Goal: Communication & Community: Answer question/provide support

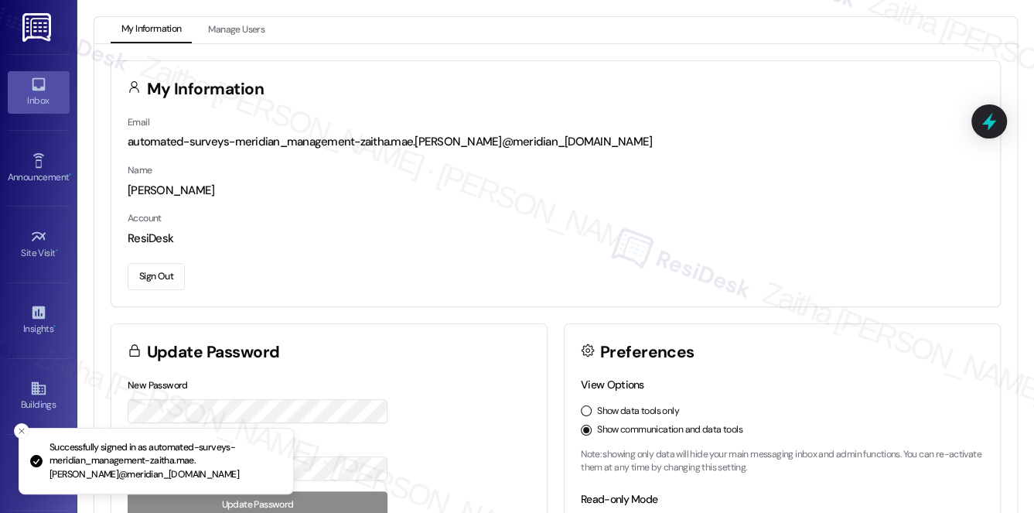
click at [32, 94] on div "Inbox" at bounding box center [38, 100] width 77 height 15
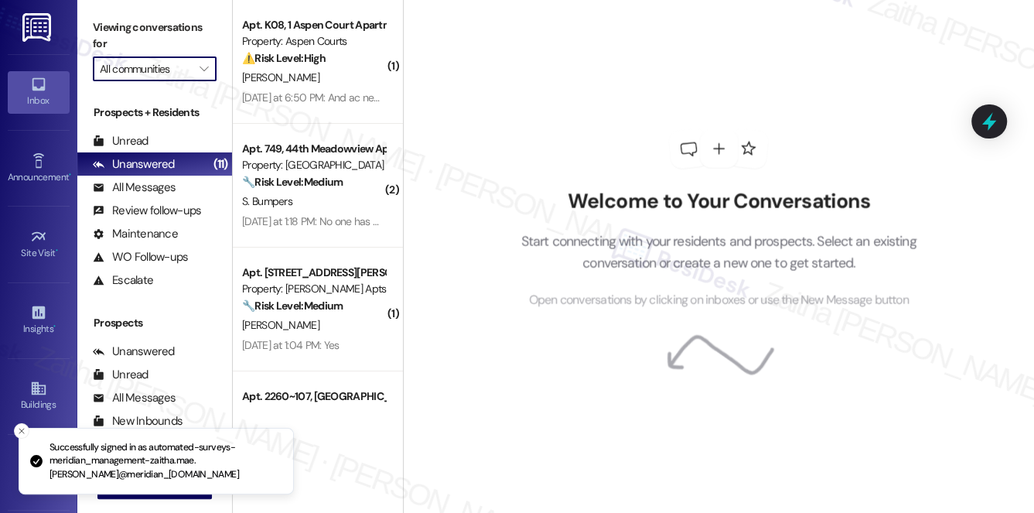
click at [181, 72] on input "All communities" at bounding box center [146, 68] width 92 height 25
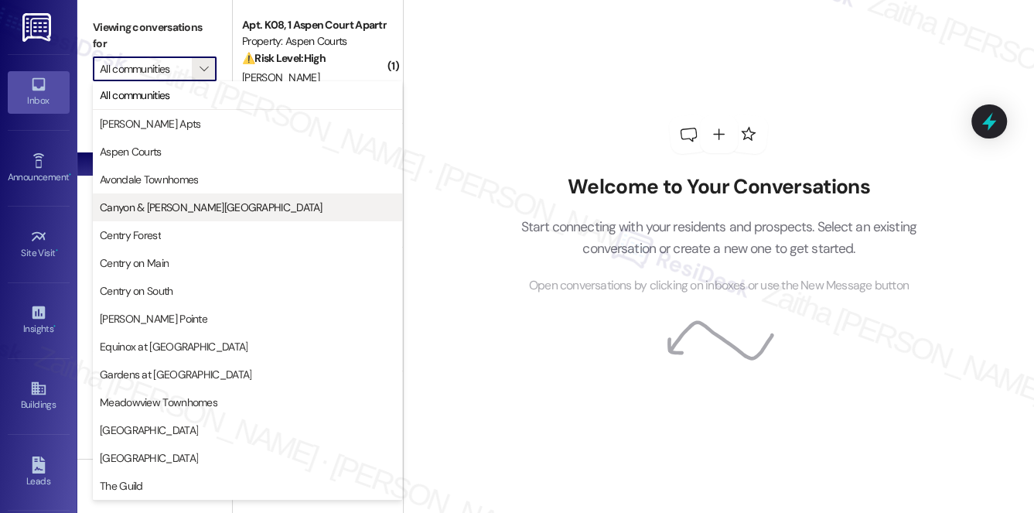
click at [186, 207] on span "Canyon & [PERSON_NAME][GEOGRAPHIC_DATA]" at bounding box center [211, 207] width 223 height 15
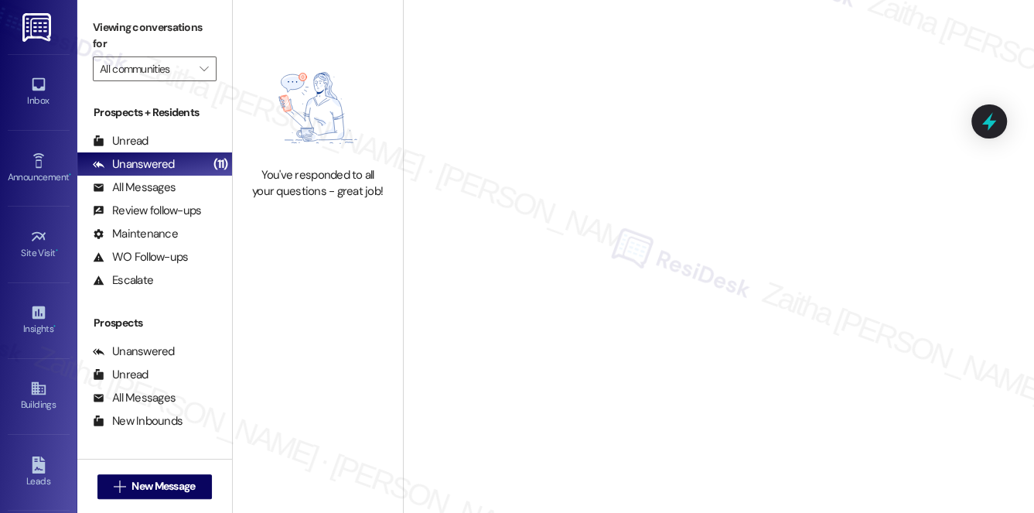
type input "Canyon & [PERSON_NAME][GEOGRAPHIC_DATA]"
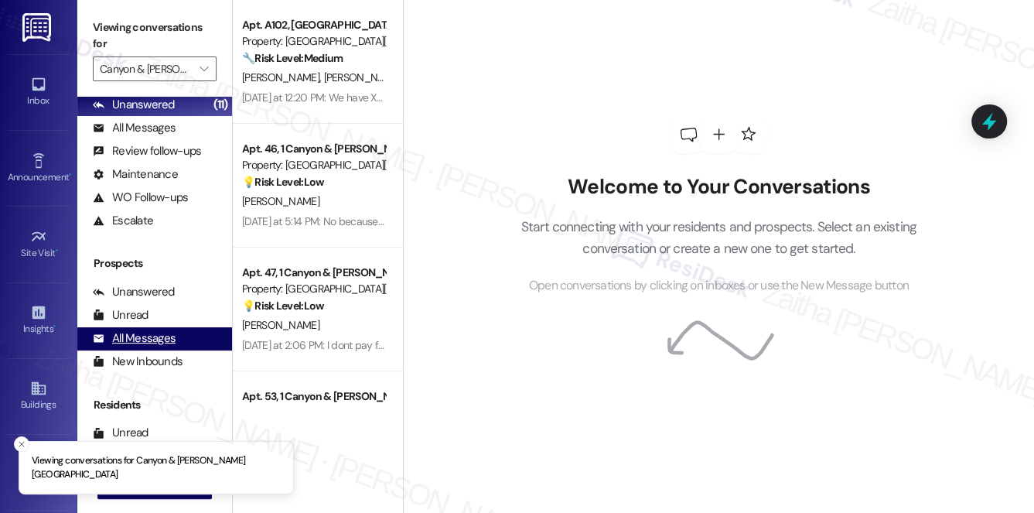
scroll to position [184, 0]
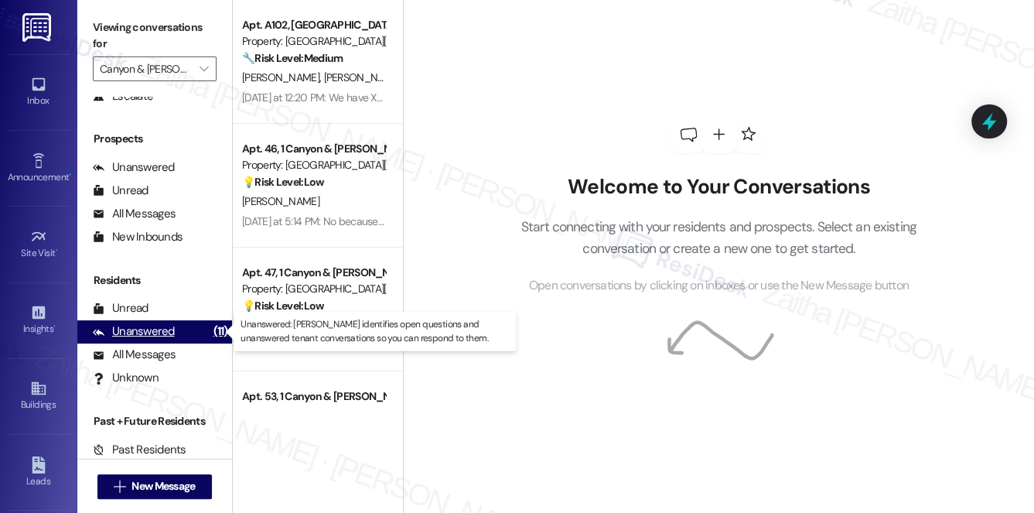
click at [145, 336] on div "Unanswered" at bounding box center [134, 331] width 82 height 16
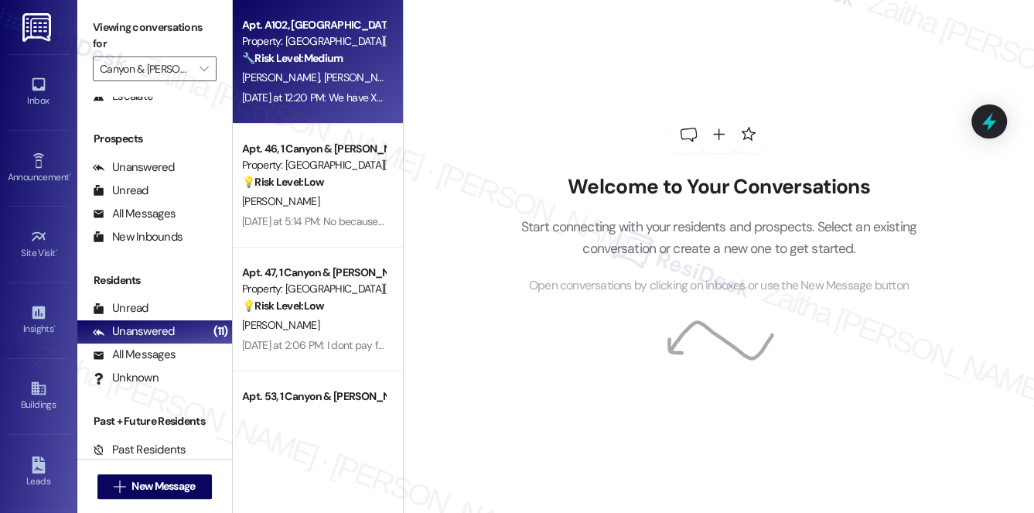
click at [361, 74] on div "[PERSON_NAME] [PERSON_NAME]" at bounding box center [314, 77] width 146 height 19
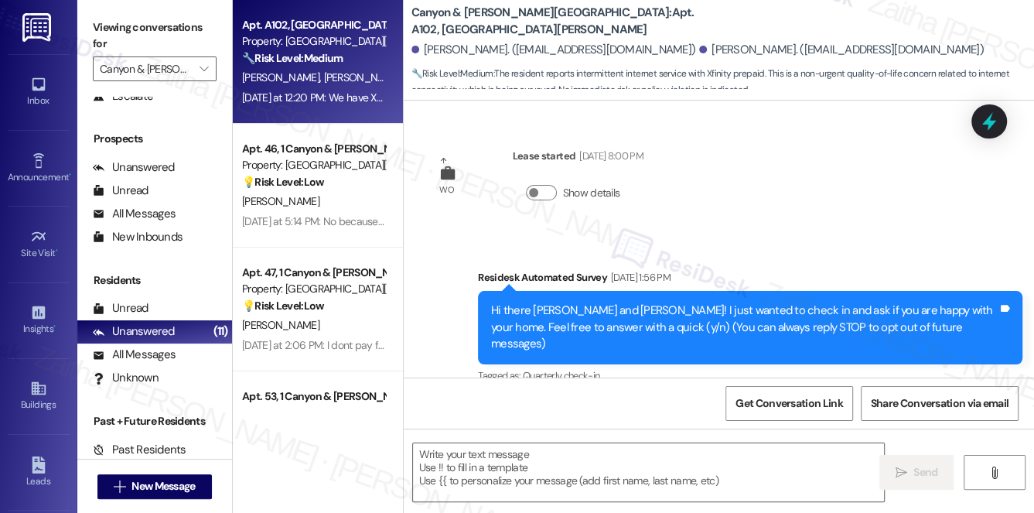
scroll to position [11676, 0]
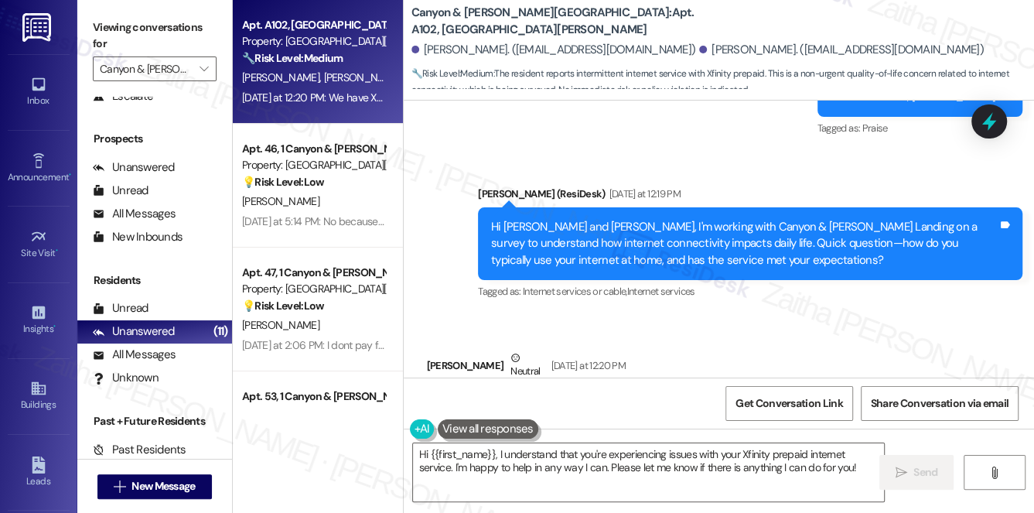
drag, startPoint x: 439, startPoint y: 324, endPoint x: 727, endPoint y: 334, distance: 287.2
click at [727, 387] on div "We have Xfinity prepaid and sometimes it's spotty and lags Tags and notes" at bounding box center [590, 406] width 327 height 39
copy div "We have Xfinity prepaid and sometimes it's spotty and lags Tags and notes"
click at [769, 315] on div "Received via SMS Deeanna Lawson Neutral Yesterday at 12:20 PM We have Xfinity p…" at bounding box center [719, 388] width 631 height 147
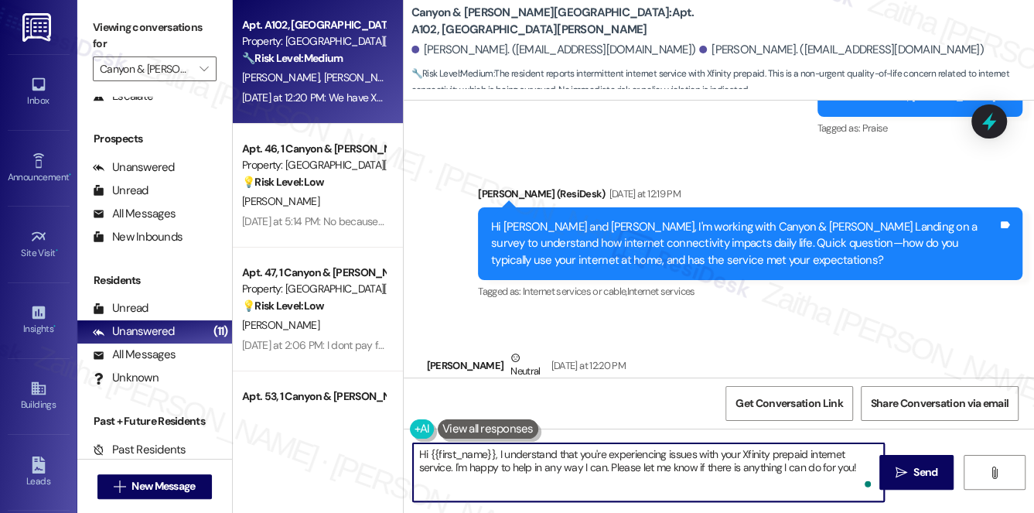
drag, startPoint x: 455, startPoint y: 469, endPoint x: 860, endPoint y: 472, distance: 405.5
click at [860, 472] on textarea "Hi {{first_name}}, I understand that you're experiencing issues with your Xfini…" at bounding box center [649, 472] width 472 height 58
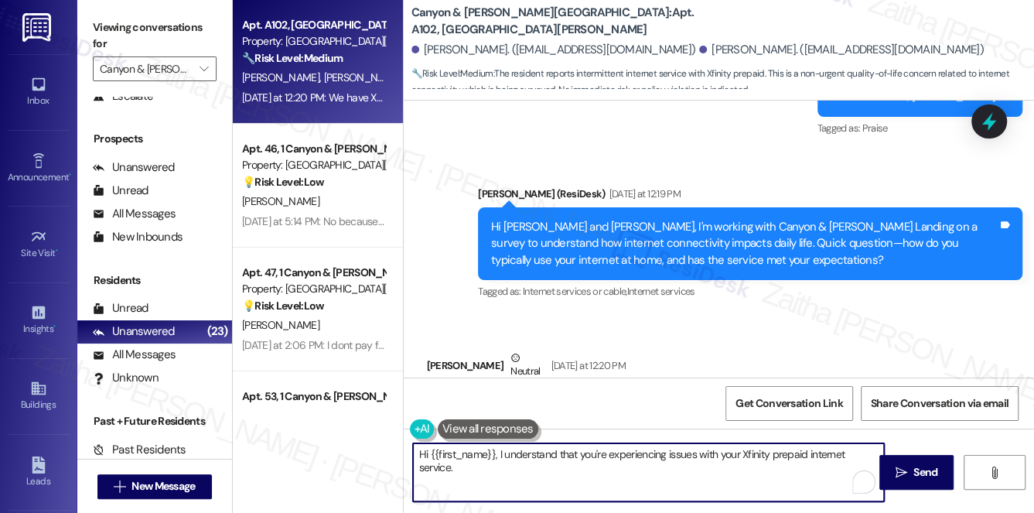
paste textarea "How often does this occur?"
drag, startPoint x: 415, startPoint y: 453, endPoint x: 610, endPoint y: 474, distance: 196.9
click at [610, 474] on textarea "Hi {{first_name}}, I understand that you're experiencing issues with your Xfini…" at bounding box center [649, 472] width 472 height 58
type textarea "Hi {{first_name}}, I understand that you're experiencing issues with your Xfini…"
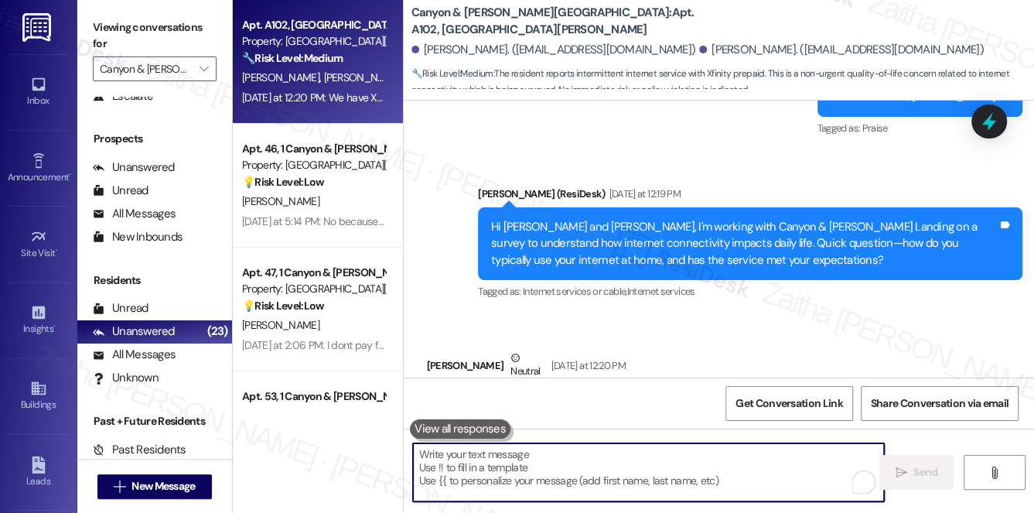
paste textarea "Hi {{first_name}}, I understand you’re experiencing issues with your Xfinity pr…"
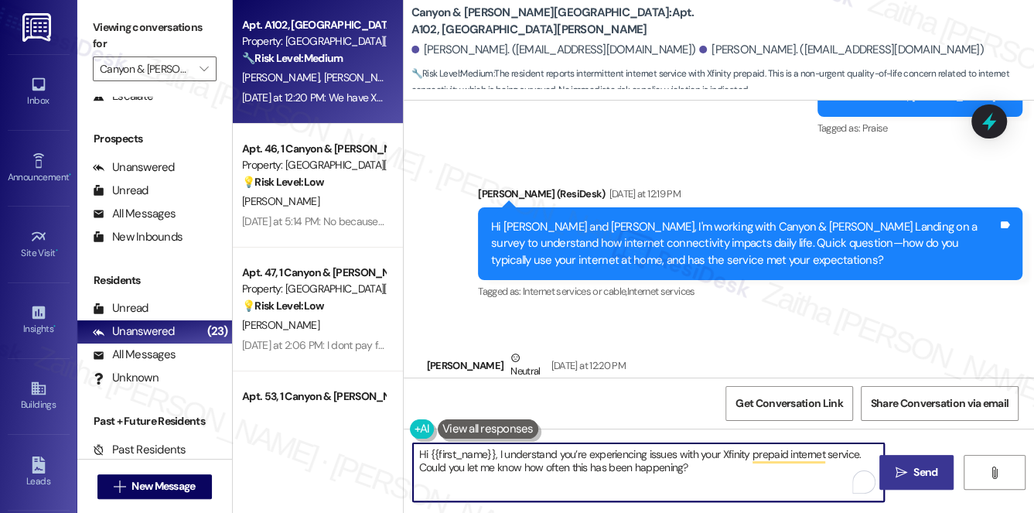
type textarea "Hi {{first_name}}, I understand you’re experiencing issues with your Xfinity pr…"
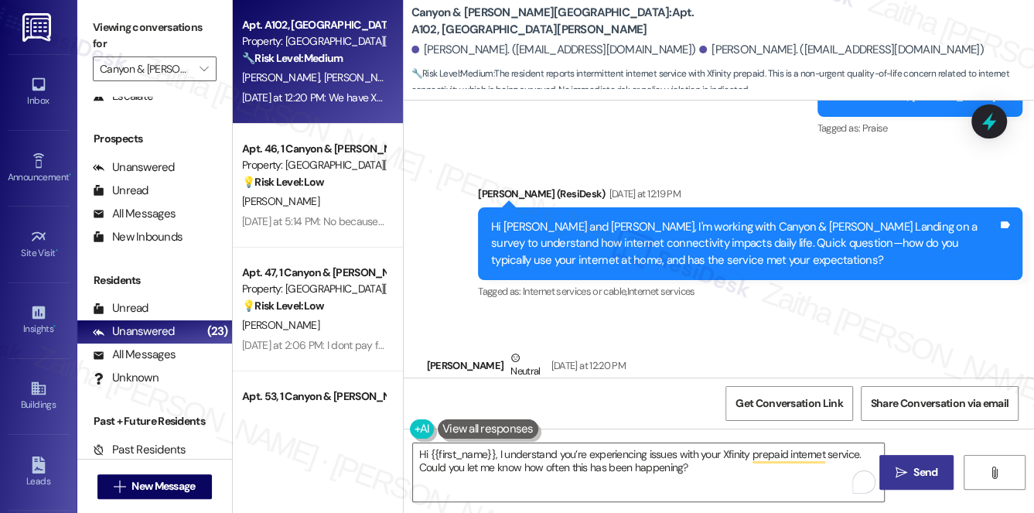
click at [929, 467] on span "Send" at bounding box center [926, 472] width 24 height 16
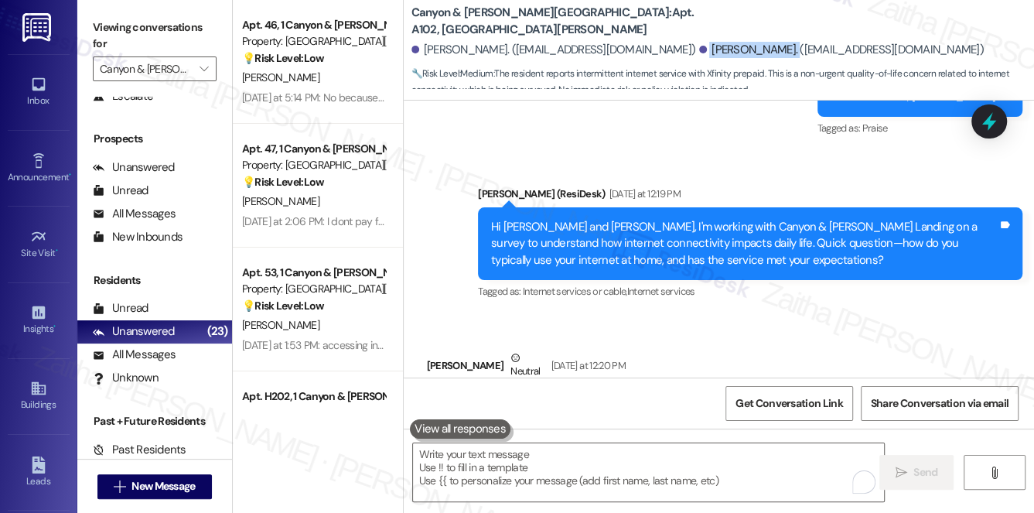
drag, startPoint x: 664, startPoint y: 46, endPoint x: 751, endPoint y: 43, distance: 86.7
click at [751, 43] on div "Deeanna Lawson. (deeannasmith75@gmail.com)" at bounding box center [841, 50] width 285 height 16
copy div "Deeanna Lawson."
click at [573, 17] on b "Canyon & Knox Landing: Apt. A102, 1 Canyon & Knox Landing" at bounding box center [566, 21] width 309 height 33
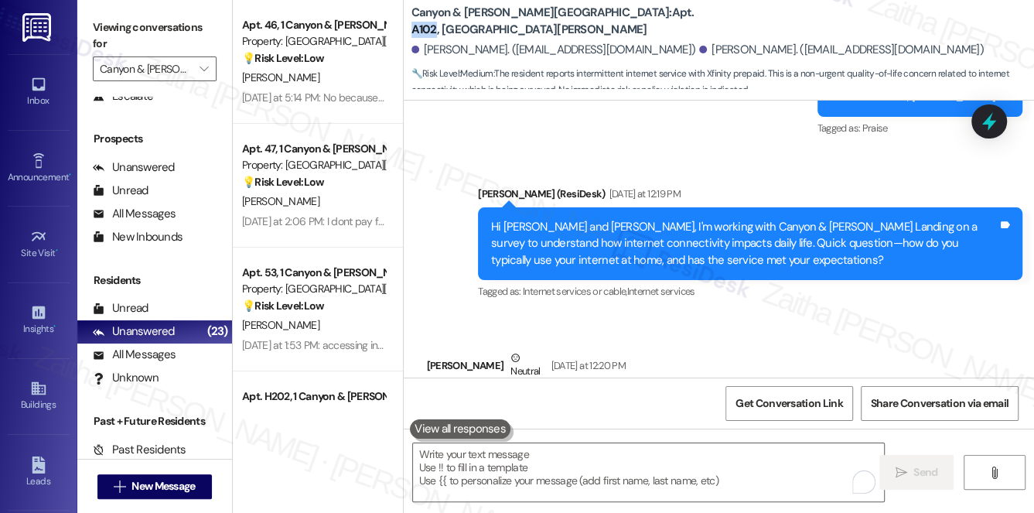
copy b "A102"
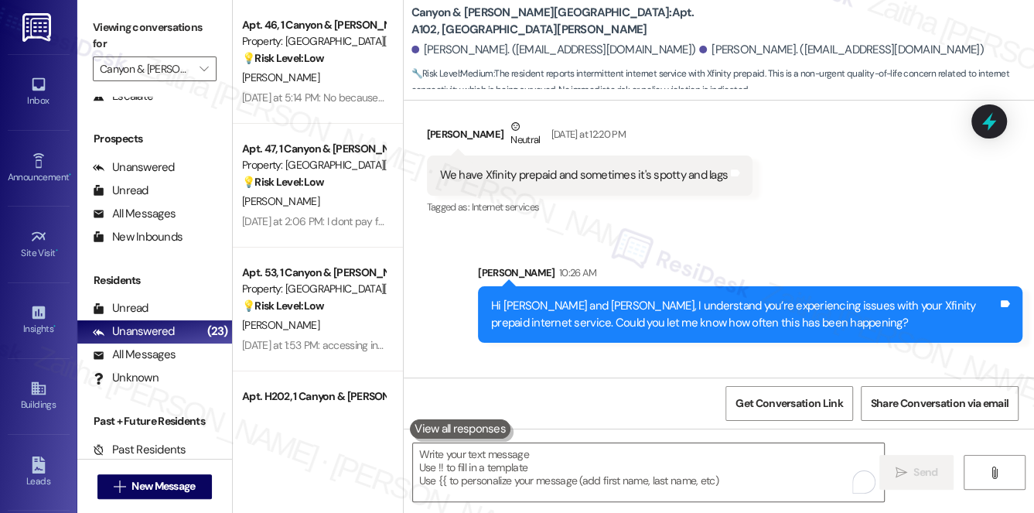
drag, startPoint x: 433, startPoint y: 349, endPoint x: 592, endPoint y: 349, distance: 158.6
click at [592, 411] on div "It's about 4-5 times a month Tags and notes" at bounding box center [515, 430] width 177 height 39
copy div "It's about 4-5 times a month Tags and notes Sent via SMS"
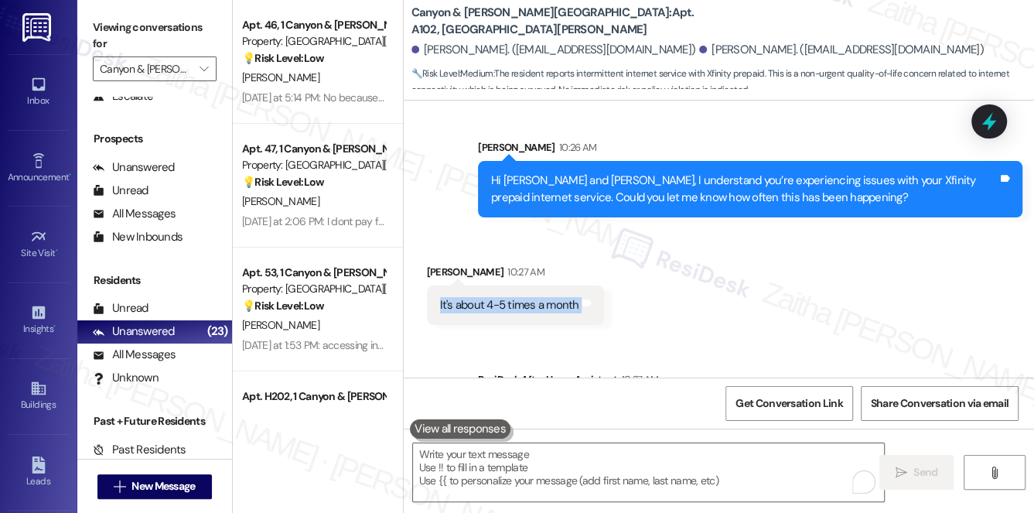
click at [690, 229] on div "Received via SMS Deeanna Lawson 10:27 AM It's about 4-5 times a month Tags and …" at bounding box center [719, 283] width 631 height 108
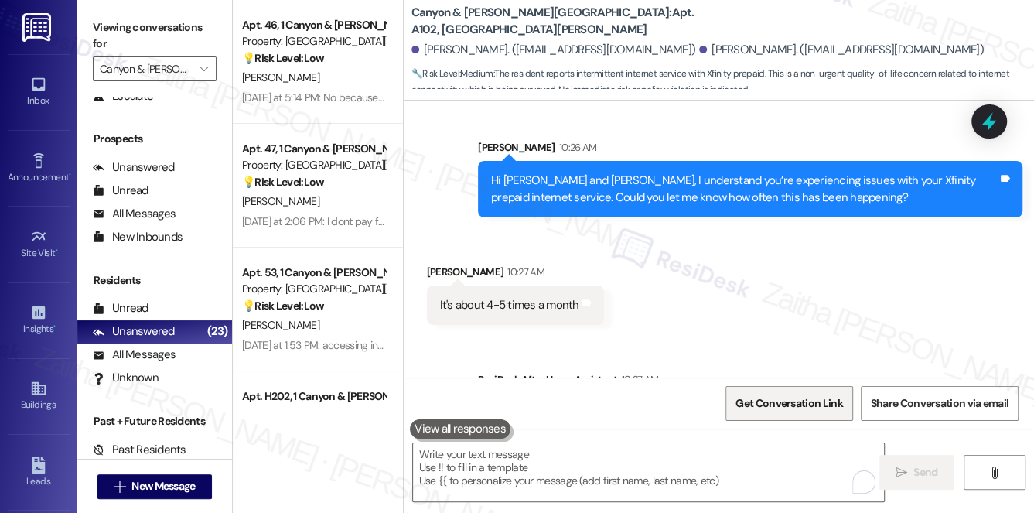
click at [795, 398] on span "Get Conversation Link" at bounding box center [789, 403] width 107 height 16
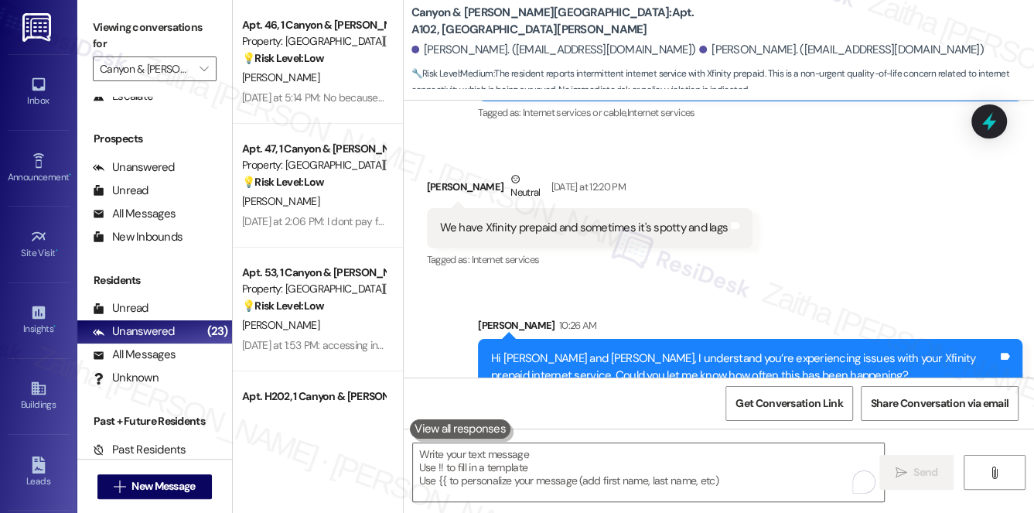
scroll to position [11821, 0]
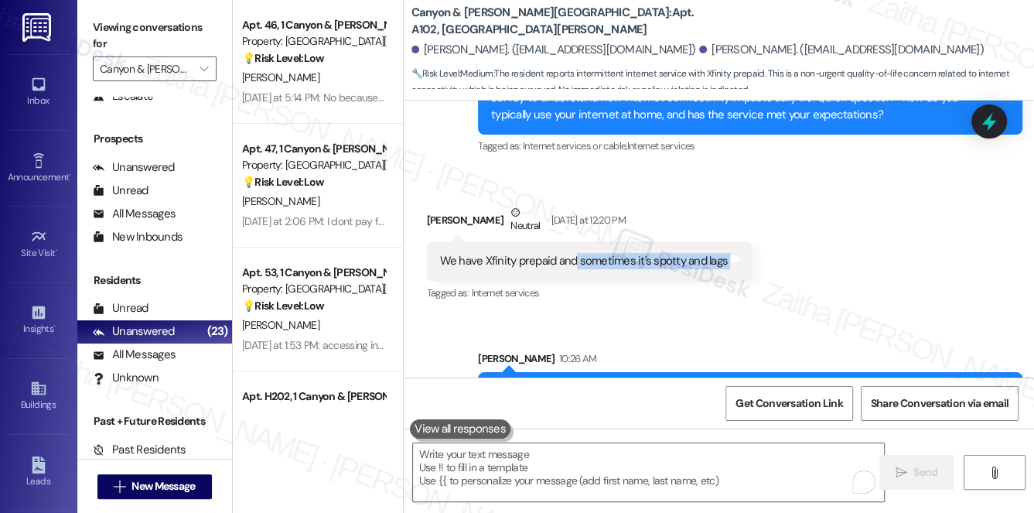
drag, startPoint x: 573, startPoint y: 176, endPoint x: 713, endPoint y: 184, distance: 140.3
click at [725, 241] on div "We have Xfinity prepaid and sometimes it's spotty and lags Tags and notes" at bounding box center [590, 260] width 327 height 39
copy div "sometimes it's spotty and lags Tags and notes"
click at [772, 411] on span "Get Conversation Link" at bounding box center [789, 403] width 107 height 16
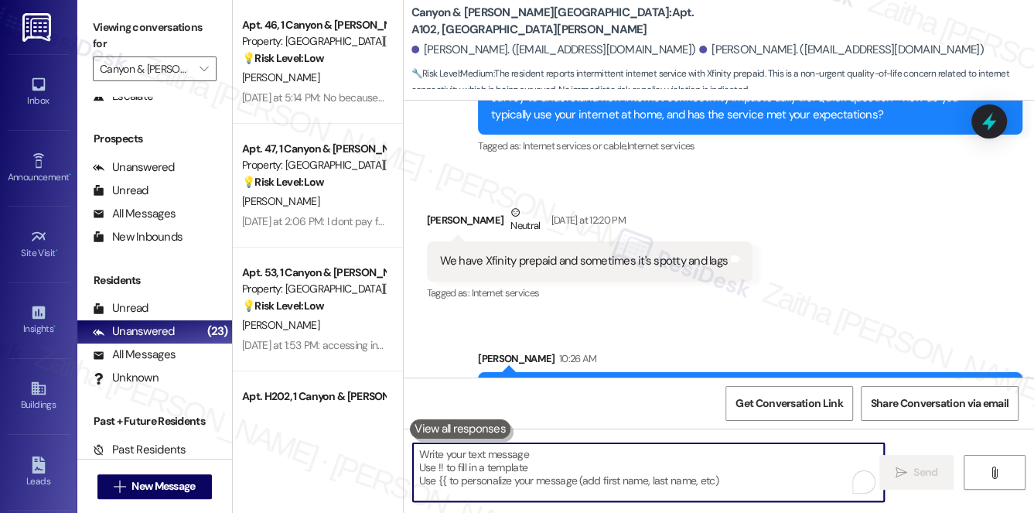
click at [462, 463] on textarea "To enrich screen reader interactions, please activate Accessibility in Grammarl…" at bounding box center [649, 472] width 472 height 58
paste textarea "Thank you for letting me know—it sounds like this happens about 4–5 times a mon…"
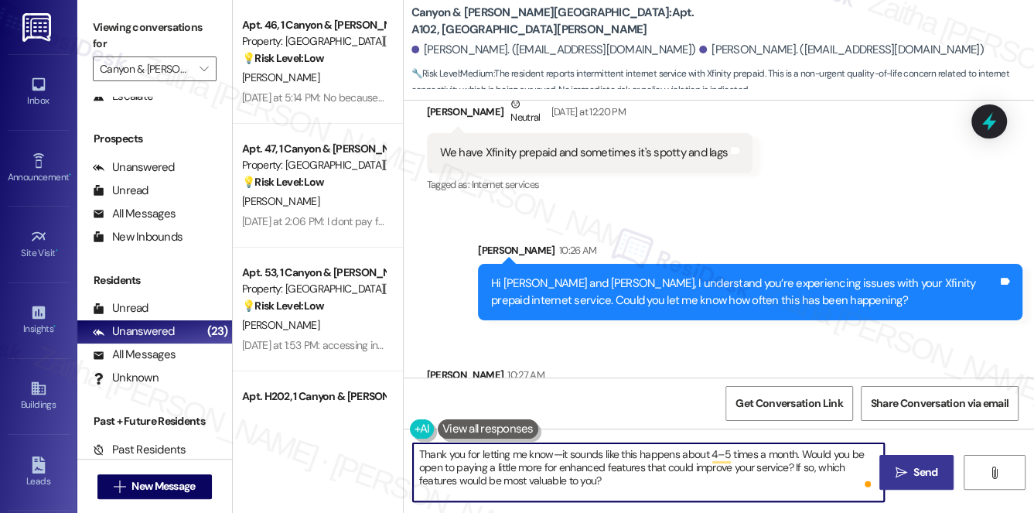
scroll to position [12032, 0]
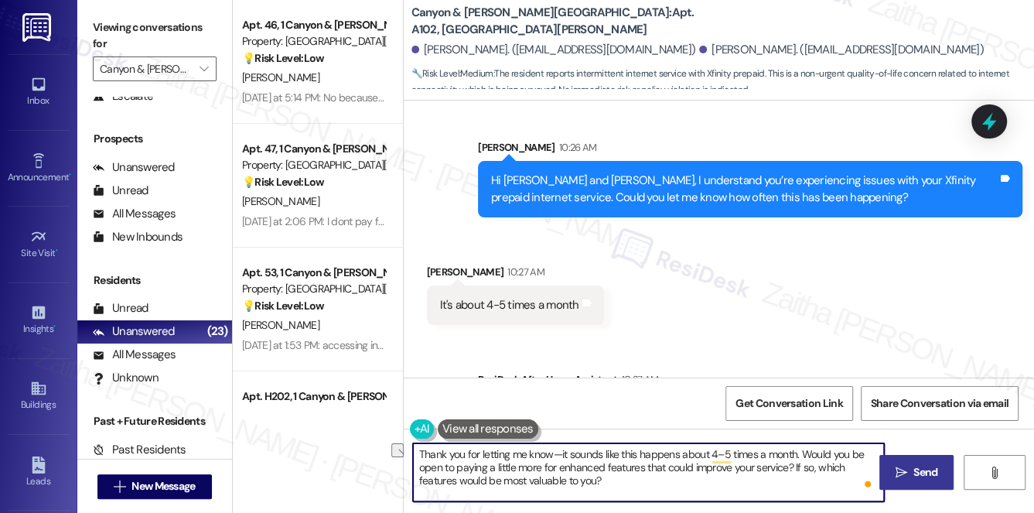
drag, startPoint x: 800, startPoint y: 457, endPoint x: 552, endPoint y: 454, distance: 247.6
click at [552, 454] on textarea "Thank you for letting me know—it sounds like this happens about 4–5 times a mon…" at bounding box center [649, 472] width 472 height 58
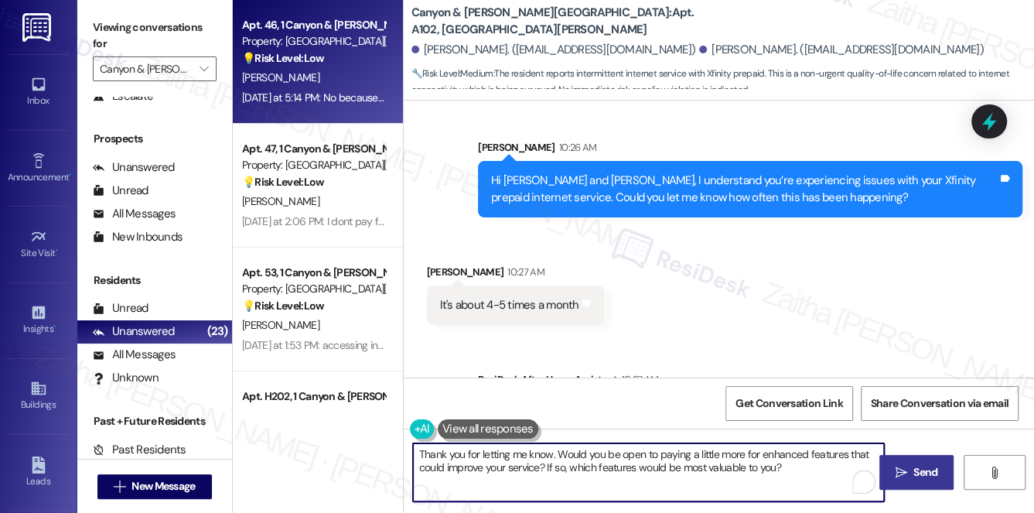
type textarea "Thank you for letting me know. Would you be open to paying a little more for en…"
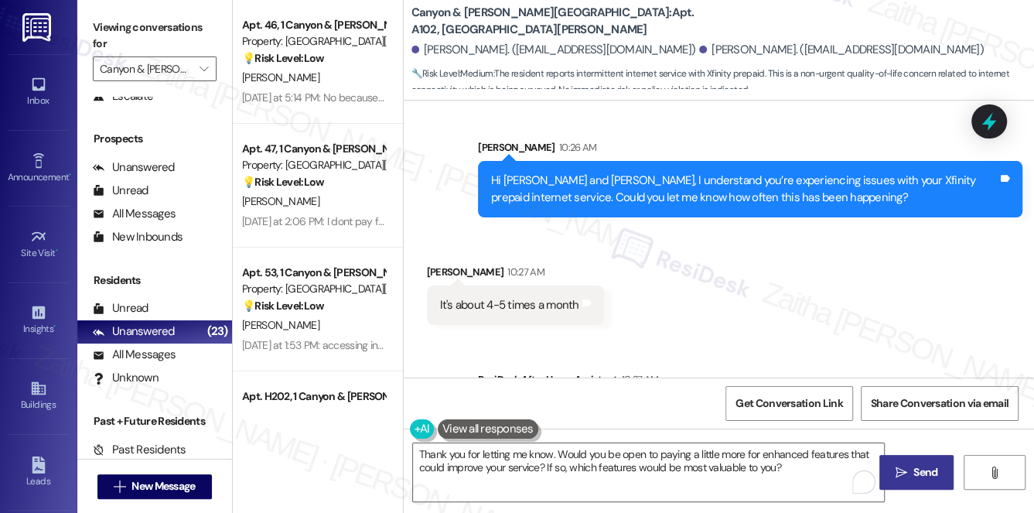
click at [927, 470] on span "Send" at bounding box center [926, 472] width 24 height 16
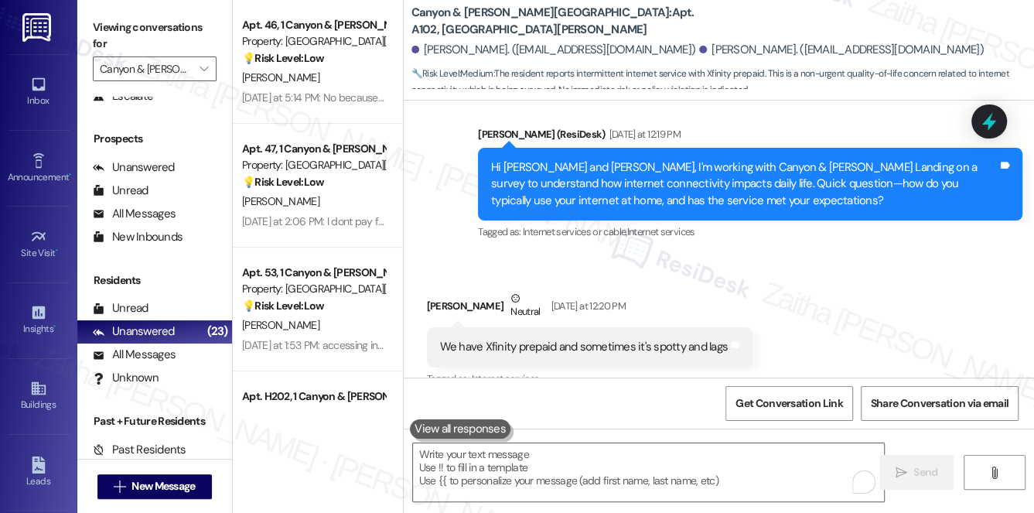
scroll to position [12016, 0]
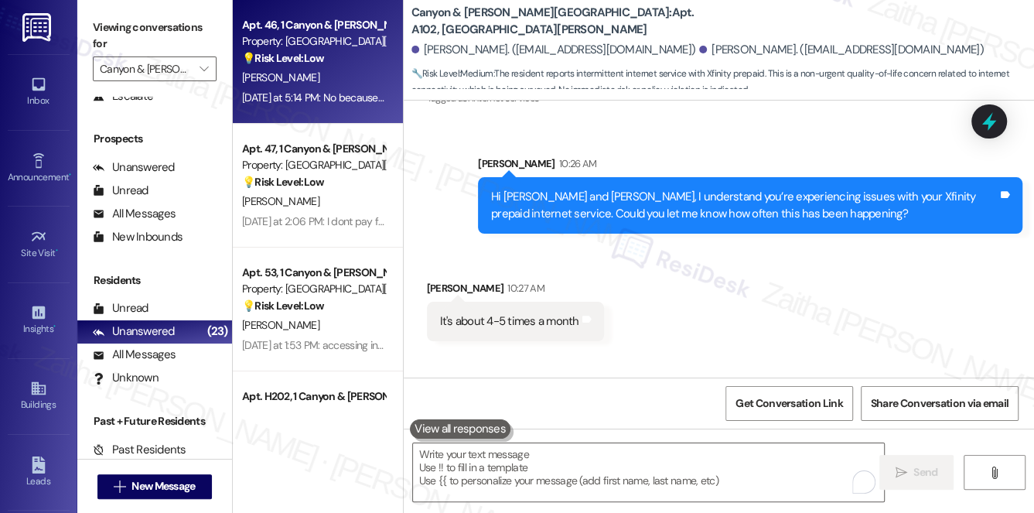
click at [342, 67] on div "💡 Risk Level: Low The resident is sharing their negative experience with a thir…" at bounding box center [313, 58] width 143 height 16
type textarea "Fetching suggested responses. Please feel free to read through the conversation…"
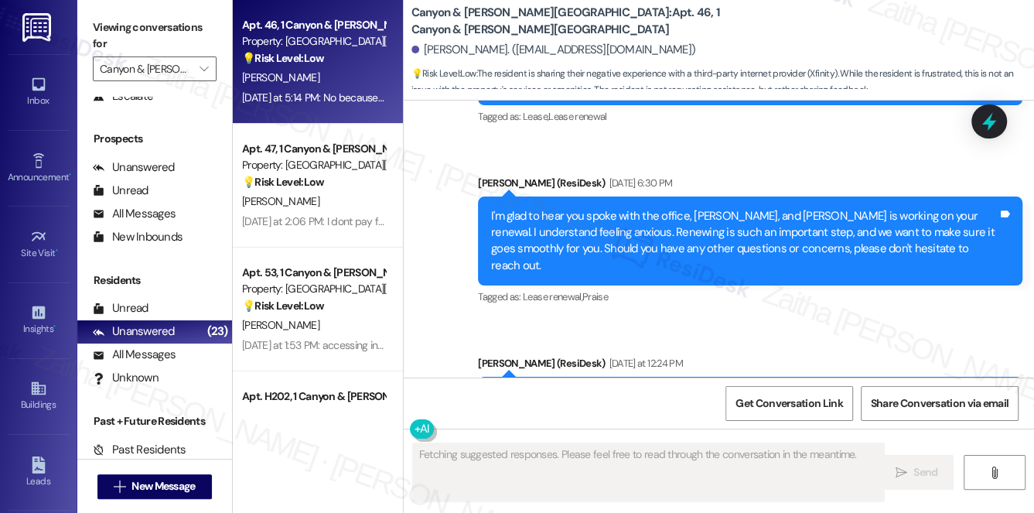
scroll to position [15141, 0]
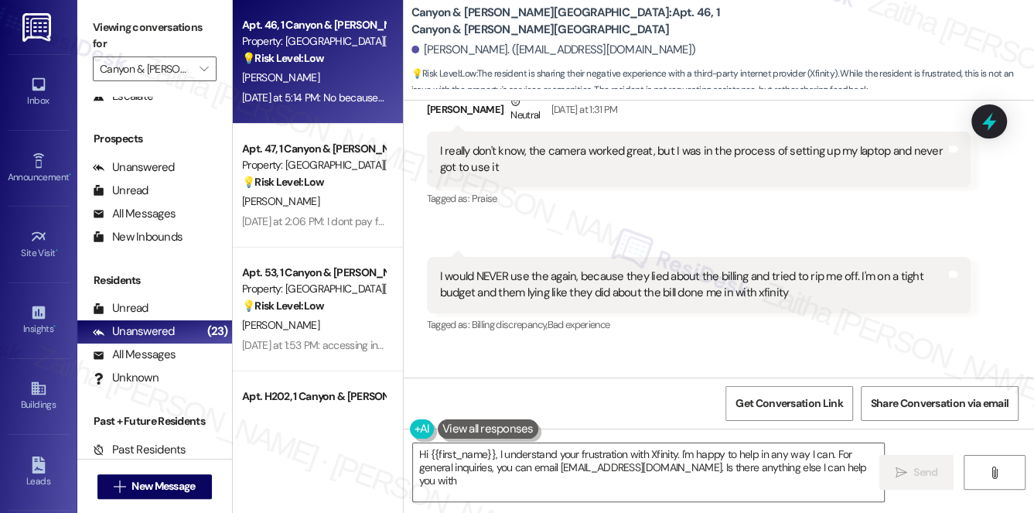
type textarea "Hi {{first_name}}, I understand your frustration with Xfinity. I'm happy to hel…"
drag, startPoint x: 433, startPoint y: 304, endPoint x: 602, endPoint y: 327, distance: 170.9
copy div "No because now I do not have internet and no plans to get it again, it was trul…"
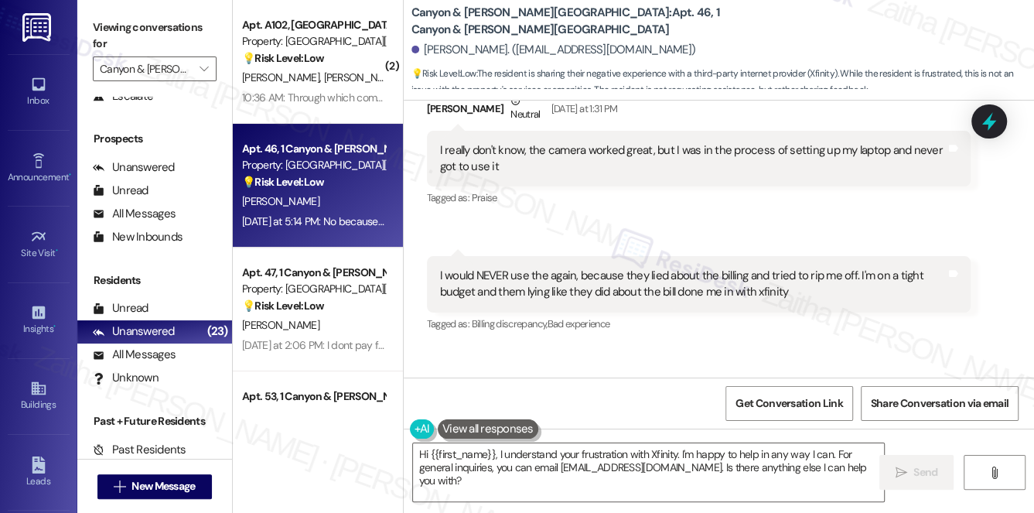
drag, startPoint x: 436, startPoint y: 299, endPoint x: 599, endPoint y: 320, distance: 164.5
copy div "No because now I do not have internet and no plans to get it again, it was trul…"
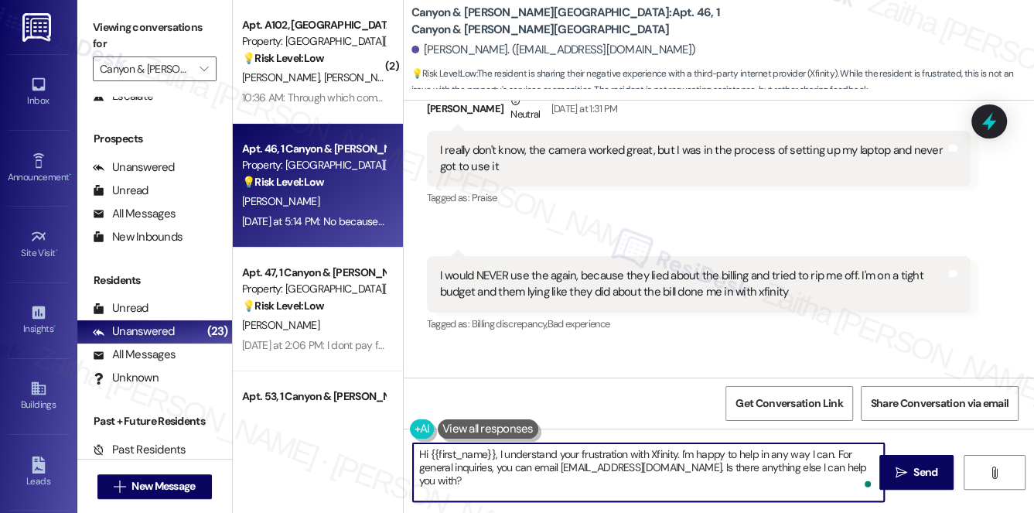
drag, startPoint x: 420, startPoint y: 450, endPoint x: 480, endPoint y: 497, distance: 76.1
click at [480, 497] on textarea "Hi {{first_name}}, I understand your frustration with Xfinity. I'm happy to hel…" at bounding box center [649, 472] width 472 height 58
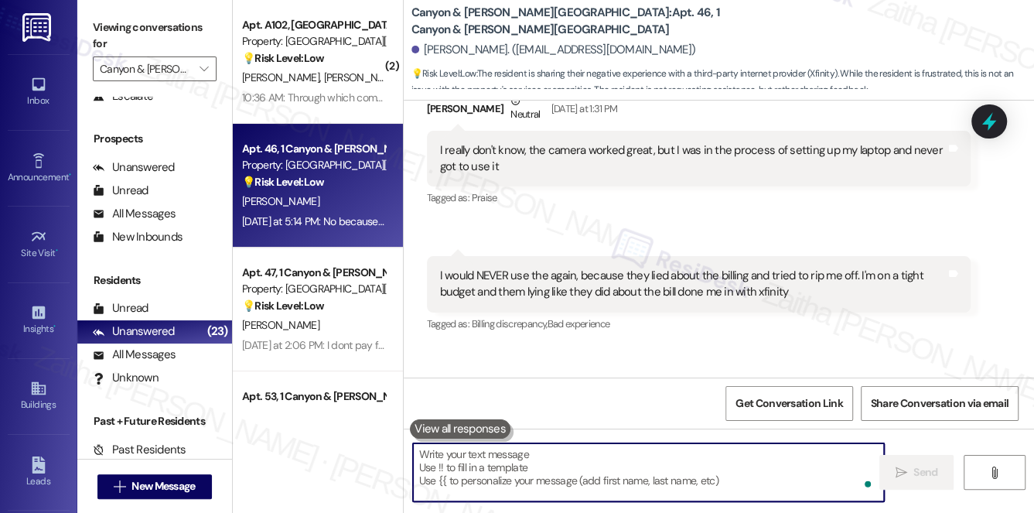
paste textarea "I understand, {{first_name}}. Thank you for sharing your honest feedback—I’m so…"
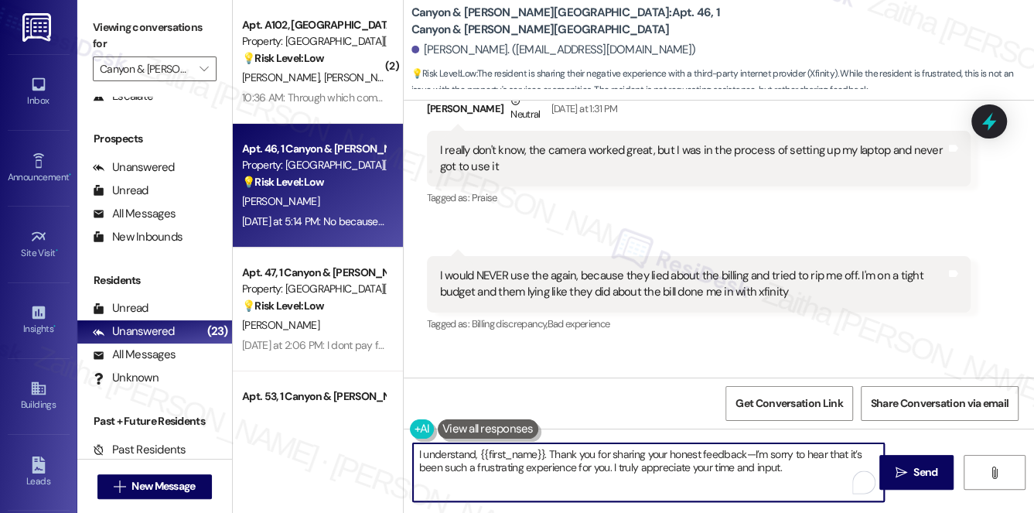
click at [751, 450] on textarea "I understand, {{first_name}}. Thank you for sharing your honest feedback—I’m so…" at bounding box center [649, 472] width 472 height 58
type textarea "I understand, {{first_name}}. Thank you for sharing your honest feedback. I’m s…"
click at [921, 470] on span "Send" at bounding box center [926, 472] width 24 height 16
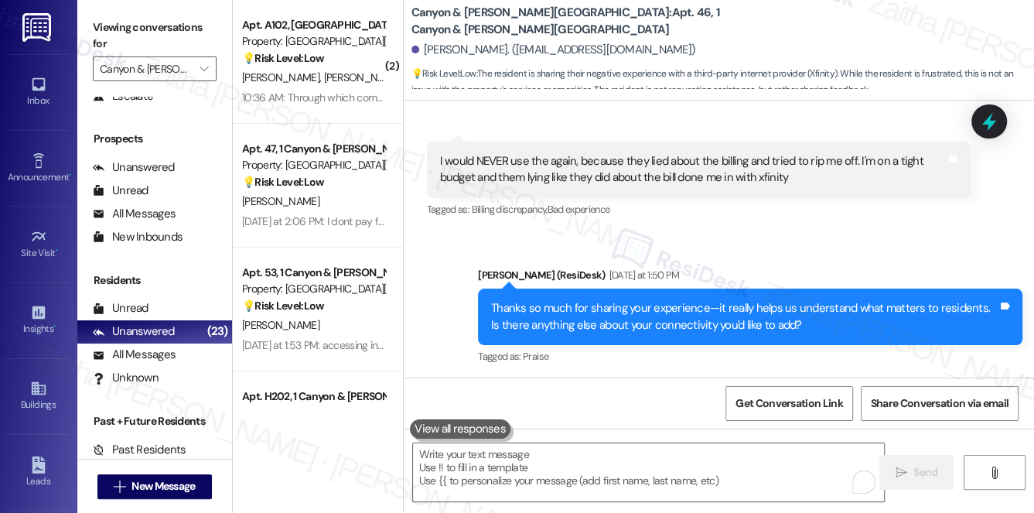
scroll to position [15266, 0]
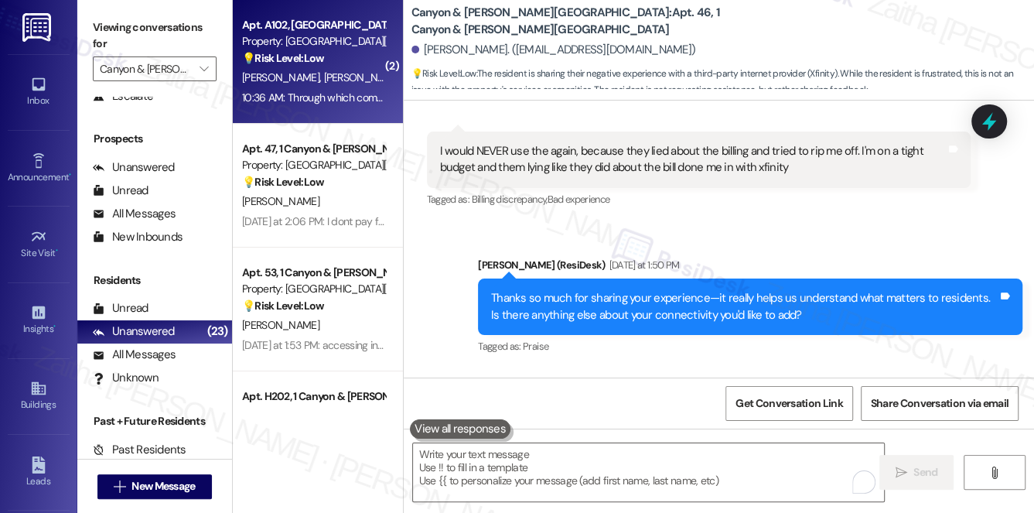
click at [336, 73] on div "D. Lawson T. Lawson" at bounding box center [314, 77] width 146 height 19
type textarea "Fetching suggested responses. Please feel free to read through the conversation…"
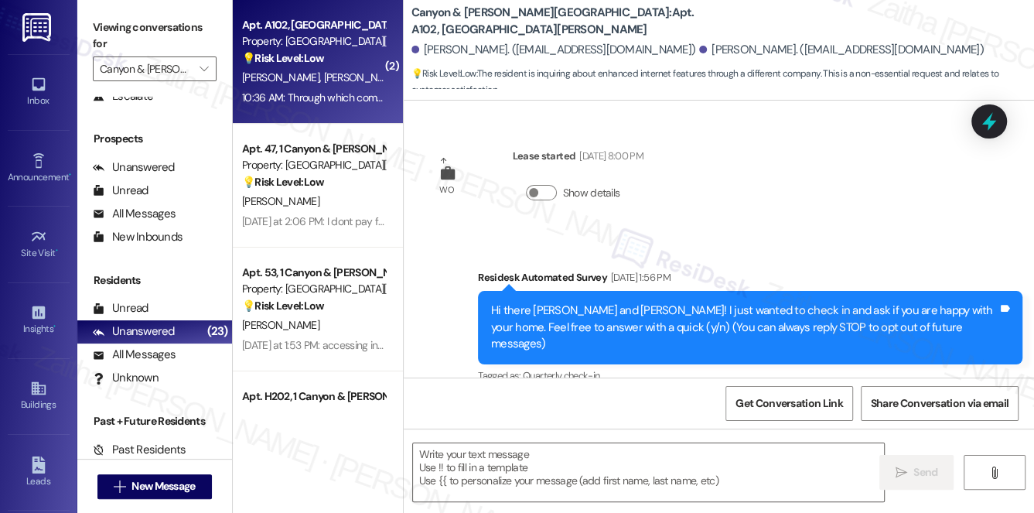
scroll to position [12378, 0]
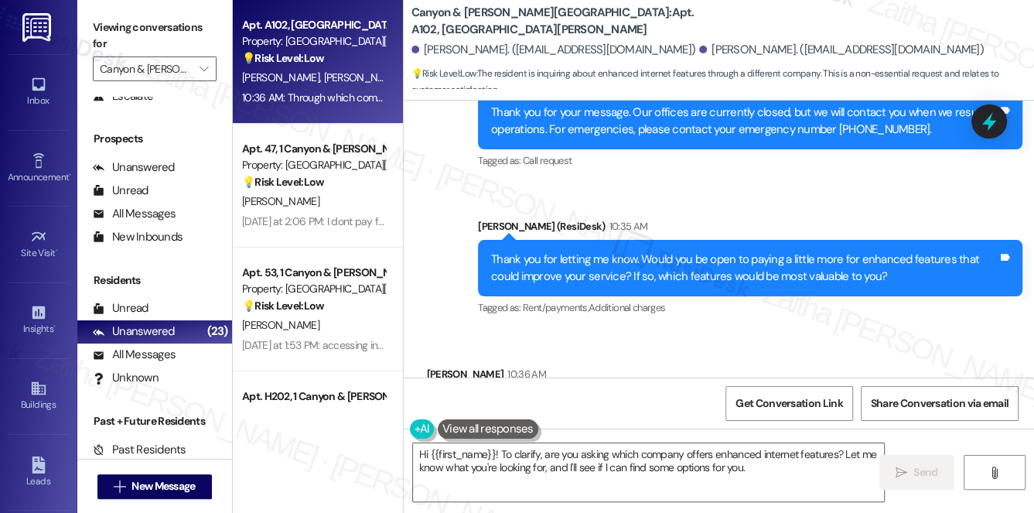
drag, startPoint x: 436, startPoint y: 320, endPoint x: 567, endPoint y: 339, distance: 132.2
click at [567, 388] on div "Through which company Tags and notes" at bounding box center [506, 407] width 159 height 39
copy div "Through which company Tags and notes"
click at [630, 331] on div "Received via SMS Deeanna Lawson 10:36 AM Through which company Tags and notes T…" at bounding box center [719, 396] width 631 height 131
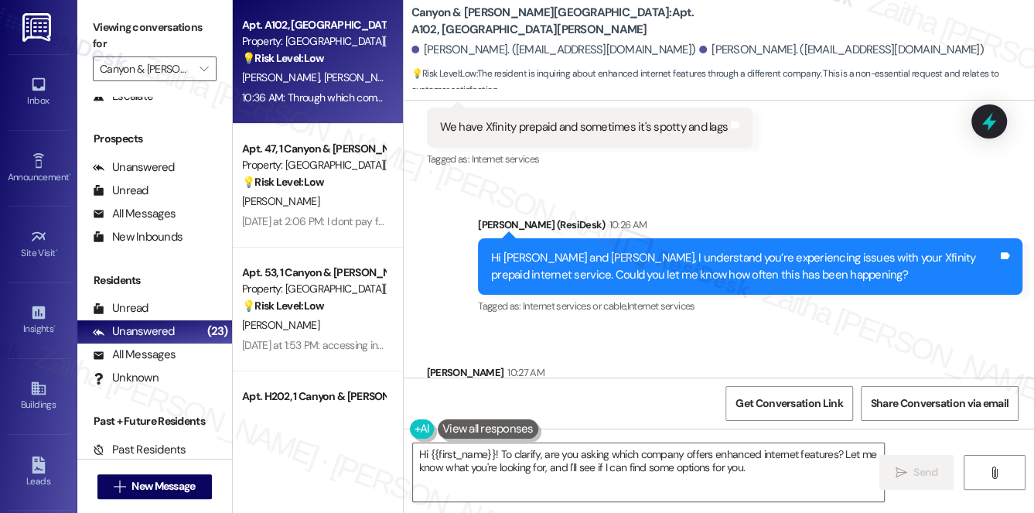
scroll to position [11957, 0]
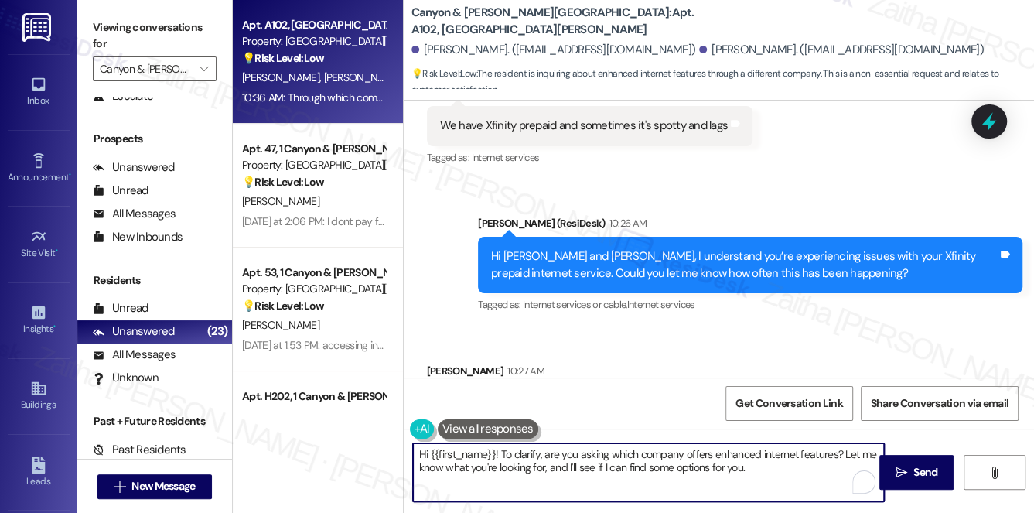
drag, startPoint x: 419, startPoint y: 453, endPoint x: 753, endPoint y: 459, distance: 334.3
click at [752, 460] on textarea "Hi {{first_name}}! To clarify, are you asking which company offers enhanced int…" at bounding box center [649, 472] width 472 height 58
type textarea "d internet features? Let me know what you're looking for, and I'll see if I can…"
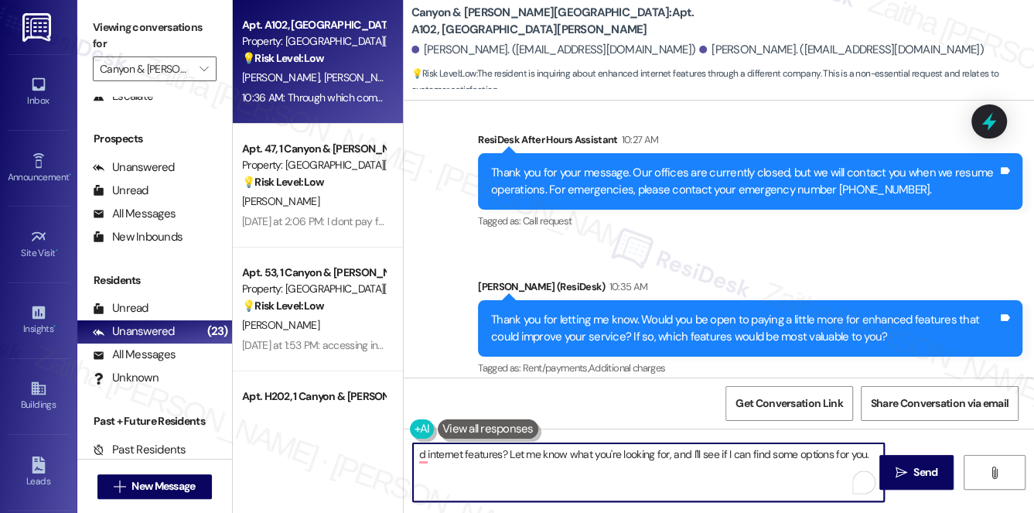
scroll to position [12378, 0]
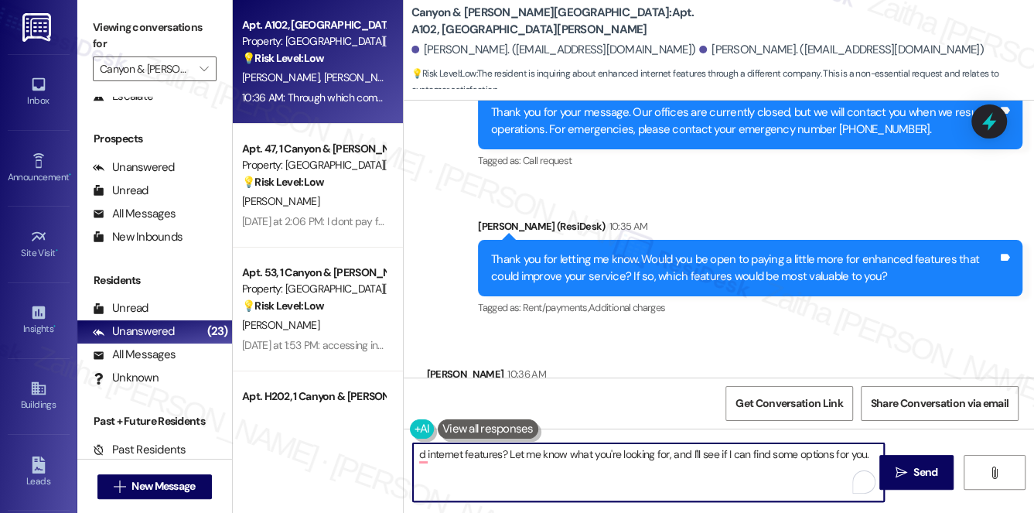
click at [428, 477] on textarea "d internet features? Let me know what you're looking for, and I'll see if I can…" at bounding box center [649, 472] width 472 height 58
drag, startPoint x: 417, startPoint y: 454, endPoint x: 873, endPoint y: 453, distance: 455.7
click at [873, 453] on textarea "d internet features? Let me know what you're looking for, and I'll see if I can…" at bounding box center [649, 472] width 472 height 58
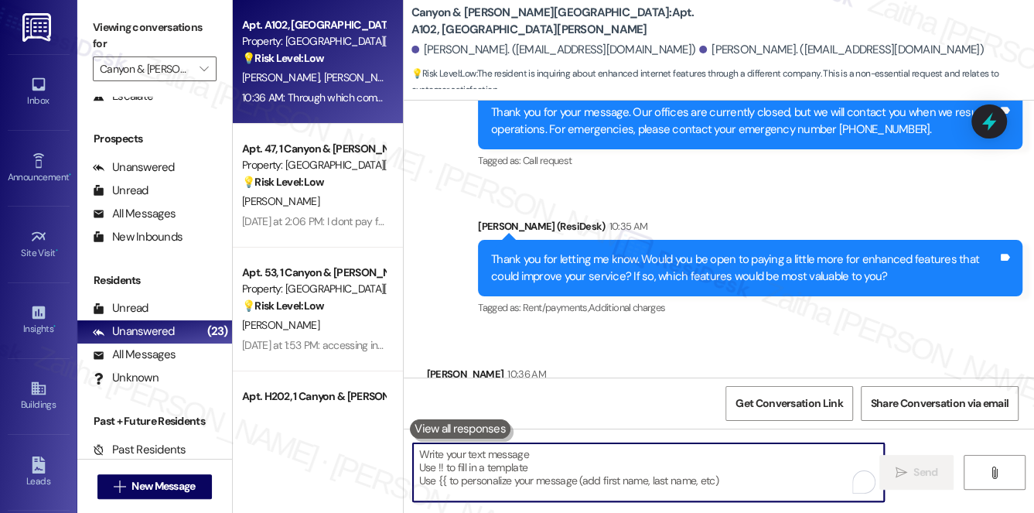
paste textarea "That’s a great question! We’re gathering resident feedback in general to help i…"
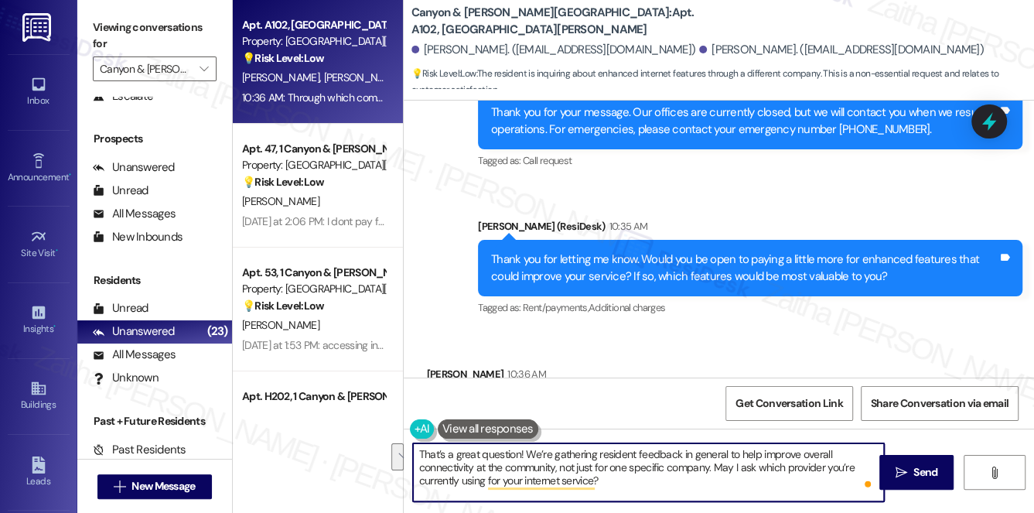
drag, startPoint x: 713, startPoint y: 467, endPoint x: 721, endPoint y: 480, distance: 14.6
click at [721, 480] on textarea "That’s a great question! We’re gathering resident feedback in general to help i…" at bounding box center [649, 472] width 472 height 58
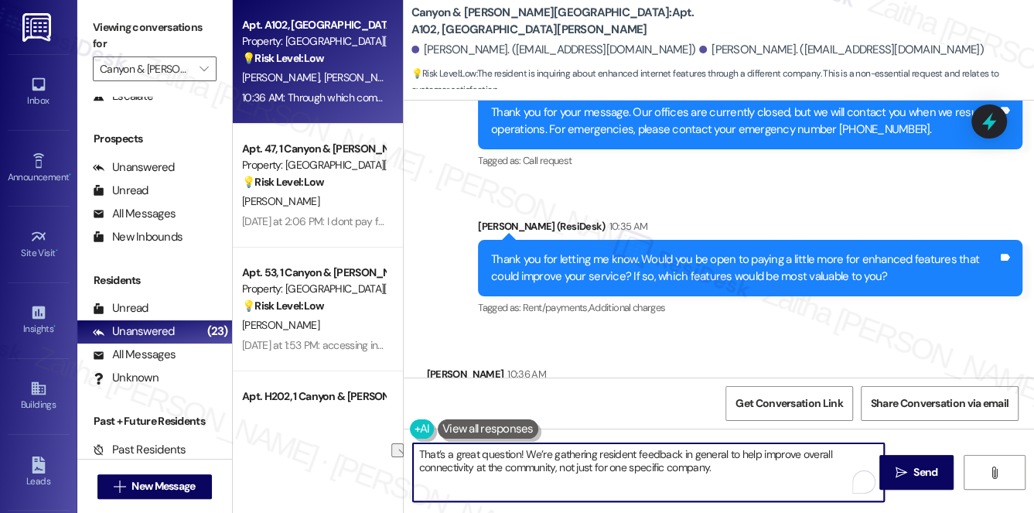
drag, startPoint x: 560, startPoint y: 468, endPoint x: 734, endPoint y: 470, distance: 174.1
click at [734, 470] on textarea "That’s a great question! We’re gathering resident feedback in general to help i…" at bounding box center [649, 472] width 472 height 58
click at [586, 480] on textarea "That’s a great question! We’re gathering resident feedback in general to help i…" at bounding box center [649, 472] width 472 height 58
paste textarea "your input makes a big difference."
click at [727, 462] on textarea "That’s a great question! We’re gathering resident feedback in general to help i…" at bounding box center [649, 472] width 472 height 58
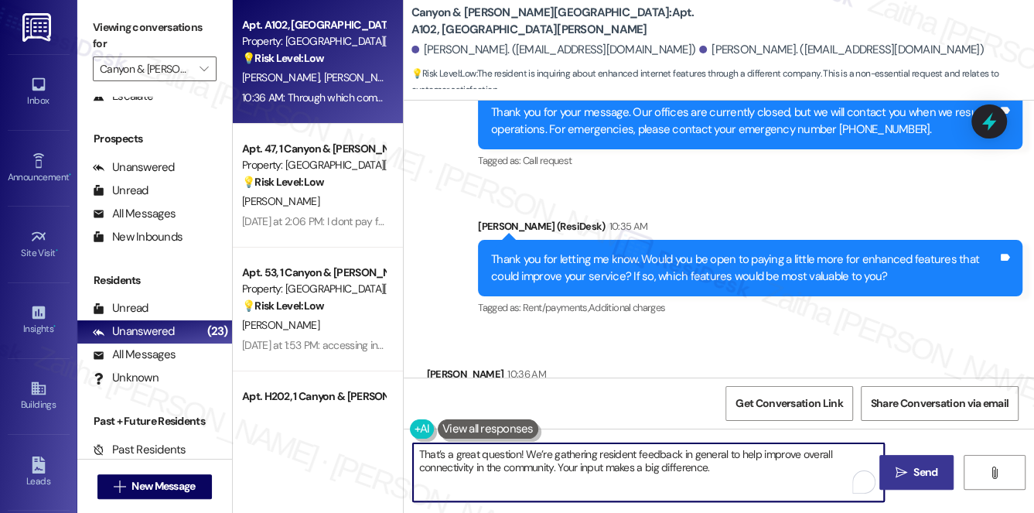
type textarea "That’s a great question! We’re gathering resident feedback in general to help i…"
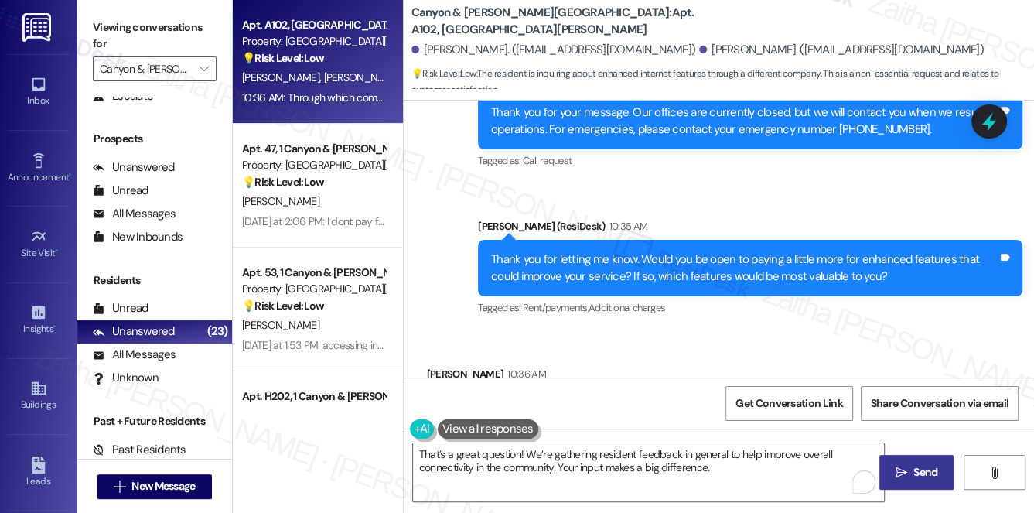
click at [932, 470] on span "Send" at bounding box center [926, 472] width 24 height 16
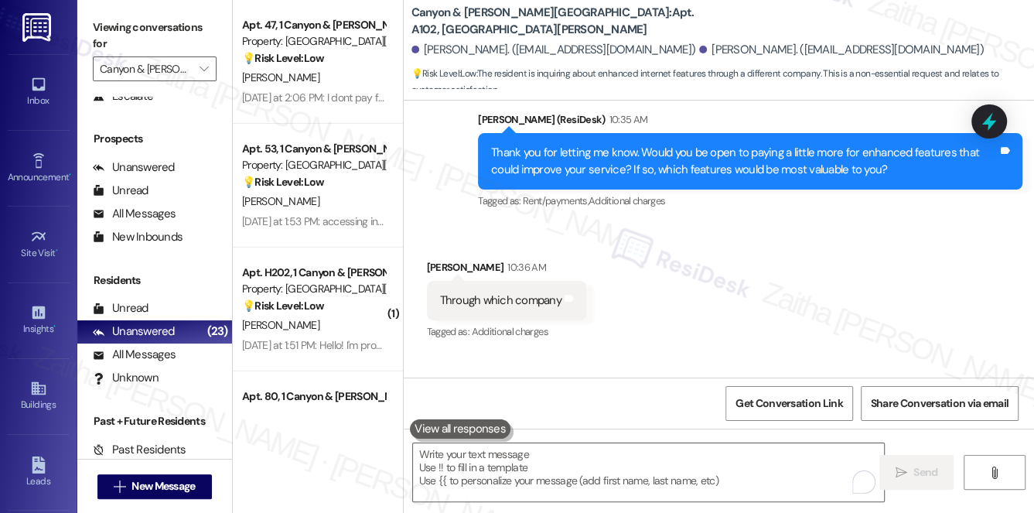
scroll to position [12504, 0]
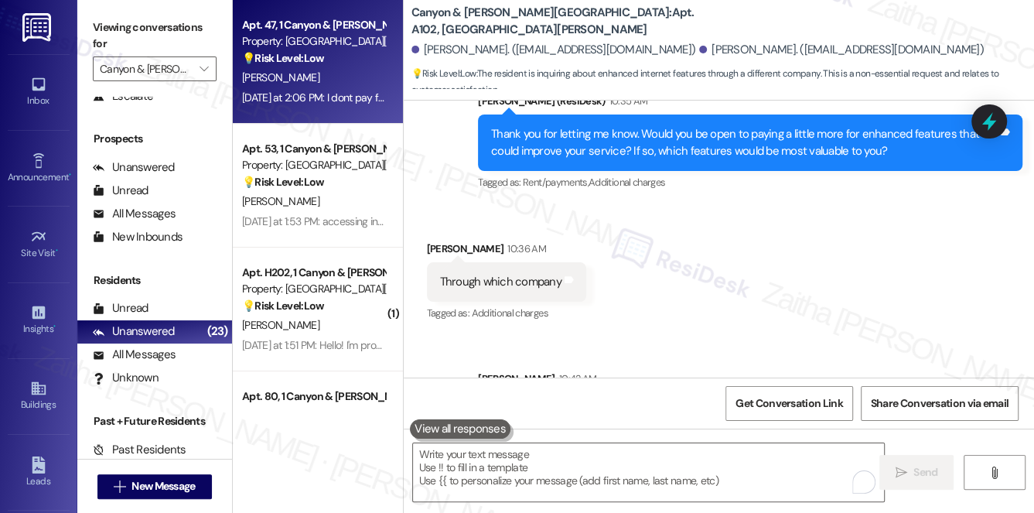
click at [357, 66] on div "💡 Risk Level: Low The resident indicates they do not use the internet service. …" at bounding box center [313, 58] width 143 height 16
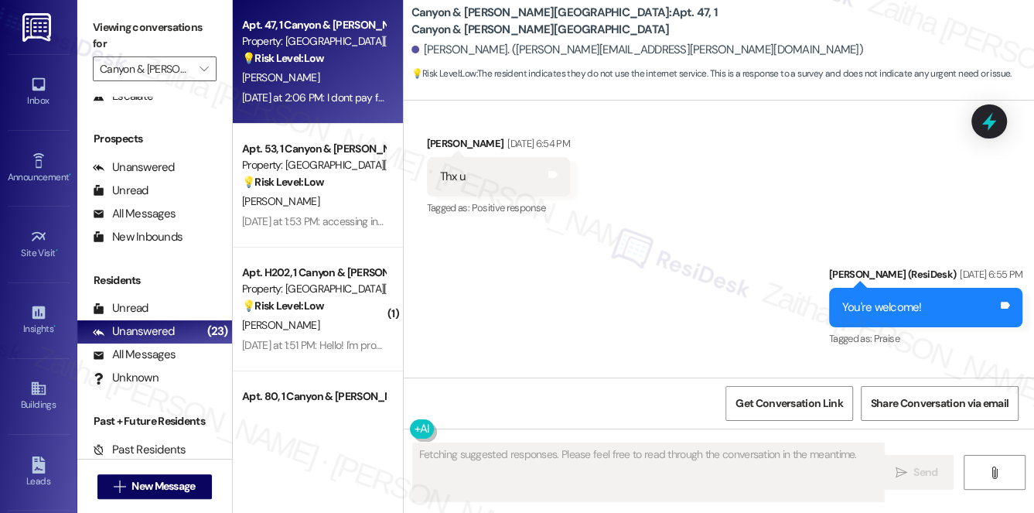
scroll to position [3492, 0]
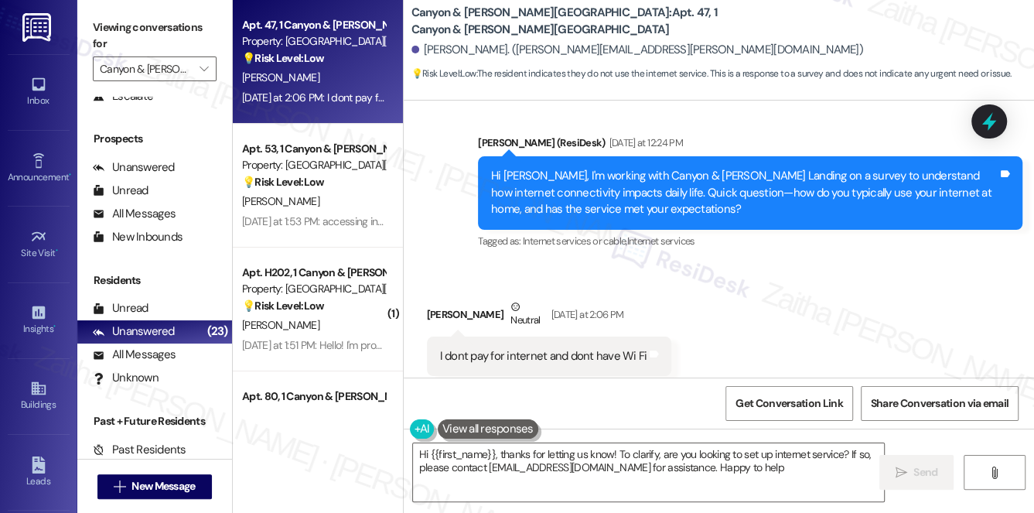
type textarea "Hi {{first_name}}, thanks for letting us know! To clarify, are you looking to s…"
drag, startPoint x: 430, startPoint y: 318, endPoint x: 648, endPoint y: 342, distance: 218.7
click at [648, 342] on div "I dont pay for internet and dont have Wi Fi Tags and notes" at bounding box center [549, 356] width 245 height 39
copy div "I dont pay for internet and dont have Wi Fi Tags and notes"
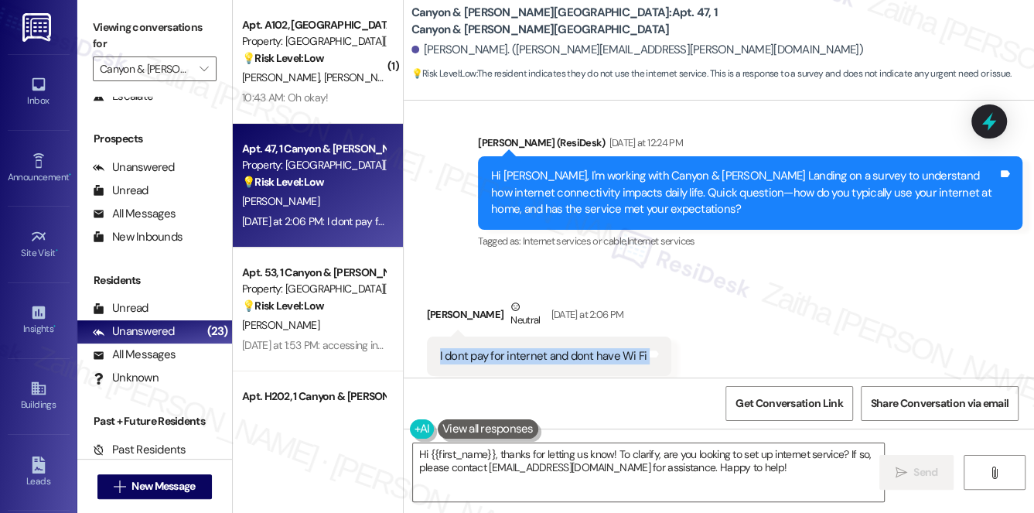
click at [737, 322] on div "Received via SMS [PERSON_NAME] Neutral [DATE] at 2:06 PM I dont pay for interne…" at bounding box center [719, 337] width 631 height 147
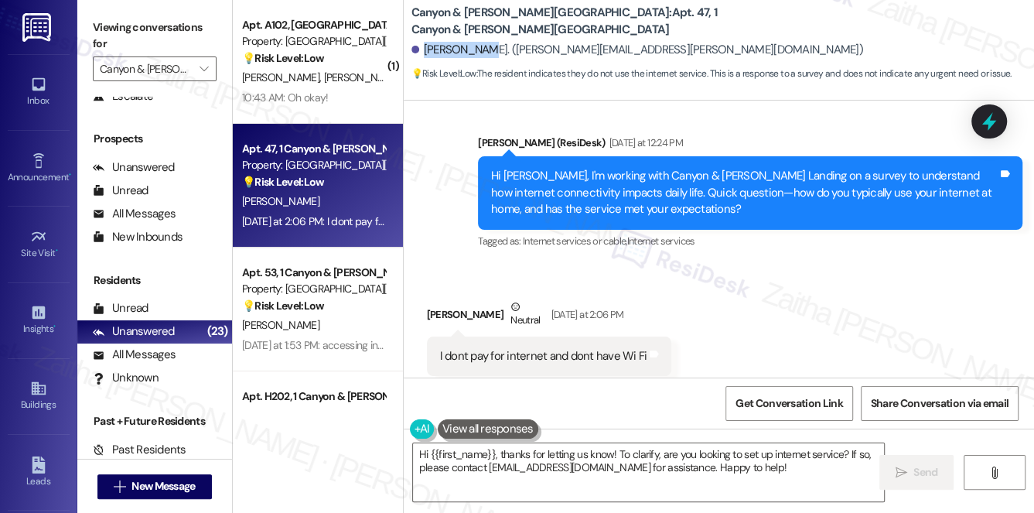
drag, startPoint x: 425, startPoint y: 49, endPoint x: 481, endPoint y: 42, distance: 56.9
click at [481, 42] on div "[PERSON_NAME]. ([PERSON_NAME][EMAIL_ADDRESS][PERSON_NAME][DOMAIN_NAME])" at bounding box center [638, 50] width 452 height 16
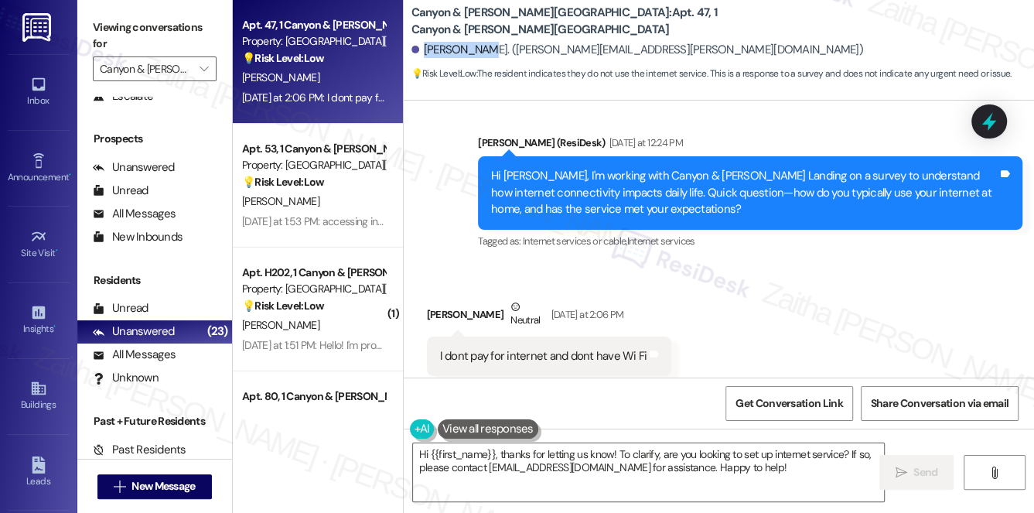
scroll to position [3493, 0]
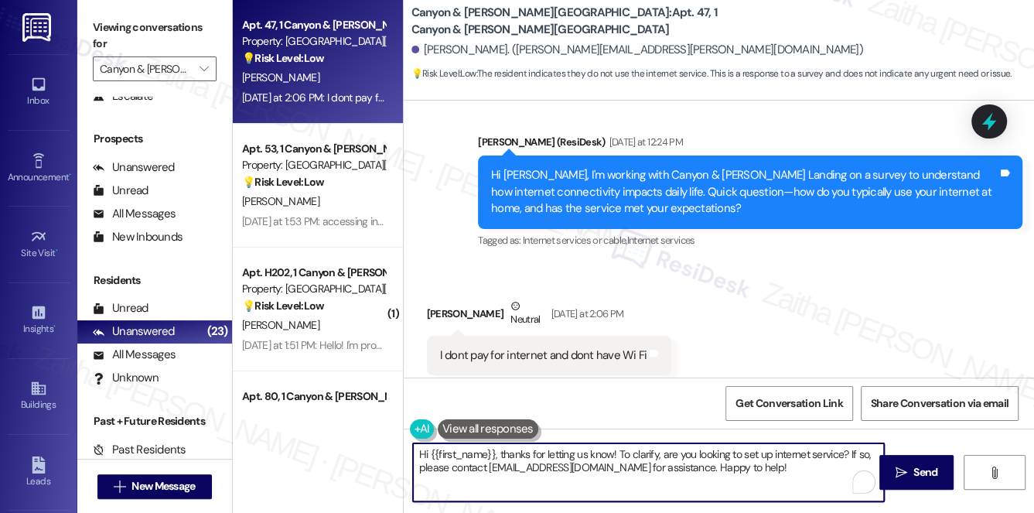
drag, startPoint x: 419, startPoint y: 453, endPoint x: 794, endPoint y: 480, distance: 375.5
click at [792, 483] on textarea "Hi {{first_name}}, thanks for letting us know! To clarify, are you looking to s…" at bounding box center [649, 472] width 472 height 58
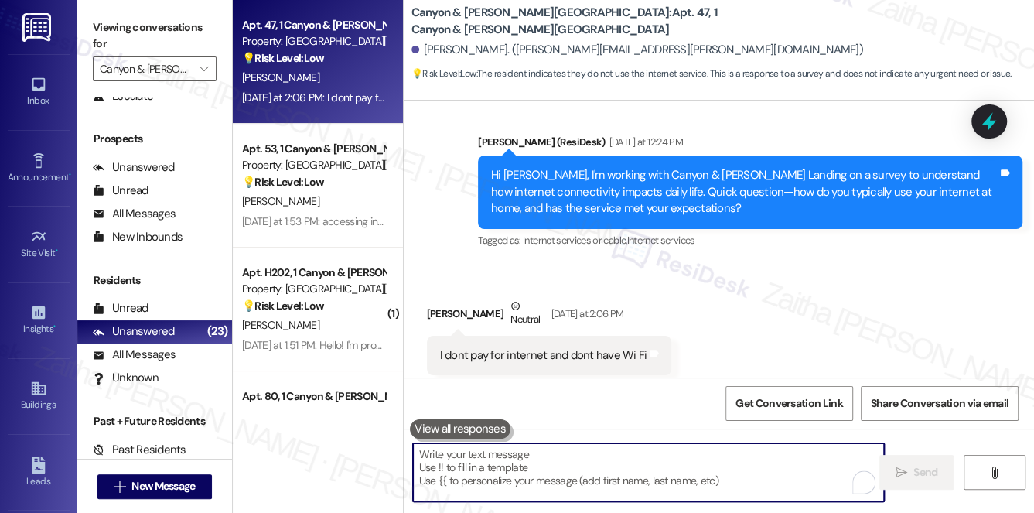
paste textarea "Got it, thanks for sharing, {{first_name}}! Even without Wi-Fi right now, your …"
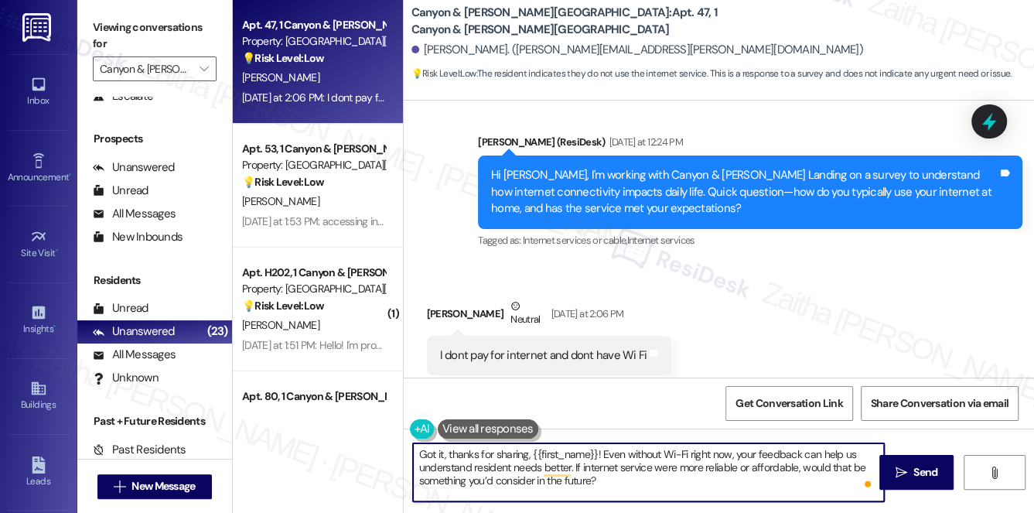
type textarea "Got it, thanks for sharing, {{first_name}}! Even without Wi-Fi right now, your …"
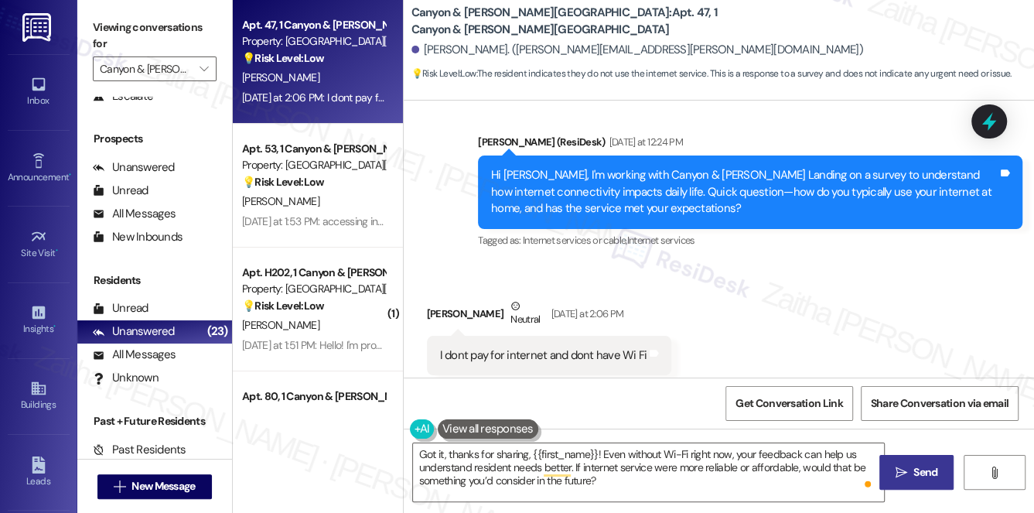
click at [908, 467] on span " Send" at bounding box center [917, 472] width 49 height 16
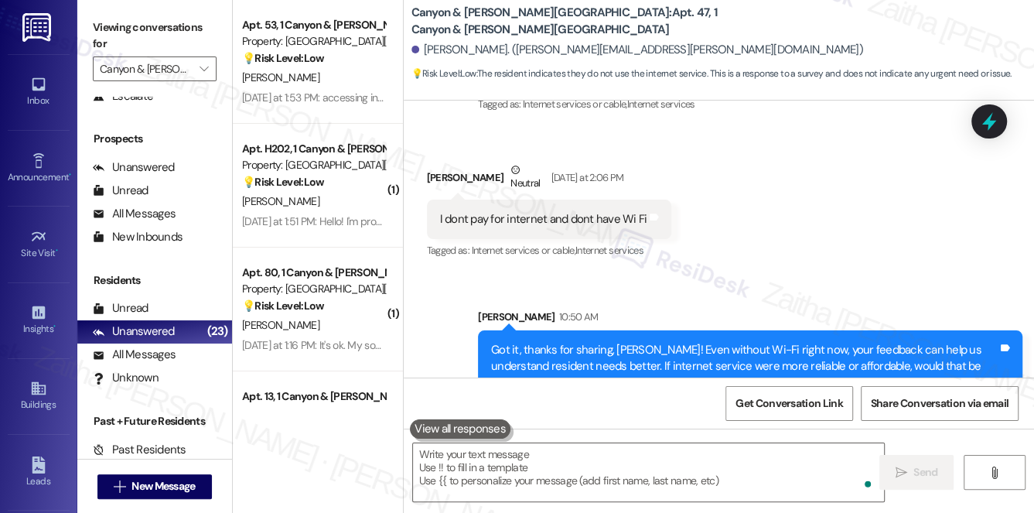
scroll to position [3633, 0]
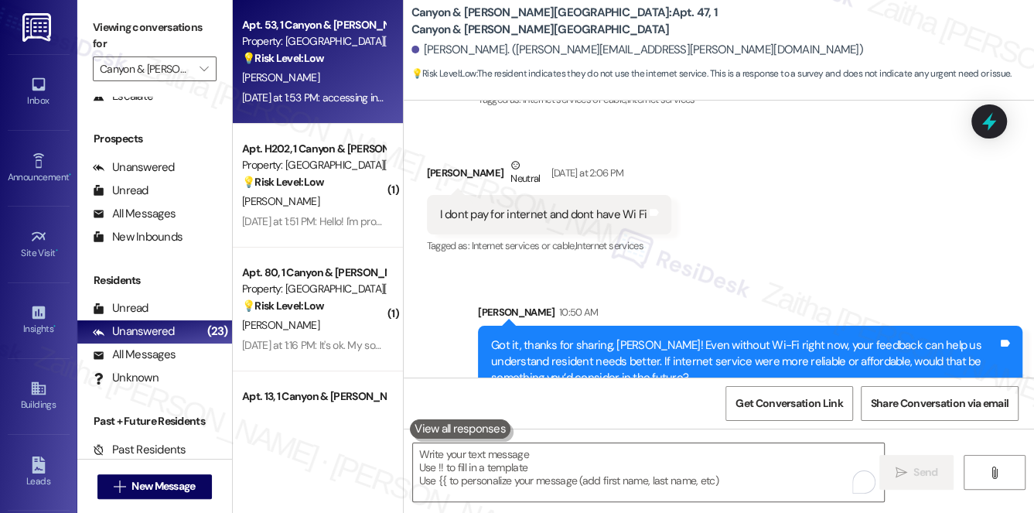
click at [354, 77] on div "R. Davis" at bounding box center [314, 77] width 146 height 19
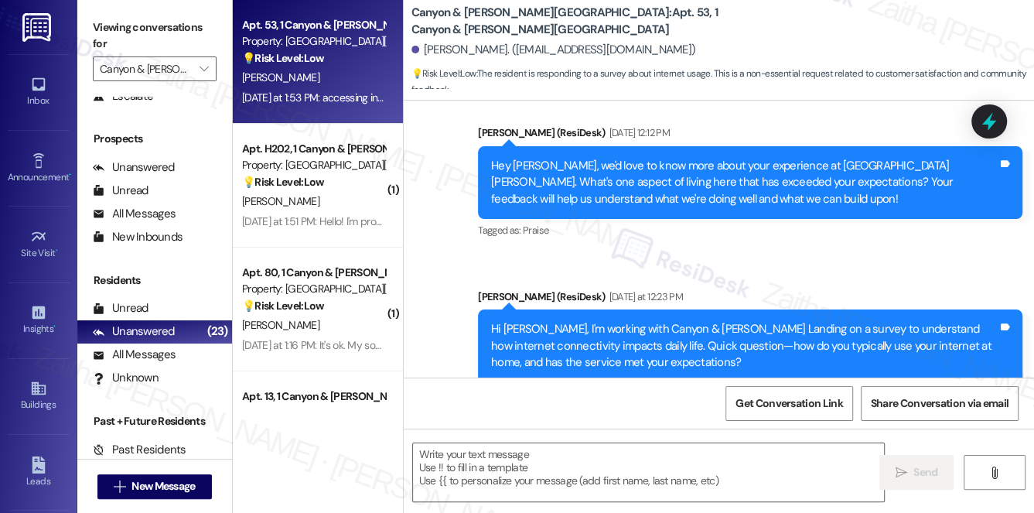
type textarea "Fetching suggested responses. Please feel free to read through the conversation…"
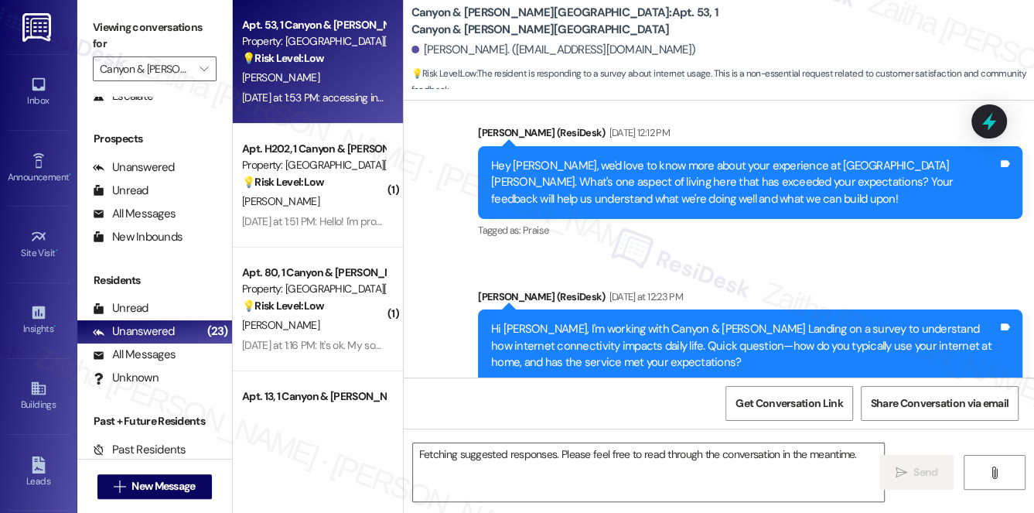
scroll to position [495, 0]
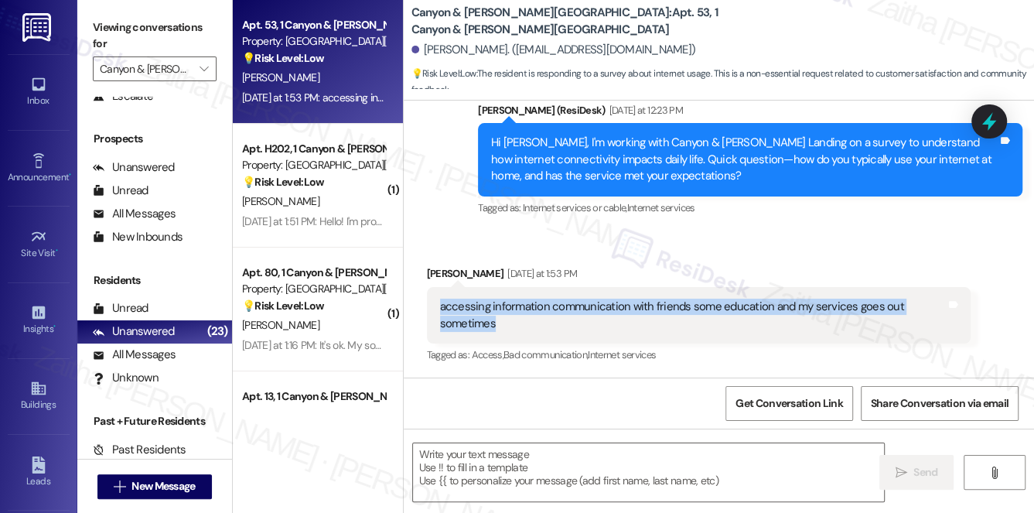
drag, startPoint x: 434, startPoint y: 308, endPoint x: 514, endPoint y: 323, distance: 81.0
click at [514, 323] on div "accessing information communication with friends some education and my services…" at bounding box center [699, 315] width 545 height 56
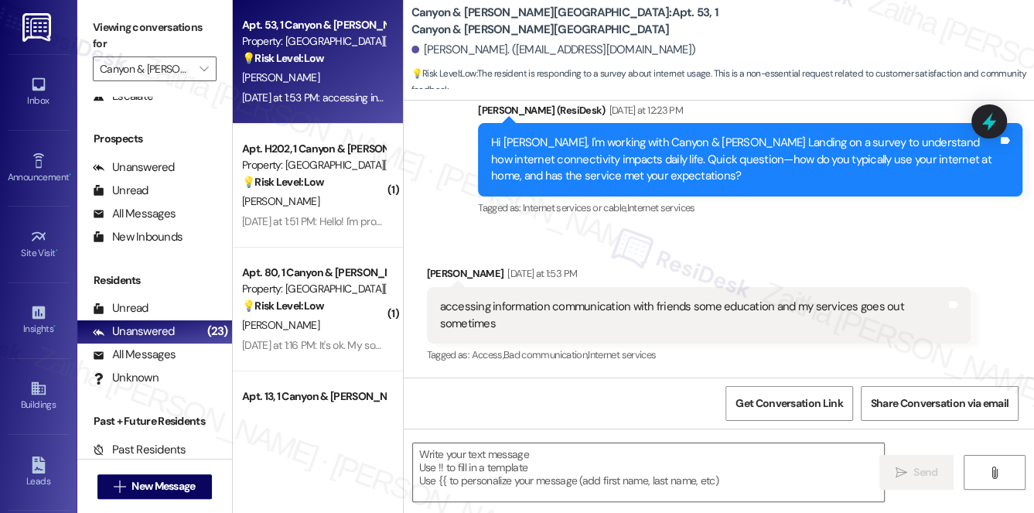
click at [696, 261] on div "Received via SMS Roberta Davis Yesterday at 1:53 PM accessing information commu…" at bounding box center [700, 316] width 568 height 124
click at [505, 467] on textarea at bounding box center [649, 472] width 472 height 58
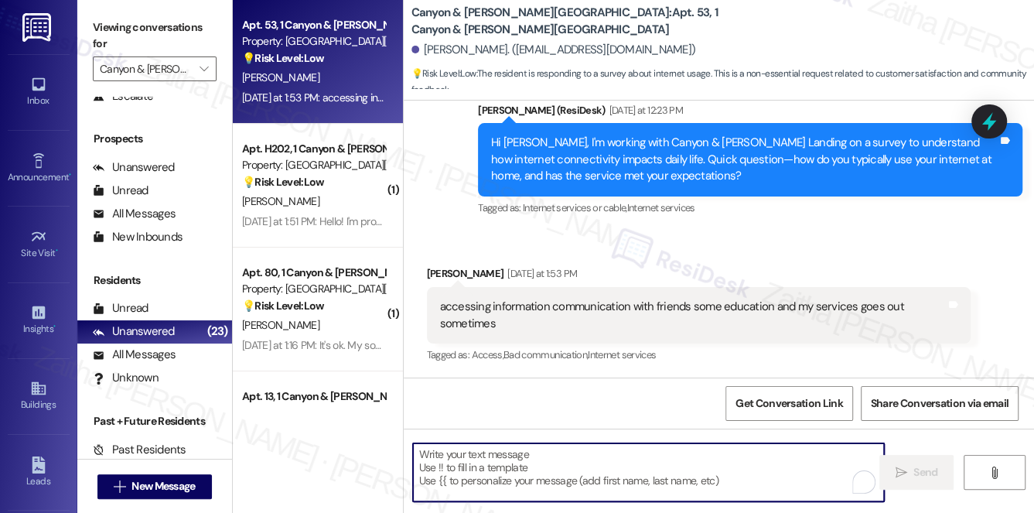
paste textarea "Thank you for sharing that, {{first_name}}. I understand you use your internet …"
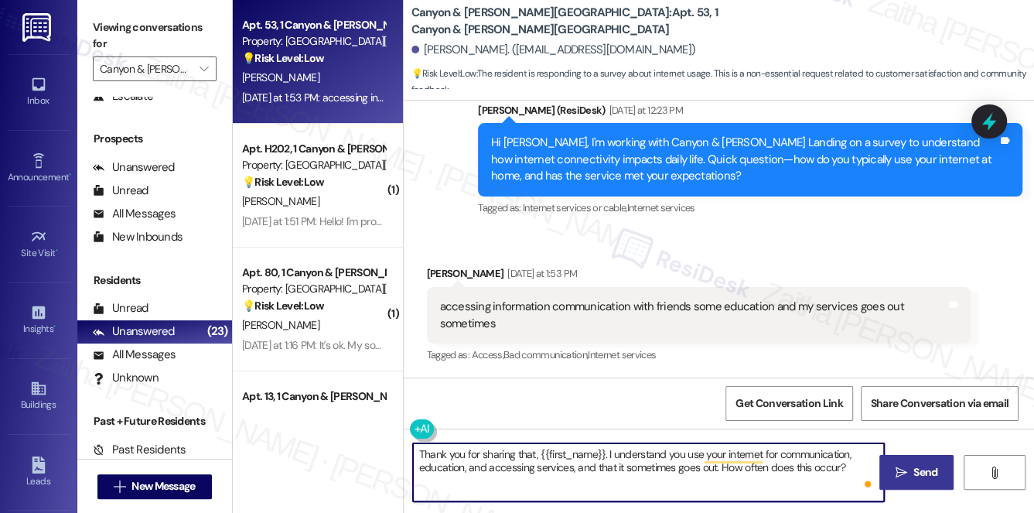
type textarea "Thank you for sharing that, {{first_name}}. I understand you use your internet …"
click at [905, 468] on icon "" at bounding box center [902, 473] width 12 height 12
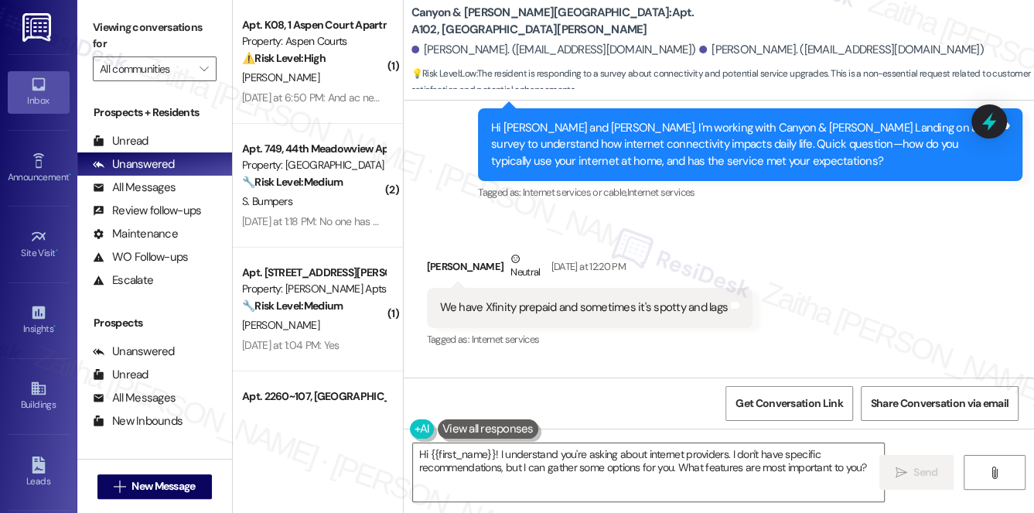
scroll to position [11742, 0]
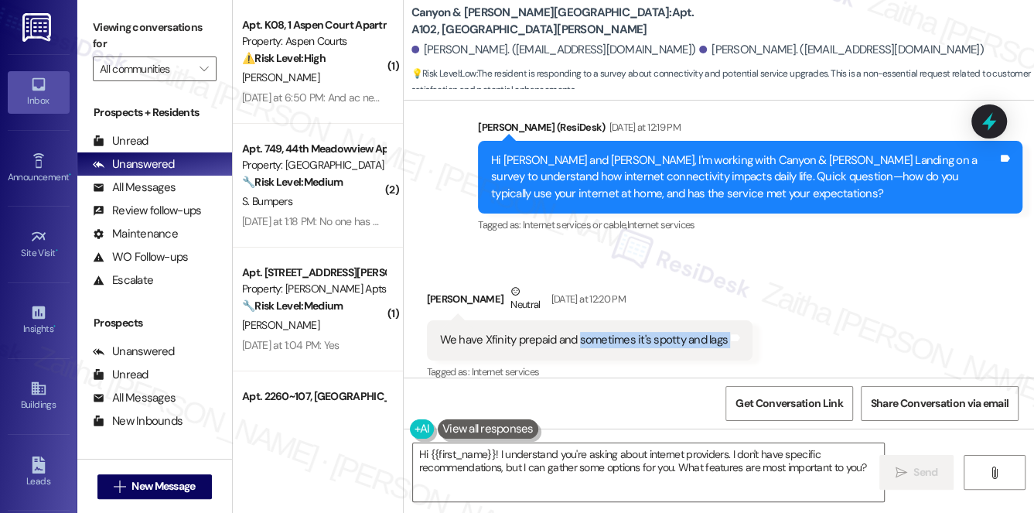
drag, startPoint x: 576, startPoint y: 254, endPoint x: 724, endPoint y: 267, distance: 148.4
click at [724, 320] on div "We have Xfinity prepaid and sometimes it's spotty and lags Tags and notes" at bounding box center [590, 339] width 327 height 39
copy div "sometimes it's spotty and lags Tags and notes"
click at [475, 320] on div "We have Xfinity prepaid and sometimes it's spotty and lags Tags and notes" at bounding box center [590, 339] width 327 height 39
drag, startPoint x: 440, startPoint y: 256, endPoint x: 726, endPoint y: 262, distance: 285.6
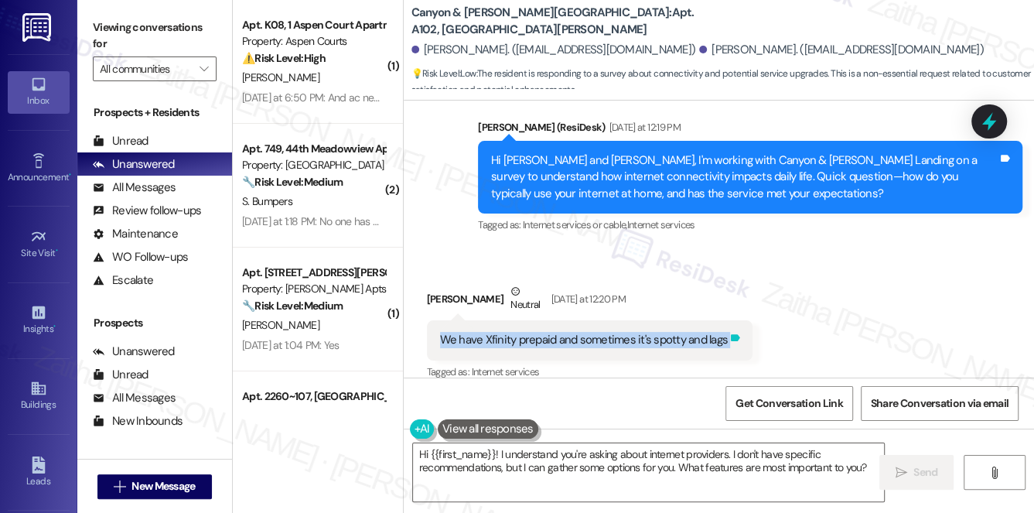
click at [726, 320] on div "We have Xfinity prepaid and sometimes it's spotty and lags Tags and notes" at bounding box center [590, 339] width 327 height 39
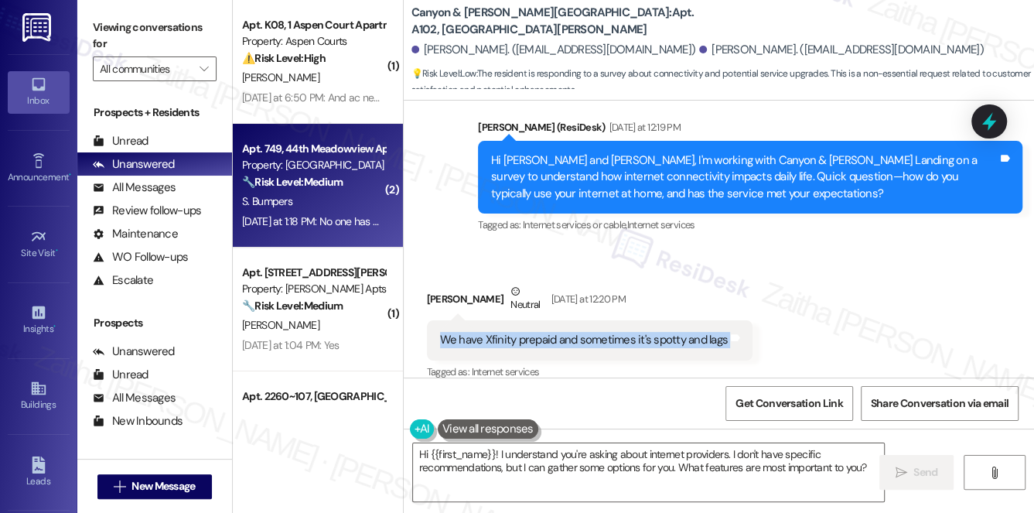
copy div "We have Xfinity prepaid and sometimes it's spotty and lags Tags and notes"
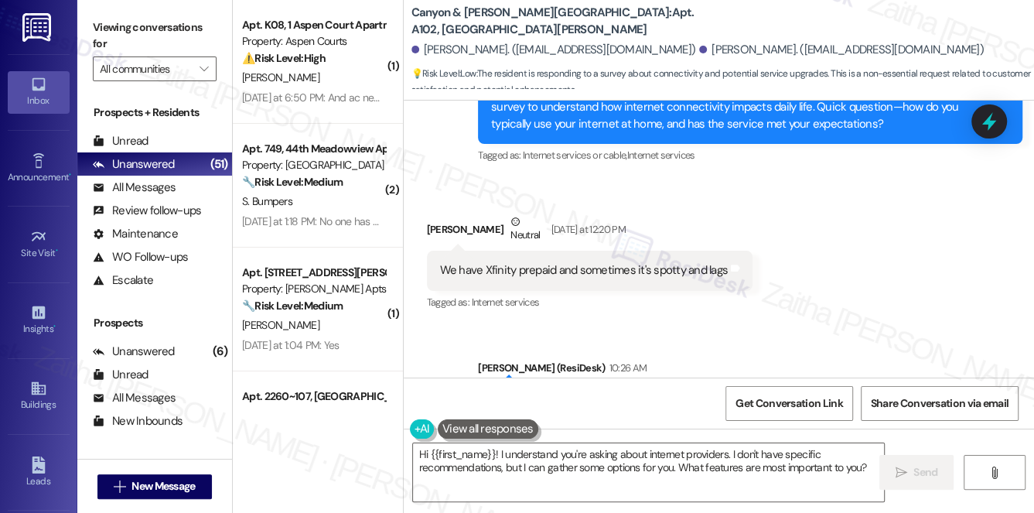
click at [778, 208] on div "Received via SMS [PERSON_NAME] Neutral [DATE] at 12:20 PM We have Xfinity prepa…" at bounding box center [719, 252] width 631 height 147
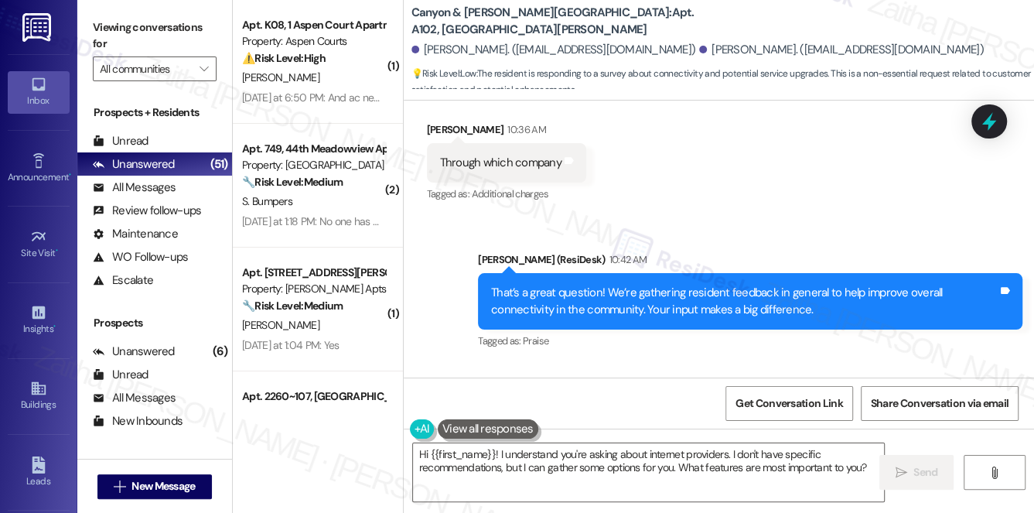
scroll to position [12656, 0]
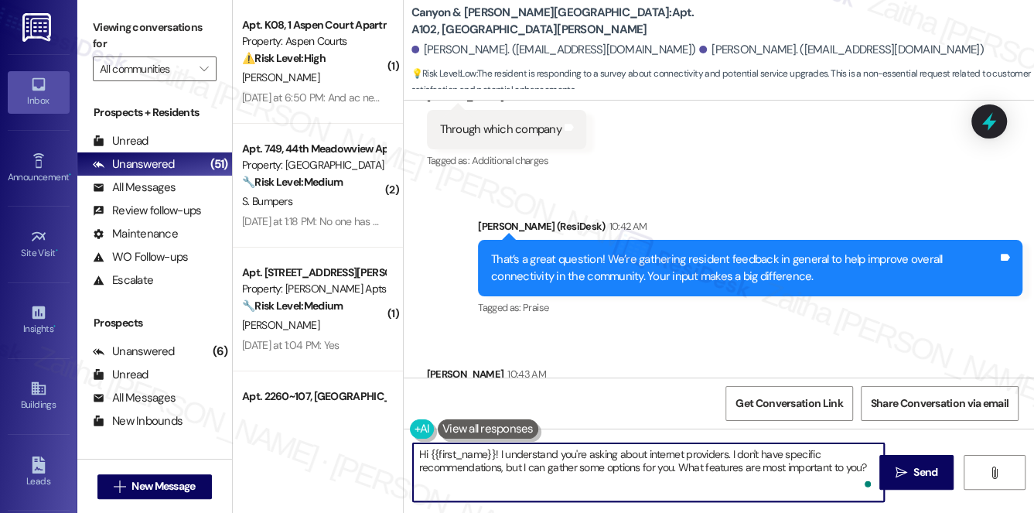
drag, startPoint x: 422, startPoint y: 455, endPoint x: 866, endPoint y: 461, distance: 443.4
click at [866, 461] on textarea "Hi {{first_name}}! I understand you're asking about internet providers. I don't…" at bounding box center [649, 472] width 472 height 58
type textarea "H"
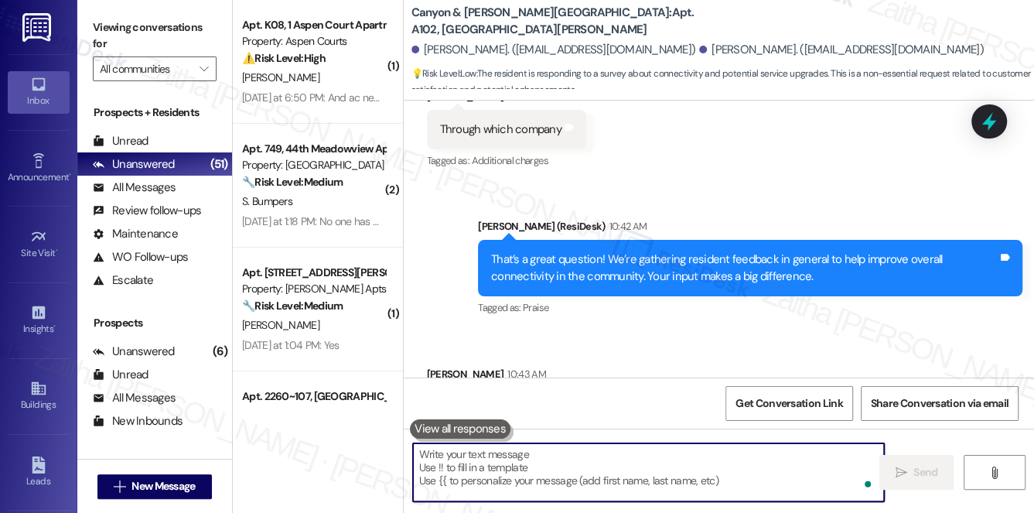
paste textarea "Thanks so much for sharing your experience—it really helps us understand what m…"
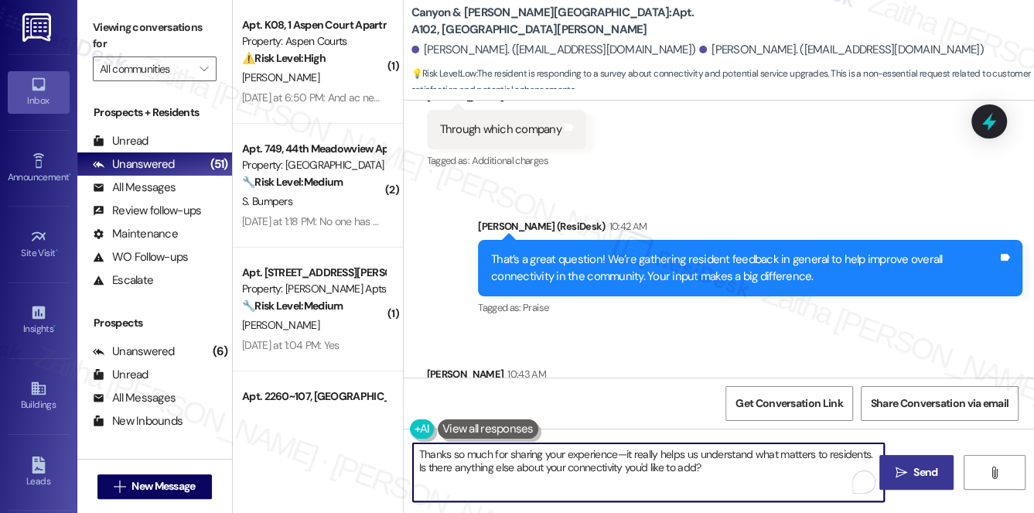
type textarea "Thanks so much for sharing your experience—it really helps us understand what m…"
click at [914, 470] on span "Send" at bounding box center [926, 472] width 24 height 16
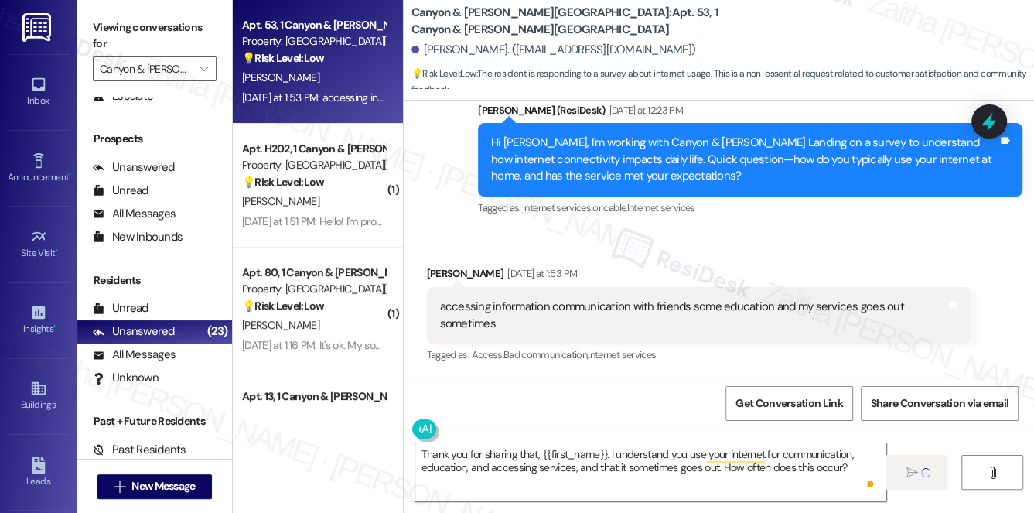
scroll to position [495, 0]
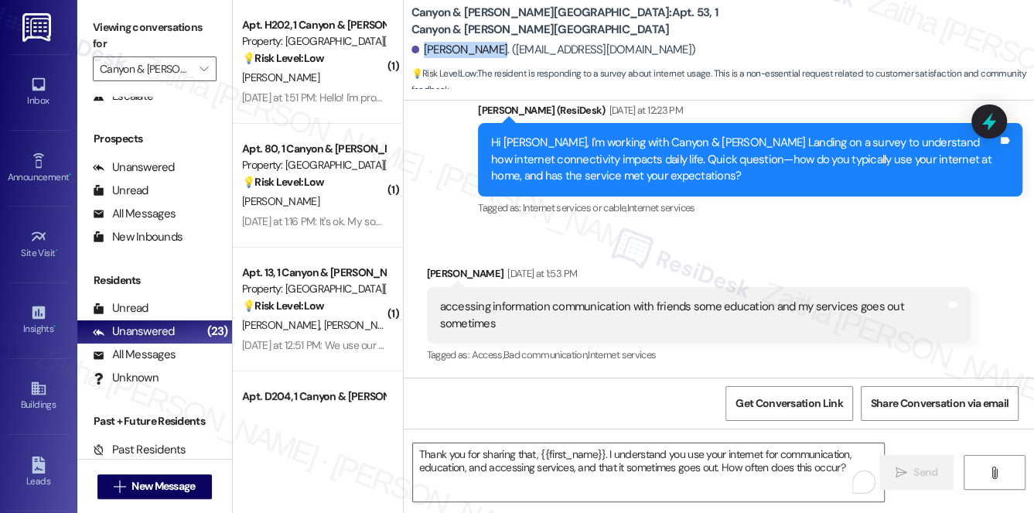
drag, startPoint x: 424, startPoint y: 43, endPoint x: 487, endPoint y: 48, distance: 63.6
click at [487, 48] on div "[PERSON_NAME]. ([EMAIL_ADDRESS][DOMAIN_NAME])" at bounding box center [554, 50] width 285 height 16
copy div "[PERSON_NAME]"
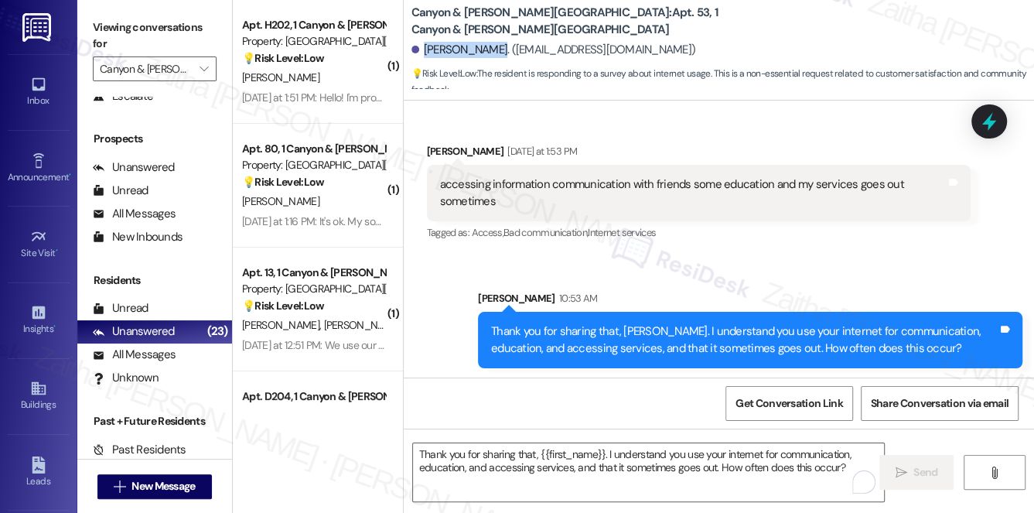
scroll to position [621, 0]
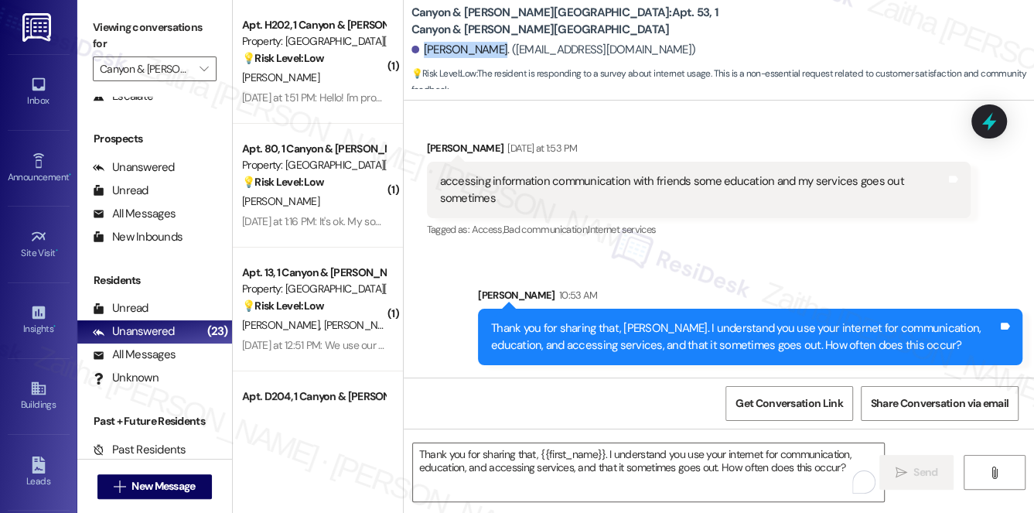
copy div "[PERSON_NAME]"
click at [751, 279] on div "Sent via SMS Sarah 10:53 AM Thank you for sharing that, Roberta. I understand y…" at bounding box center [751, 325] width 568 height 101
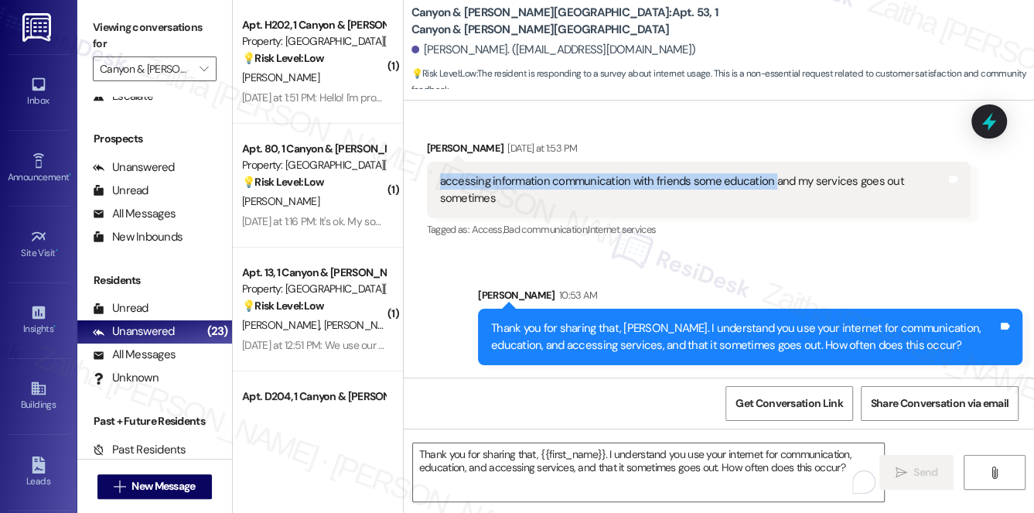
drag, startPoint x: 439, startPoint y: 182, endPoint x: 768, endPoint y: 176, distance: 329.7
click at [768, 176] on div "accessing information communication with friends some education and my services…" at bounding box center [693, 189] width 507 height 33
copy div "accessing information communication with friends some education"
click at [785, 413] on span "Get Conversation Link" at bounding box center [789, 403] width 113 height 33
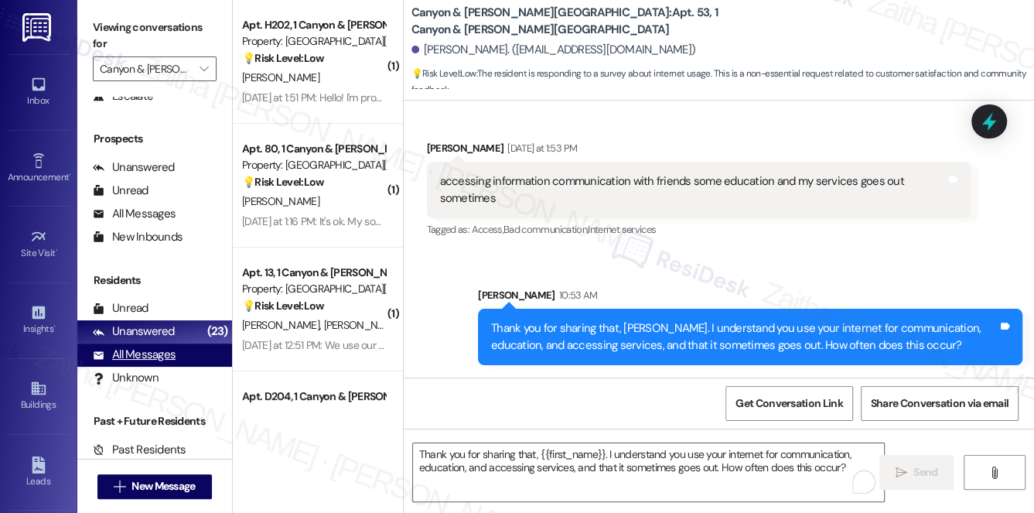
click at [150, 353] on div "All Messages" at bounding box center [134, 355] width 83 height 16
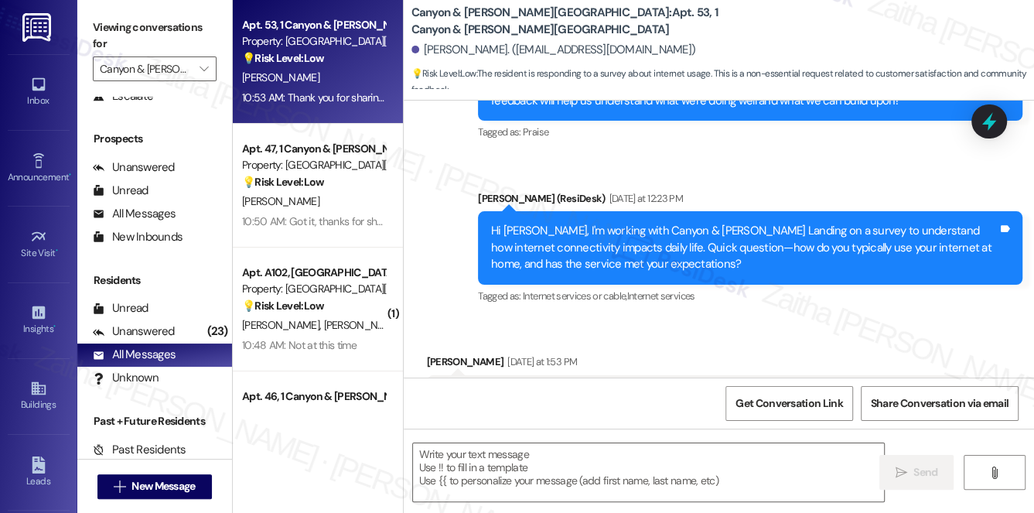
type textarea "Fetching suggested responses. Please feel free to read through the conversation…"
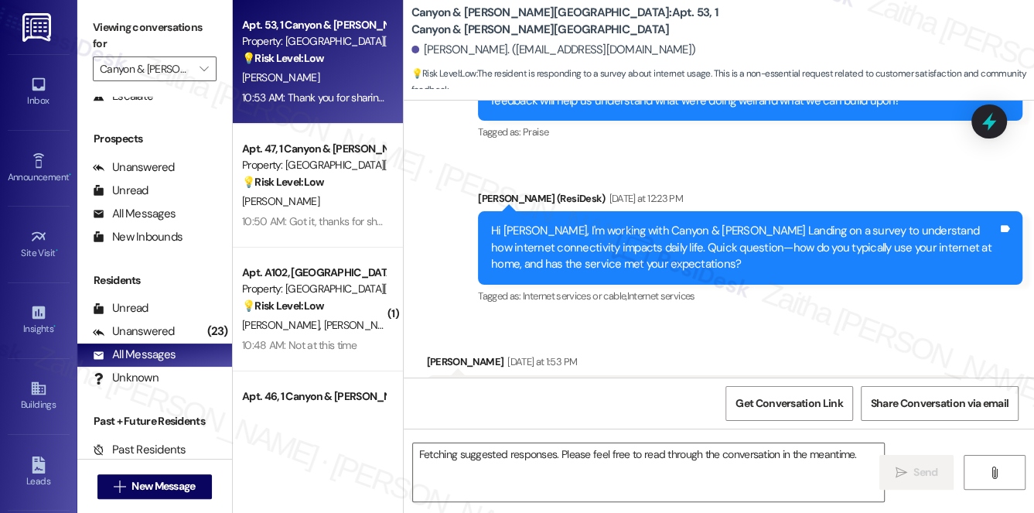
scroll to position [495, 0]
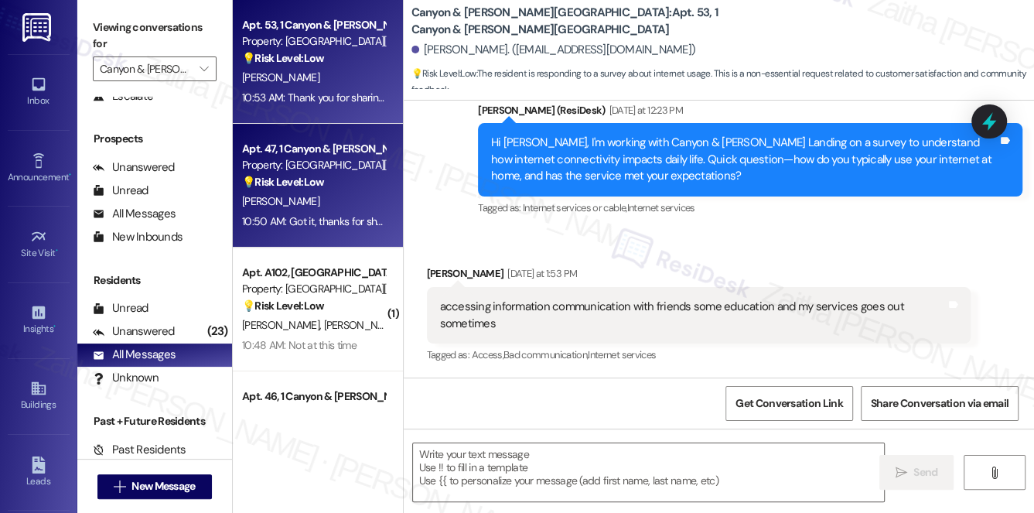
click at [335, 193] on div "[PERSON_NAME]" at bounding box center [314, 201] width 146 height 19
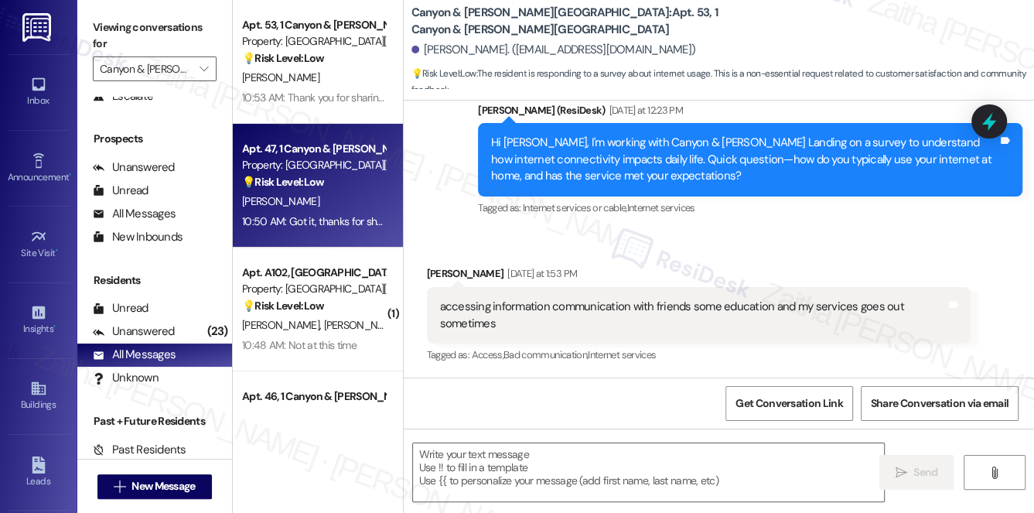
type textarea "Fetching suggested responses. Please feel free to read through the conversation…"
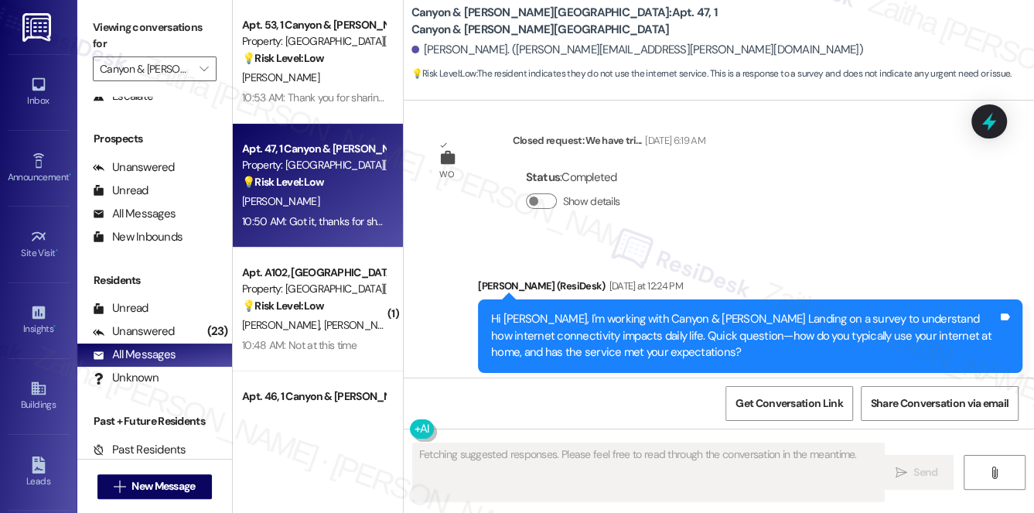
scroll to position [3492, 0]
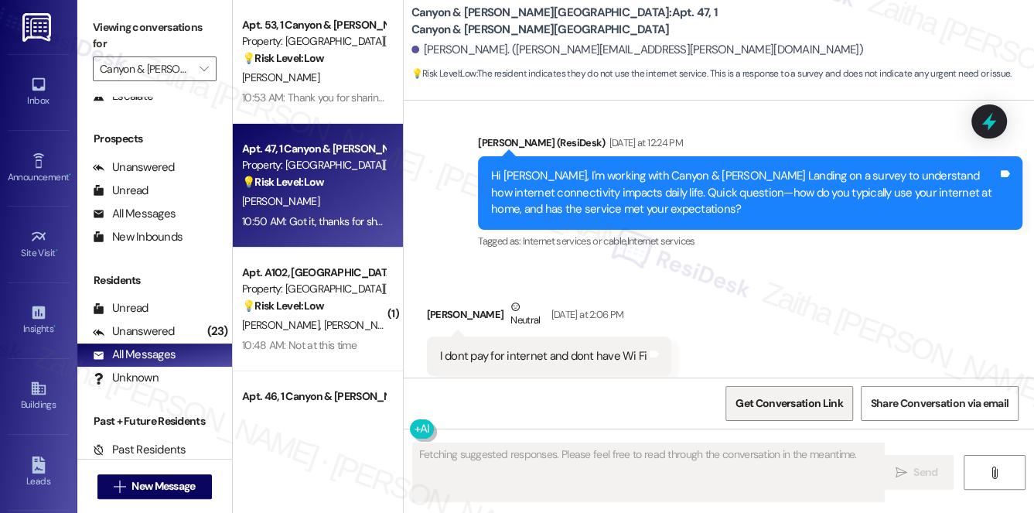
click at [781, 411] on span "Get Conversation Link" at bounding box center [789, 403] width 107 height 16
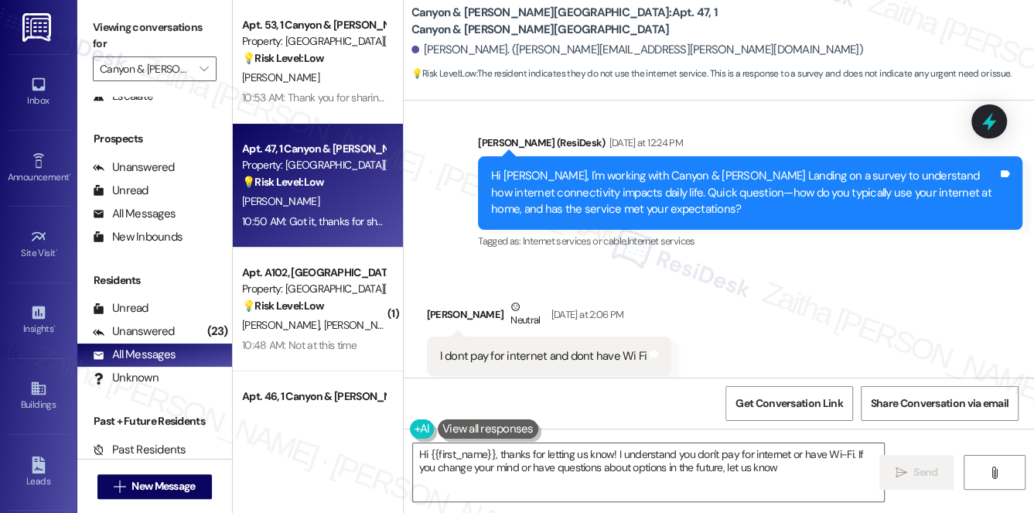
type textarea "Hi {{first_name}}, thanks for letting us know! I understand you don't pay for i…"
drag, startPoint x: 439, startPoint y: 325, endPoint x: 642, endPoint y: 333, distance: 202.9
click at [642, 337] on div "I dont pay for internet and dont have Wi Fi Tags and notes" at bounding box center [549, 356] width 245 height 39
copy div "I dont pay for internet and dont have Wi Fi Tags and notes"
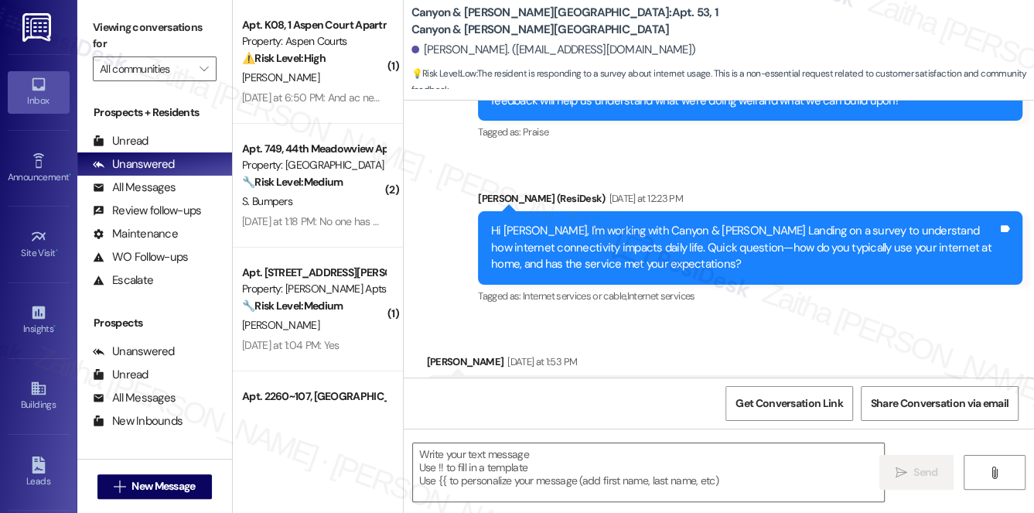
scroll to position [495, 0]
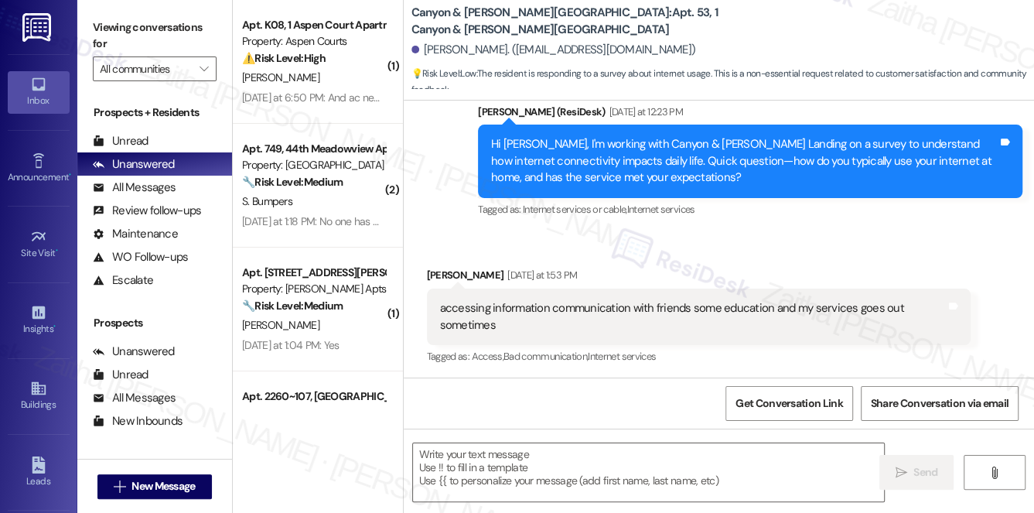
type textarea "Fetching suggested responses. Please feel free to read through the conversation…"
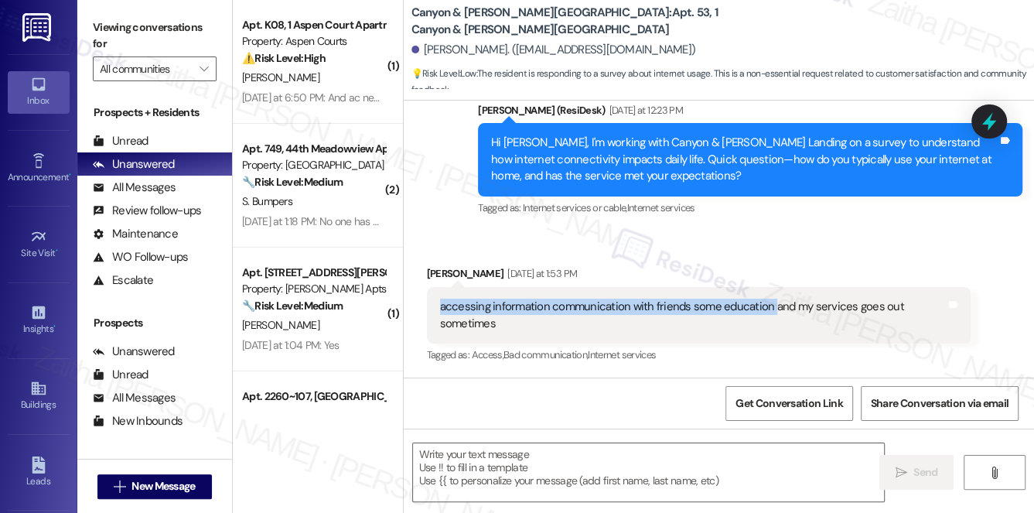
drag, startPoint x: 436, startPoint y: 305, endPoint x: 768, endPoint y: 302, distance: 331.2
click at [768, 302] on div "accessing information communication with friends some education and my services…" at bounding box center [699, 315] width 545 height 56
copy div "accessing information communication with friends some education"
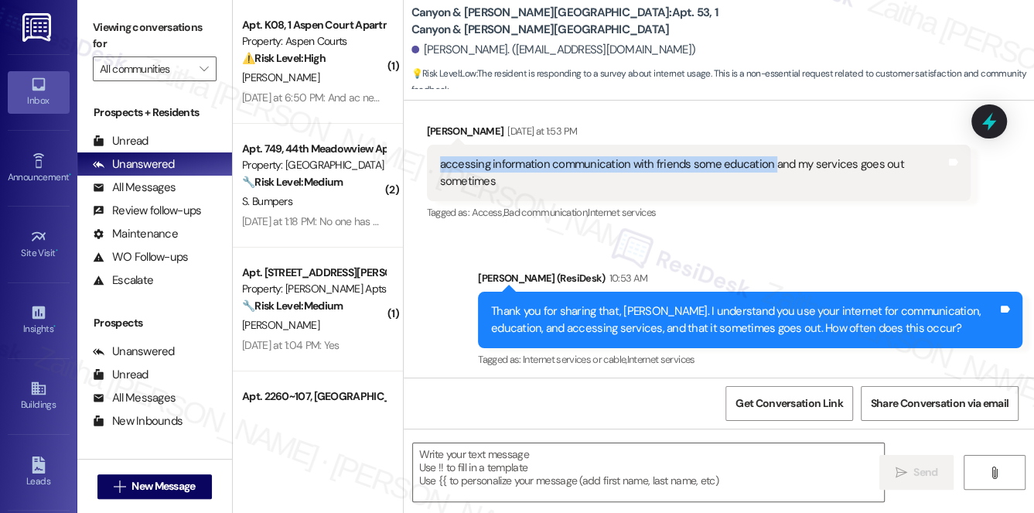
scroll to position [643, 0]
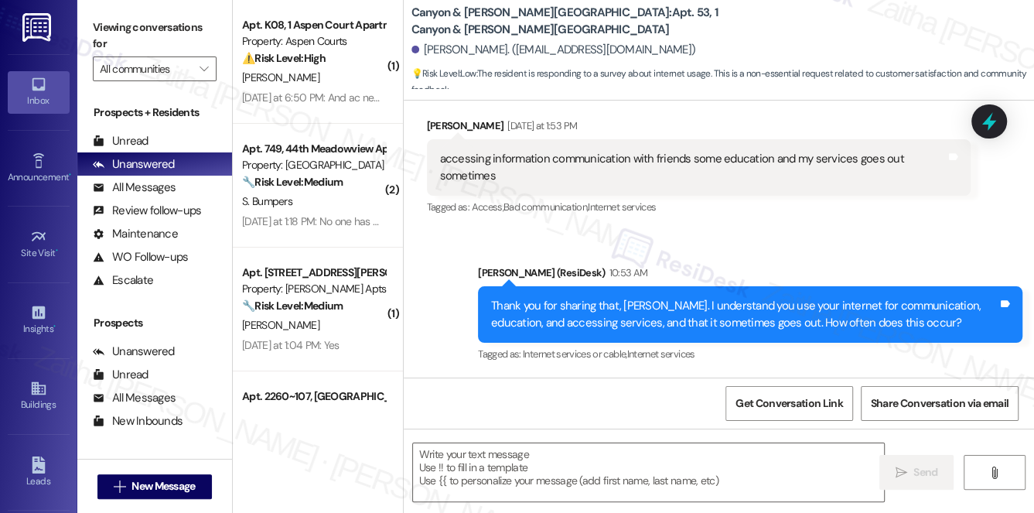
click at [670, 221] on div "Received via SMS [PERSON_NAME] [DATE] at 1:53 PM accessing information communic…" at bounding box center [700, 168] width 568 height 124
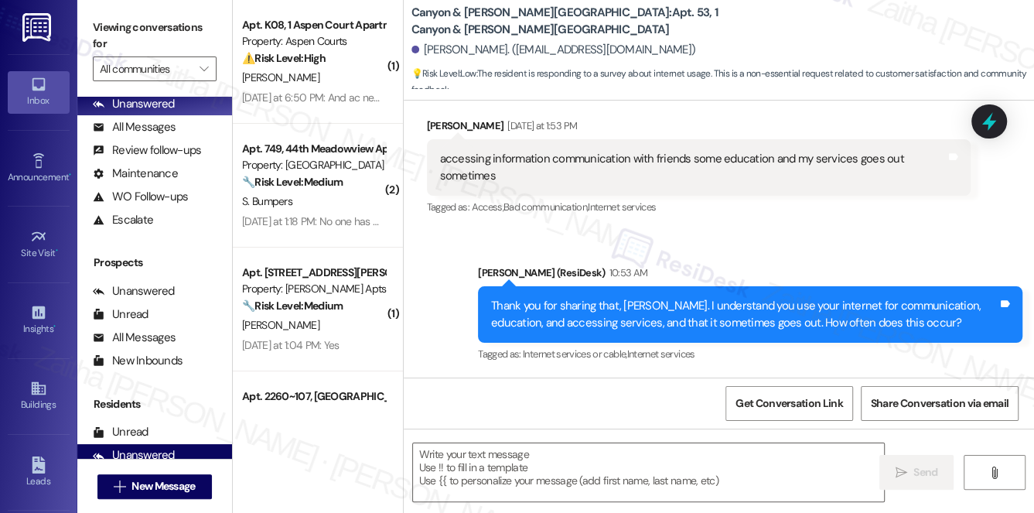
scroll to position [184, 0]
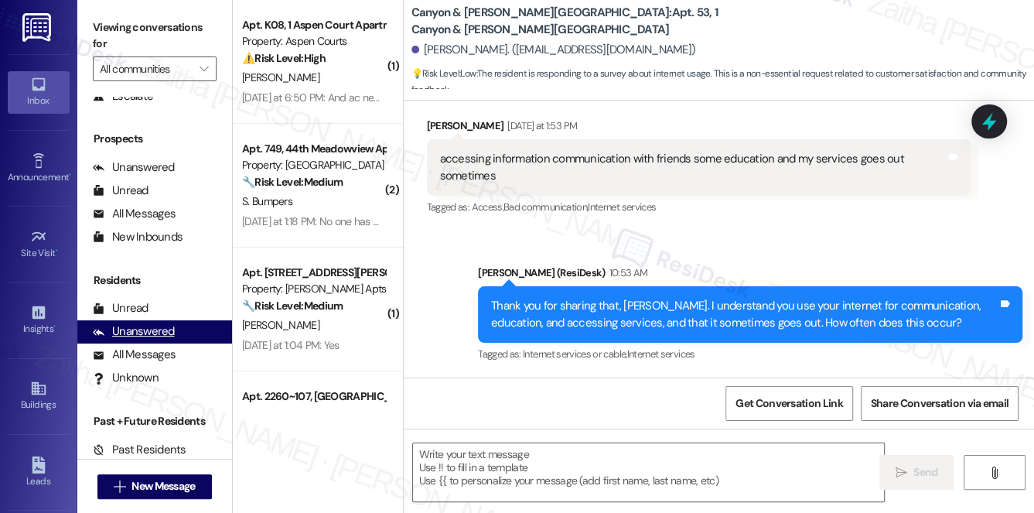
click at [135, 330] on div "Unanswered" at bounding box center [134, 331] width 82 height 16
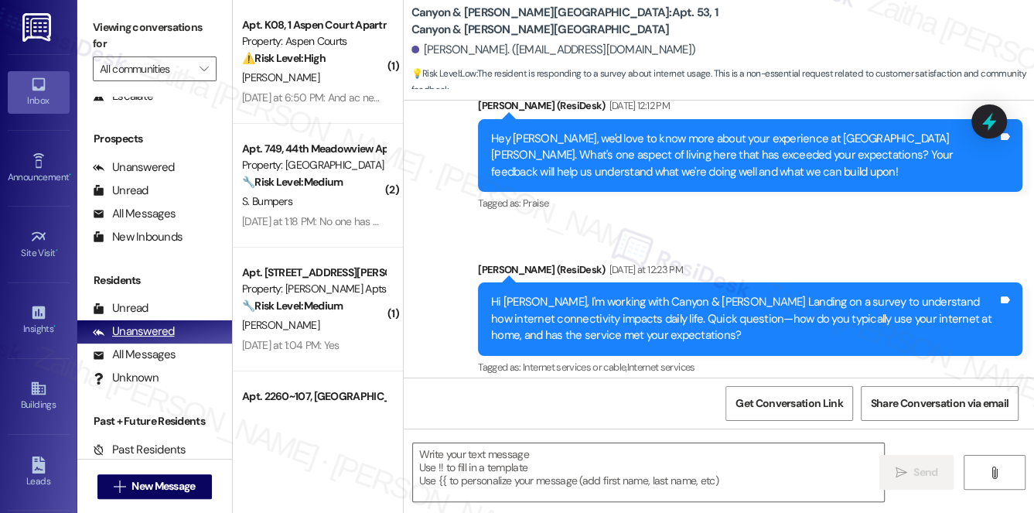
type textarea "Fetching suggested responses. Please feel free to read through the conversation…"
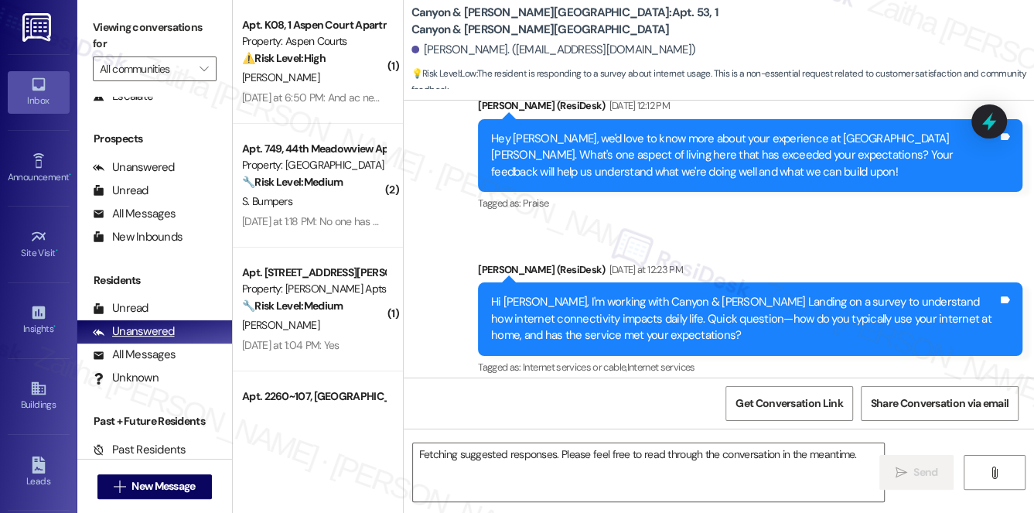
scroll to position [495, 0]
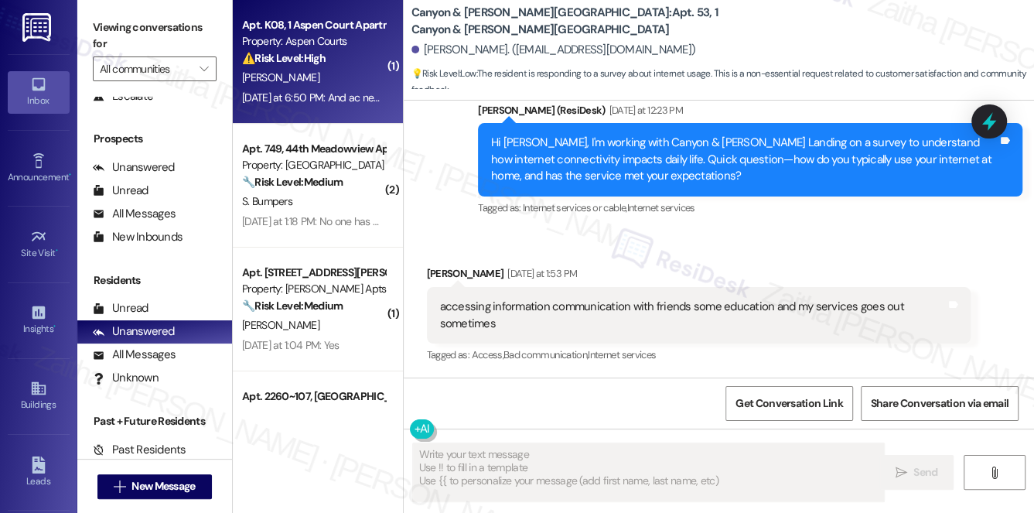
click at [357, 70] on div "[PERSON_NAME]" at bounding box center [314, 77] width 146 height 19
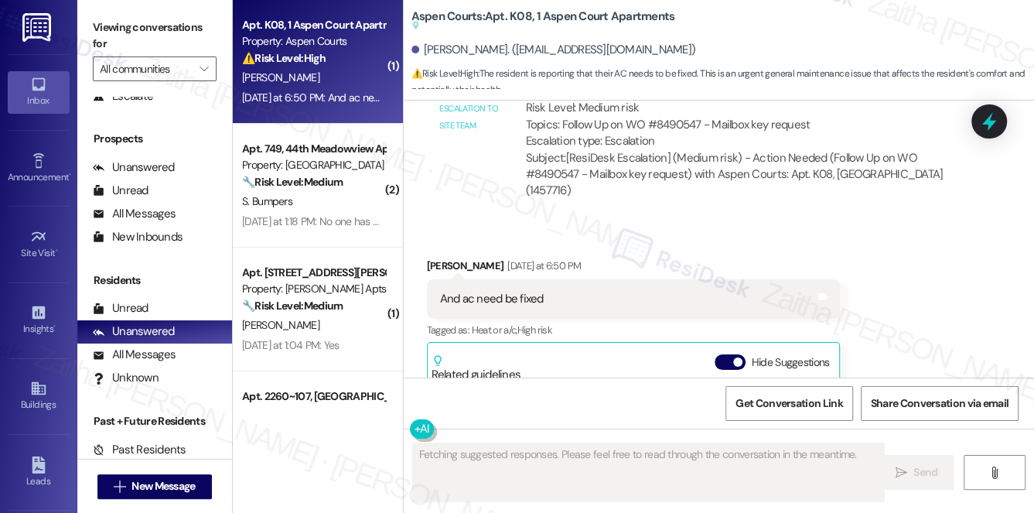
scroll to position [887, 0]
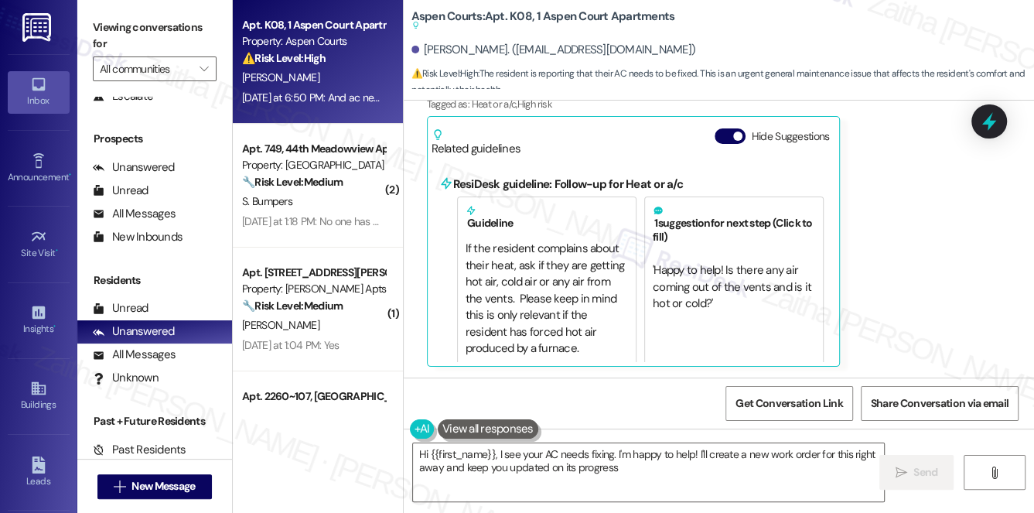
type textarea "Hi {{first_name}}, I see your AC needs fixing. I'm happy to help! I'll create a…"
click at [173, 70] on input "All communities" at bounding box center [146, 68] width 92 height 25
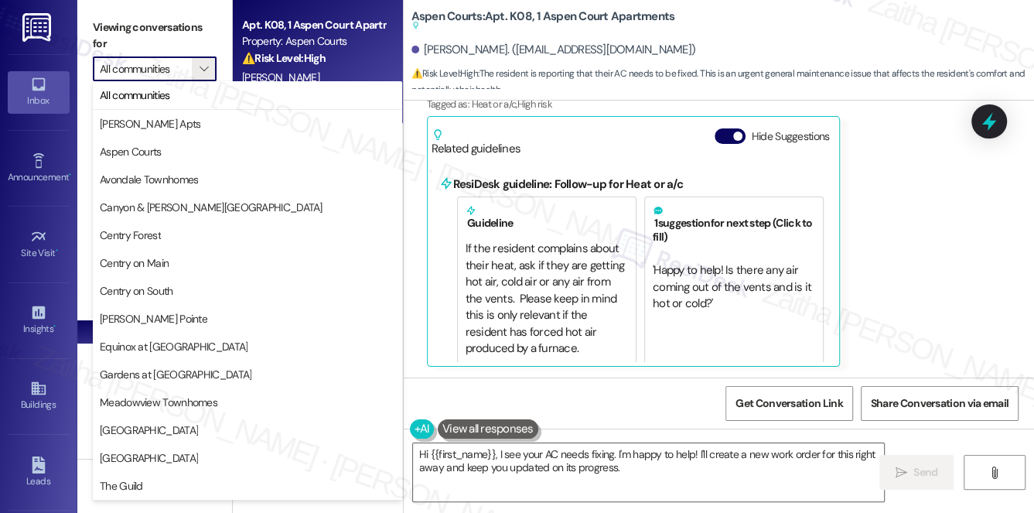
click at [940, 200] on div "Received via SMS Dekesha Henderson Yesterday at 6:50 PM And ac need be fixed Ta…" at bounding box center [719, 187] width 631 height 381
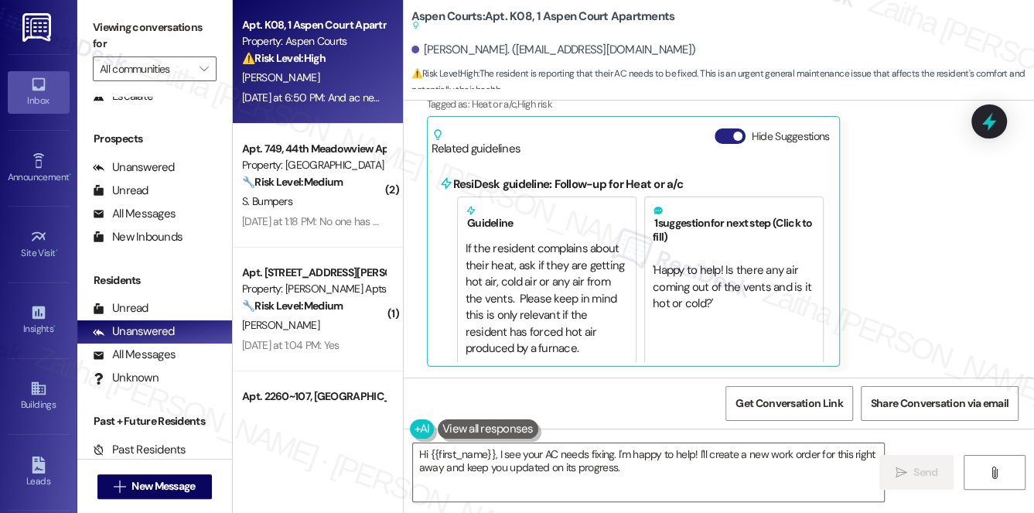
click at [724, 135] on button "Hide Suggestions" at bounding box center [730, 135] width 31 height 15
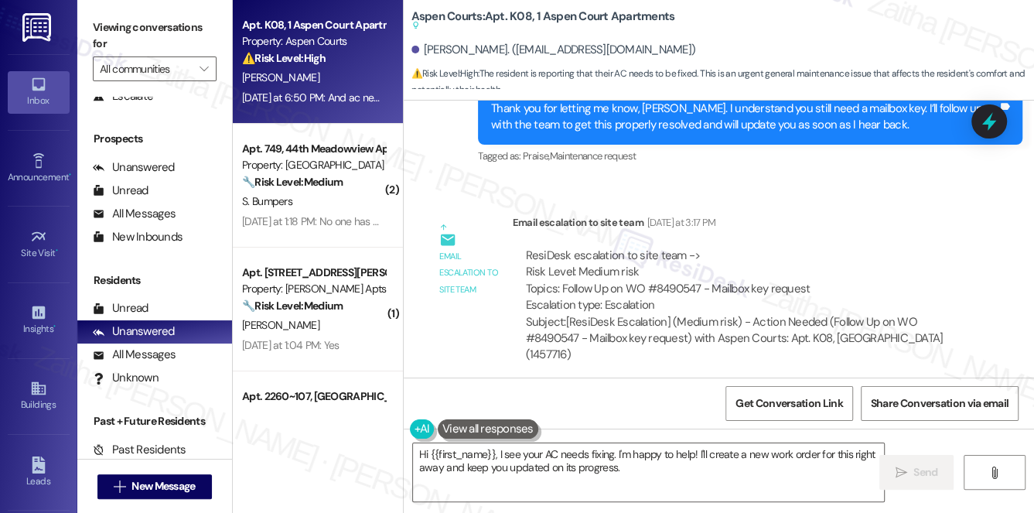
scroll to position [471, 0]
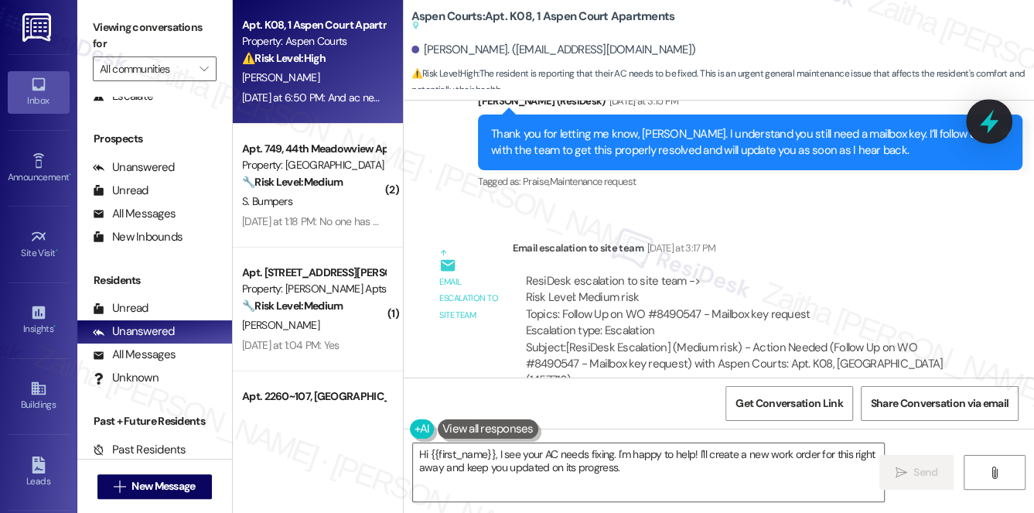
click at [994, 126] on icon at bounding box center [989, 121] width 26 height 26
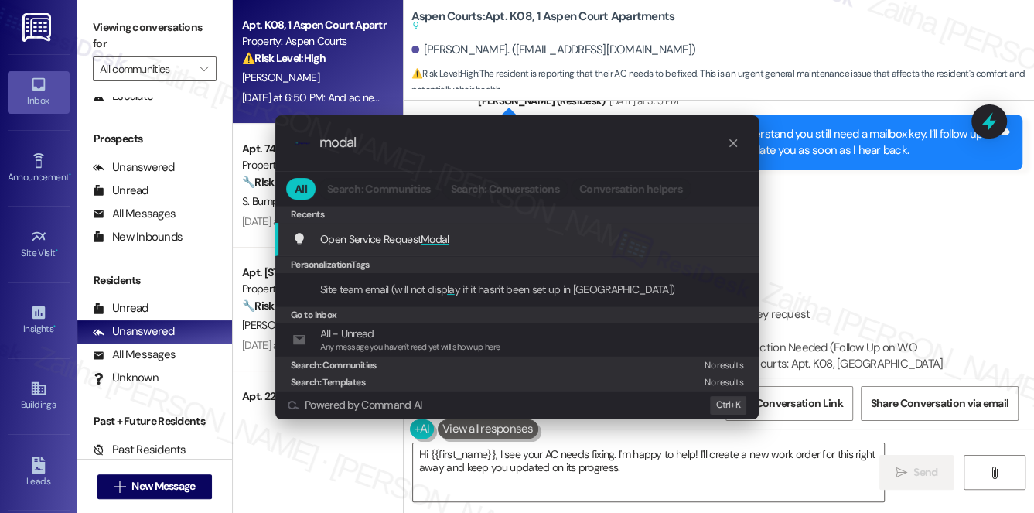
type input "modal"
click at [423, 238] on span "Modal" at bounding box center [435, 239] width 29 height 14
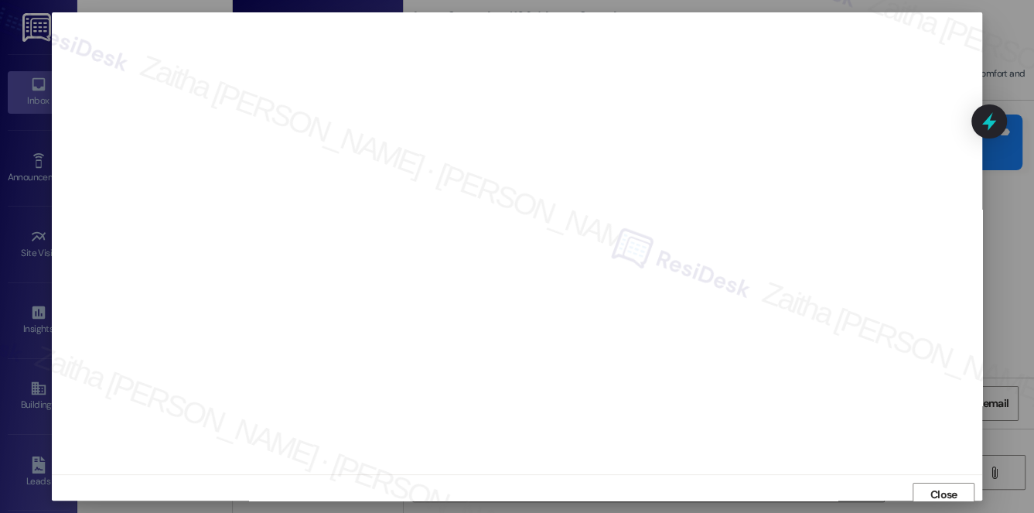
scroll to position [6, 0]
click at [931, 489] on span "Close" at bounding box center [944, 488] width 27 height 16
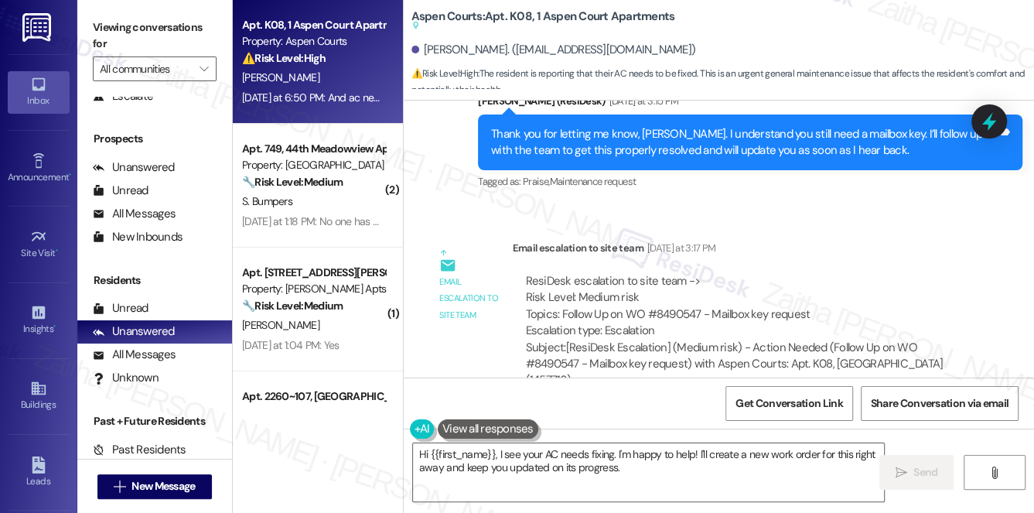
scroll to position [682, 0]
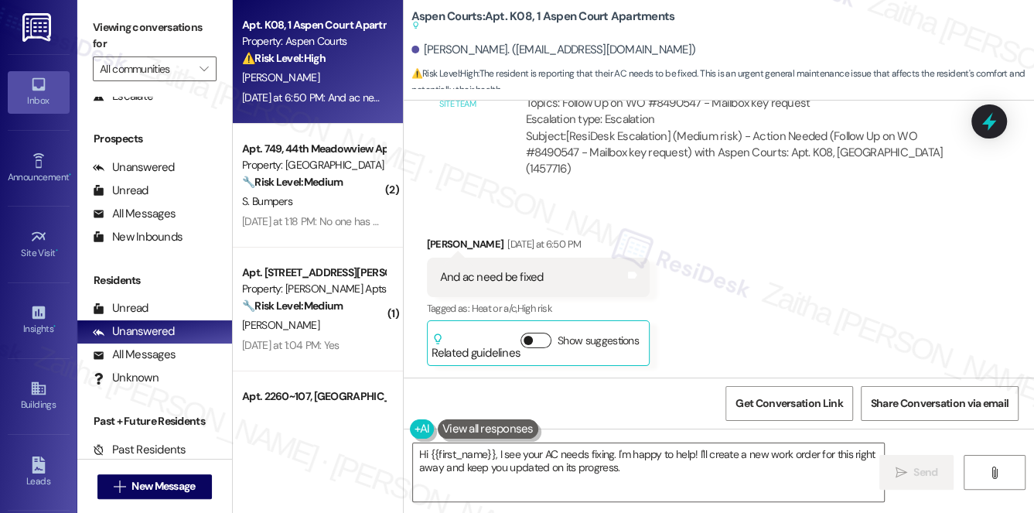
click at [542, 333] on button "Show suggestions" at bounding box center [536, 340] width 31 height 15
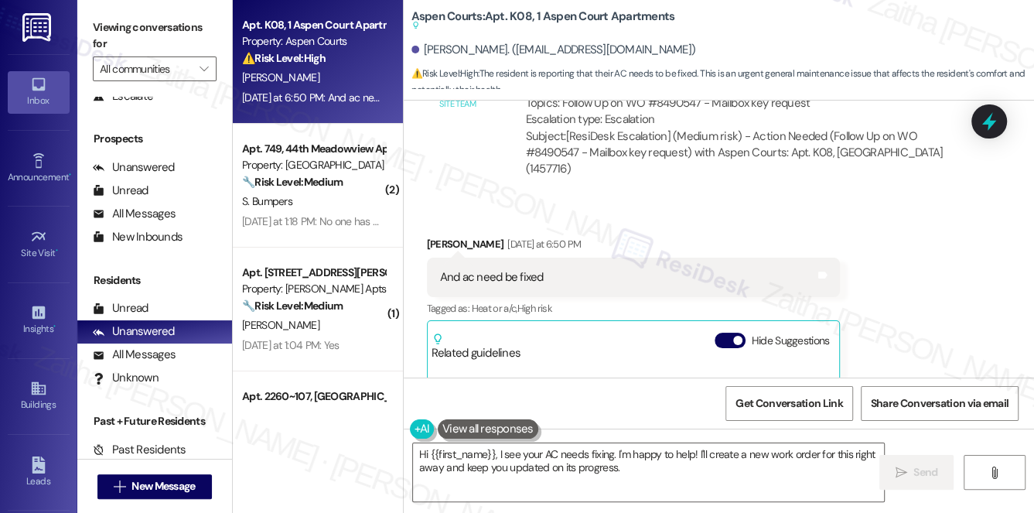
scroll to position [887, 0]
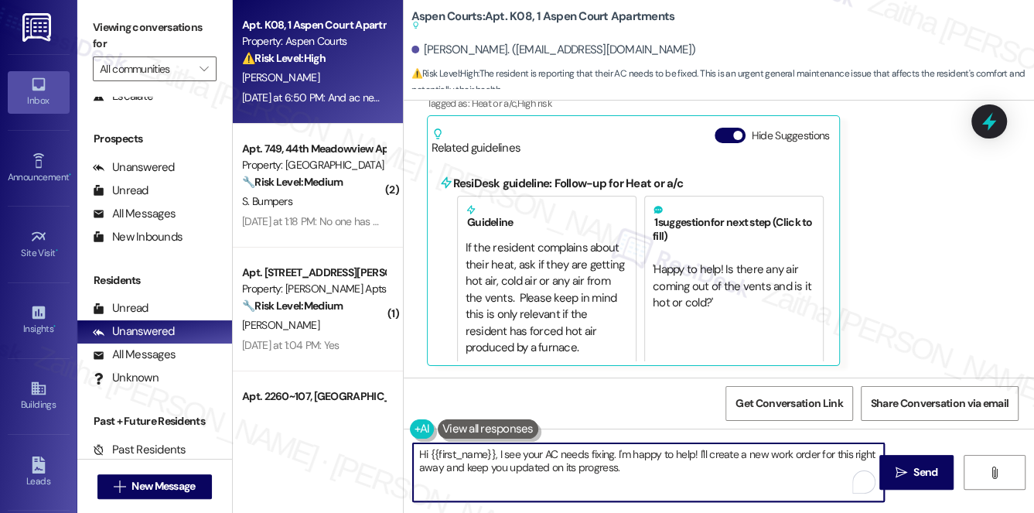
drag, startPoint x: 850, startPoint y: 453, endPoint x: 852, endPoint y: 467, distance: 13.4
click at [852, 467] on textarea "Hi {{first_name}}, I see your AC needs fixing. I'm happy to help! I'll create a…" at bounding box center [649, 472] width 472 height 58
type textarea "Hi {{first_name}}, I see your AC needs fixing. I'm happy to help! I'll create a…"
drag, startPoint x: 414, startPoint y: 454, endPoint x: 683, endPoint y: 463, distance: 269.4
click at [683, 463] on textarea "Hi {{first_name}}, I see your AC needs fixing. I'm happy to help! I'll create a…" at bounding box center [649, 472] width 472 height 58
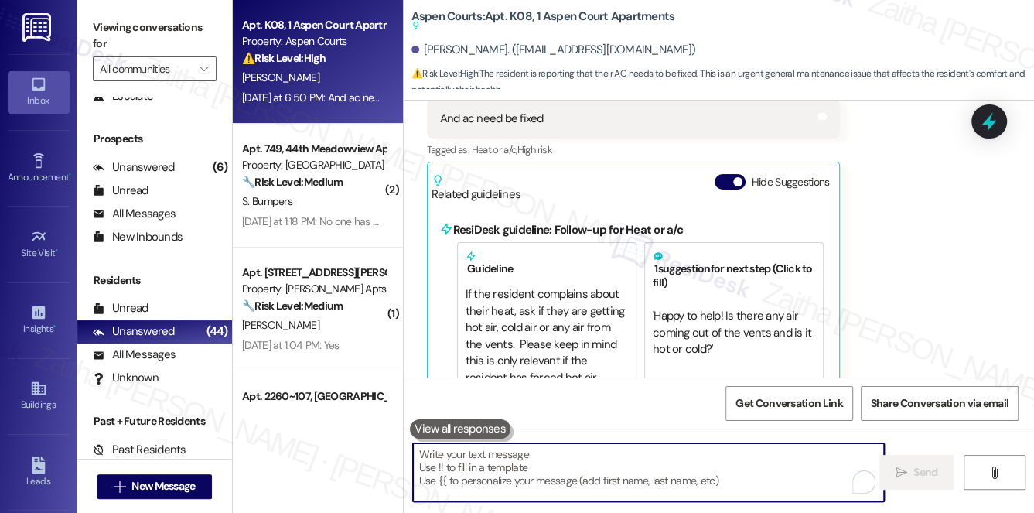
scroll to position [817, 0]
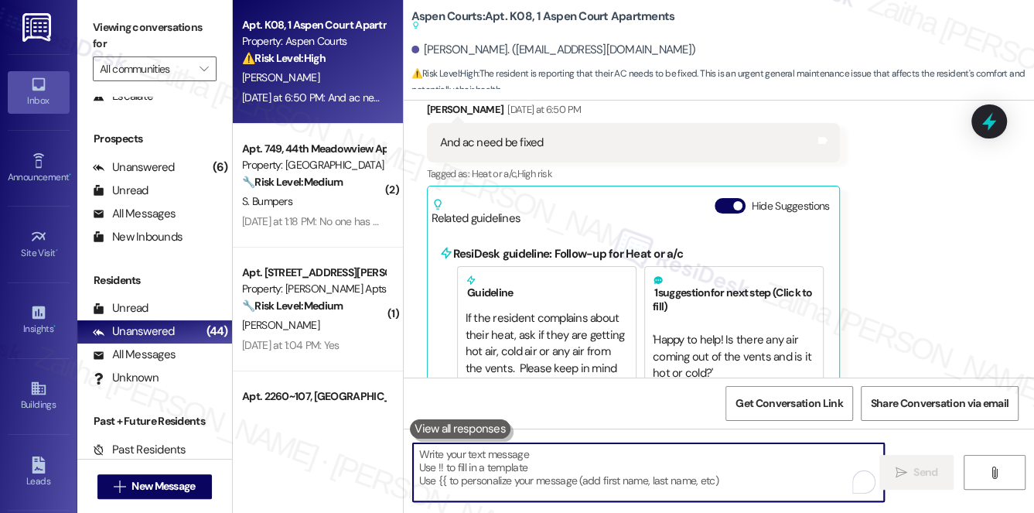
click at [722, 213] on div "Hide Suggestions" at bounding box center [775, 206] width 121 height 16
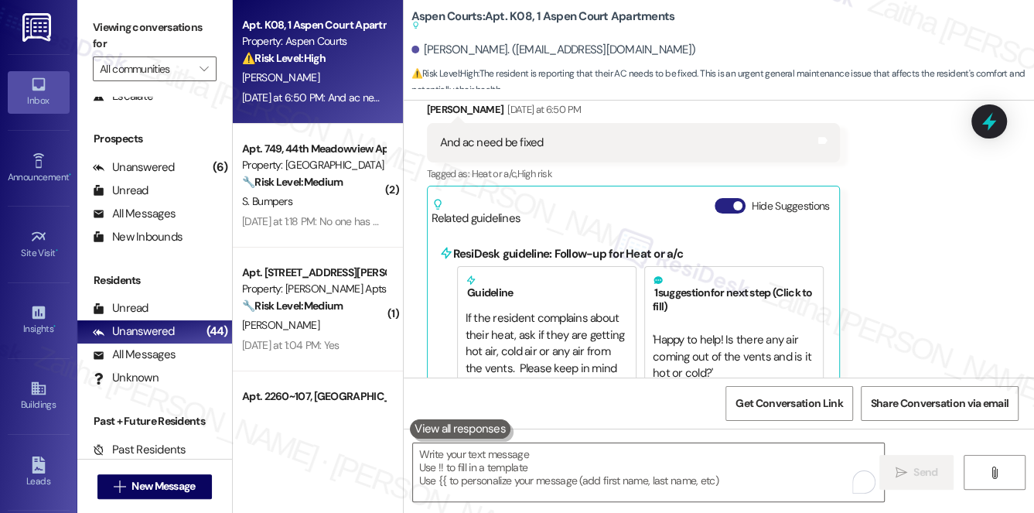
click at [722, 209] on button "Hide Suggestions" at bounding box center [730, 205] width 31 height 15
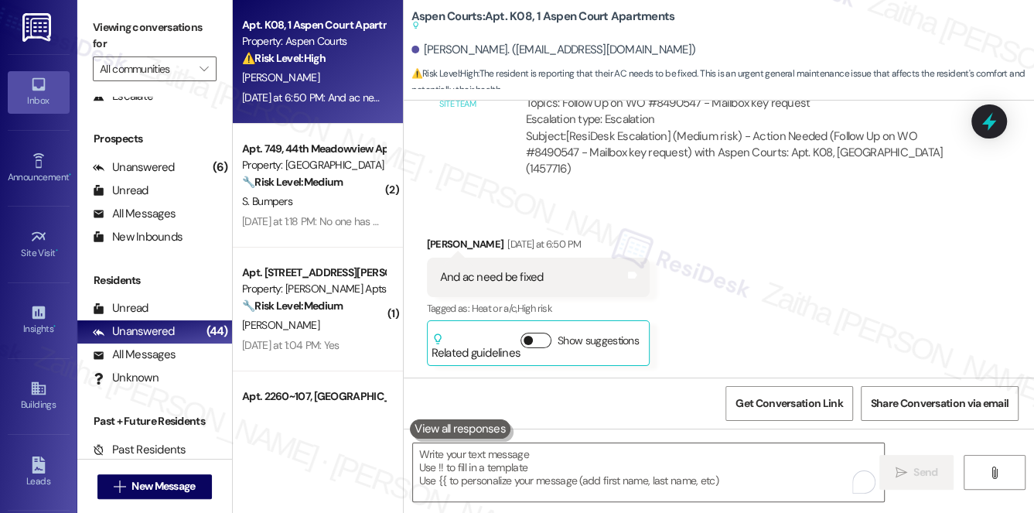
click at [536, 340] on button "Show suggestions" at bounding box center [536, 340] width 31 height 15
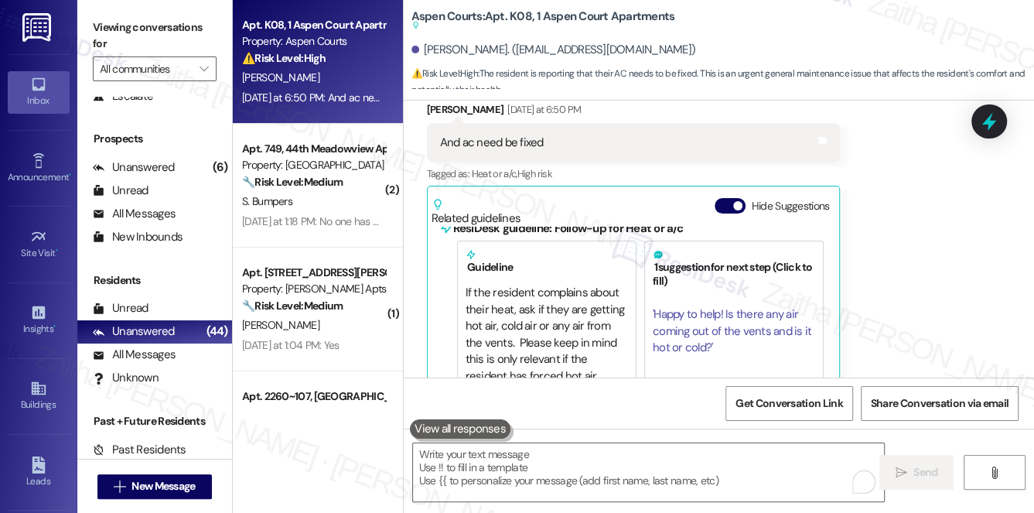
scroll to position [887, 0]
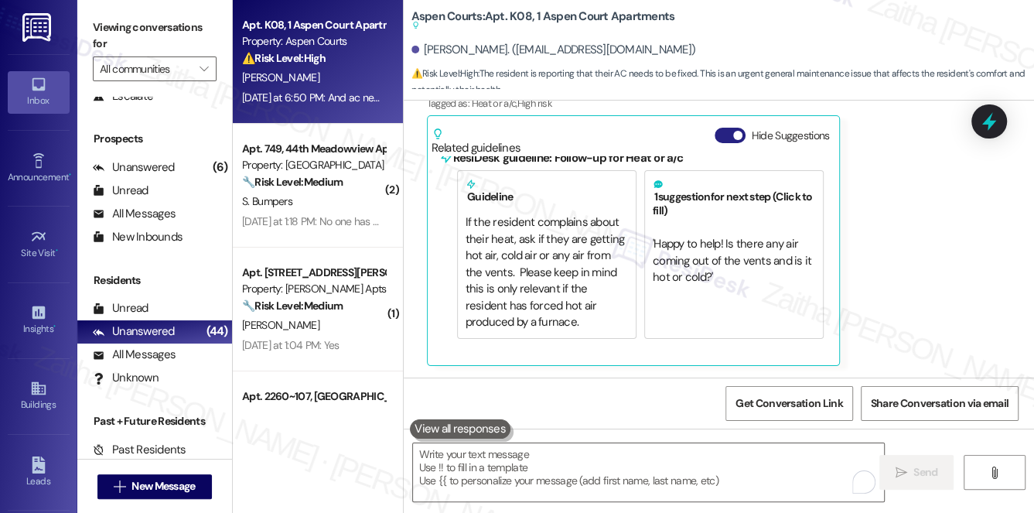
click at [716, 136] on button "Hide Suggestions" at bounding box center [730, 135] width 31 height 15
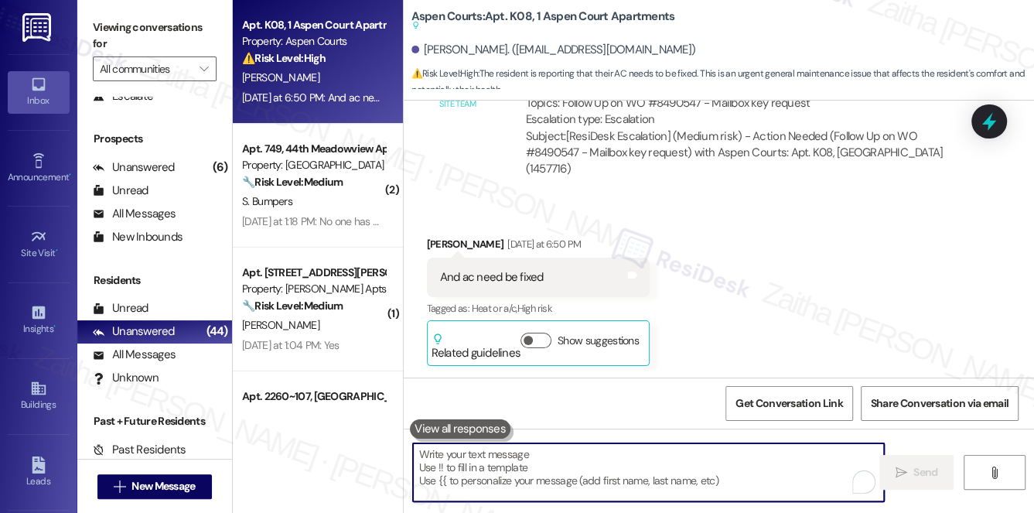
click at [546, 463] on textarea "To enrich screen reader interactions, please activate Accessibility in Grammarl…" at bounding box center [649, 472] width 472 height 58
paste textarea "Hi {{first_name}}, I see your AC needs repair, and I’ll be glad to help. I’ll c…"
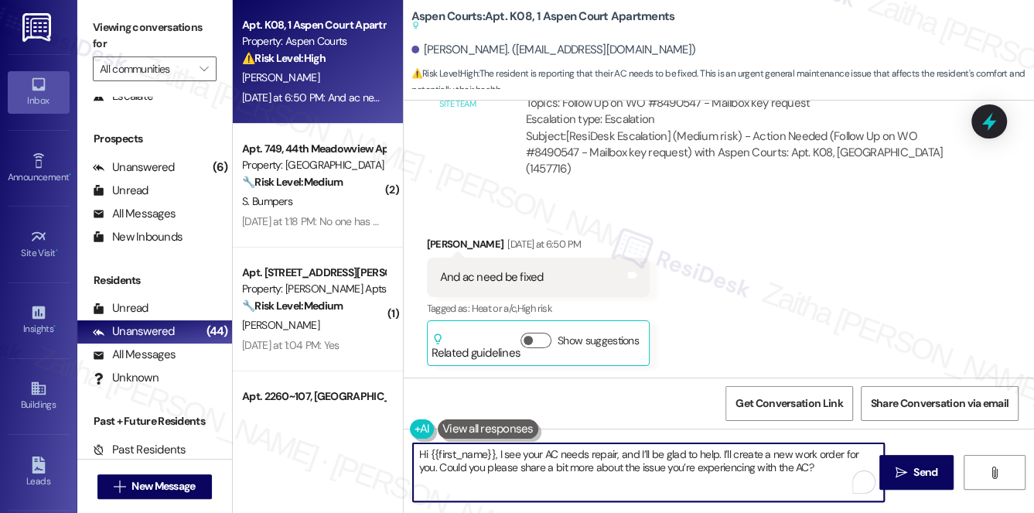
click at [510, 451] on textarea "Hi {{first_name}}, I see your AC needs repair, and I’ll be glad to help. I’ll c…" at bounding box center [649, 472] width 472 height 58
click at [525, 444] on textarea "Hi {{first_name}}, I understand your AC needs repair, and I’ll be glad to help.…" at bounding box center [649, 472] width 472 height 58
click at [530, 452] on textarea "Hi {{first_name}}, I understand your AC needs repair, and I’ll be glad to help.…" at bounding box center [649, 472] width 472 height 58
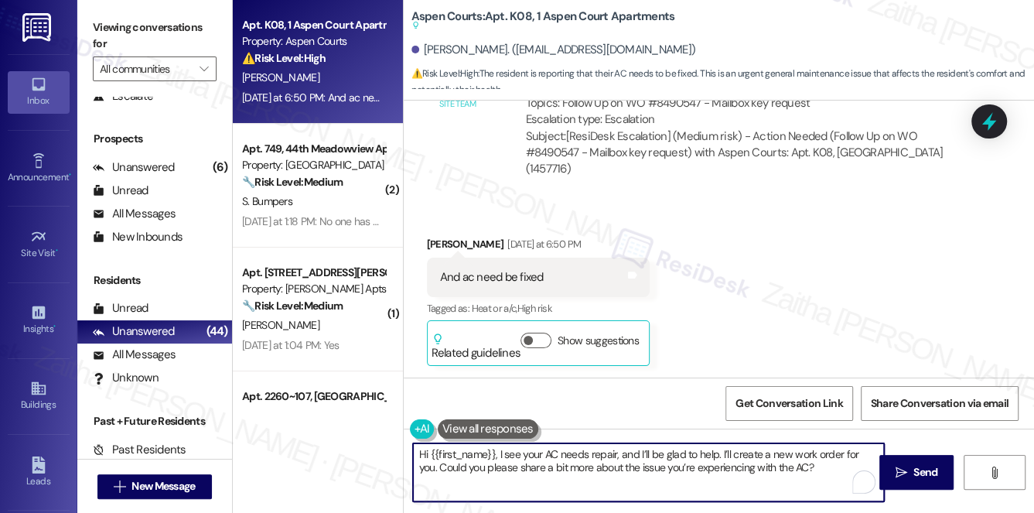
click at [792, 467] on textarea "Hi {{first_name}}, I see your AC needs repair, and I’ll be glad to help. I’ll c…" at bounding box center [649, 472] width 472 height 58
type textarea "Hi {{first_name}}, I see your AC needs repair, and I’ll be glad to help. I’ll c…"
click at [922, 472] on span "Send" at bounding box center [926, 472] width 24 height 16
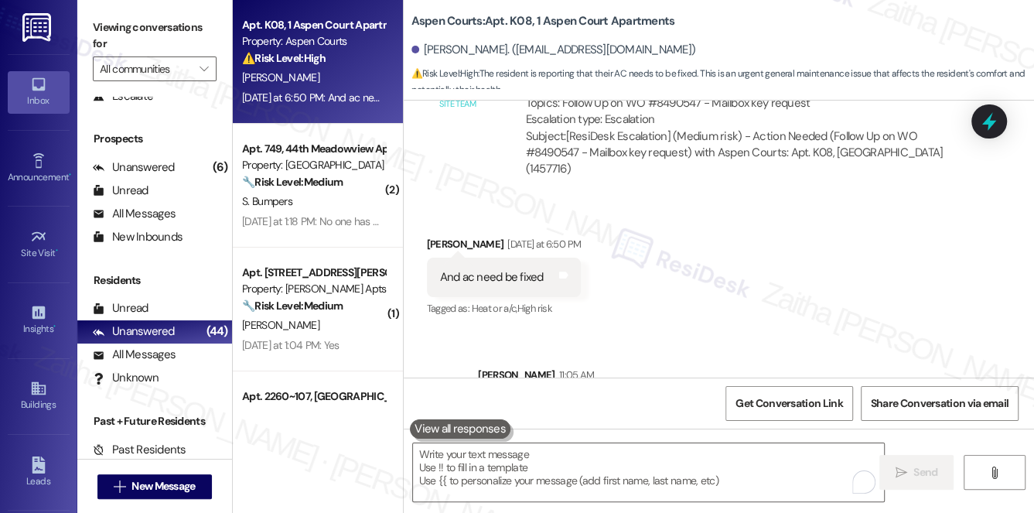
scroll to position [636, 0]
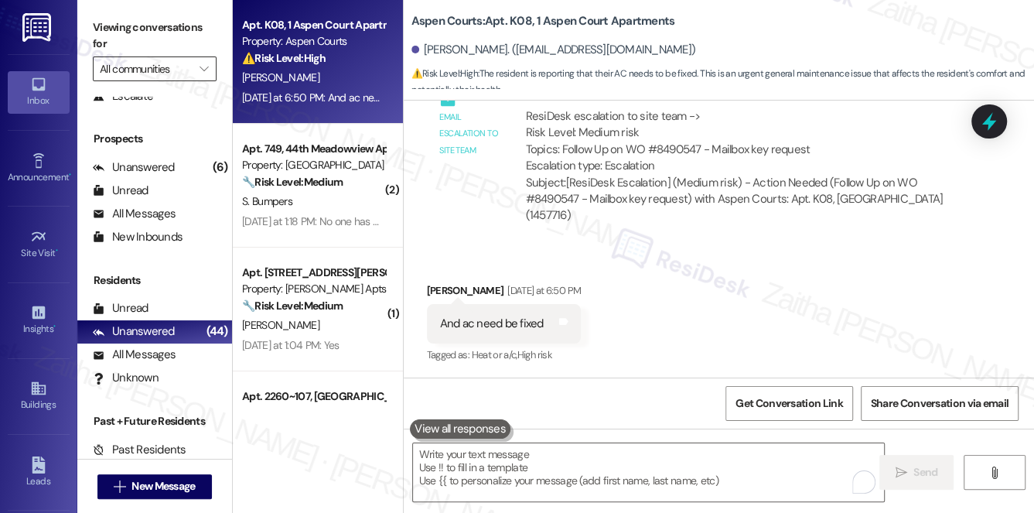
click at [143, 77] on input "All communities" at bounding box center [146, 68] width 92 height 25
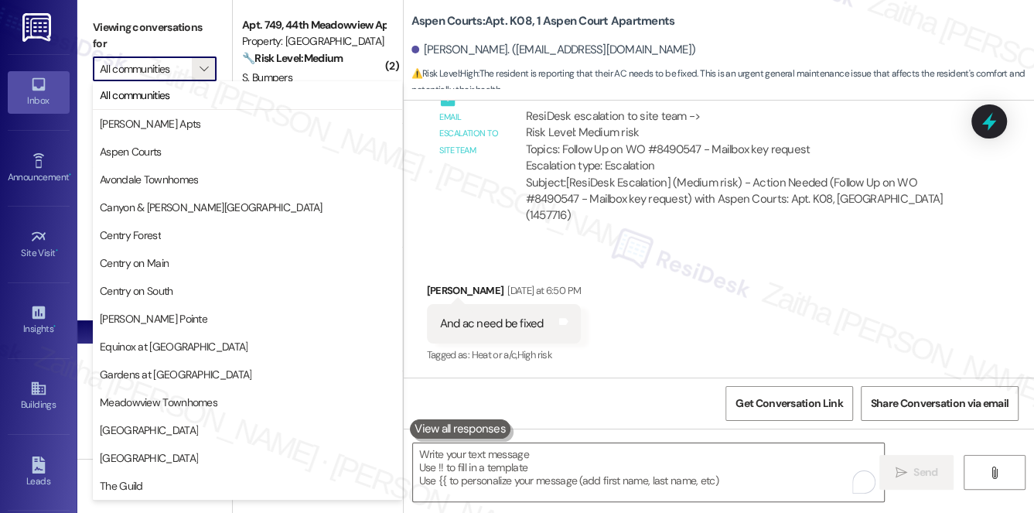
click at [190, 69] on input "All communities" at bounding box center [146, 68] width 92 height 25
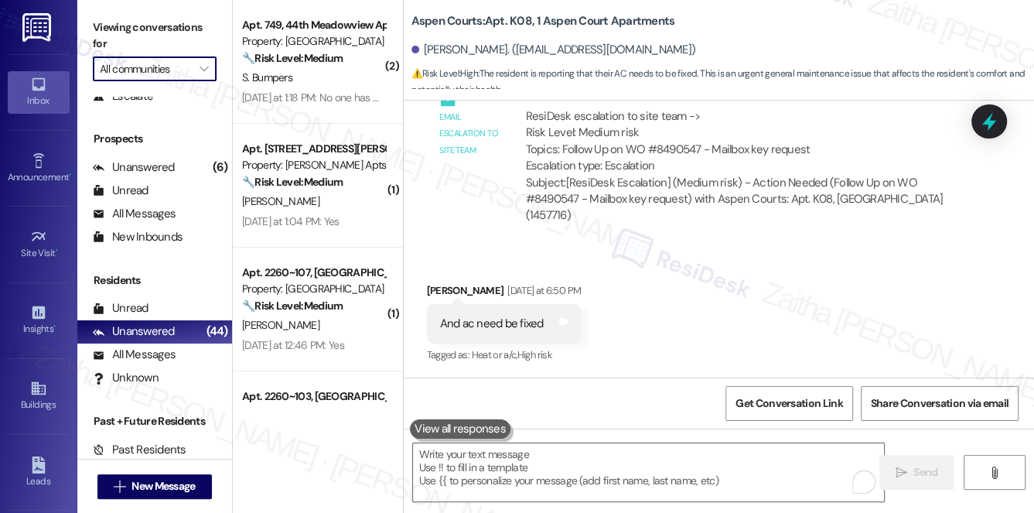
click at [190, 69] on input "All communities" at bounding box center [146, 68] width 92 height 25
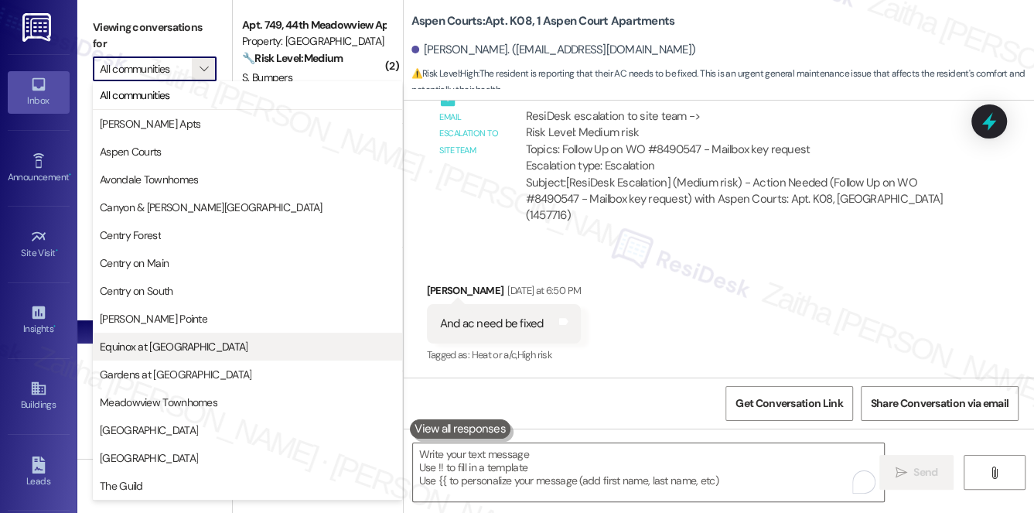
click at [189, 345] on span "Equinox at Midtown" at bounding box center [248, 346] width 296 height 15
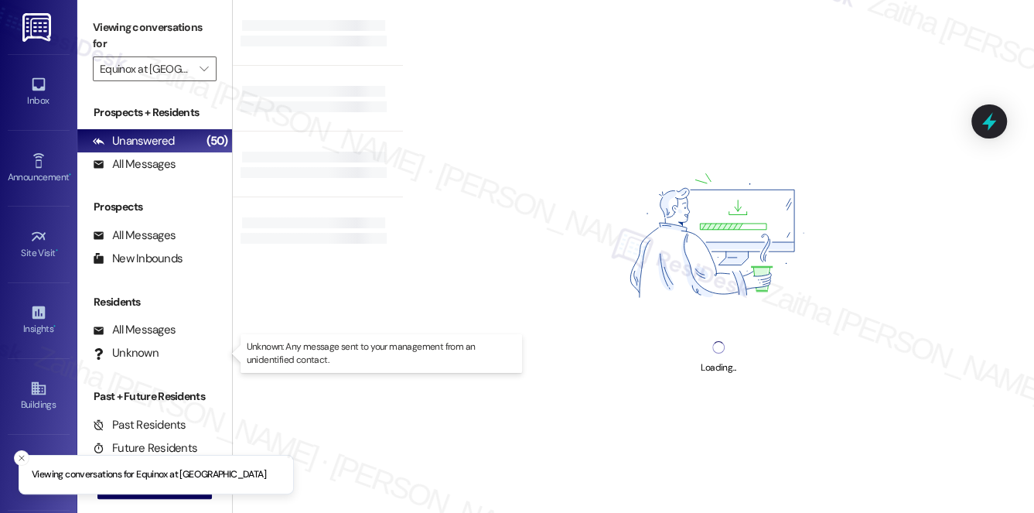
type input "Equinox at Midtown"
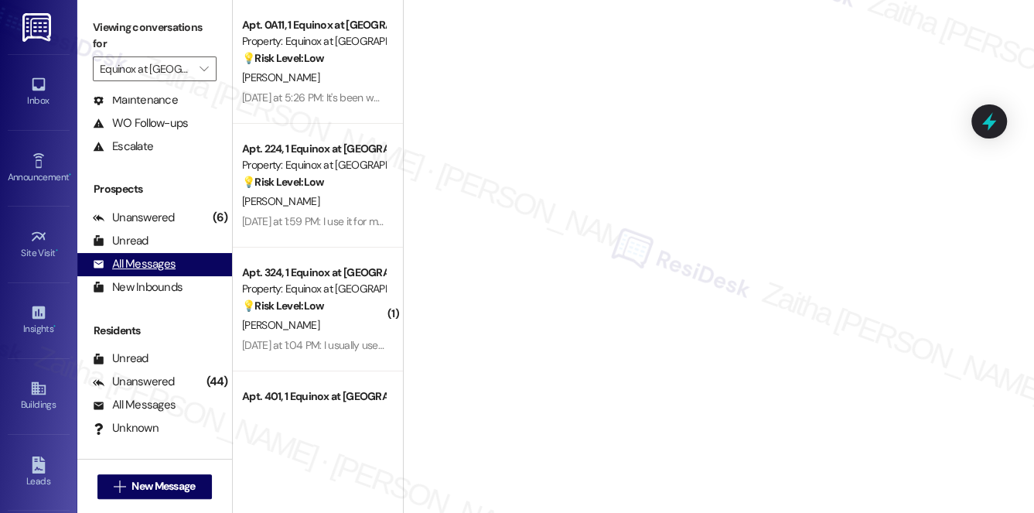
scroll to position [140, 0]
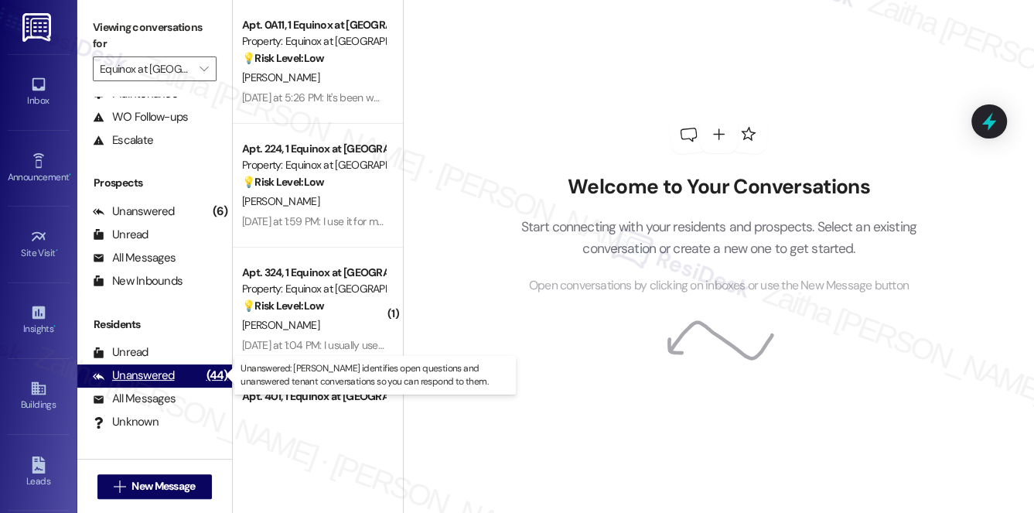
click at [159, 375] on div "Unanswered" at bounding box center [134, 376] width 82 height 16
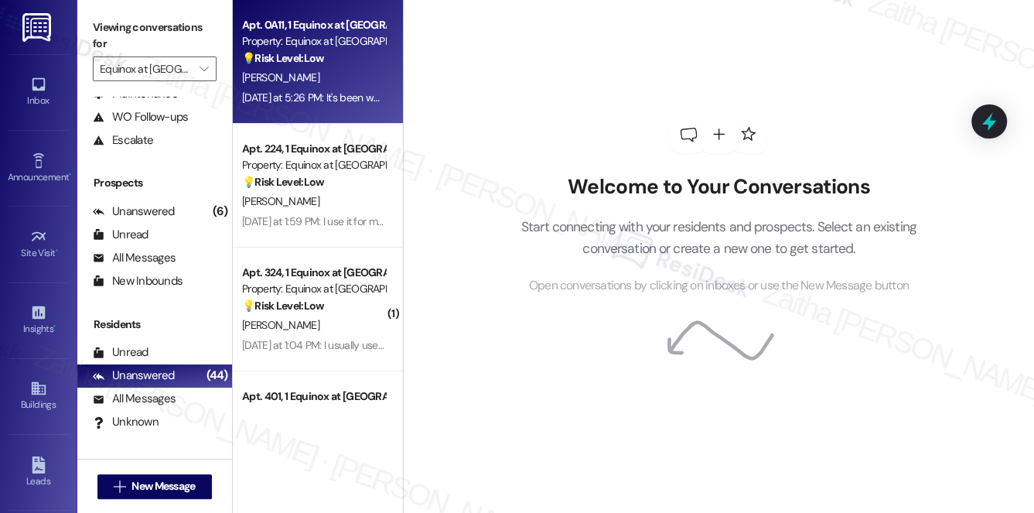
click at [330, 77] on div "O. Thomas" at bounding box center [314, 77] width 146 height 19
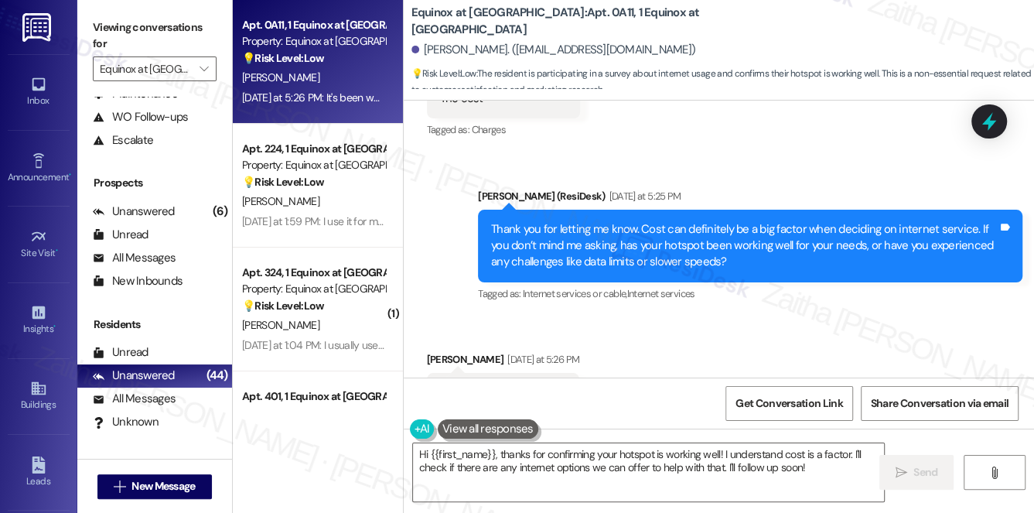
scroll to position [3590, 0]
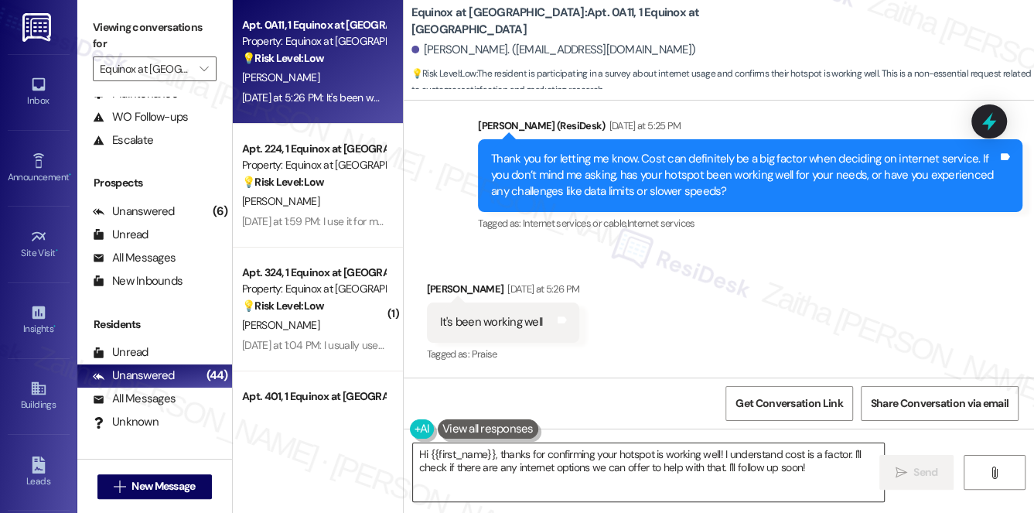
click at [504, 452] on textarea "Hi {{first_name}}, thanks for confirming your hotspot is working well! I unders…" at bounding box center [649, 472] width 472 height 58
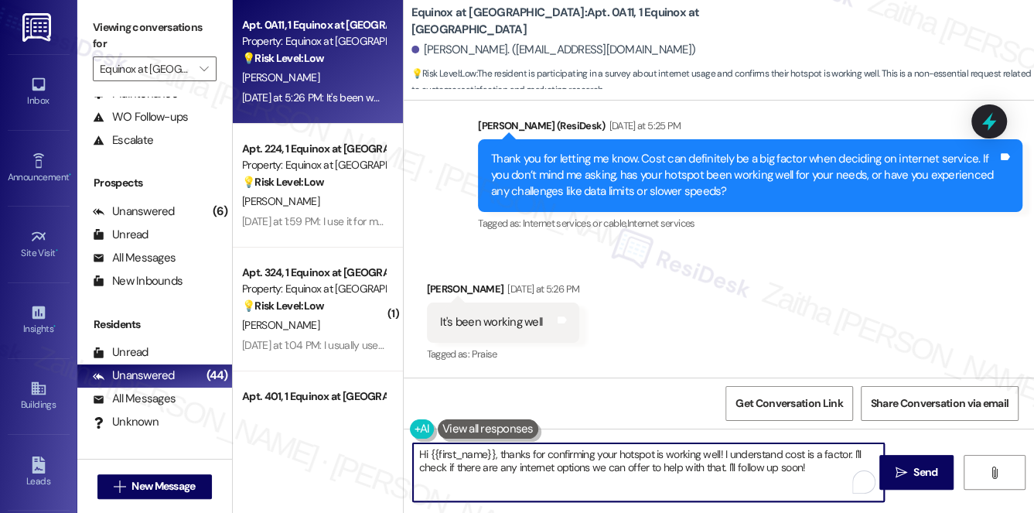
click at [501, 454] on textarea "Hi {{first_name}}, thanks for confirming your hotspot is working well! I unders…" at bounding box center [649, 472] width 472 height 58
drag, startPoint x: 501, startPoint y: 454, endPoint x: 416, endPoint y: 453, distance: 85.1
click at [416, 453] on textarea "Hi {{first_name}}, thanks for confirming your hotspot is working well! I unders…" at bounding box center [649, 472] width 472 height 58
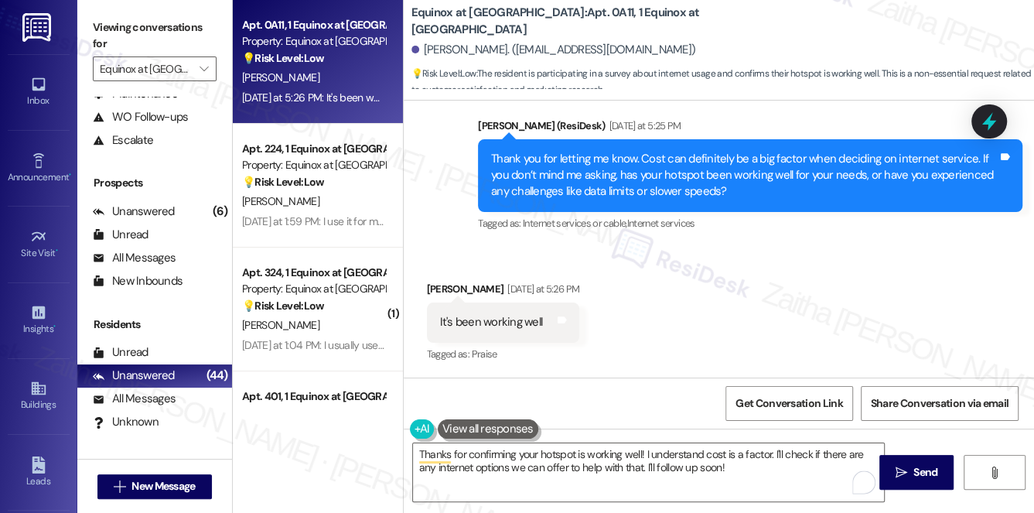
click at [436, 287] on div "Oretha Thomas Yesterday at 5:26 PM" at bounding box center [503, 292] width 153 height 22
copy div "Oretha"
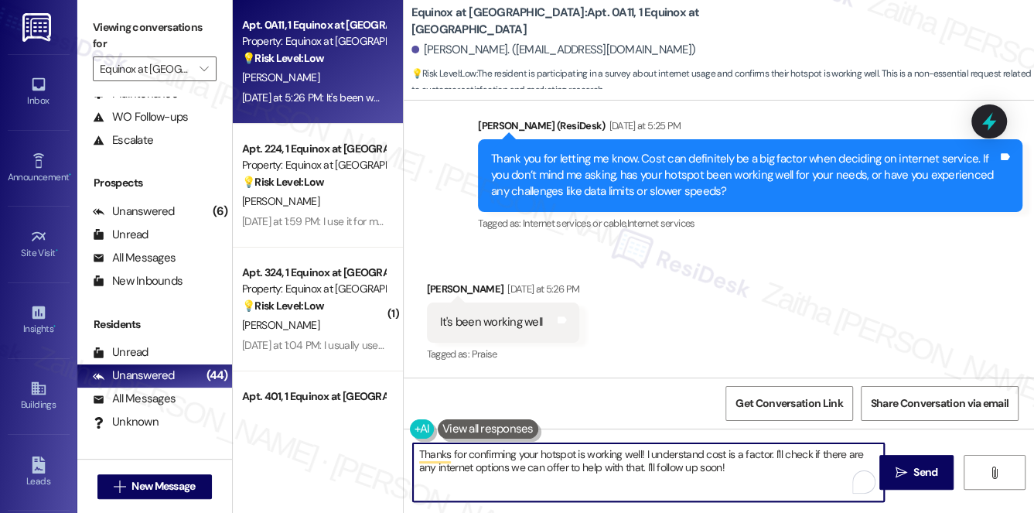
click at [641, 455] on textarea "Thanks for confirming your hotspot is working well! I understand cost is a fact…" at bounding box center [649, 472] width 472 height 58
paste textarea "Oretha"
drag, startPoint x: 538, startPoint y: 453, endPoint x: 641, endPoint y: 444, distance: 103.3
click at [641, 444] on textarea "Thanks for confirming your hotspot is working well, Oretha! I understand cost i…" at bounding box center [649, 472] width 472 height 58
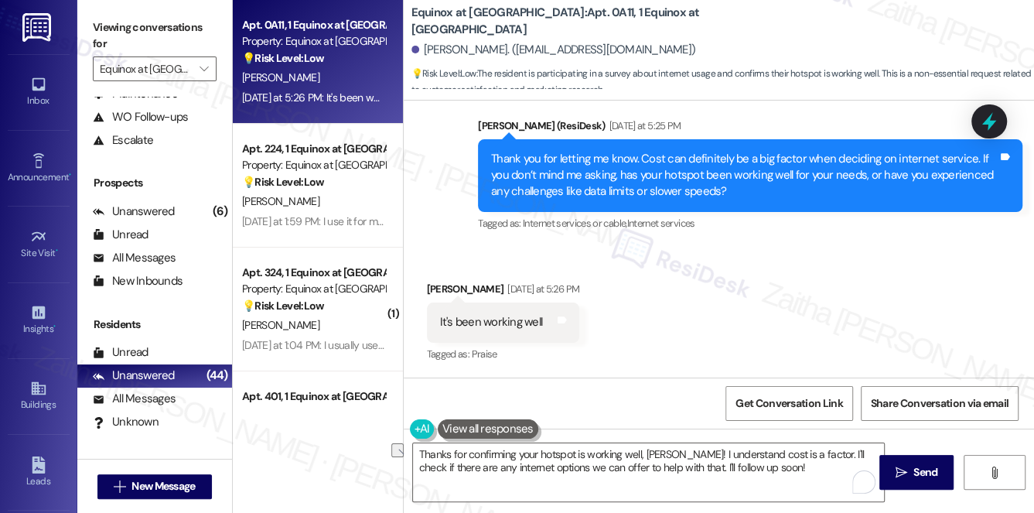
click at [475, 339] on div "It's been working well Tags and notes" at bounding box center [503, 322] width 153 height 39
drag, startPoint x: 433, startPoint y: 322, endPoint x: 549, endPoint y: 319, distance: 115.3
click at [549, 319] on div "It's been working well Tags and notes" at bounding box center [503, 322] width 153 height 39
copy div "It's been working well"
drag, startPoint x: 771, startPoint y: 408, endPoint x: 751, endPoint y: 389, distance: 28.0
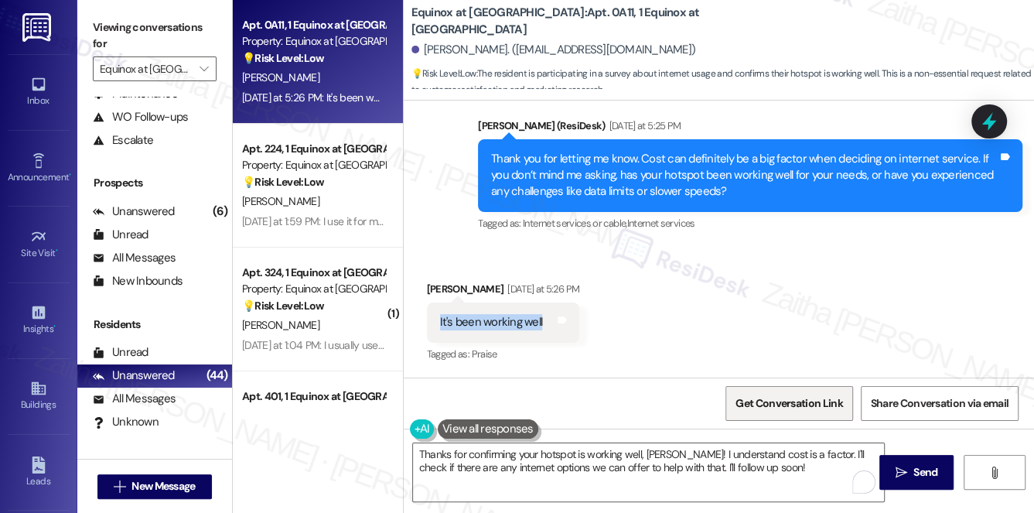
click at [771, 409] on span "Get Conversation Link" at bounding box center [789, 403] width 107 height 16
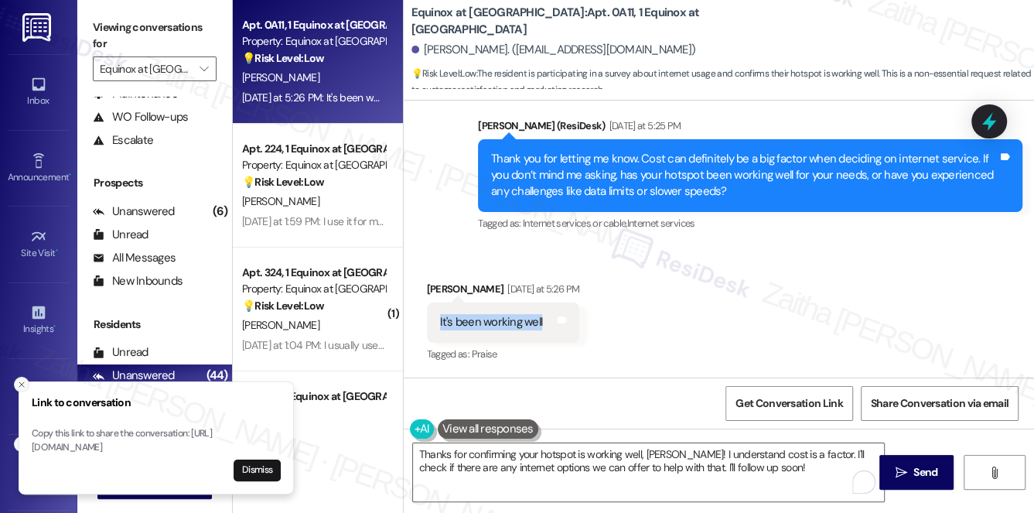
click at [22, 380] on icon "Close toast" at bounding box center [21, 384] width 9 height 9
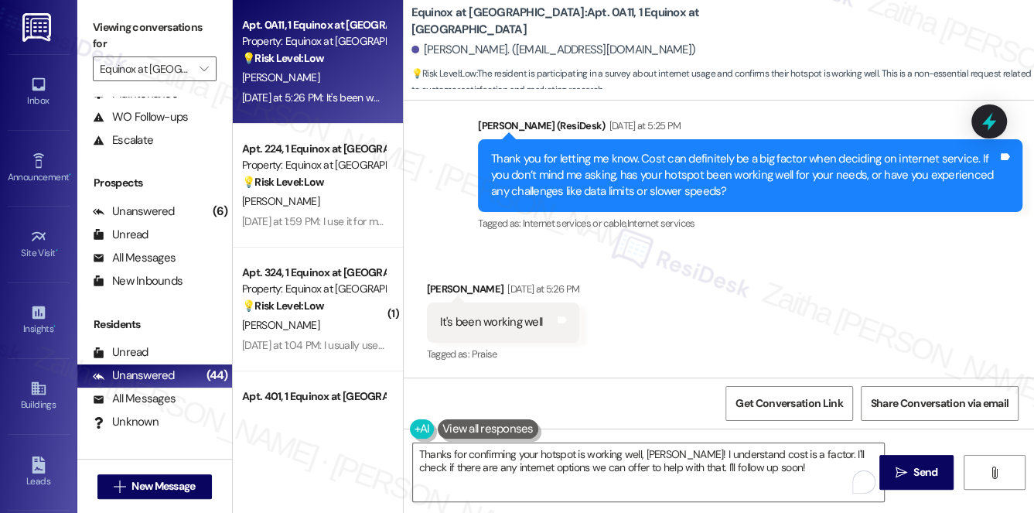
click at [592, 331] on div "Received via SMS Oretha Thomas Yesterday at 5:26 PM It's been working well Tags…" at bounding box center [504, 323] width 176 height 108
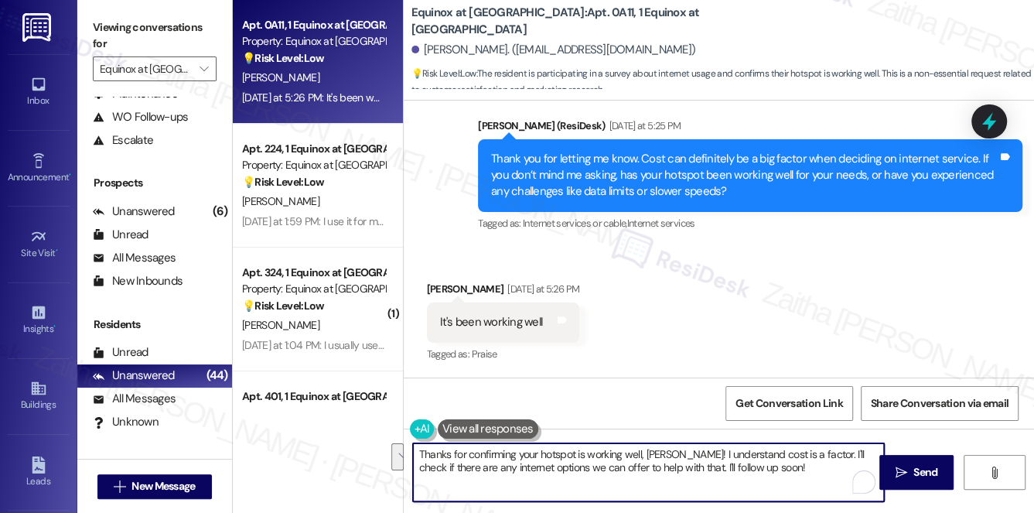
drag, startPoint x: 682, startPoint y: 453, endPoint x: 775, endPoint y: 467, distance: 93.1
click at [775, 467] on textarea "Thanks for confirming your hotspot is working well, Oretha! I understand cost i…" at bounding box center [649, 472] width 472 height 58
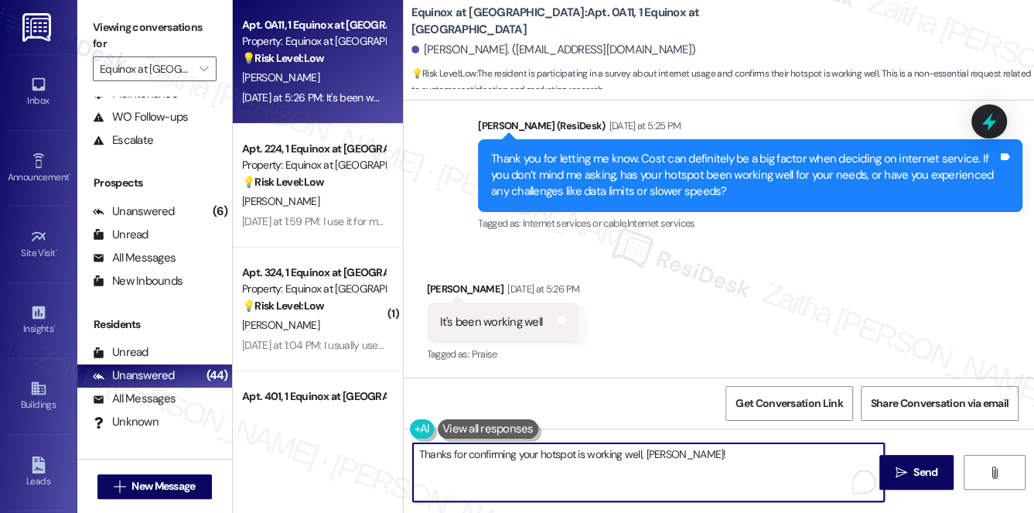
type textarea "Thanks for confirming your hotspot is working well, Oretha!"
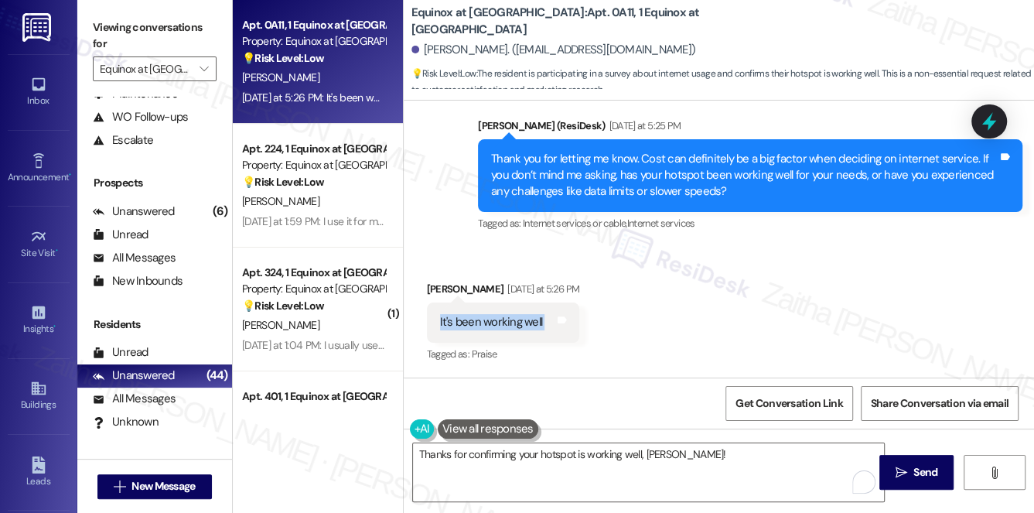
drag, startPoint x: 433, startPoint y: 318, endPoint x: 552, endPoint y: 321, distance: 120.0
click at [552, 321] on div "It's been working well Tags and notes" at bounding box center [503, 322] width 153 height 39
copy div "It's been working well Tags and notes"
click at [629, 325] on div "Received via SMS Oretha Thomas Yesterday at 5:26 PM It's been working well Tags…" at bounding box center [719, 310] width 631 height 131
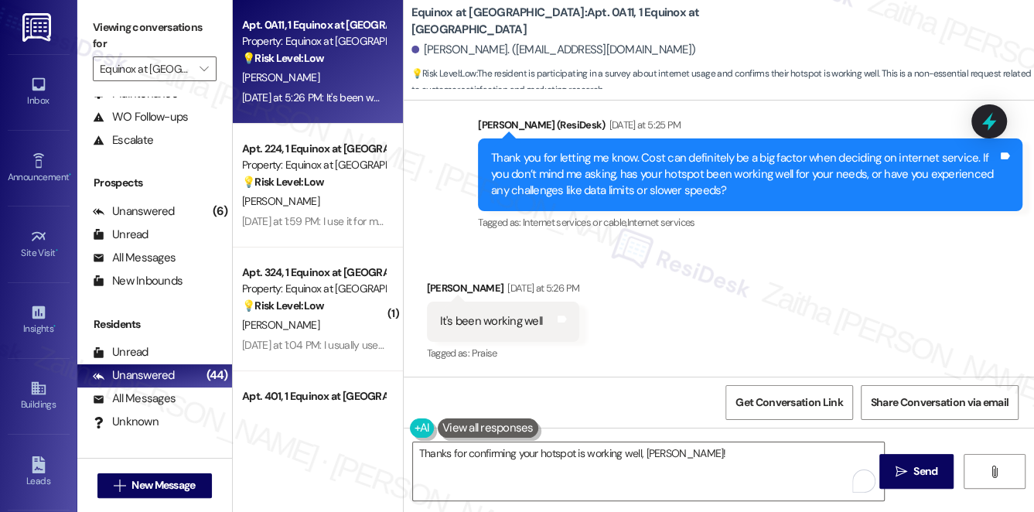
click at [537, 252] on div "Received via SMS Oretha Thomas Yesterday at 5:26 PM It's been working well Tags…" at bounding box center [719, 310] width 631 height 131
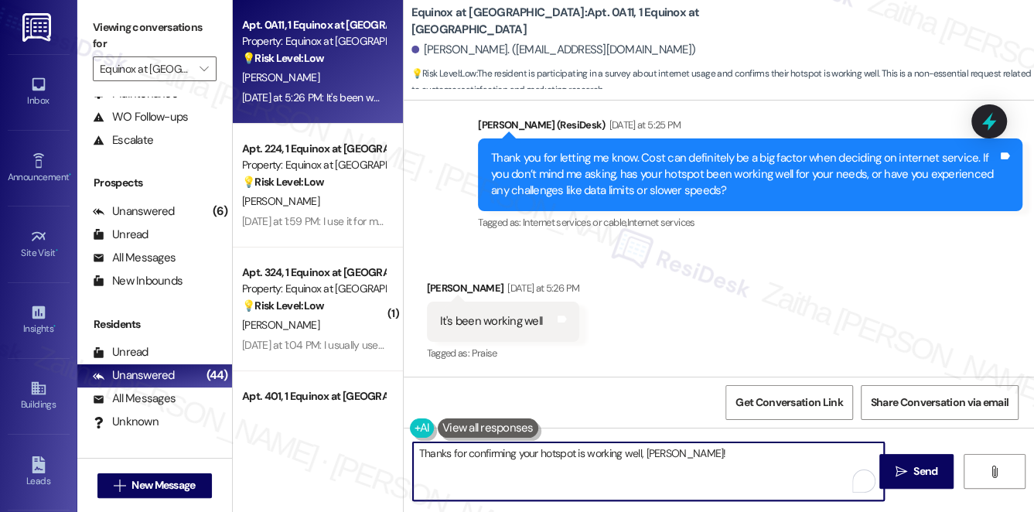
drag, startPoint x: 701, startPoint y: 453, endPoint x: 412, endPoint y: 450, distance: 288.6
click at [413, 450] on textarea "Thanks for confirming your hotspot is working well, Oretha!" at bounding box center [649, 472] width 472 height 58
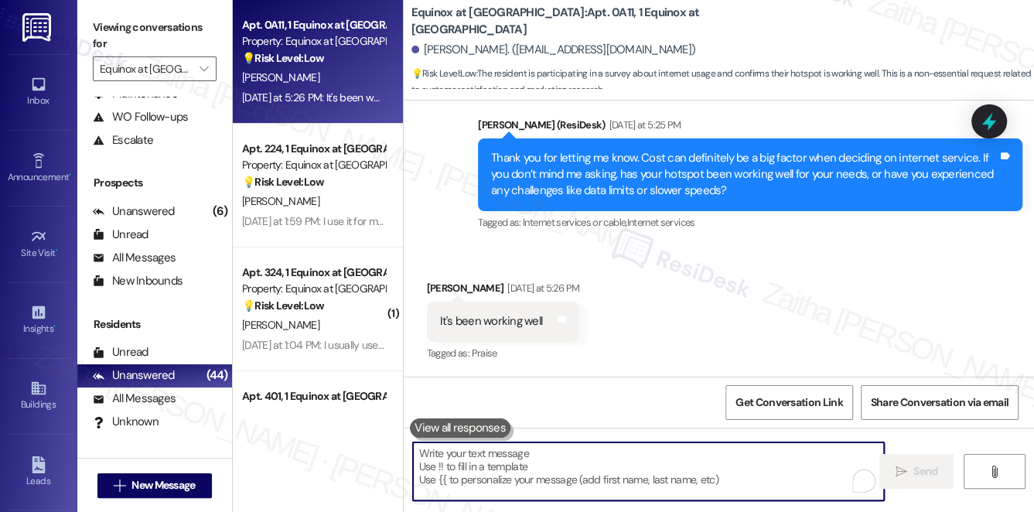
paste textarea "I’m glad to hear it’s been working well, {{first_name}}! Is there anything that…"
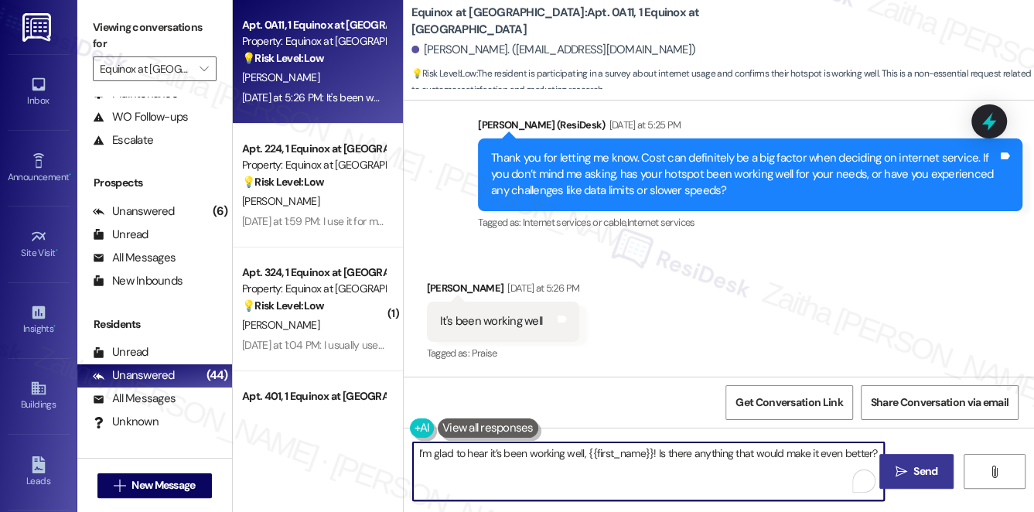
type textarea "I’m glad to hear it’s been working well, {{first_name}}! Is there anything that…"
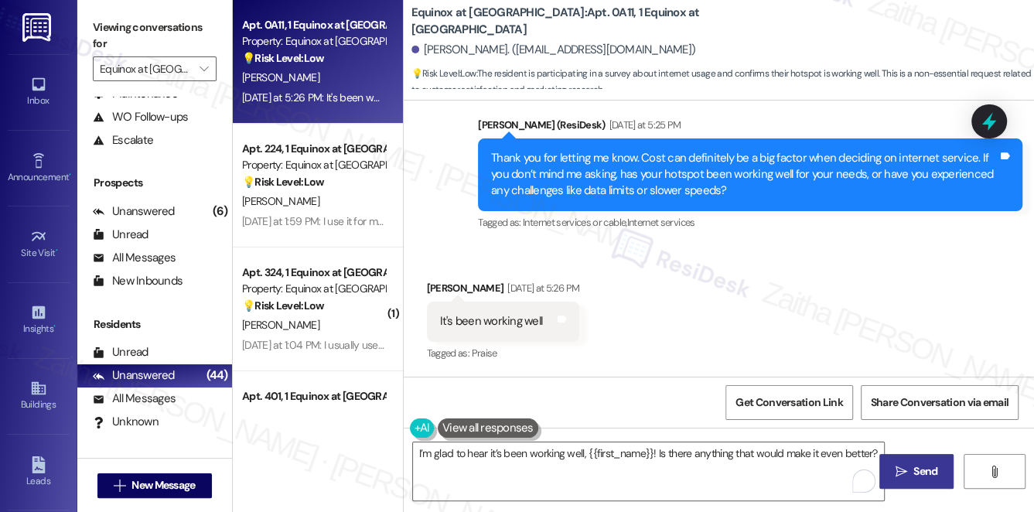
click at [939, 479] on span "Send" at bounding box center [926, 471] width 30 height 16
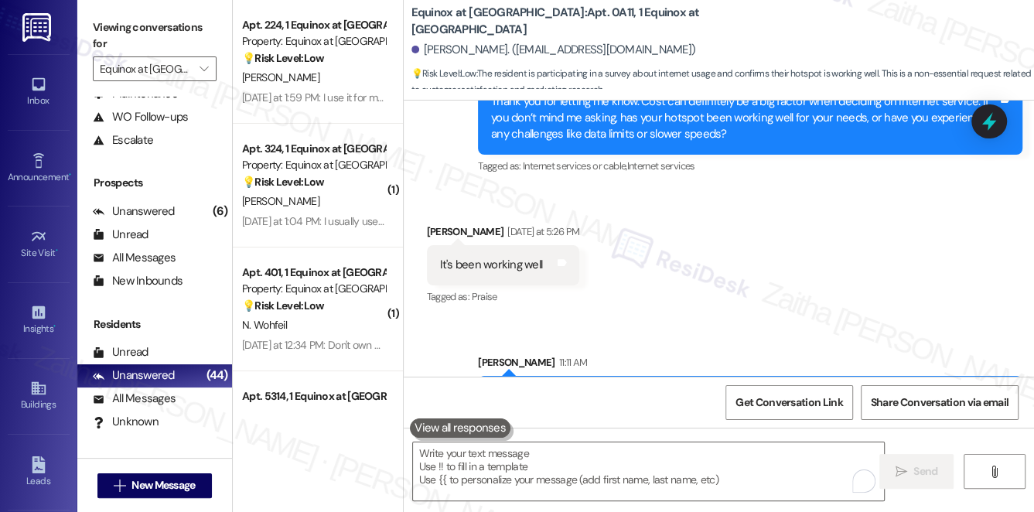
scroll to position [3699, 0]
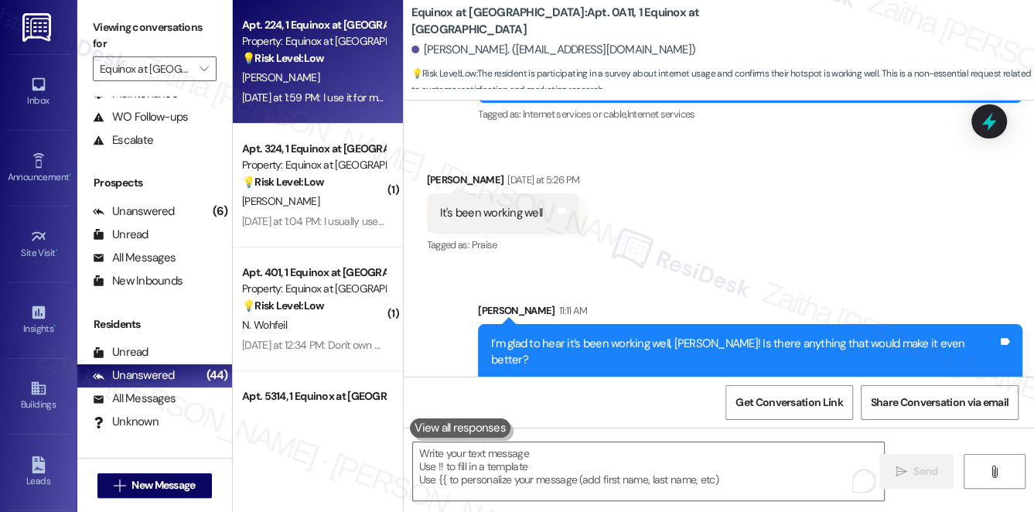
click at [340, 73] on div "[PERSON_NAME]" at bounding box center [314, 77] width 146 height 19
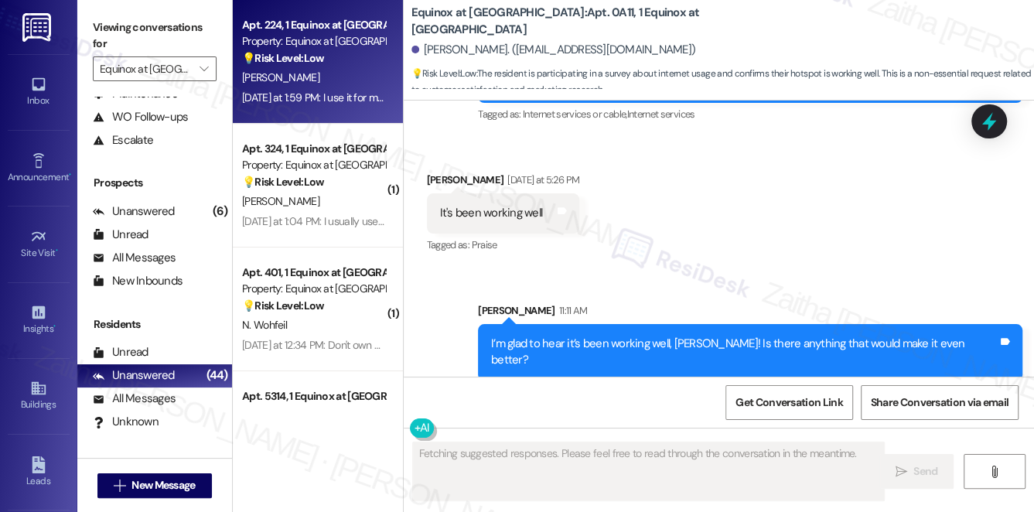
scroll to position [3463, 0]
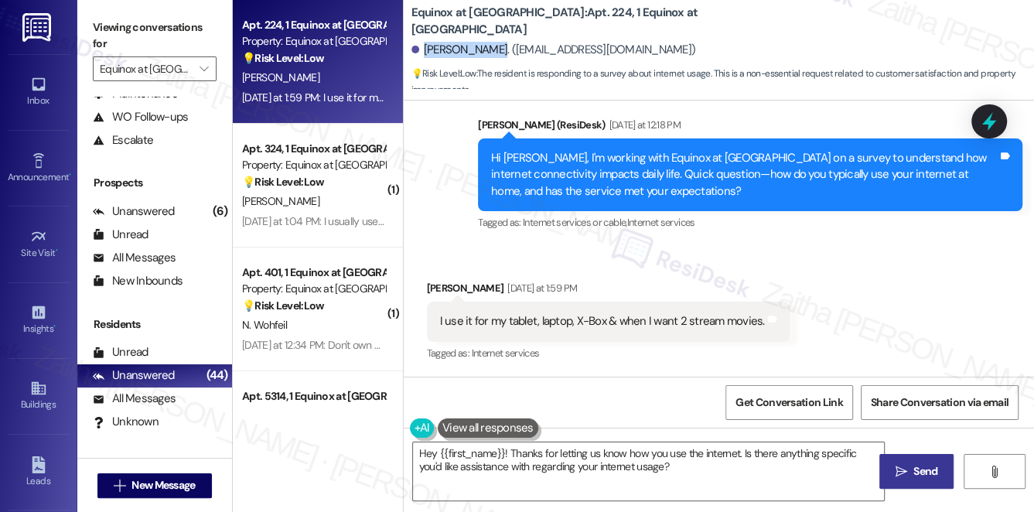
drag, startPoint x: 425, startPoint y: 48, endPoint x: 483, endPoint y: 43, distance: 58.3
click at [483, 43] on div "[PERSON_NAME]. ([EMAIL_ADDRESS][DOMAIN_NAME])" at bounding box center [554, 50] width 285 height 16
copy div "Joe Fletcher."
click at [550, 17] on b "Equinox at Midtown: Apt. 224, 1 Equinox at Midtown" at bounding box center [566, 21] width 309 height 33
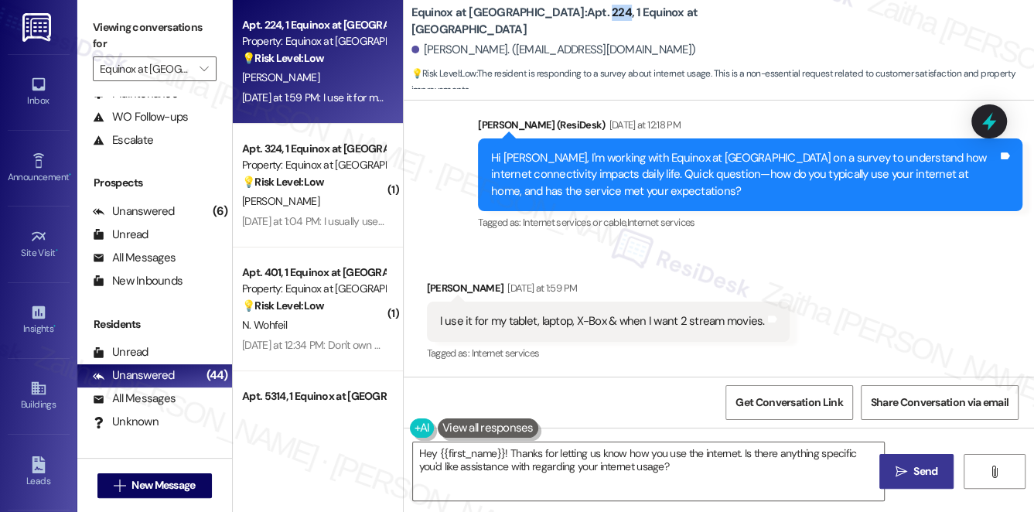
copy b "224"
click at [769, 401] on span "Get Conversation Link" at bounding box center [789, 403] width 107 height 16
drag, startPoint x: 446, startPoint y: 322, endPoint x: 757, endPoint y: 327, distance: 311.1
click at [757, 327] on div "I use it for my tablet, laptop, X-Box & when I want 2 stream movies." at bounding box center [602, 321] width 325 height 16
copy div "use it for my tablet, laptop, X-Box & when I want 2 stream movies"
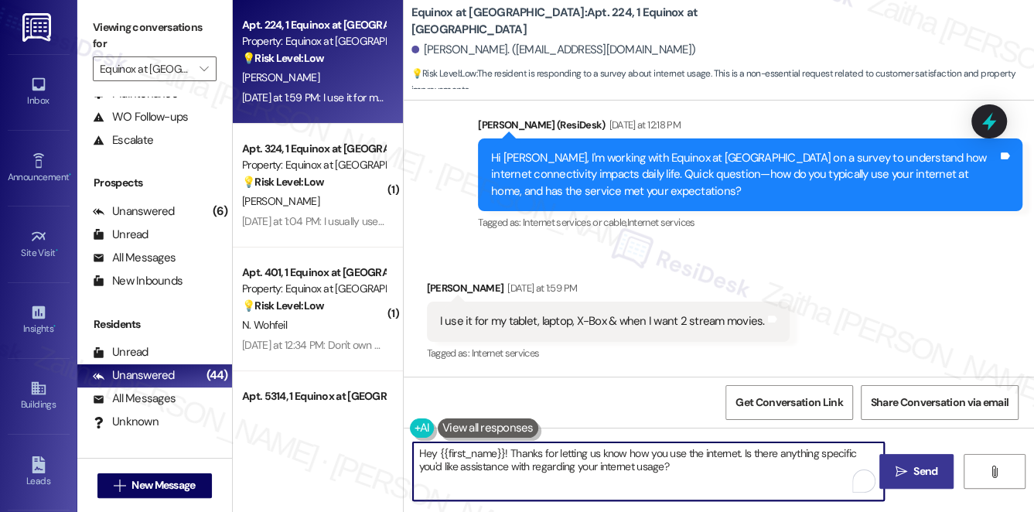
drag, startPoint x: 508, startPoint y: 450, endPoint x: 412, endPoint y: 450, distance: 95.9
click at [413, 450] on textarea "Hey {{first_name}}! Thanks for letting us know how you use the internet. Is the…" at bounding box center [649, 472] width 472 height 58
click at [436, 289] on div "Joe Fletcher Yesterday at 1:59 PM" at bounding box center [608, 291] width 363 height 22
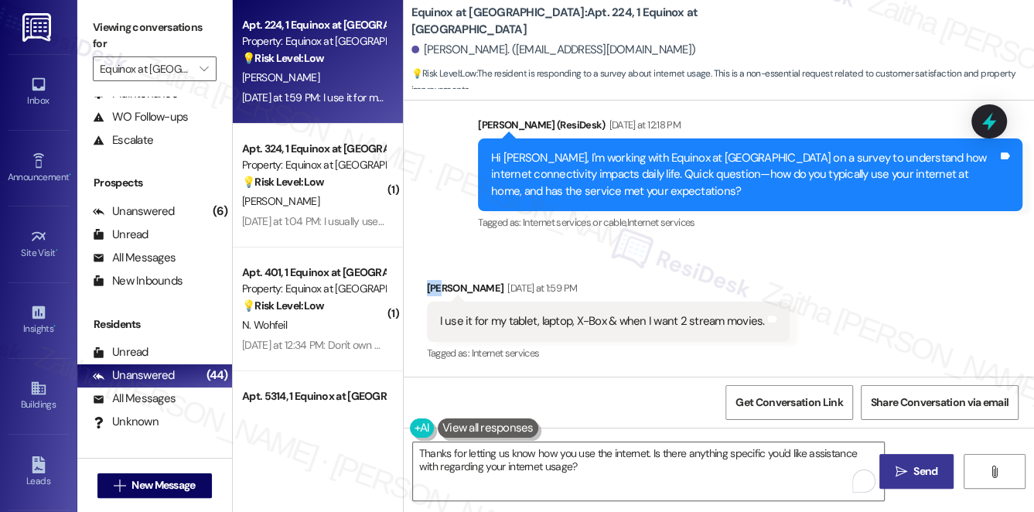
click at [436, 289] on div "Joe Fletcher Yesterday at 1:59 PM" at bounding box center [608, 291] width 363 height 22
copy div "Joe"
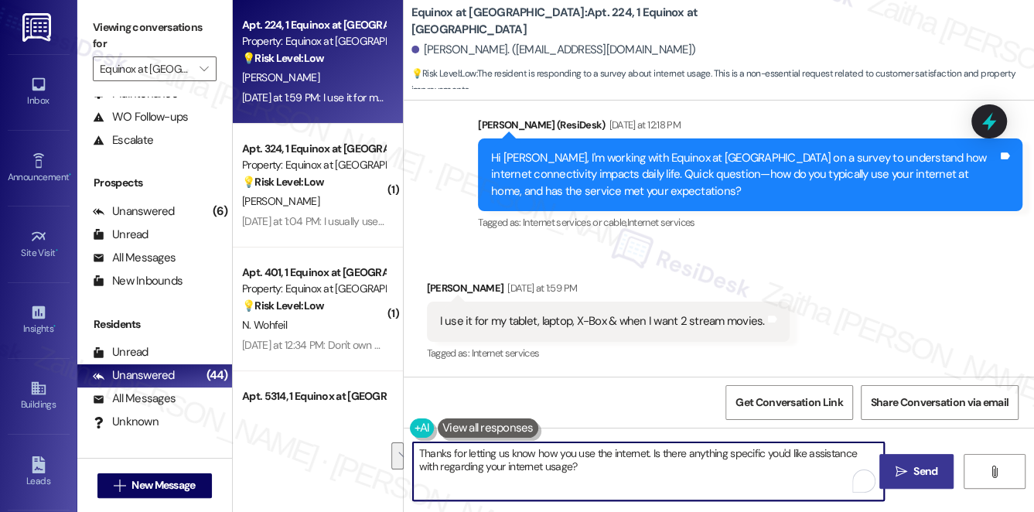
drag, startPoint x: 651, startPoint y: 454, endPoint x: 668, endPoint y: 479, distance: 29.6
click at [666, 480] on textarea "Thanks for letting us know how you use the internet. Is there anything specific…" at bounding box center [649, 472] width 472 height 58
paste textarea "Joe"
type textarea "Thanks for letting us know how you use the internet, Joe."
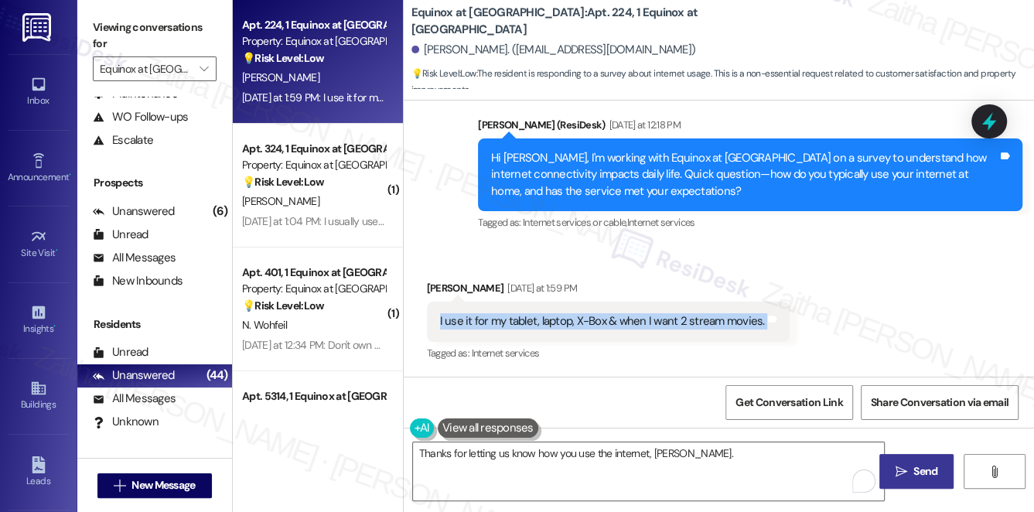
drag, startPoint x: 435, startPoint y: 323, endPoint x: 794, endPoint y: 329, distance: 359.1
click at [794, 329] on div "Received via SMS Joe Fletcher Yesterday at 1:59 PM I use it for my tablet, lapt…" at bounding box center [719, 310] width 631 height 131
copy div "I use it for my tablet, laptop, X-Box & when I want 2 stream movies. Tags and n…"
click at [685, 278] on div "Received via SMS Joe Fletcher Yesterday at 1:59 PM I use it for my tablet, lapt…" at bounding box center [609, 322] width 386 height 108
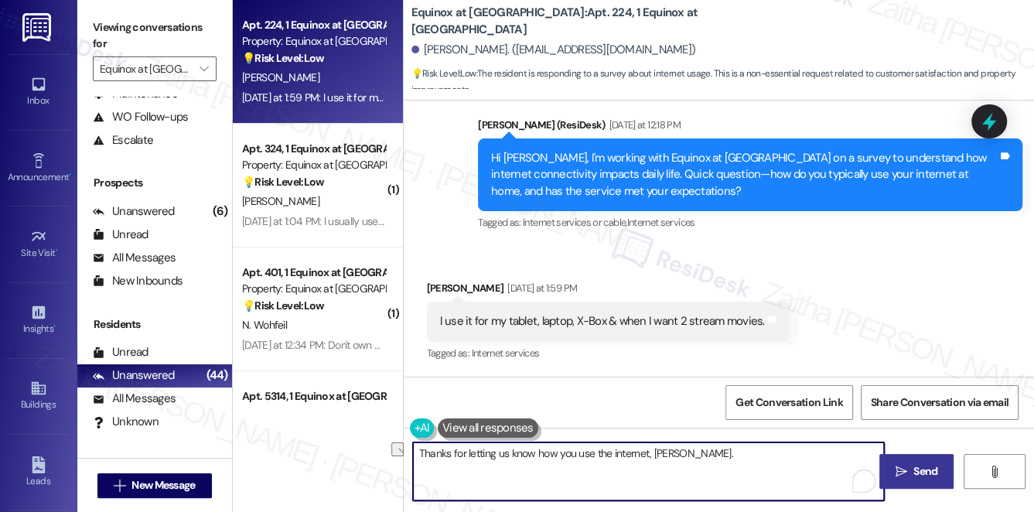
drag, startPoint x: 416, startPoint y: 451, endPoint x: 693, endPoint y: 460, distance: 277.1
click at [693, 460] on textarea "Thanks for letting us know how you use the internet, Joe." at bounding box center [649, 472] width 472 height 58
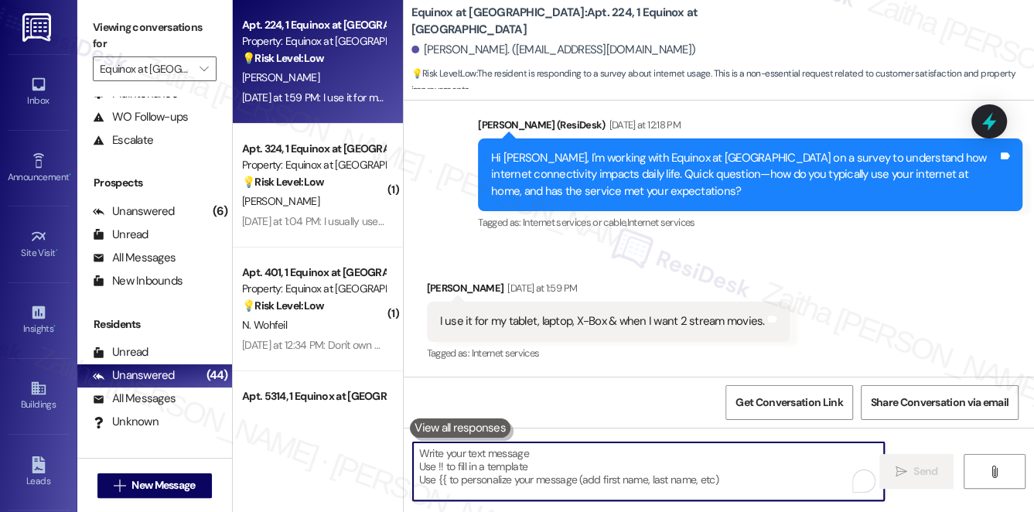
paste textarea "Great to hear you use it for your devices and streaming! Does the included serv…"
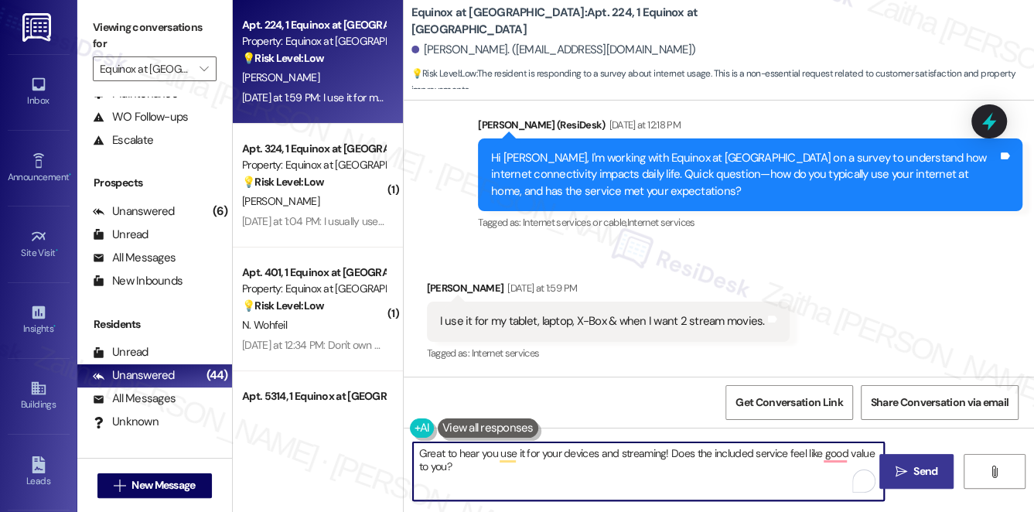
click at [433, 285] on div "Joe Fletcher Yesterday at 1:59 PM" at bounding box center [608, 291] width 363 height 22
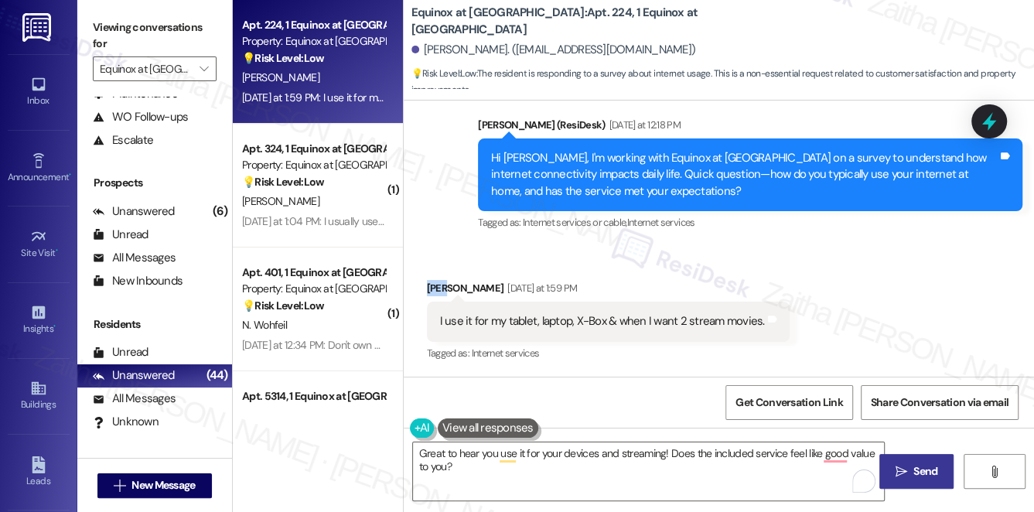
click at [433, 285] on div "Joe Fletcher Yesterday at 1:59 PM" at bounding box center [608, 291] width 363 height 22
copy div "Joe"
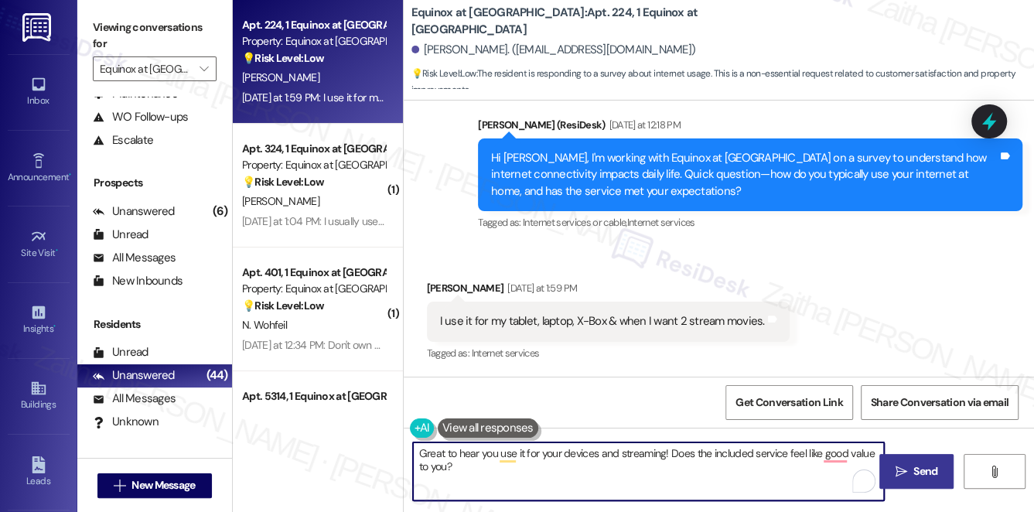
click at [664, 456] on textarea "Great to hear you use it for your devices and streaming! Does the included serv…" at bounding box center [649, 472] width 472 height 58
paste textarea "Joe"
click at [498, 467] on textarea "Great to hear you use it for your devices and streaming, Joe! Does the included…" at bounding box center [649, 472] width 472 height 58
click at [534, 463] on textarea "Great to hear you use it for your devices and streaming, [PERSON_NAME]! Does th…" at bounding box center [649, 472] width 472 height 58
type textarea "Great to hear you use it for your devices and streaming, [PERSON_NAME]! Does th…"
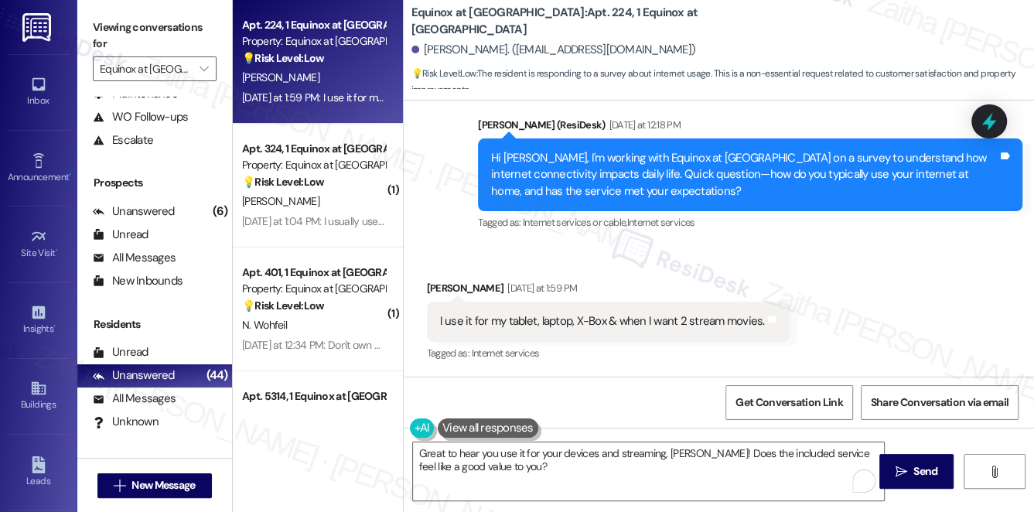
drag, startPoint x: 919, startPoint y: 469, endPoint x: 904, endPoint y: 450, distance: 24.2
click at [919, 469] on span "Send" at bounding box center [926, 471] width 24 height 16
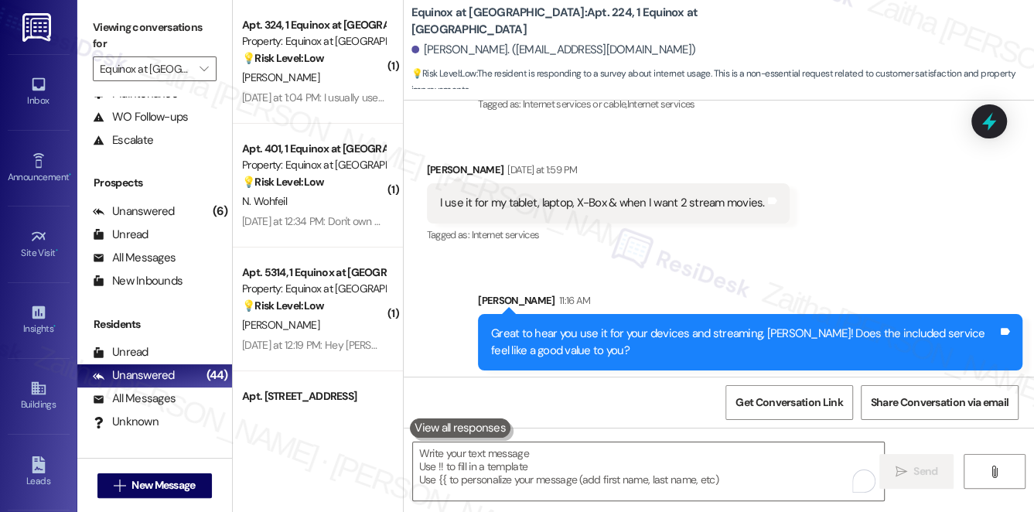
scroll to position [3588, 0]
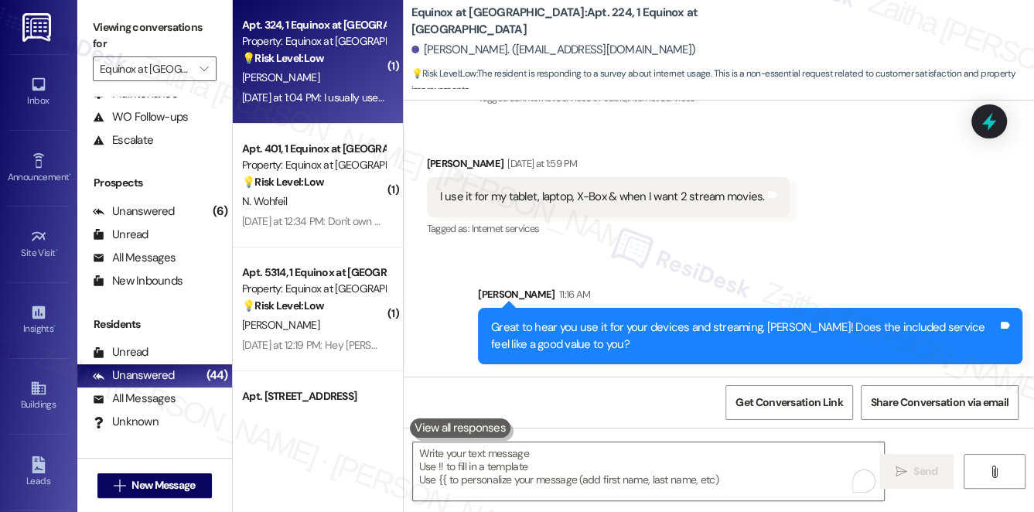
click at [347, 65] on div "💡 Risk Level: Low The resident is responding to a survey about internet usage. …" at bounding box center [313, 58] width 143 height 16
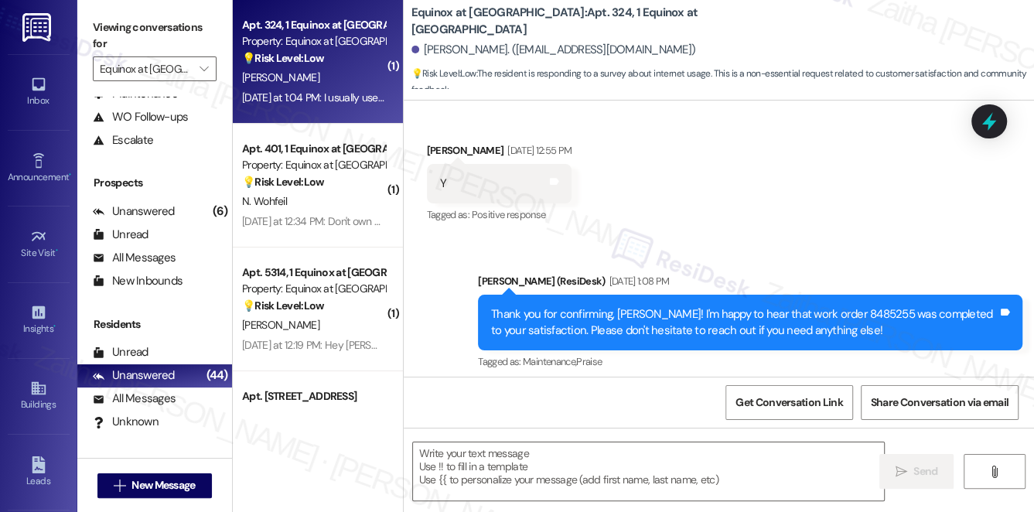
type textarea "Fetching suggested responses. Please feel free to read through the conversation…"
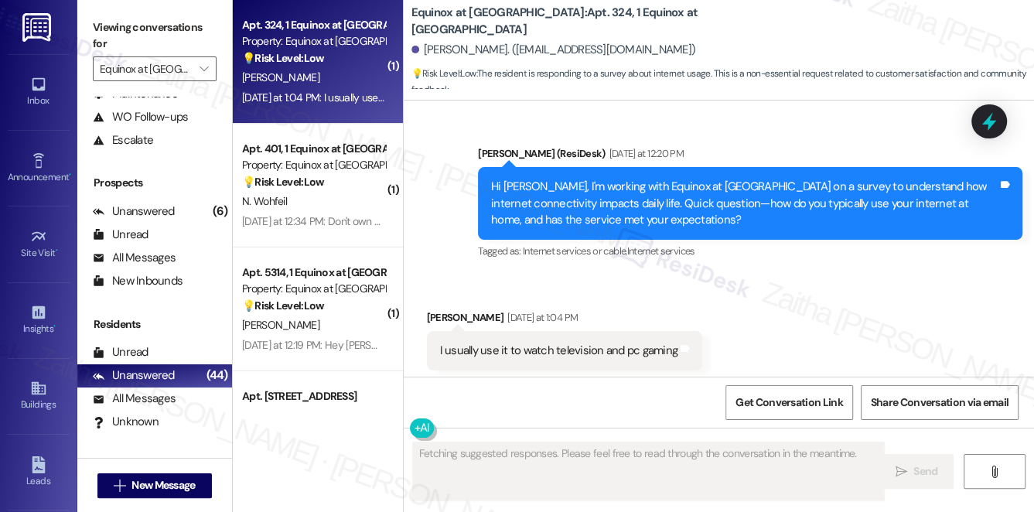
scroll to position [1276, 0]
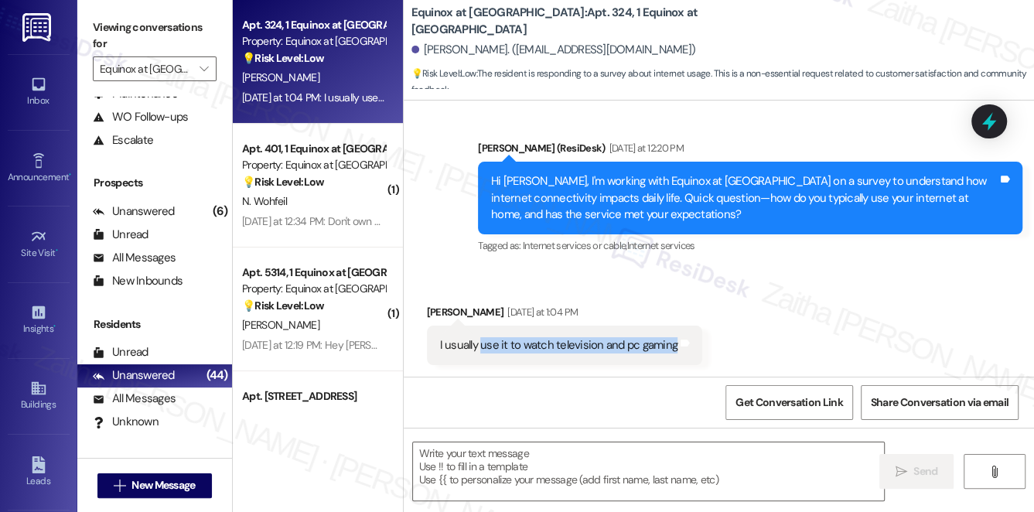
drag, startPoint x: 480, startPoint y: 341, endPoint x: 686, endPoint y: 351, distance: 206.8
click at [686, 351] on div "I usually use it to watch television and pc gaming Tags and notes" at bounding box center [565, 345] width 276 height 39
click at [747, 297] on div "Received via SMS Rose Scott Yesterday at 1:04 PM I usually use it to watch tele…" at bounding box center [719, 323] width 631 height 108
drag, startPoint x: 429, startPoint y: 341, endPoint x: 697, endPoint y: 348, distance: 268.6
click at [697, 348] on div "Received via SMS Rose Scott Yesterday at 1:04 PM I usually use it to watch tele…" at bounding box center [565, 334] width 299 height 84
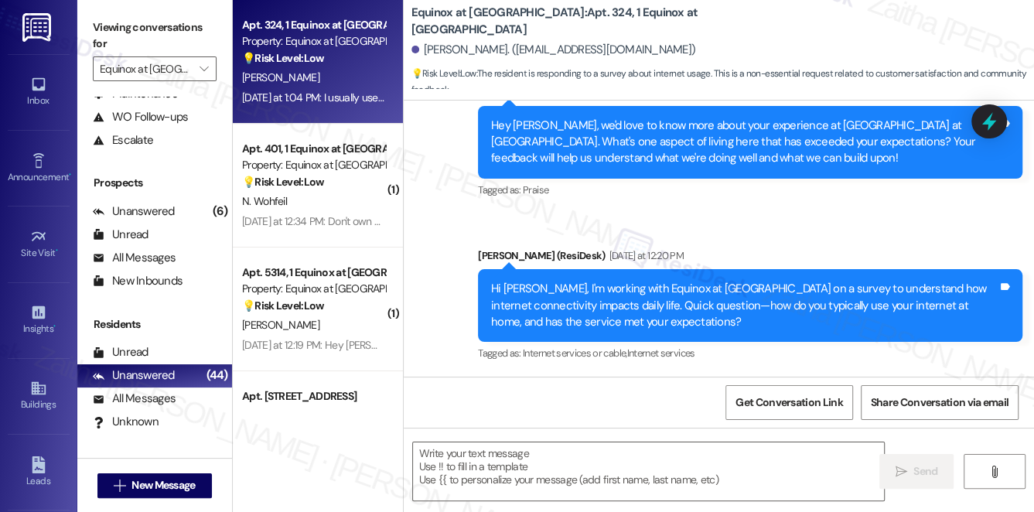
scroll to position [1135, 0]
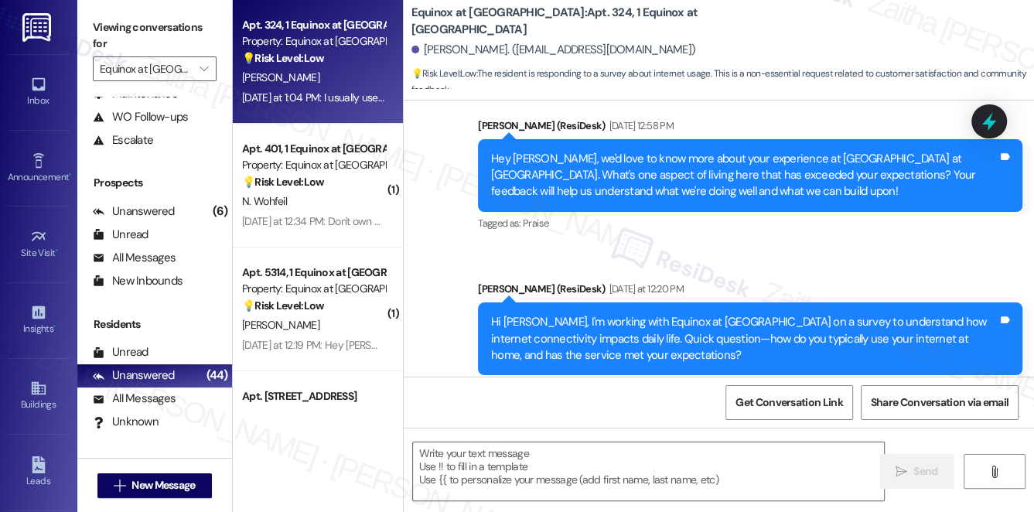
click at [672, 239] on div "Announcement, sent via SMS Sarah (ResiDesk) Aug 11, 2025 at 12:58 PM Hey Rose, …" at bounding box center [751, 176] width 568 height 141
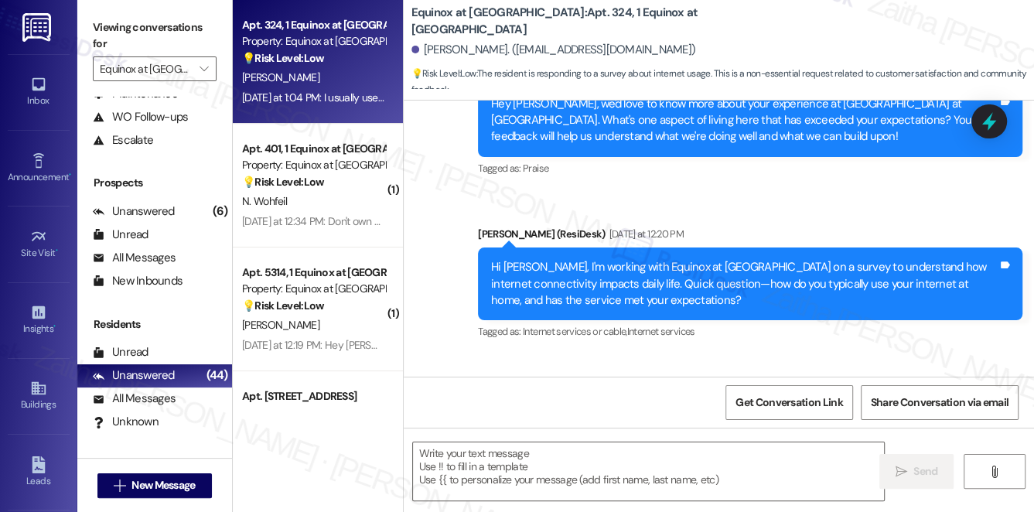
scroll to position [1277, 0]
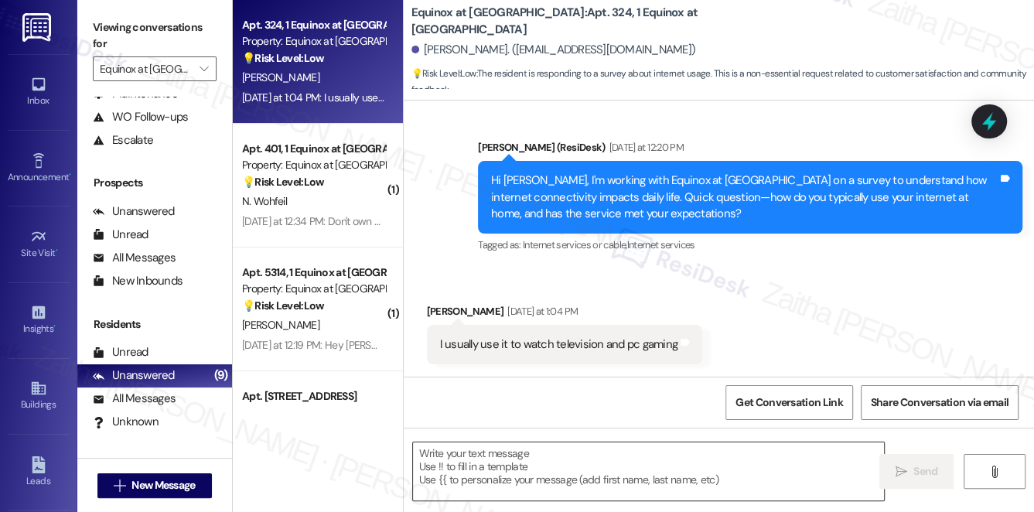
click at [540, 453] on textarea at bounding box center [649, 472] width 472 height 58
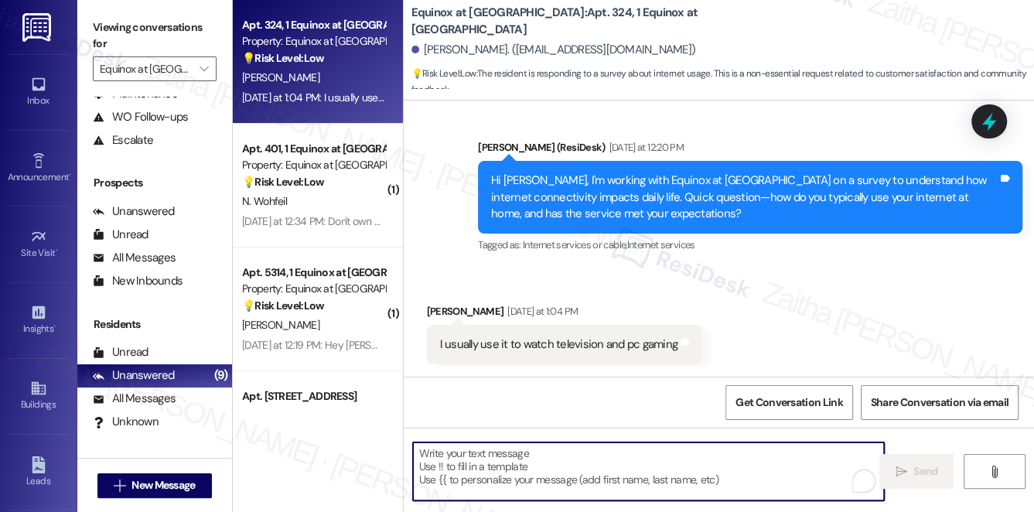
paste textarea "Thanks for sharing, {{first_name}}. It’s helpful to know you mainly use the int…"
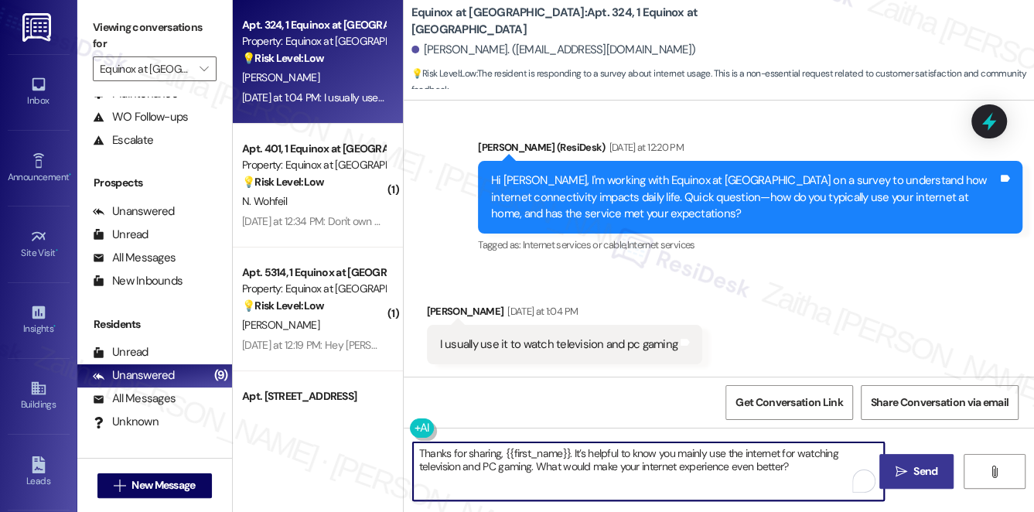
type textarea "Thanks for sharing, {{first_name}}. It’s helpful to know you mainly use the int…"
click at [927, 466] on span "Send" at bounding box center [926, 471] width 24 height 16
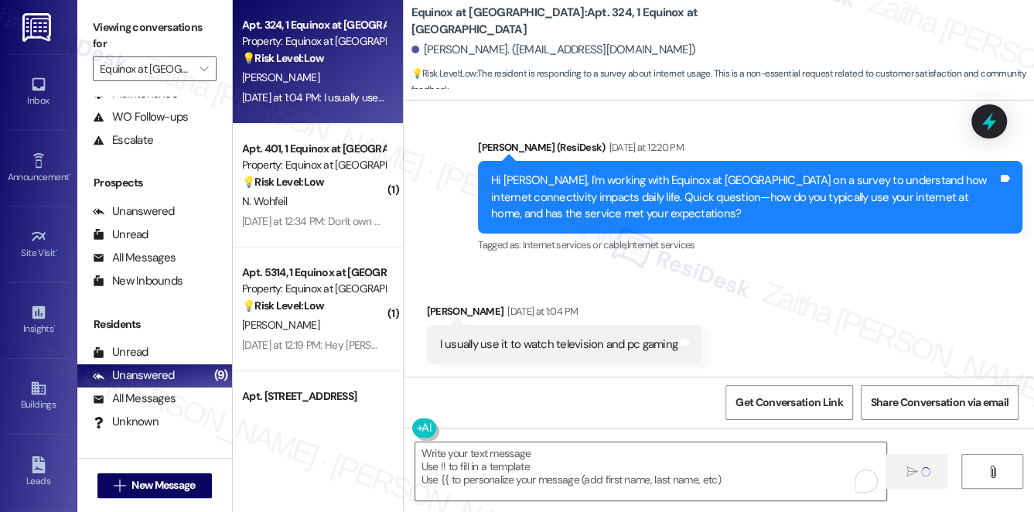
scroll to position [1276, 0]
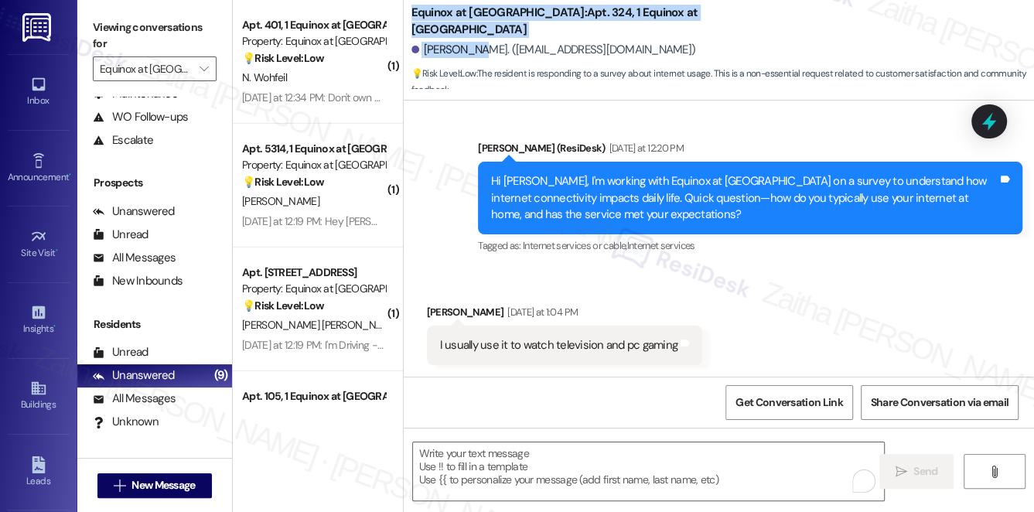
drag, startPoint x: 421, startPoint y: 48, endPoint x: 474, endPoint y: 43, distance: 52.8
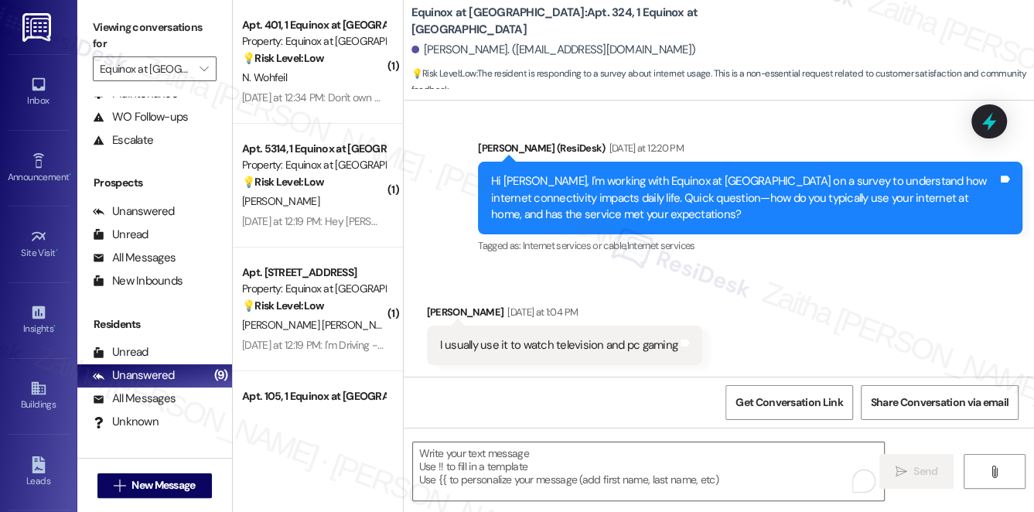
drag, startPoint x: 697, startPoint y: 53, endPoint x: 597, endPoint y: 48, distance: 100.7
click at [698, 52] on div "Rose Scott. (rscott_lpn2024@outlook.com)" at bounding box center [723, 50] width 623 height 31
drag, startPoint x: 422, startPoint y: 48, endPoint x: 476, endPoint y: 37, distance: 54.5
click at [476, 37] on div "Rose Scott. (rscott_lpn2024@outlook.com)" at bounding box center [723, 50] width 623 height 31
click at [757, 398] on span "Get Conversation Link" at bounding box center [789, 403] width 107 height 16
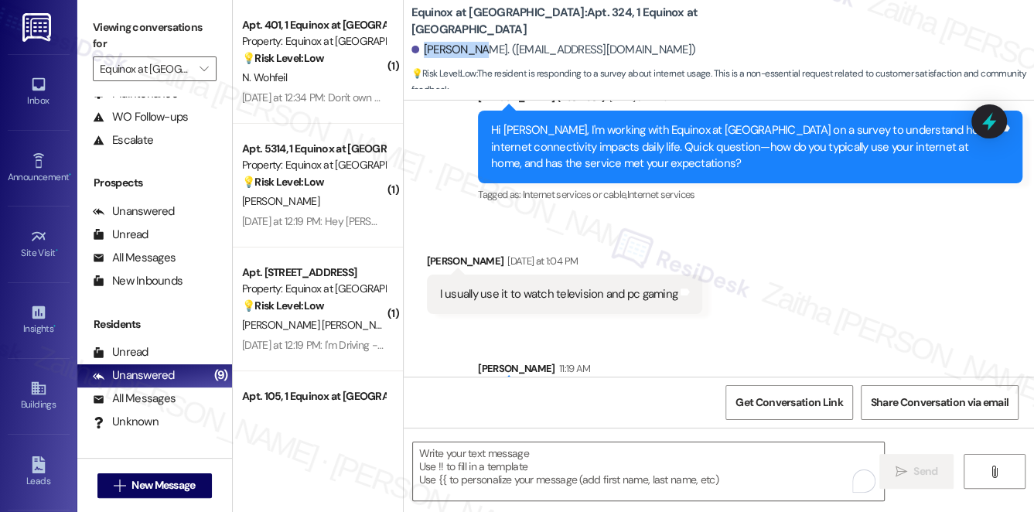
scroll to position [1401, 0]
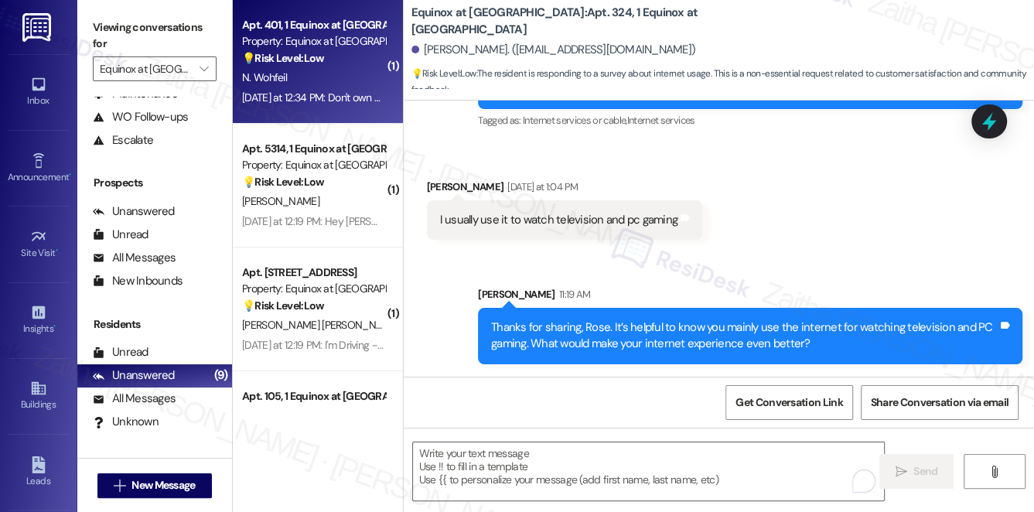
click at [354, 83] on div "N. Wohfeil" at bounding box center [314, 77] width 146 height 19
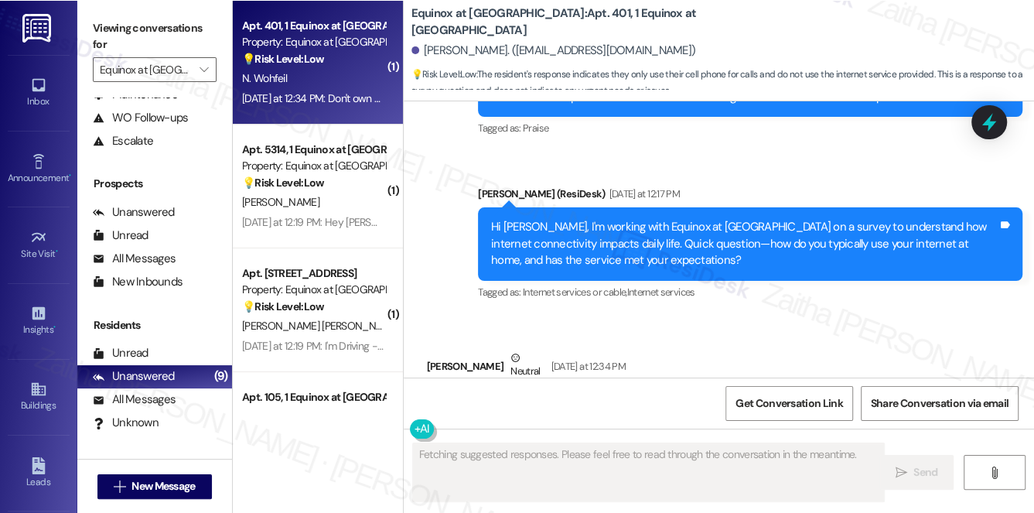
scroll to position [2062, 0]
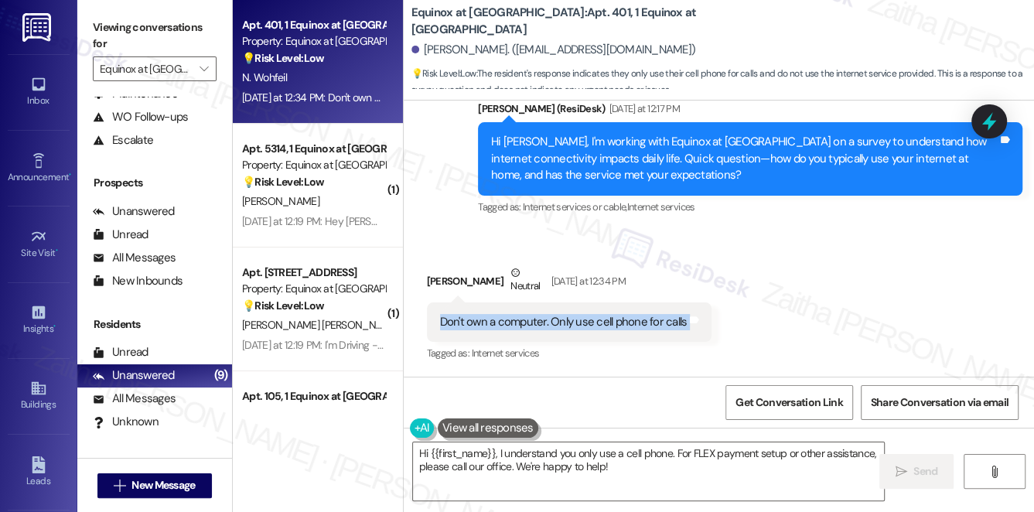
drag, startPoint x: 433, startPoint y: 322, endPoint x: 686, endPoint y: 337, distance: 252.7
click at [686, 337] on div "Don't own a computer. Only use cell phone for calls Tags and notes" at bounding box center [570, 322] width 286 height 39
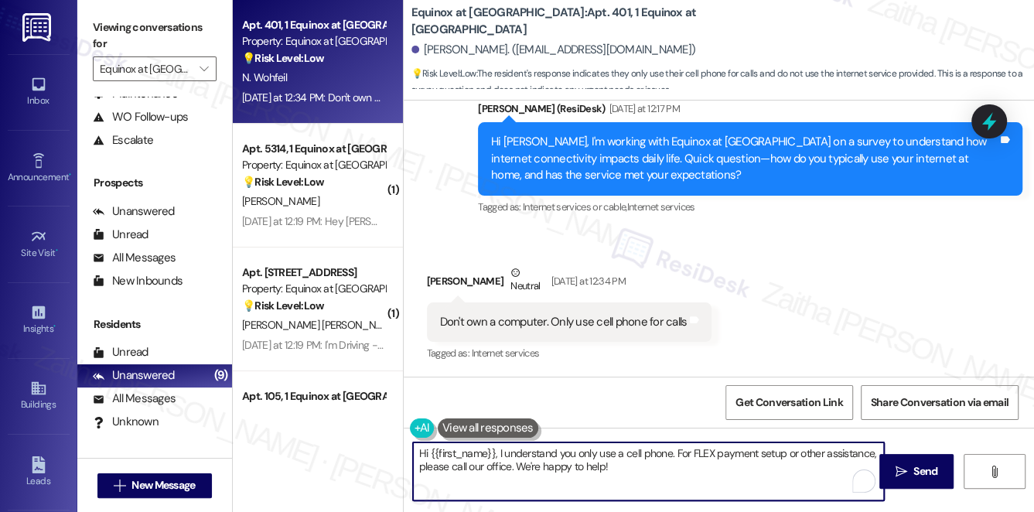
drag, startPoint x: 422, startPoint y: 453, endPoint x: 662, endPoint y: 477, distance: 241.8
click at [662, 479] on textarea "Hi {{first_name}}, I understand you only use a cell phone. For FLEX payment set…" at bounding box center [649, 472] width 472 height 58
type textarea "H"
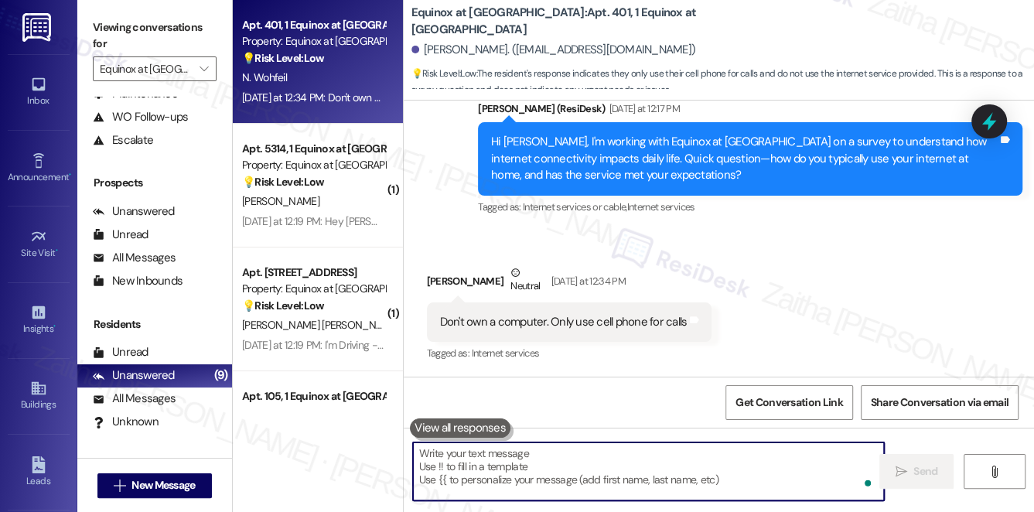
paste textarea "Thank you for letting me know, {{first_name}}. Since you only use your cell pho…"
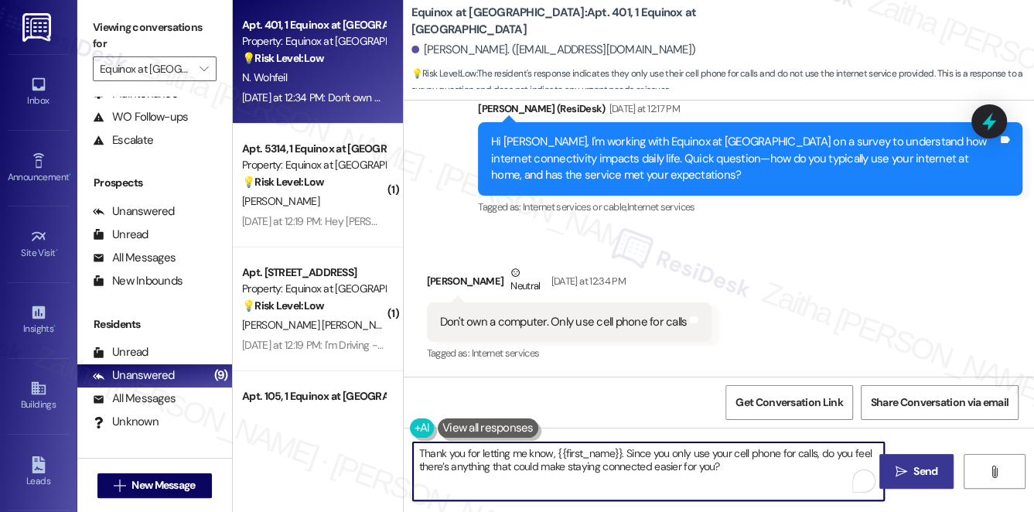
type textarea "Thank you for letting me know, {{first_name}}. Since you only use your cell pho…"
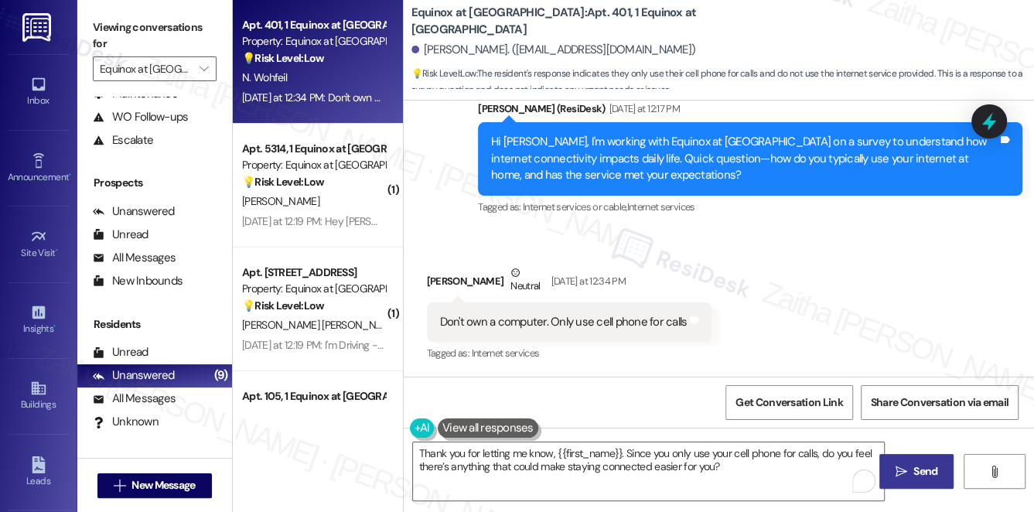
click at [905, 464] on span " Send" at bounding box center [917, 471] width 49 height 16
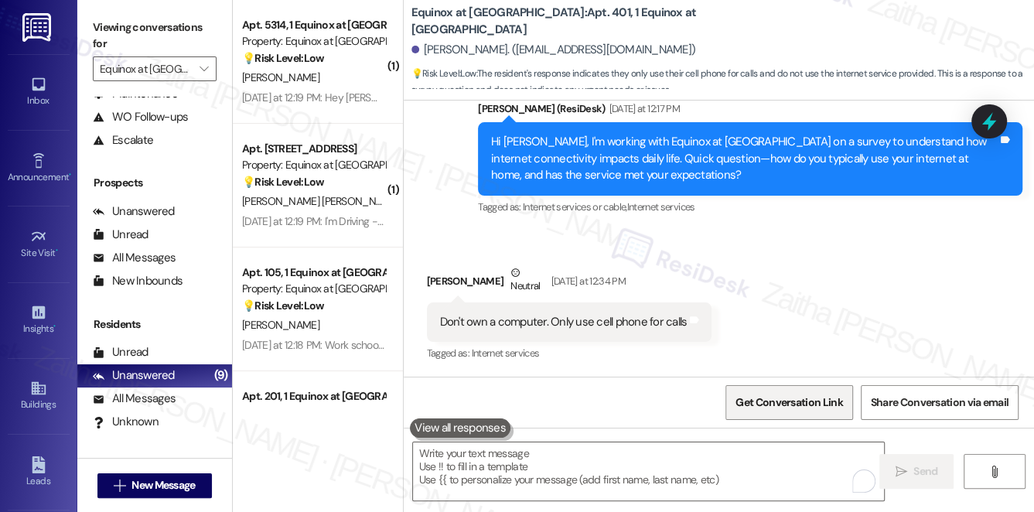
click at [772, 405] on span "Get Conversation Link" at bounding box center [789, 403] width 107 height 16
drag, startPoint x: 424, startPoint y: 50, endPoint x: 493, endPoint y: 46, distance: 69.0
click at [493, 46] on div "Nancy Wohfeil. (katermurry@gmail.com)" at bounding box center [554, 50] width 285 height 16
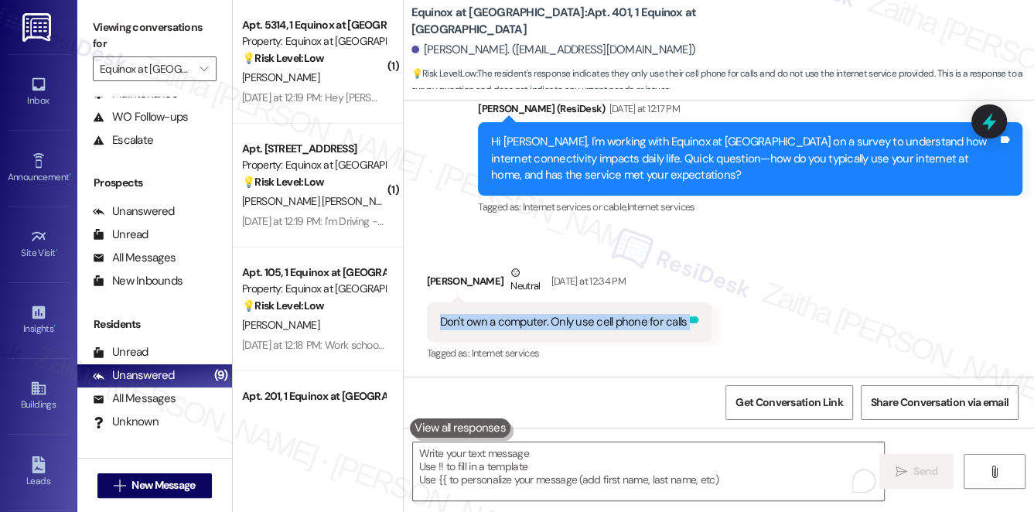
drag, startPoint x: 439, startPoint y: 318, endPoint x: 685, endPoint y: 330, distance: 246.3
click at [685, 330] on div "Don't own a computer. Only use cell phone for calls Tags and notes" at bounding box center [570, 322] width 286 height 39
click at [768, 402] on span "Get Conversation Link" at bounding box center [789, 403] width 107 height 16
click at [755, 406] on span "Get Conversation Link" at bounding box center [789, 403] width 107 height 16
click at [796, 305] on div "Received via SMS Nancy Wohfeil Neutral Yesterday at 12:34 PM Don't own a comput…" at bounding box center [719, 303] width 631 height 147
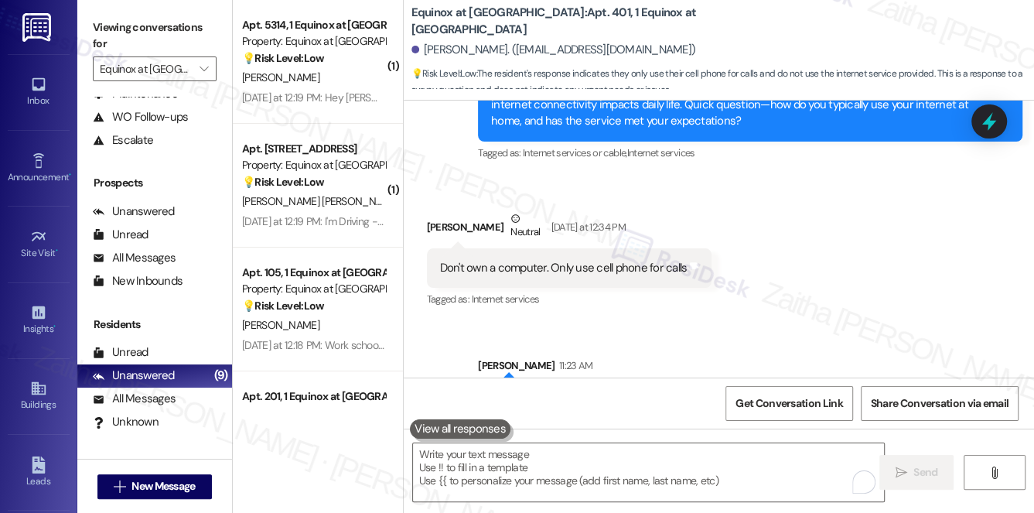
scroll to position [2186, 0]
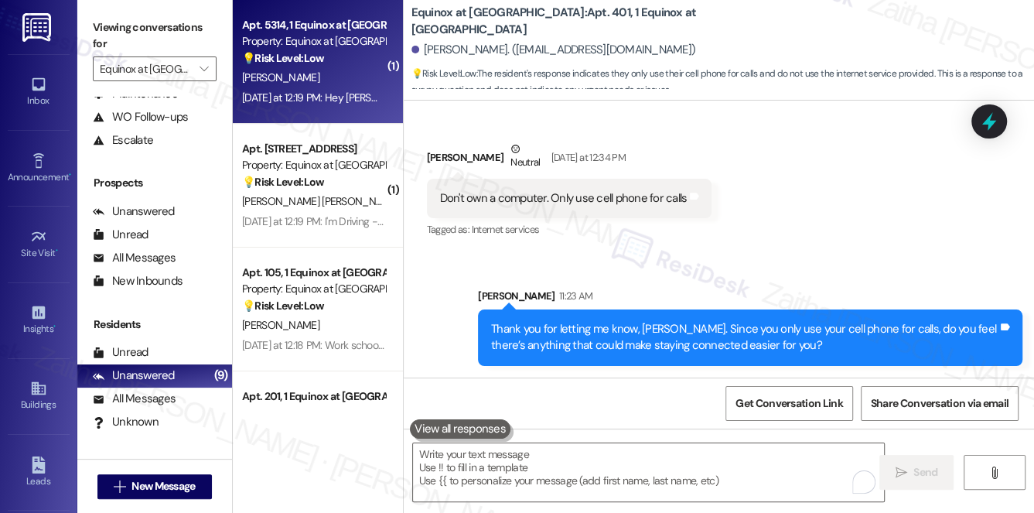
click at [353, 77] on div "[PERSON_NAME]" at bounding box center [314, 77] width 146 height 19
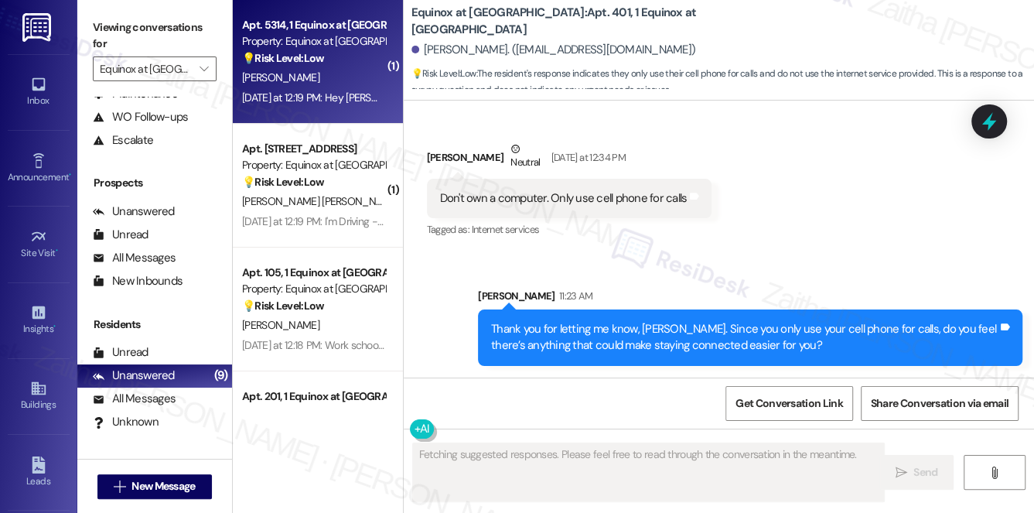
type textarea "Fetching suggested responses. Please feel free to read through the conversation…"
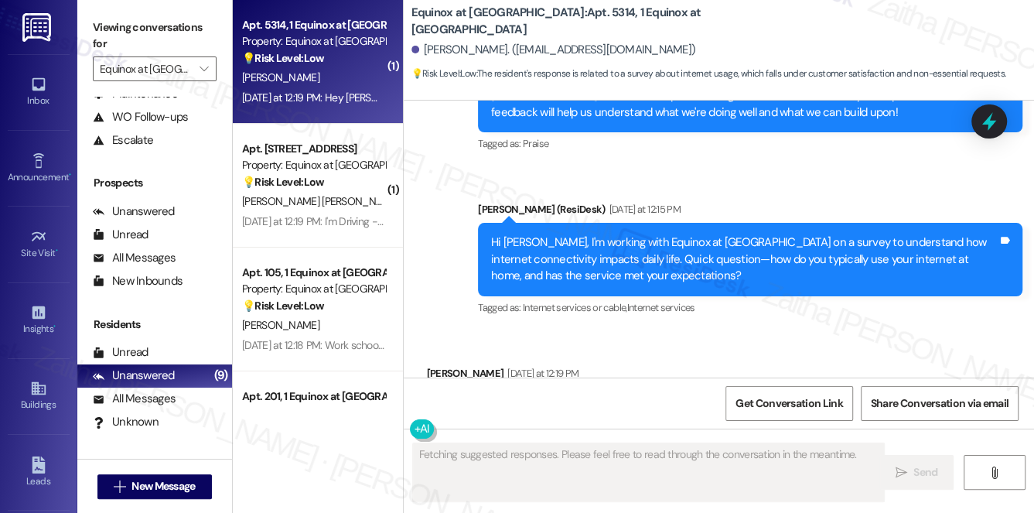
scroll to position [2511, 0]
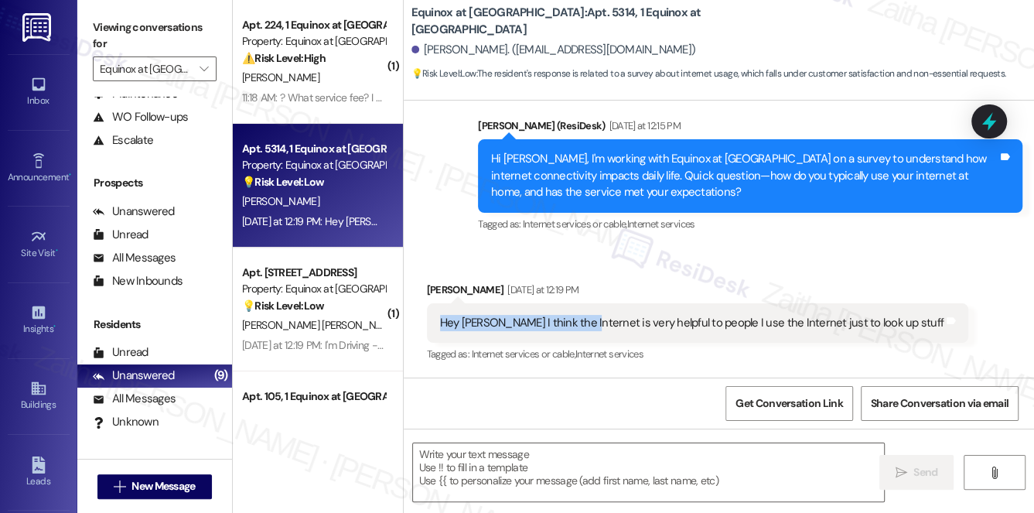
drag, startPoint x: 435, startPoint y: 324, endPoint x: 580, endPoint y: 327, distance: 145.5
click at [580, 327] on div "Hey Sarah I think the Internet is very helpful to people I use the Internet jus…" at bounding box center [698, 322] width 542 height 39
click at [657, 289] on div "Undra Hinton Yesterday at 12:19 PM" at bounding box center [698, 293] width 542 height 22
drag, startPoint x: 436, startPoint y: 322, endPoint x: 894, endPoint y: 327, distance: 457.3
click at [894, 327] on div "Hey Sarah I think the Internet is very helpful to people I use the Internet jus…" at bounding box center [698, 322] width 542 height 39
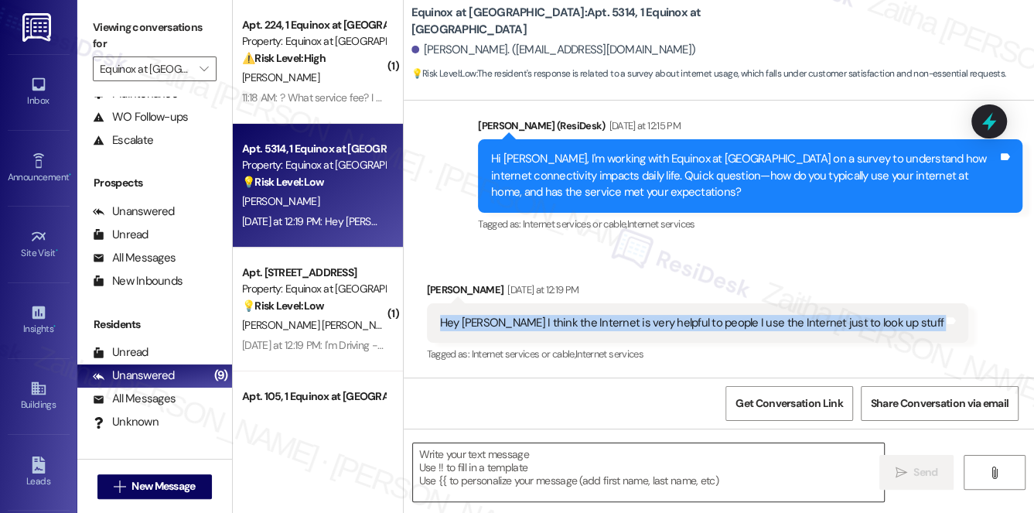
click at [497, 466] on textarea at bounding box center [649, 472] width 472 height 58
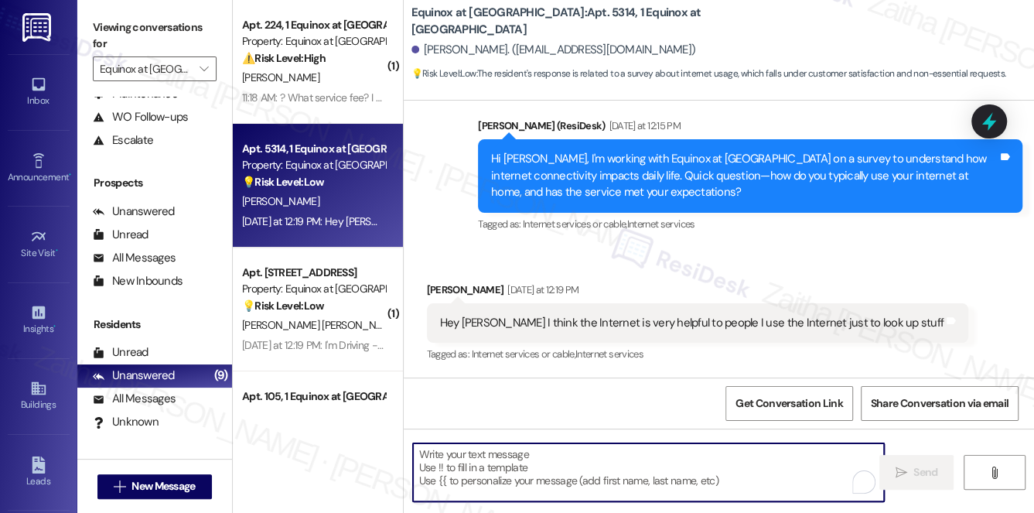
paste textarea "Thanks for sharing that, {{first_name}}. I’m glad to hear you find the internet…"
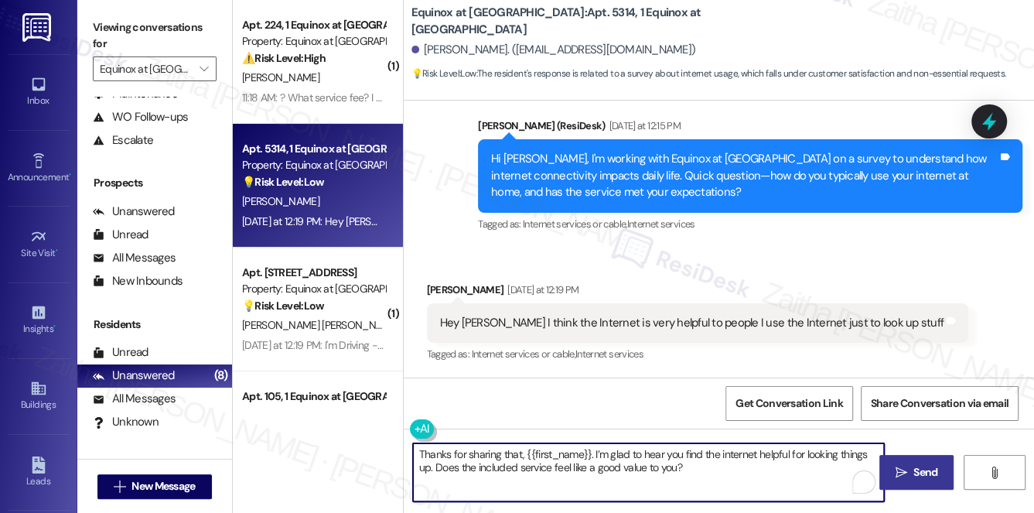
type textarea "Thanks for sharing that, {{first_name}}. I’m glad to hear you find the internet…"
click at [918, 467] on span "Send" at bounding box center [926, 472] width 24 height 16
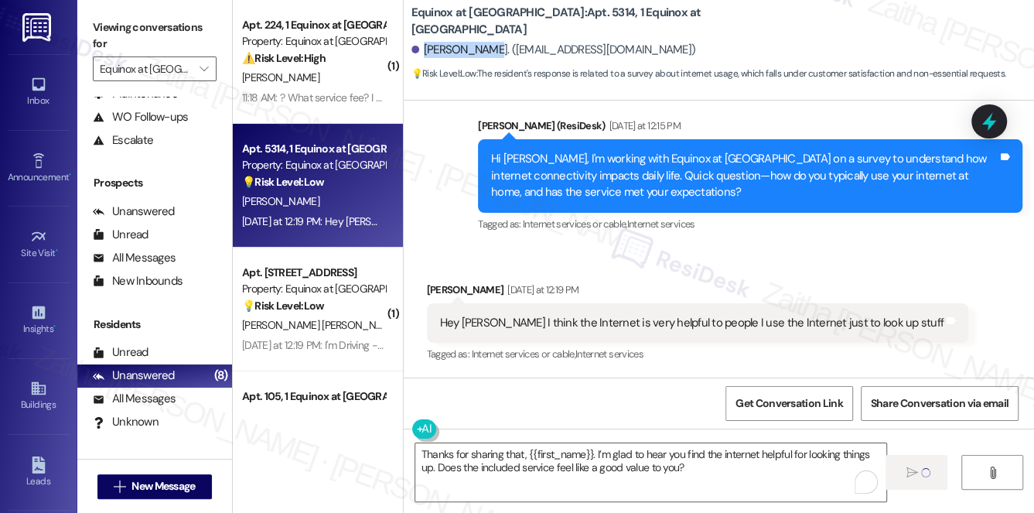
drag, startPoint x: 422, startPoint y: 49, endPoint x: 485, endPoint y: 43, distance: 63.7
click at [485, 43] on div "[PERSON_NAME]. ([EMAIL_ADDRESS][DOMAIN_NAME])" at bounding box center [554, 50] width 285 height 16
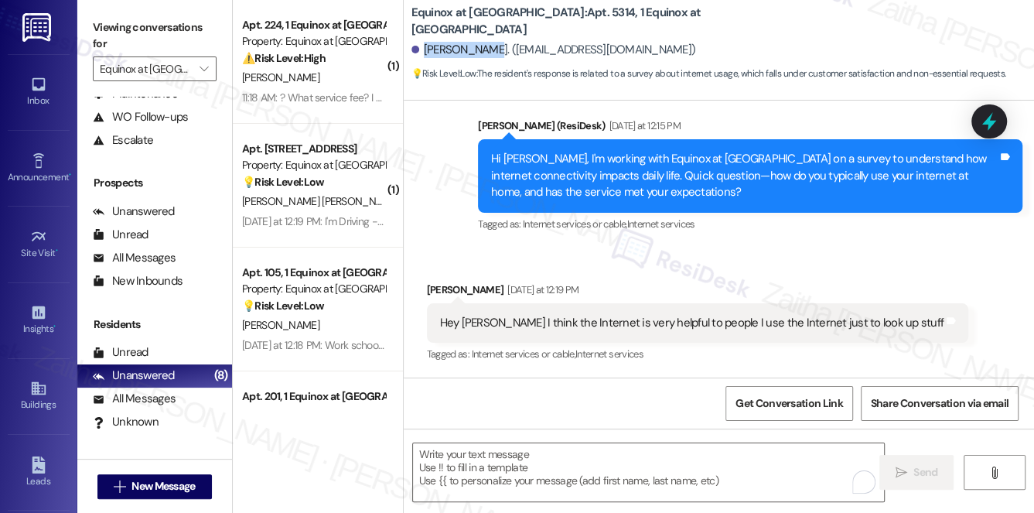
drag, startPoint x: 422, startPoint y: 52, endPoint x: 484, endPoint y: 50, distance: 61.2
click at [484, 50] on div "[PERSON_NAME]. ([EMAIL_ADDRESS][DOMAIN_NAME])" at bounding box center [554, 50] width 285 height 16
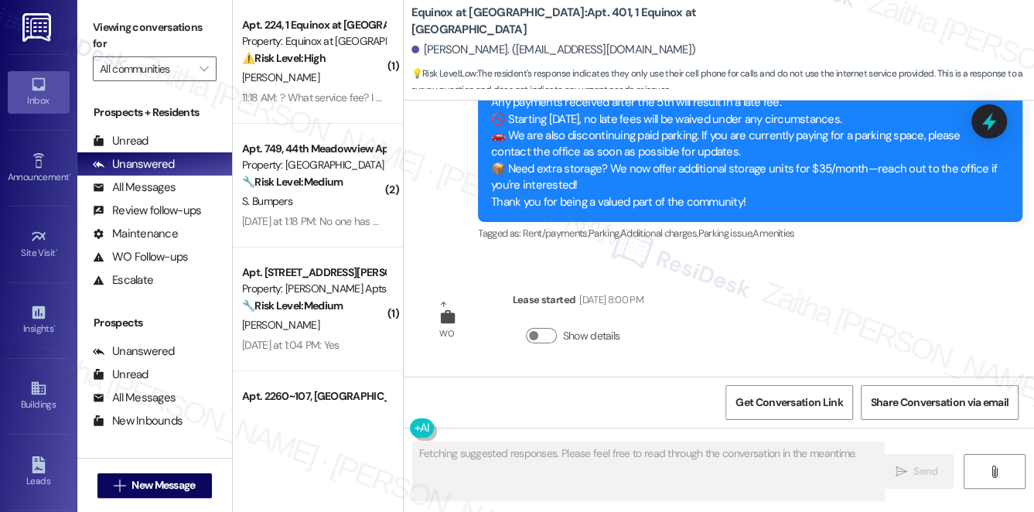
scroll to position [2062, 0]
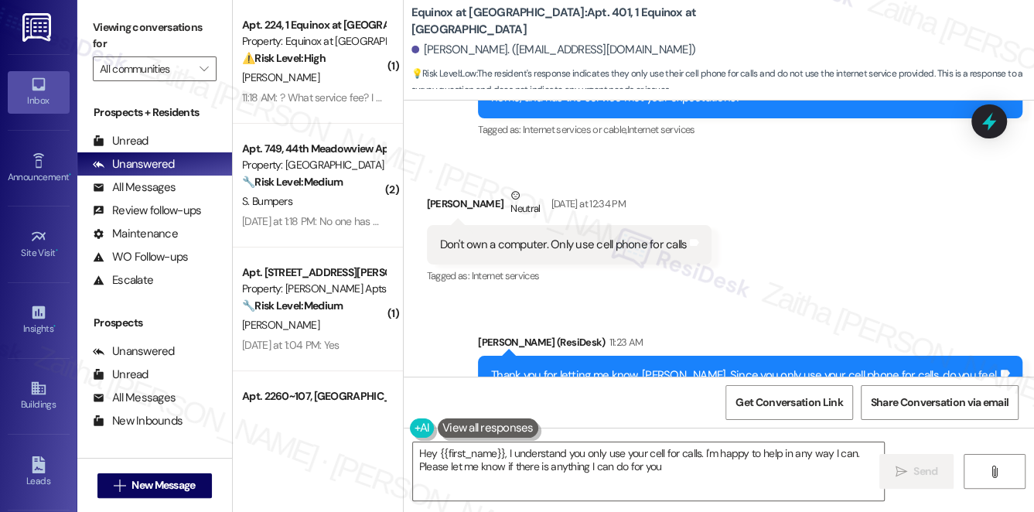
type textarea "Hey {{first_name}}, I understand you only use your cell for calls. I'm happy to…"
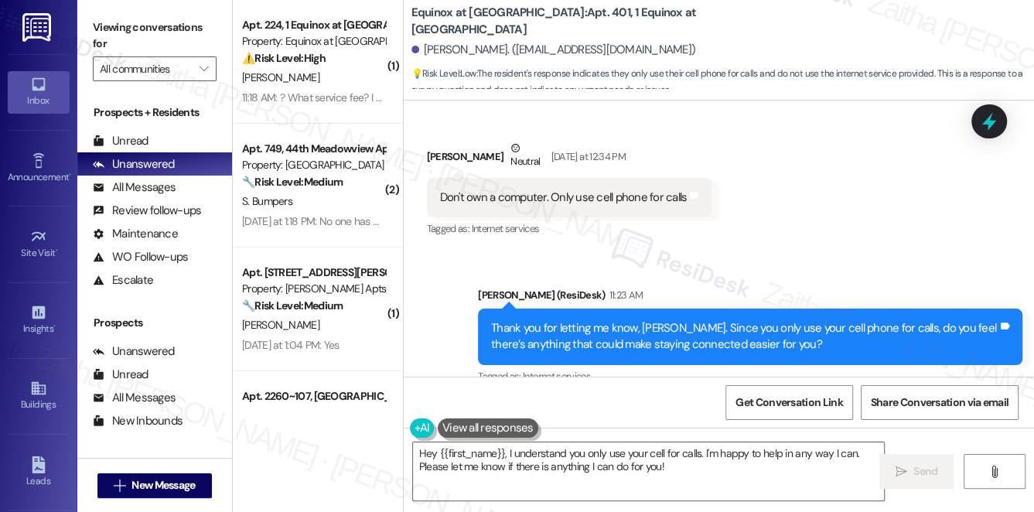
scroll to position [2210, 0]
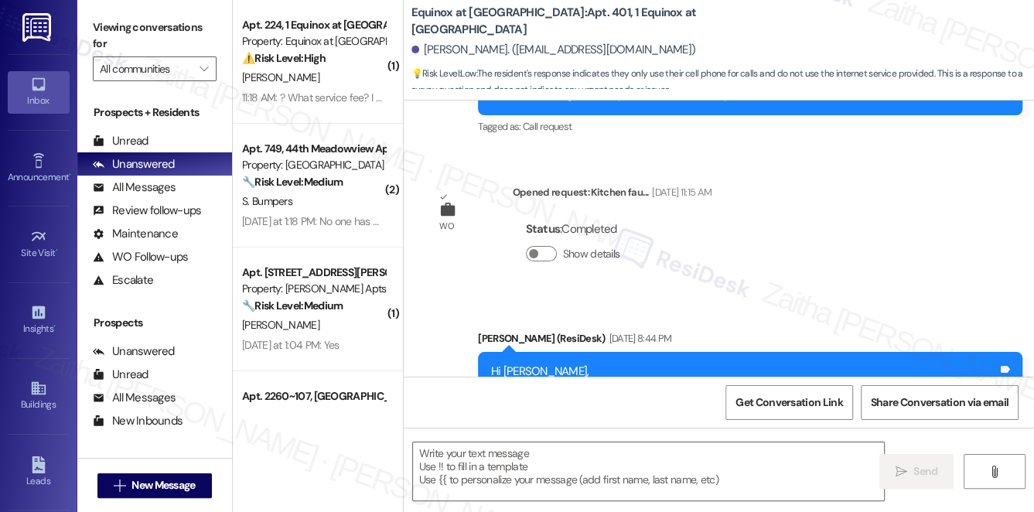
type textarea "Fetching suggested responses. Please feel free to read through the conversation…"
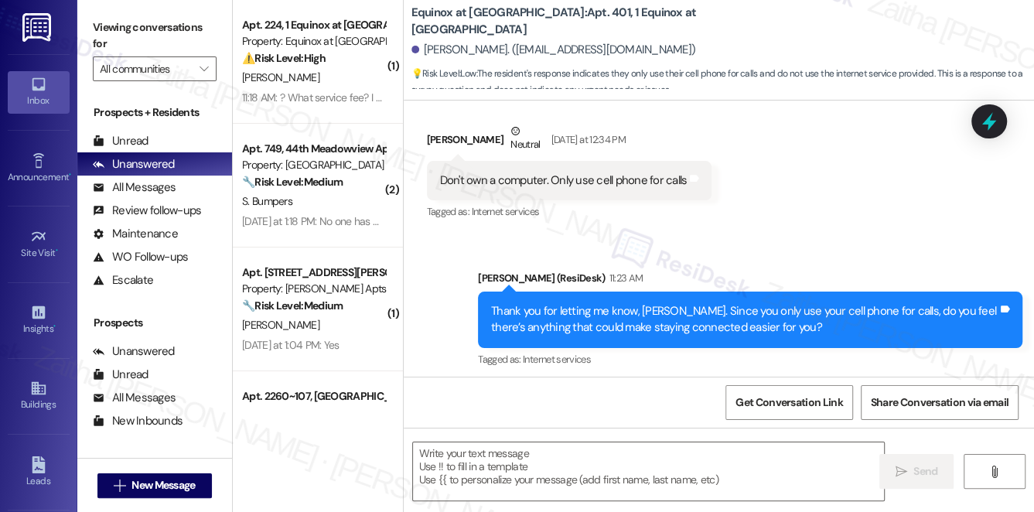
scroll to position [2210, 0]
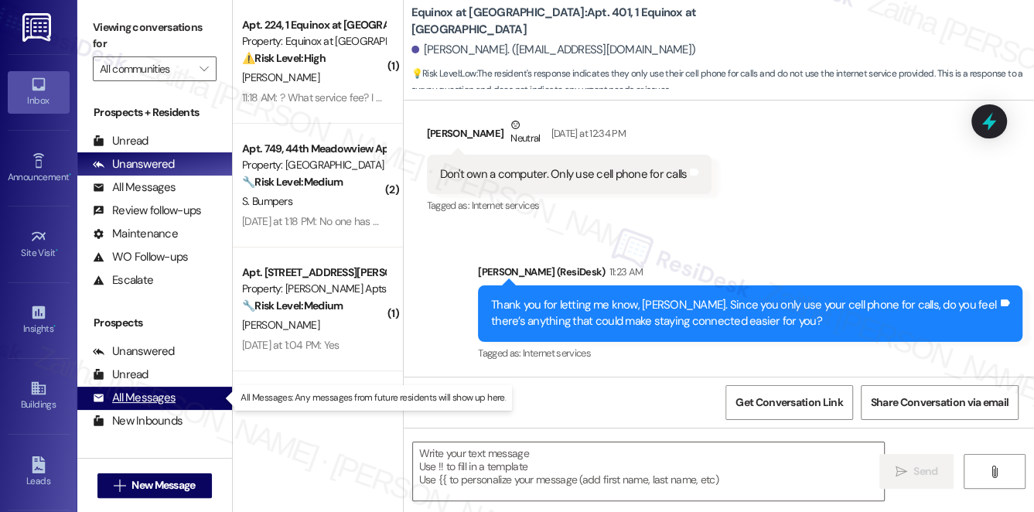
click at [152, 396] on div "All Messages" at bounding box center [134, 398] width 83 height 16
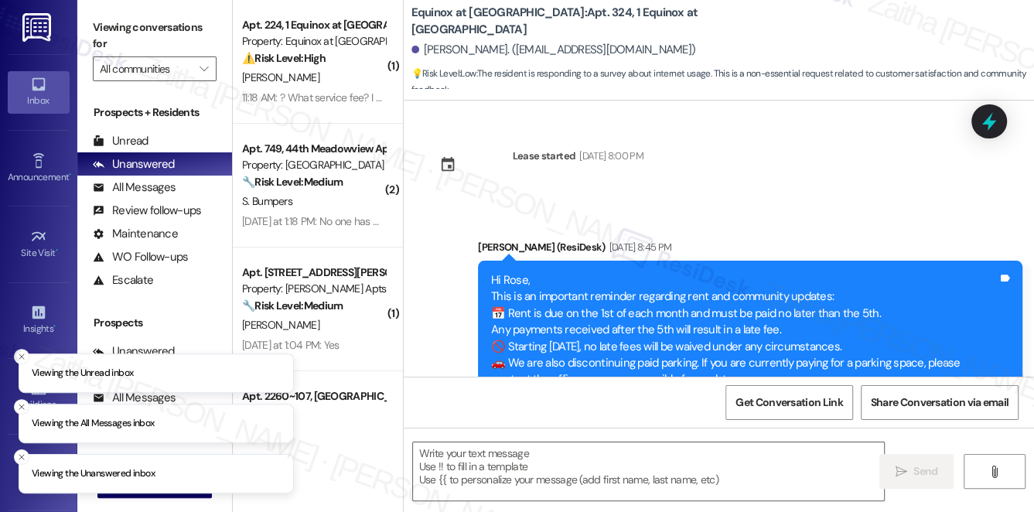
type textarea "Fetching suggested responses. Please feel free to read through the conversation…"
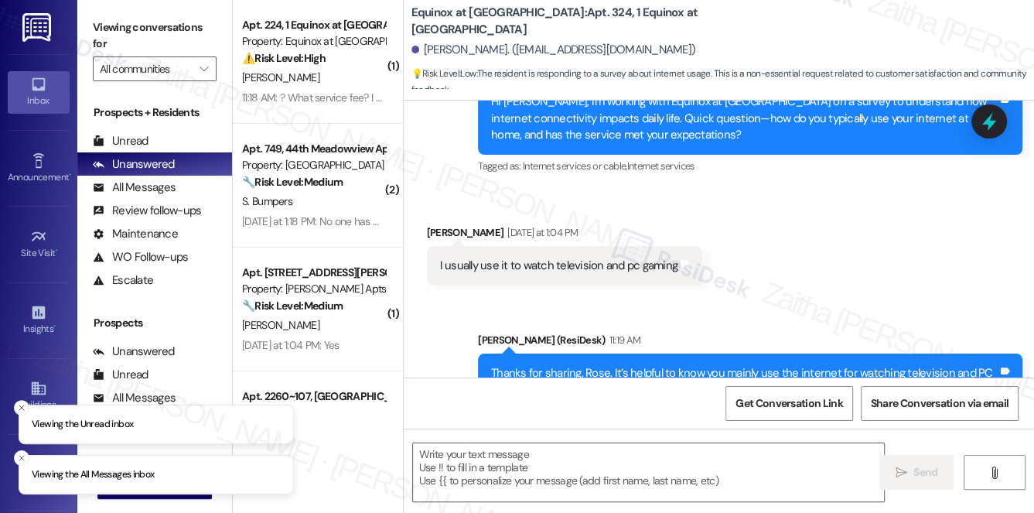
scroll to position [1423, 0]
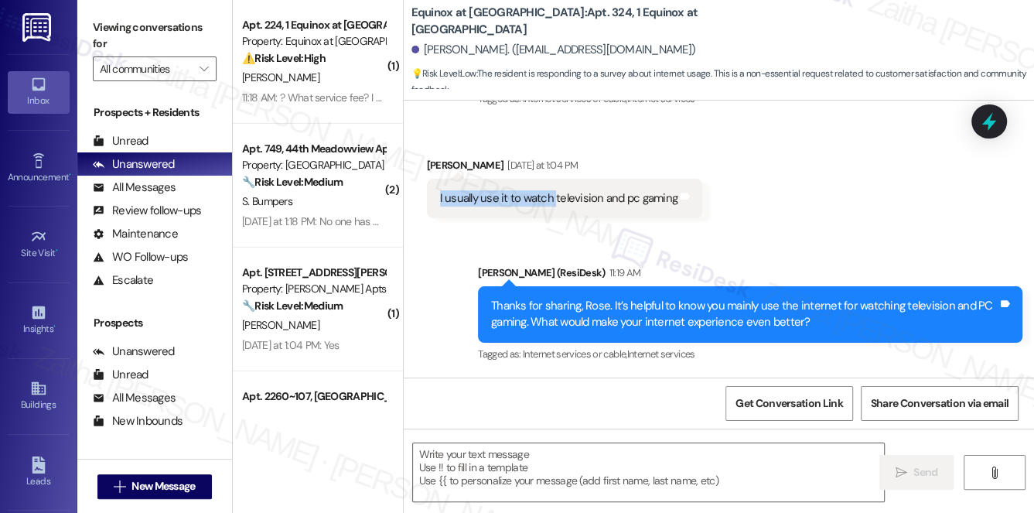
drag, startPoint x: 439, startPoint y: 198, endPoint x: 554, endPoint y: 210, distance: 116.0
click at [554, 210] on div "I usually use it to watch television and pc gaming Tags and notes" at bounding box center [565, 198] width 276 height 39
click at [533, 217] on div "I usually use it to watch television and pc gaming Tags and notes" at bounding box center [565, 198] width 276 height 39
drag, startPoint x: 479, startPoint y: 197, endPoint x: 679, endPoint y: 199, distance: 199.6
click at [679, 199] on div "I usually use it to watch television and pc gaming Tags and notes" at bounding box center [565, 198] width 276 height 39
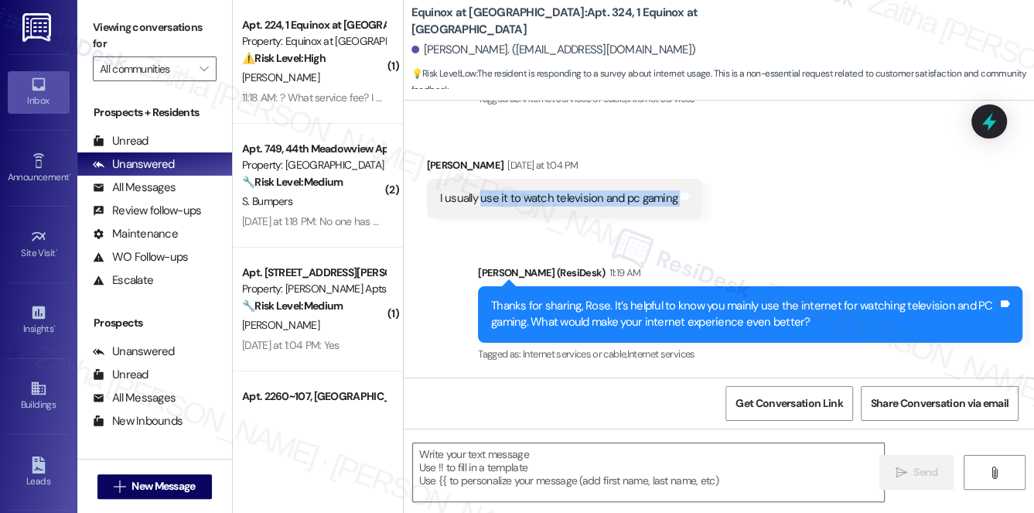
copy div "use it to watch television and pc gaming Tags and notes Sent via SMS"
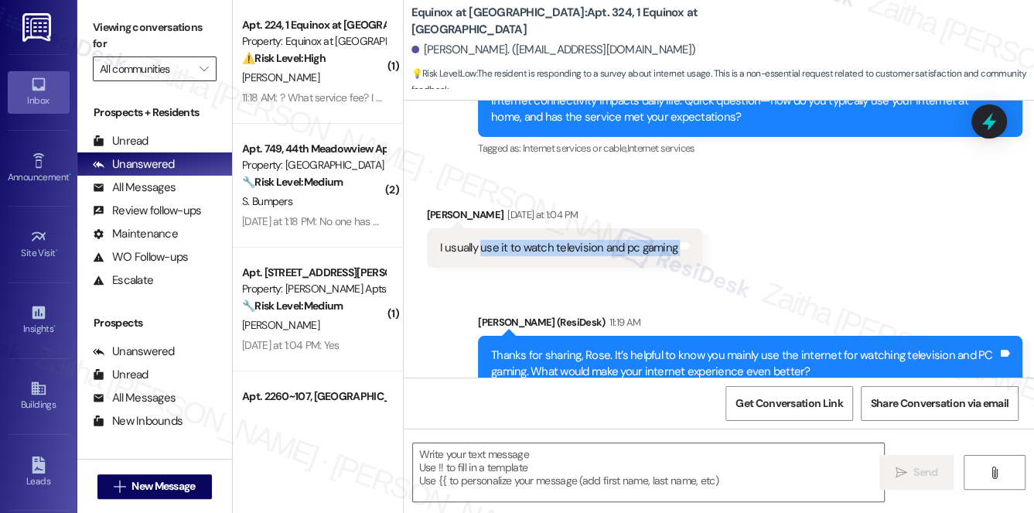
scroll to position [1353, 0]
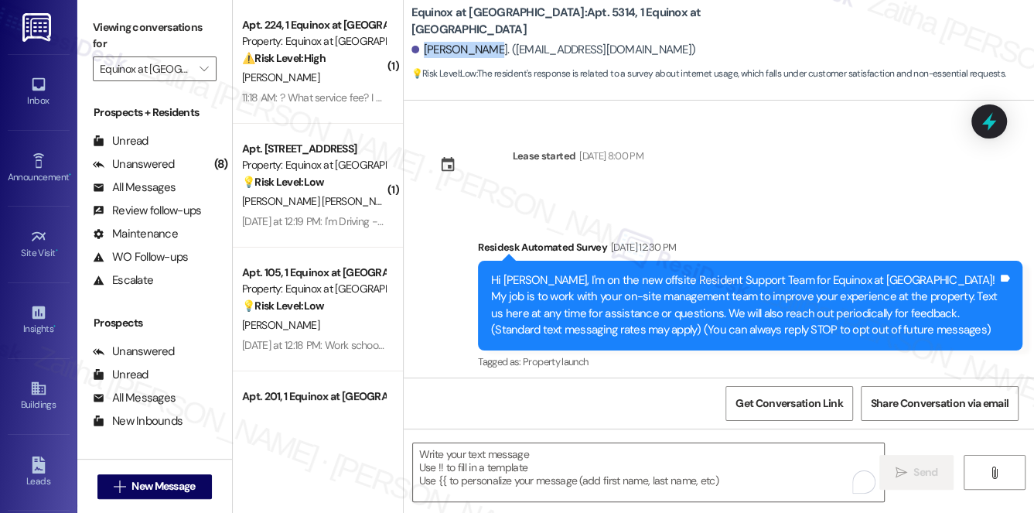
scroll to position [2511, 0]
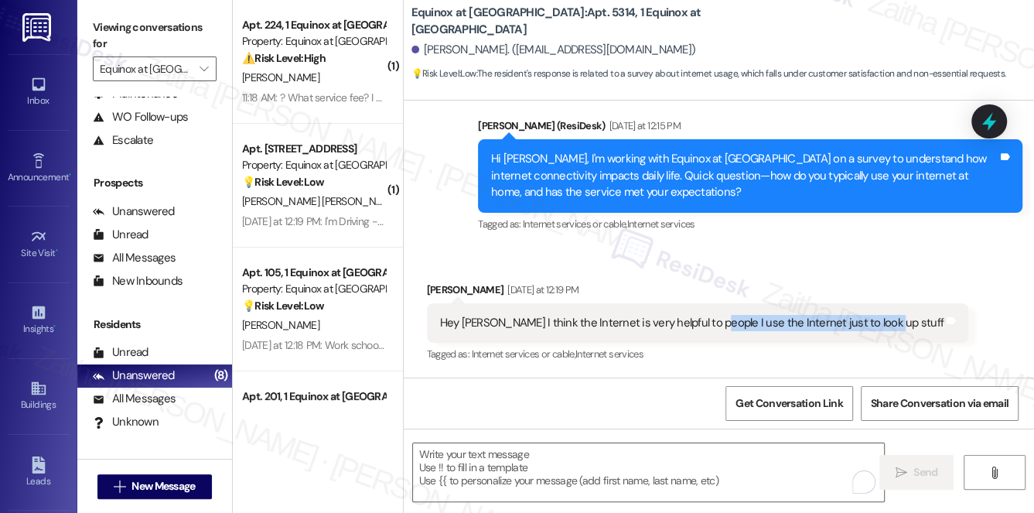
drag, startPoint x: 703, startPoint y: 323, endPoint x: 873, endPoint y: 320, distance: 170.3
click at [873, 320] on div "Hey [PERSON_NAME] I think the Internet is very helpful to people I use the Inte…" at bounding box center [692, 323] width 507 height 16
copy div "use the Internet just to look up stuff"
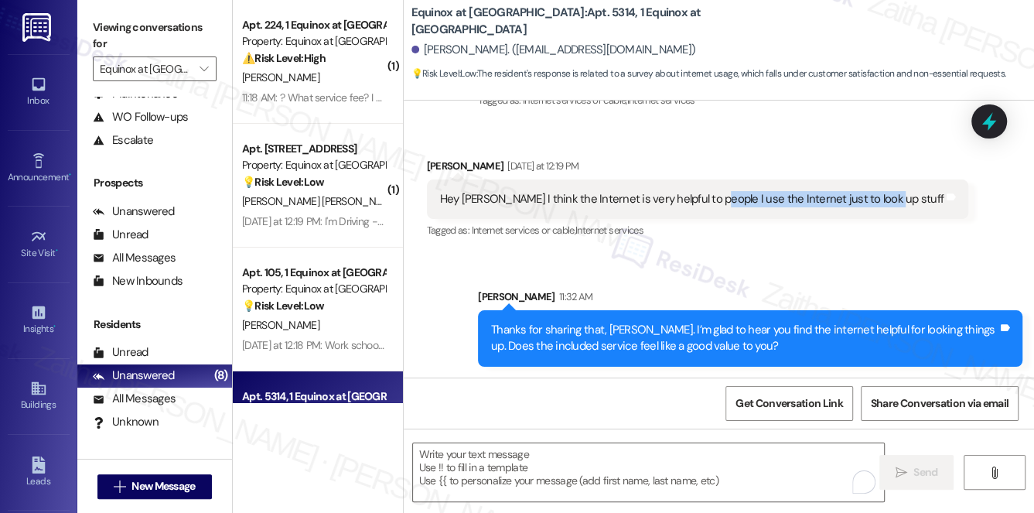
scroll to position [2604, 0]
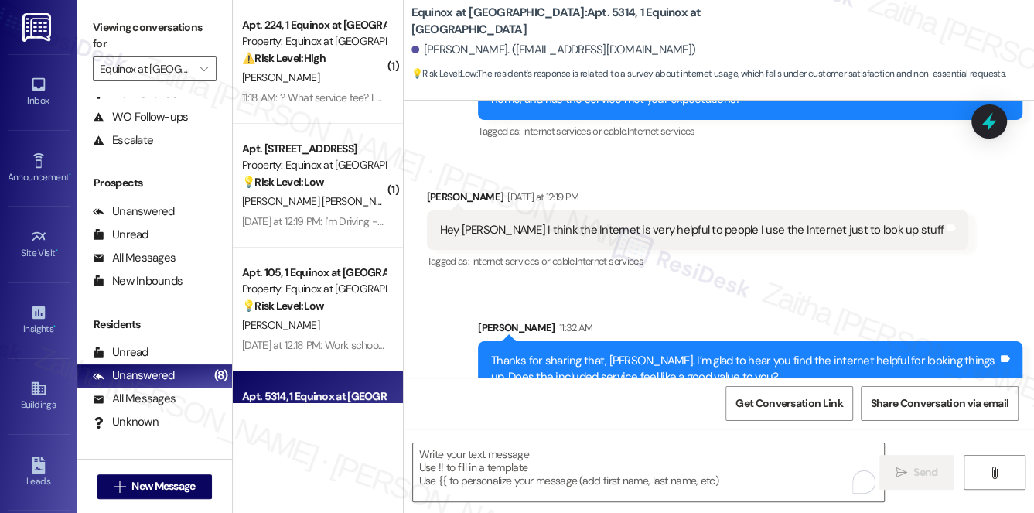
click at [669, 175] on div "Received via SMS [PERSON_NAME] [DATE] at 12:19 PM Hey [PERSON_NAME] I think the…" at bounding box center [719, 219] width 631 height 131
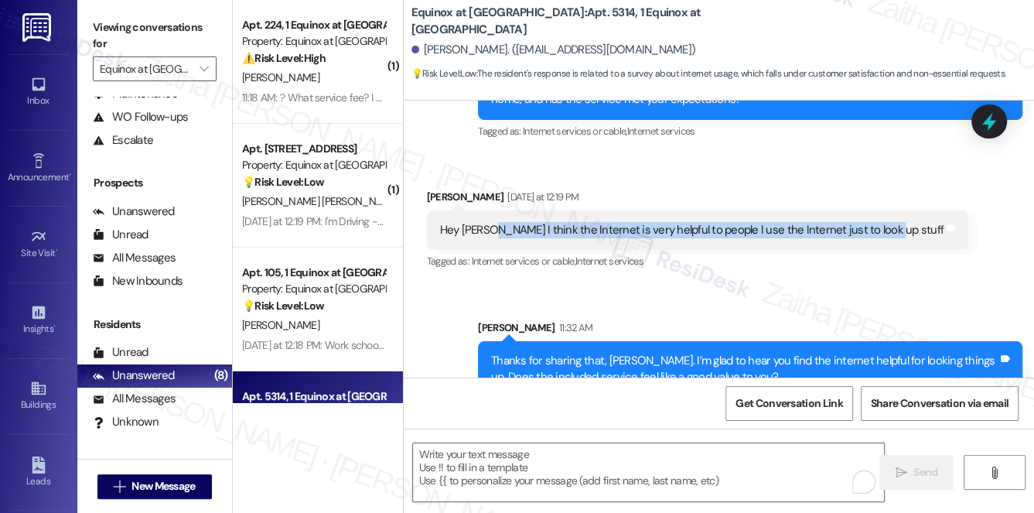
drag, startPoint x: 491, startPoint y: 229, endPoint x: 872, endPoint y: 223, distance: 381.5
click at [872, 223] on div "Hey [PERSON_NAME] I think the Internet is very helpful to people I use the Inte…" at bounding box center [692, 230] width 507 height 16
copy div "I think the Internet is very helpful to people I use the Internet just to look …"
click at [813, 405] on span "Get Conversation Link" at bounding box center [789, 403] width 107 height 16
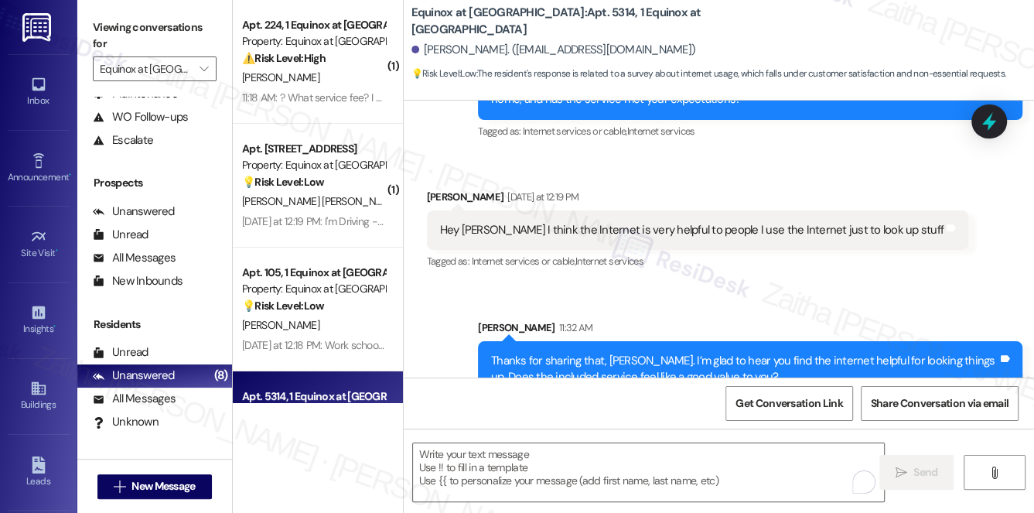
click at [702, 299] on div "Sent via SMS [PERSON_NAME] 11:32 AM Thanks for sharing that, [PERSON_NAME]. I’m…" at bounding box center [719, 347] width 631 height 125
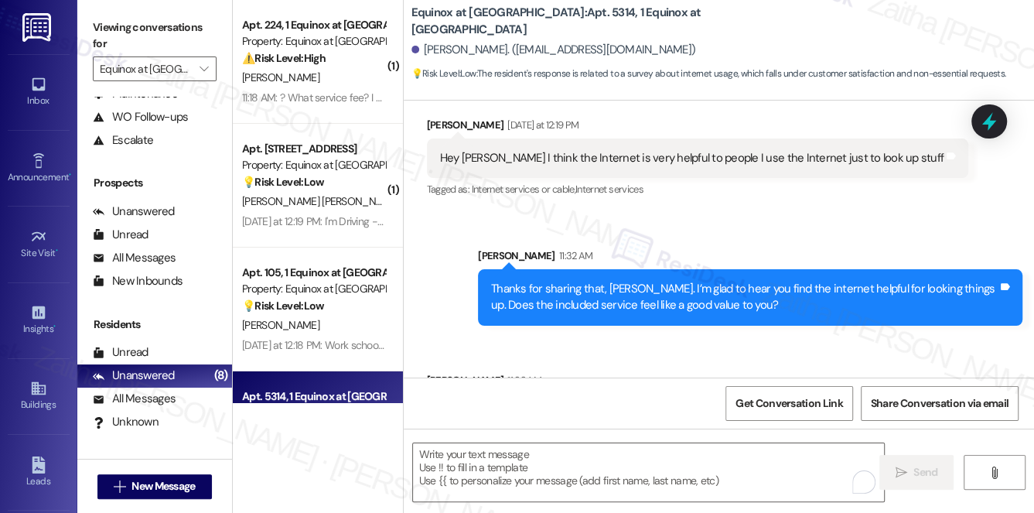
scroll to position [2744, 0]
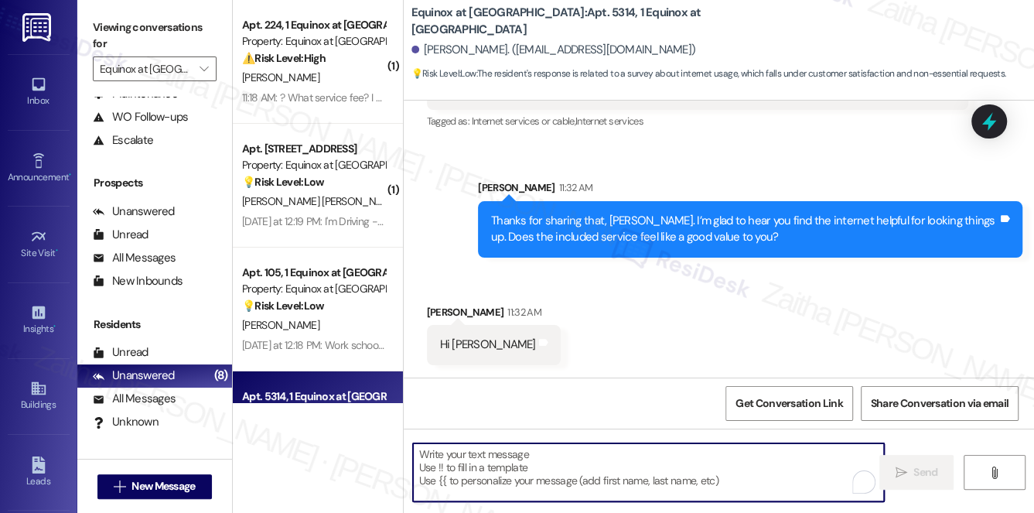
click at [549, 464] on textarea "To enrich screen reader interactions, please activate Accessibility in Grammarl…" at bounding box center [649, 472] width 472 height 58
paste textarea "I’m glad to hear the service feels like good value, {{first_name}}. Have you no…"
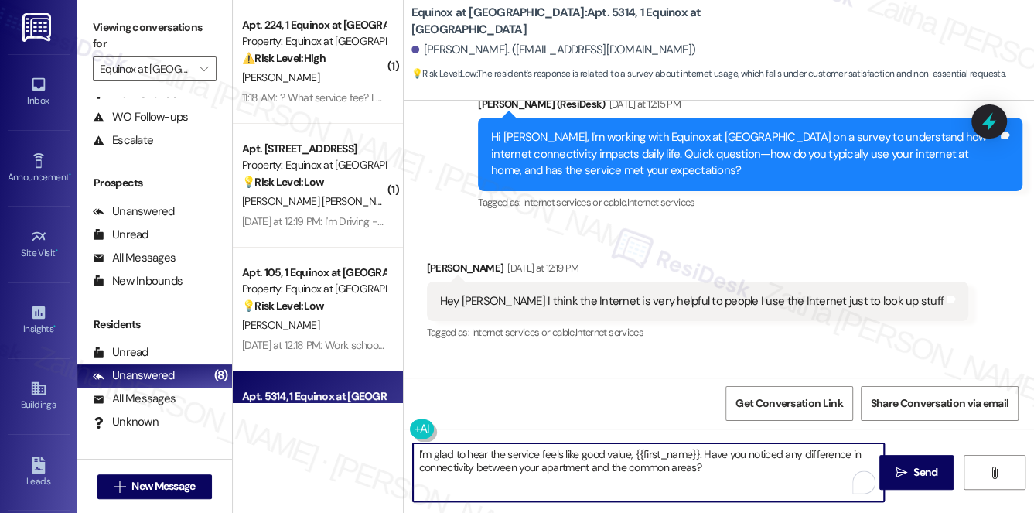
scroll to position [2603, 0]
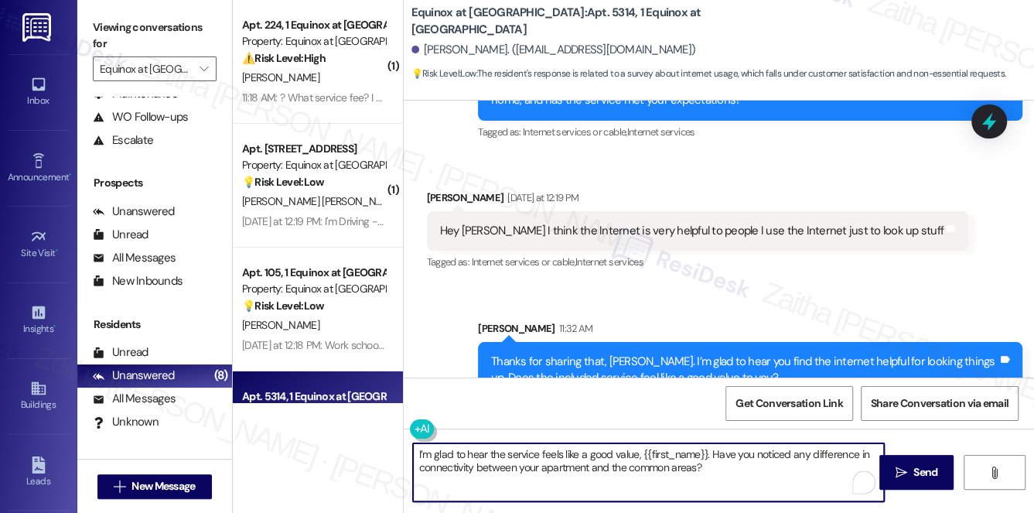
drag, startPoint x: 639, startPoint y: 453, endPoint x: 708, endPoint y: 443, distance: 69.6
click at [708, 443] on textarea "I’m glad to hear the service feels like a good value, {{first_name}}. Have you …" at bounding box center [649, 472] width 472 height 58
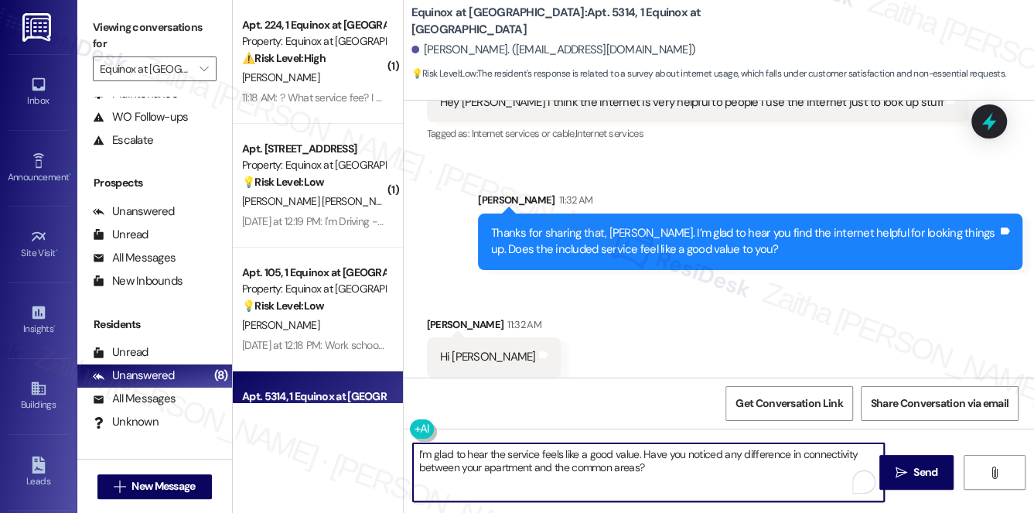
scroll to position [2744, 0]
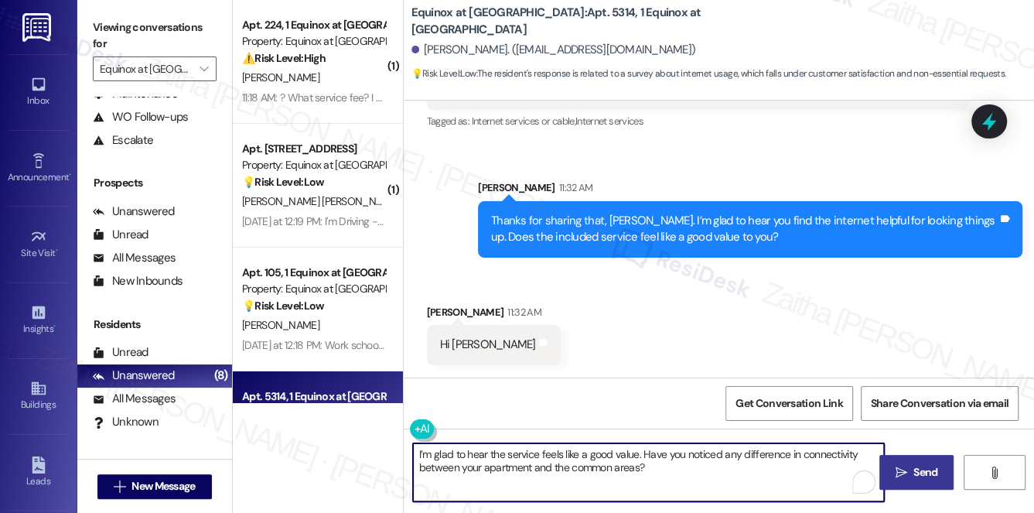
type textarea "I’m glad to hear the service feels like a good value. Have you noticed any diff…"
click at [911, 467] on span "Send" at bounding box center [926, 472] width 30 height 16
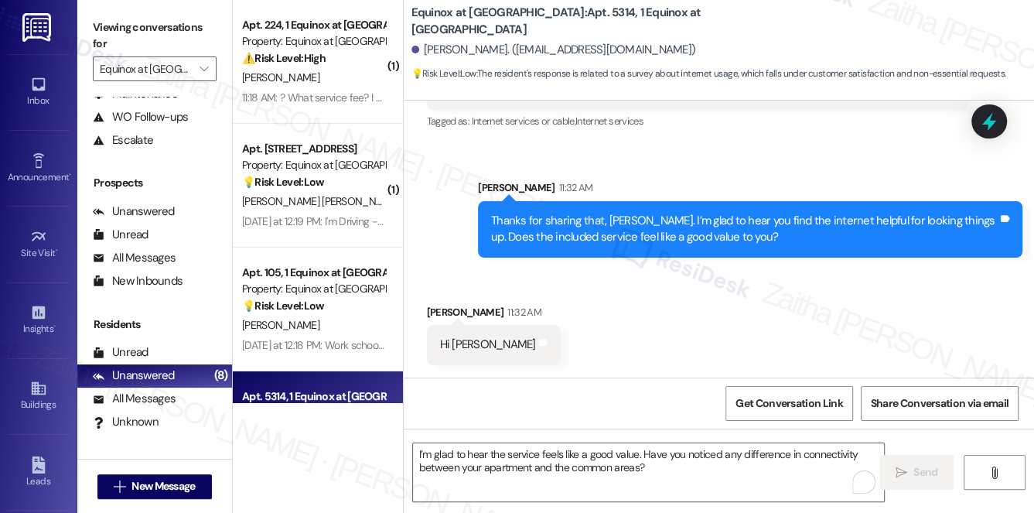
scroll to position [2743, 0]
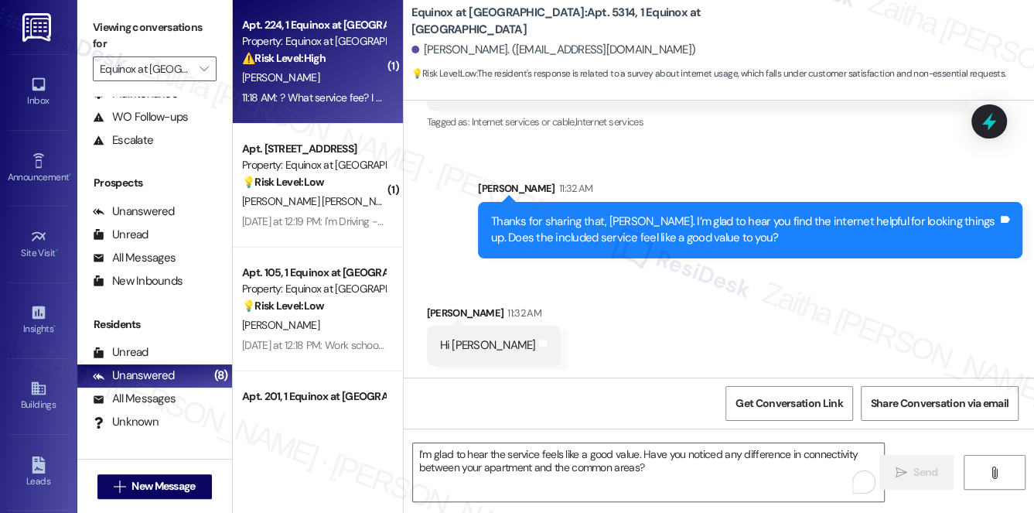
click at [348, 74] on div "J. Fletcher" at bounding box center [314, 77] width 146 height 19
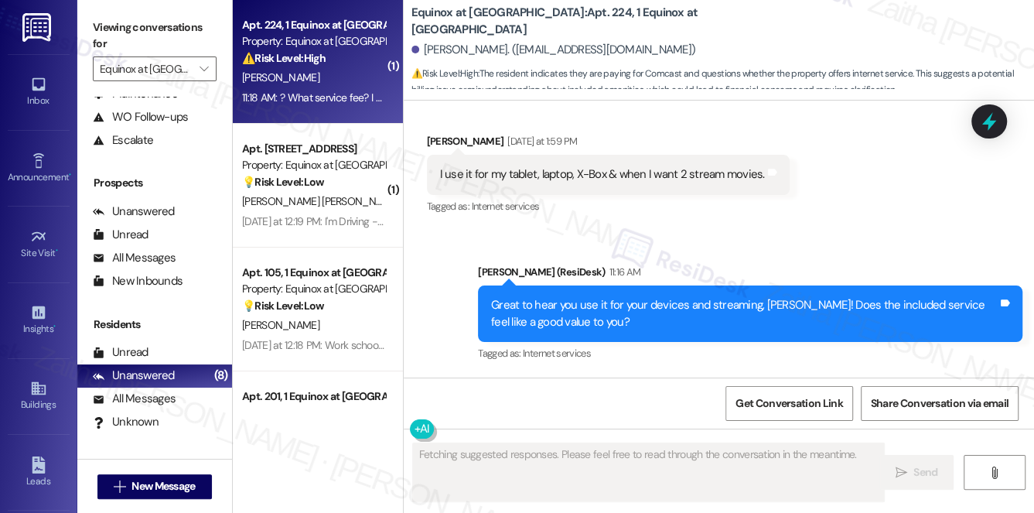
scroll to position [3740, 0]
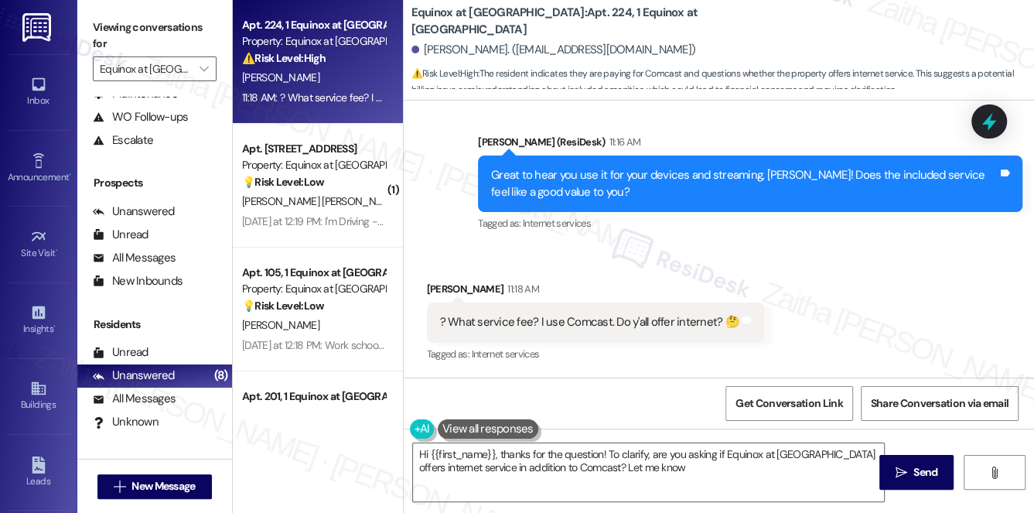
type textarea "Hi {{first_name}}, thanks for the question! To clarify, are you asking if Equin…"
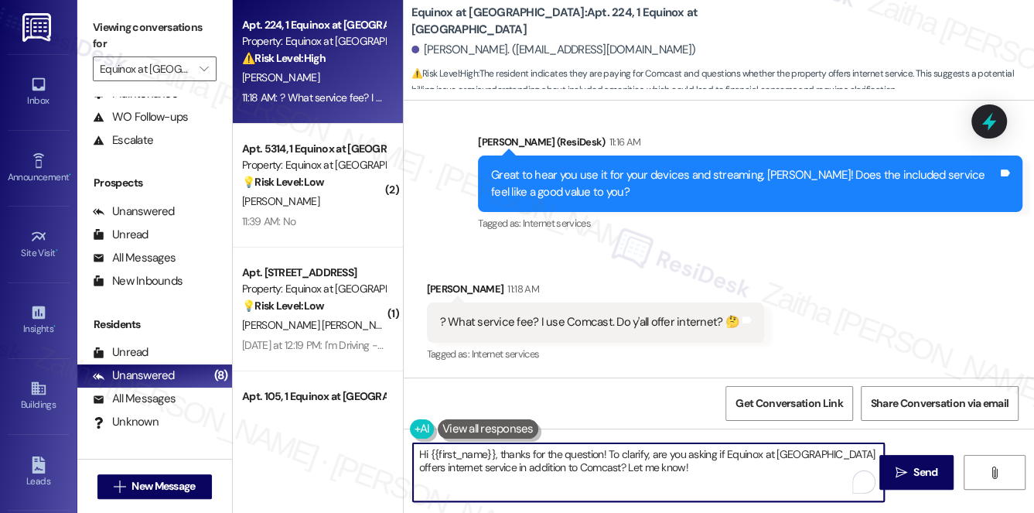
drag, startPoint x: 419, startPoint y: 453, endPoint x: 644, endPoint y: 473, distance: 226.1
click at [644, 473] on textarea "Hi {{first_name}}, thanks for the question! To clarify, are you asking if Equin…" at bounding box center [649, 472] width 472 height 58
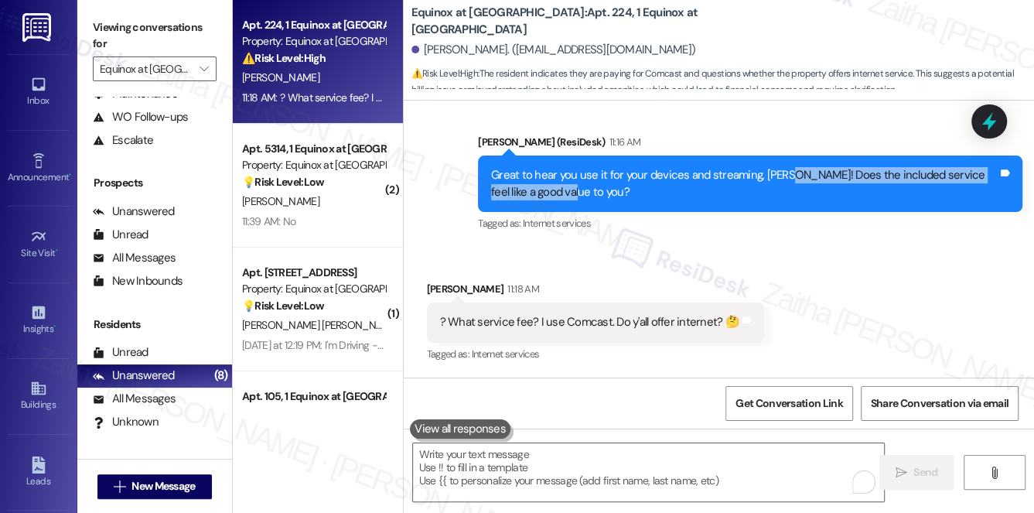
drag, startPoint x: 780, startPoint y: 173, endPoint x: 787, endPoint y: 190, distance: 17.7
click at [787, 190] on div "Great to hear you use it for your devices and streaming, Joe! Does the included…" at bounding box center [744, 183] width 507 height 33
copy div "Does the included service feel like a good value to you?"
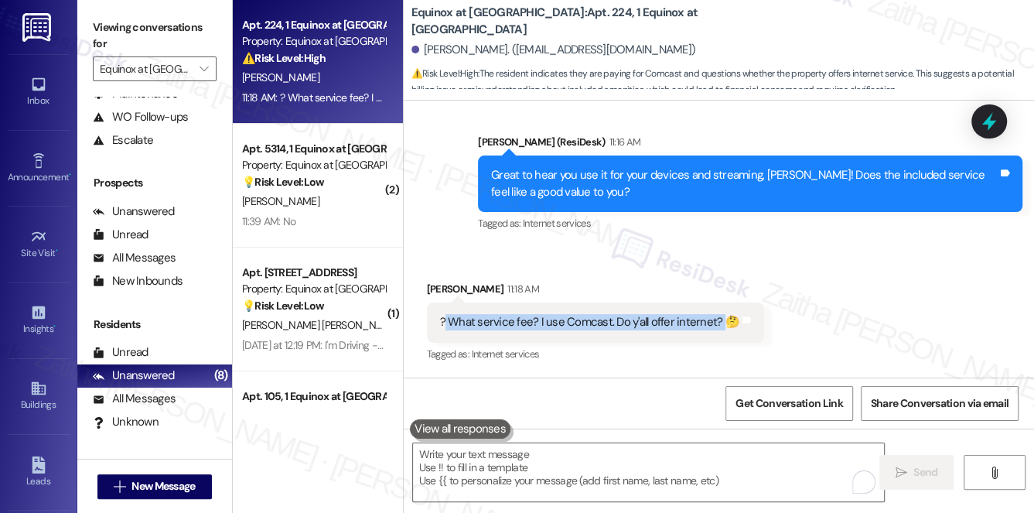
drag, startPoint x: 445, startPoint y: 322, endPoint x: 717, endPoint y: 320, distance: 272.4
click at [717, 320] on div "? What service fee? I use Comcast. Do y'all offer internet? 🤔" at bounding box center [589, 322] width 299 height 16
copy div "What service fee? I use Comcast. Do y'all offer internet?"
click at [610, 271] on div "Received via SMS Joe Fletcher 11:18 AM ? What service fee? I use Comcast. Do y'…" at bounding box center [596, 323] width 361 height 108
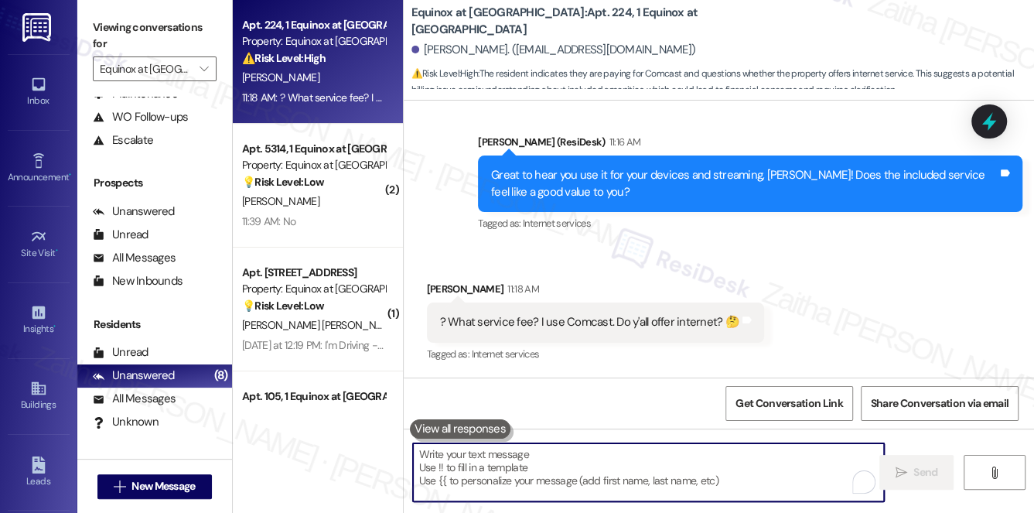
click at [542, 476] on textarea "To enrich screen reader interactions, please activate Accessibility in Grammarl…" at bounding box center [649, 472] width 472 height 58
paste textarea "Thanks for sharing that! We’re gathering resident feedback to improve overall c…"
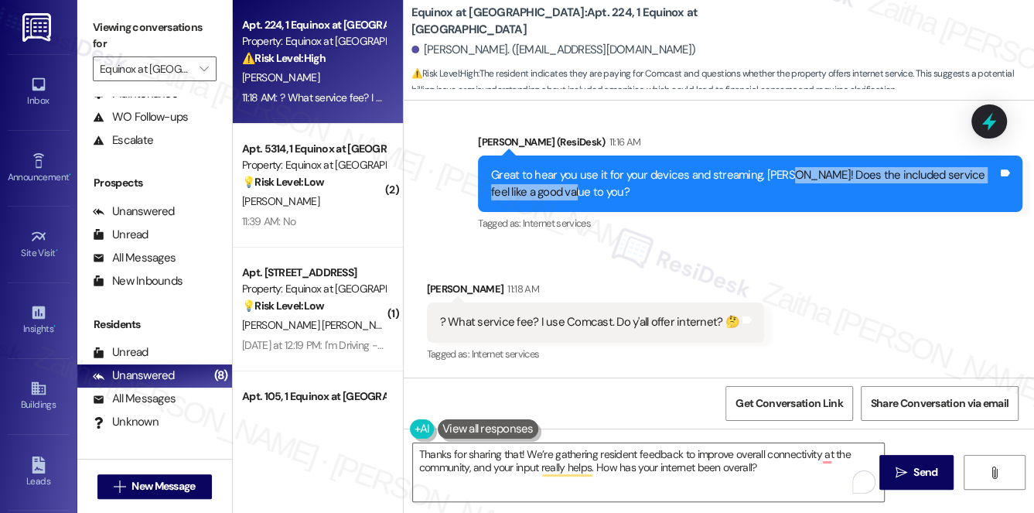
drag, startPoint x: 780, startPoint y: 173, endPoint x: 784, endPoint y: 190, distance: 17.5
click at [784, 190] on div "Great to hear you use it for your devices and streaming, Joe! Does the included…" at bounding box center [744, 183] width 507 height 33
copy div "Does the included service feel like a good value to you?"
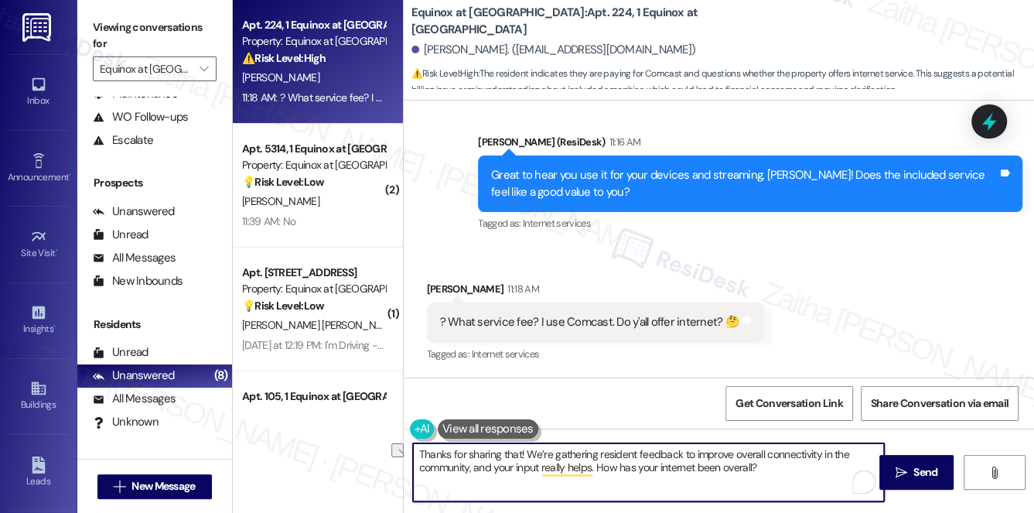
drag, startPoint x: 598, startPoint y: 468, endPoint x: 821, endPoint y: 467, distance: 222.8
click at [818, 468] on textarea "Thanks for sharing that! We’re gathering resident feedback to improve overall c…" at bounding box center [649, 472] width 472 height 58
paste textarea "Do you feel the included service provides good value?"
type textarea "Thanks for sharing that! We’re gathering resident feedback to improve overall c…"
drag, startPoint x: 906, startPoint y: 467, endPoint x: 876, endPoint y: 439, distance: 40.5
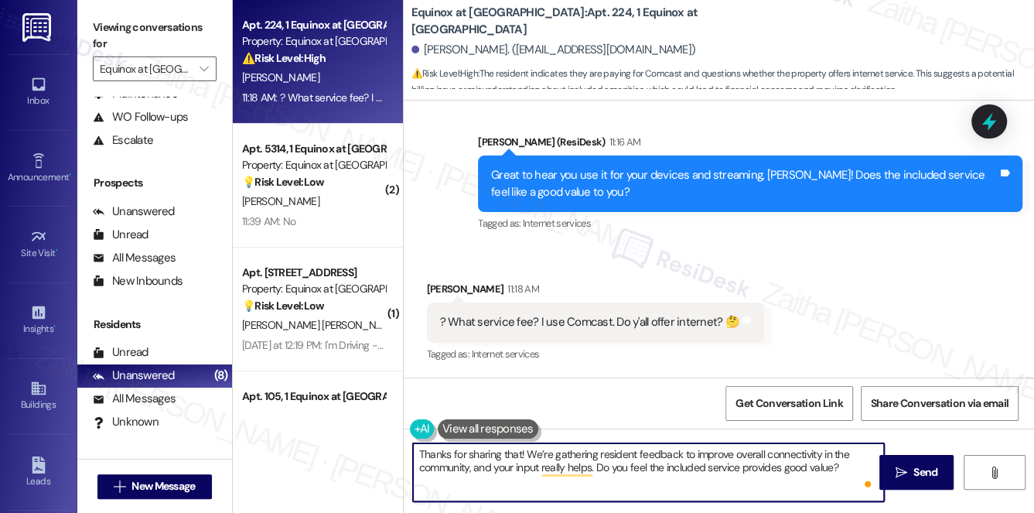
click at [906, 467] on icon "" at bounding box center [902, 473] width 12 height 12
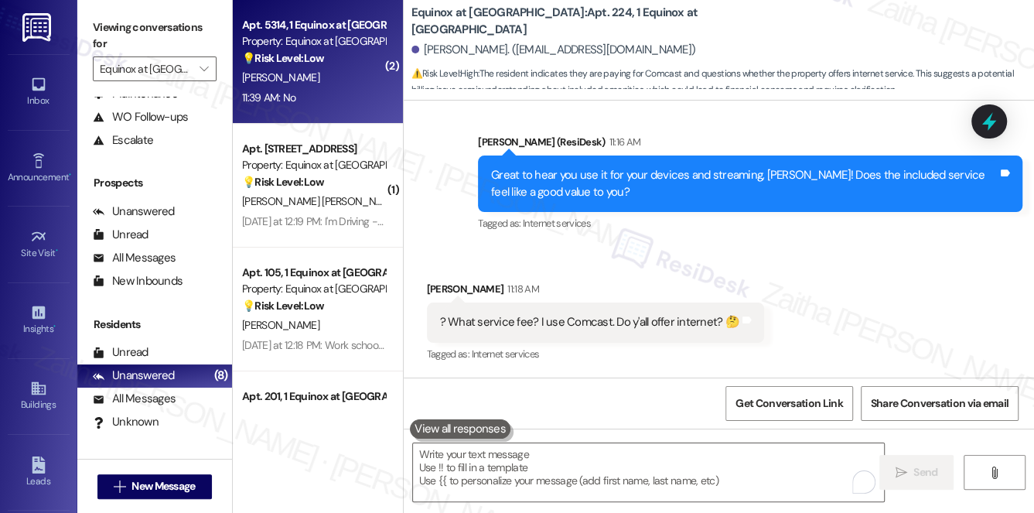
click at [344, 110] on div "Apt. 5314, 1 Equinox at Midtown Property: Equinox at Midtown 💡 Risk Level: Low …" at bounding box center [318, 62] width 170 height 124
type textarea "Fetching suggested responses. Please feel free to read through the conversation…"
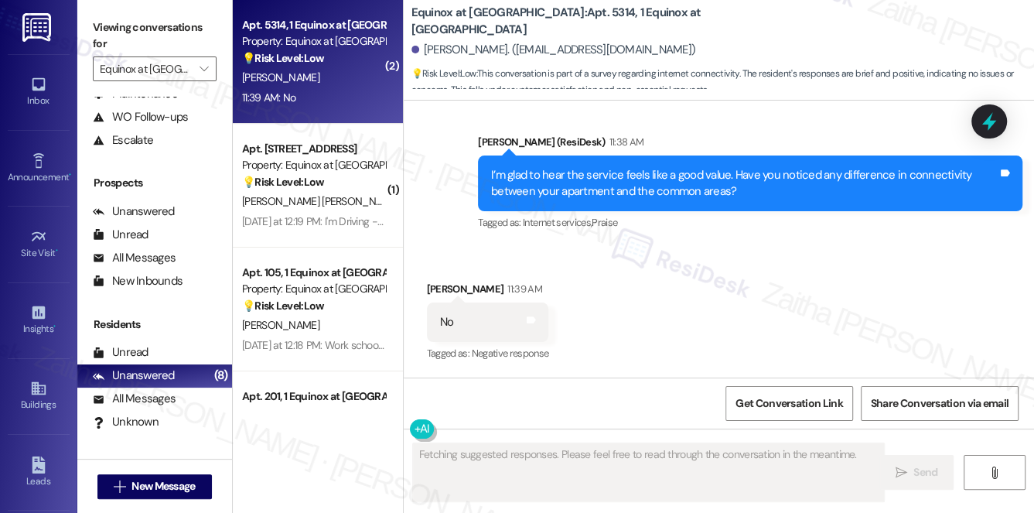
scroll to position [3067, 0]
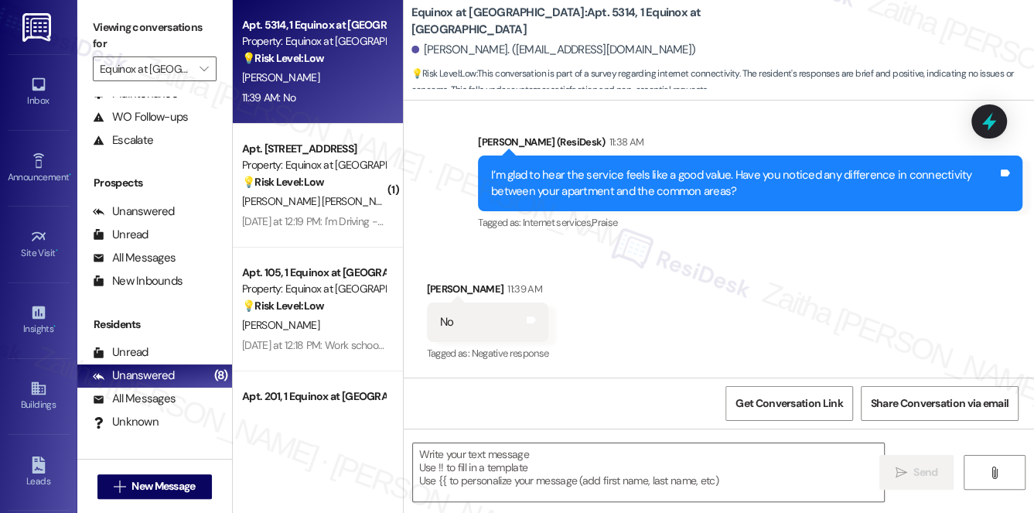
click at [351, 98] on div "11:39 AM: No 11:39 AM: No" at bounding box center [314, 97] width 146 height 19
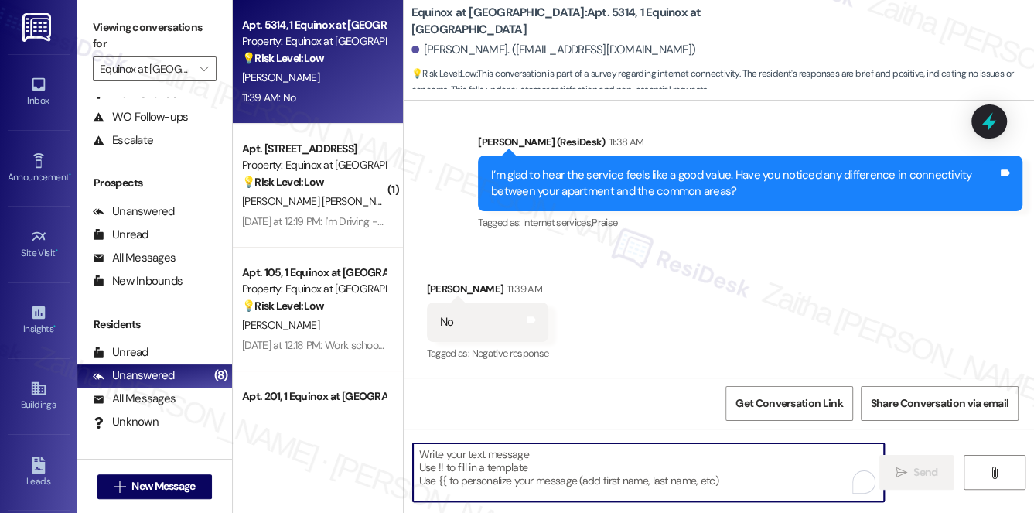
click at [518, 467] on textarea "To enrich screen reader interactions, please activate Accessibility in Grammarl…" at bounding box center [649, 472] width 472 height 58
paste textarea "Thanks so much for sharing your experience—it really helps us understand what m…"
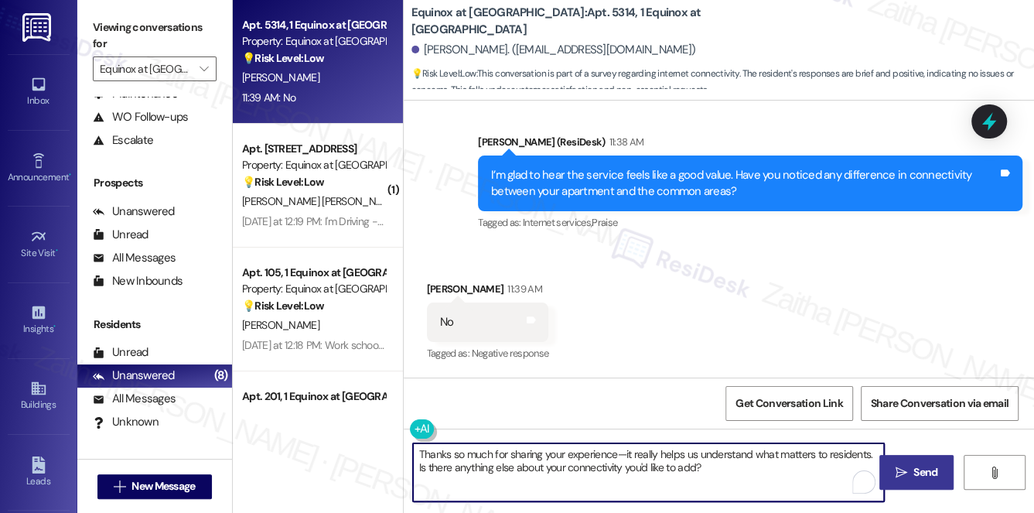
type textarea "Thanks so much for sharing your experience—it really helps us understand what m…"
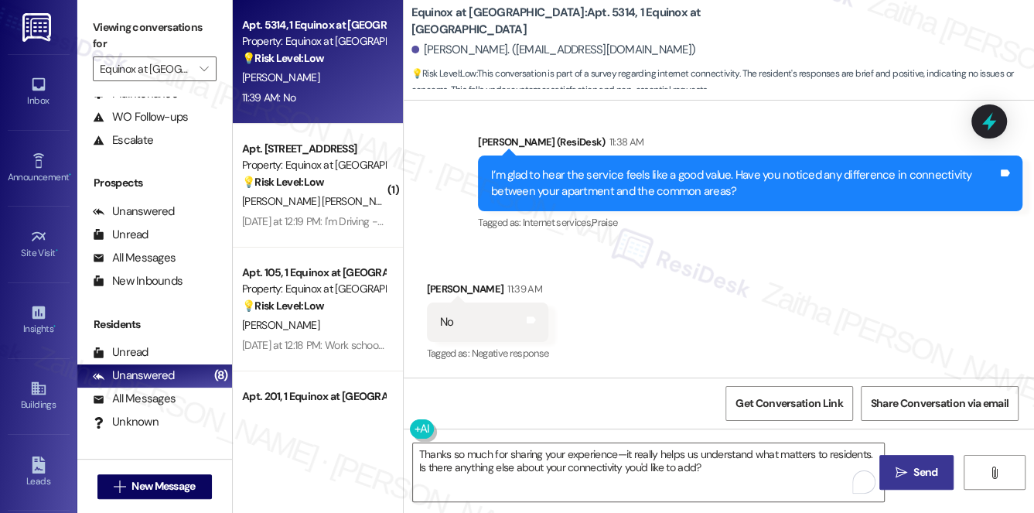
click at [924, 475] on span "Send" at bounding box center [926, 472] width 24 height 16
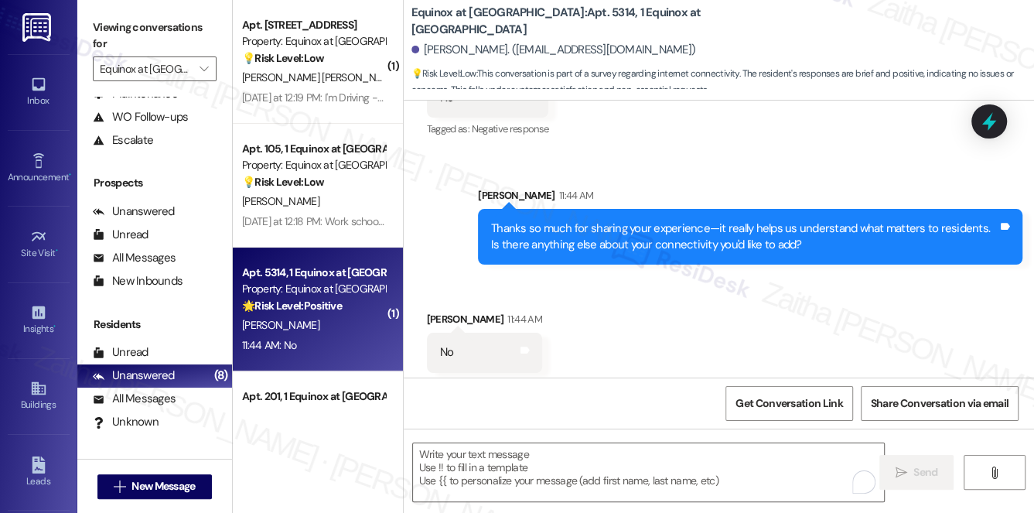
scroll to position [3299, 0]
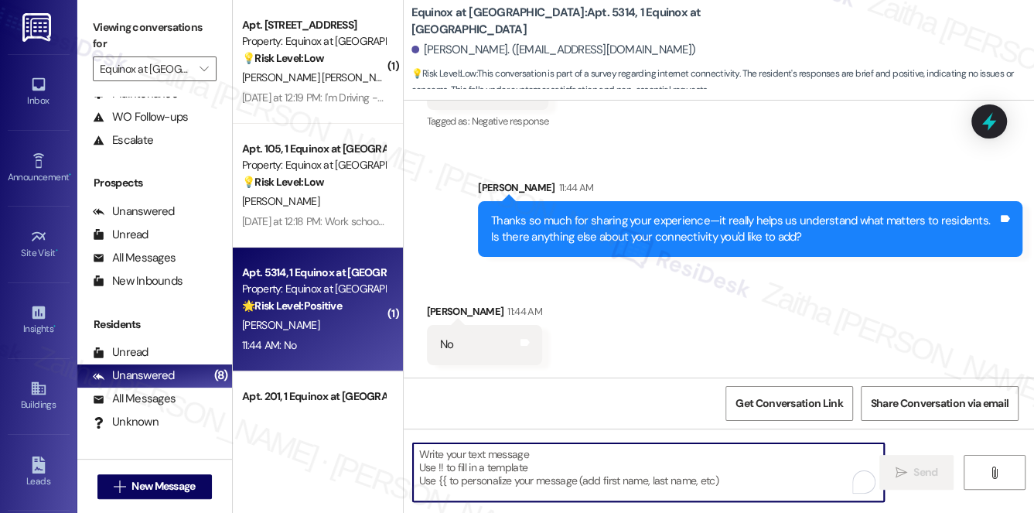
click at [527, 462] on textarea "To enrich screen reader interactions, please activate Accessibility in Grammarl…" at bounding box center [649, 472] width 472 height 58
paste textarea "Thanks, {{first_name}}—really appreciate your time and feedback!"
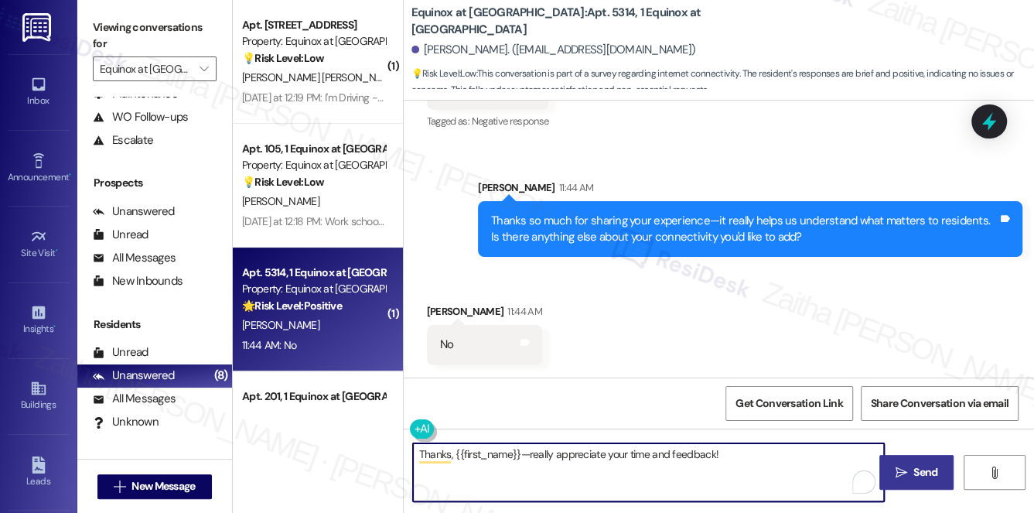
click at [526, 450] on textarea "Thanks, {{first_name}}—really appreciate your time and feedback!" at bounding box center [649, 472] width 472 height 58
type textarea "Thanks, {{first_name}}—really appreciate your time and feedback!"
click at [933, 468] on span "Send" at bounding box center [926, 472] width 24 height 16
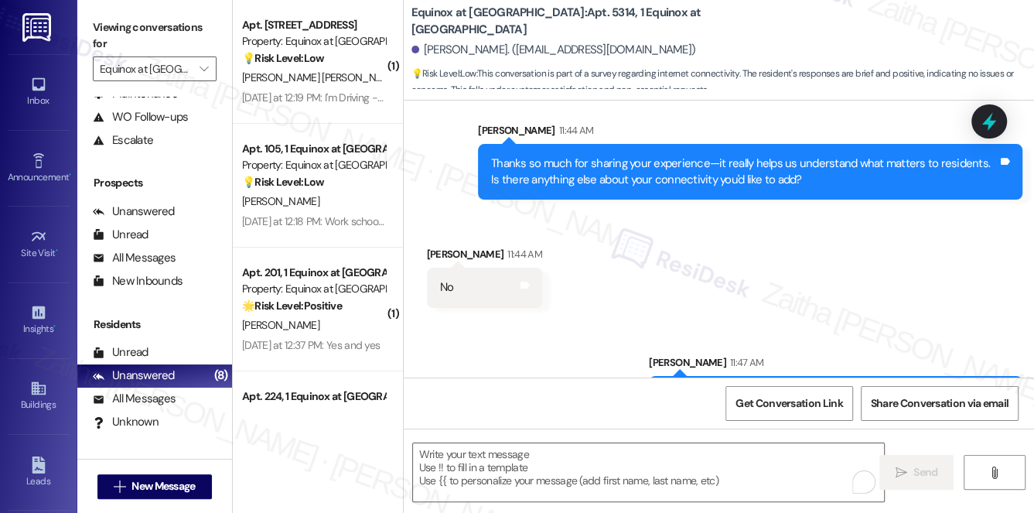
scroll to position [3407, 0]
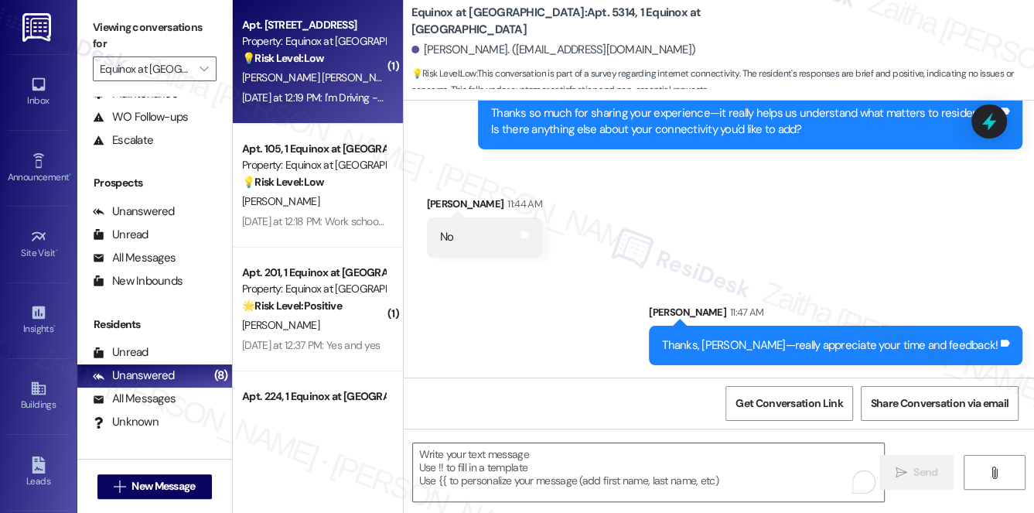
click at [348, 77] on div "M. Sorrells Parham" at bounding box center [314, 77] width 146 height 19
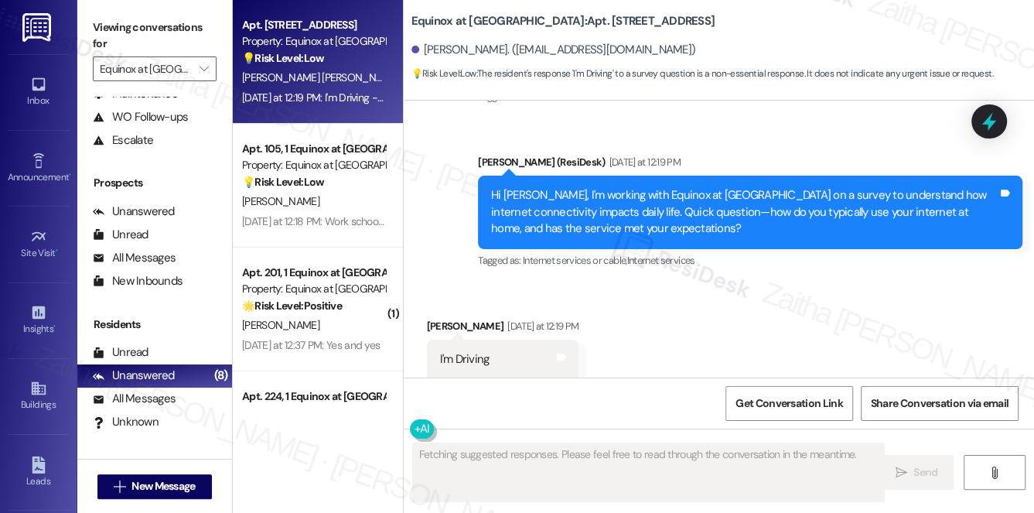
scroll to position [3272, 0]
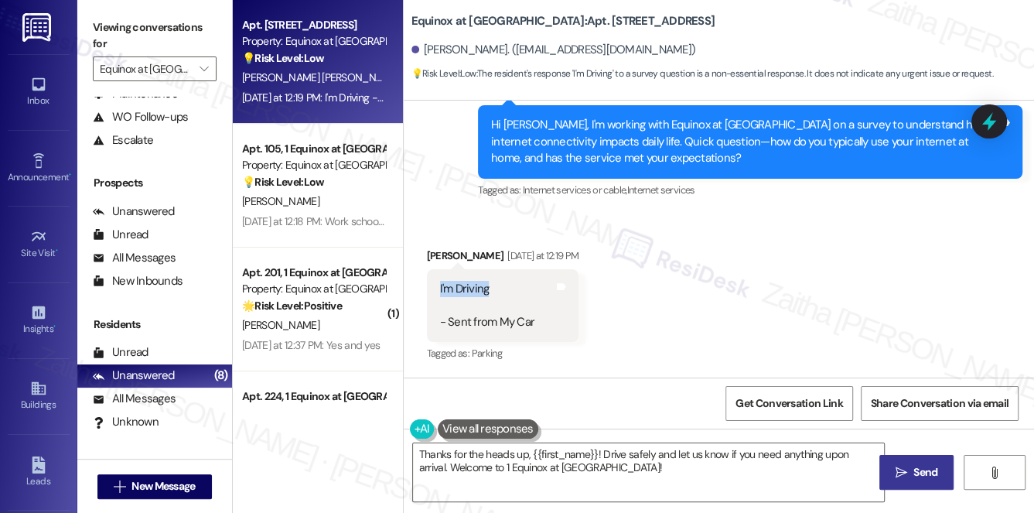
drag, startPoint x: 437, startPoint y: 285, endPoint x: 513, endPoint y: 278, distance: 76.1
click at [513, 278] on div "I'm Driving - Sent from My Car Tags and notes" at bounding box center [503, 305] width 152 height 73
copy div "I'm Driving"
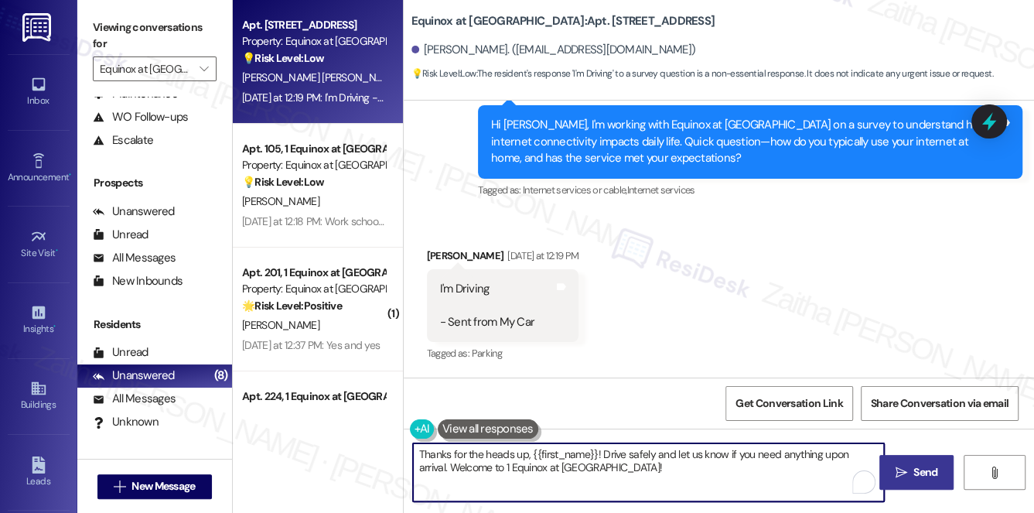
drag, startPoint x: 598, startPoint y: 452, endPoint x: 635, endPoint y: 474, distance: 43.0
click at [631, 480] on textarea "Thanks for the heads up, {{first_name}}! Drive safely and let us know if you ne…" at bounding box center [649, 472] width 472 height 58
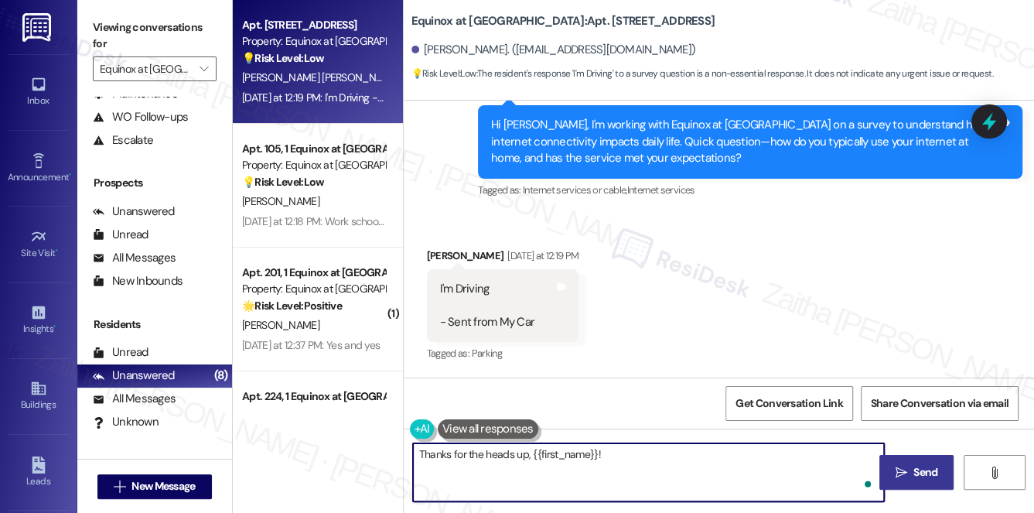
paste textarea "Please reply when it’s safe and convenient for you."
type textarea "Thanks for the heads up, {{first_name}}! Please reply when it’s safe and conven…"
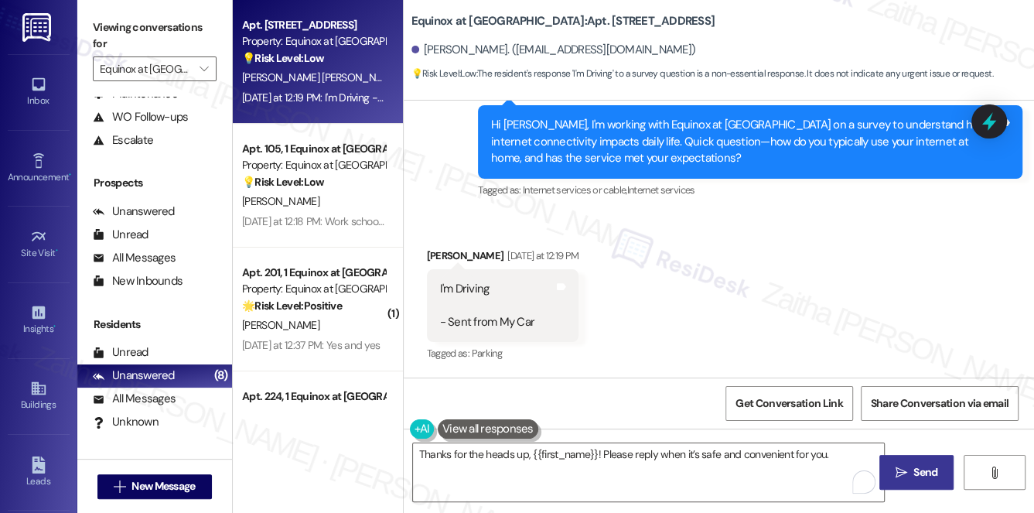
click at [916, 475] on span "Send" at bounding box center [926, 472] width 24 height 16
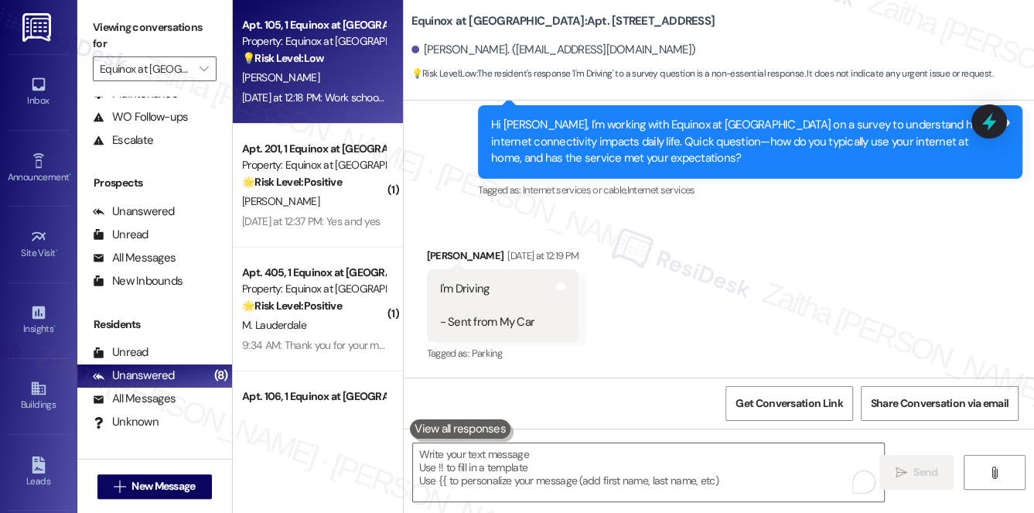
click at [357, 88] on div "Yesterday at 12:18 PM: Work school and entertainment Yesterday at 12:18 PM: Wor…" at bounding box center [314, 97] width 146 height 19
type textarea "Fetching suggested responses. Please feel free to read through the conversation…"
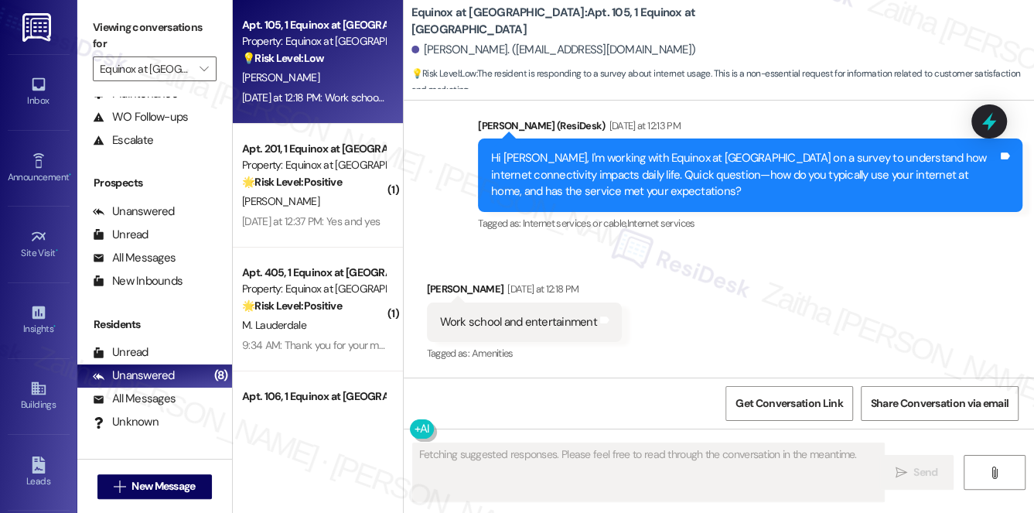
scroll to position [580, 0]
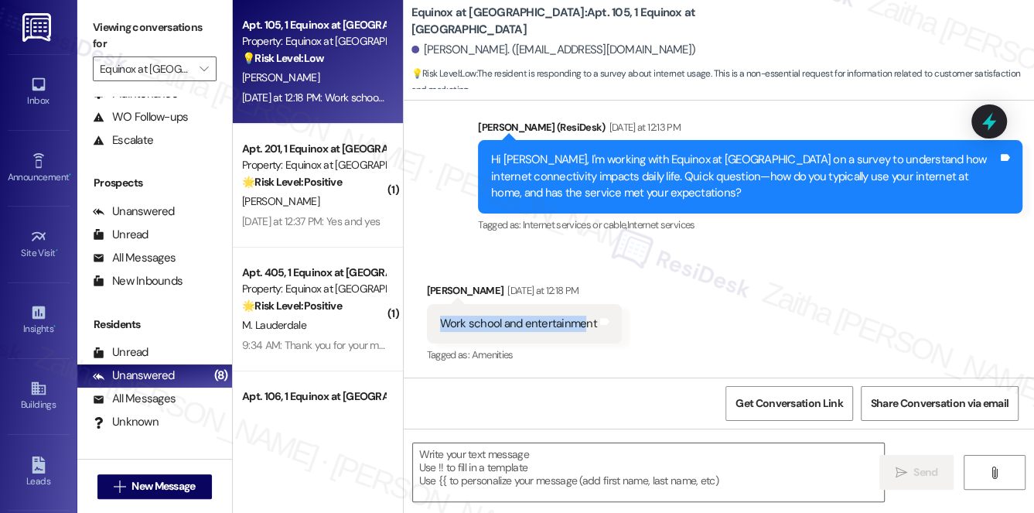
drag, startPoint x: 439, startPoint y: 320, endPoint x: 583, endPoint y: 330, distance: 144.3
click at [583, 330] on div "Work school and entertainment" at bounding box center [518, 324] width 157 height 16
click at [728, 296] on div "Received via SMS Crystal Clay Yesterday at 12:18 PM Work school and entertainme…" at bounding box center [719, 313] width 631 height 131
drag, startPoint x: 433, startPoint y: 320, endPoint x: 594, endPoint y: 319, distance: 160.9
click at [594, 319] on div "Work school and entertainment Tags and notes" at bounding box center [524, 323] width 195 height 39
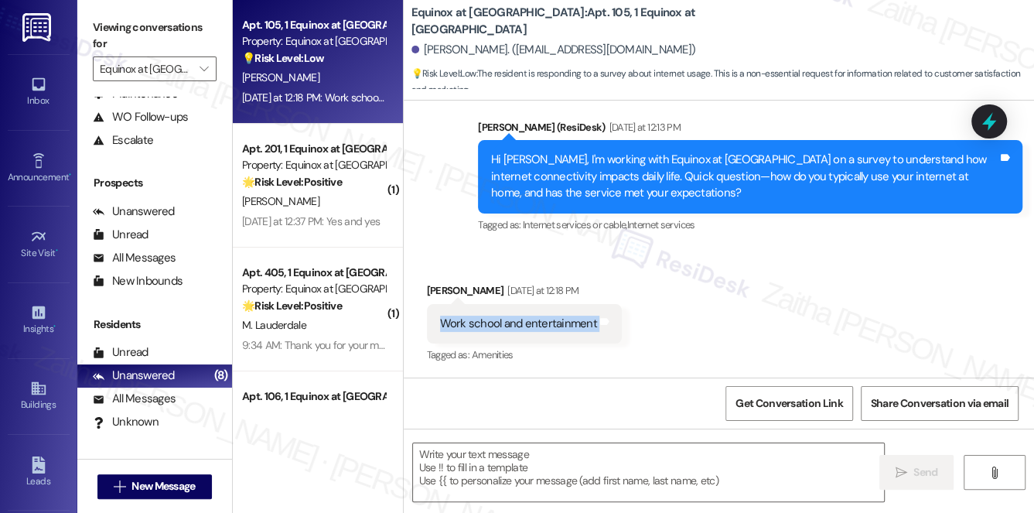
copy div "Work school and entertainment Tags and notes"
click at [598, 374] on div "Received via SMS Crystal Clay Yesterday at 12:18 PM Work school and entertainme…" at bounding box center [525, 325] width 218 height 108
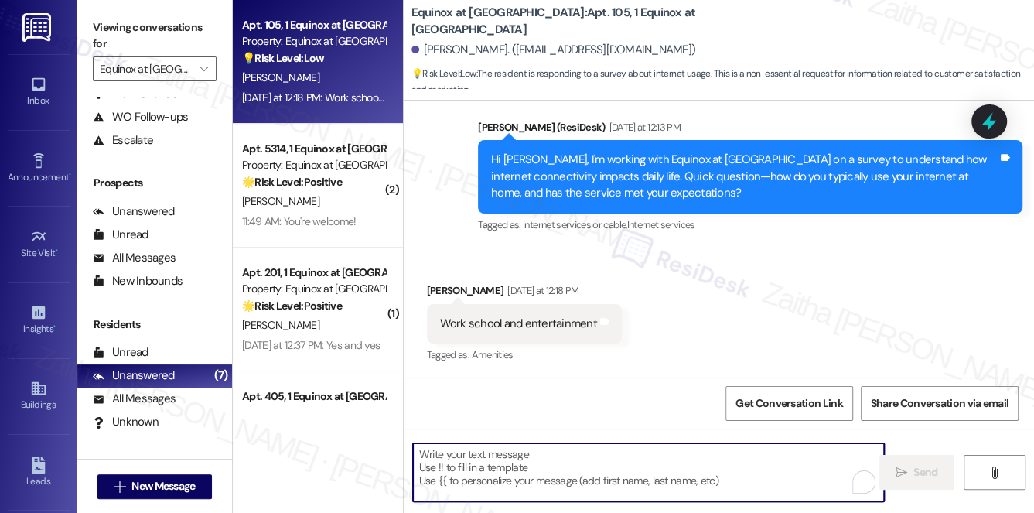
click at [527, 471] on textarea "To enrich screen reader interactions, please activate Accessibility in Grammarl…" at bounding box center [649, 472] width 472 height 58
paste textarea "That’s great insight, {{first_name}}—you’re using it for work, school, and ente…"
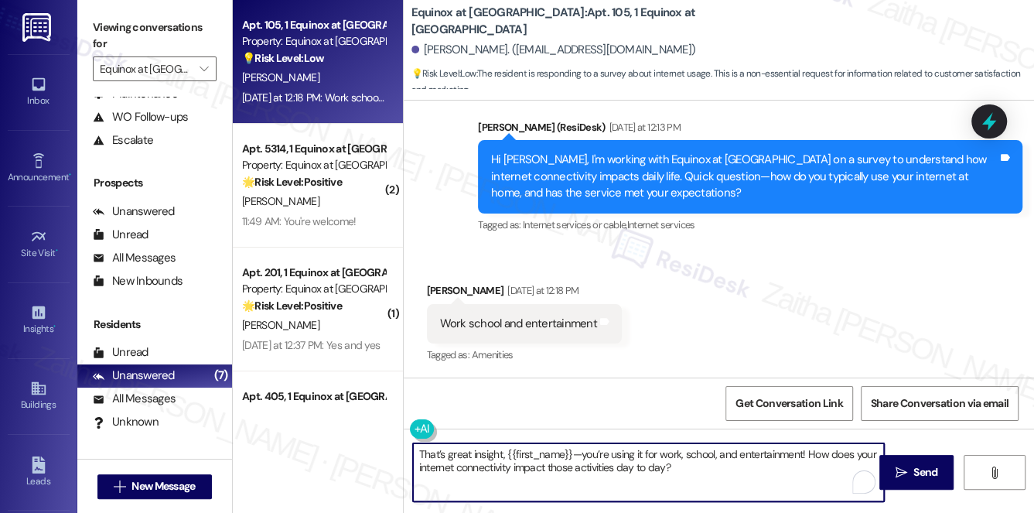
type textarea "That’s great insight, {{first_name}}—you’re using it for work, school, and ente…"
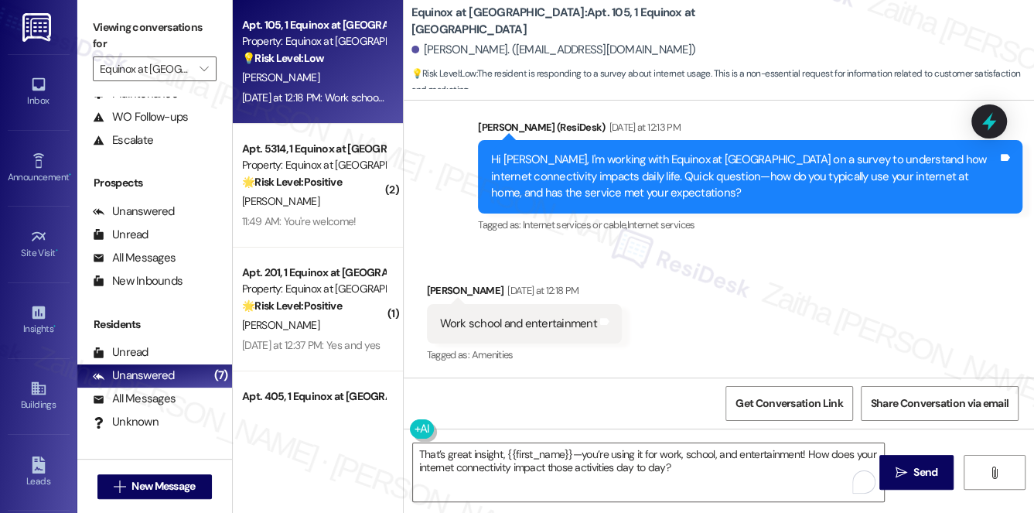
drag, startPoint x: 917, startPoint y: 463, endPoint x: 887, endPoint y: 439, distance: 38.5
click at [918, 463] on button " Send" at bounding box center [917, 472] width 75 height 35
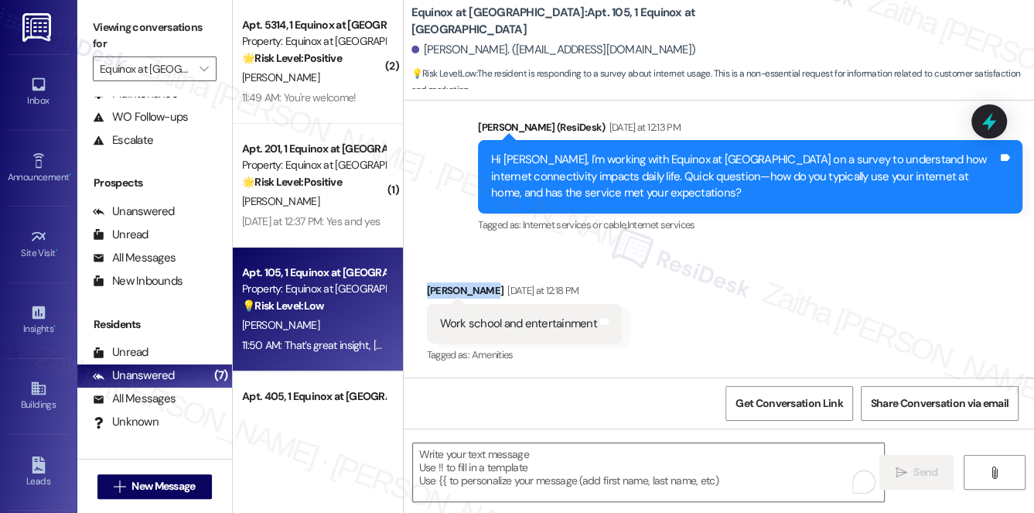
drag, startPoint x: 418, startPoint y: 289, endPoint x: 479, endPoint y: 279, distance: 62.1
click at [479, 279] on div "Received via SMS Crystal Clay Yesterday at 12:18 PM Work school and entertainme…" at bounding box center [525, 325] width 218 height 108
copy div "Crystal Clay"
click at [484, 337] on div "Work school and entertainment Tags and notes" at bounding box center [524, 323] width 195 height 39
drag, startPoint x: 429, startPoint y: 322, endPoint x: 595, endPoint y: 316, distance: 166.5
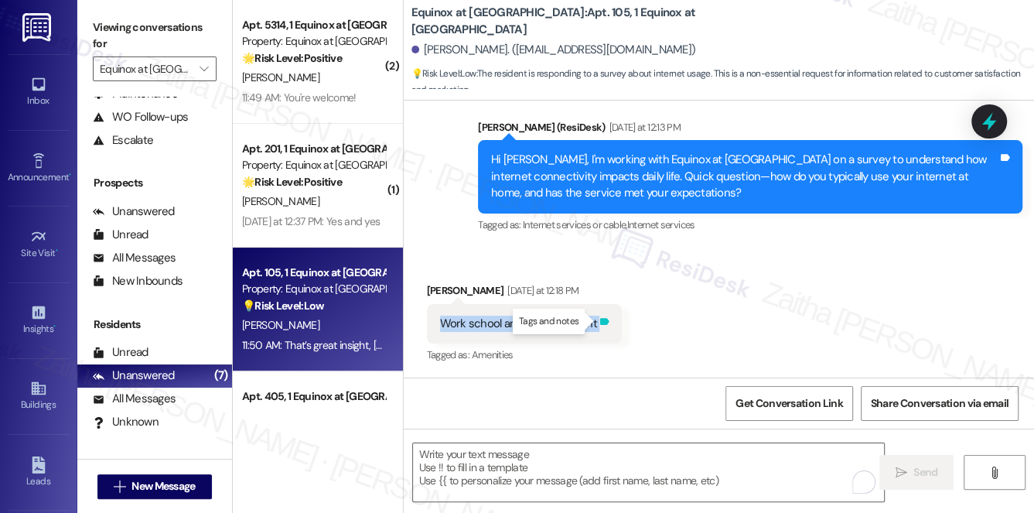
click at [595, 316] on div "Work school and entertainment Tags and notes" at bounding box center [524, 323] width 195 height 39
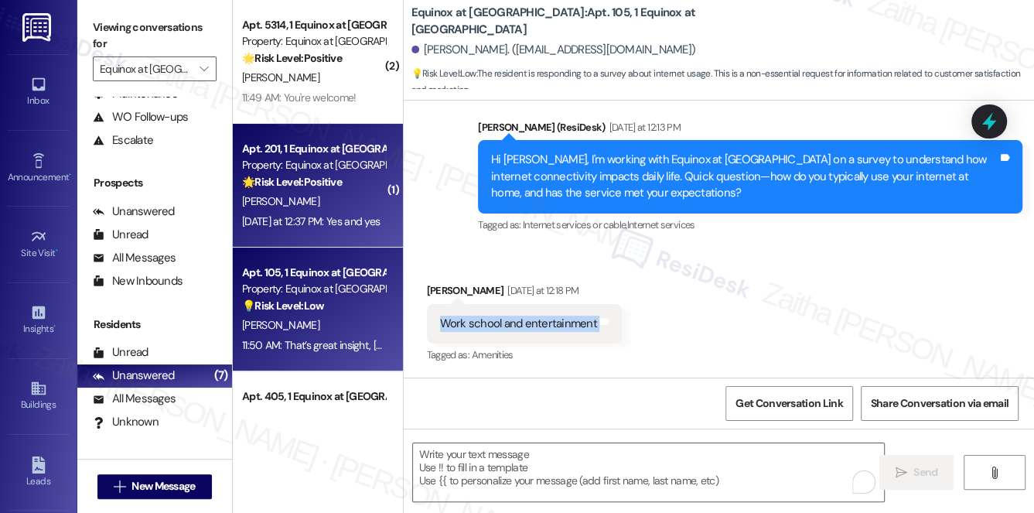
copy div "Work school and entertainment Tags and notes"
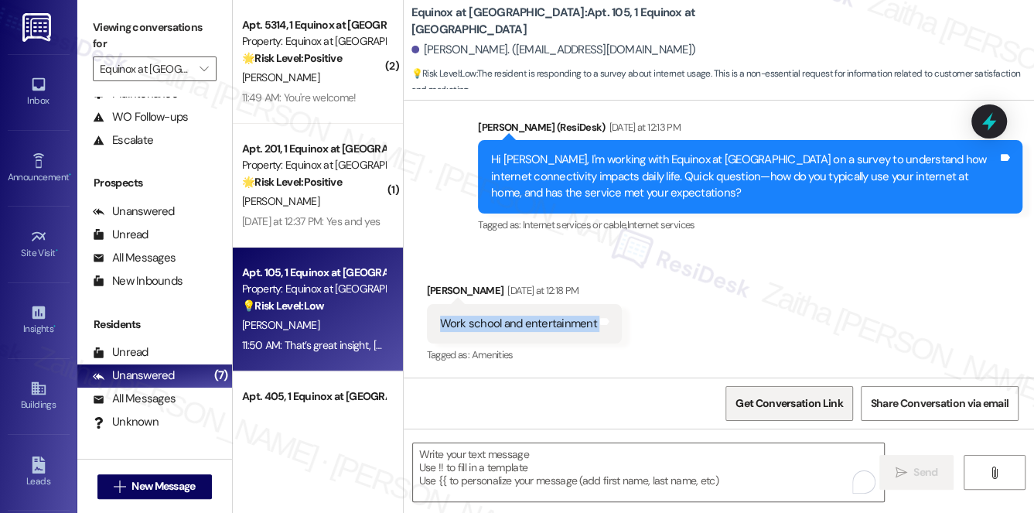
click at [771, 413] on span "Get Conversation Link" at bounding box center [789, 403] width 113 height 33
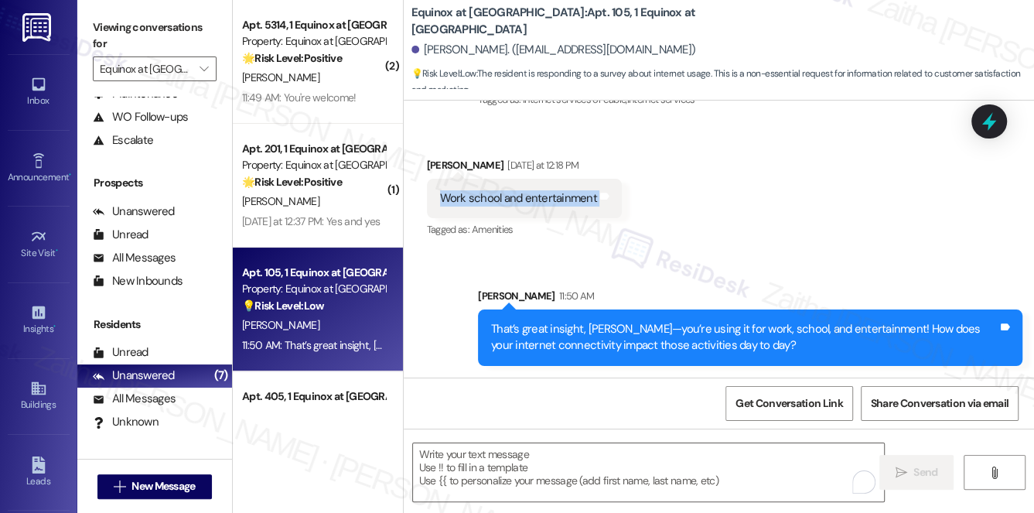
scroll to position [706, 0]
click at [684, 210] on div "Received via SMS Crystal Clay Yesterday at 12:18 PM Work school and entertainme…" at bounding box center [719, 187] width 631 height 131
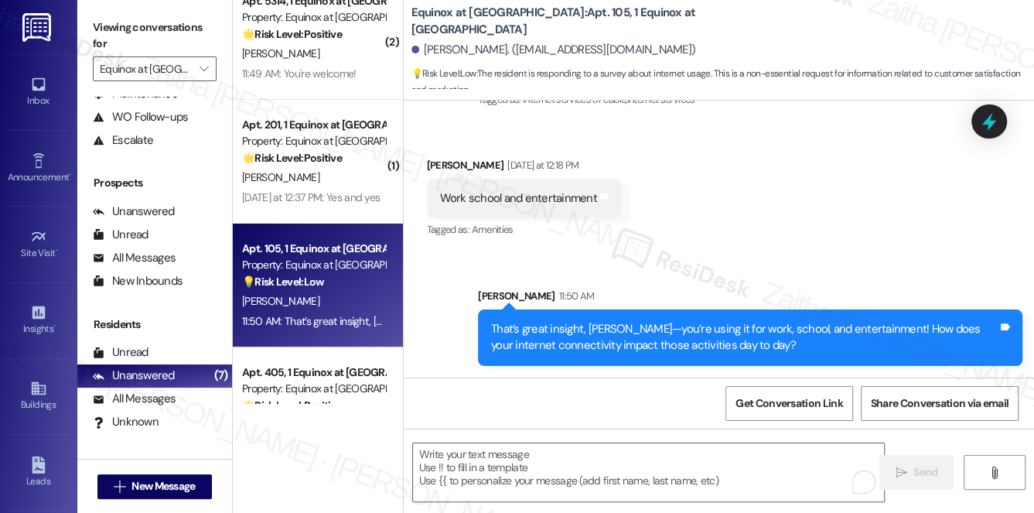
scroll to position [0, 0]
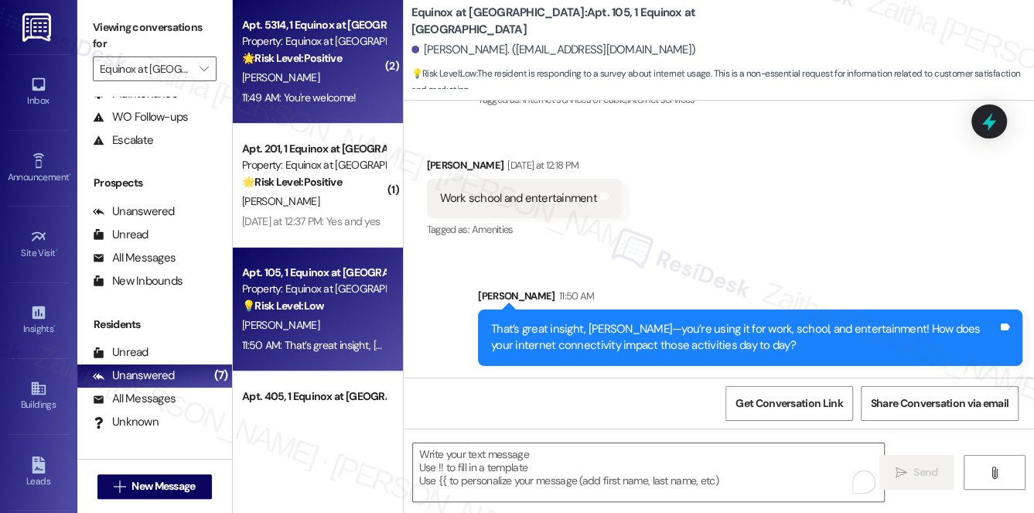
click at [359, 91] on div "11:49 AM: You're welcome! 11:49 AM: You're welcome!" at bounding box center [314, 97] width 146 height 19
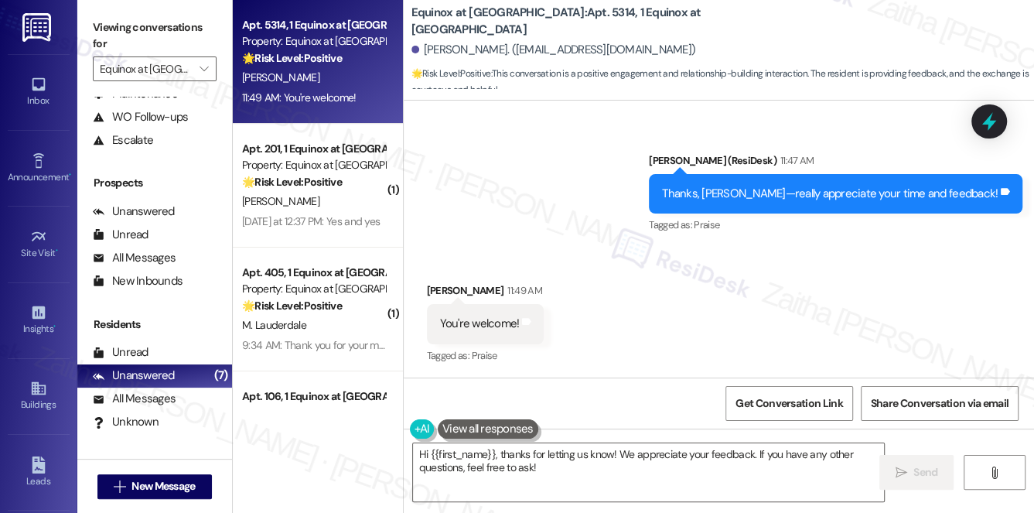
scroll to position [3606, 0]
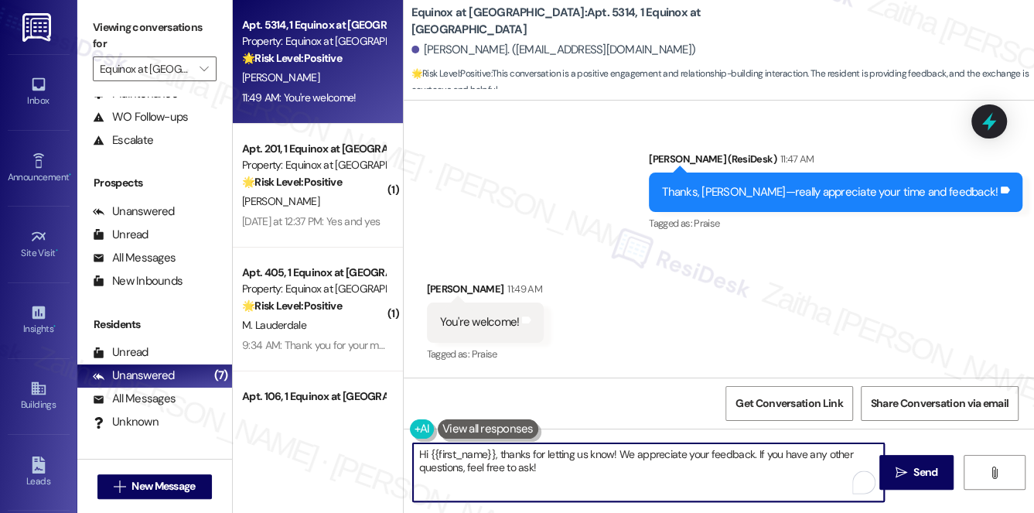
drag, startPoint x: 755, startPoint y: 457, endPoint x: 415, endPoint y: 443, distance: 340.7
click at [415, 443] on textarea "Hi {{first_name}}, thanks for letting us know! We appreciate your feedback. If …" at bounding box center [649, 472] width 472 height 58
click at [664, 462] on textarea "If you have any other questions, feel free to ask!" at bounding box center [649, 472] width 472 height 58
type textarea "If you have any other questions, feel free to ask! Wishing you a wonderful day!"
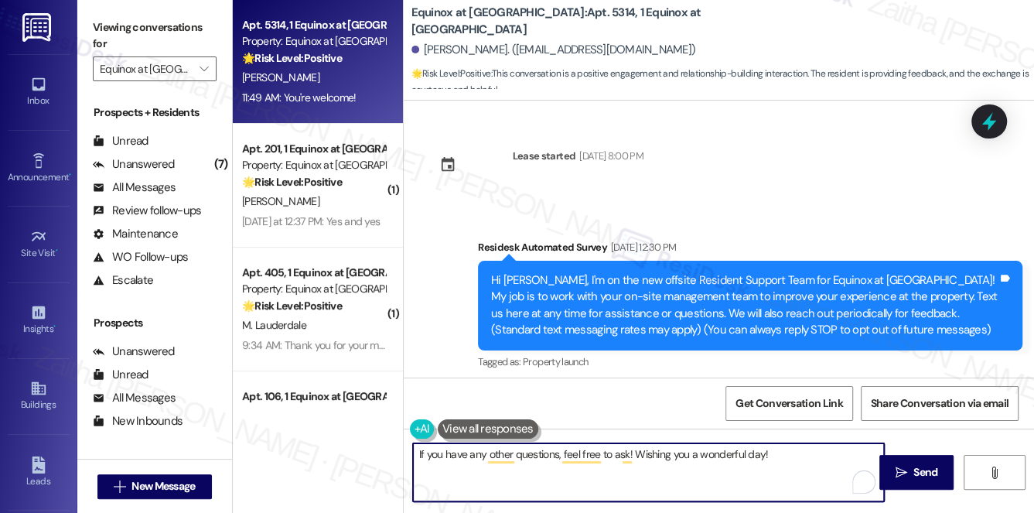
scroll to position [3606, 0]
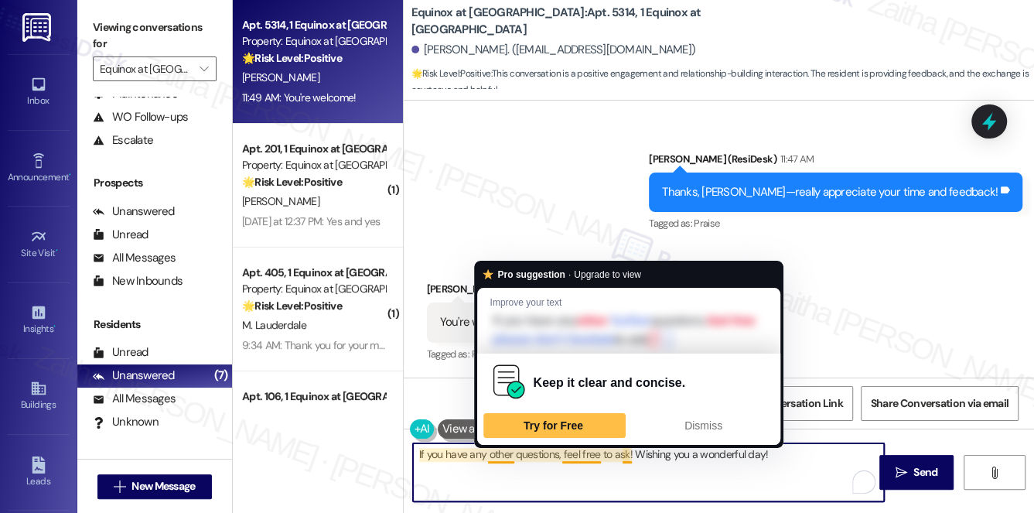
click at [495, 456] on textarea "If you have any other questions, feel free to ask! Wishing you a wonderful day!" at bounding box center [649, 472] width 472 height 58
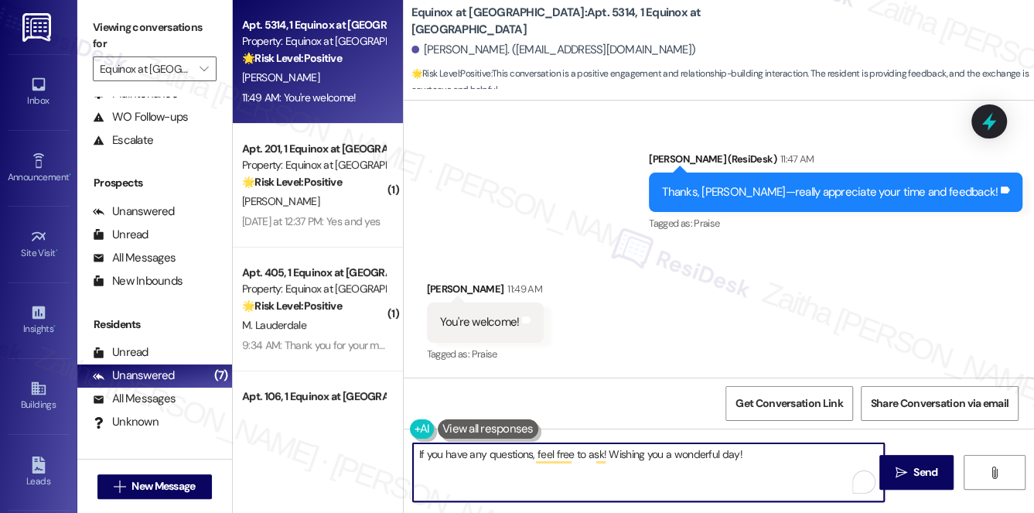
click at [503, 452] on textarea "If you have any questions, feel free to ask! Wishing you a wonderful day!" at bounding box center [649, 472] width 472 height 58
click at [504, 452] on textarea "If you have any questions, feel free to ask! Wishing you a wonderful day!" at bounding box center [649, 472] width 472 height 58
click at [743, 450] on textarea "If you need anything, feel free to ask! Wishing you a wonderful day!" at bounding box center [649, 472] width 472 height 58
click at [567, 454] on textarea "If you need anything, feel free to ask! Wishing you a wonderful day!" at bounding box center [649, 472] width 472 height 58
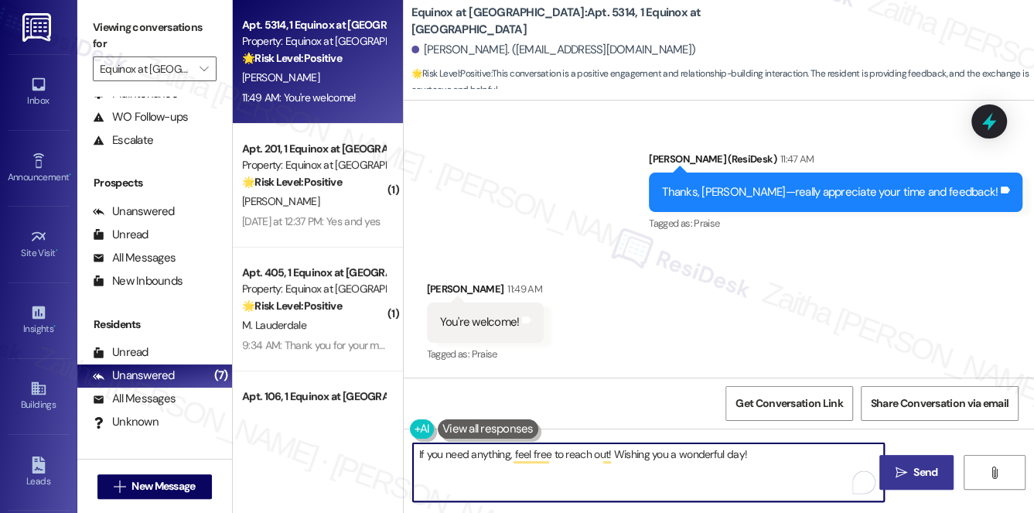
type textarea "If you need anything, feel free to reach out! Wishing you a wonderful day!"
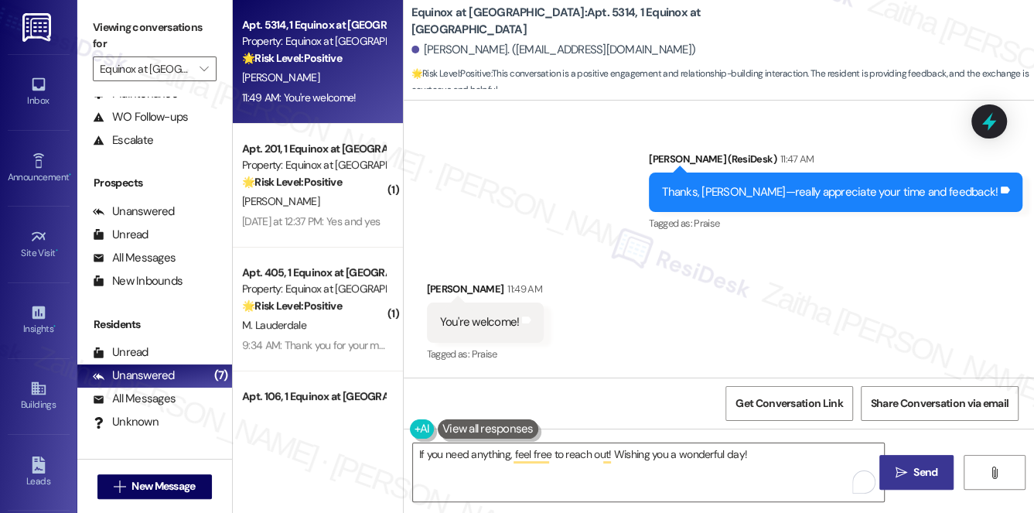
click at [932, 468] on span "Send" at bounding box center [926, 472] width 24 height 16
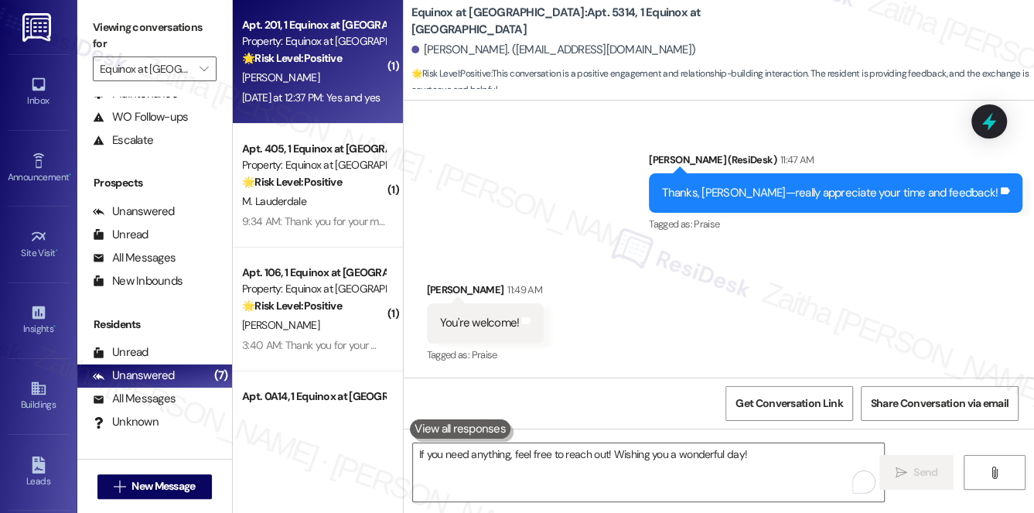
click at [330, 87] on div "[PERSON_NAME]" at bounding box center [314, 77] width 146 height 19
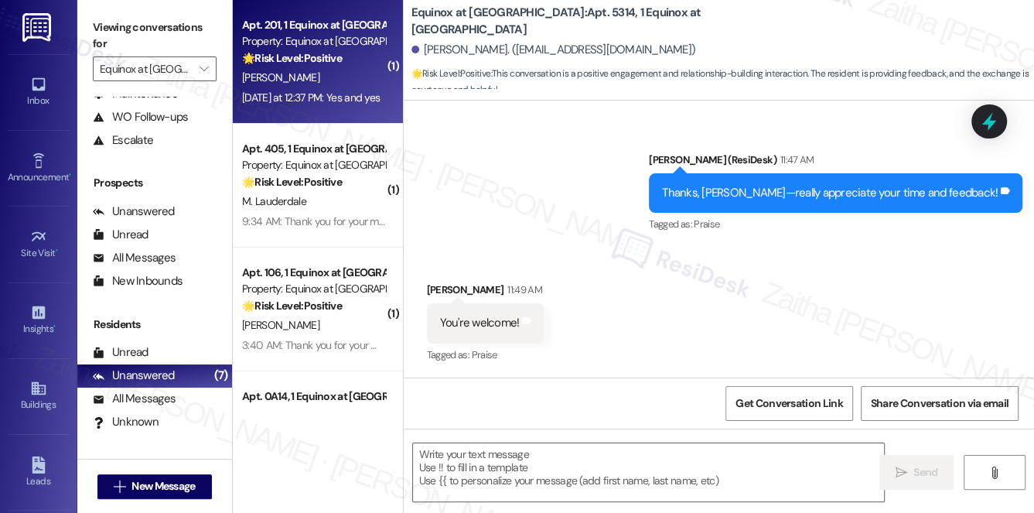
type textarea "Fetching suggested responses. Please feel free to read through the conversation…"
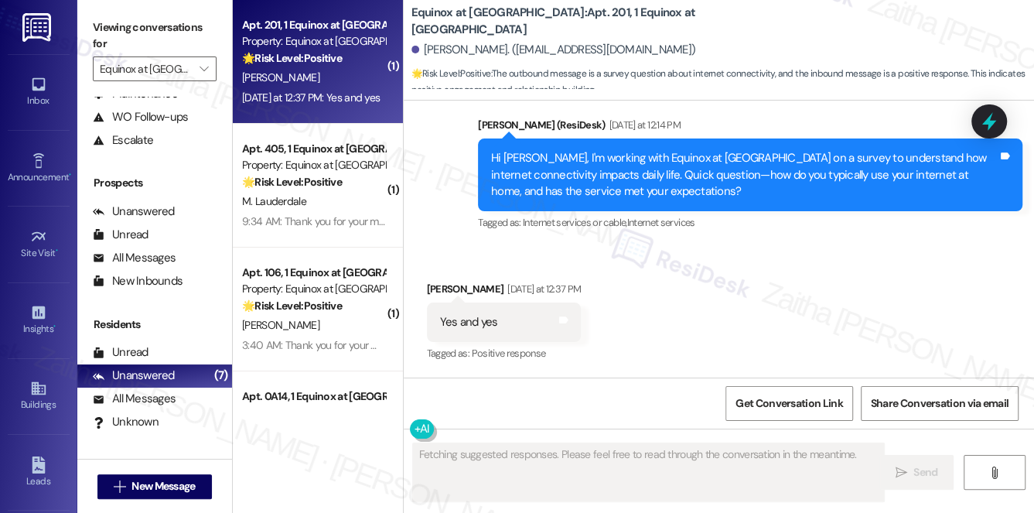
scroll to position [1839, 0]
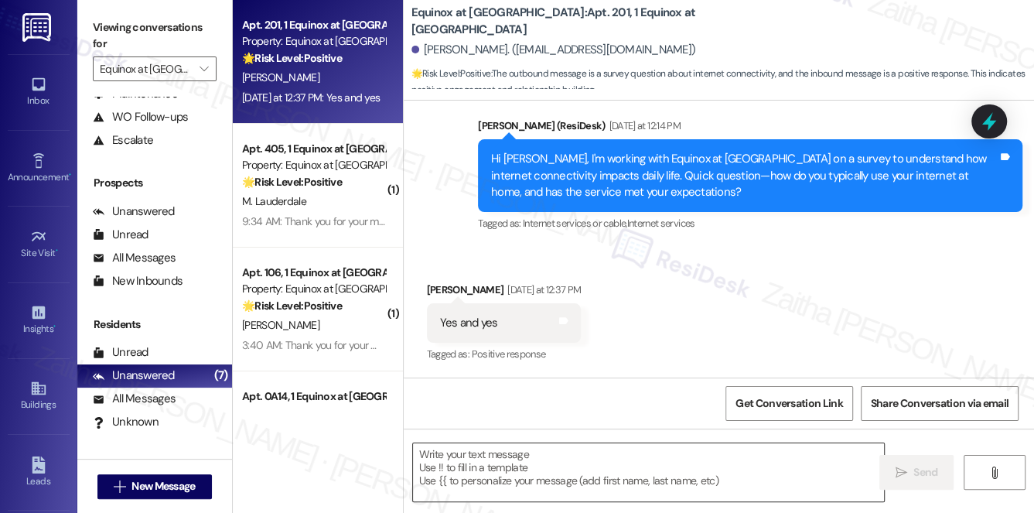
click at [484, 471] on textarea at bounding box center [649, 472] width 472 height 58
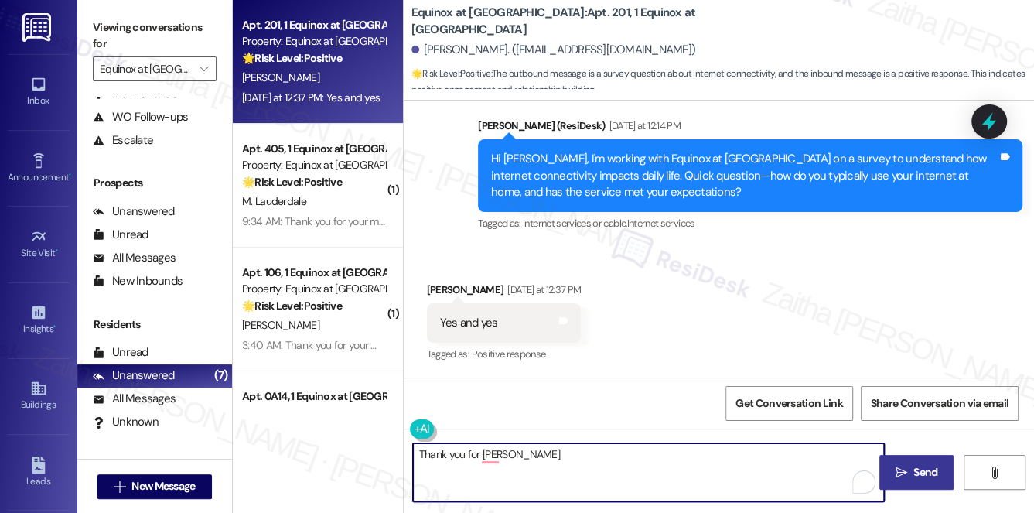
type textarea "Thank you for letti"
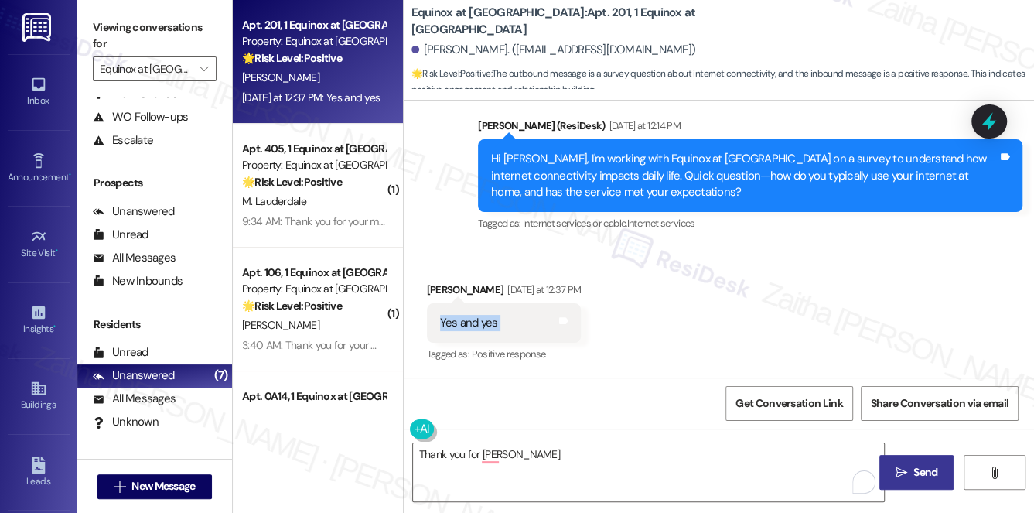
drag, startPoint x: 434, startPoint y: 323, endPoint x: 542, endPoint y: 322, distance: 108.3
click at [542, 322] on div "Yes and yes Tags and notes" at bounding box center [504, 322] width 155 height 39
copy div "Yes and yes Tags and notes"
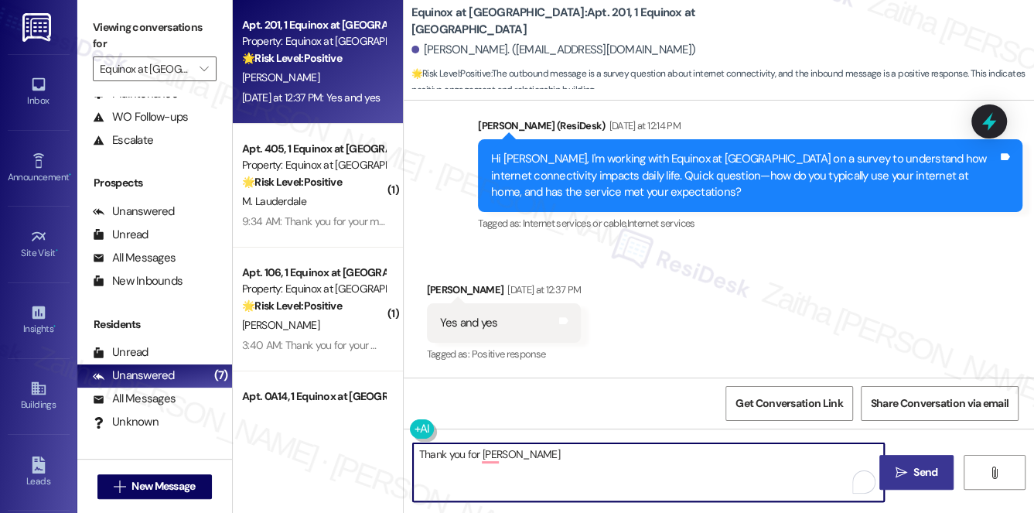
click at [511, 464] on textarea "Thank you for letti" at bounding box center [649, 472] width 472 height 58
drag, startPoint x: 459, startPoint y: 452, endPoint x: 396, endPoint y: 444, distance: 63.1
click at [396, 444] on div "Apt. 201, 1 Equinox at Midtown Property: Equinox at Midtown 🌟 Risk Level: Posit…" at bounding box center [634, 256] width 802 height 513
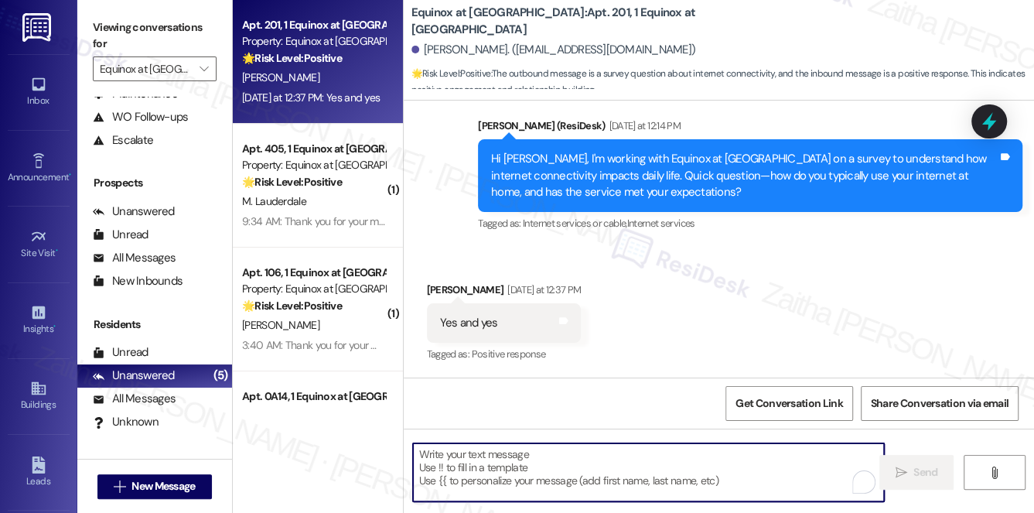
click at [526, 471] on textarea "To enrich screen reader interactions, please activate Accessibility in Grammarl…" at bounding box center [649, 472] width 472 height 58
paste textarea "That’s great to hear, {{first_name}}—thanks for confirming! Is there anything y…"
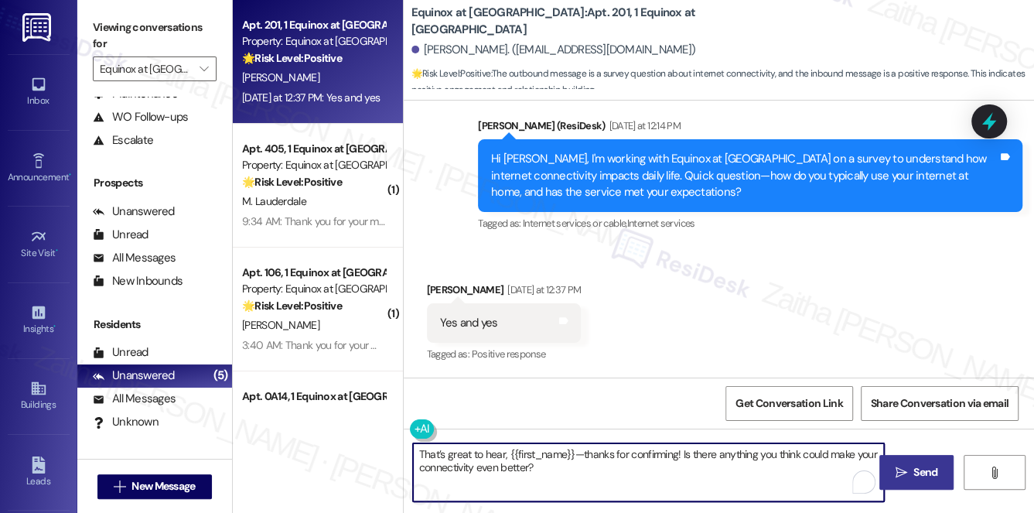
type textarea "That’s great to hear, {{first_name}}—thanks for confirming! Is there anything y…"
click at [921, 464] on span "Send" at bounding box center [926, 472] width 24 height 16
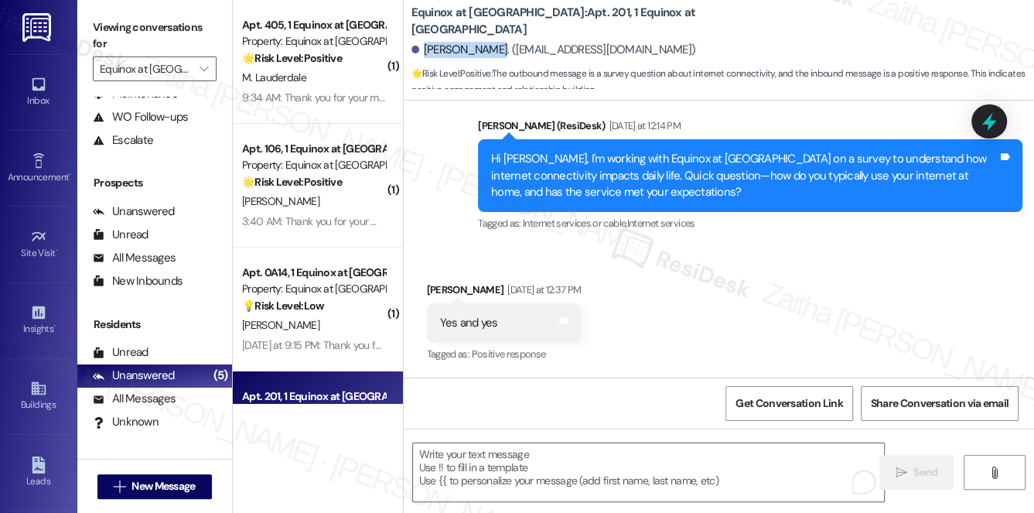
drag, startPoint x: 425, startPoint y: 50, endPoint x: 485, endPoint y: 47, distance: 60.4
click at [485, 47] on div "Valera Knight. (catrinaknight1974@gmail.com)" at bounding box center [554, 50] width 285 height 16
copy div "Valera Knight"
click at [783, 406] on span "Get Conversation Link" at bounding box center [789, 403] width 107 height 16
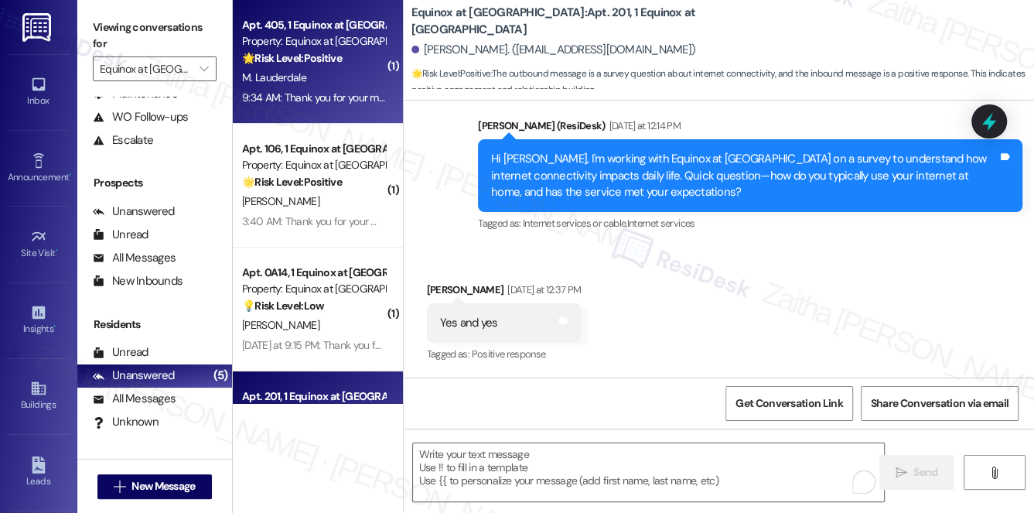
click at [345, 70] on div "M. Lauderdale" at bounding box center [314, 77] width 146 height 19
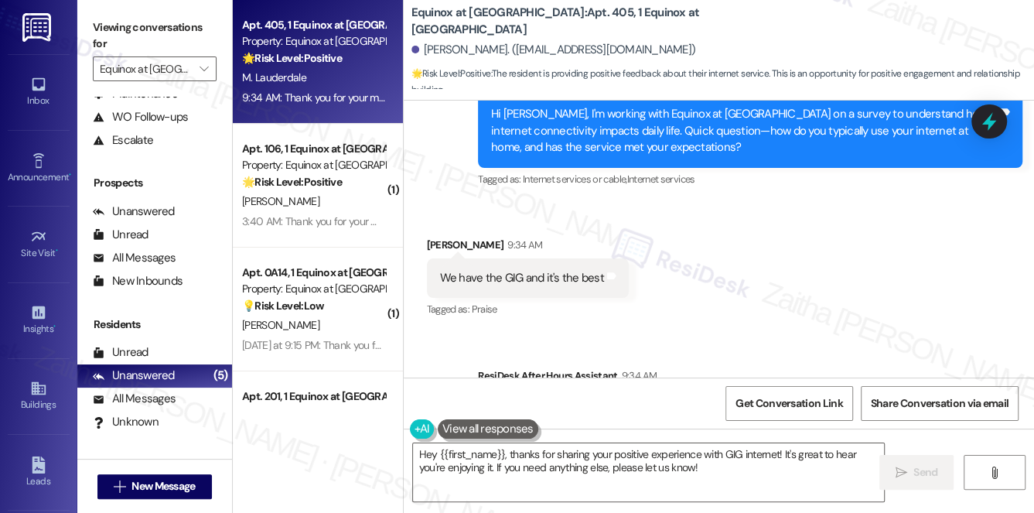
scroll to position [3039, 0]
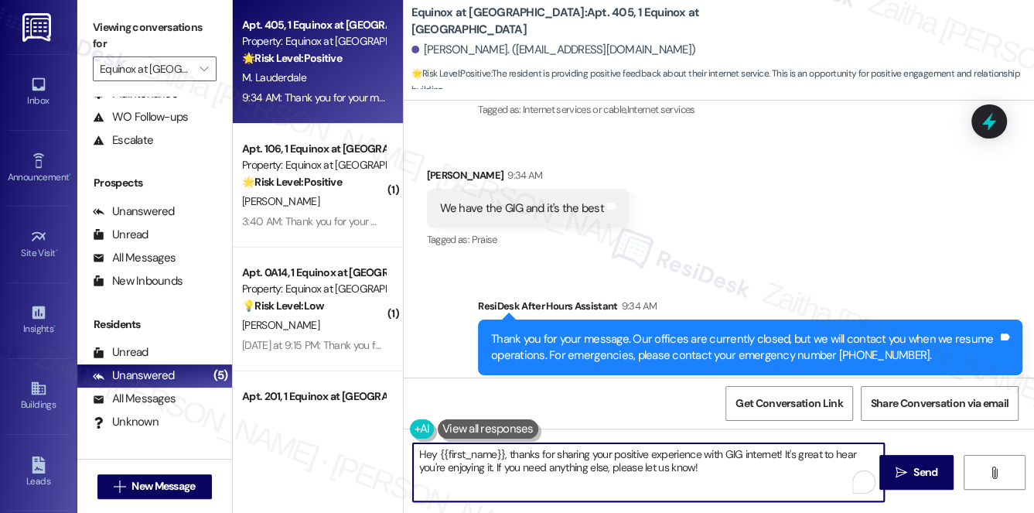
drag, startPoint x: 511, startPoint y: 452, endPoint x: 419, endPoint y: 453, distance: 92.1
click at [419, 453] on textarea "Hey {{first_name}}, thanks for sharing your positive experience with GIG intern…" at bounding box center [649, 472] width 472 height 58
click at [433, 167] on div "Mark Lauderdale 9:34 AM" at bounding box center [528, 178] width 202 height 22
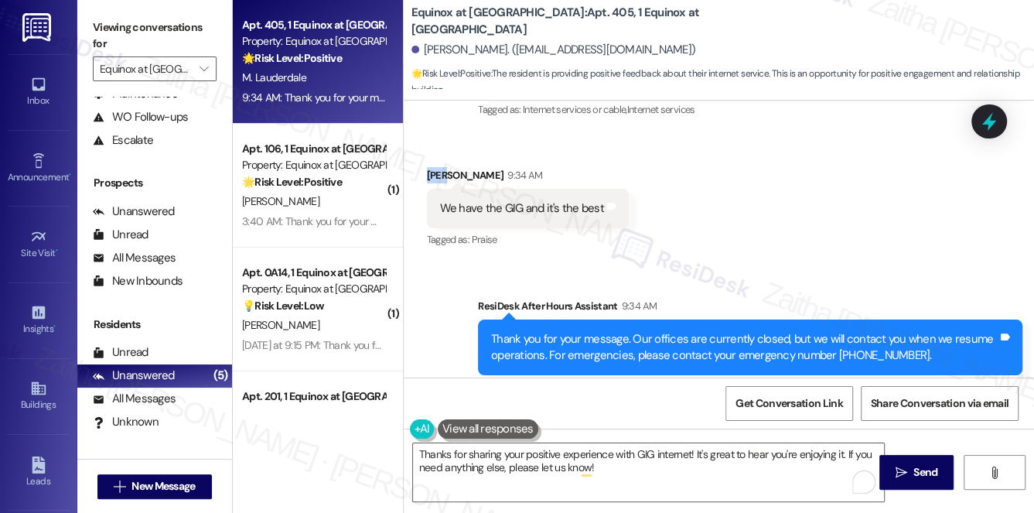
click at [433, 167] on div "Mark Lauderdale 9:34 AM" at bounding box center [528, 178] width 202 height 22
copy div "Mark"
click at [690, 451] on textarea "Thanks for sharing your positive experience with GIG internet! It's great to he…" at bounding box center [649, 472] width 472 height 58
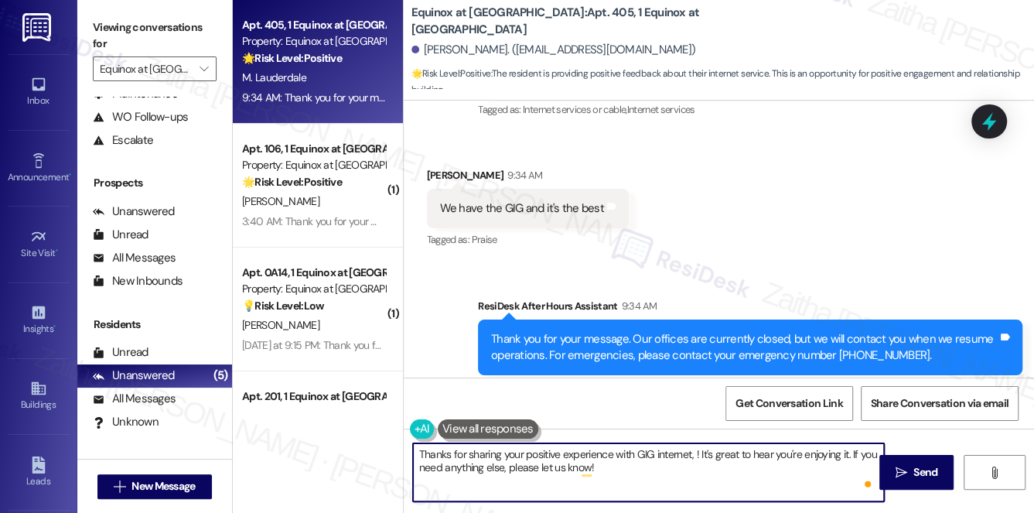
paste textarea "Mark"
drag, startPoint x: 414, startPoint y: 471, endPoint x: 648, endPoint y: 487, distance: 234.2
click at [648, 487] on textarea "Thanks for sharing your positive experience with GIG internet, Mark! It's great…" at bounding box center [649, 472] width 472 height 58
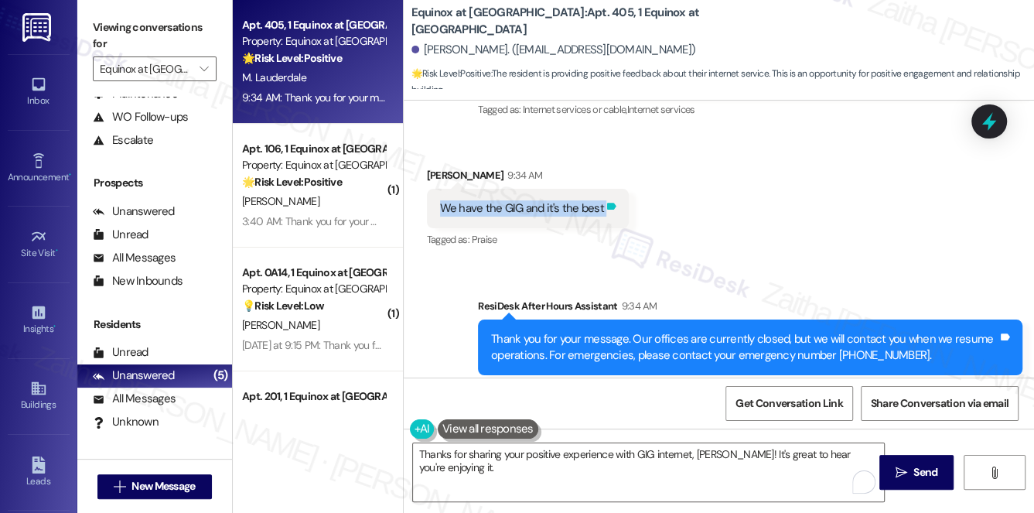
drag, startPoint x: 437, startPoint y: 169, endPoint x: 605, endPoint y: 183, distance: 168.5
click at [605, 189] on div "We have the GIG and it's the best Tags and notes" at bounding box center [528, 208] width 202 height 39
copy div "We have the GIG and it's the best Tags and notes"
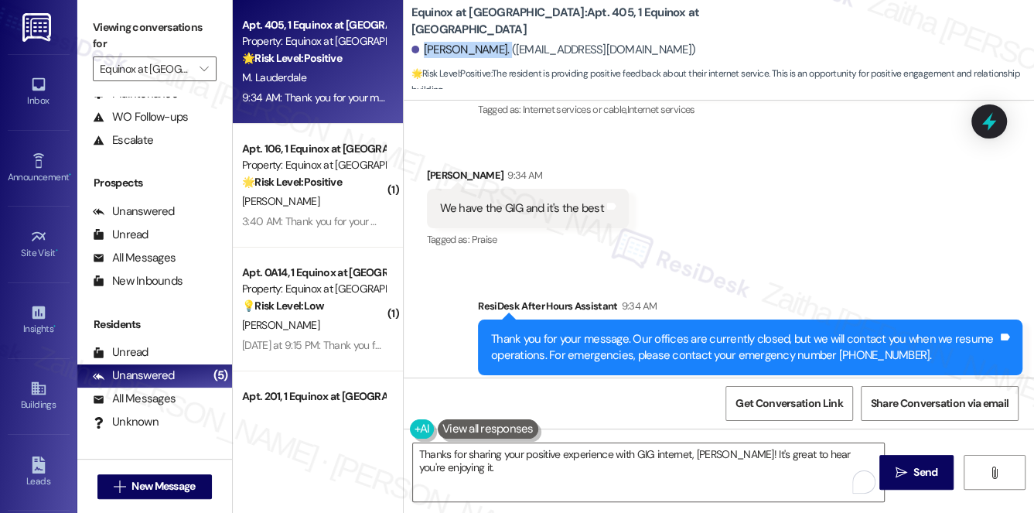
drag, startPoint x: 427, startPoint y: 48, endPoint x: 501, endPoint y: 43, distance: 74.4
click at [501, 43] on div "Mark Lauderdale. (mark72john@yahoo.com)" at bounding box center [554, 50] width 285 height 16
copy div "Mark Lauderdale"
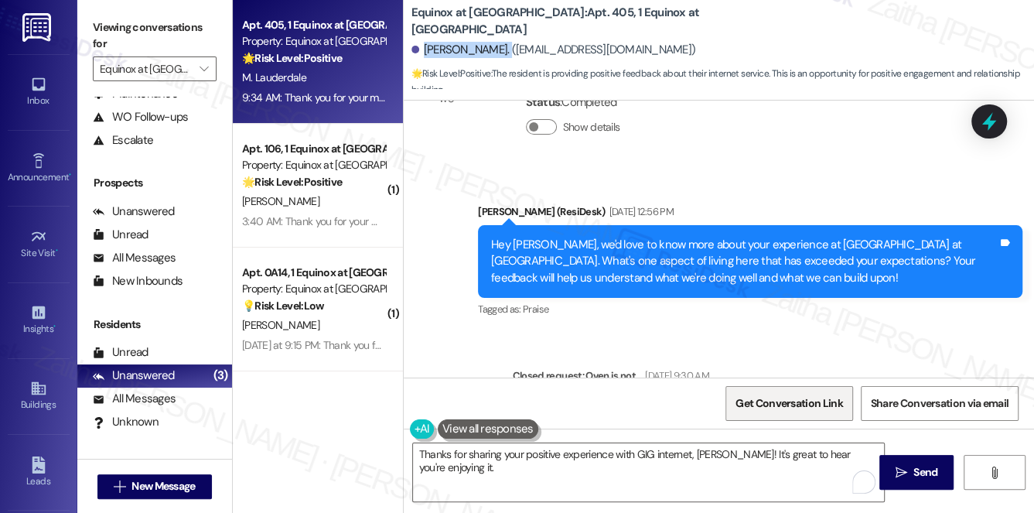
scroll to position [2532, 0]
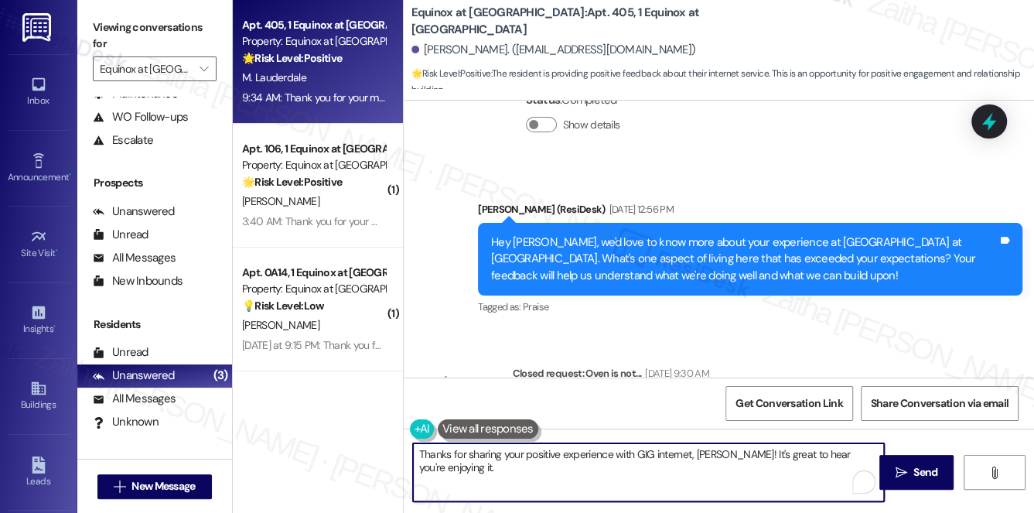
drag, startPoint x: 874, startPoint y: 453, endPoint x: 867, endPoint y: 459, distance: 8.8
click at [874, 453] on textarea "Thanks for sharing your positive experience with GIG internet, Mark! It's great…" at bounding box center [649, 472] width 472 height 58
paste textarea "How does this service compare to the internet you’ve had in previous homes?"
type textarea "Thanks for sharing your positive experience with GIG internet, Mark! It's great…"
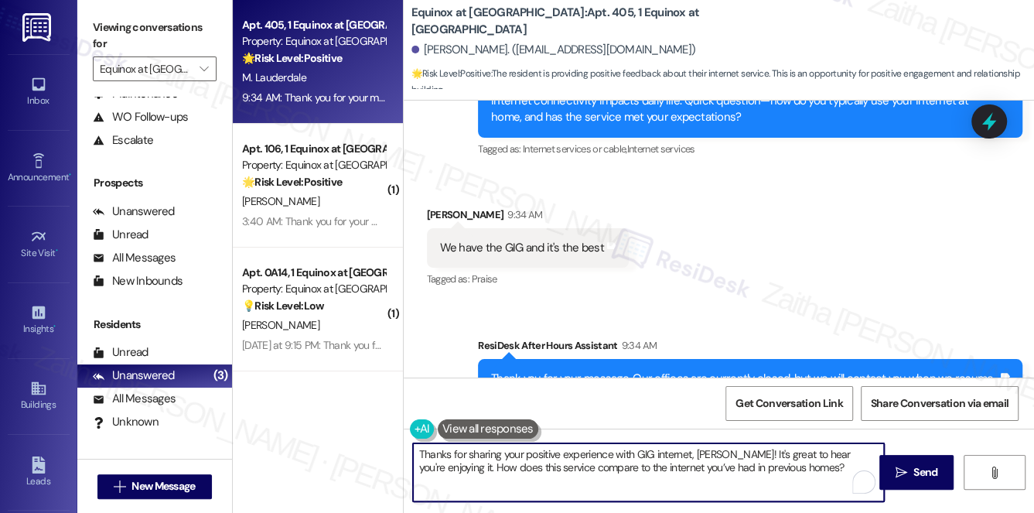
scroll to position [3039, 0]
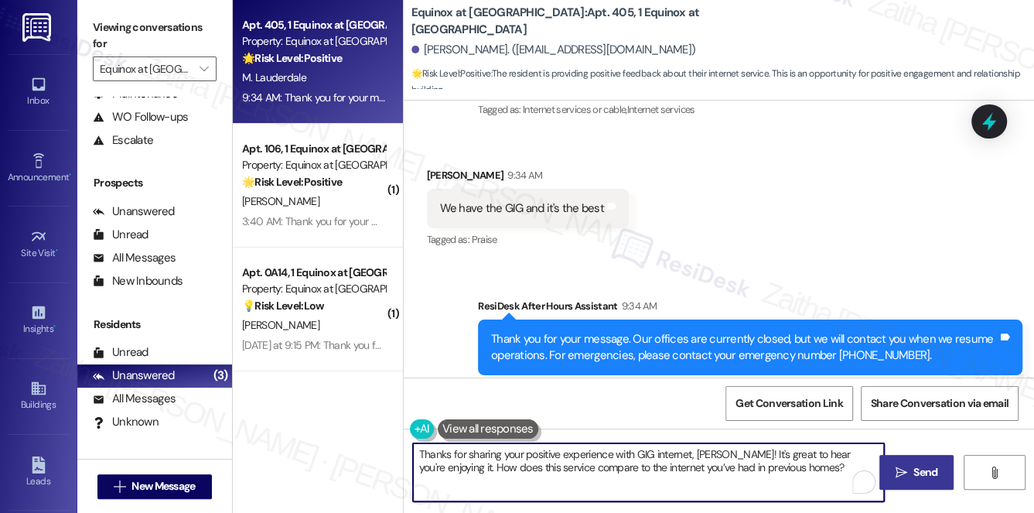
click at [925, 474] on span "Send" at bounding box center [926, 472] width 24 height 16
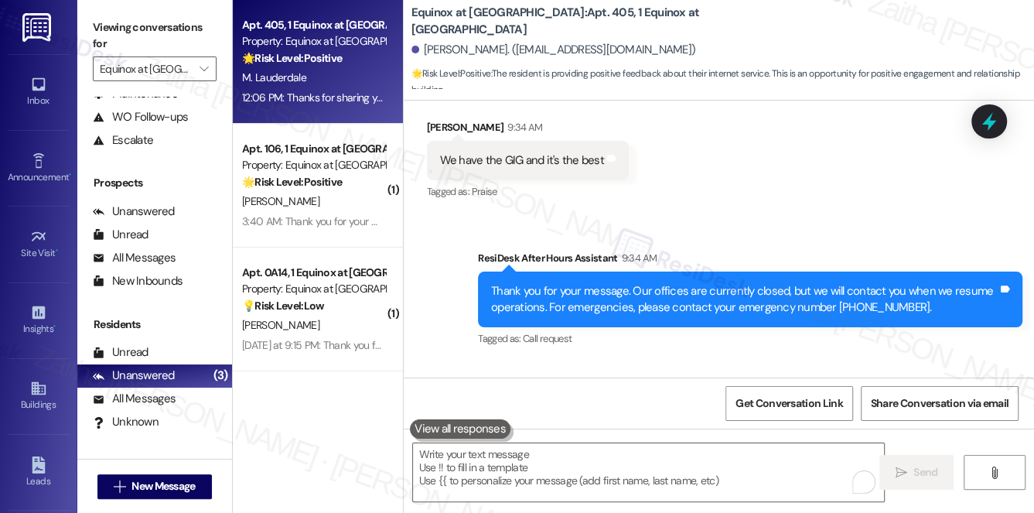
scroll to position [3163, 0]
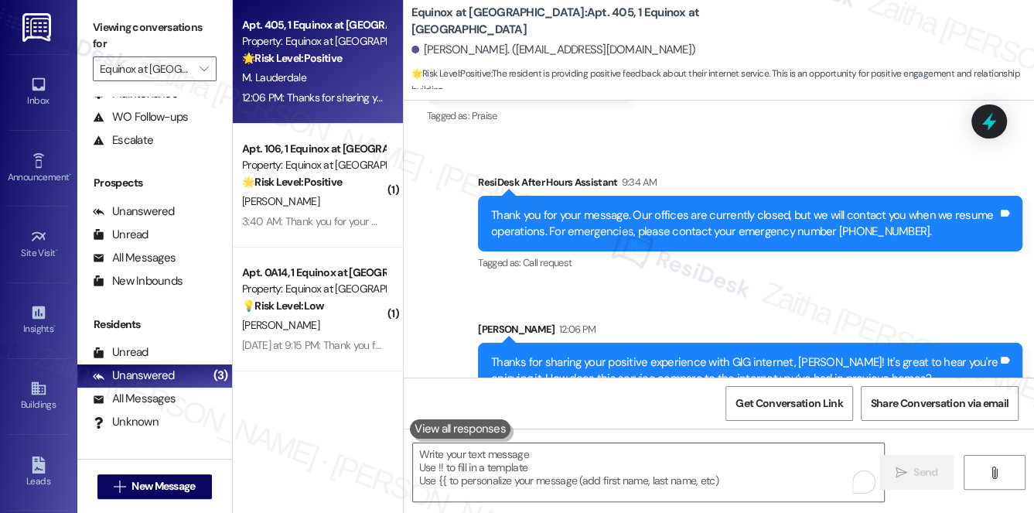
drag, startPoint x: 997, startPoint y: 120, endPoint x: 815, endPoint y: 141, distance: 183.8
click at [997, 121] on icon at bounding box center [990, 121] width 14 height 19
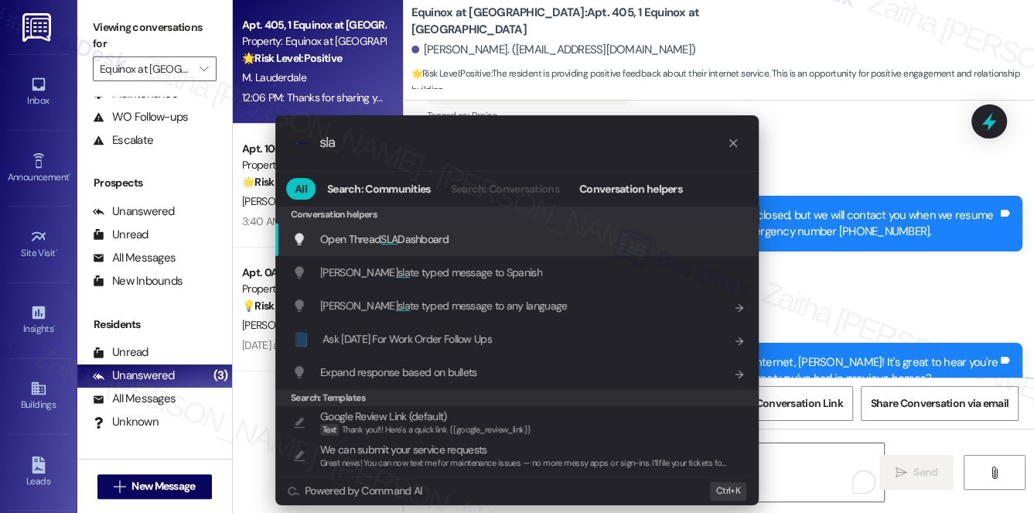
type input "sla"
click at [422, 228] on div "Open Thread SLA Dashboard Add shortcut" at bounding box center [517, 239] width 484 height 33
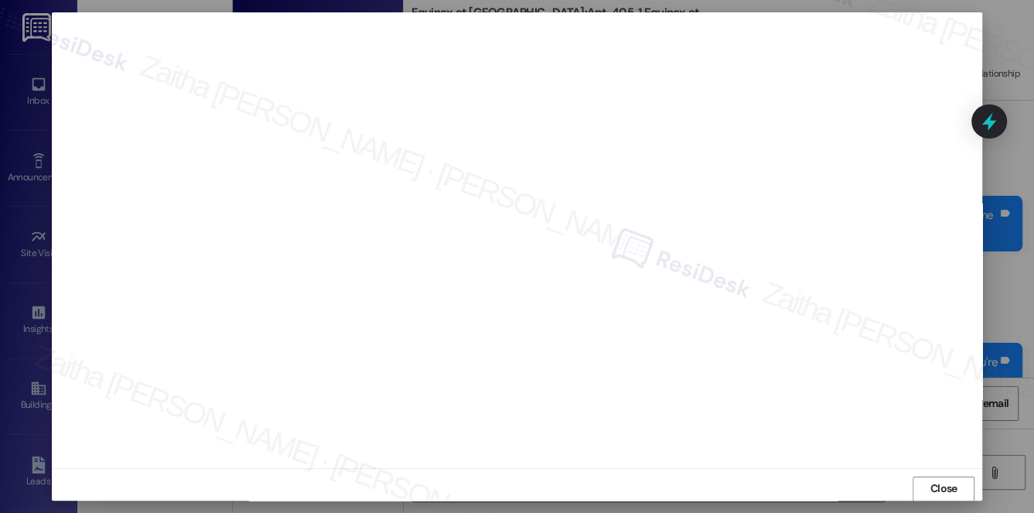
scroll to position [0, 0]
click at [942, 496] on span "Close" at bounding box center [944, 495] width 27 height 16
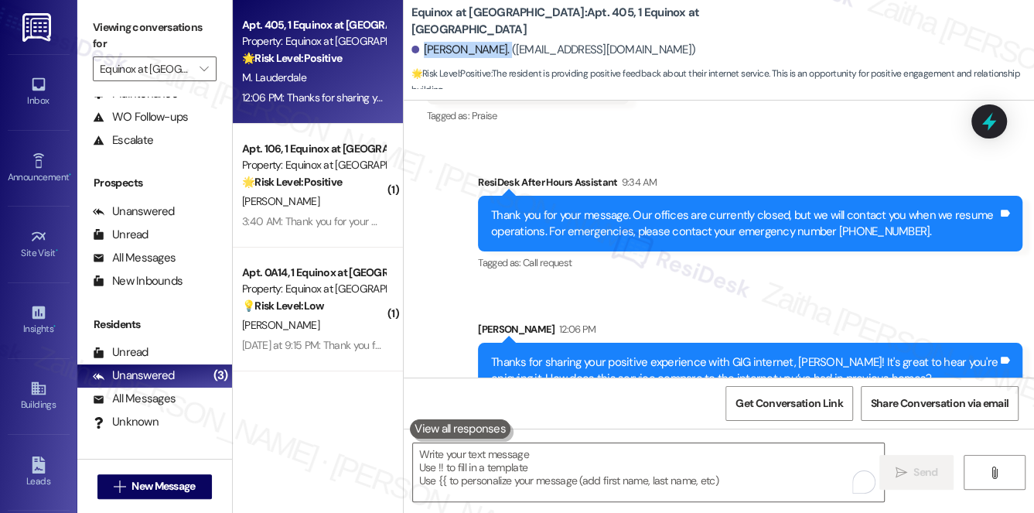
drag, startPoint x: 424, startPoint y: 48, endPoint x: 503, endPoint y: 42, distance: 79.2
click at [503, 42] on div "Mark Lauderdale. (mark72john@yahoo.com)" at bounding box center [554, 50] width 285 height 16
copy div "Mark Lauderdale"
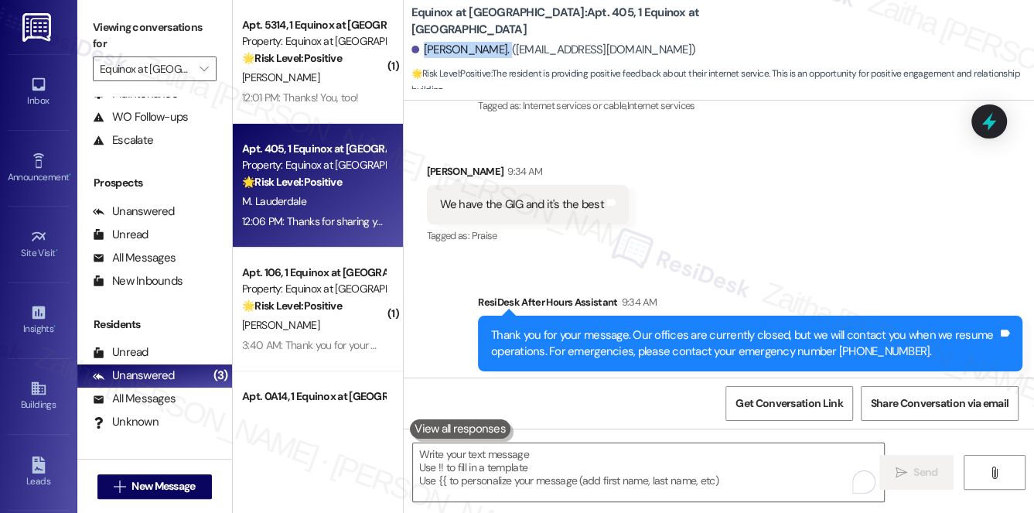
scroll to position [3023, 0]
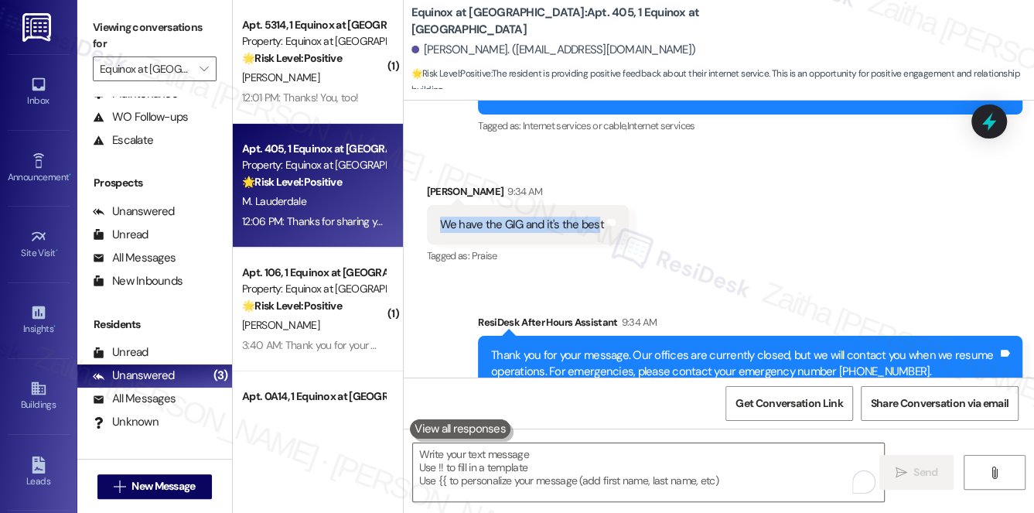
drag, startPoint x: 440, startPoint y: 188, endPoint x: 596, endPoint y: 194, distance: 155.6
click at [596, 217] on div "We have the GIG and it's the best" at bounding box center [522, 225] width 164 height 16
copy div "We have the GIG and it's the bes"
click at [676, 217] on div "Received via SMS Mark Lauderdale 9:34 AM We have the GIG and it's the best Tags…" at bounding box center [719, 214] width 631 height 131
drag, startPoint x: 439, startPoint y: 186, endPoint x: 598, endPoint y: 193, distance: 159.5
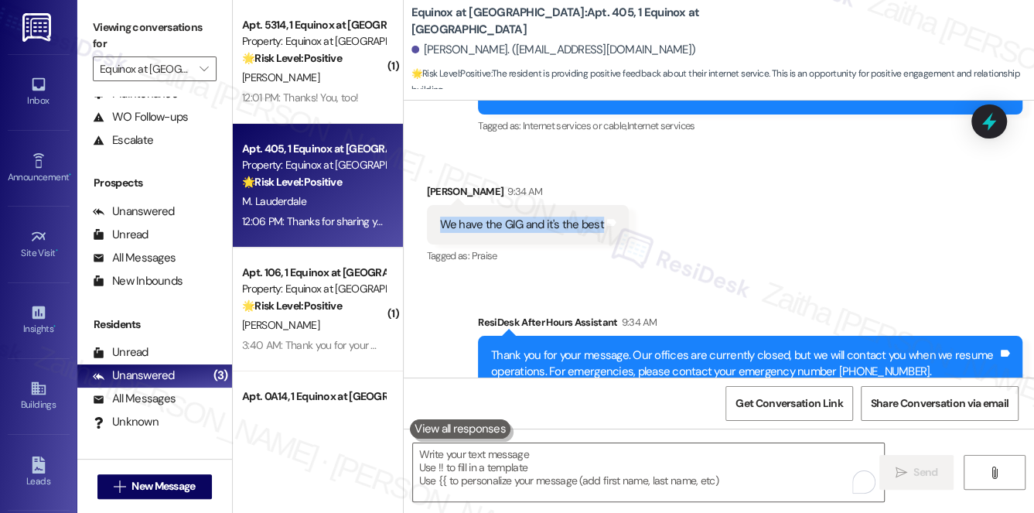
click at [598, 217] on div "We have the GIG and it's the best" at bounding box center [522, 225] width 164 height 16
copy div "We have the GIG and it's the best"
click at [761, 408] on span "Get Conversation Link" at bounding box center [789, 403] width 107 height 16
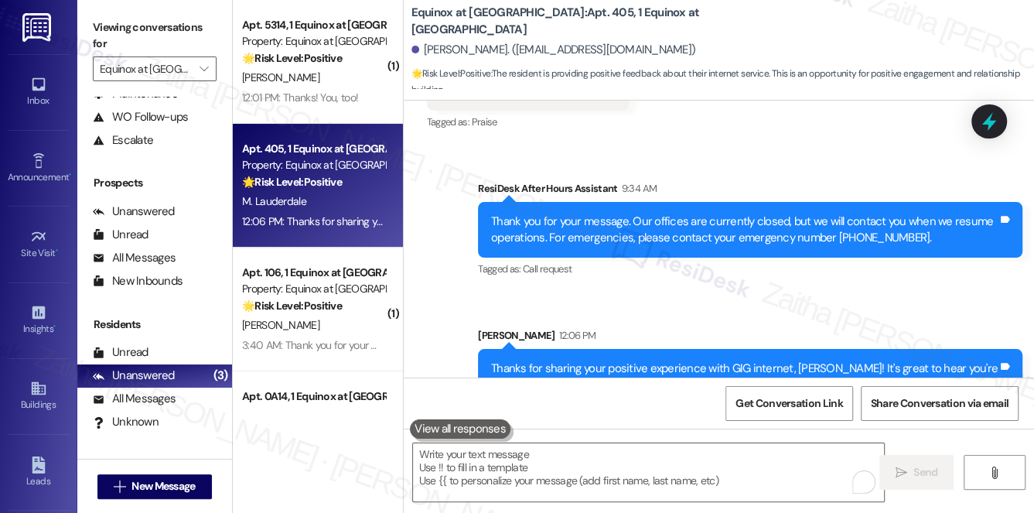
scroll to position [3163, 0]
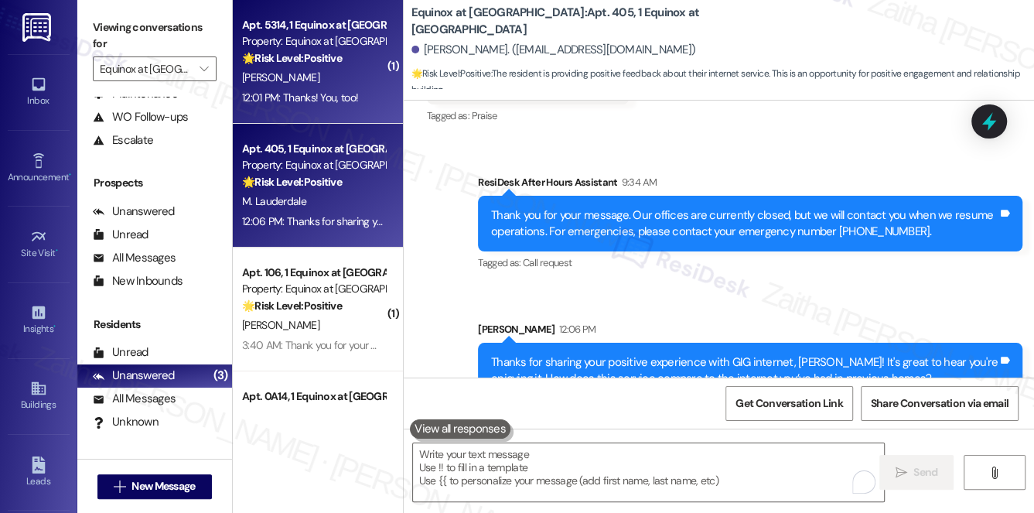
click at [331, 94] on div "12:01 PM: Thanks! You, too! 12:01 PM: Thanks! You, too!" at bounding box center [300, 98] width 116 height 14
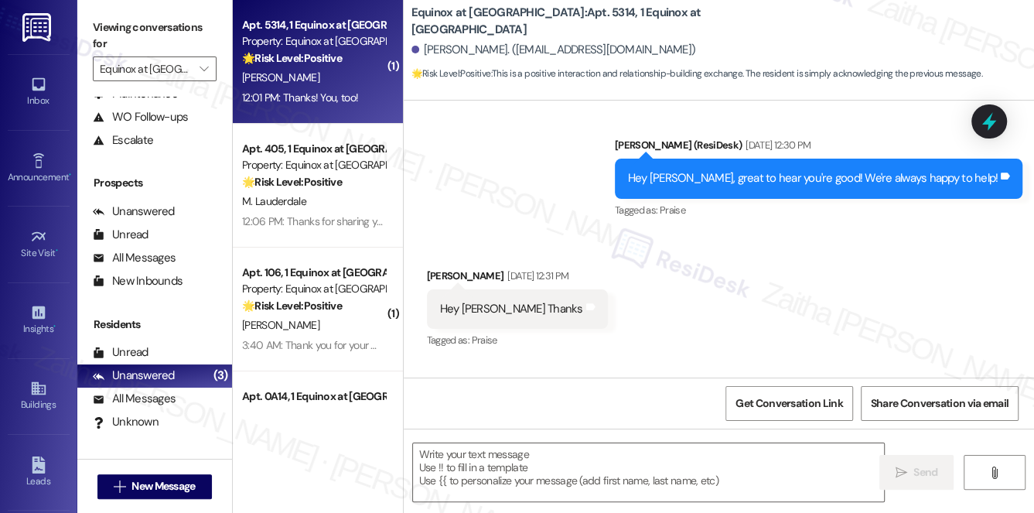
type textarea "Fetching suggested responses. Please feel free to read through the conversation…"
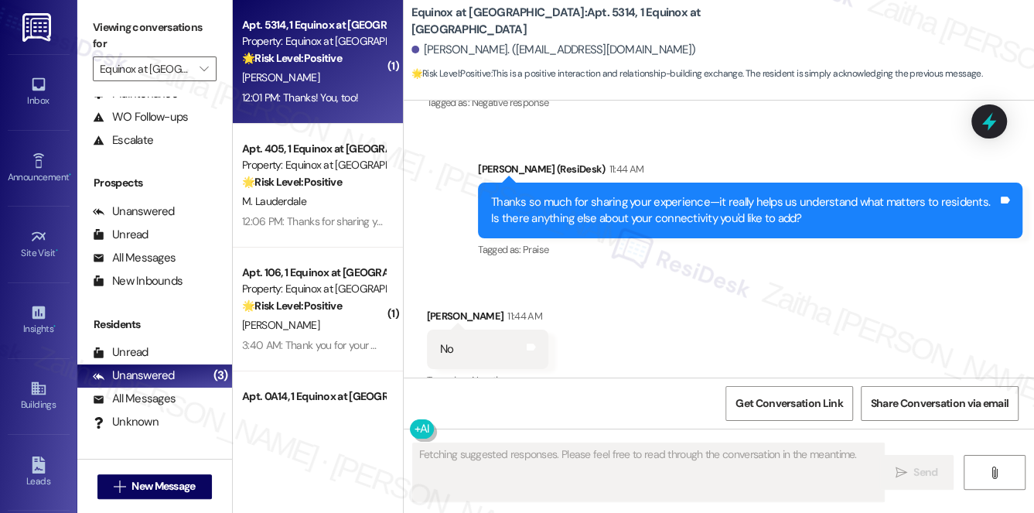
scroll to position [3866, 0]
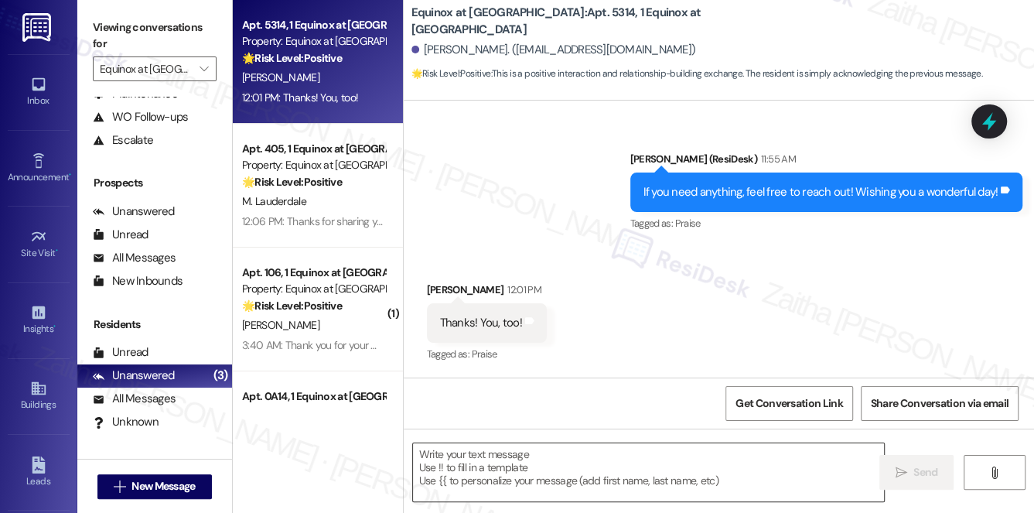
click at [527, 472] on textarea at bounding box center [649, 472] width 472 height 58
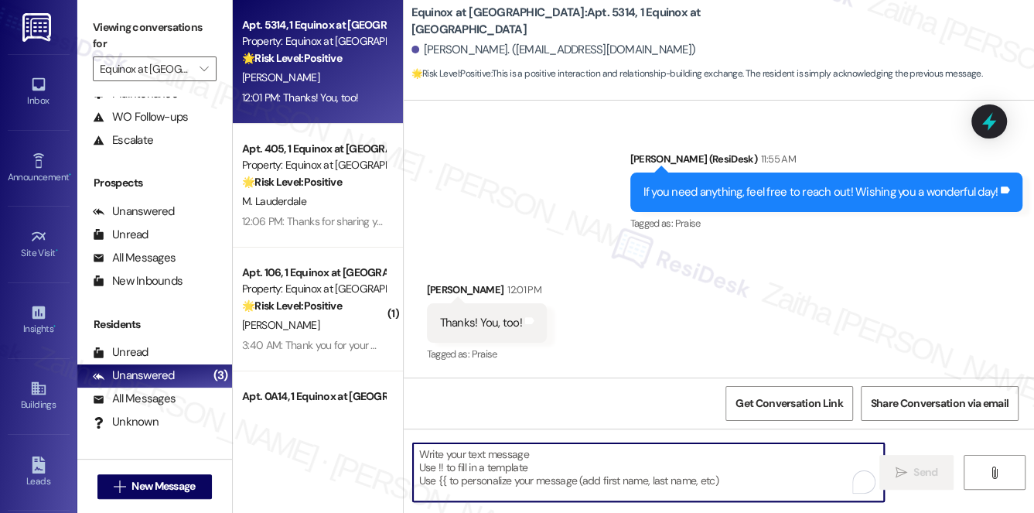
type textarea "😊"
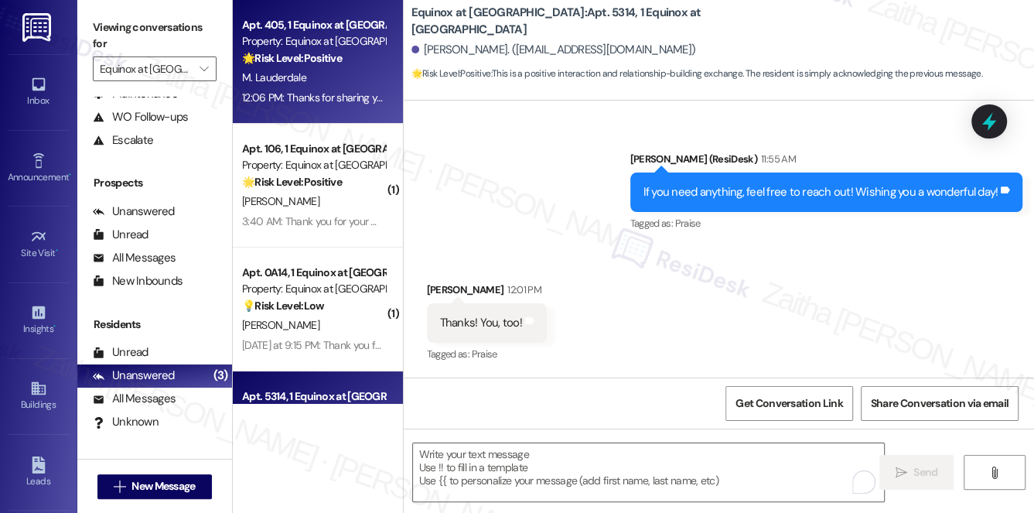
click at [368, 73] on div "M. Lauderdale" at bounding box center [314, 77] width 146 height 19
type textarea "Fetching suggested responses. Please feel free to read through the conversation…"
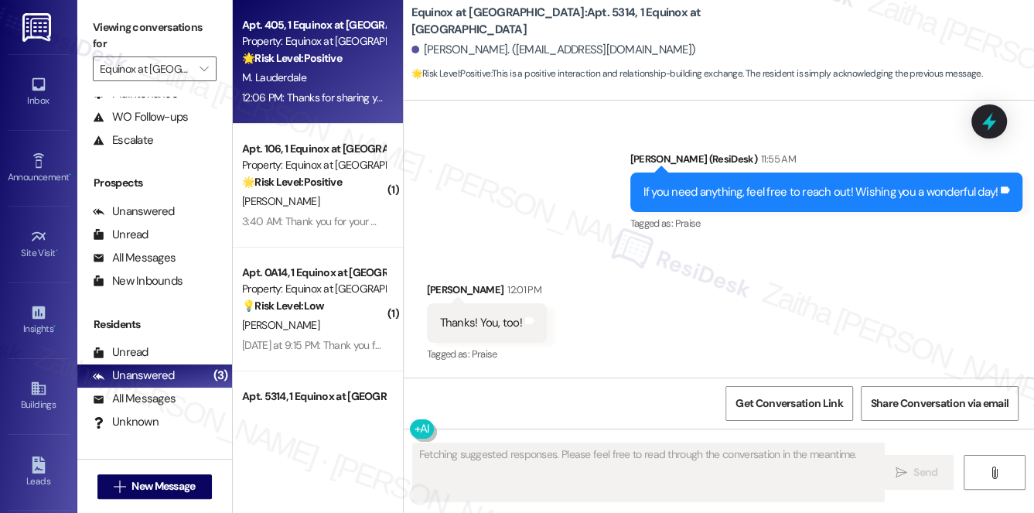
scroll to position [3186, 0]
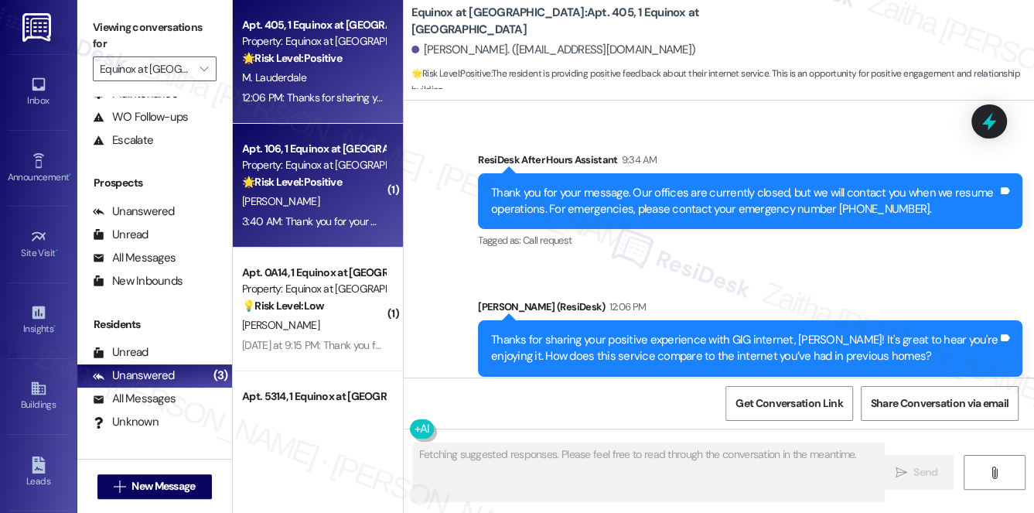
click at [363, 197] on div "T. Huff" at bounding box center [314, 201] width 146 height 19
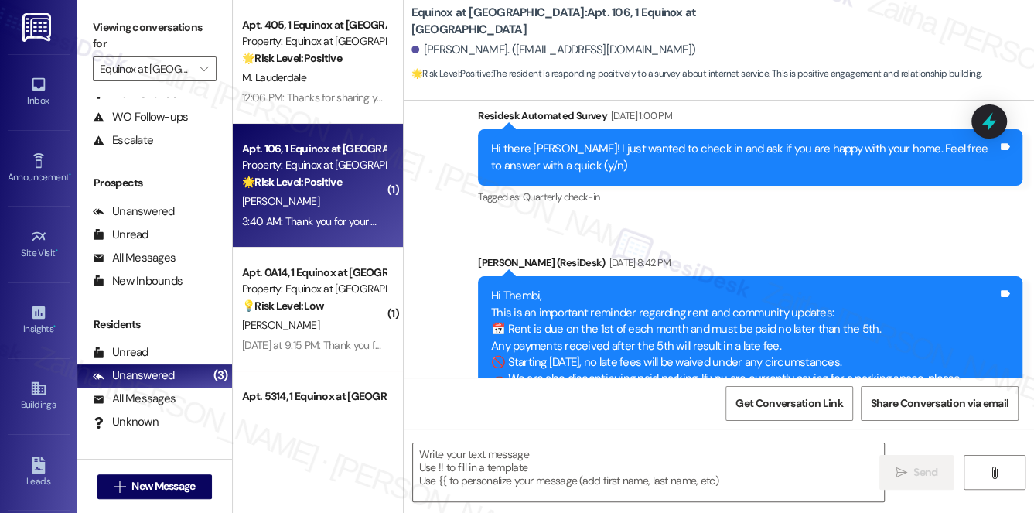
type textarea "Fetching suggested responses. Please feel free to read through the conversation…"
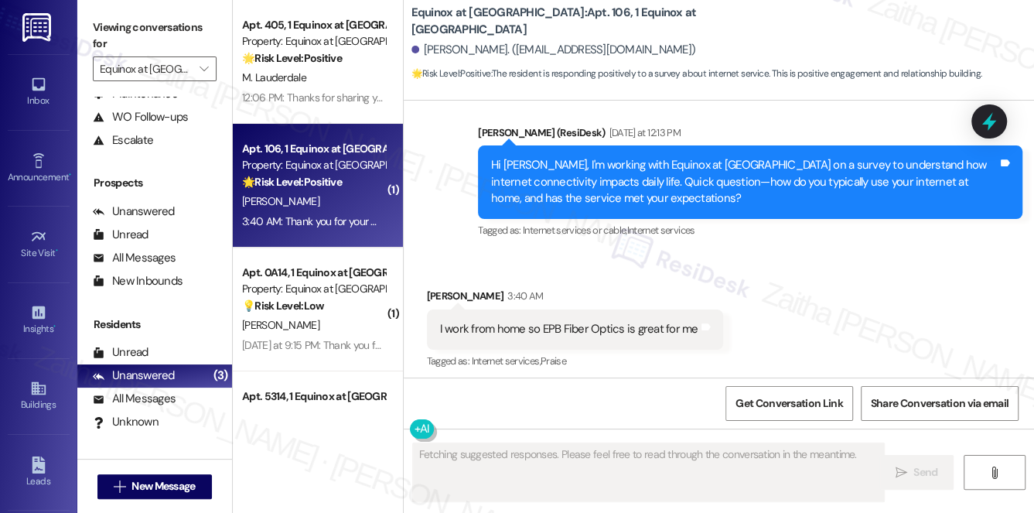
scroll to position [1400, 0]
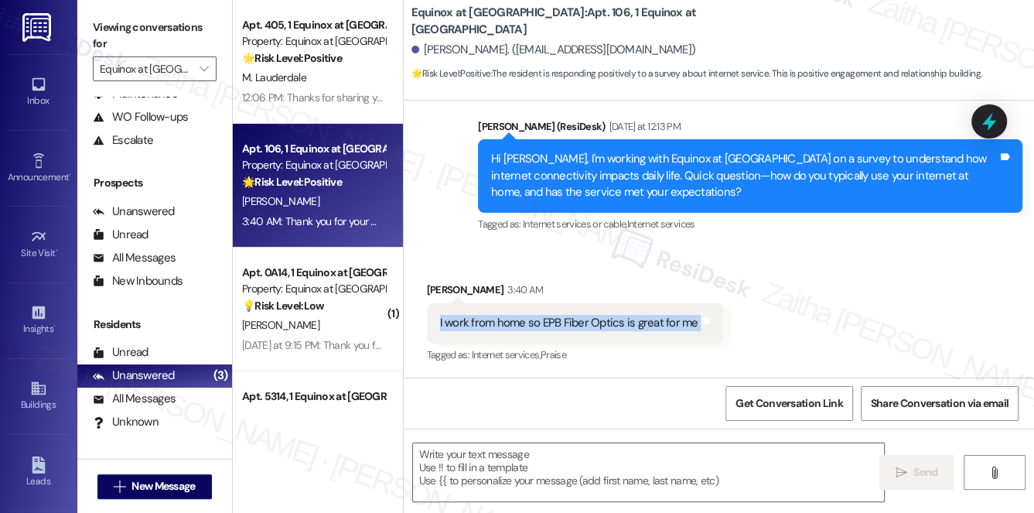
drag, startPoint x: 427, startPoint y: 325, endPoint x: 707, endPoint y: 327, distance: 280.1
click at [707, 327] on div "I work from home so EPB Fiber Optics is great for me Tags and notes" at bounding box center [575, 322] width 296 height 39
copy div "I work from home so EPB Fiber Optics is great for me Tags and notes"
click at [609, 277] on div "Received via SMS Thembi Huff 3:40 AM I work from home so EPB Fiber Optics is gr…" at bounding box center [576, 324] width 320 height 108
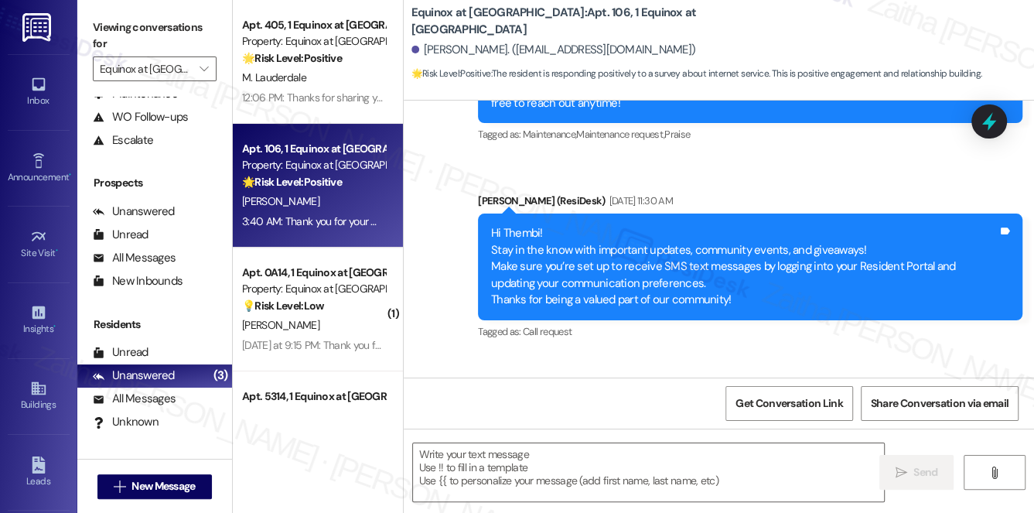
scroll to position [492, 0]
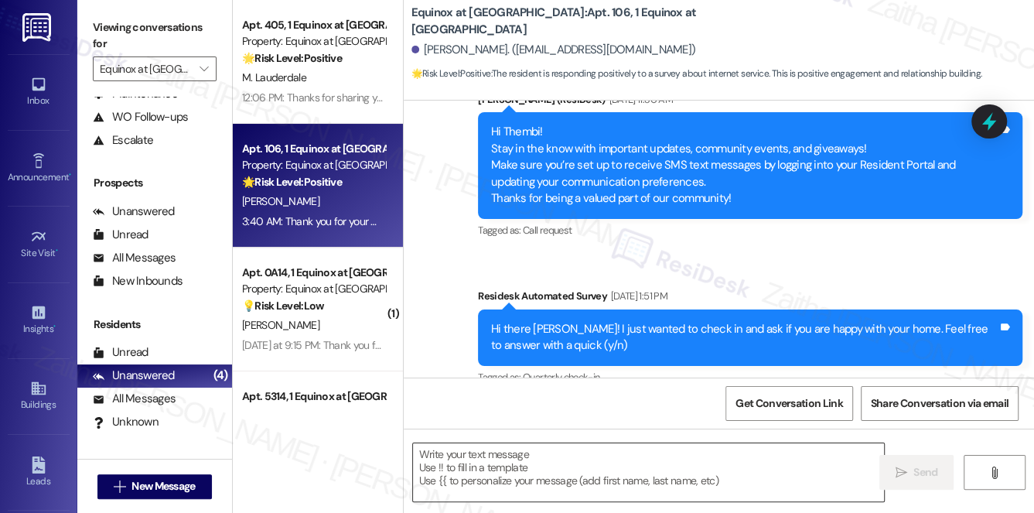
click at [504, 461] on textarea at bounding box center [649, 472] width 472 height 58
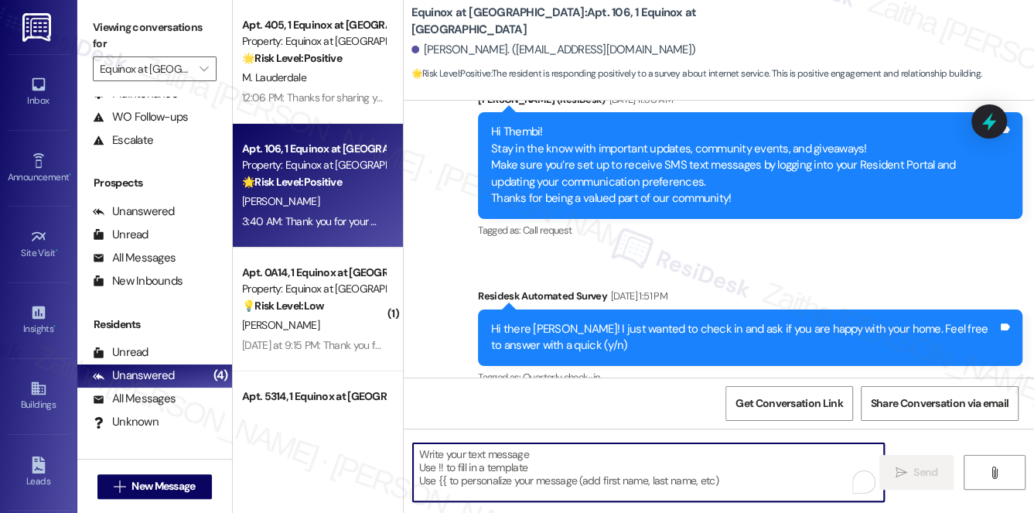
paste textarea "I’m glad to hear that, {{first_name}}! EPB Fiber Optics sounds like it’s been a…"
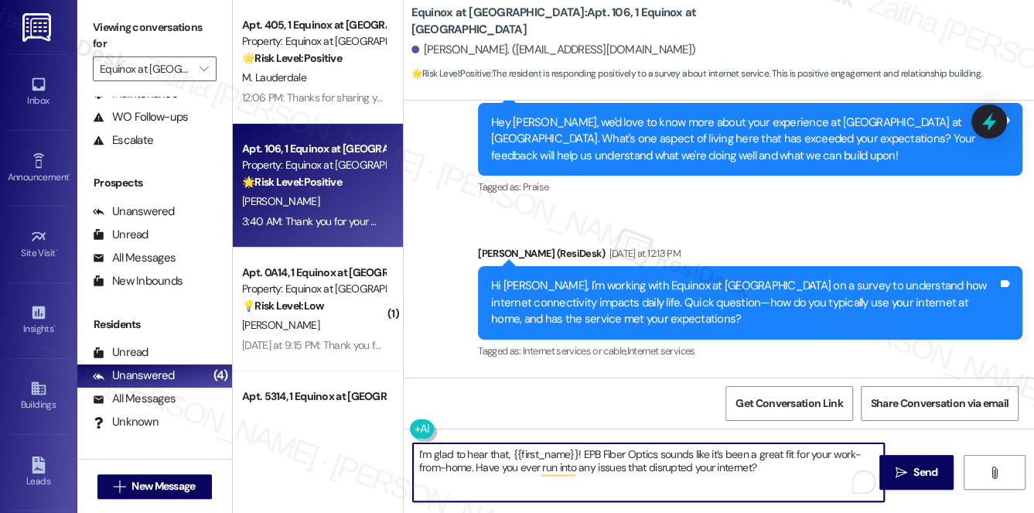
scroll to position [1336, 0]
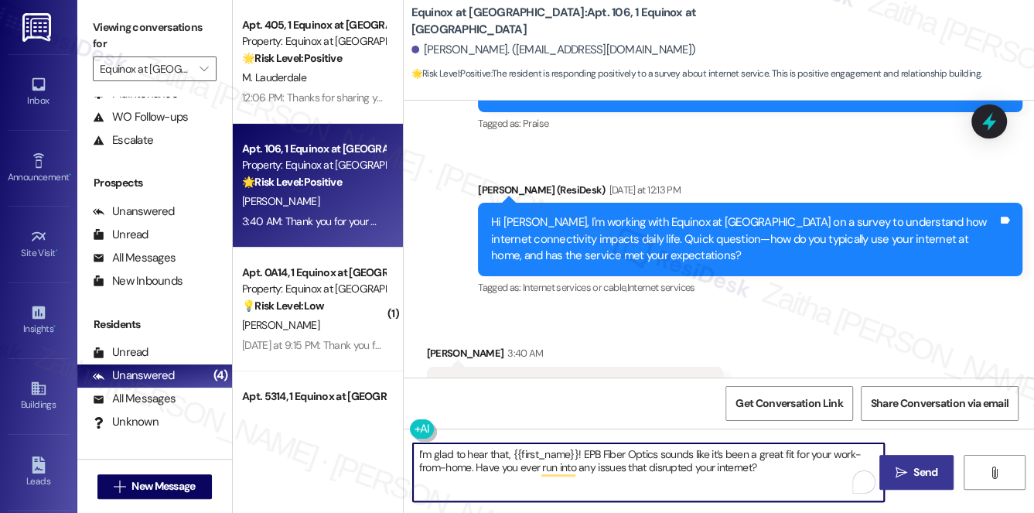
type textarea "I’m glad to hear that, {{first_name}}! EPB Fiber Optics sounds like it’s been a…"
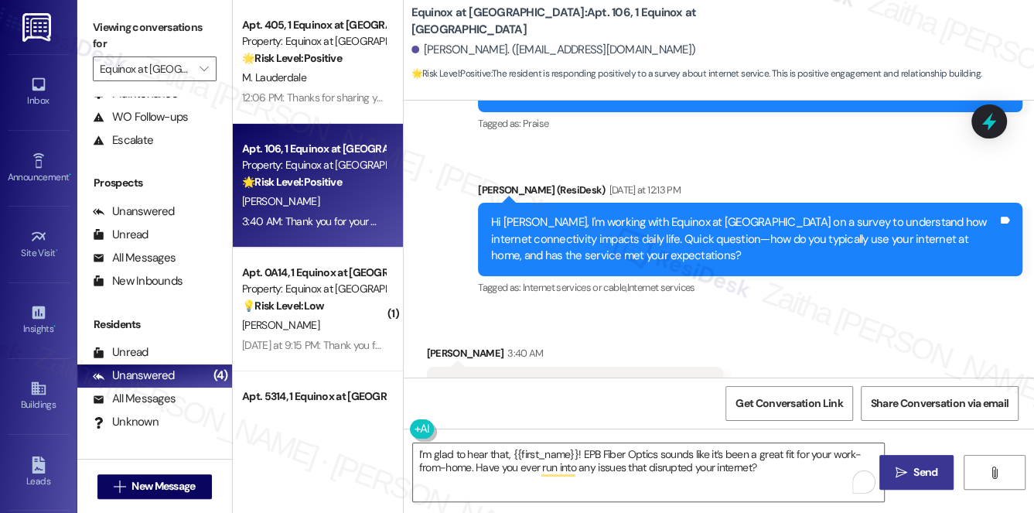
click at [925, 477] on span "Send" at bounding box center [926, 472] width 24 height 16
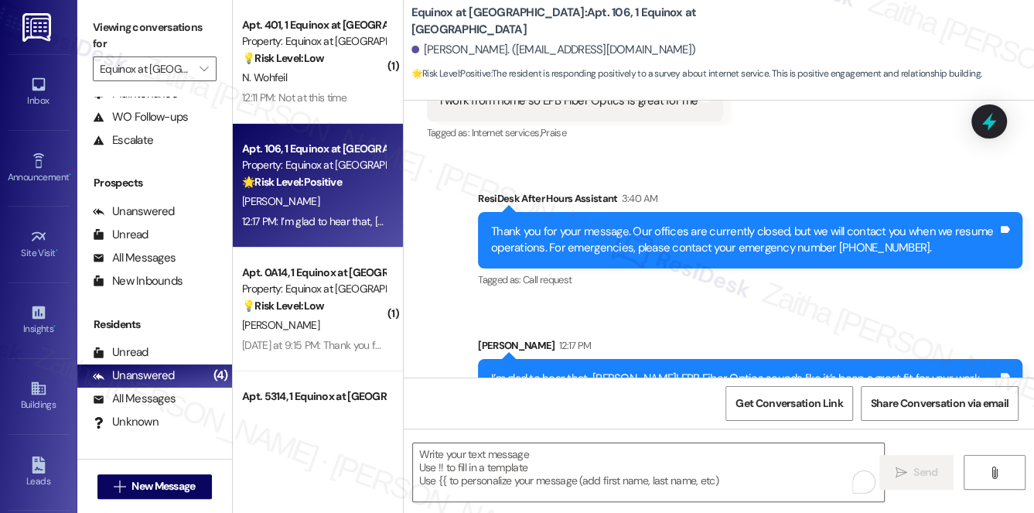
scroll to position [1671, 0]
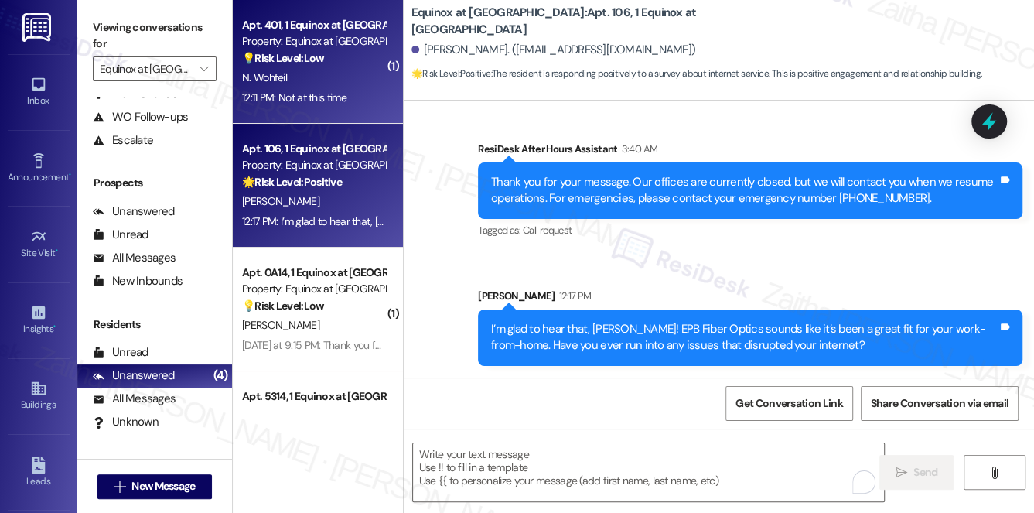
click at [359, 74] on div "N. Wohfeil" at bounding box center [314, 77] width 146 height 19
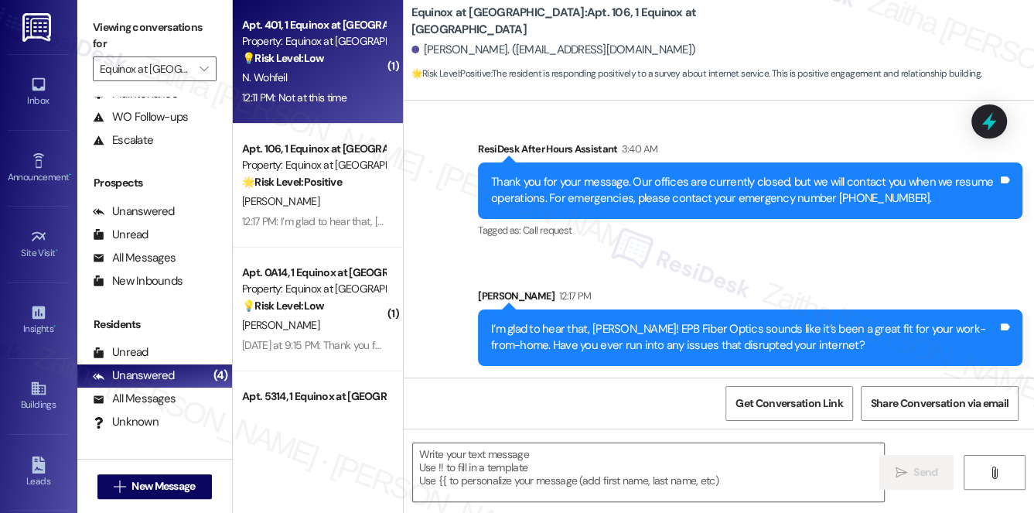
type textarea "Fetching suggested responses. Please feel free to read through the conversation…"
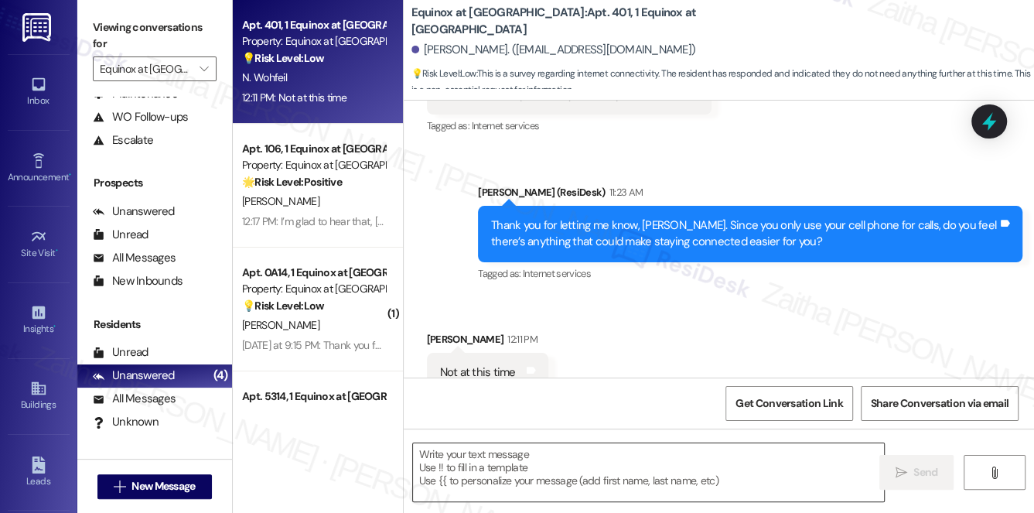
scroll to position [2339, 0]
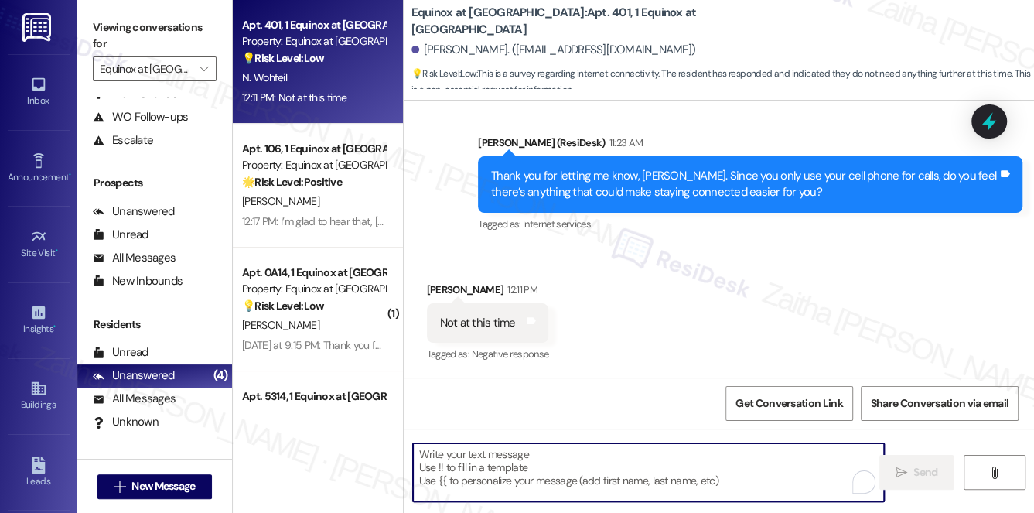
click at [566, 464] on textarea "To enrich screen reader interactions, please activate Accessibility in Grammarl…" at bounding box center [649, 472] width 472 height 58
paste textarea "Thanks so much for sharing your experience—it really helps us understand what m…"
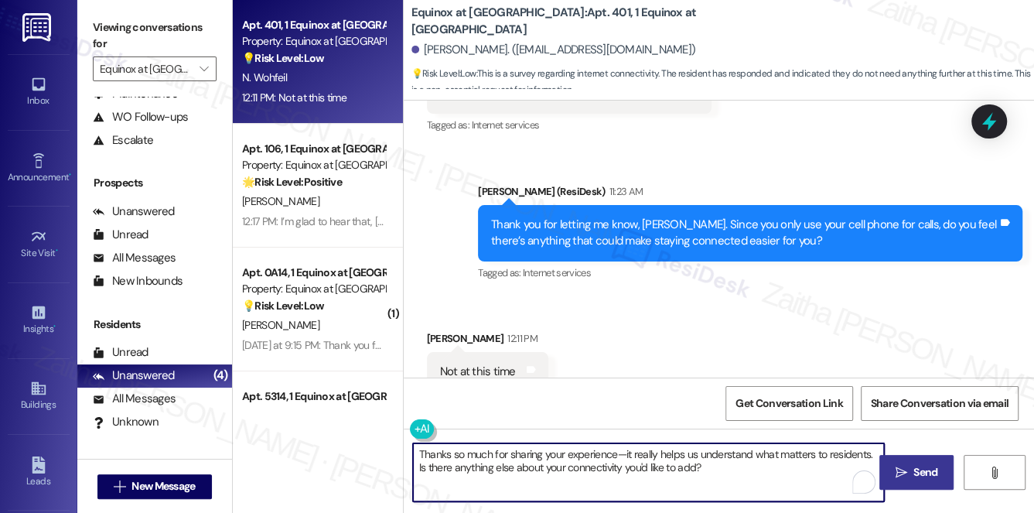
scroll to position [2269, 0]
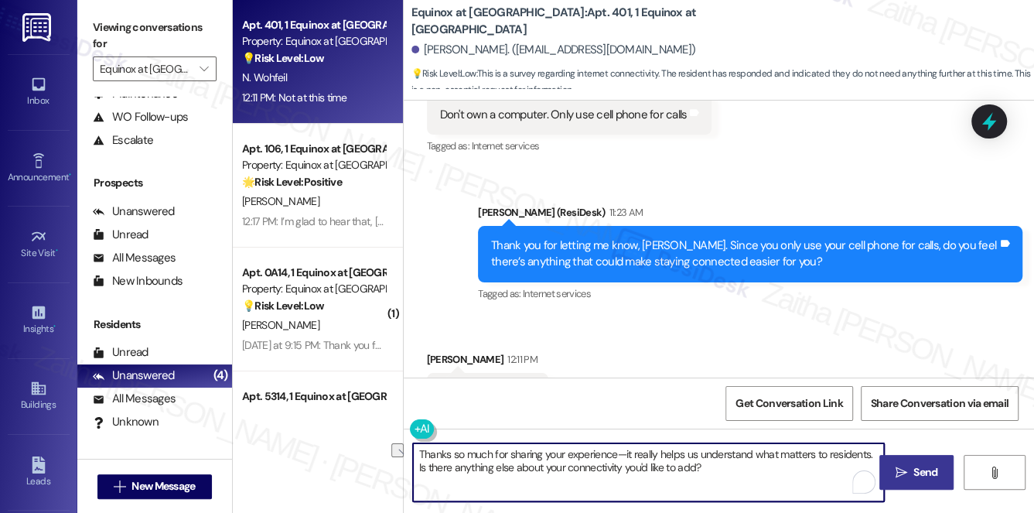
drag, startPoint x: 419, startPoint y: 469, endPoint x: 745, endPoint y: 488, distance: 327.1
click at [745, 488] on textarea "Thanks so much for sharing your experience—it really helps us understand what m…" at bounding box center [649, 472] width 472 height 58
paste textarea "Please feel free to reach out if you have other concerns or home-related issues…"
click at [591, 457] on textarea "Thanks so much for sharing your experience—it really helps us understand what m…" at bounding box center [649, 472] width 472 height 58
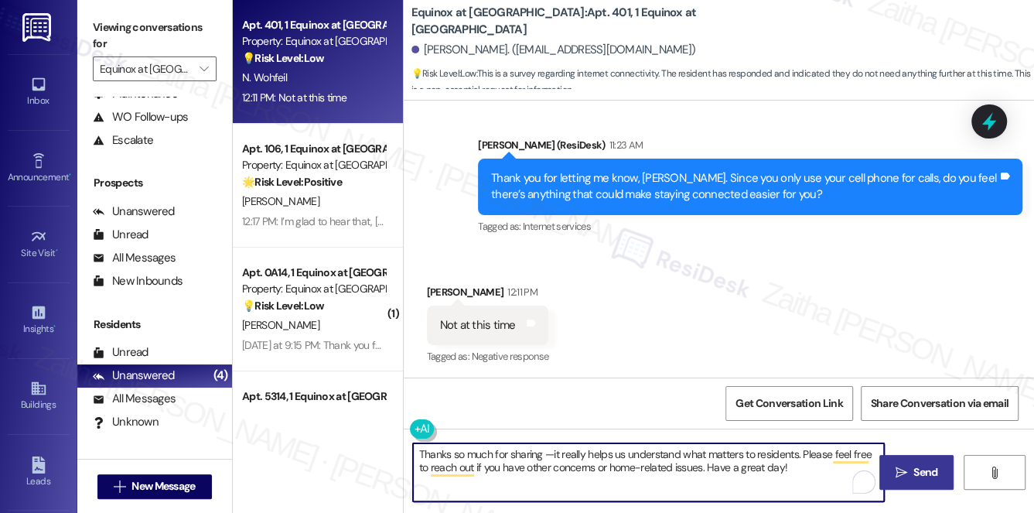
scroll to position [2339, 0]
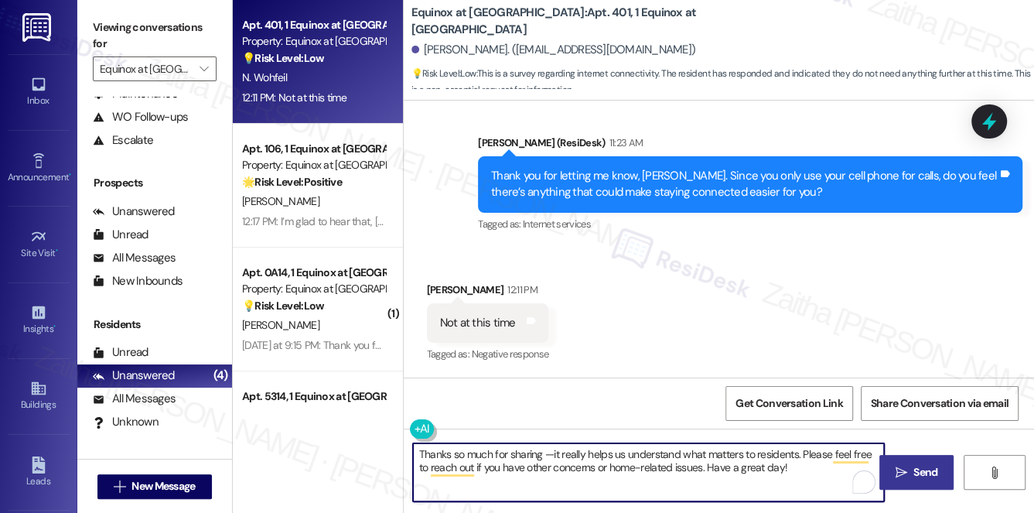
type textarea "Thanks so much for sharing —it really helps us understand what matters to resid…"
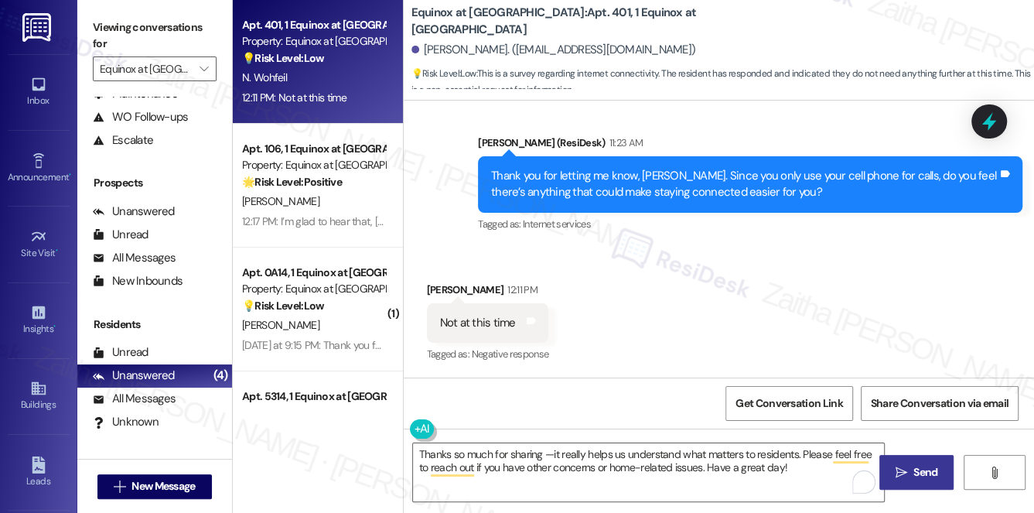
click at [926, 463] on button " Send" at bounding box center [917, 472] width 75 height 35
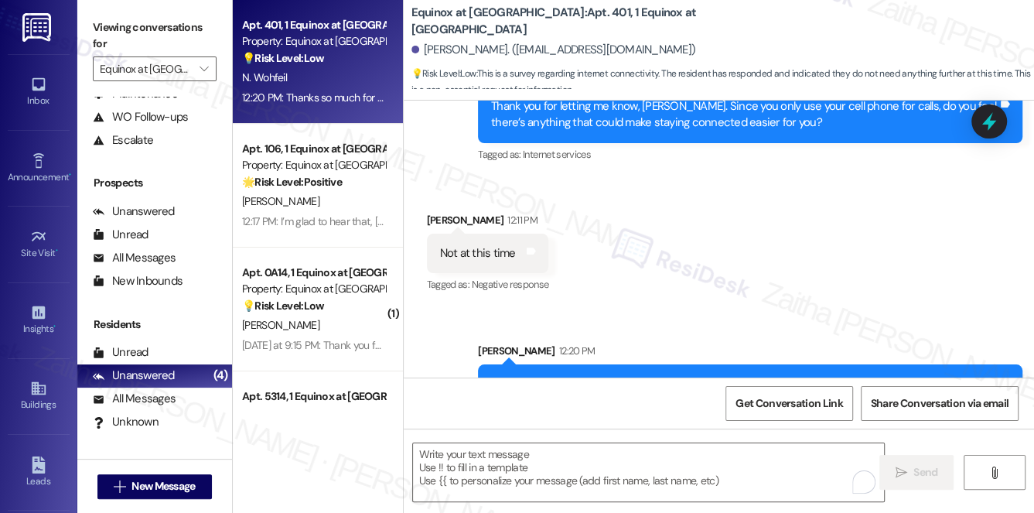
scroll to position [2464, 0]
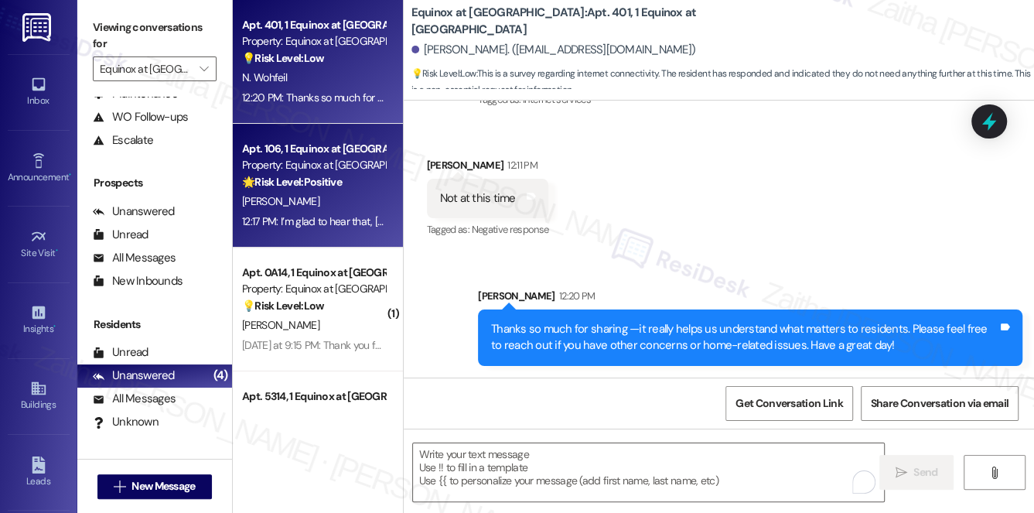
click at [357, 205] on div "T. Huff" at bounding box center [314, 201] width 146 height 19
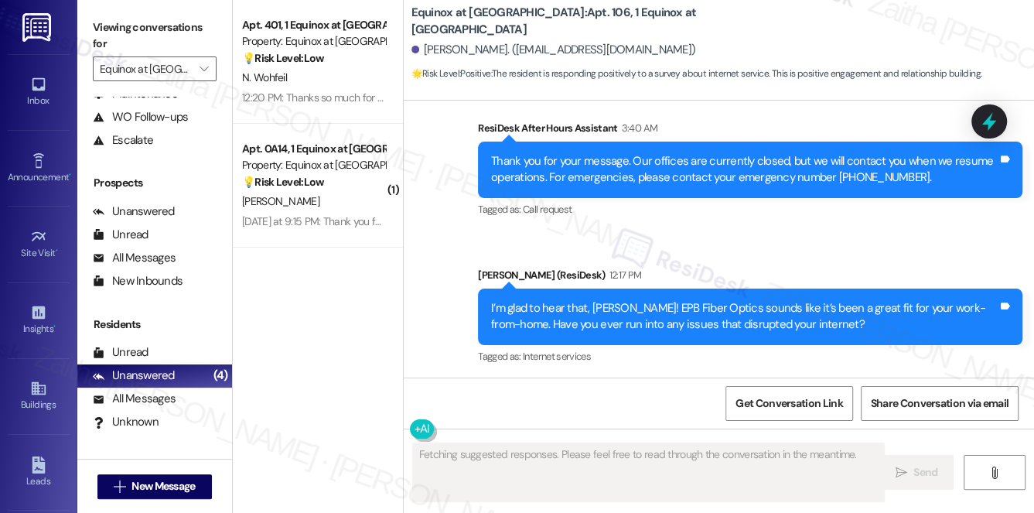
scroll to position [1694, 0]
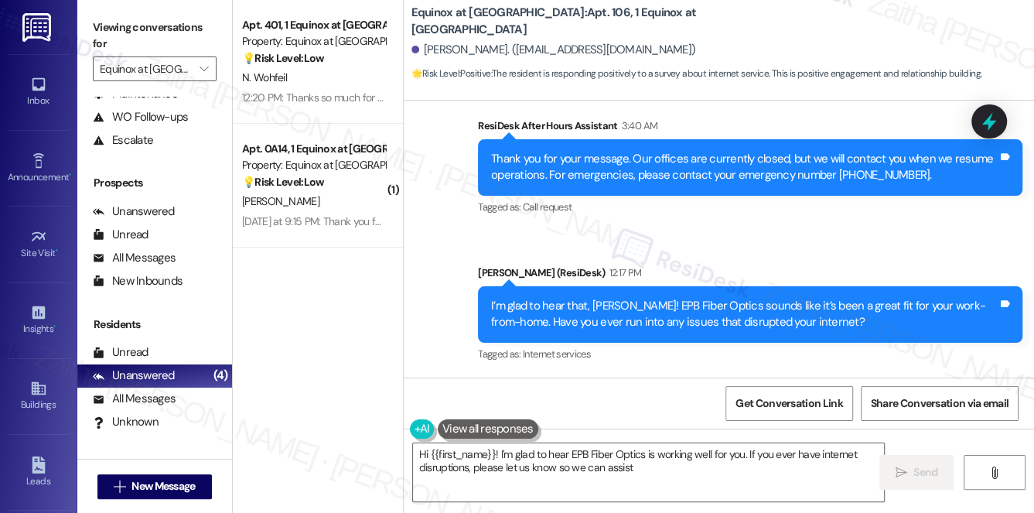
type textarea "Hi {{first_name}}! I'm glad to hear EPB Fiber Optics is working well for you. I…"
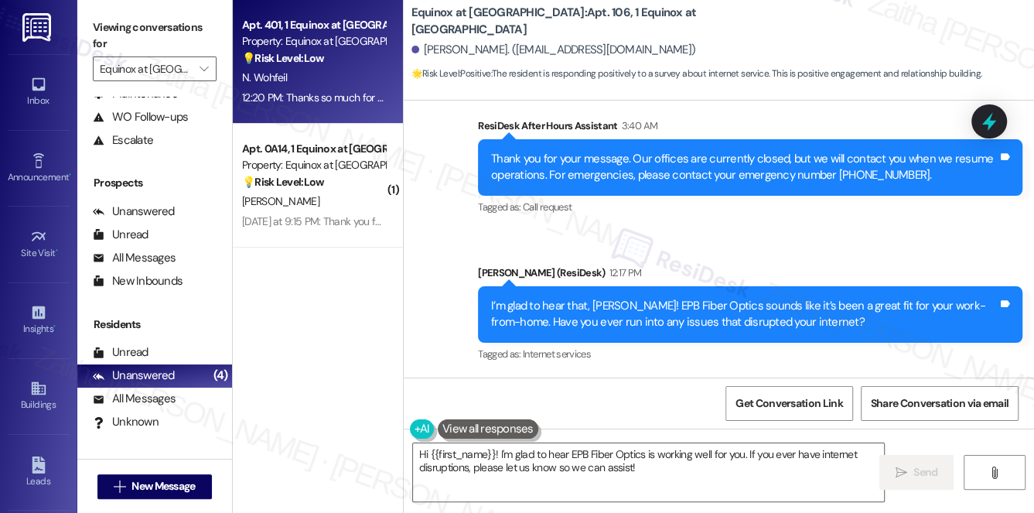
click at [360, 56] on div "💡 Risk Level: Low This is a survey regarding internet connectivity. The residen…" at bounding box center [313, 58] width 143 height 16
type textarea "Fetching suggested responses. Please feel free to read through the conversation…"
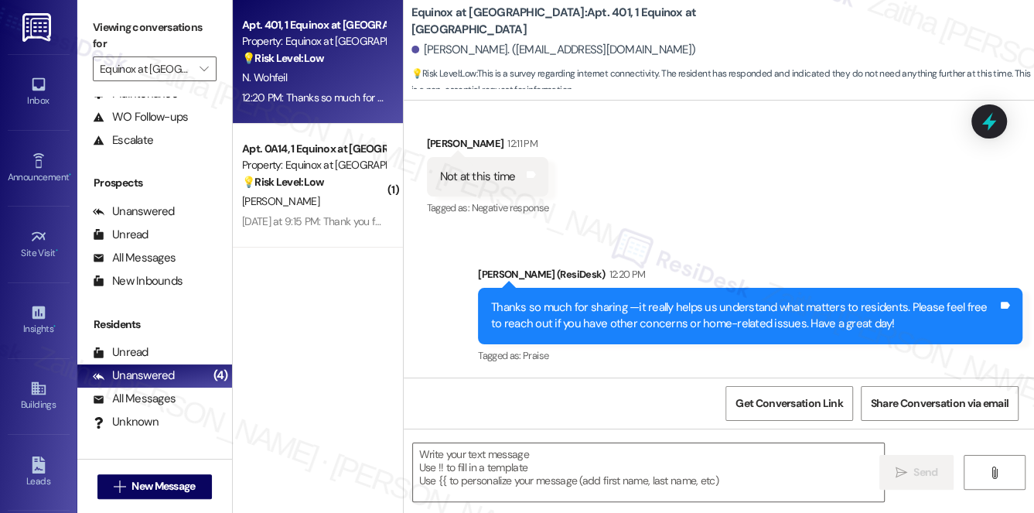
scroll to position [2486, 0]
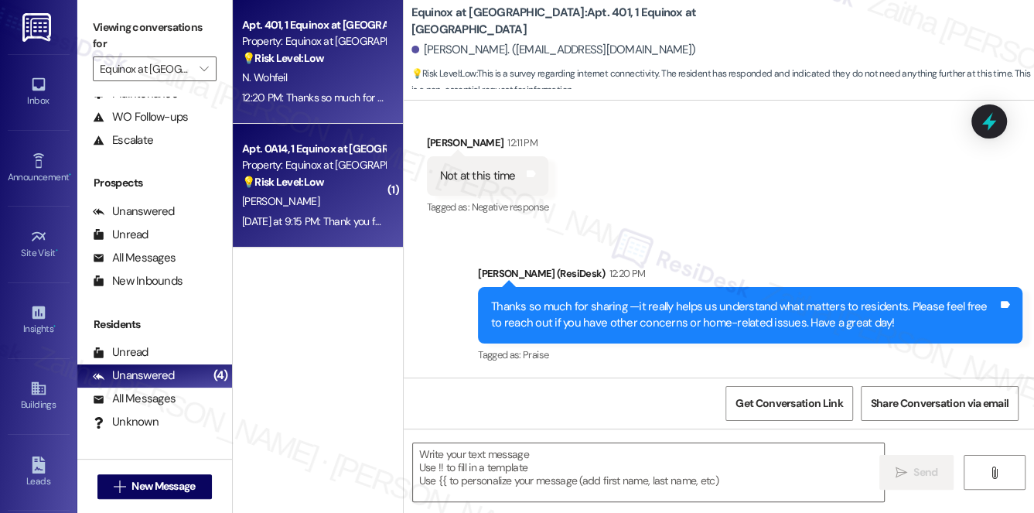
click at [344, 191] on div "Apt. 0A14, 1 Equinox at Midtown Property: Equinox at Midtown 💡 Risk Level: Low …" at bounding box center [314, 165] width 146 height 53
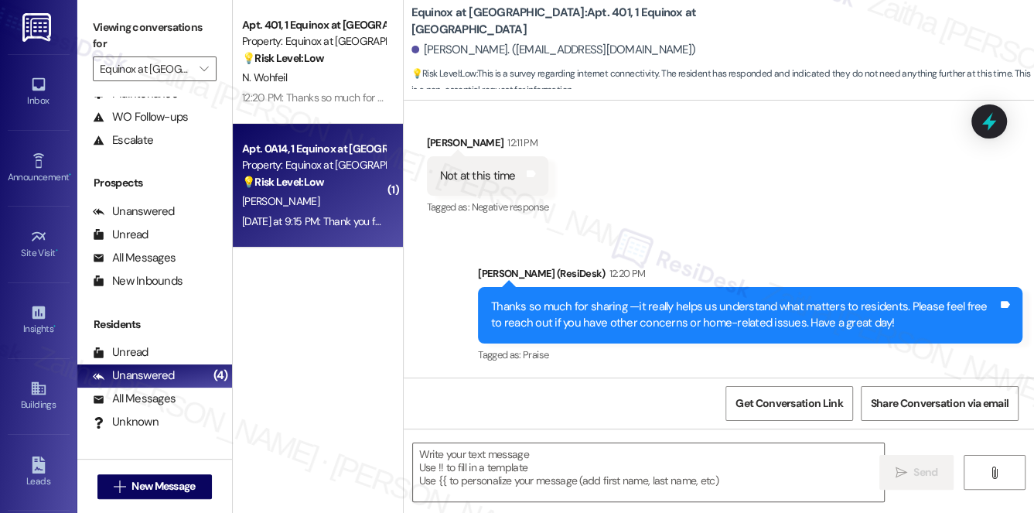
type textarea "Fetching suggested responses. Please feel free to read through the conversation…"
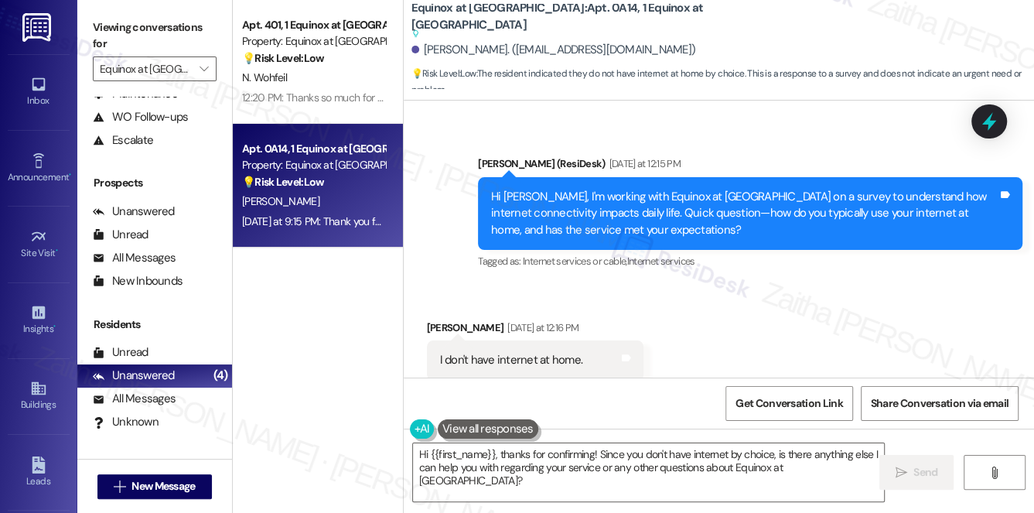
scroll to position [4950, 0]
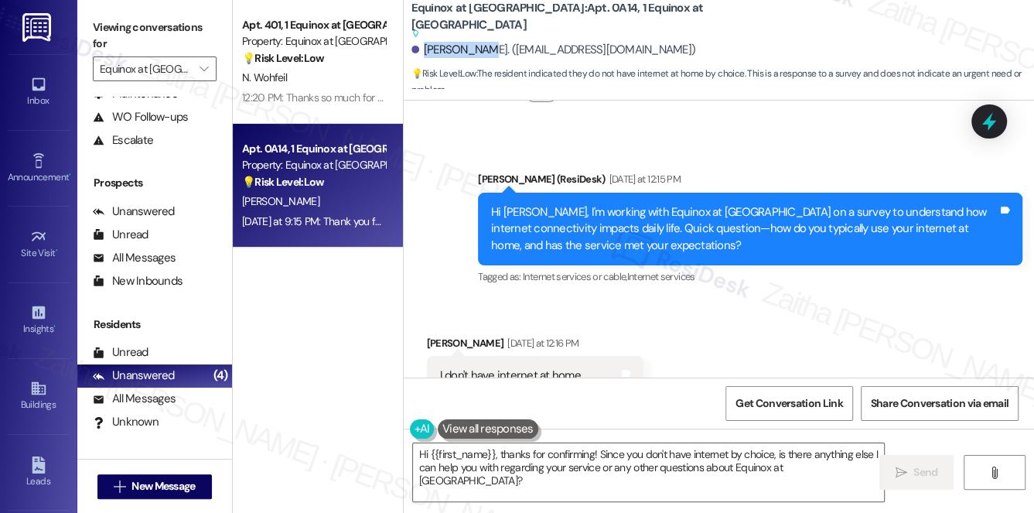
drag, startPoint x: 422, startPoint y: 46, endPoint x: 475, endPoint y: 45, distance: 52.6
click at [475, 45] on div "Lisa Kinsey. (lisak538@gmail.com)" at bounding box center [554, 50] width 285 height 16
click at [551, 14] on b "Equinox at Midtown: Apt. 0A14, 1 Equinox at Midtown Suggested actions and notes…" at bounding box center [566, 21] width 309 height 42
click at [810, 405] on span "Get Conversation Link" at bounding box center [789, 403] width 107 height 16
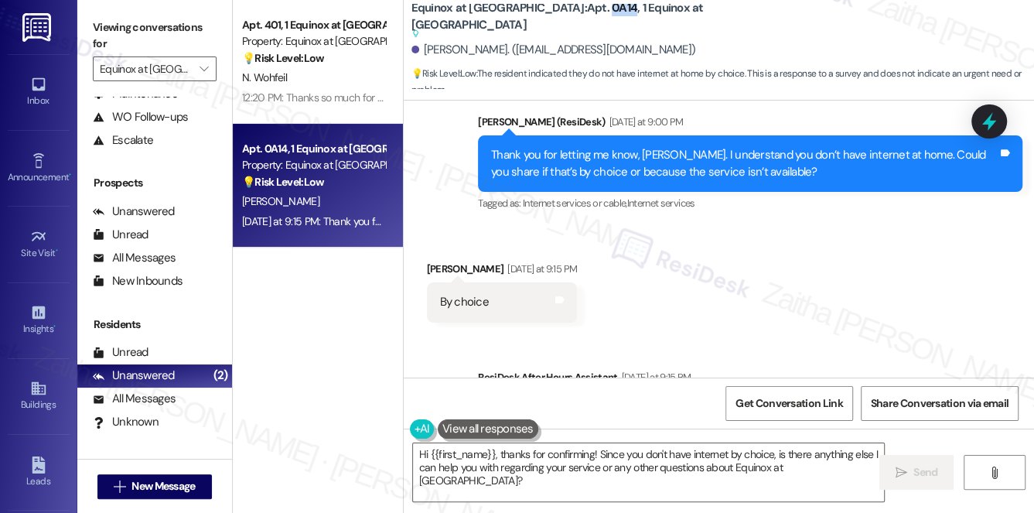
scroll to position [5231, 0]
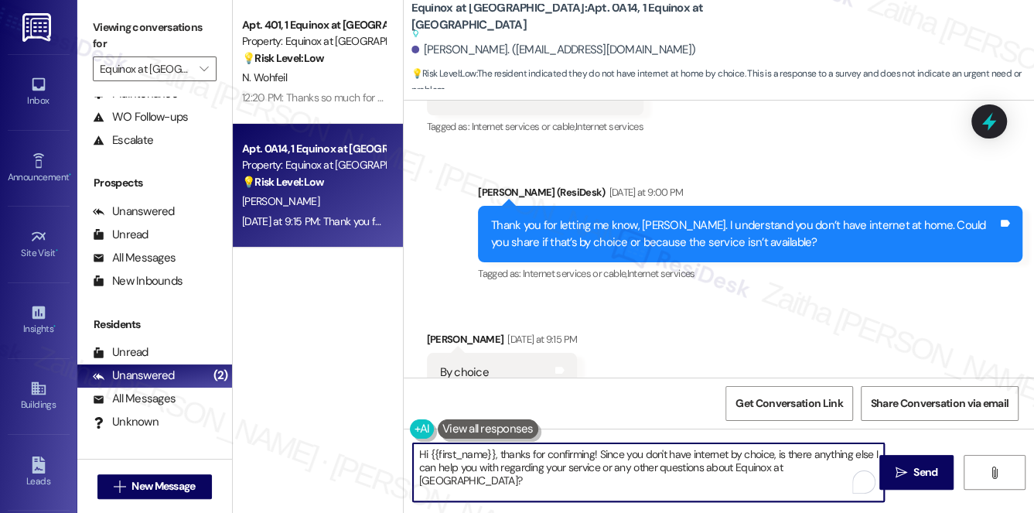
drag, startPoint x: 504, startPoint y: 452, endPoint x: 410, endPoint y: 452, distance: 93.6
click at [410, 452] on div "Hi {{first_name}}, thanks for confirming! Since you don't have internet by choi…" at bounding box center [642, 473] width 474 height 60
click at [448, 331] on div "Lisa Kinsey Yesterday at 9:15 PM" at bounding box center [502, 342] width 151 height 22
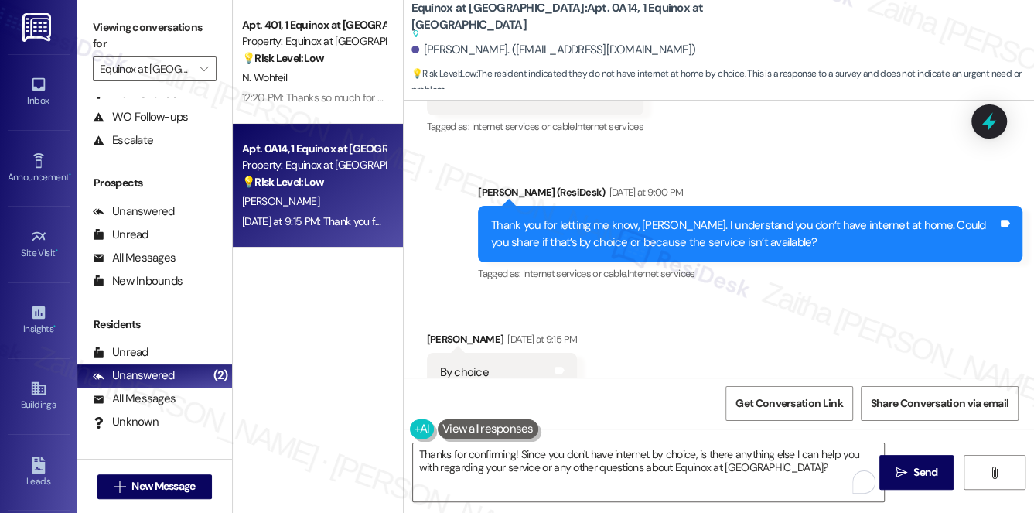
click at [432, 331] on div "Lisa Kinsey Yesterday at 9:15 PM" at bounding box center [502, 342] width 151 height 22
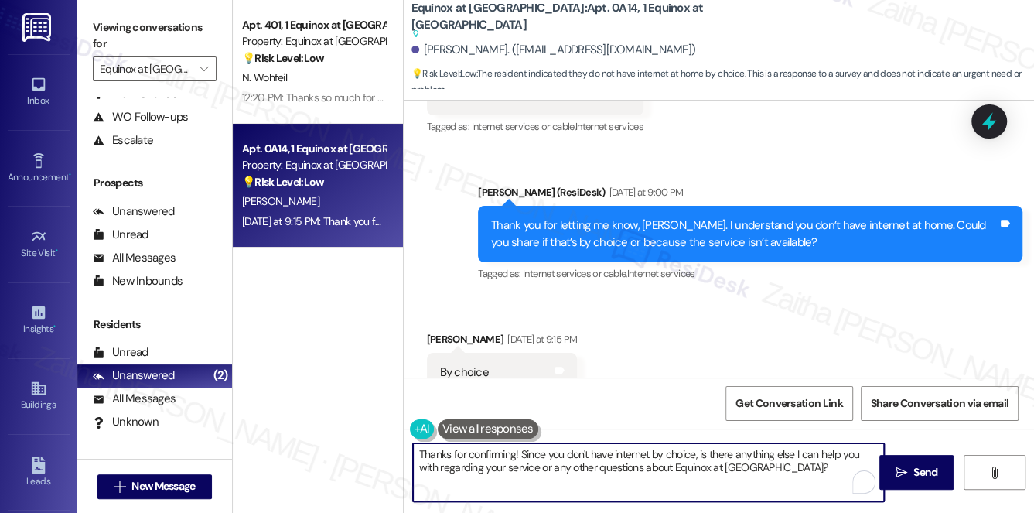
click at [416, 450] on textarea "Thanks for confirming! Since you don't have internet by choice, is there anythi…" at bounding box center [649, 472] width 472 height 58
paste textarea "Lisa"
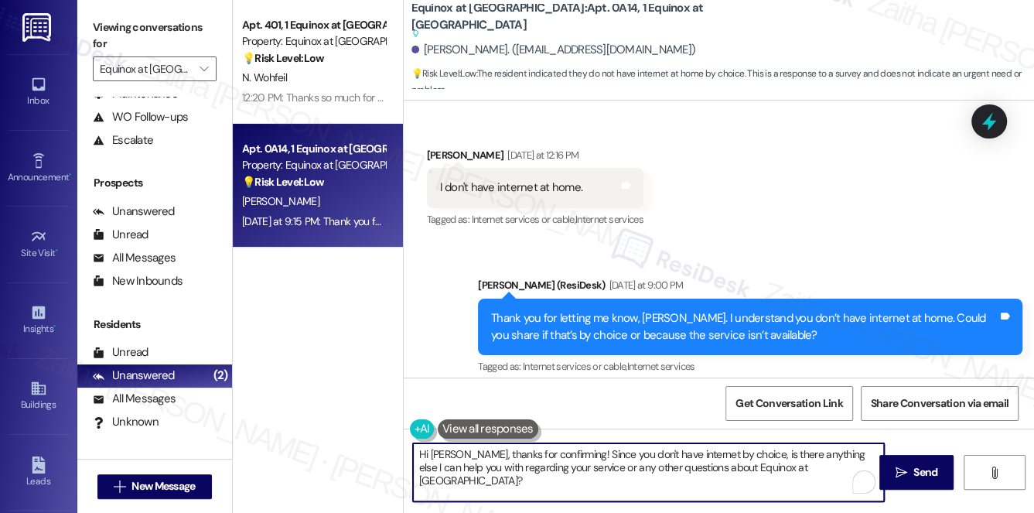
scroll to position [5090, 0]
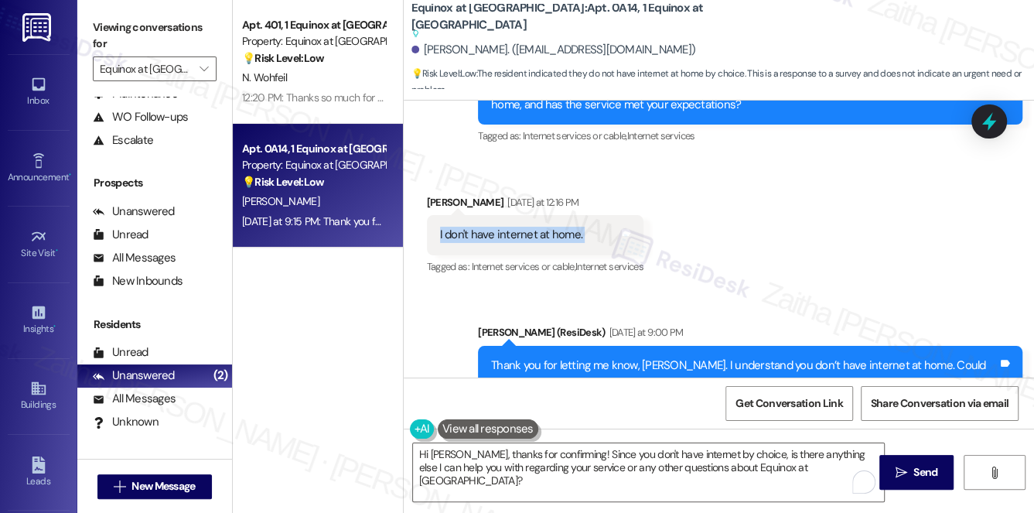
drag, startPoint x: 431, startPoint y: 201, endPoint x: 605, endPoint y: 182, distance: 175.2
click at [605, 215] on div "I don't have internet at home. Tags and notes" at bounding box center [535, 234] width 217 height 39
click at [754, 212] on div "Received via SMS Lisa Kinsey Yesterday at 12:16 PM I don't have internet at hom…" at bounding box center [719, 224] width 631 height 131
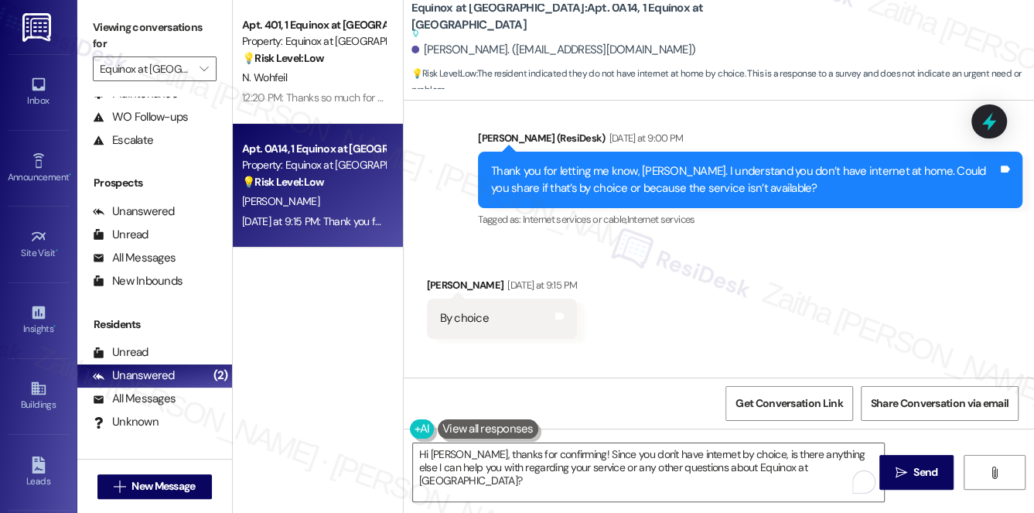
scroll to position [5302, 0]
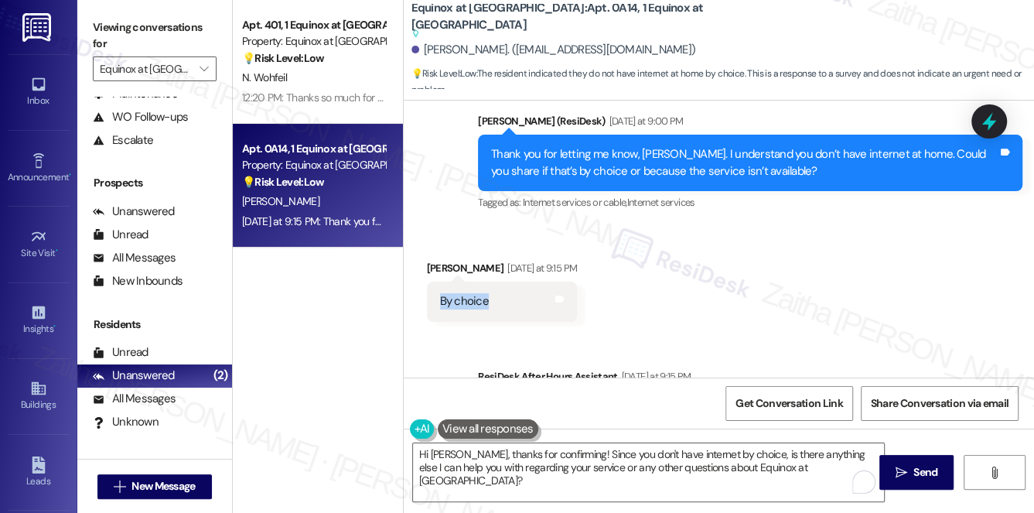
drag, startPoint x: 431, startPoint y: 261, endPoint x: 499, endPoint y: 275, distance: 69.5
click at [499, 282] on div "By choice Tags and notes" at bounding box center [502, 301] width 151 height 39
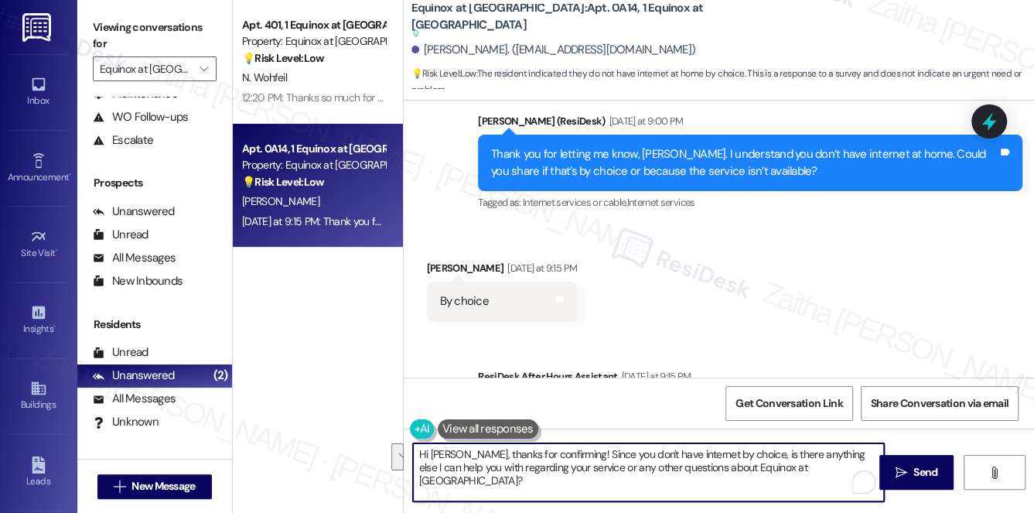
drag, startPoint x: 549, startPoint y: 452, endPoint x: 801, endPoint y: 480, distance: 253.9
click at [801, 480] on textarea "Hi Lisa, thanks for confirming! Since you don't have internet by choice, is the…" at bounding box center [649, 472] width 472 height 58
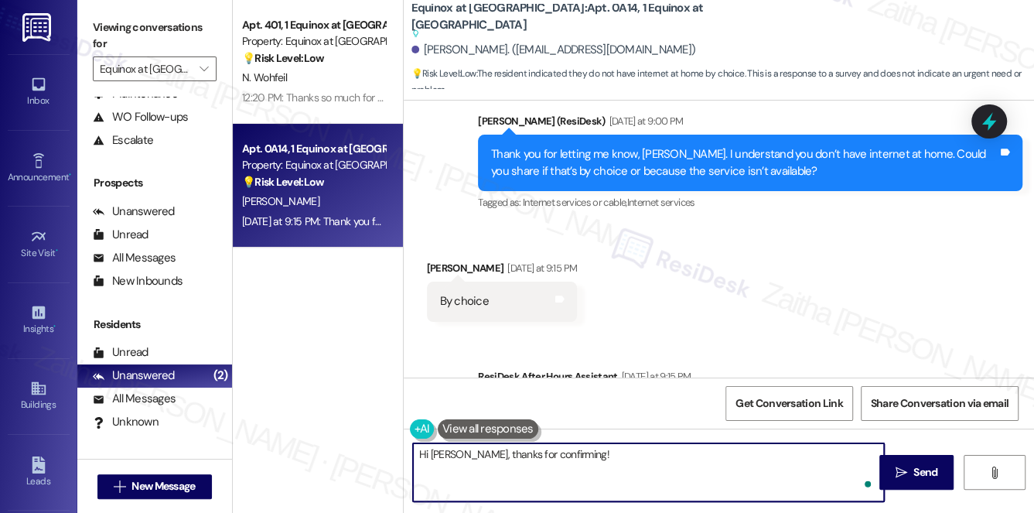
paste textarea "I understand you’ve chosen not to have internet at home, and I appreciate you s…"
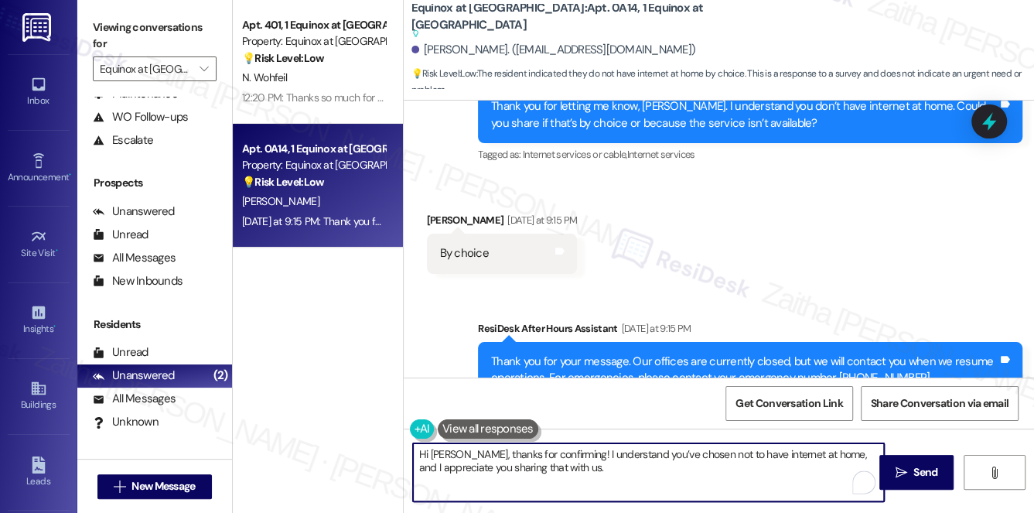
scroll to position [5371, 0]
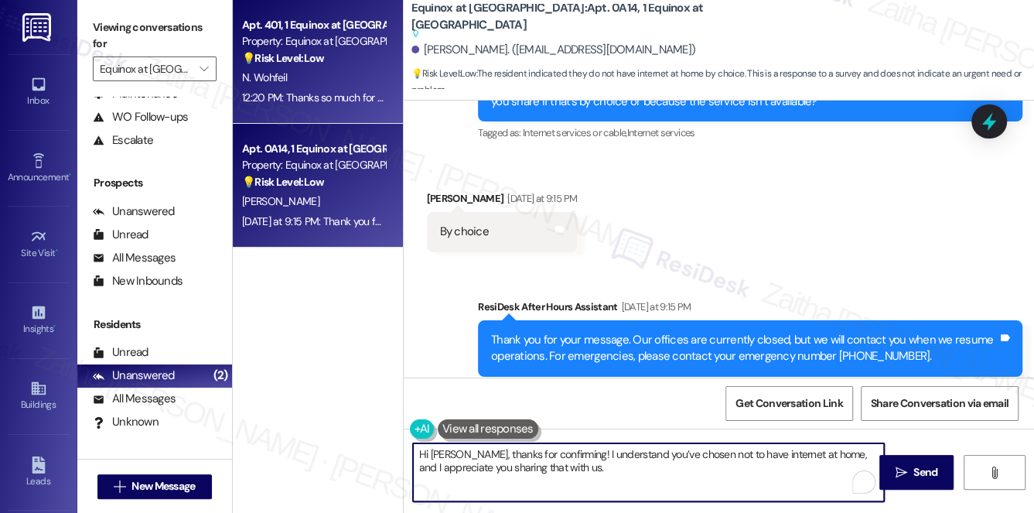
type textarea "Hi Lisa, thanks for confirming! I understand you’ve chosen not to have internet…"
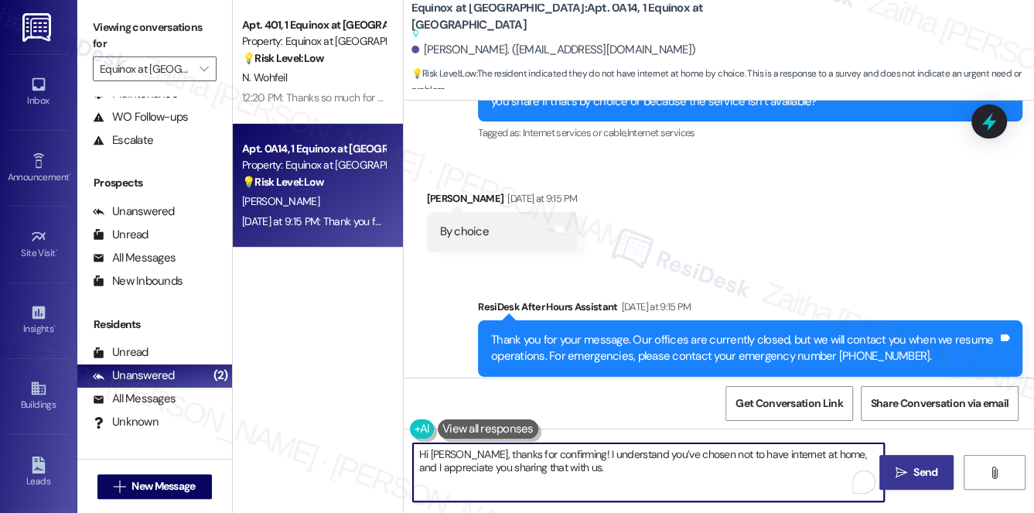
click at [901, 472] on icon "" at bounding box center [902, 473] width 12 height 12
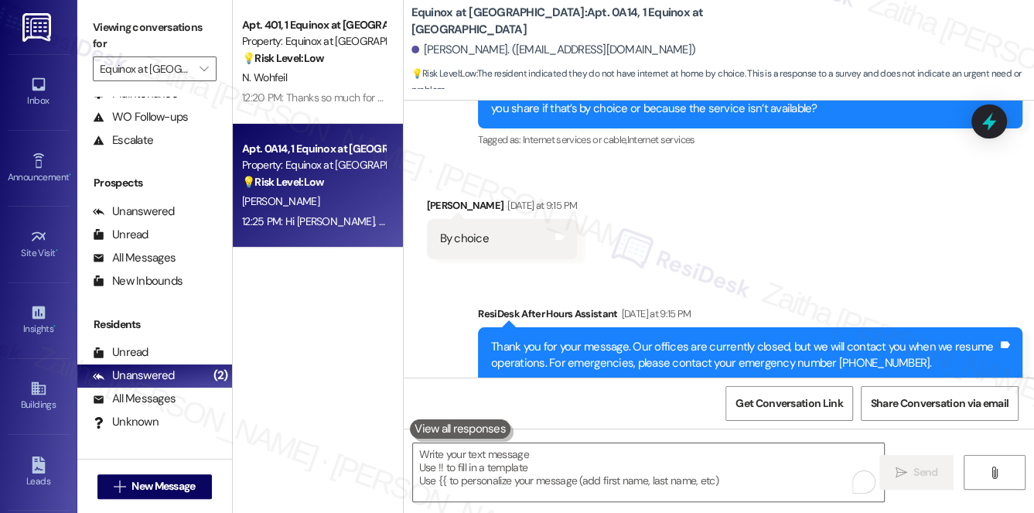
scroll to position [5496, 0]
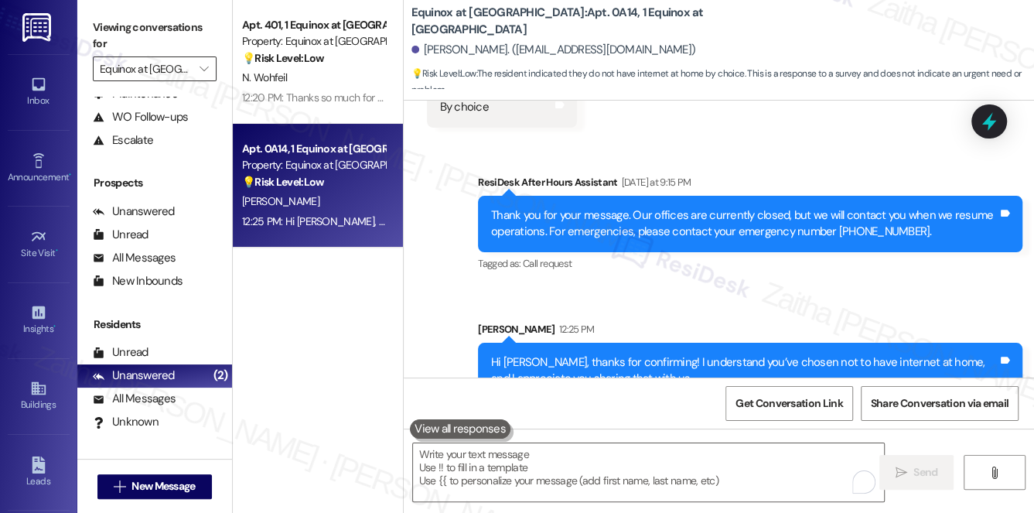
click at [158, 71] on input "Equinox at Midtown" at bounding box center [146, 68] width 92 height 25
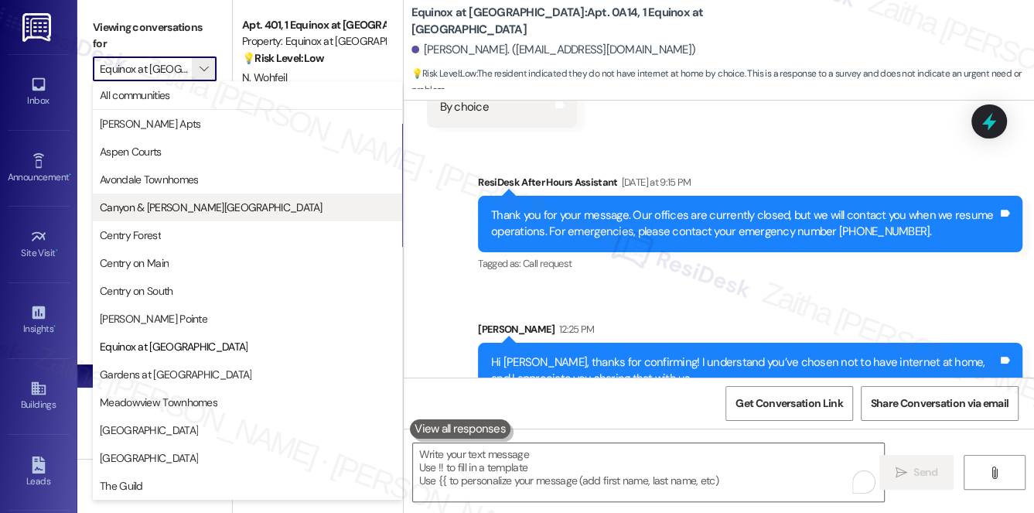
click at [153, 209] on span "Canyon & [PERSON_NAME][GEOGRAPHIC_DATA]" at bounding box center [211, 207] width 223 height 15
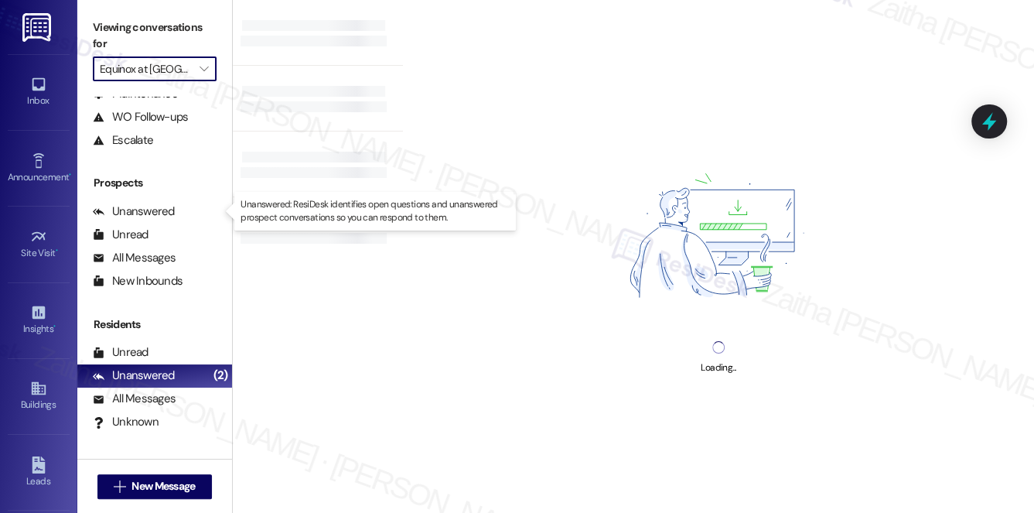
type input "Canyon & [PERSON_NAME][GEOGRAPHIC_DATA]"
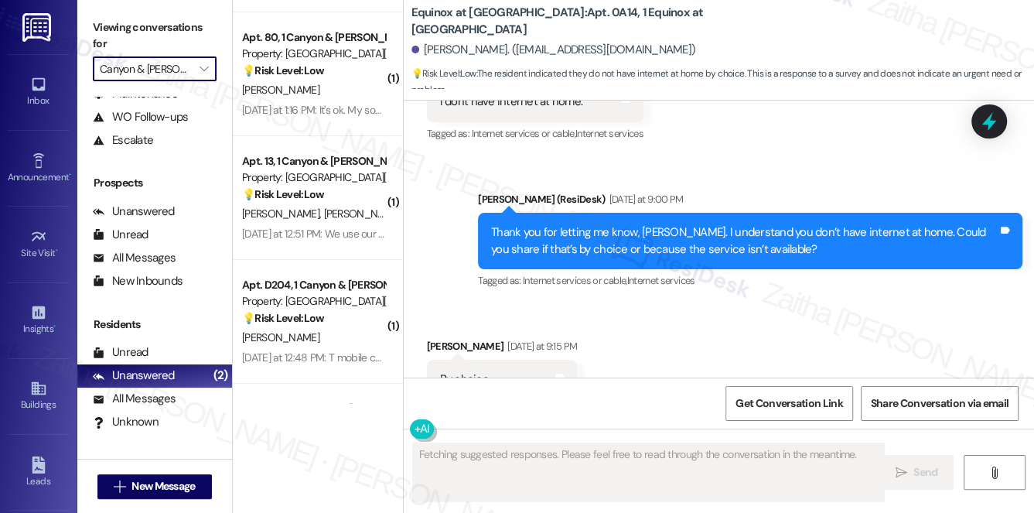
scroll to position [210, 0]
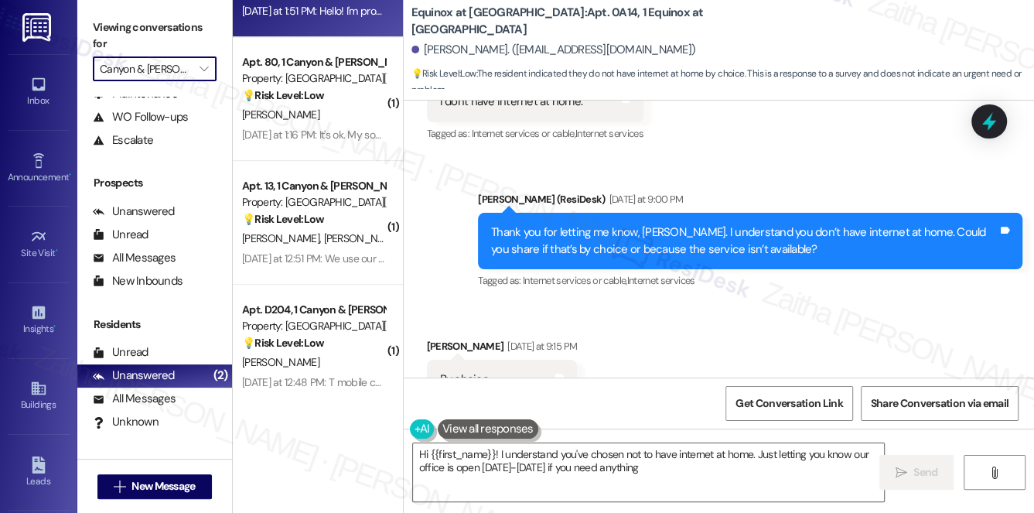
type textarea "Hi {{first_name}}! I understand you've chosen not to have internet at home. Jus…"
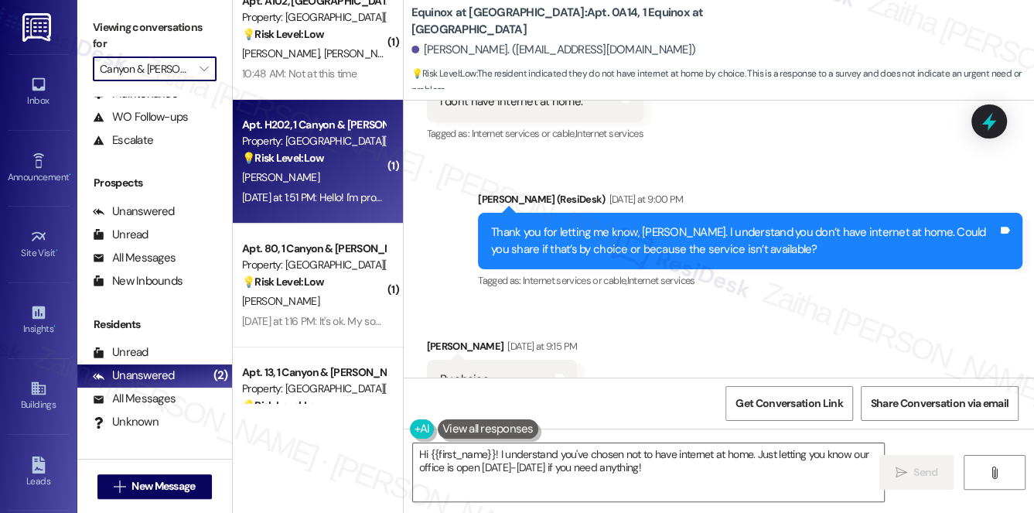
scroll to position [0, 0]
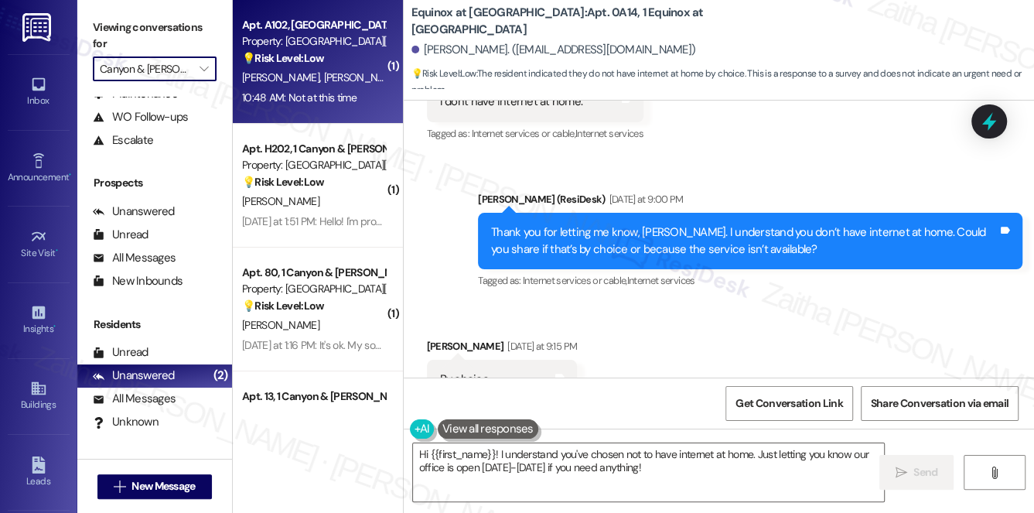
click at [359, 87] on div "D. Lawson T. Lawson" at bounding box center [314, 77] width 146 height 19
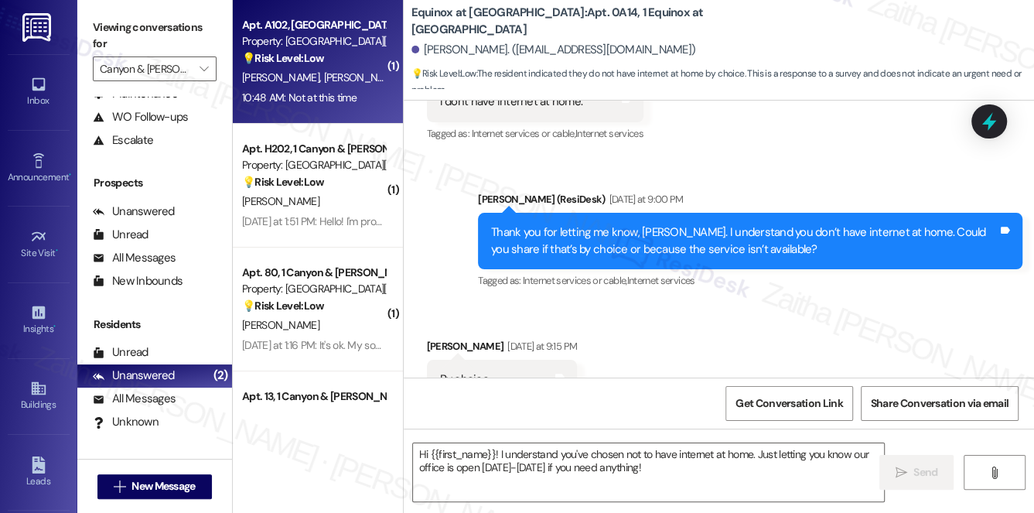
type textarea "Fetching suggested responses. Please feel free to read through the conversation…"
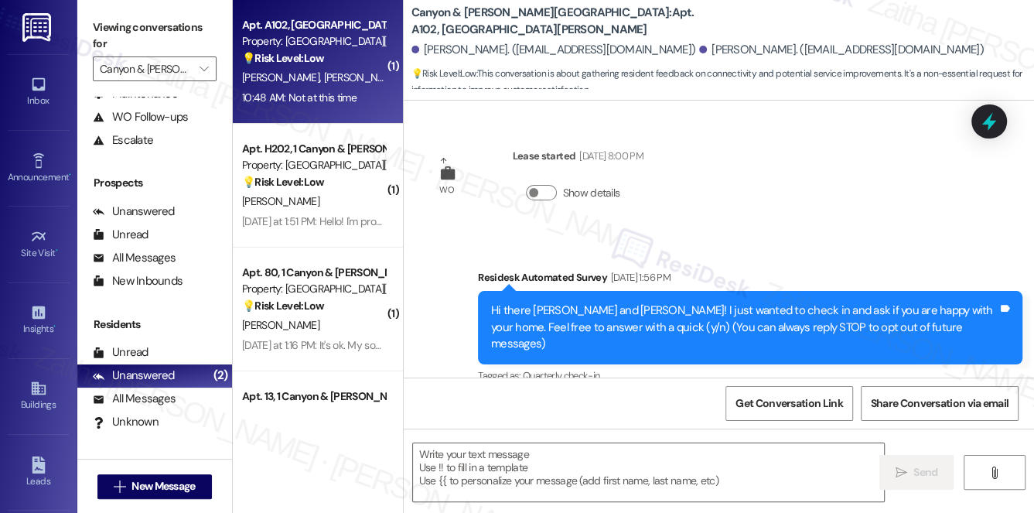
scroll to position [12935, 0]
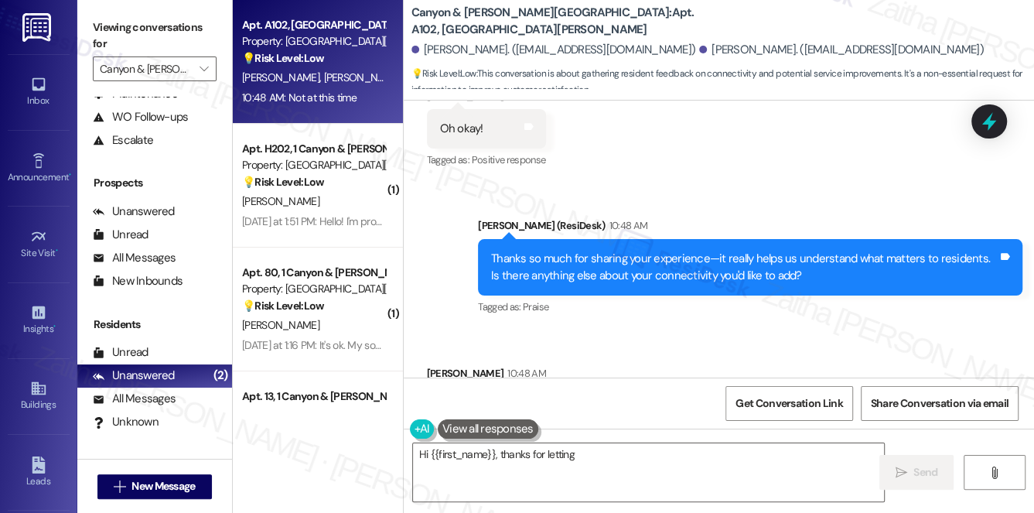
type textarea "Hi {{first_name}}, thanks for letting me"
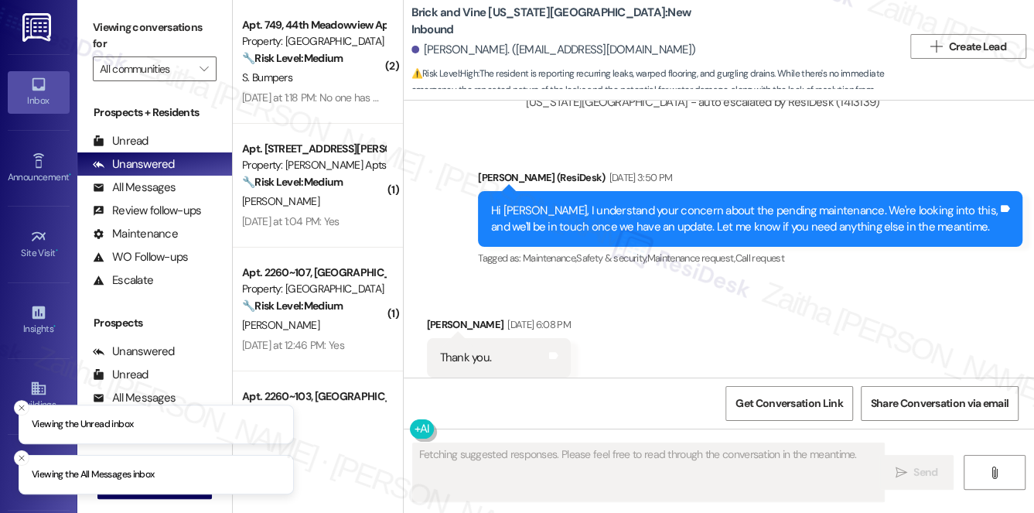
scroll to position [1123, 0]
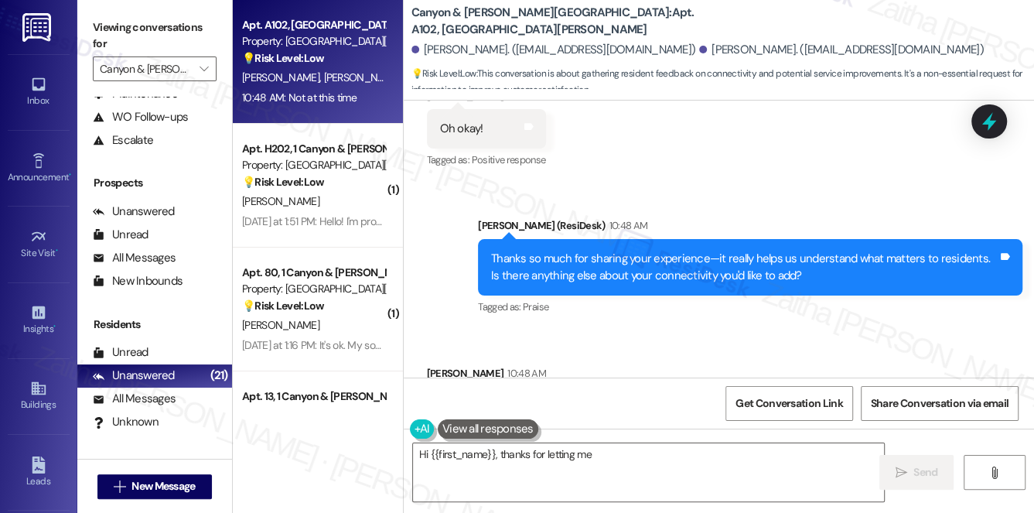
click at [355, 58] on div "💡 Risk Level: Low This conversation is about gathering resident feedback on con…" at bounding box center [313, 58] width 143 height 16
drag, startPoint x: 426, startPoint y: 316, endPoint x: 551, endPoint y: 324, distance: 124.9
click at [551, 354] on div "Received via SMS [PERSON_NAME] 10:48 AM Not at this time Tags and notes Tagged …" at bounding box center [488, 408] width 145 height 108
copy div "Not at this time Tags and notes"
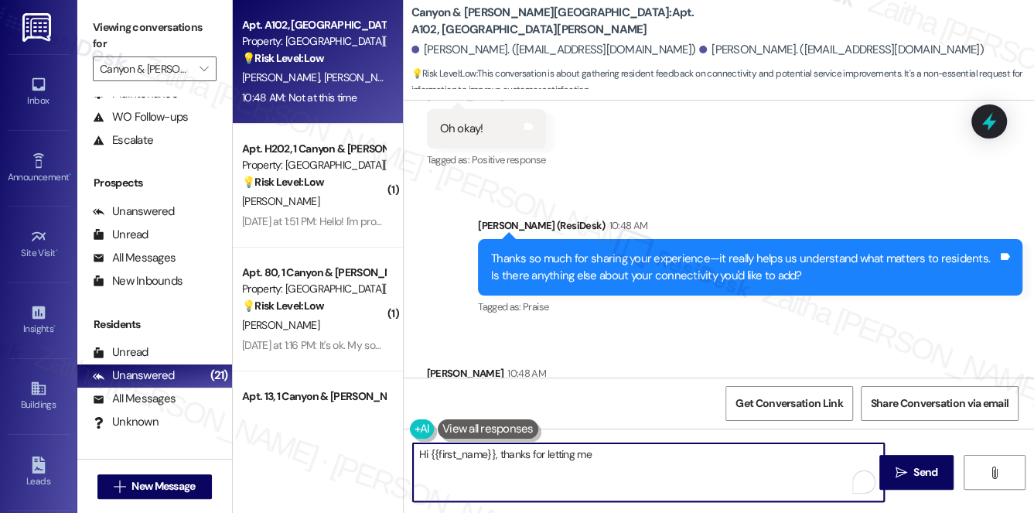
drag, startPoint x: 418, startPoint y: 458, endPoint x: 755, endPoint y: 466, distance: 337.4
click at [752, 467] on textarea "Hi {{first_name}}, thanks for letting me know! If you think of anything else, p…" at bounding box center [649, 472] width 472 height 58
type textarea "Hi {{first_name}}, thanks for letting me know! If you think of anything else, p…"
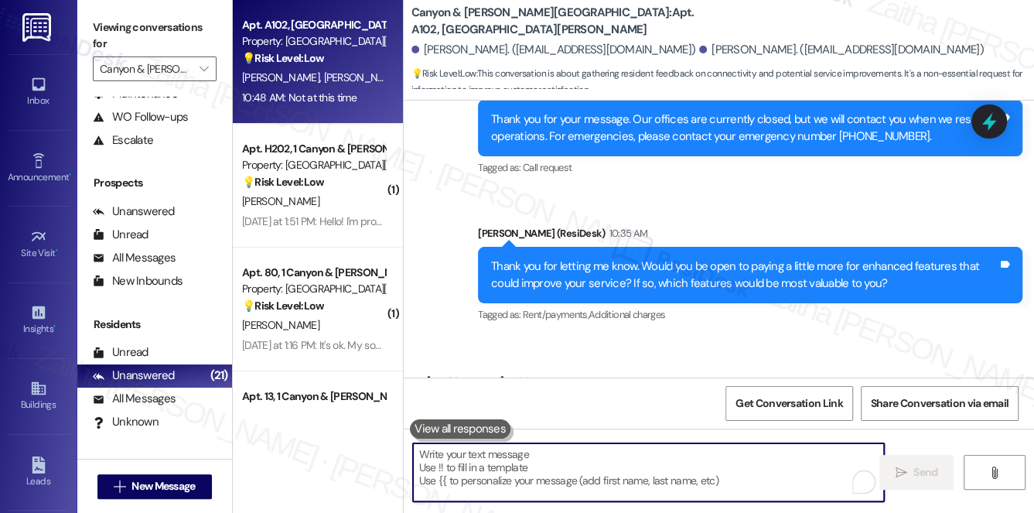
scroll to position [12301, 0]
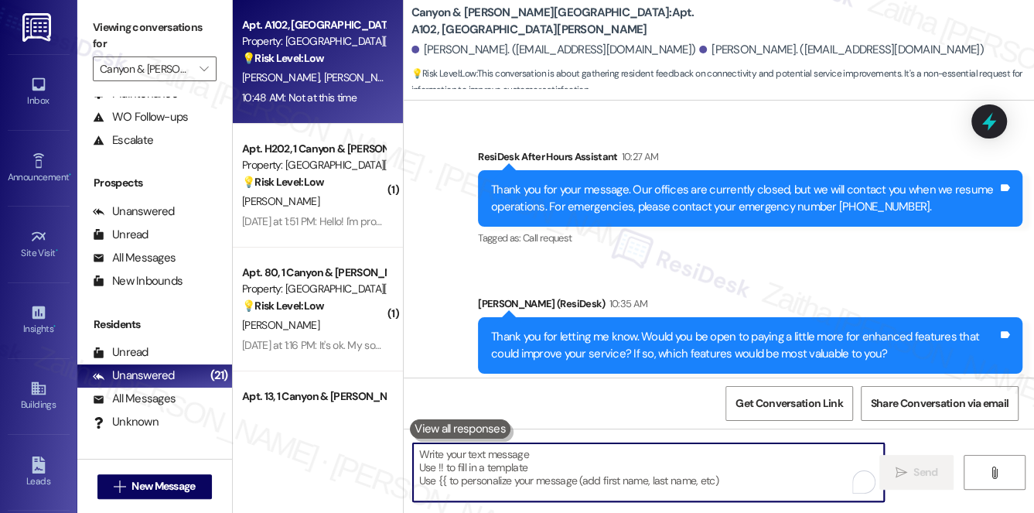
paste textarea "Thank you, {{first_name}}. We appreciate your feedback and the time you’ve take…"
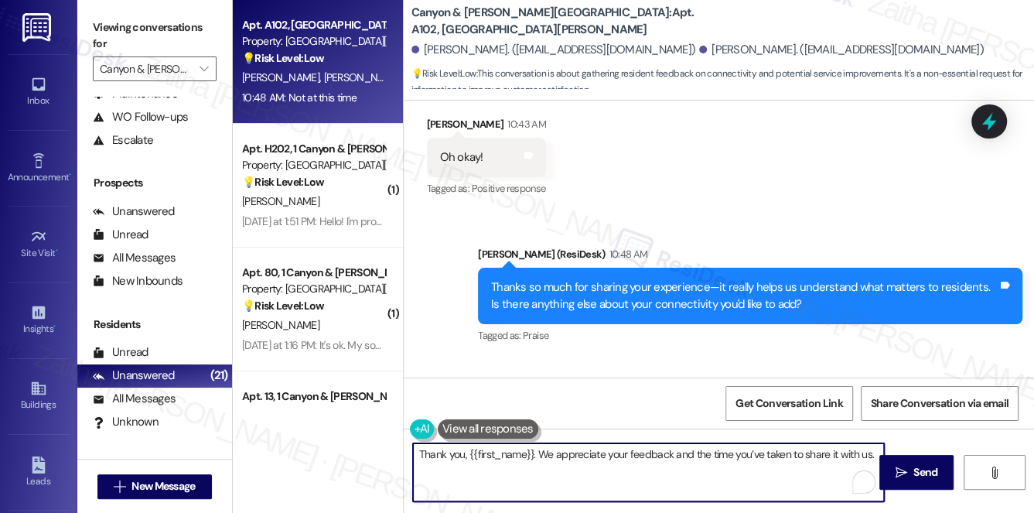
scroll to position [12935, 0]
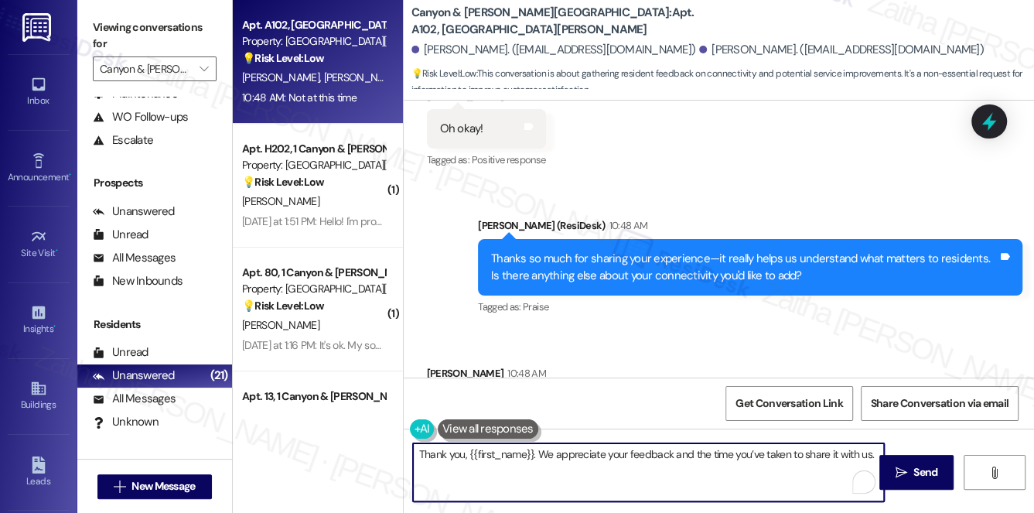
click at [442, 365] on div "[PERSON_NAME] 10:48 AM" at bounding box center [488, 376] width 122 height 22
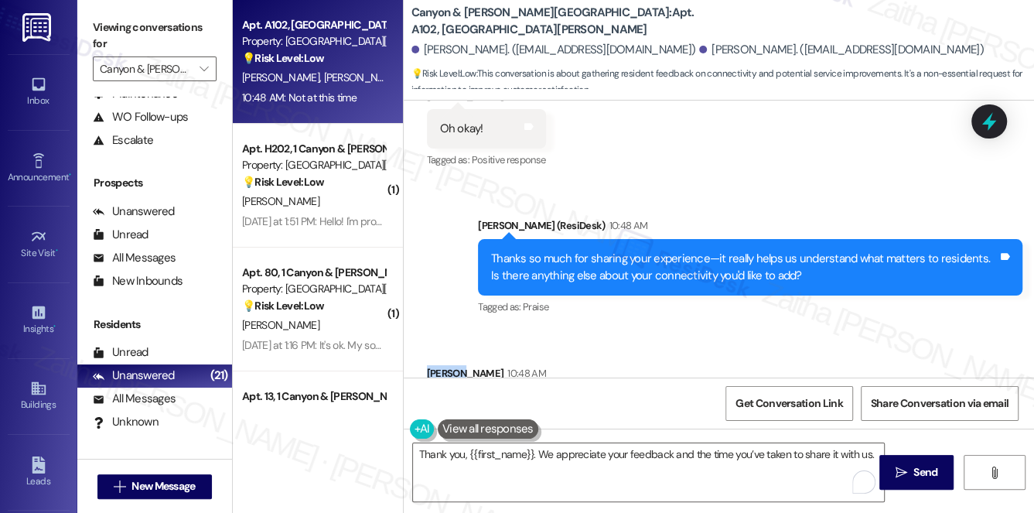
click at [442, 365] on div "[PERSON_NAME] 10:48 AM" at bounding box center [488, 376] width 122 height 22
copy div "[PERSON_NAME]"
click at [503, 453] on textarea "Thank you, {{first_name}}. We appreciate your feedback and the time you’ve take…" at bounding box center [649, 472] width 472 height 58
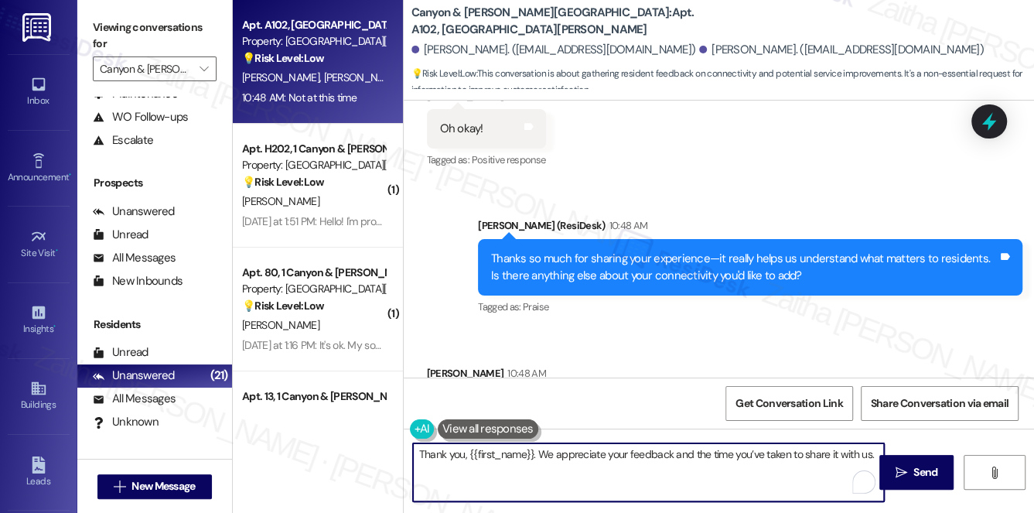
click at [503, 453] on textarea "Thank you, {{first_name}}. We appreciate your feedback and the time you’ve take…" at bounding box center [649, 472] width 472 height 58
paste textarea "[PERSON_NAME]"
type textarea "Thank you, [PERSON_NAME]. We appreciate your feedback and the time you’ve taken…"
drag, startPoint x: 919, startPoint y: 471, endPoint x: 854, endPoint y: 420, distance: 82.7
click at [919, 471] on span "Send" at bounding box center [926, 472] width 24 height 16
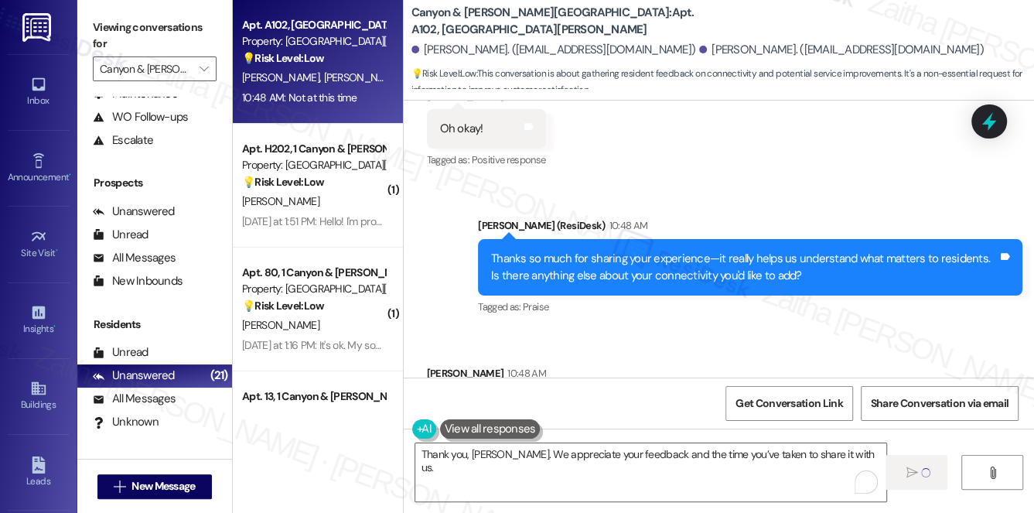
scroll to position [12934, 0]
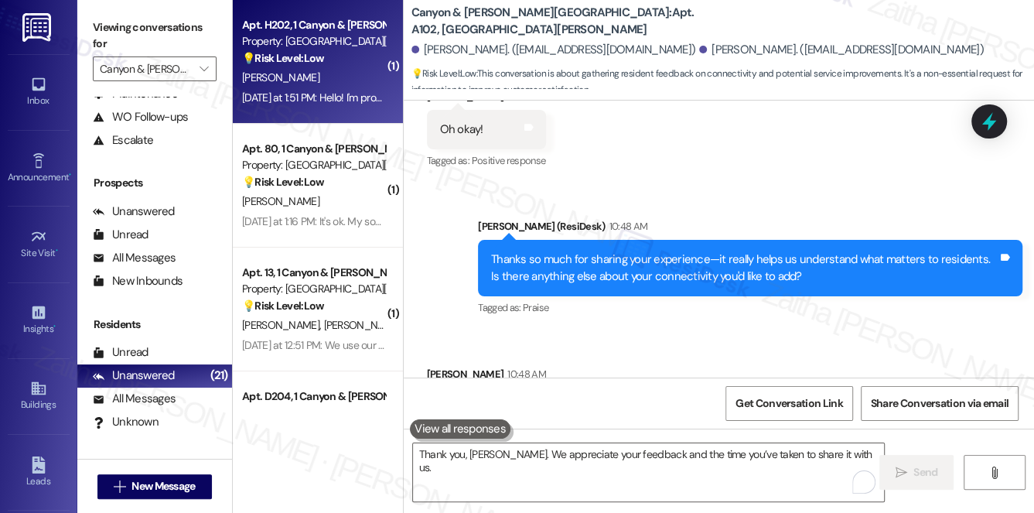
click at [357, 73] on div "[PERSON_NAME]" at bounding box center [314, 77] width 146 height 19
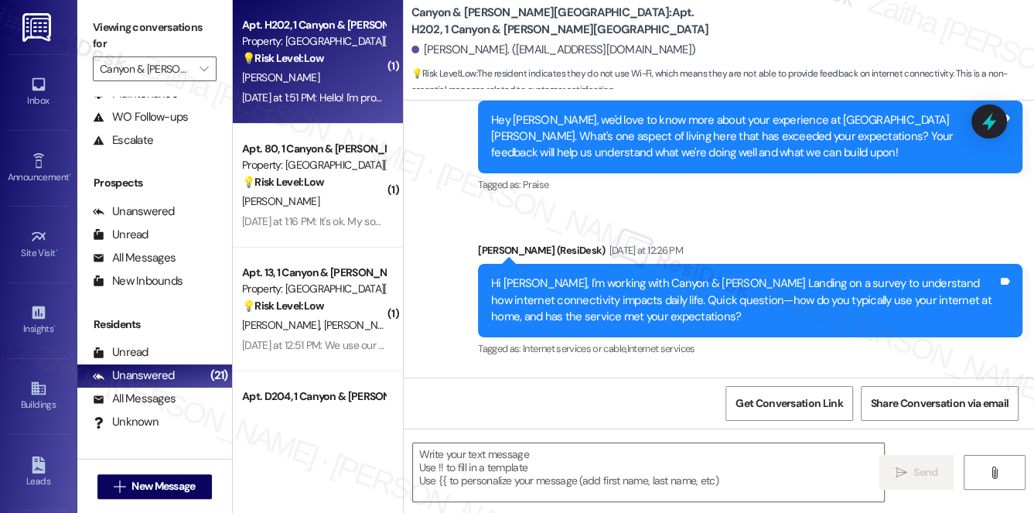
type textarea "Fetching suggested responses. Please feel free to read through the conversation…"
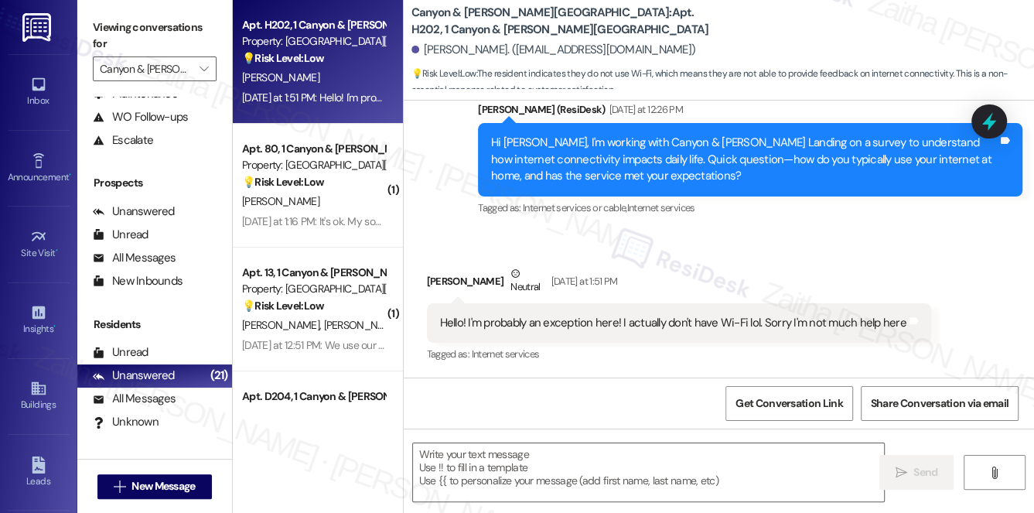
scroll to position [2030, 0]
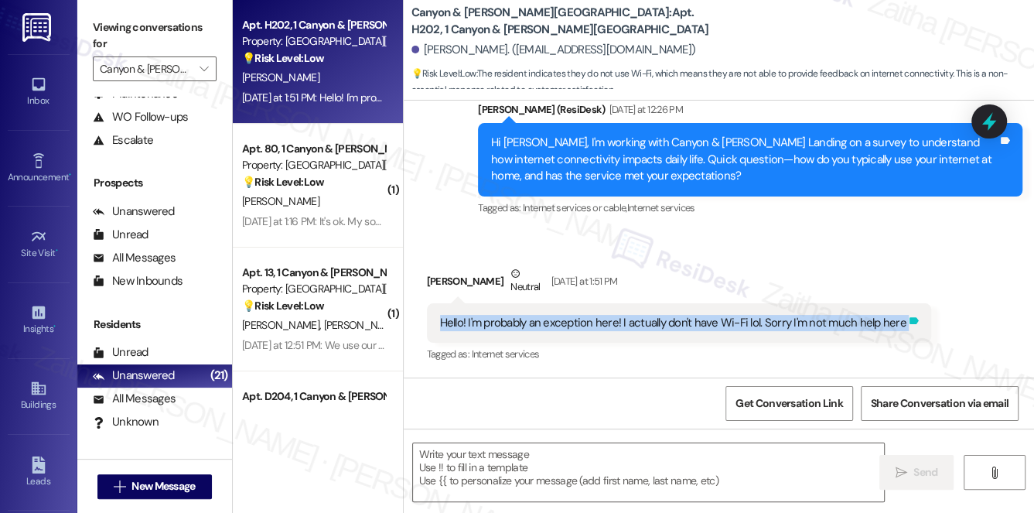
drag, startPoint x: 433, startPoint y: 322, endPoint x: 901, endPoint y: 330, distance: 469.0
click at [901, 330] on div "Hello! I'm probably an exception here! I actually don't have Wi-Fi lol. Sorry I…" at bounding box center [679, 322] width 504 height 39
copy div "Hello! I'm probably an exception here! I actually don't have Wi-Fi lol. Sorry I…"
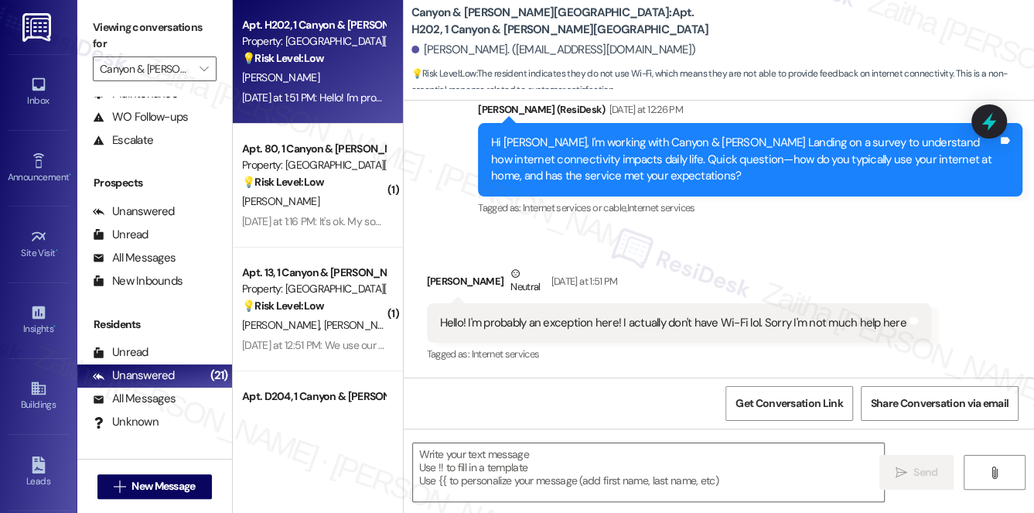
click at [634, 369] on div "Received via SMS [PERSON_NAME] Neutral [DATE] at 1:51 PM Hello! I'm probably an…" at bounding box center [680, 316] width 528 height 124
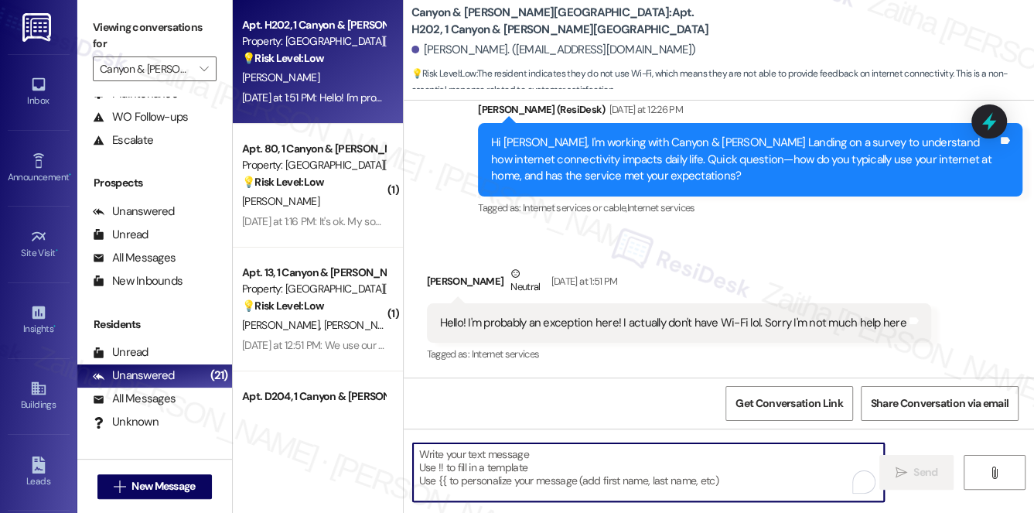
click at [514, 467] on textarea "To enrich screen reader interactions, please activate Accessibility in Grammarl…" at bounding box center [649, 472] width 472 height 58
paste textarea "No worries at all, {{first_name}}—your input is still very helpful. Since you d…"
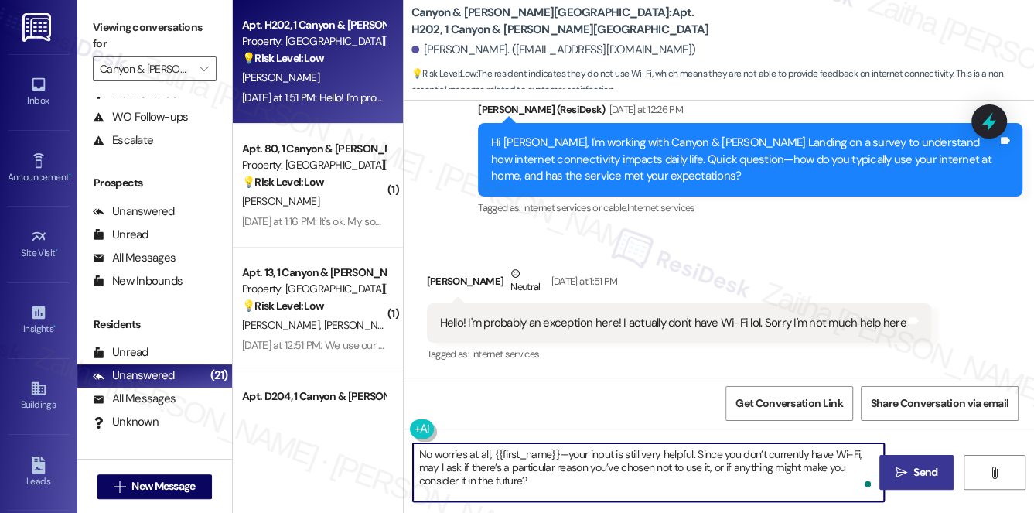
type textarea "No worries at all, {{first_name}}—your input is still very helpful. Since you d…"
click at [901, 471] on icon "" at bounding box center [902, 473] width 12 height 12
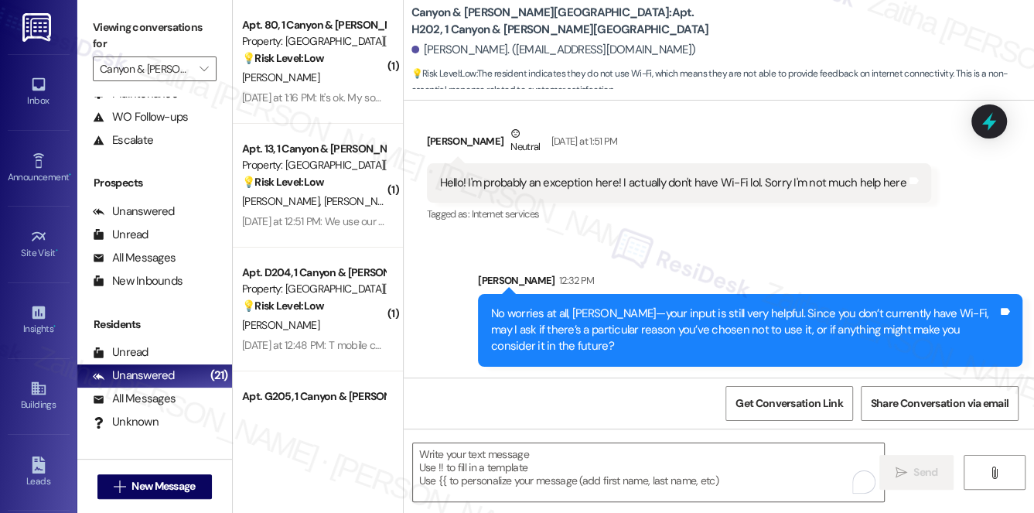
scroll to position [2172, 0]
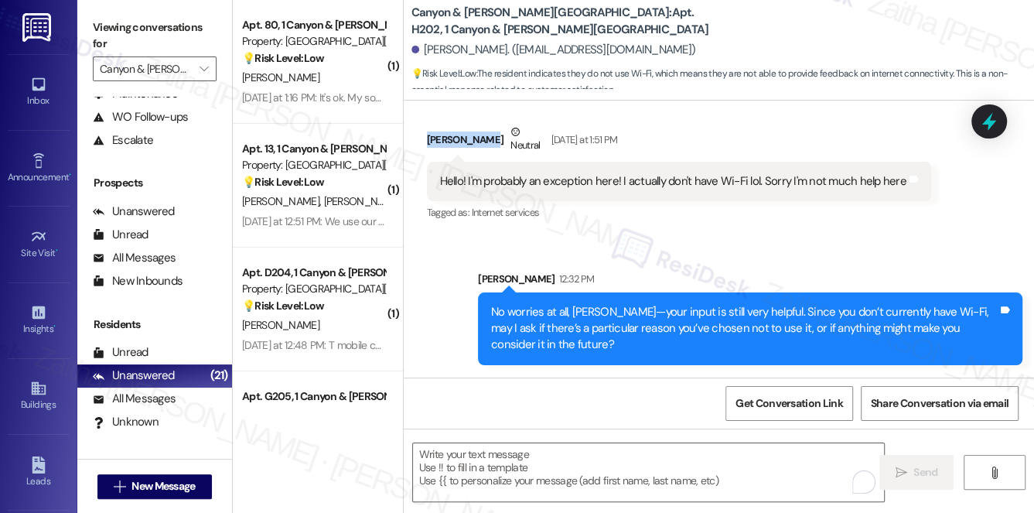
drag, startPoint x: 426, startPoint y: 139, endPoint x: 489, endPoint y: 136, distance: 62.7
click at [489, 136] on div "[PERSON_NAME] Neutral [DATE] at 1:51 PM" at bounding box center [679, 143] width 504 height 38
copy div "[PERSON_NAME]"
click at [574, 19] on b "Canyon & [PERSON_NAME] Landing: Apt. H202, 1 Canyon & [PERSON_NAME][GEOGRAPHIC_…" at bounding box center [566, 21] width 309 height 33
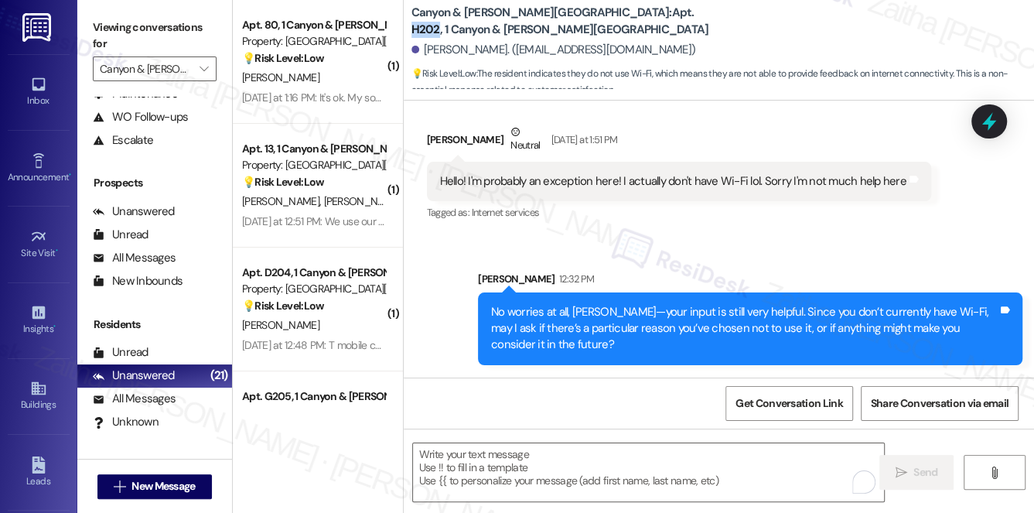
copy b "H202"
click at [760, 395] on span "Get Conversation Link" at bounding box center [789, 403] width 107 height 16
click at [751, 253] on div "Sent via SMS [PERSON_NAME] 12:32 PM No worries at all, [PERSON_NAME]—your input…" at bounding box center [719, 306] width 631 height 141
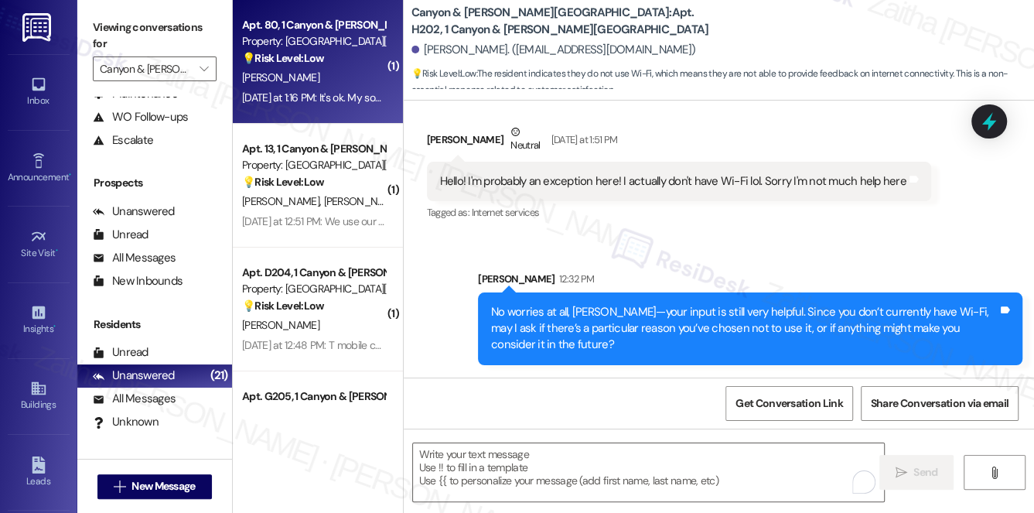
click at [353, 63] on div "💡 Risk Level: Low The resident's response to the internet survey is a non-essen…" at bounding box center [313, 58] width 143 height 16
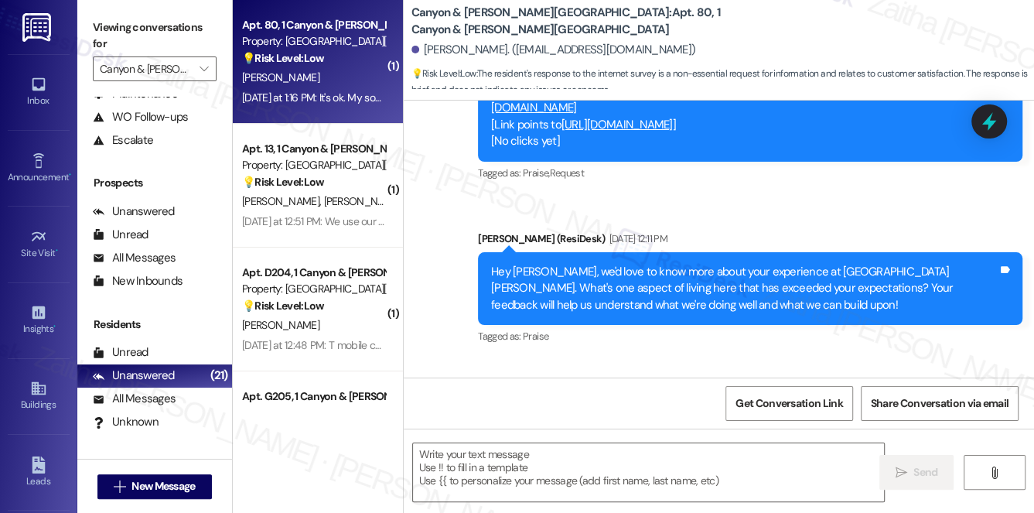
scroll to position [1669, 0]
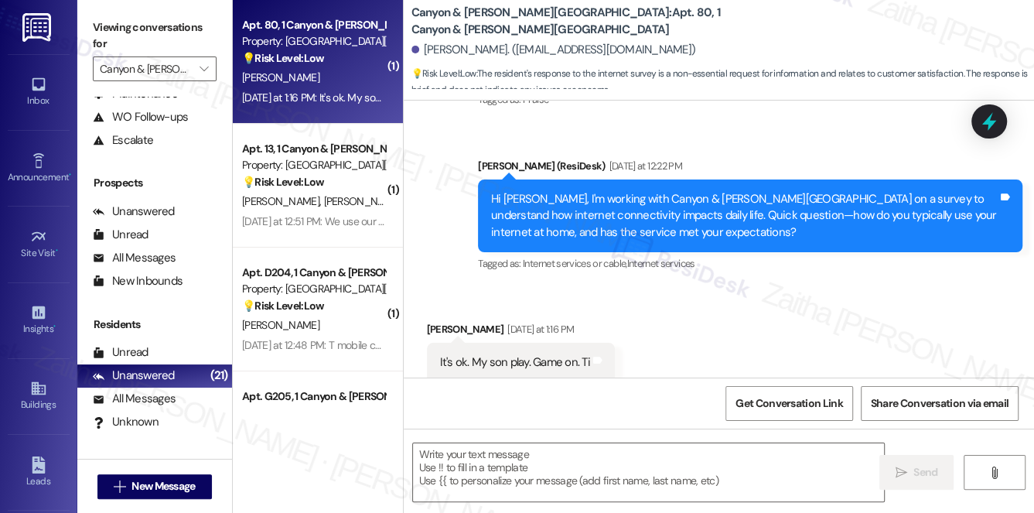
type textarea "Fetching suggested responses. Please feel free to read through the conversation…"
drag, startPoint x: 431, startPoint y: 344, endPoint x: 623, endPoint y: 354, distance: 192.1
click at [623, 354] on div "Received via SMS [PERSON_NAME] [DATE] at 1:16 PM It's ok. My son play. Game on.…" at bounding box center [521, 351] width 211 height 84
copy div "It's ok. My son play. Game on. Ti Tags and notes"
click at [637, 392] on div "Get Conversation Link Share Conversation via email" at bounding box center [719, 403] width 631 height 51
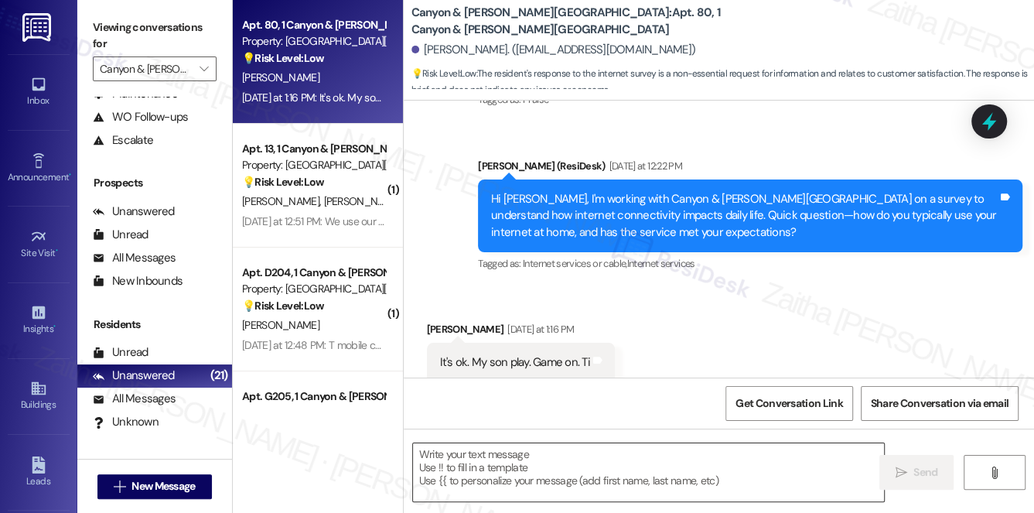
click at [477, 467] on textarea at bounding box center [649, 472] width 472 height 58
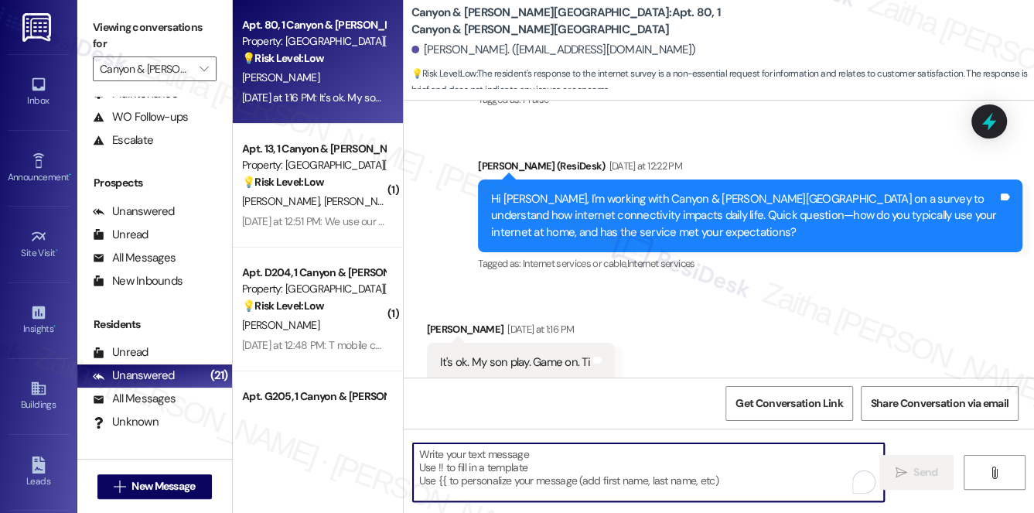
paste textarea "Thank you for sharing that, {{first_name}}. I understand your son uses the inte…"
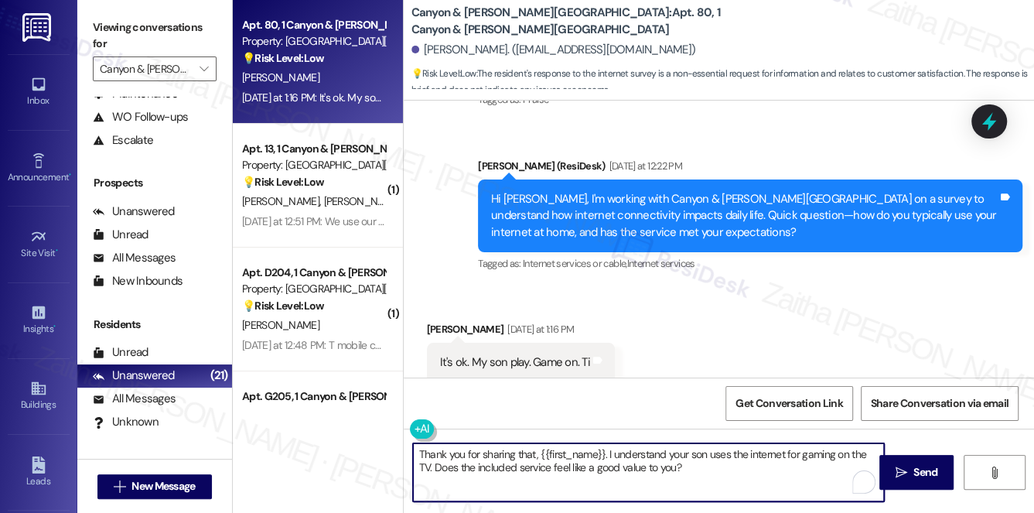
click at [686, 465] on textarea "Thank you for sharing that, {{first_name}}. I understand your son uses the inte…" at bounding box center [649, 472] width 472 height 58
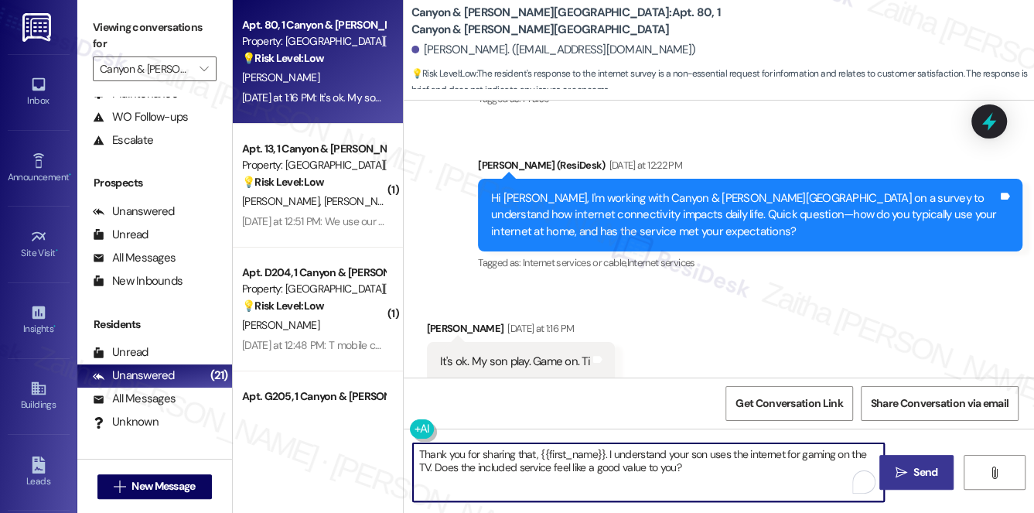
type textarea "Thank you for sharing that, {{first_name}}. I understand your son uses the inte…"
click at [917, 468] on span "Send" at bounding box center [926, 472] width 24 height 16
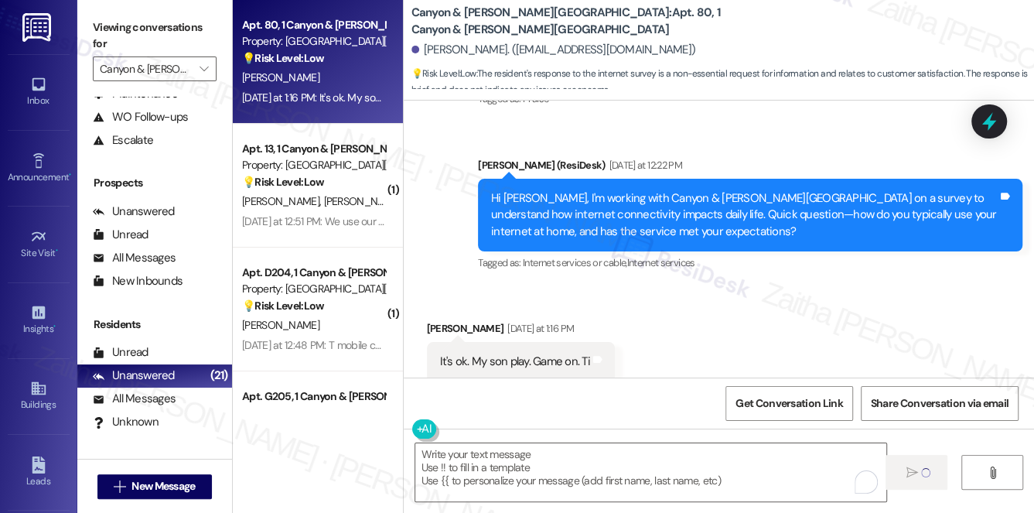
scroll to position [1669, 0]
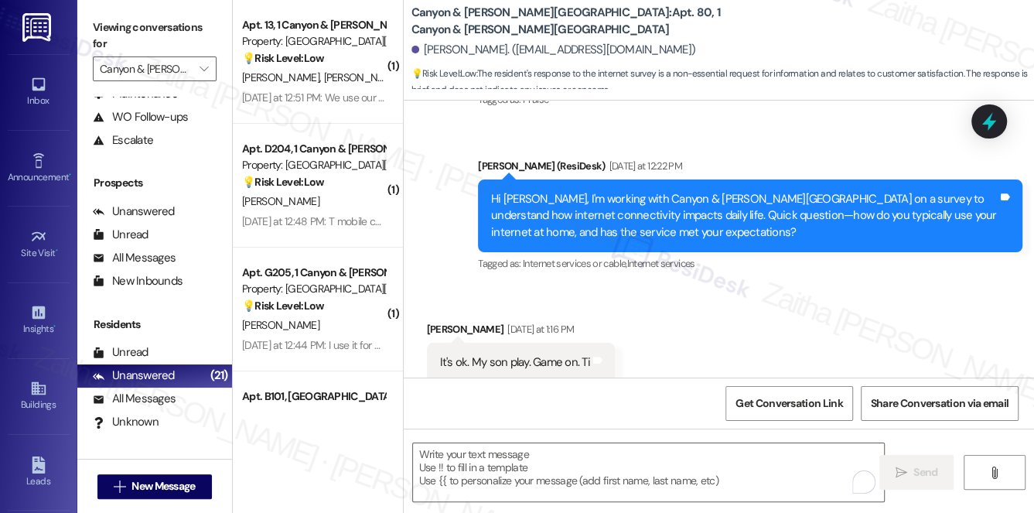
drag, startPoint x: 422, startPoint y: 312, endPoint x: 488, endPoint y: 302, distance: 66.5
click at [488, 309] on div "Received via SMS [PERSON_NAME] [DATE] at 1:16 PM It's ok. My son play. Game on.…" at bounding box center [521, 351] width 211 height 84
copy div "[PERSON_NAME]"
click at [800, 408] on span "Get Conversation Link" at bounding box center [789, 403] width 107 height 16
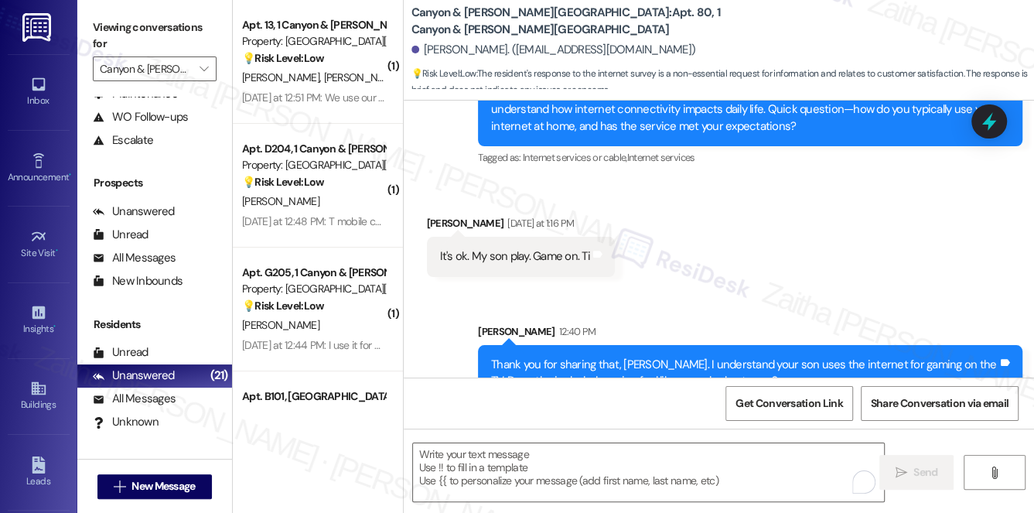
scroll to position [1794, 0]
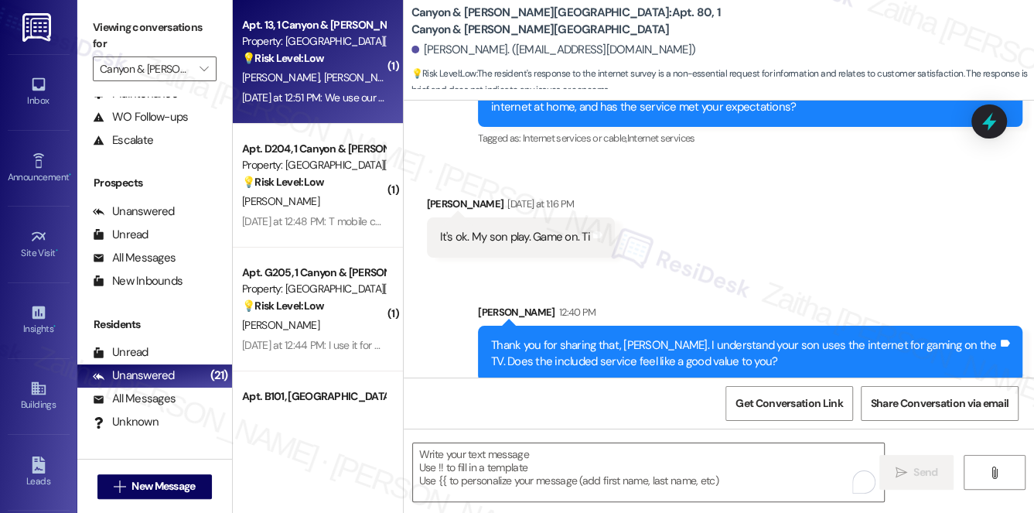
click at [357, 76] on div "[PERSON_NAME] [PERSON_NAME]" at bounding box center [314, 77] width 146 height 19
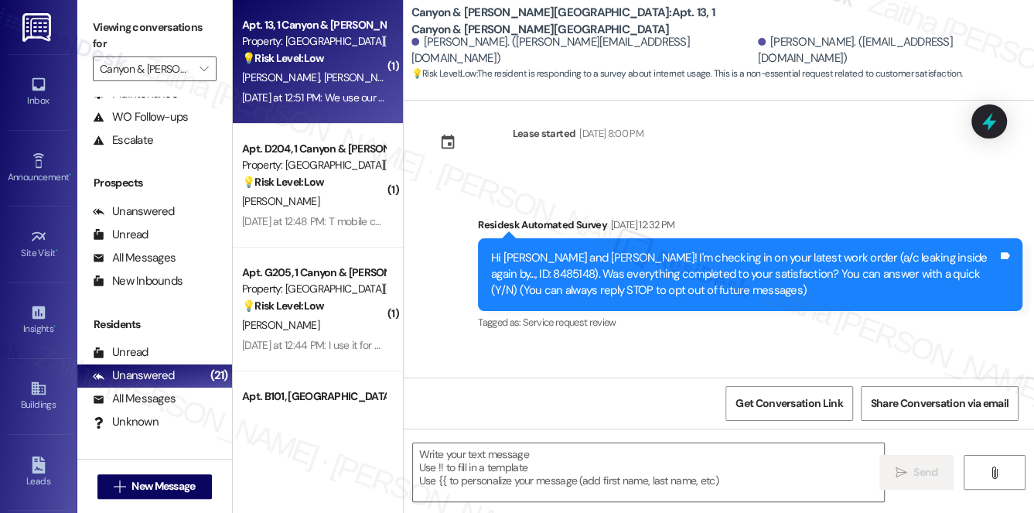
type textarea "Fetching suggested responses. Please feel free to read through the conversation…"
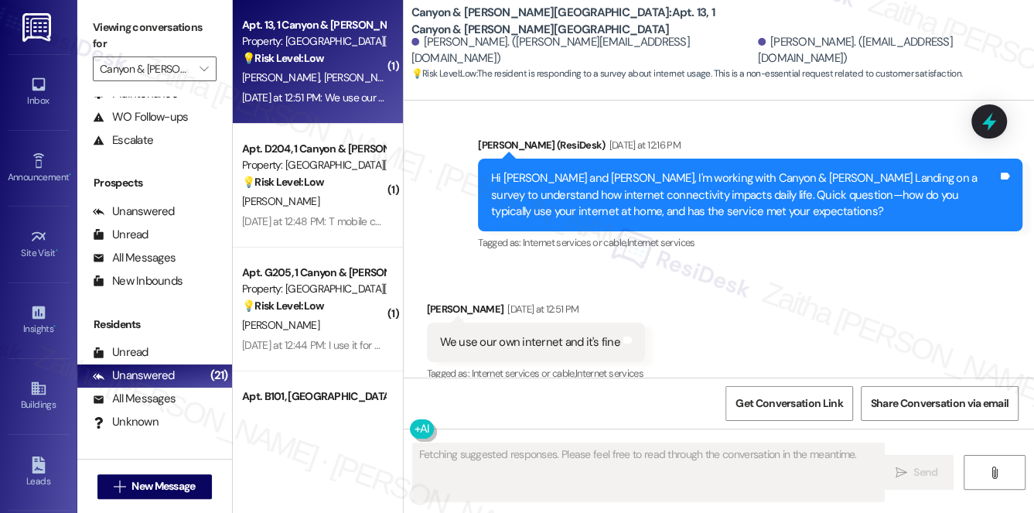
scroll to position [872, 0]
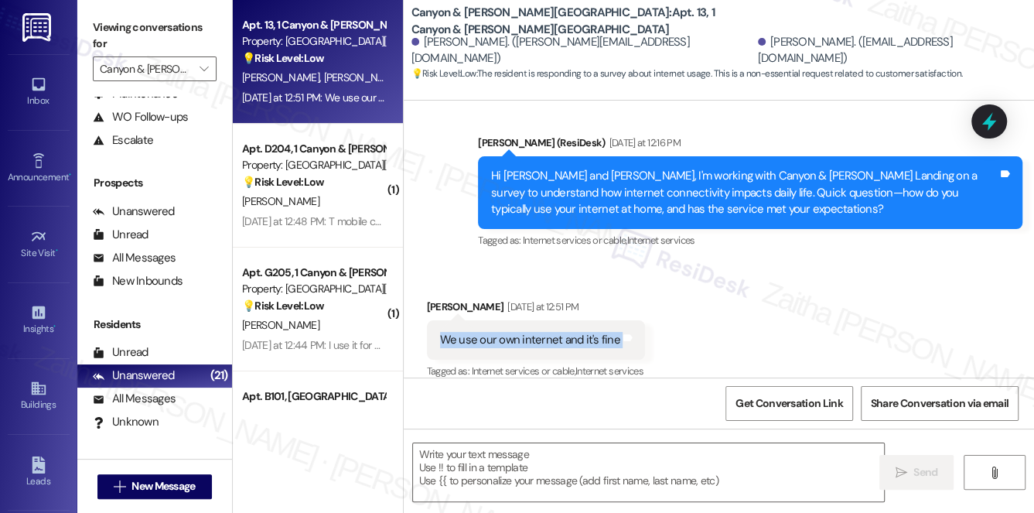
drag, startPoint x: 437, startPoint y: 320, endPoint x: 640, endPoint y: 327, distance: 202.8
click at [640, 327] on div "We use our own internet and it's fine Tags and notes" at bounding box center [536, 339] width 218 height 39
copy div "We use our own internet and it's fine Tags and notes"
click at [514, 452] on textarea at bounding box center [649, 472] width 472 height 58
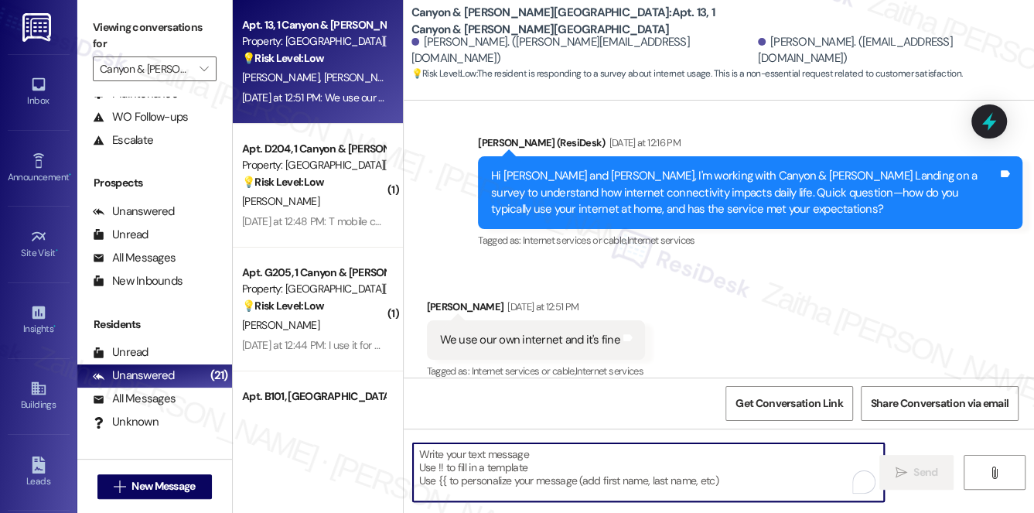
paste textarea "Got it, {{first_name}}—thanks for sharing! Glad to hear your internet is workin…"
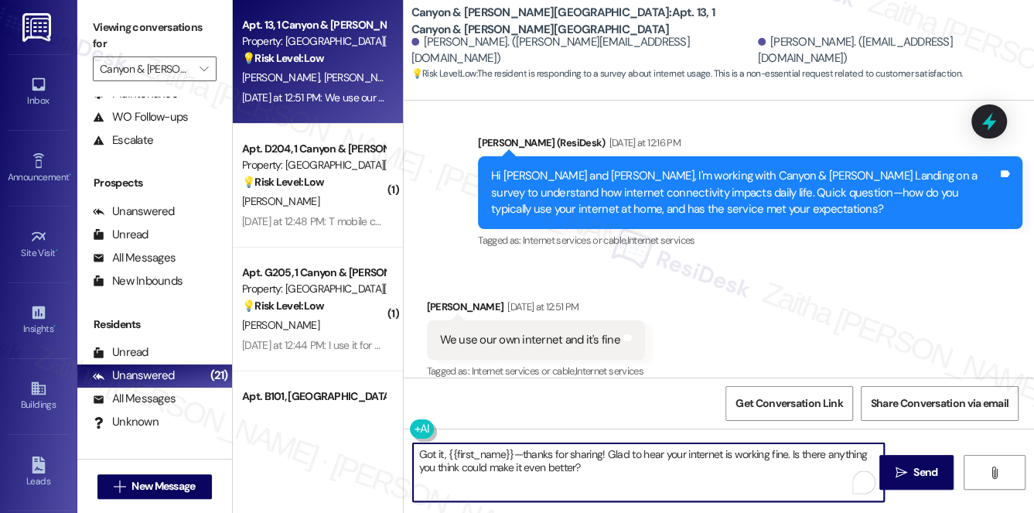
click at [446, 299] on div "[PERSON_NAME] [DATE] at 12:51 PM" at bounding box center [536, 310] width 218 height 22
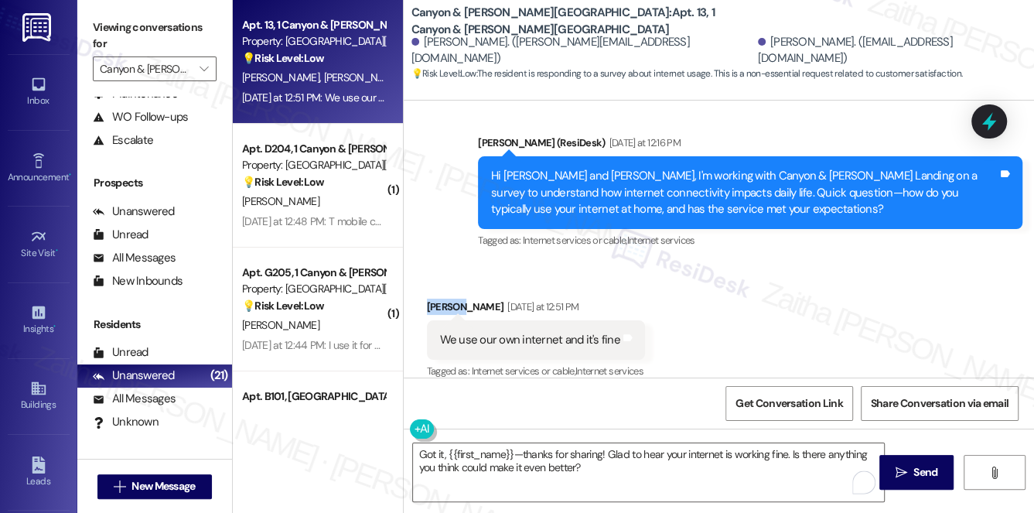
click at [446, 299] on div "[PERSON_NAME] [DATE] at 12:51 PM" at bounding box center [536, 310] width 218 height 22
copy div "Hunter"
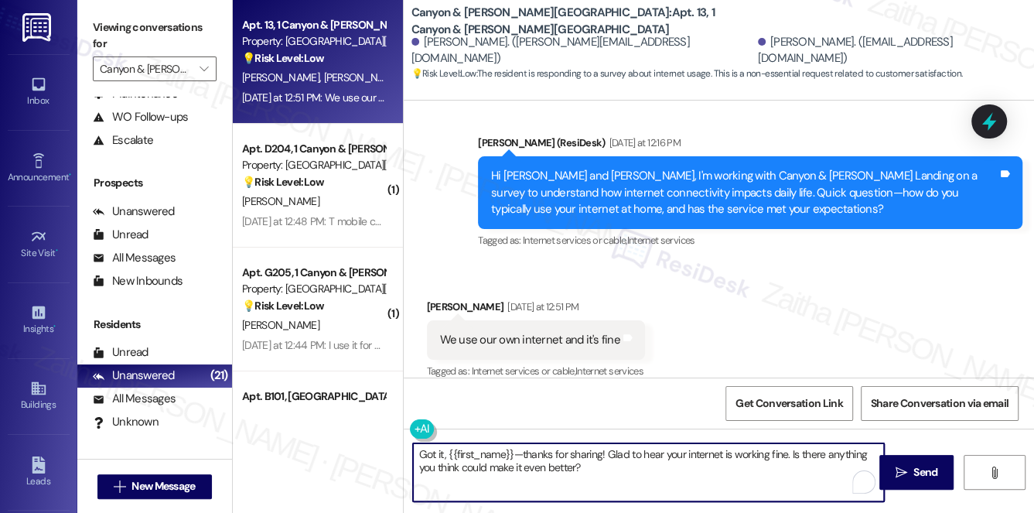
click at [486, 454] on textarea "Got it, {{first_name}}—thanks for sharing! Glad to hear your internet is workin…" at bounding box center [649, 472] width 472 height 58
paste textarea "Hunter"
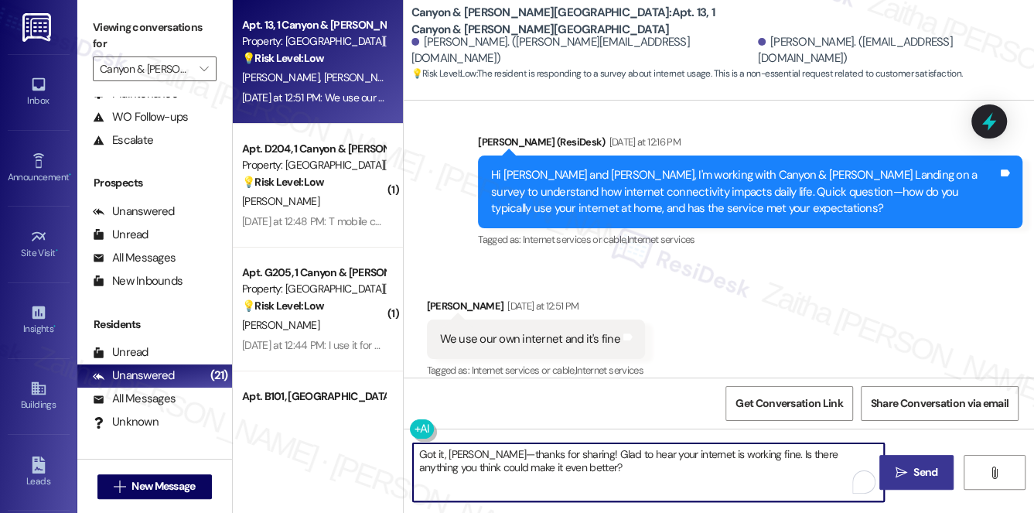
type textarea "Got it, [PERSON_NAME]—thanks for sharing! Glad to hear your internet is working…"
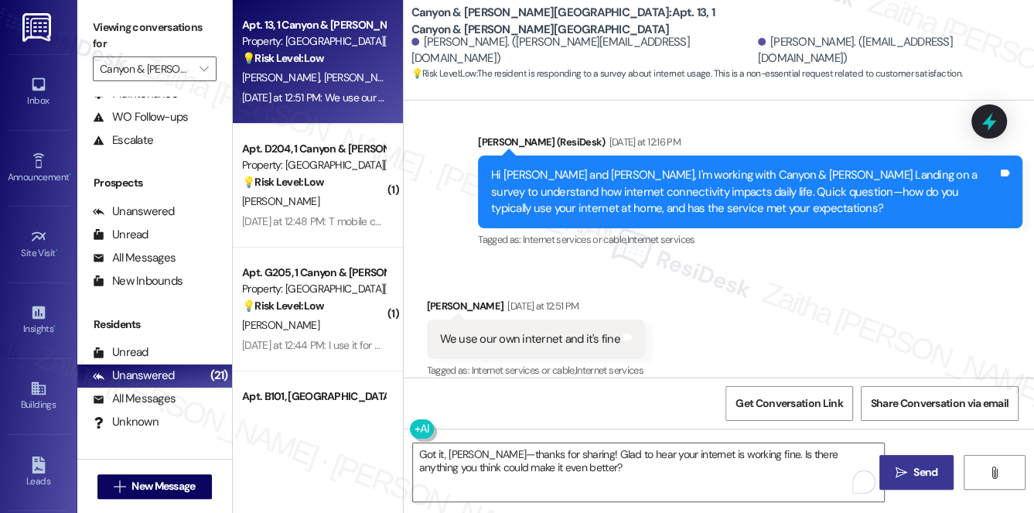
click at [917, 470] on span "Send" at bounding box center [926, 472] width 24 height 16
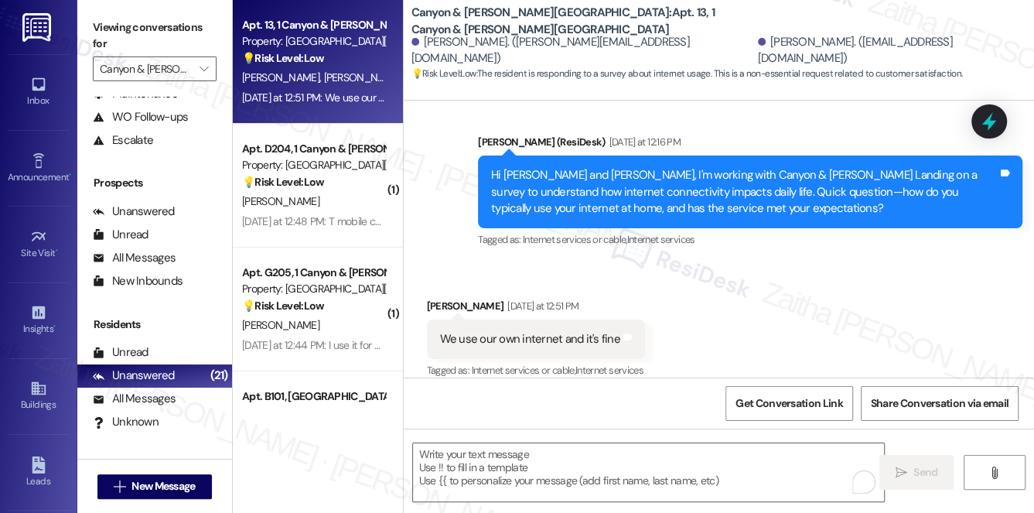
scroll to position [872, 0]
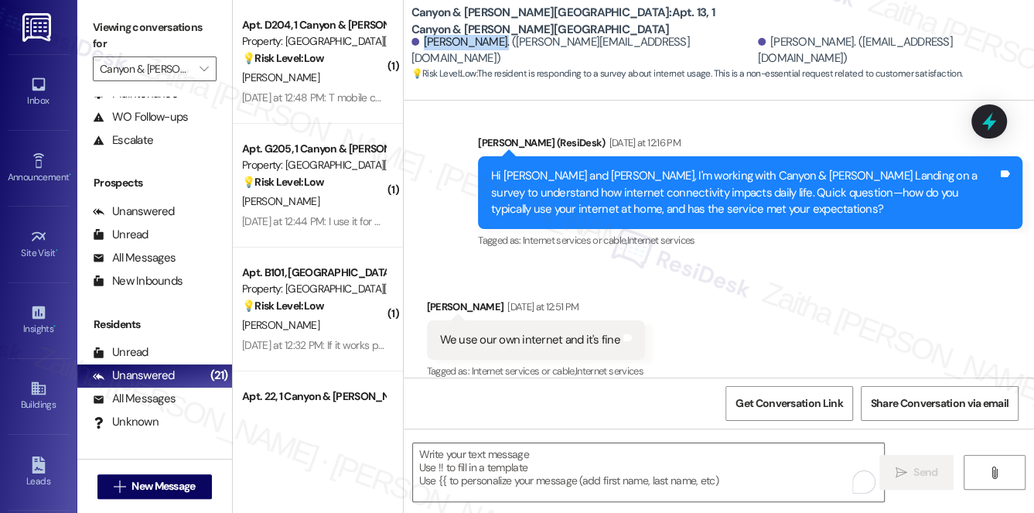
drag, startPoint x: 424, startPoint y: 48, endPoint x: 499, endPoint y: 45, distance: 75.1
click at [499, 45] on div "[PERSON_NAME]. ([PERSON_NAME][EMAIL_ADDRESS][DOMAIN_NAME])" at bounding box center [583, 50] width 343 height 33
copy div "[PERSON_NAME]"
drag, startPoint x: 438, startPoint y: 321, endPoint x: 613, endPoint y: 321, distance: 174.9
click at [613, 332] on div "We use our own internet and it's fine" at bounding box center [530, 340] width 183 height 16
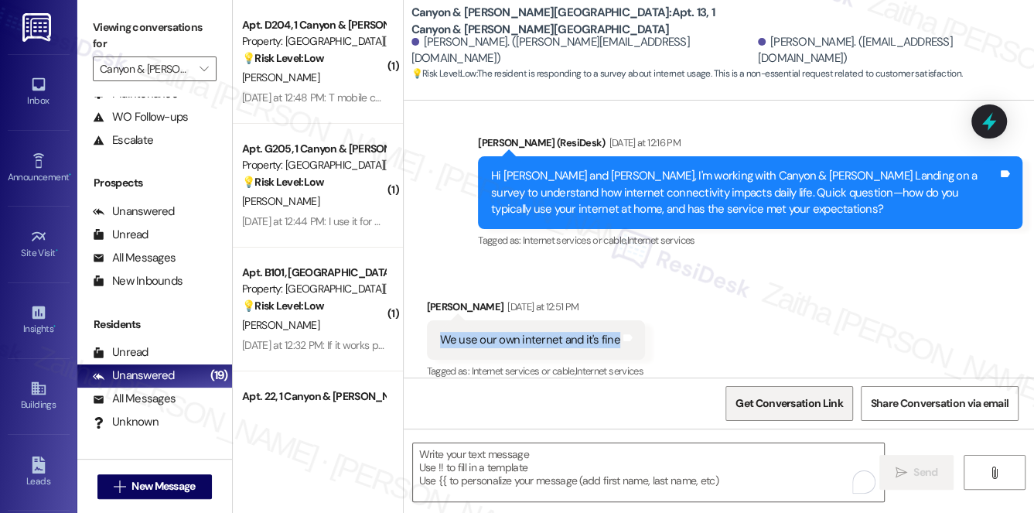
click at [784, 404] on span "Get Conversation Link" at bounding box center [789, 403] width 107 height 16
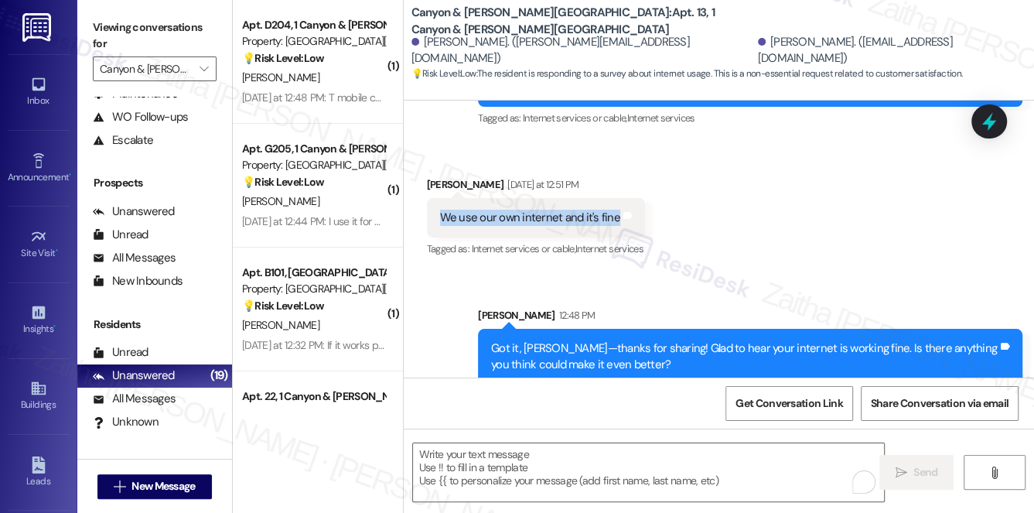
scroll to position [997, 0]
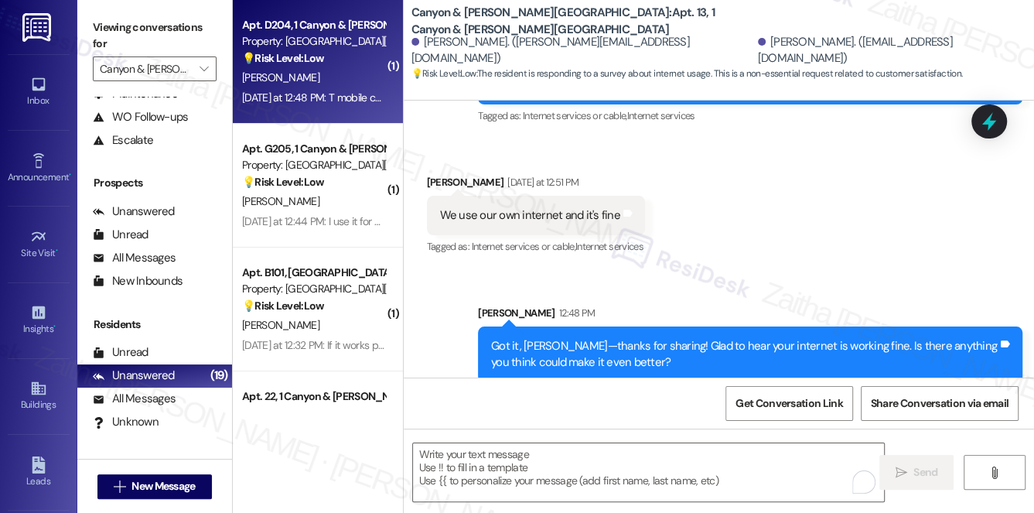
click at [299, 84] on div "[PERSON_NAME]" at bounding box center [314, 77] width 146 height 19
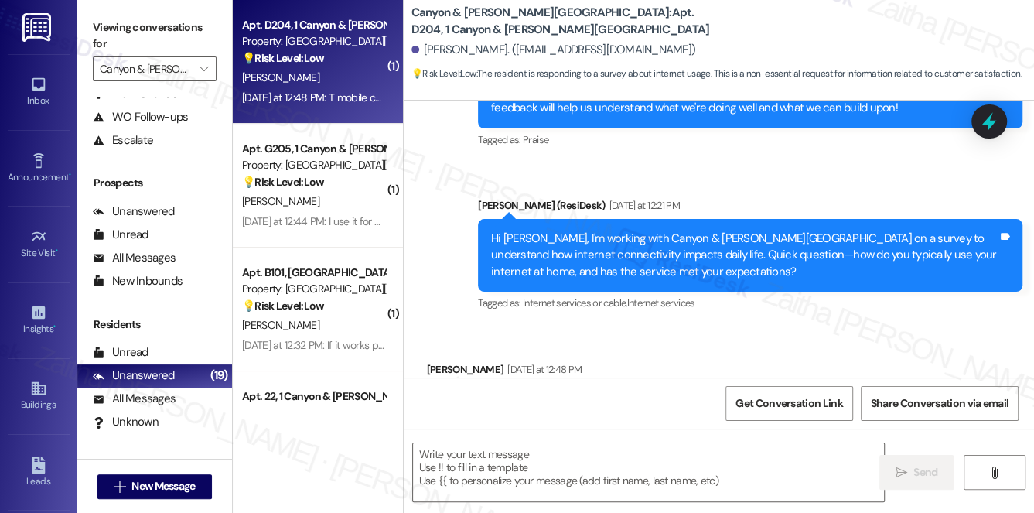
scroll to position [448, 0]
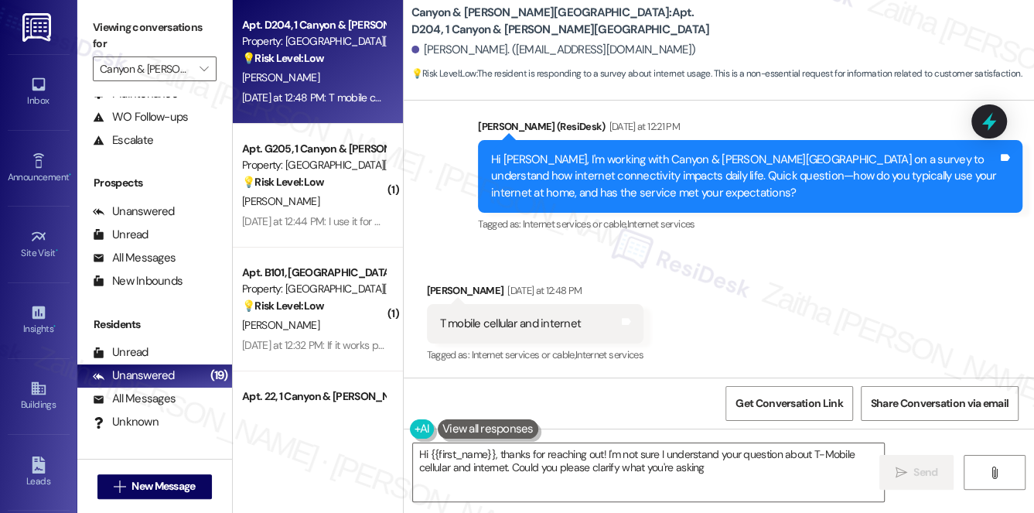
type textarea "Hi {{first_name}}, thanks for reaching out! I'm not sure I understand your ques…"
drag, startPoint x: 434, startPoint y: 323, endPoint x: 609, endPoint y: 329, distance: 175.0
click at [609, 329] on div "T mobile cellular and internet Tags and notes" at bounding box center [535, 323] width 217 height 39
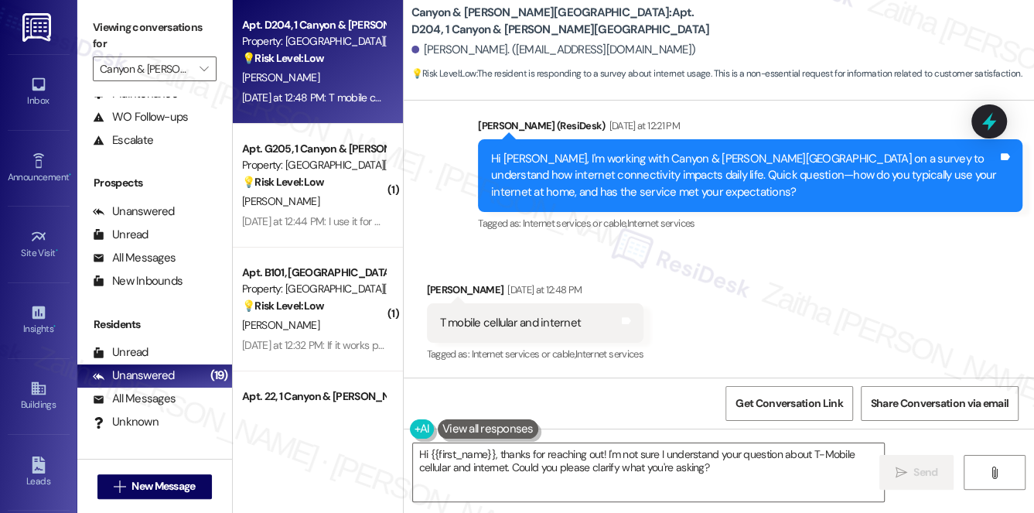
click at [741, 299] on div "Received via SMS [PERSON_NAME] [DATE] at 12:48 PM T mobile cellular and interne…" at bounding box center [719, 312] width 631 height 131
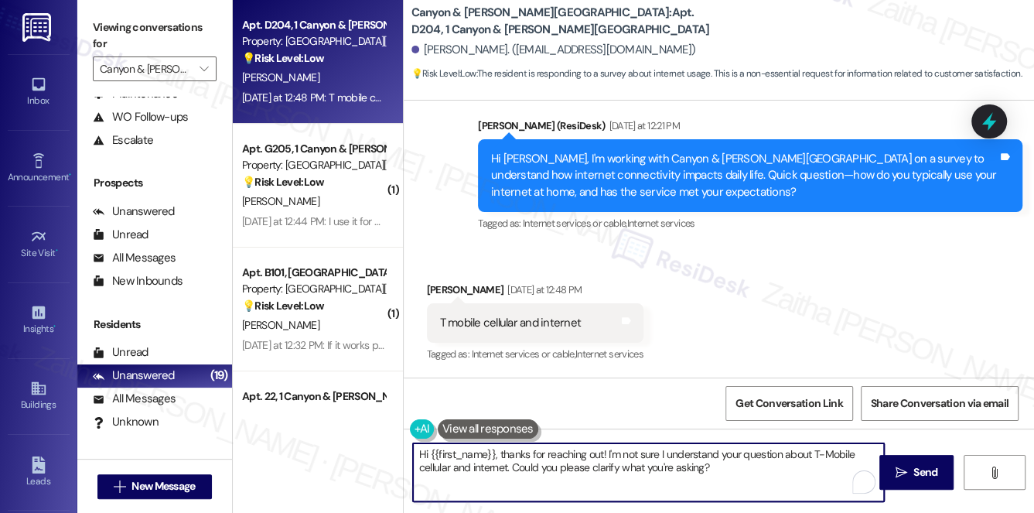
drag, startPoint x: 412, startPoint y: 455, endPoint x: 732, endPoint y: 463, distance: 319.7
click at [721, 470] on textarea "Hi {{first_name}}, thanks for reaching out! I'm not sure I understand your ques…" at bounding box center [649, 472] width 472 height 58
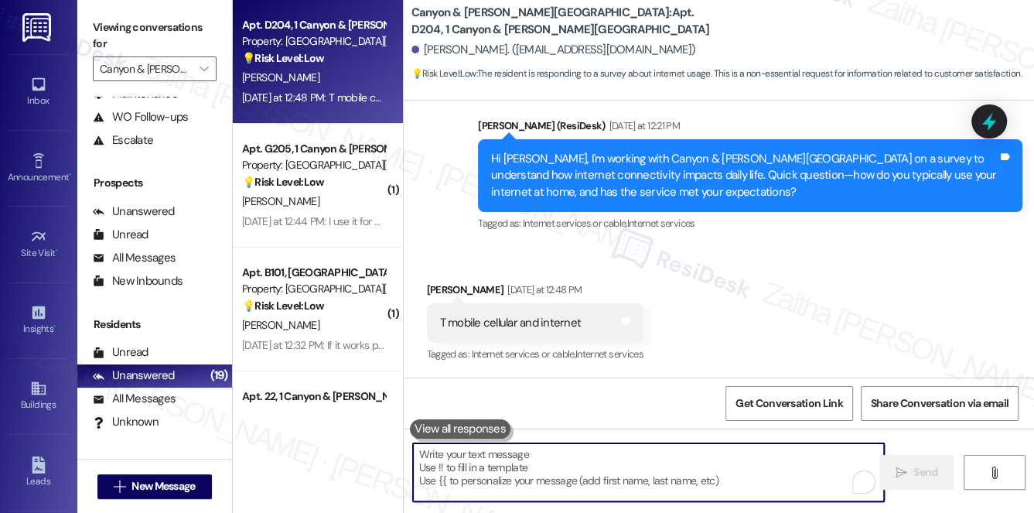
paste textarea "Thank you for sharing that, {{first_name}}. I understand you’re using T-Mobile …"
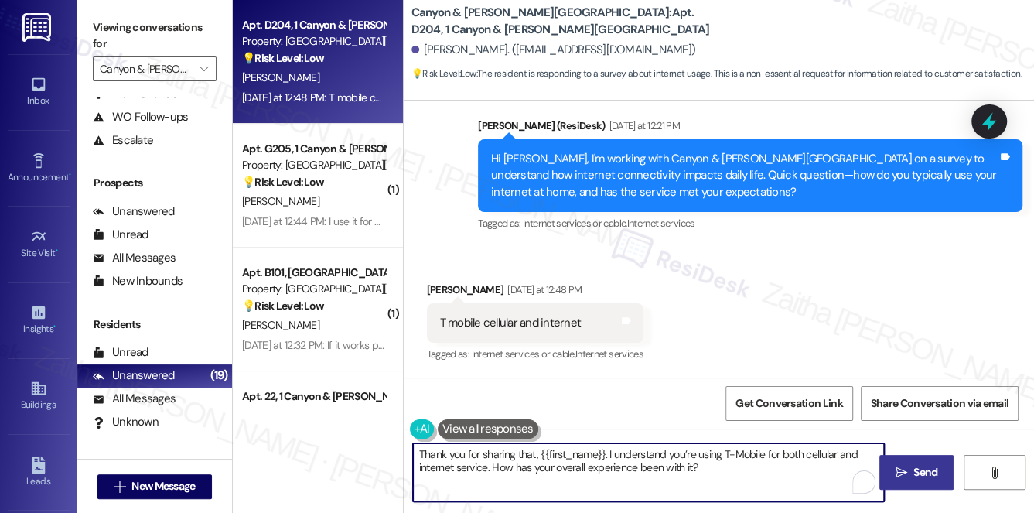
type textarea "Thank you for sharing that, {{first_name}}. I understand you’re using T-Mobile …"
click at [917, 467] on span "Send" at bounding box center [926, 472] width 24 height 16
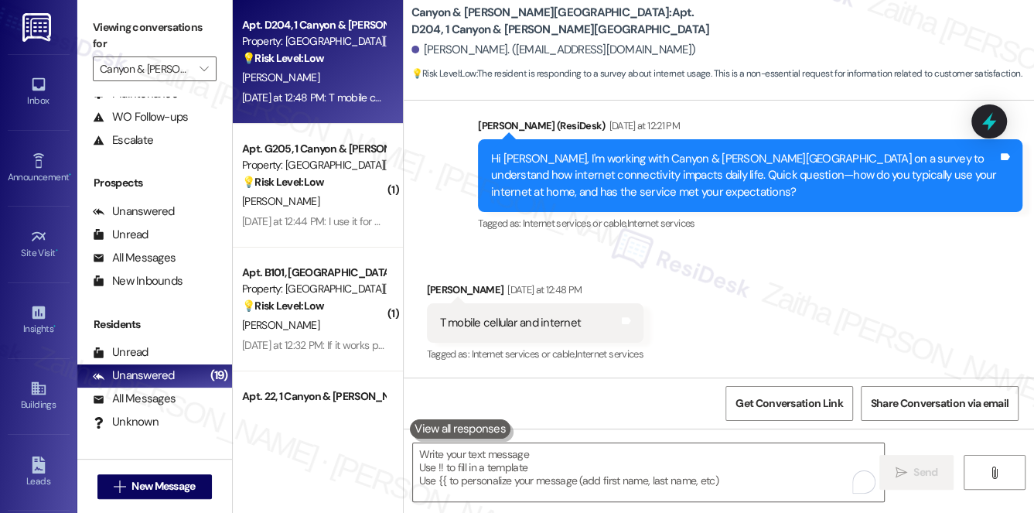
scroll to position [448, 0]
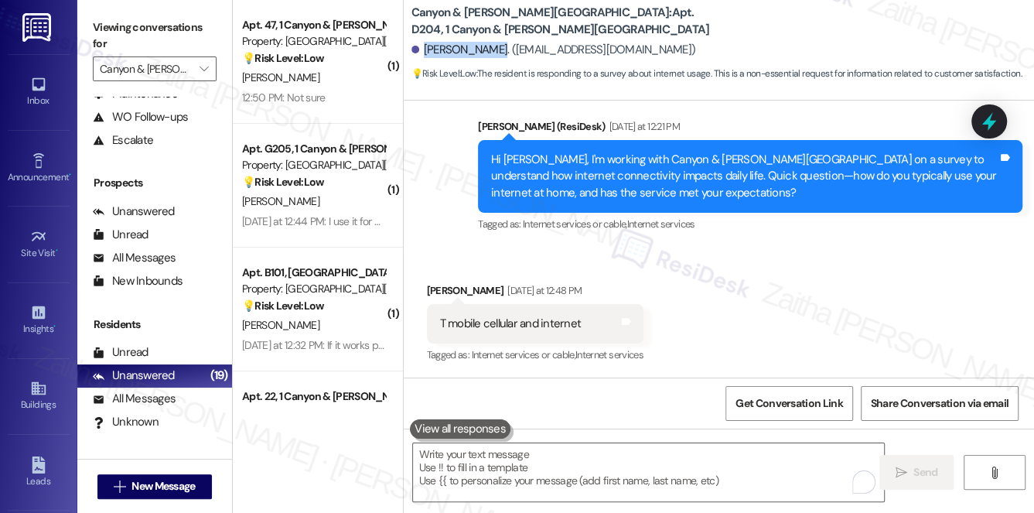
drag, startPoint x: 422, startPoint y: 46, endPoint x: 482, endPoint y: 43, distance: 59.7
click at [482, 43] on div "[PERSON_NAME]. ([EMAIL_ADDRESS][DOMAIN_NAME])" at bounding box center [554, 50] width 285 height 16
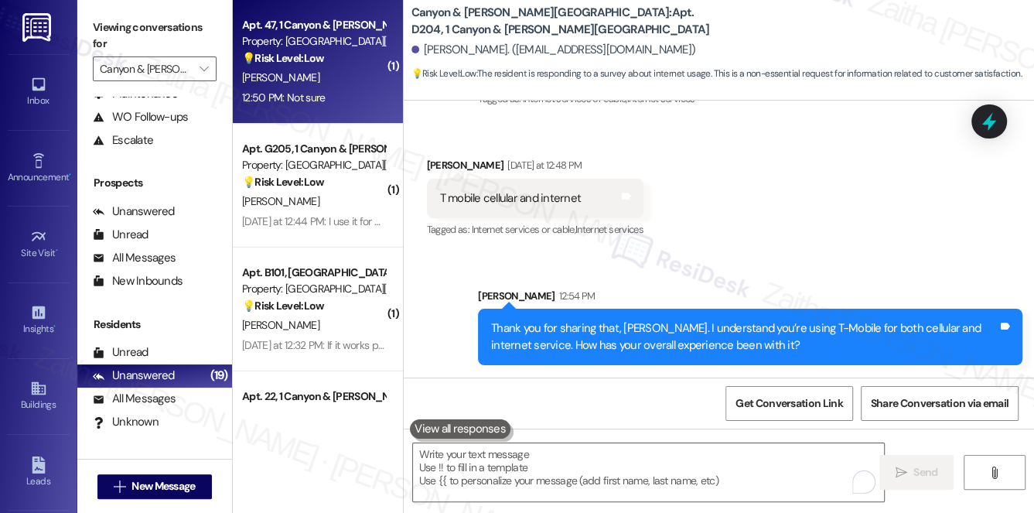
click at [330, 74] on div "[PERSON_NAME]" at bounding box center [314, 77] width 146 height 19
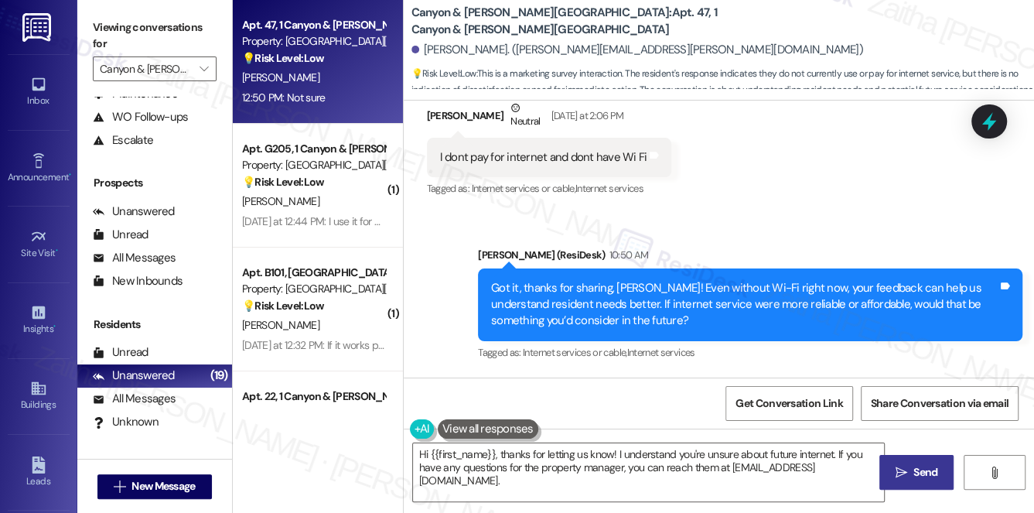
scroll to position [3763, 0]
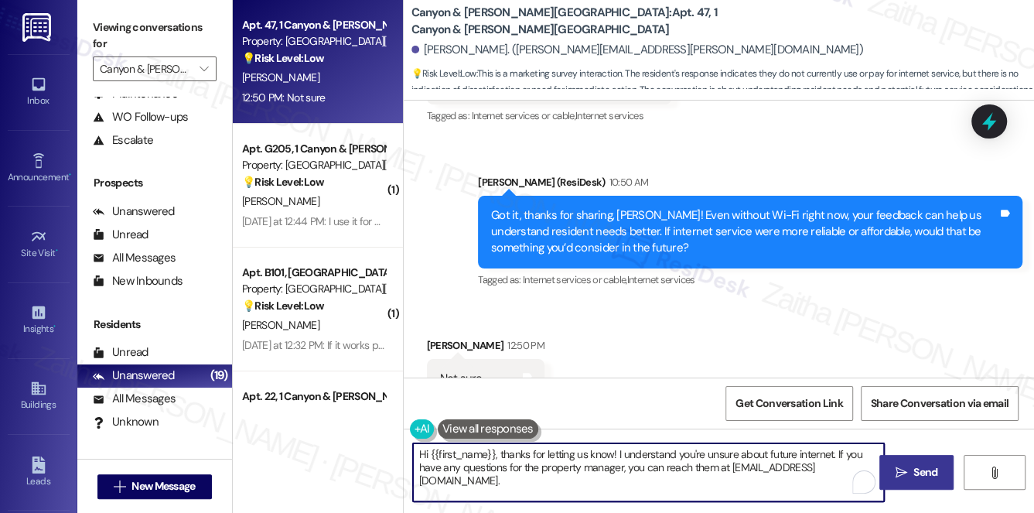
drag, startPoint x: 502, startPoint y: 454, endPoint x: 403, endPoint y: 453, distance: 99.0
click at [405, 453] on div "Hi {{first_name}}, thanks for letting us know! I understand you're unsure about…" at bounding box center [642, 473] width 474 height 60
drag, startPoint x: 774, startPoint y: 452, endPoint x: 809, endPoint y: 469, distance: 39.5
click at [809, 469] on textarea "Thanks for letting us know! I understand you're unsure about the future interne…" at bounding box center [649, 472] width 472 height 58
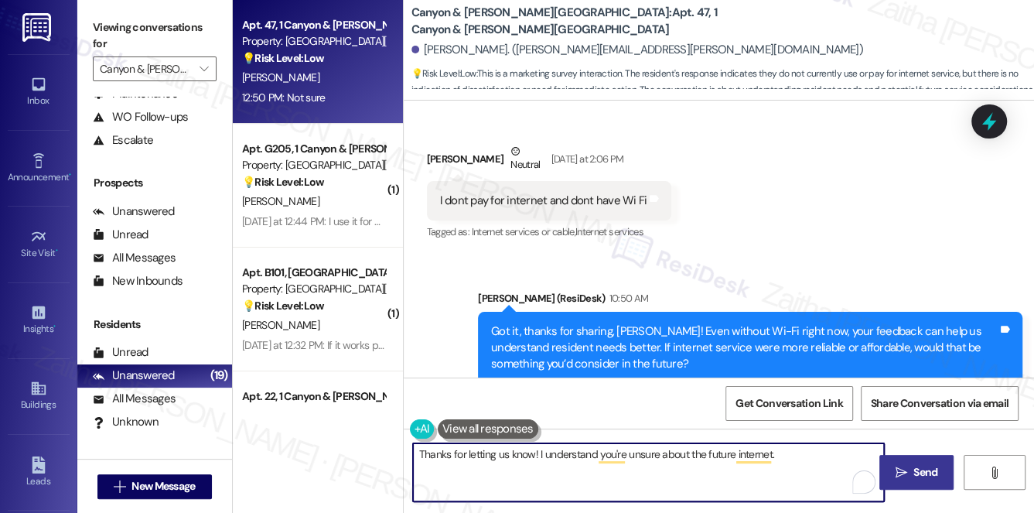
scroll to position [3623, 0]
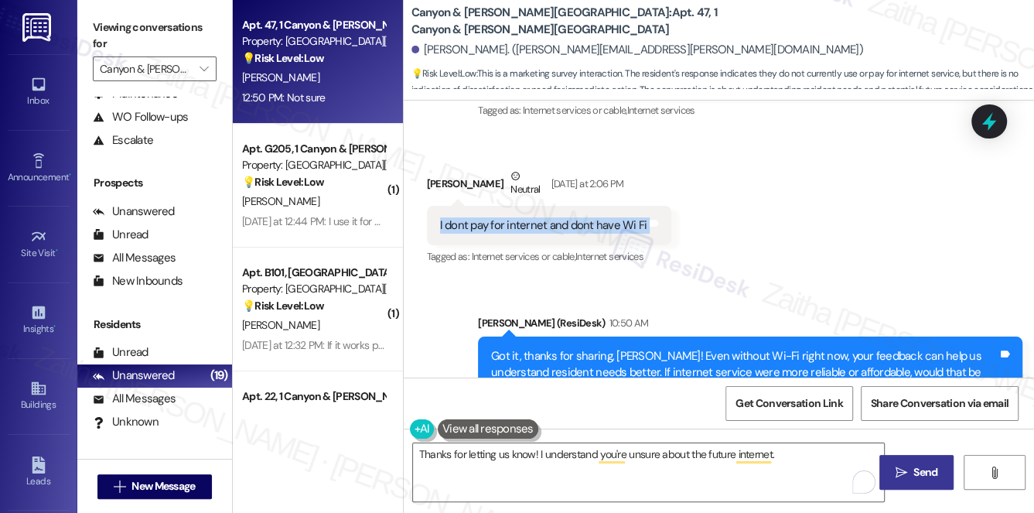
drag, startPoint x: 429, startPoint y: 192, endPoint x: 685, endPoint y: 196, distance: 256.1
click at [685, 196] on div "Received via SMS [PERSON_NAME] Neutral [DATE] at 2:06 PM I dont pay for interne…" at bounding box center [719, 206] width 631 height 147
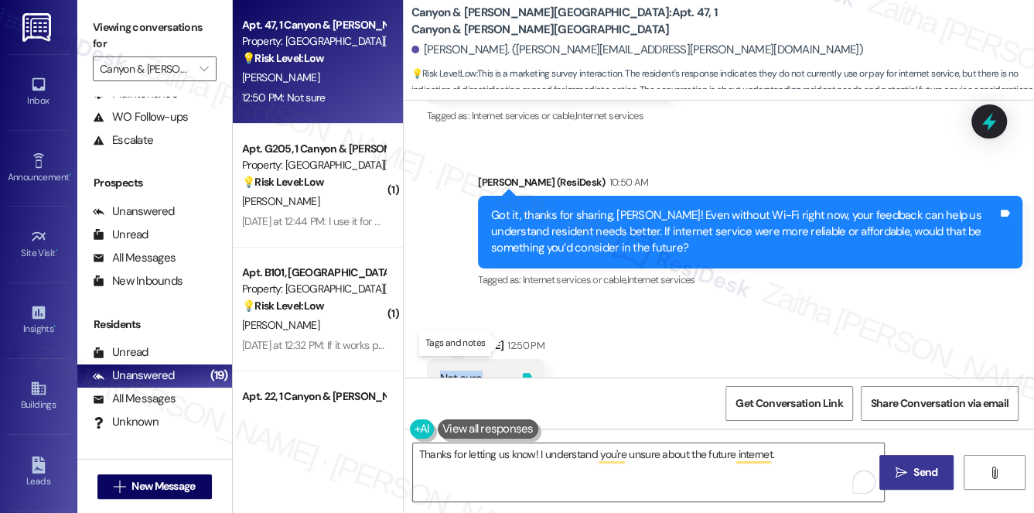
drag, startPoint x: 439, startPoint y: 343, endPoint x: 505, endPoint y: 343, distance: 66.5
click at [505, 359] on div "Not sure Tags and notes" at bounding box center [486, 378] width 118 height 39
click at [685, 321] on div "Received via SMS [PERSON_NAME] 12:50 PM Not sure Tags and notes" at bounding box center [719, 357] width 631 height 108
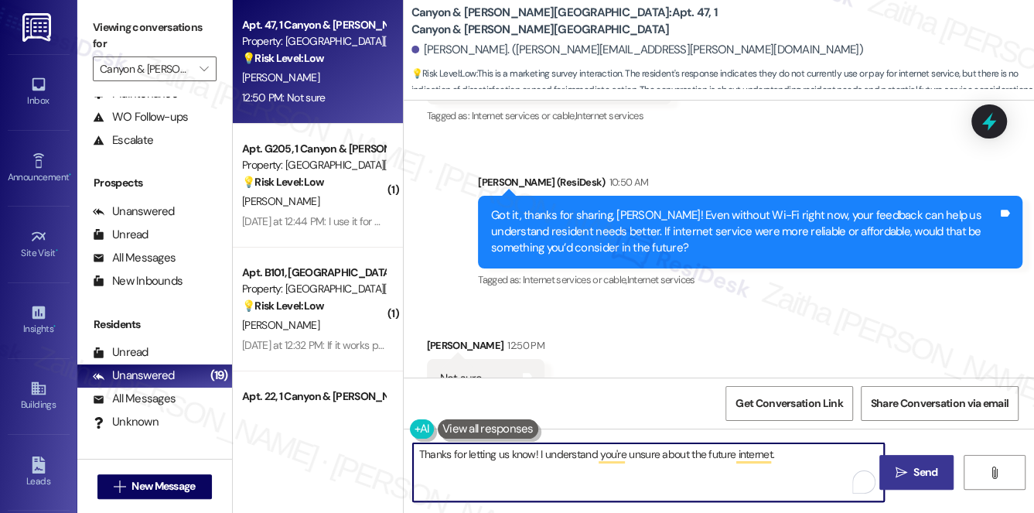
drag, startPoint x: 416, startPoint y: 450, endPoint x: 439, endPoint y: 457, distance: 24.8
click at [439, 457] on textarea "Thanks for letting us know! I understand you're unsure about the future interne…" at bounding box center [649, 472] width 472 height 58
click at [497, 472] on textarea "Thanks for letting us know! I understand you're unsure about the future interne…" at bounding box center [649, 472] width 472 height 58
drag, startPoint x: 537, startPoint y: 453, endPoint x: 780, endPoint y: 453, distance: 243.0
click at [780, 453] on textarea "Thanks for letting us know! I understand you're unsure about the future interne…" at bounding box center [649, 472] width 472 height 58
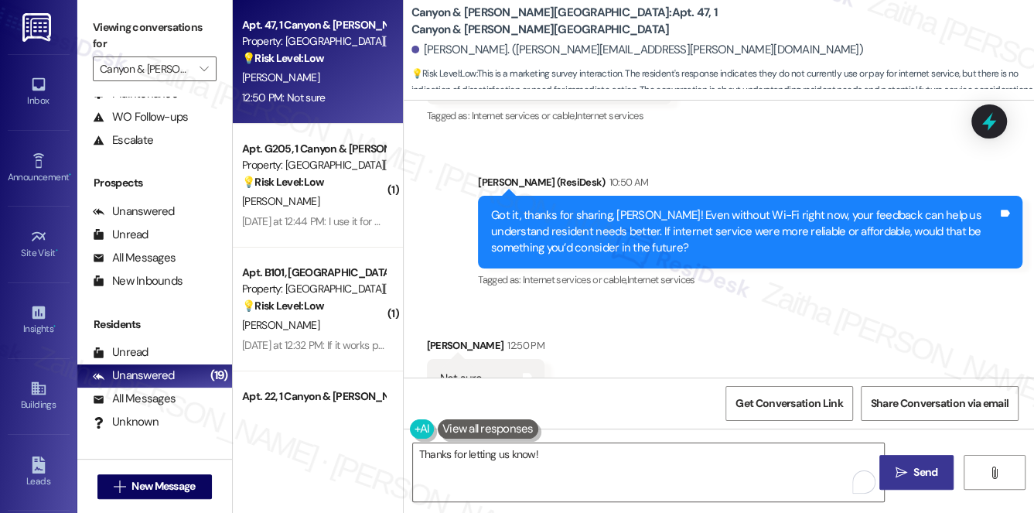
click at [695, 309] on div "Received via SMS [PERSON_NAME] 12:50 PM Not sure Tags and notes" at bounding box center [719, 357] width 631 height 108
click at [598, 448] on textarea "Thanks for letting us know!" at bounding box center [649, 472] width 472 height 58
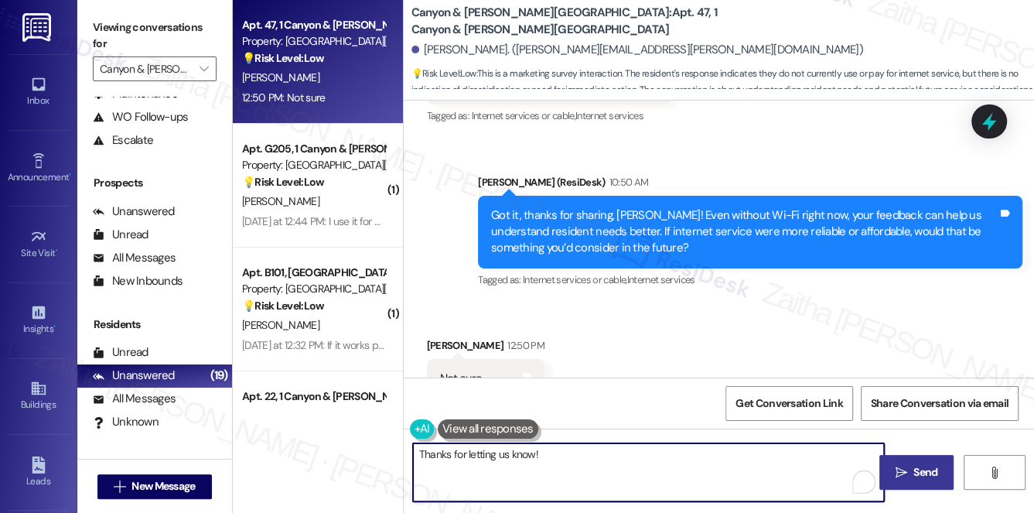
paste textarea "I really appreciate your time and input."
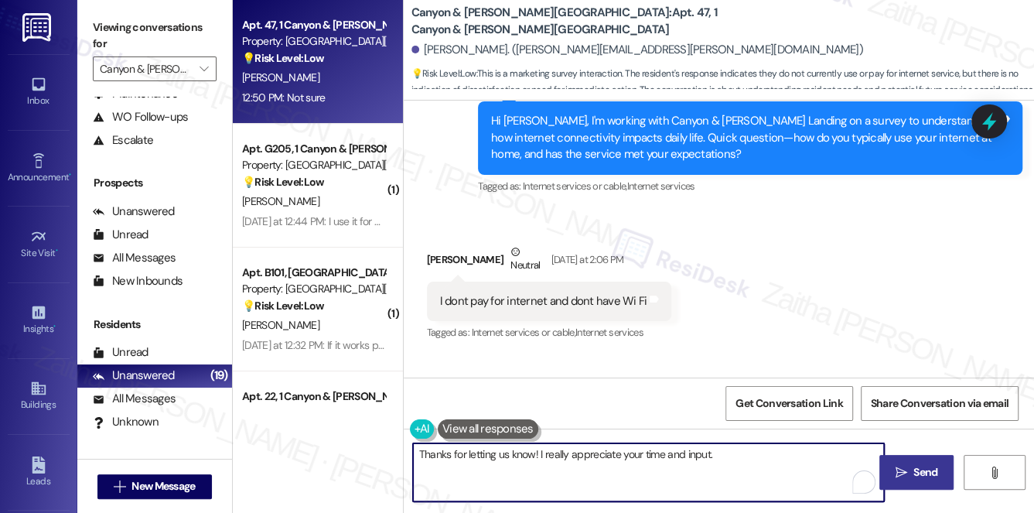
scroll to position [3483, 0]
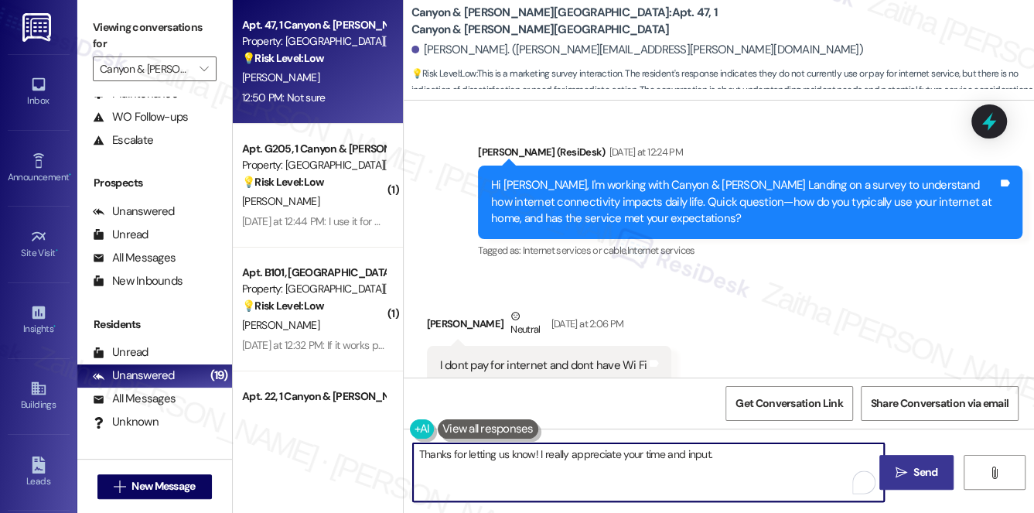
paste textarea "Please feel free to reach out if you have other concerns or home-related issues…"
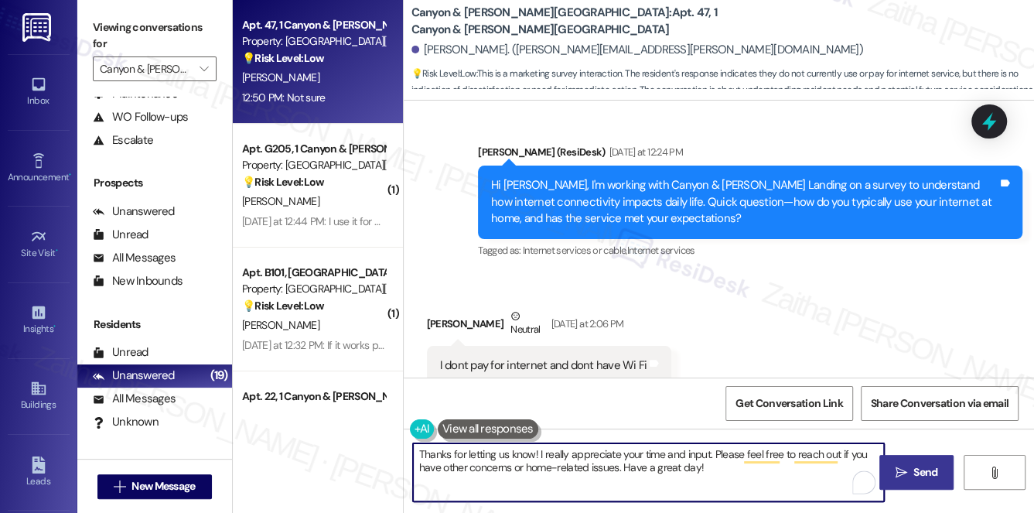
click at [504, 455] on textarea "Thanks for letting us know! I really appreciate your time and input. Please fee…" at bounding box center [649, 472] width 472 height 58
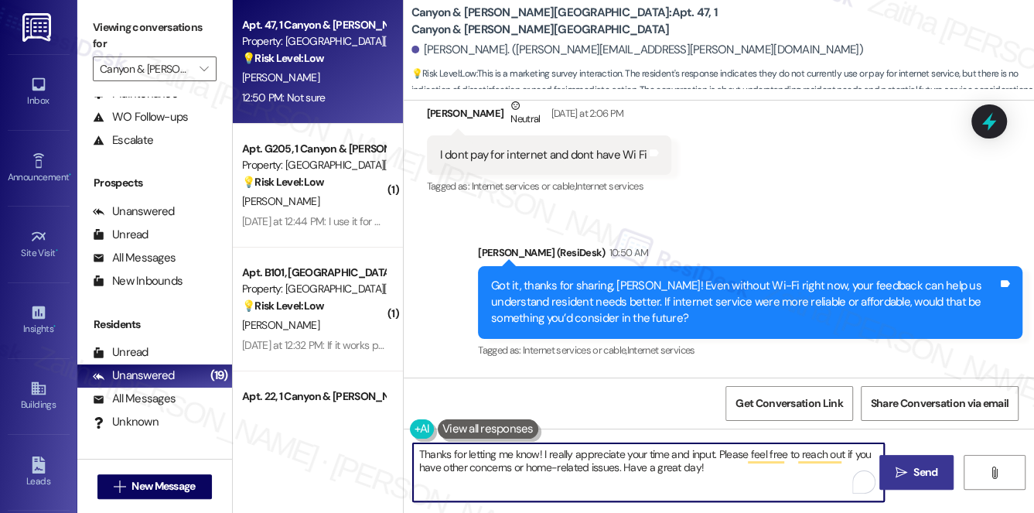
scroll to position [3763, 0]
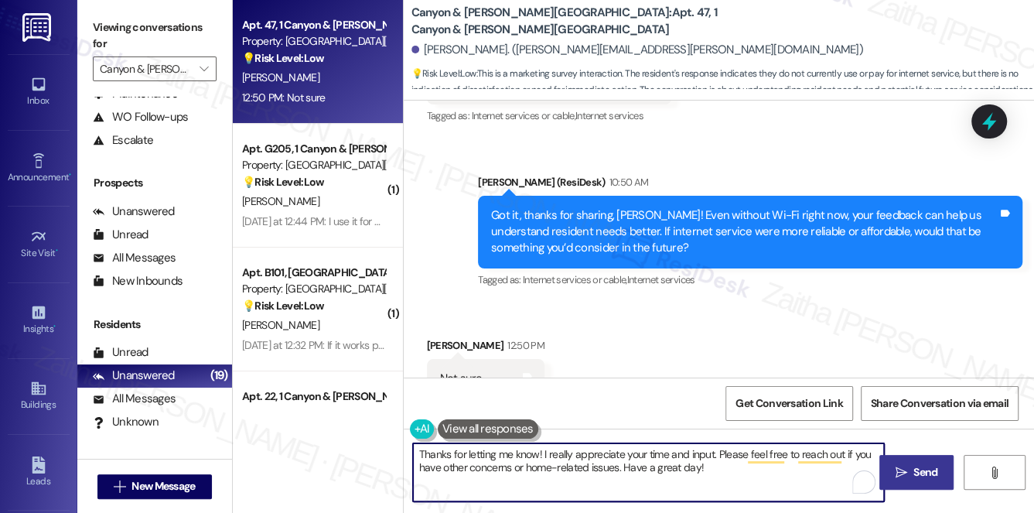
type textarea "Thanks for letting me know! I really appreciate your time and input. Please fee…"
click at [914, 470] on span "Send" at bounding box center [926, 472] width 24 height 16
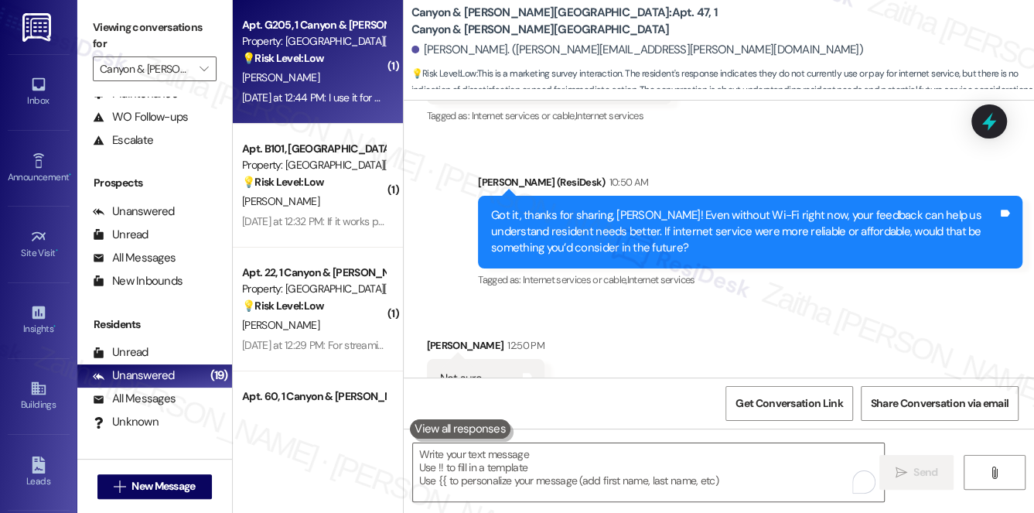
click at [337, 77] on div "[PERSON_NAME]" at bounding box center [314, 77] width 146 height 19
type textarea "Fetching suggested responses. Please feel free to read through the conversation…"
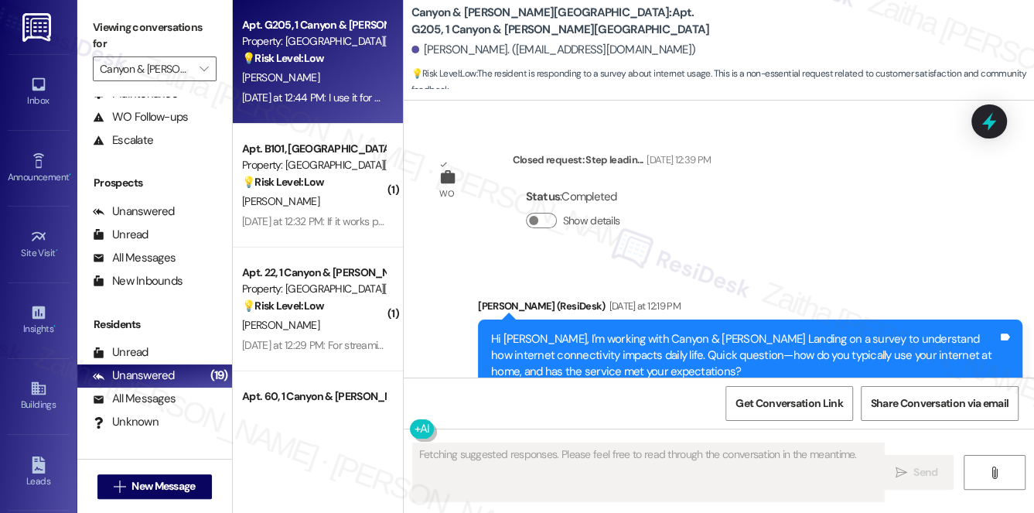
scroll to position [4622, 0]
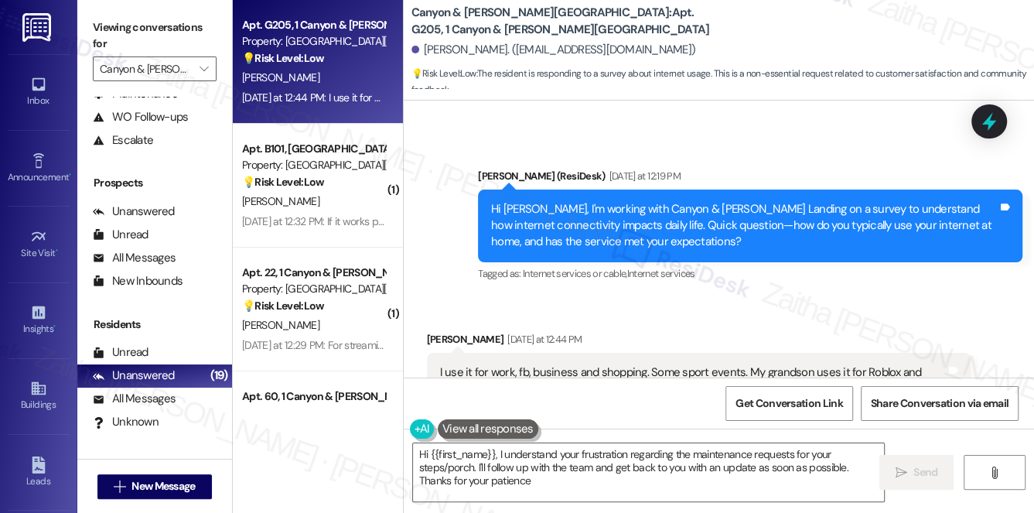
type textarea "Hi {{first_name}}, I understand your frustration regarding the maintenance requ…"
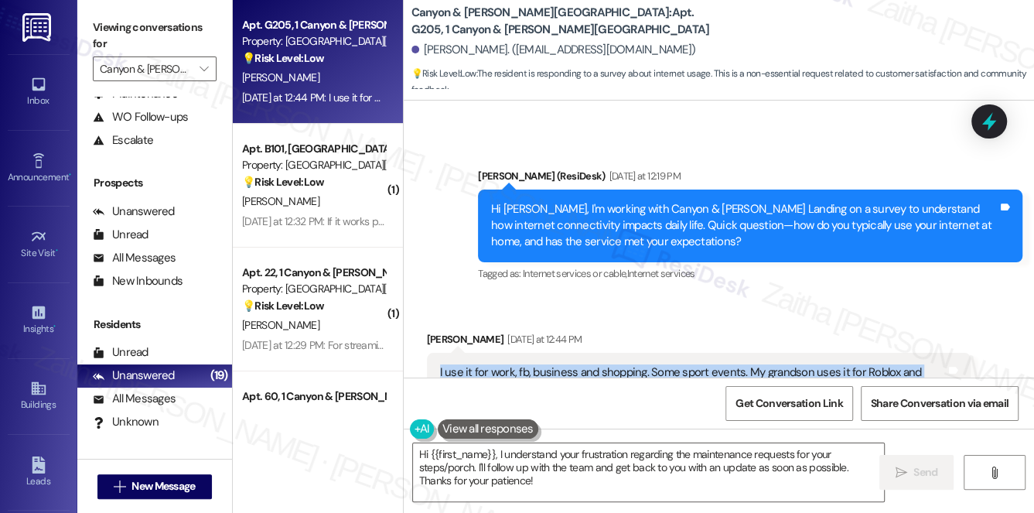
drag, startPoint x: 435, startPoint y: 301, endPoint x: 882, endPoint y: 333, distance: 448.3
click at [882, 353] on div "I use it for work, fb, business and shopping. Some sport events. My grandson us…" at bounding box center [699, 381] width 545 height 56
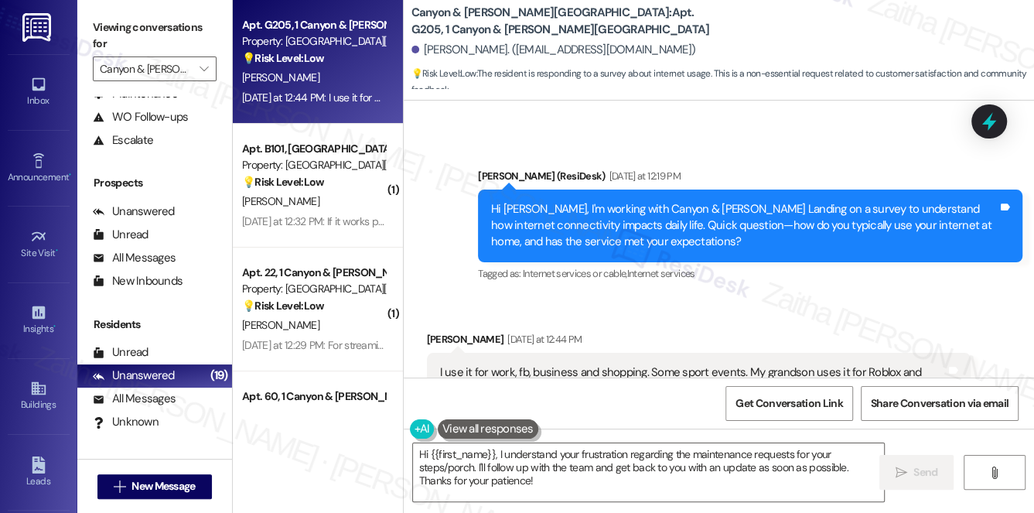
click at [654, 296] on div "Received via SMS [PERSON_NAME] [DATE] at 12:44 PM I use it for work, fb, busine…" at bounding box center [719, 369] width 631 height 147
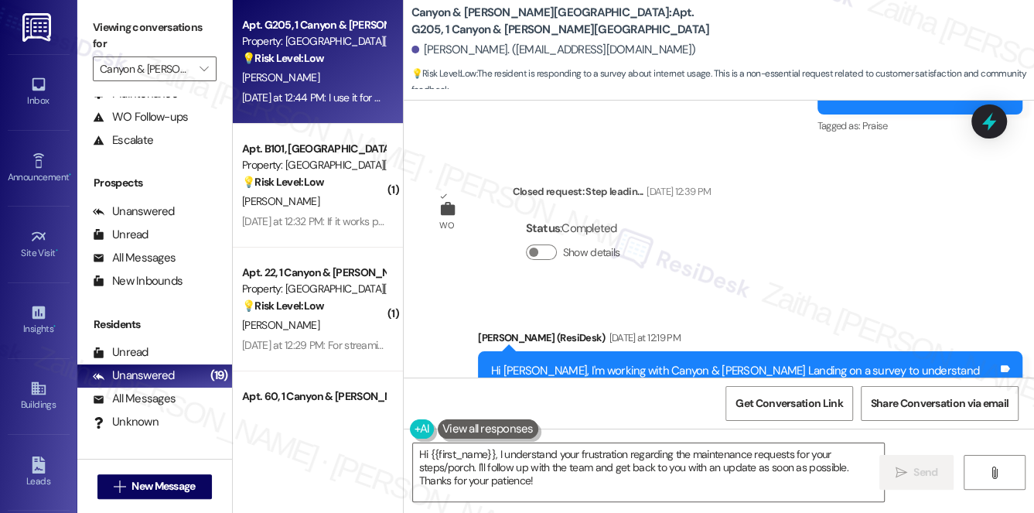
scroll to position [4551, 0]
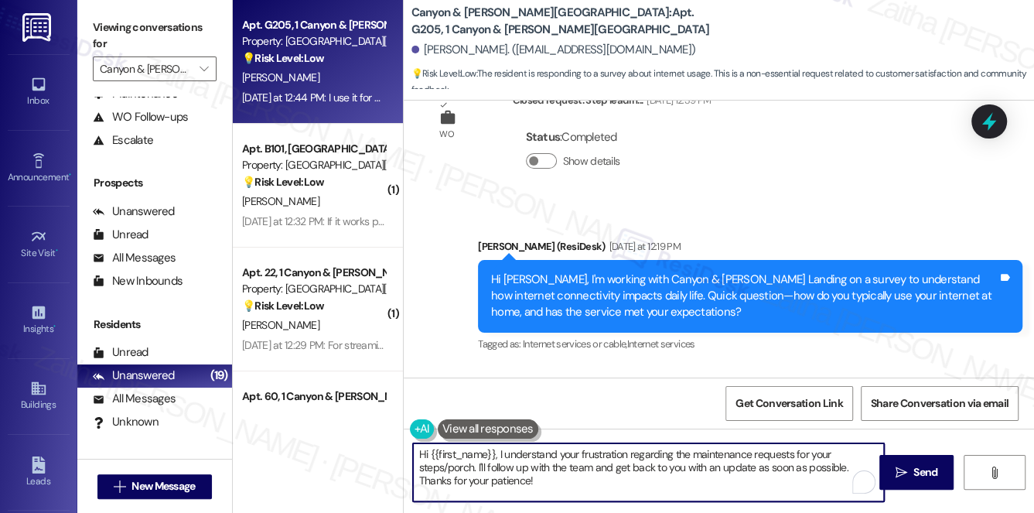
click at [422, 454] on textarea "Hi {{first_name}}, I understand your frustration regarding the maintenance requ…" at bounding box center [649, 472] width 472 height 58
drag, startPoint x: 413, startPoint y: 454, endPoint x: 563, endPoint y: 481, distance: 151.8
click at [563, 481] on textarea "Hi {{first_name}}, I understand your frustration regarding the maintenance requ…" at bounding box center [649, 472] width 472 height 58
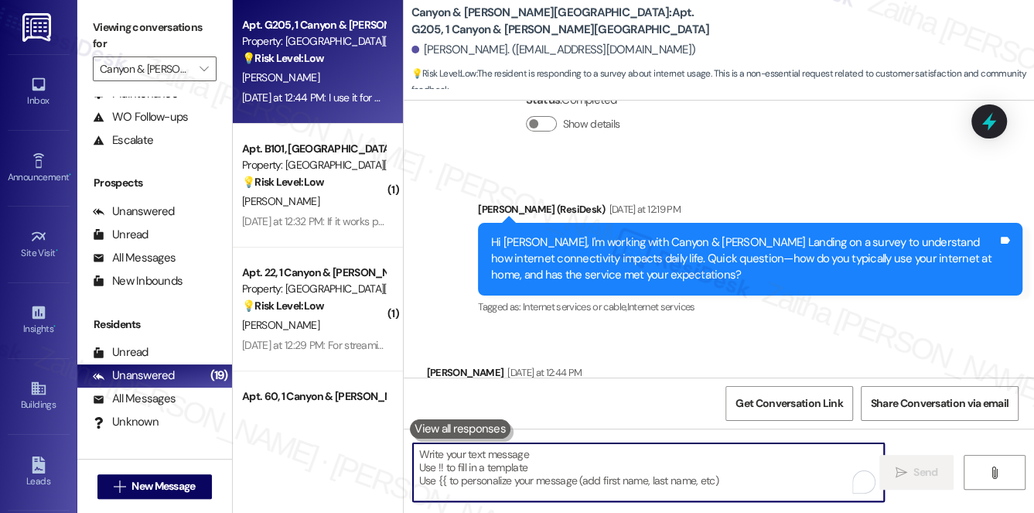
scroll to position [4622, 0]
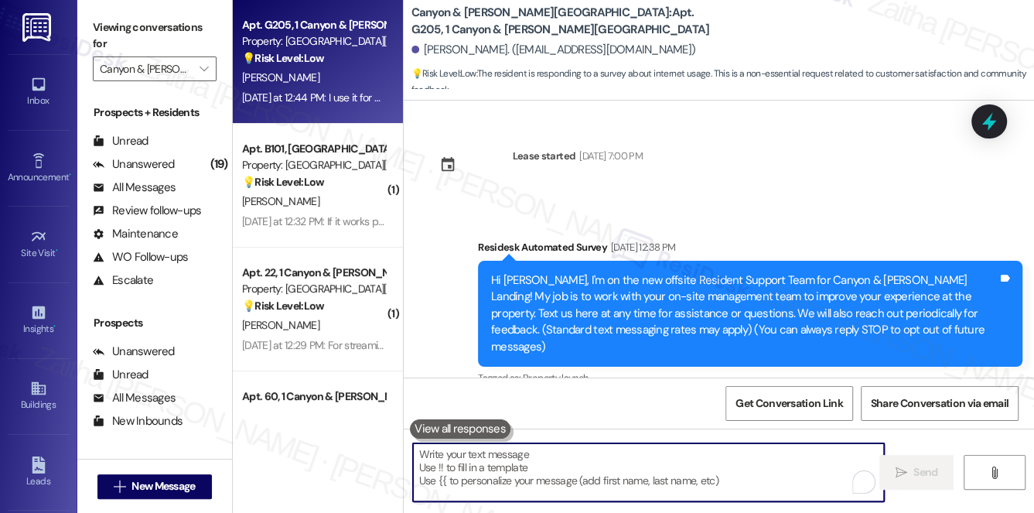
scroll to position [4622, 0]
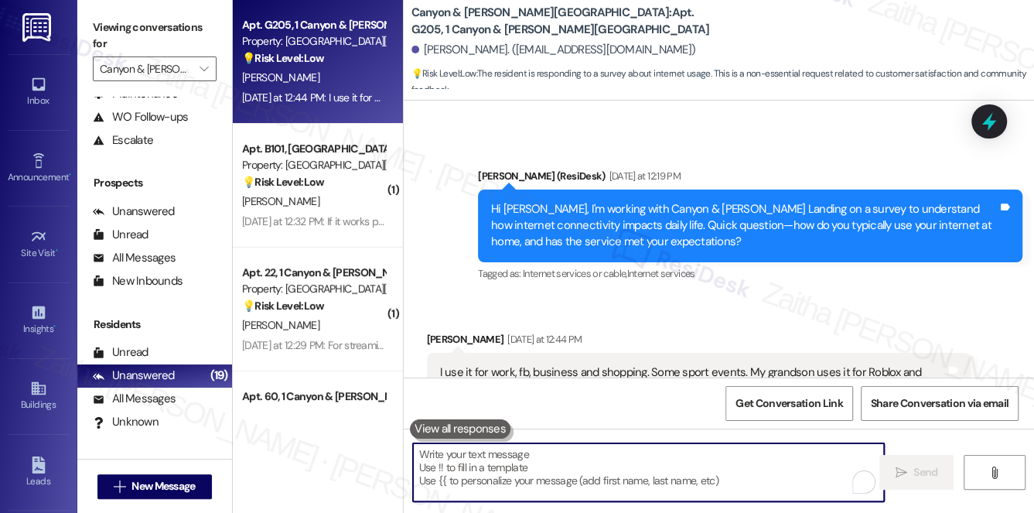
paste textarea "That’s awesome, {{first_name}}—sounds like your internet gets a lot of good use…"
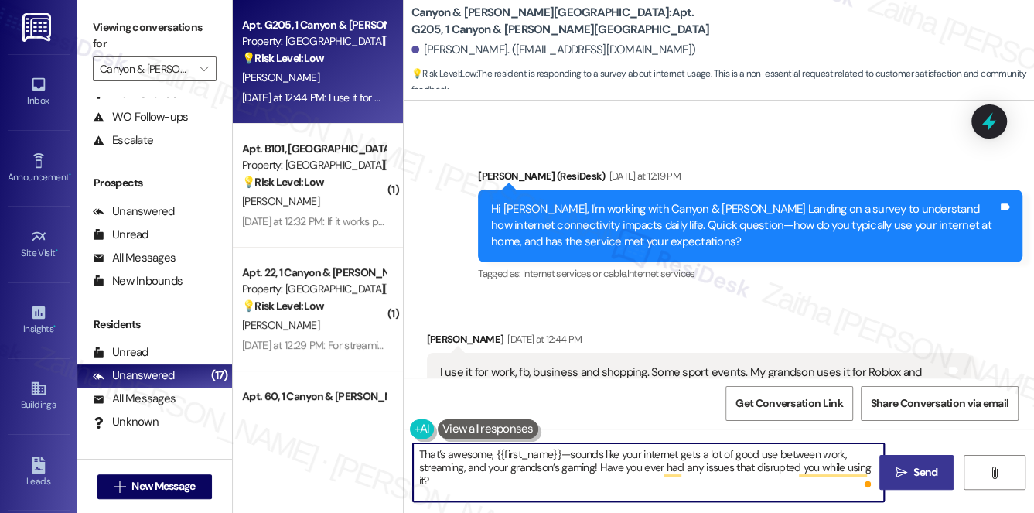
type textarea "That’s awesome, {{first_name}}—sounds like your internet gets a lot of good use…"
drag, startPoint x: 914, startPoint y: 470, endPoint x: 877, endPoint y: 443, distance: 45.5
click at [914, 470] on span "Send" at bounding box center [926, 472] width 24 height 16
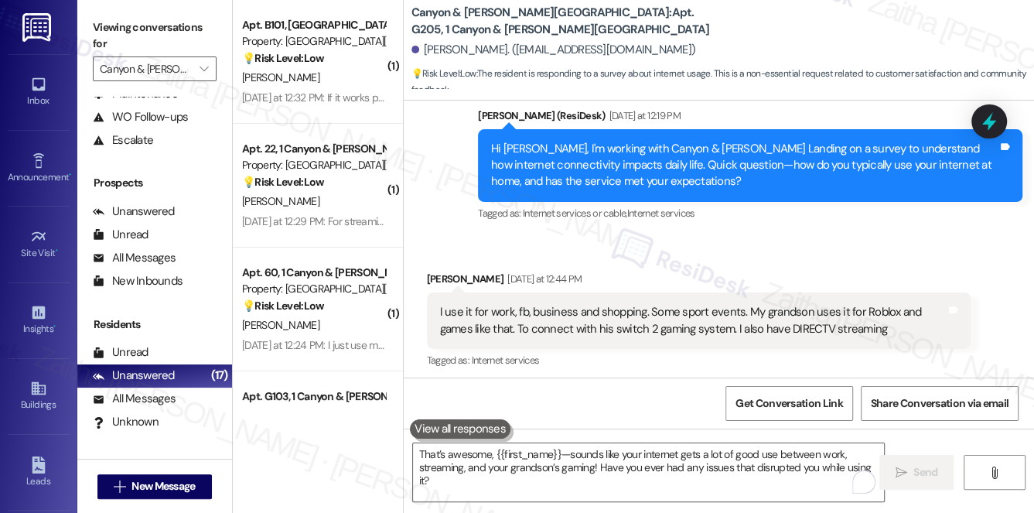
scroll to position [4746, 0]
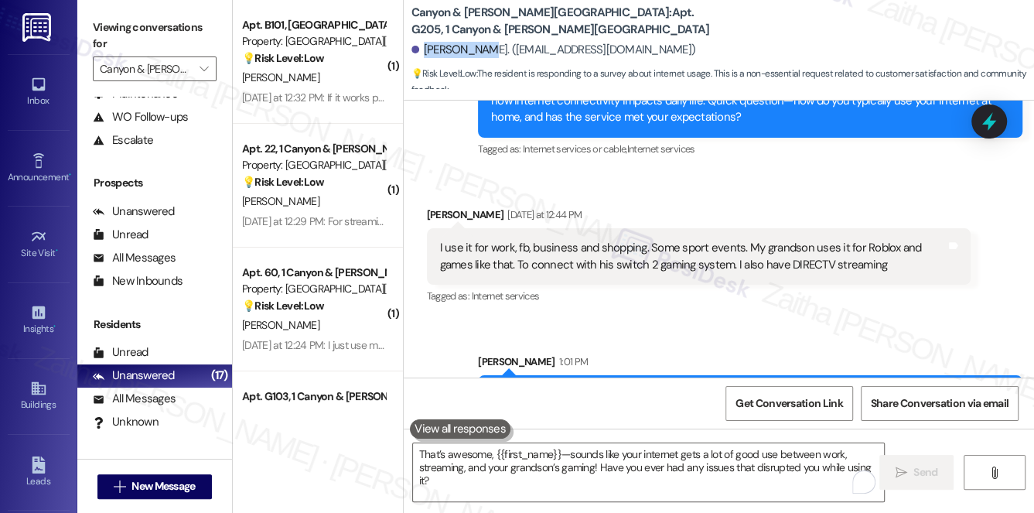
drag, startPoint x: 422, startPoint y: 47, endPoint x: 479, endPoint y: 46, distance: 57.3
click at [480, 46] on div "[PERSON_NAME]. ([EMAIL_ADDRESS][DOMAIN_NAME])" at bounding box center [554, 50] width 285 height 16
copy div "[PERSON_NAME]"
click at [571, 12] on b "Canyon & Knox Landing: Apt. G205, 1 Canyon & Knox Landing" at bounding box center [566, 21] width 309 height 33
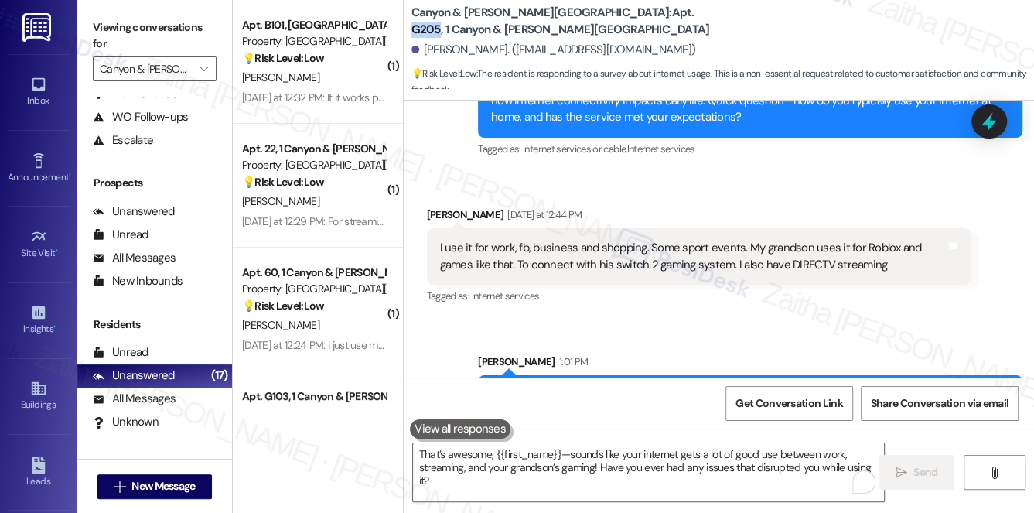
copy b "G205"
drag, startPoint x: 436, startPoint y: 176, endPoint x: 496, endPoint y: 180, distance: 60.5
click at [496, 228] on div "I use it for work, fb, business and shopping. Some sport events. My grandson us…" at bounding box center [699, 256] width 545 height 56
click at [496, 240] on div "I use it for work, fb, business and shopping. Some sport events. My grandson us…" at bounding box center [693, 256] width 507 height 33
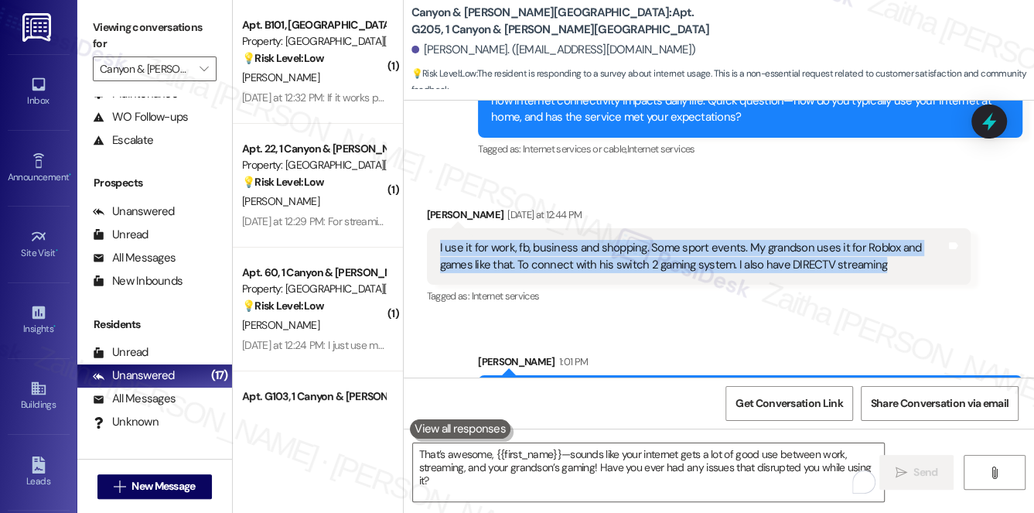
drag, startPoint x: 439, startPoint y: 180, endPoint x: 886, endPoint y: 197, distance: 447.6
click at [886, 240] on div "I use it for work, fb, business and shopping. Some sport events. My grandson us…" at bounding box center [693, 256] width 507 height 33
copy div "I use it for work, fb, business and shopping. Some sport events. My grandson us…"
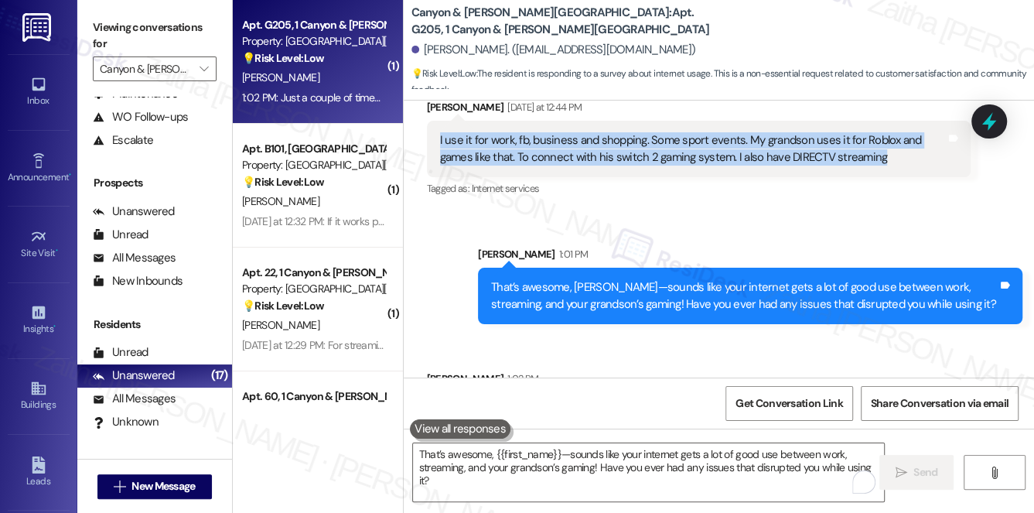
scroll to position [4854, 0]
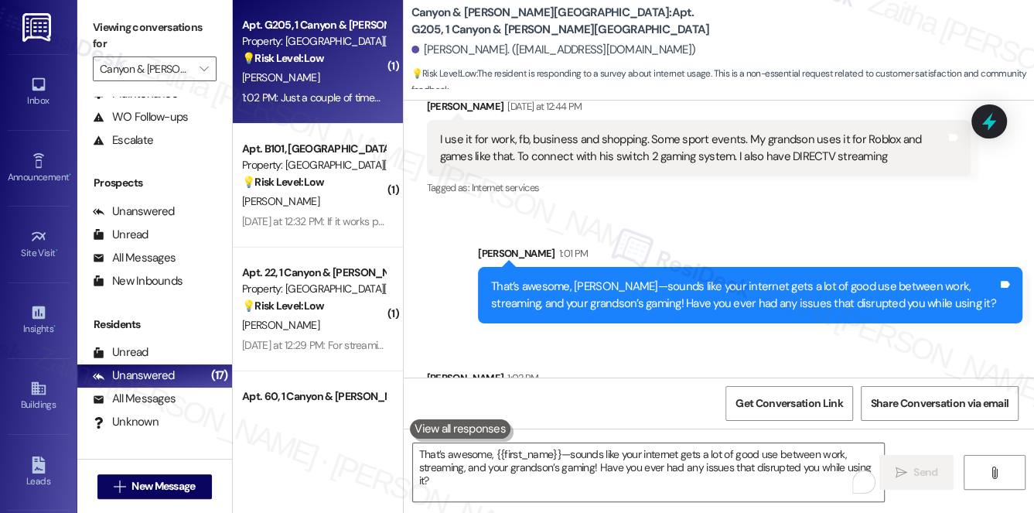
drag, startPoint x: 433, startPoint y: 346, endPoint x: 627, endPoint y: 354, distance: 194.4
click at [627, 392] on div "Just a couple of times for short periods Tags and notes" at bounding box center [543, 411] width 232 height 39
copy div "Just a couple of times for short periods"
click at [574, 358] on div "Received via SMS Ron Scarbro 1:02 PM Just a couple of times for short periods T…" at bounding box center [543, 400] width 255 height 84
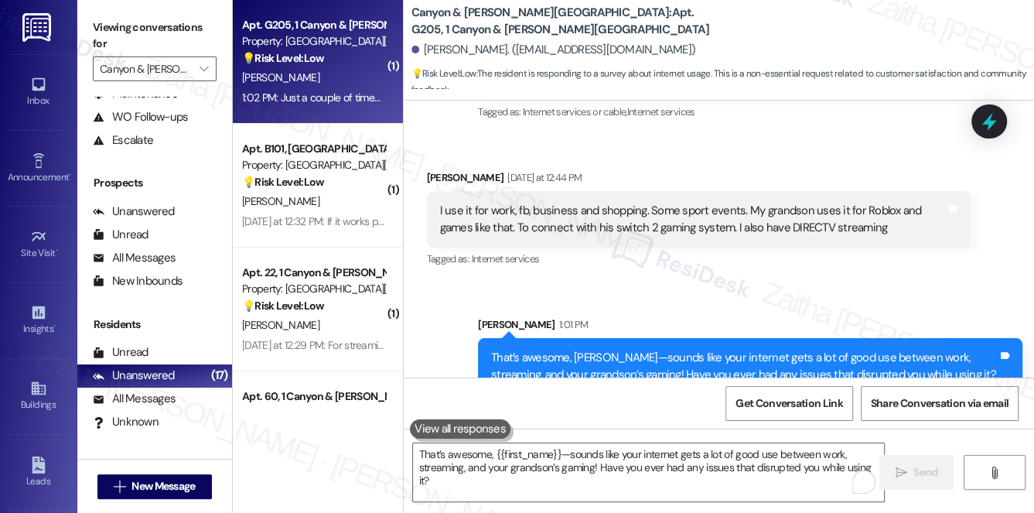
scroll to position [4714, 0]
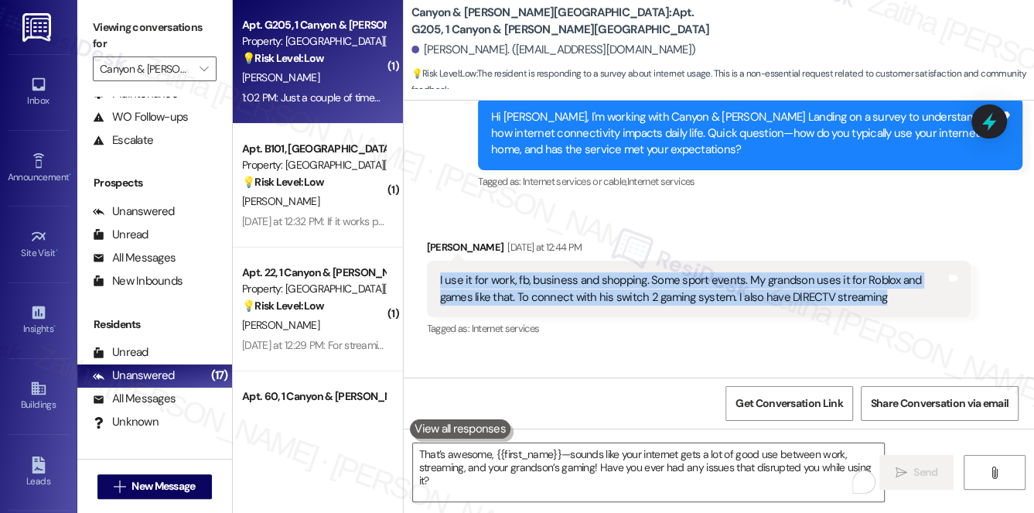
drag, startPoint x: 437, startPoint y: 213, endPoint x: 879, endPoint y: 239, distance: 442.6
click at [879, 272] on div "I use it for work, fb, business and shopping. Some sport events. My grandson us…" at bounding box center [694, 288] width 510 height 33
copy div "I use it for work, fb, business and shopping. Some sport events. My grandson us…"
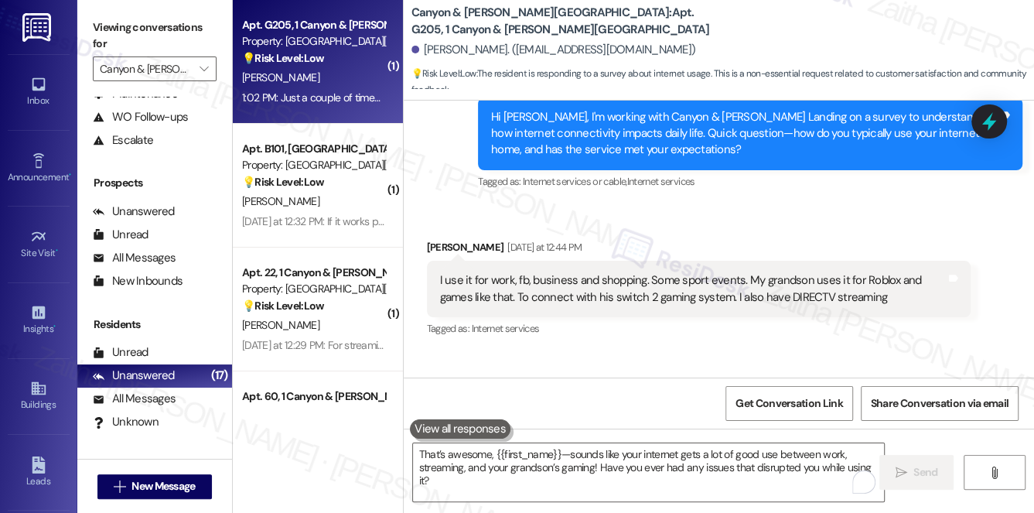
click at [655, 274] on div "Received via SMS Ron Scarbro Yesterday at 12:44 PM I use it for work, fb, busin…" at bounding box center [700, 289] width 568 height 124
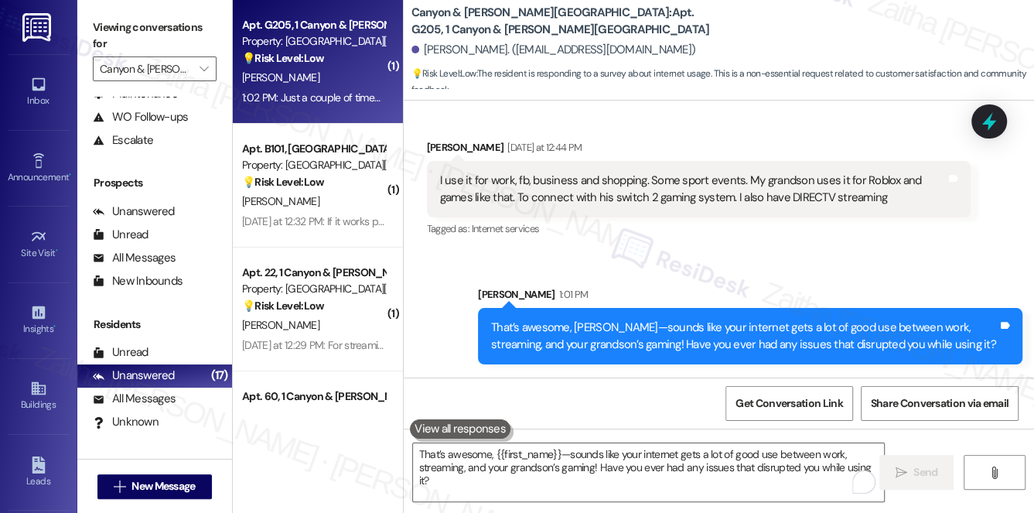
scroll to position [4854, 0]
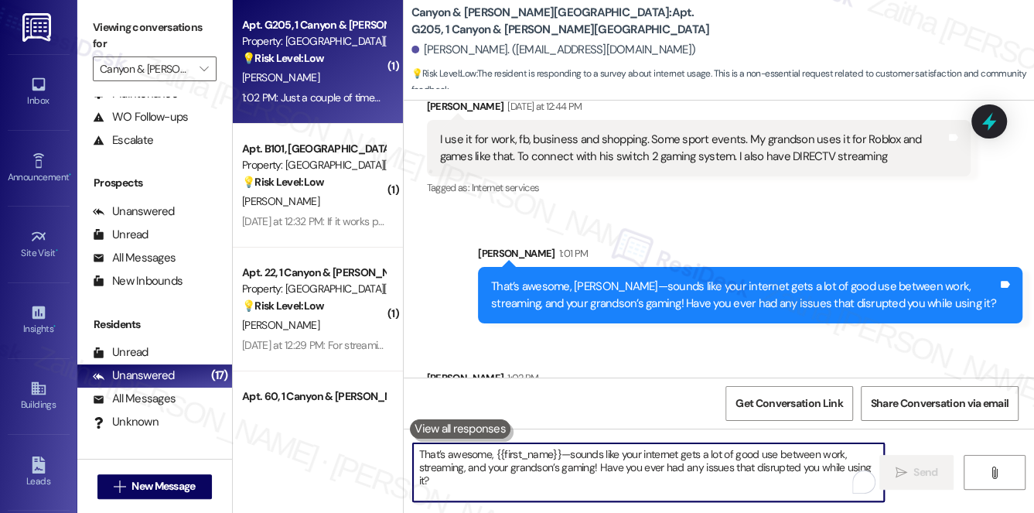
click at [546, 460] on textarea "That’s awesome, {{first_name}}—sounds like your internet gets a lot of good use…" at bounding box center [649, 472] width 472 height 58
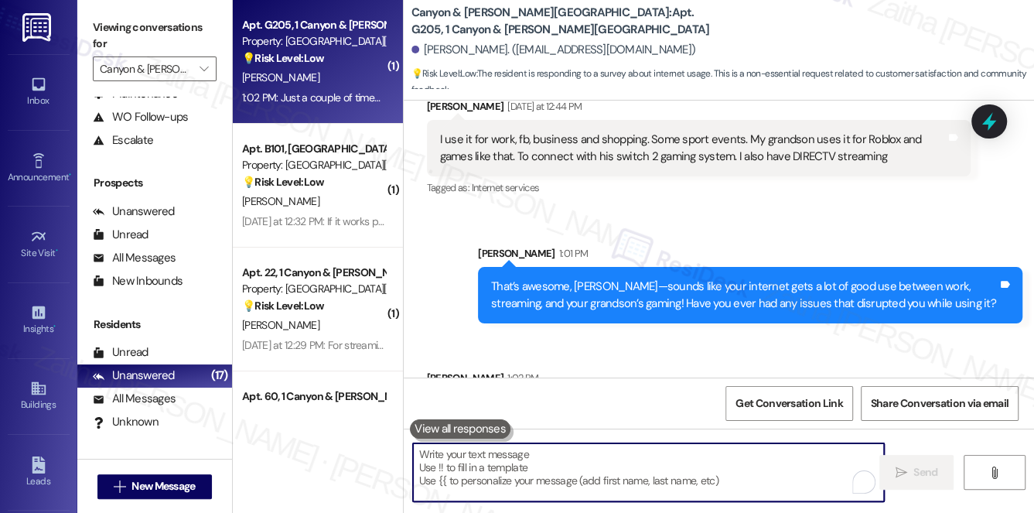
paste textarea "Got it, {{first_name}}—glad to hear disruptions have only been a couple of shor…"
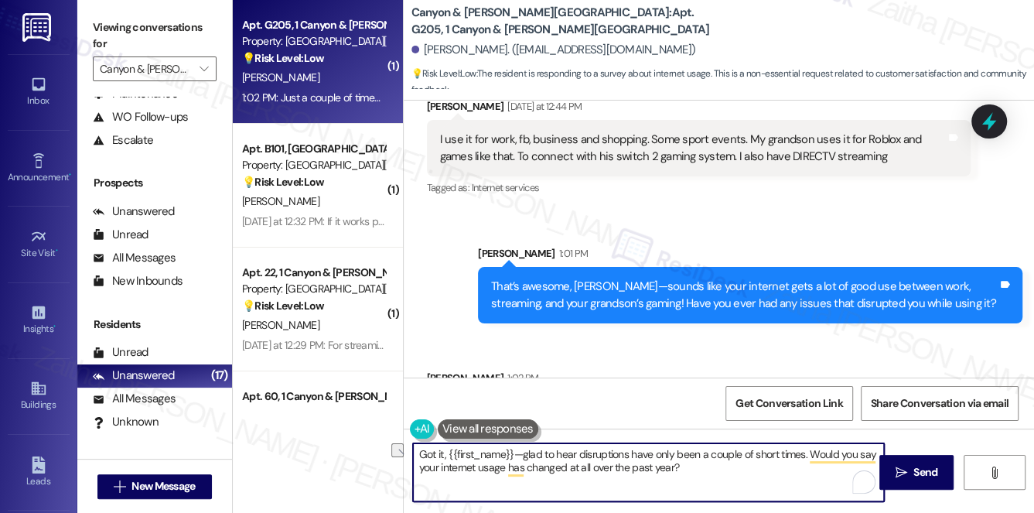
drag, startPoint x: 511, startPoint y: 453, endPoint x: 446, endPoint y: 453, distance: 65.8
click at [446, 453] on textarea "Got it, {{first_name}}—glad to hear disruptions have only been a couple of shor…" at bounding box center [649, 472] width 472 height 58
type textarea "Got it! Glad to hear disruptions have only been for a couple of short times. Wo…"
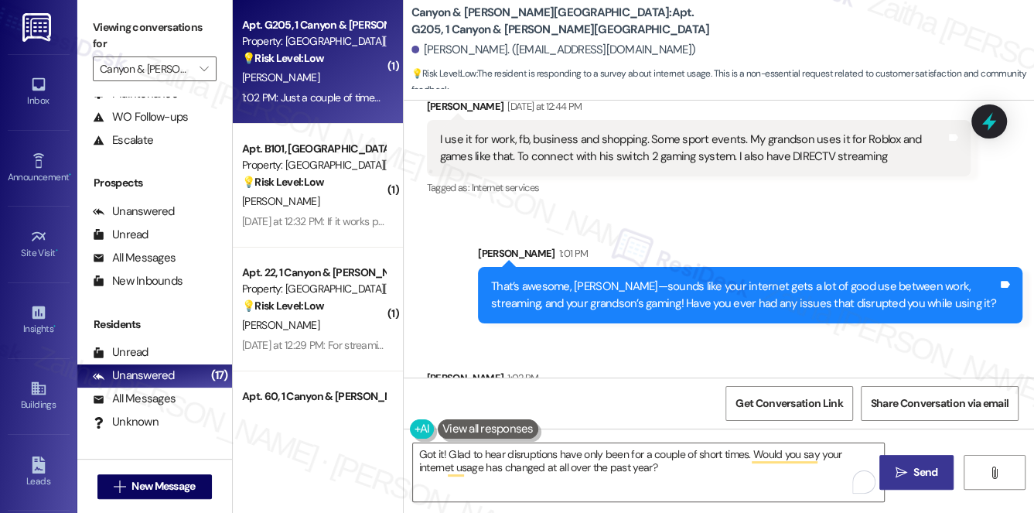
drag, startPoint x: 918, startPoint y: 469, endPoint x: 898, endPoint y: 460, distance: 21.8
click at [918, 470] on span "Send" at bounding box center [926, 472] width 24 height 16
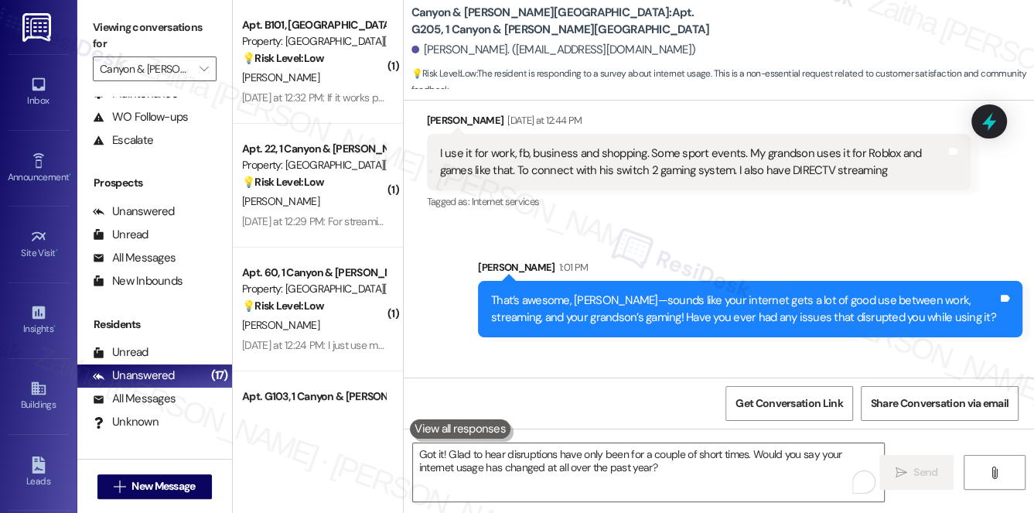
scroll to position [4854, 0]
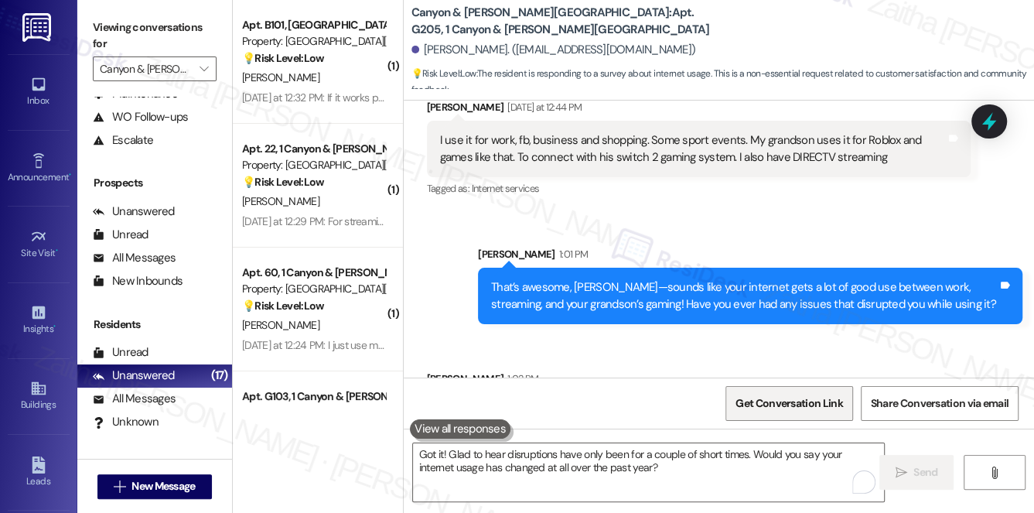
click at [805, 407] on span "Get Conversation Link" at bounding box center [789, 403] width 107 height 16
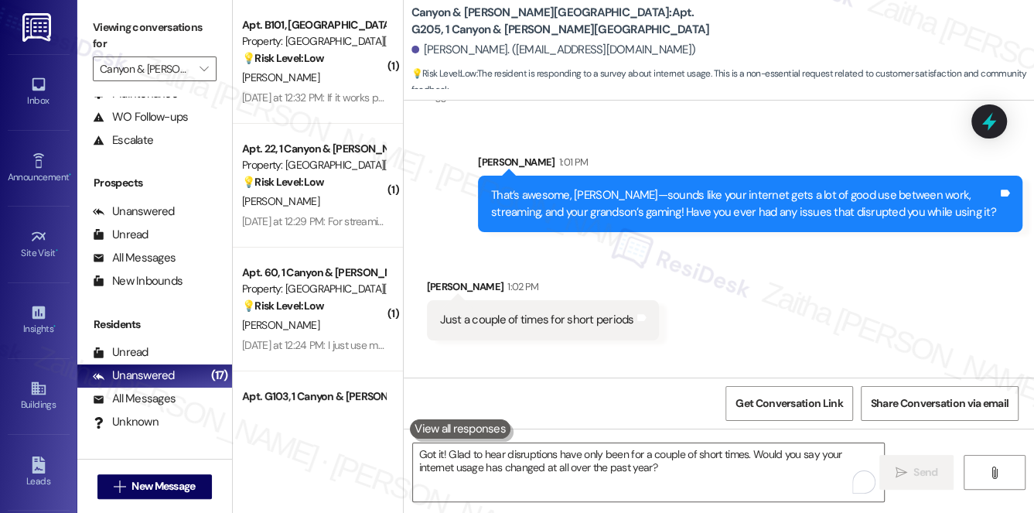
scroll to position [4978, 0]
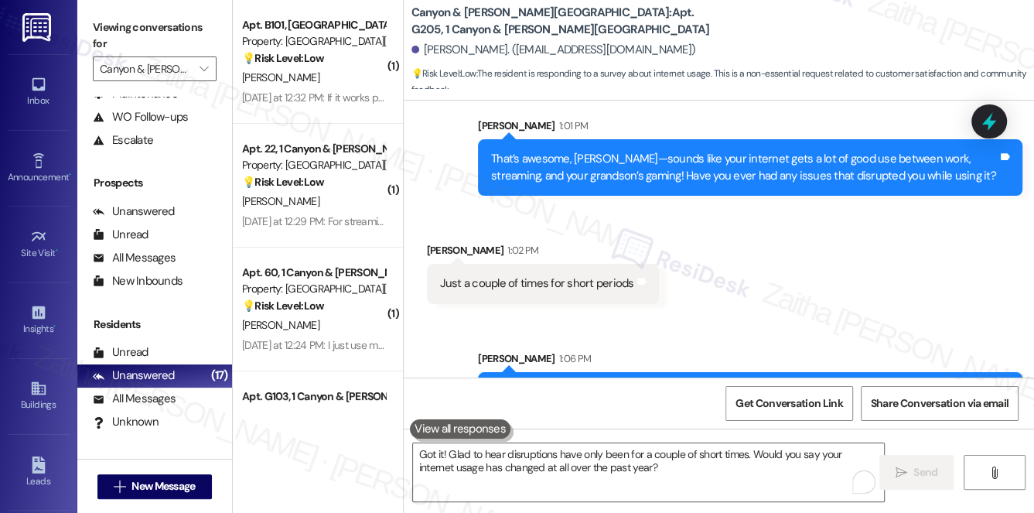
click at [346, 83] on div "C. Martinez" at bounding box center [314, 77] width 146 height 19
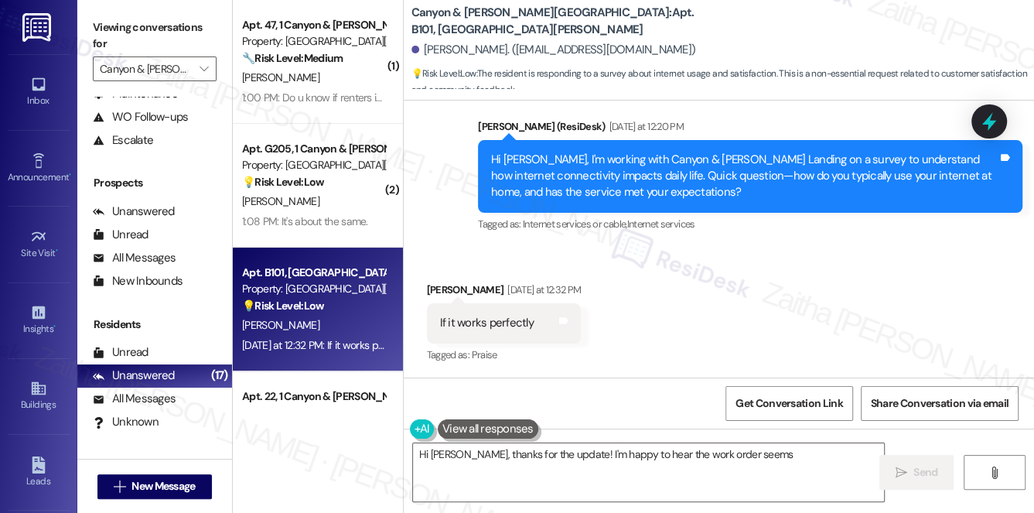
scroll to position [1, 0]
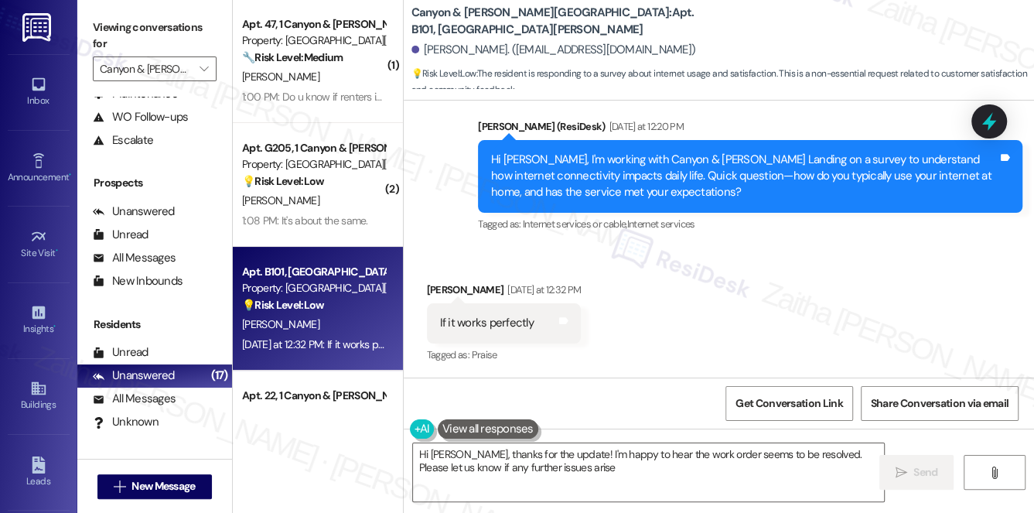
type textarea "Hi Cristian, thanks for the update! I'm happy to hear the work order seems to b…"
drag, startPoint x: 434, startPoint y: 321, endPoint x: 538, endPoint y: 325, distance: 103.8
click at [538, 325] on div "If it works perfectly Tags and notes" at bounding box center [504, 322] width 155 height 39
copy div "If it works perfectly"
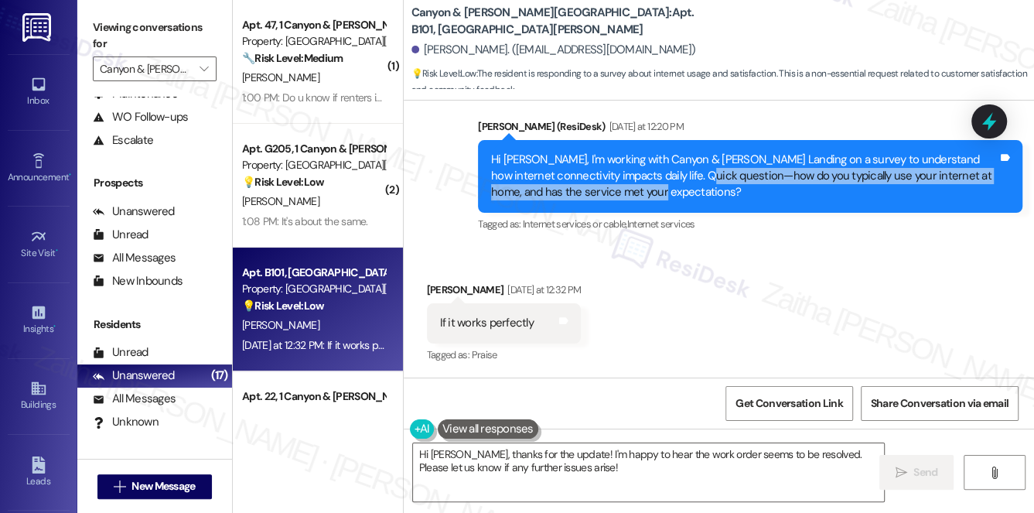
drag, startPoint x: 658, startPoint y: 172, endPoint x: 602, endPoint y: 190, distance: 59.5
click at [602, 190] on div "Hi Cristian, I'm working with Canyon & Knox Landing on a survey to understand h…" at bounding box center [744, 177] width 507 height 50
copy div "how do you typically use your internet at home, and has the service met your ex…"
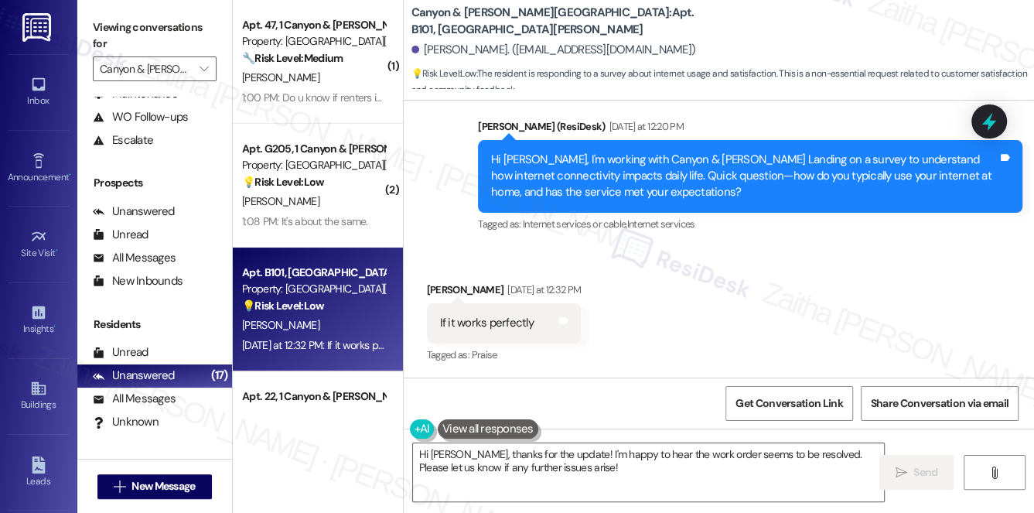
click at [699, 303] on div "Received via SMS Cristian Martinez Yesterday at 12:32 PM If it works perfectly …" at bounding box center [719, 312] width 631 height 131
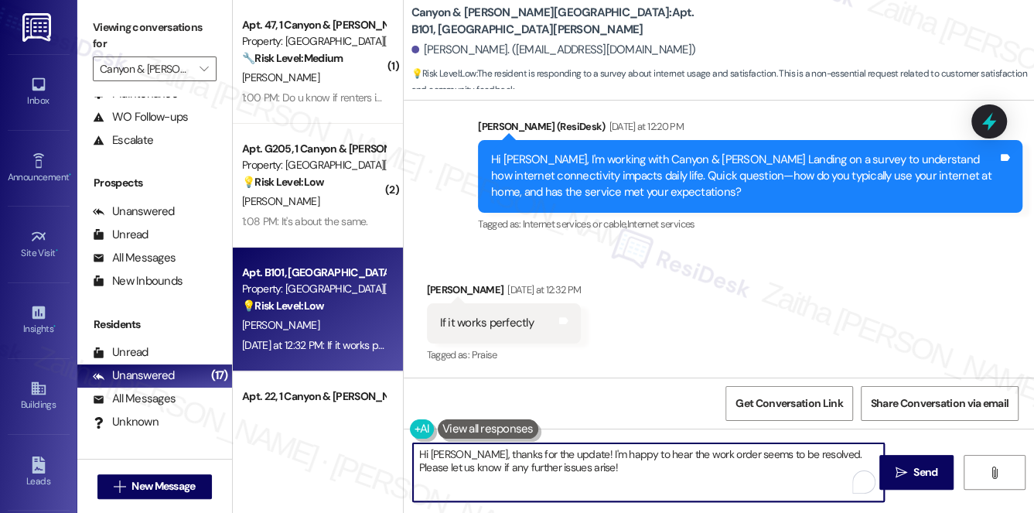
drag, startPoint x: 413, startPoint y: 457, endPoint x: 567, endPoint y: 469, distance: 154.5
click at [567, 469] on textarea "Hi Cristian, thanks for the update! I'm happy to hear the work order seems to b…" at bounding box center [649, 472] width 472 height 58
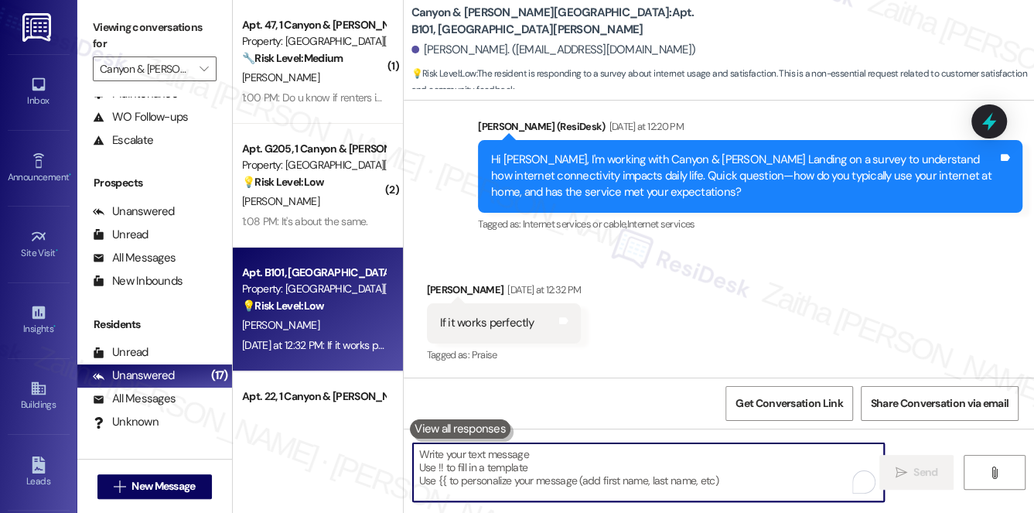
paste textarea "Got it, {{first_name}}—so it meets your expectations if it’s working perfectly.…"
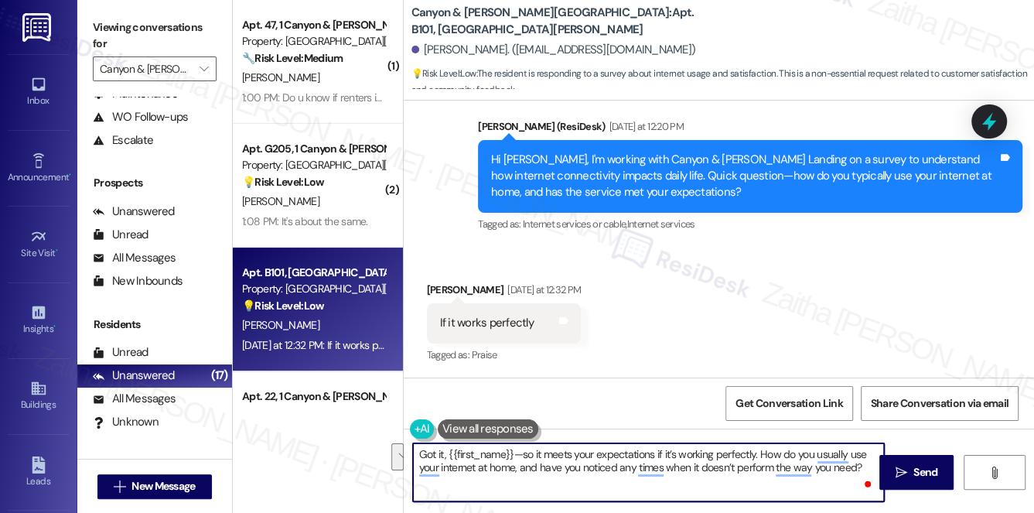
paste textarea "typically use the internet at home, and have you noticed any instances when it …"
type textarea "Got it, {{first_name}}—so it meets your expectations if it’s working perfectly.…"
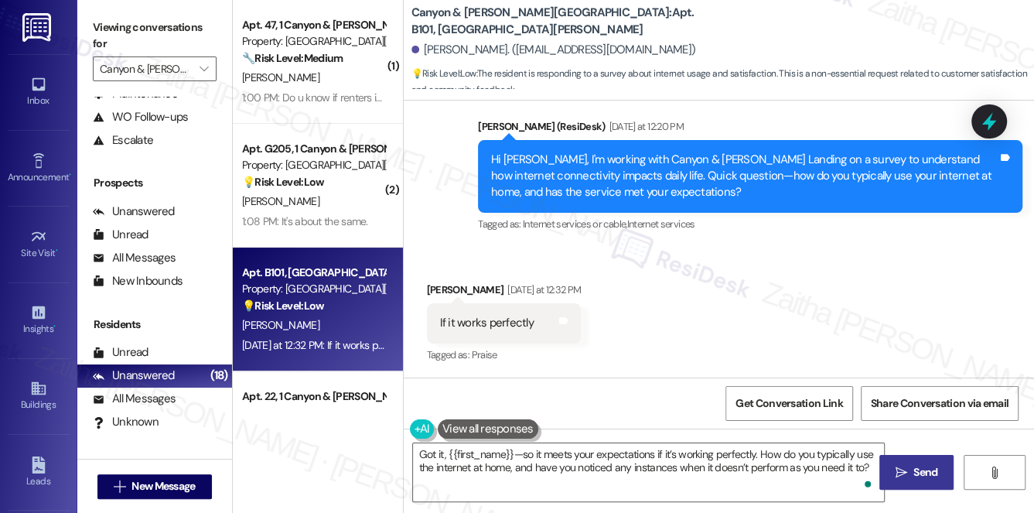
click at [918, 465] on span "Send" at bounding box center [926, 472] width 24 height 16
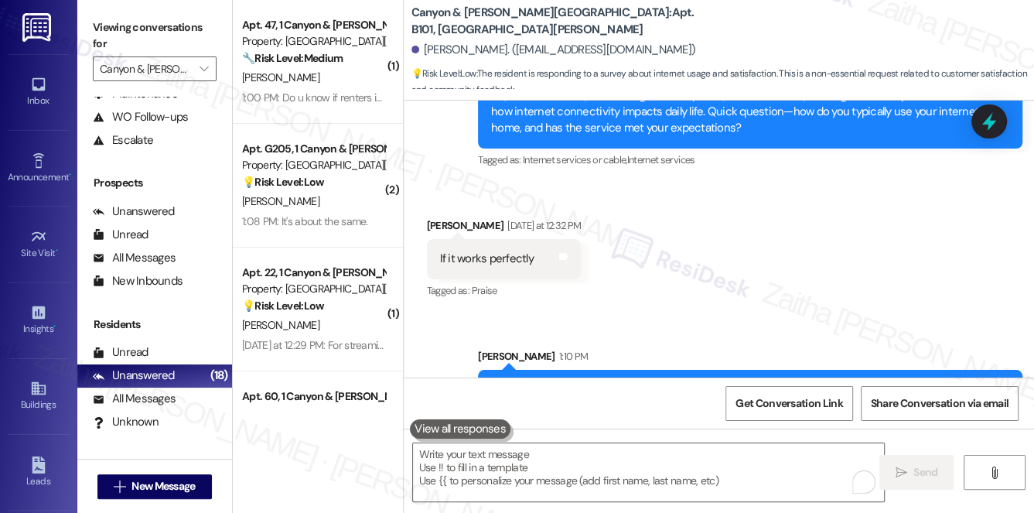
scroll to position [1158, 0]
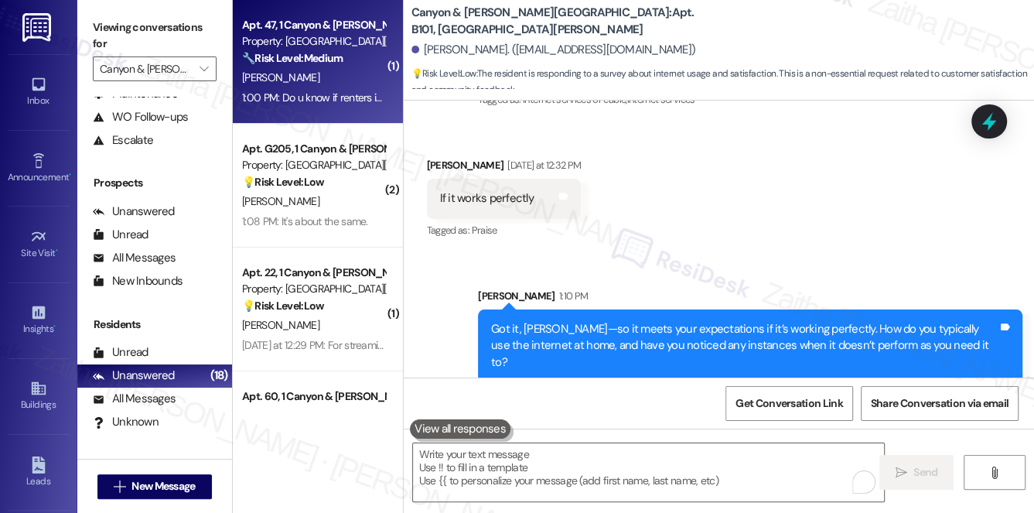
click at [342, 75] on div "D. Daller" at bounding box center [314, 77] width 146 height 19
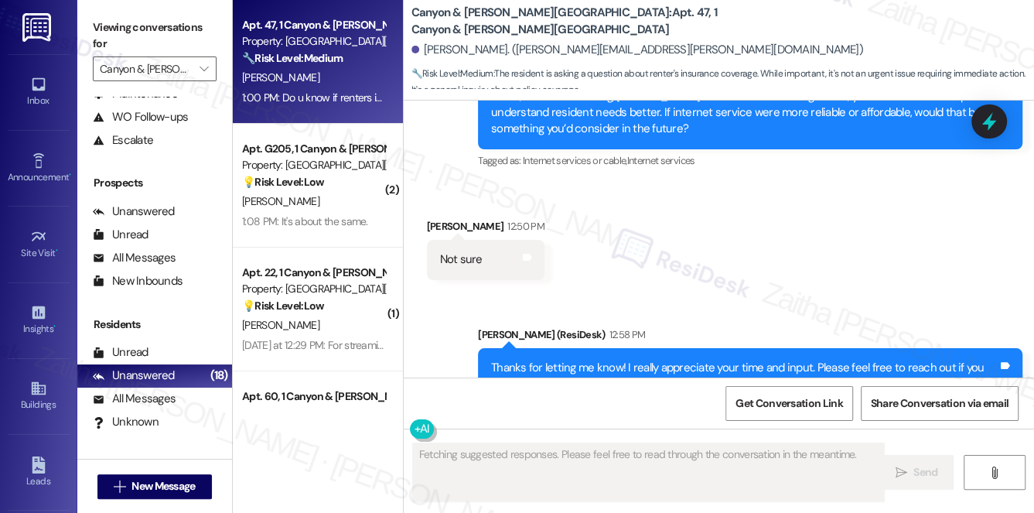
scroll to position [4044, 0]
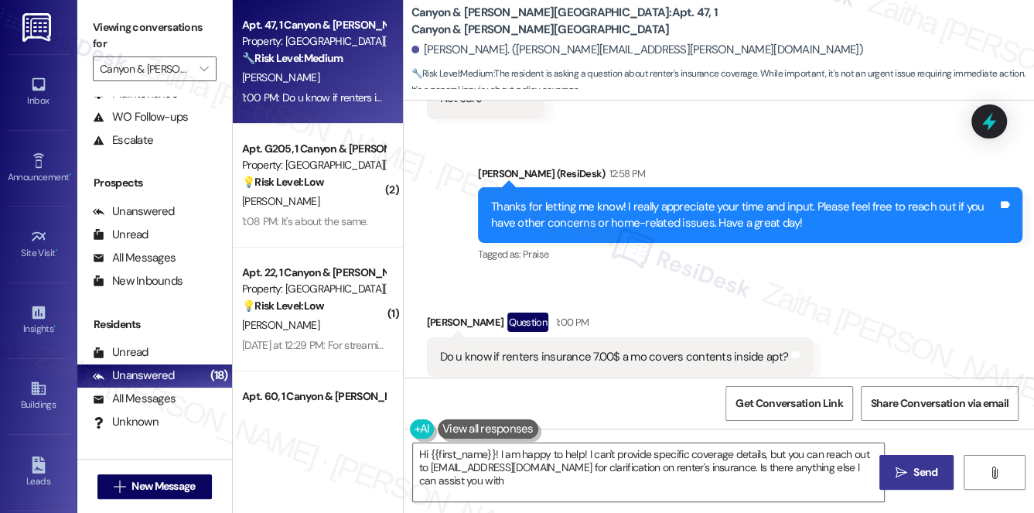
type textarea "Hi {{first_name}}! I am happy to help! I can't provide specific coverage detail…"
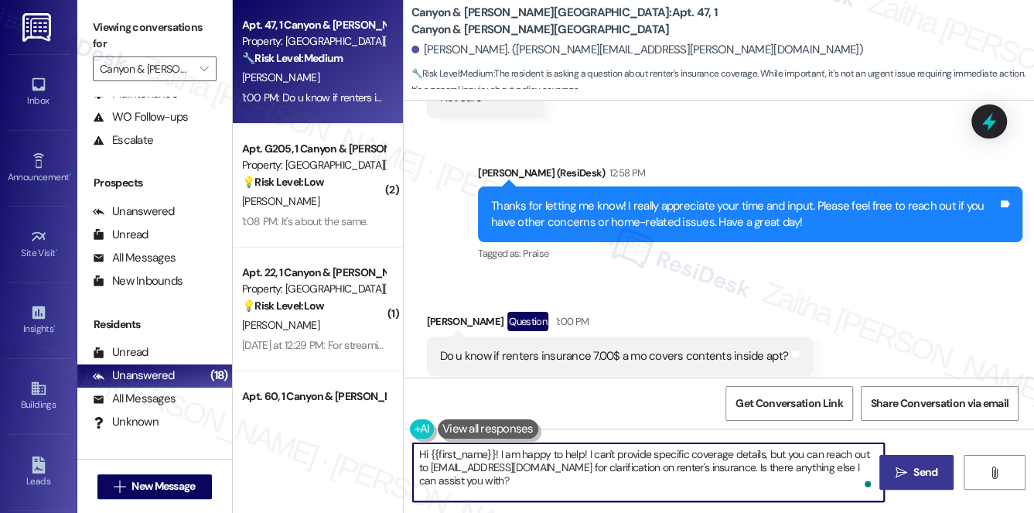
drag, startPoint x: 413, startPoint y: 454, endPoint x: 515, endPoint y: 487, distance: 107.2
click at [515, 487] on textarea "Hi {{first_name}}! I am happy to help! I can't provide specific coverage detail…" at bounding box center [649, 472] width 472 height 58
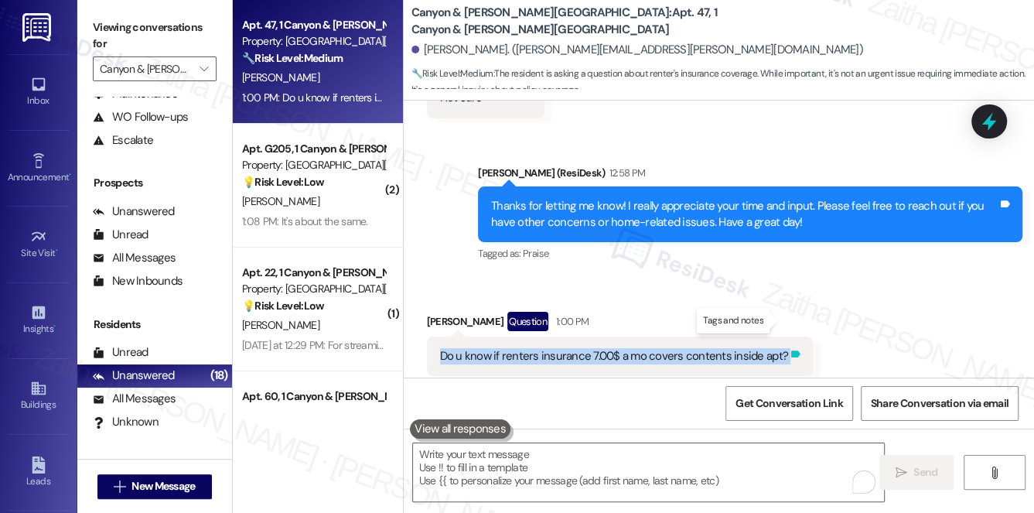
drag, startPoint x: 436, startPoint y: 326, endPoint x: 778, endPoint y: 316, distance: 342.1
click at [778, 337] on div "Do u know if renters insurance 7.00$ a mo covers contents inside apt? Tags and …" at bounding box center [620, 356] width 386 height 39
copy div "Do u know if renters insurance 7.00$ a mo covers contents inside apt? Tags and …"
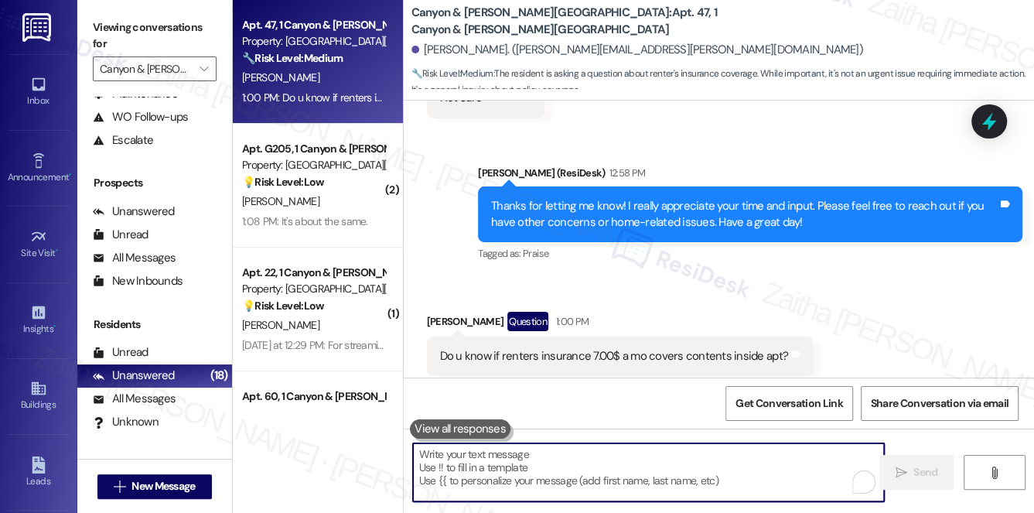
click at [515, 467] on textarea "To enrich screen reader interactions, please activate Accessibility in Grammarl…" at bounding box center [649, 472] width 472 height 58
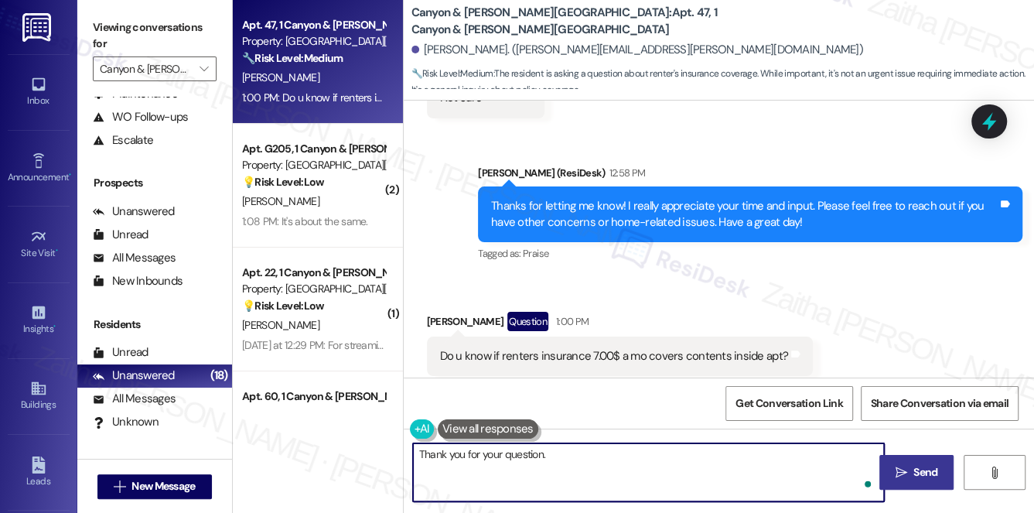
paste textarea "I’ll confirm the details of the $7/month renter’s insurance for you and let you…"
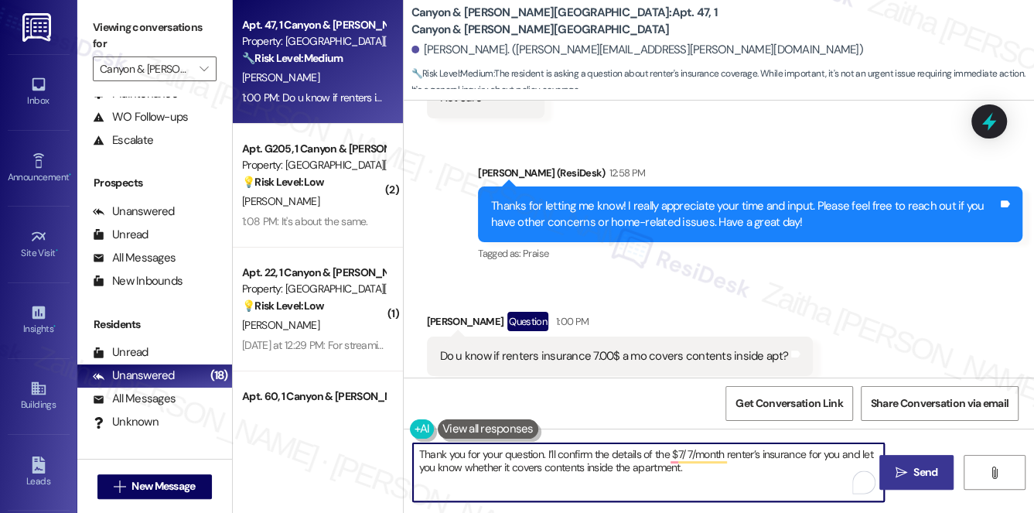
type textarea "Thank you for your question. I’ll confirm the details of the $7/ 7/month renter…"
click at [517, 454] on textarea "Thank you for your question. I’ll confirm the details of the $7/ 7/month renter…" at bounding box center [649, 472] width 472 height 58
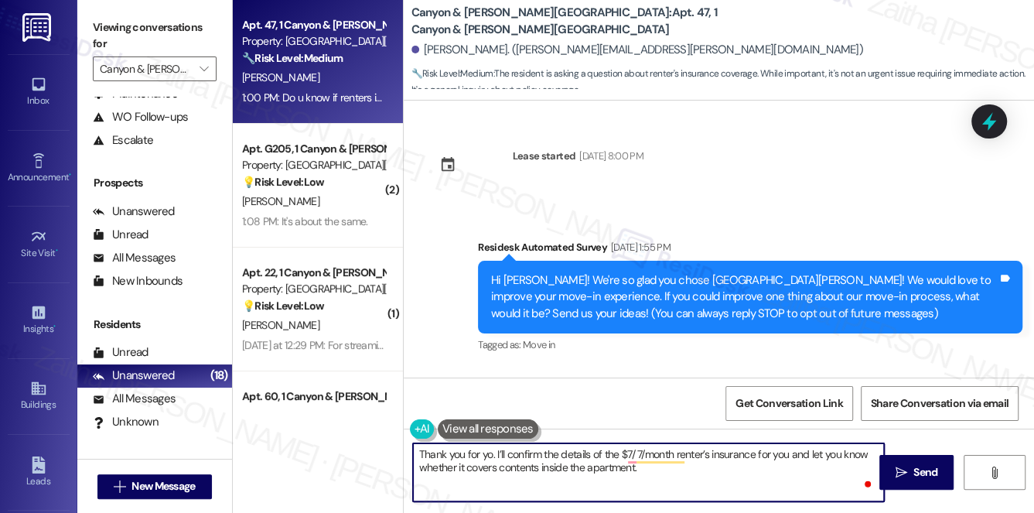
scroll to position [4044, 0]
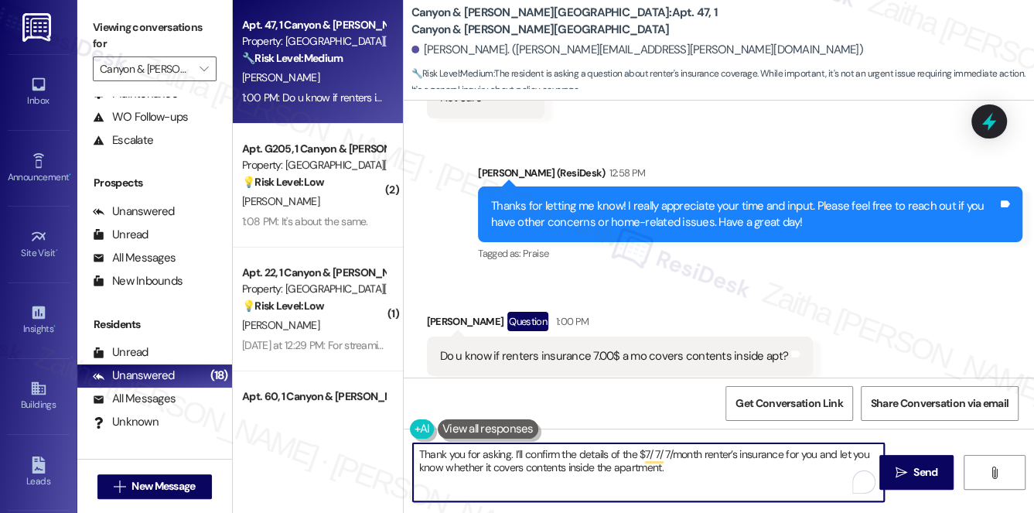
click at [673, 455] on textarea "Thank you for asking. I’ll confirm the details of the $7/ 7/ 7/month renter’s i…" at bounding box center [649, 472] width 472 height 58
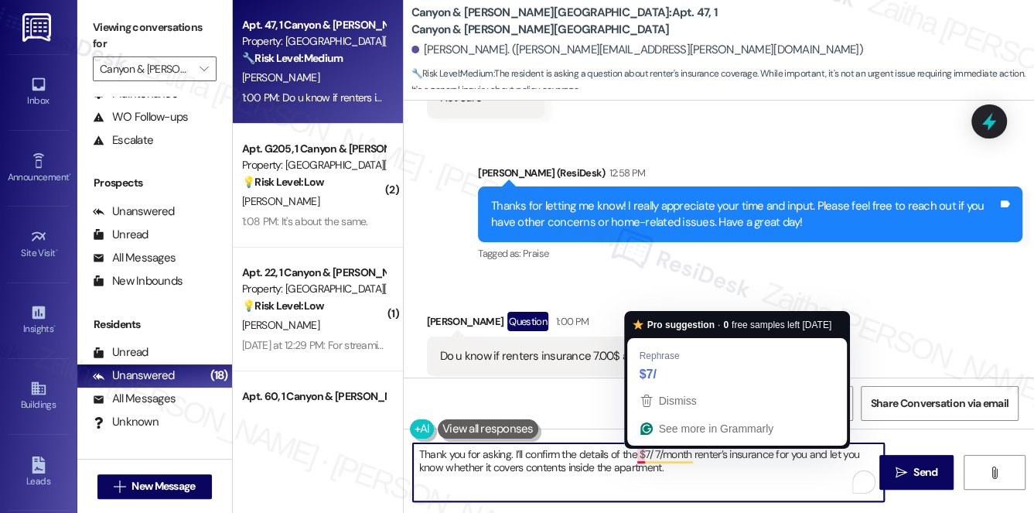
click at [638, 457] on textarea "Thank you for asking. I’ll confirm the details of the $7/ 7/month renter’s insu…" at bounding box center [649, 472] width 472 height 58
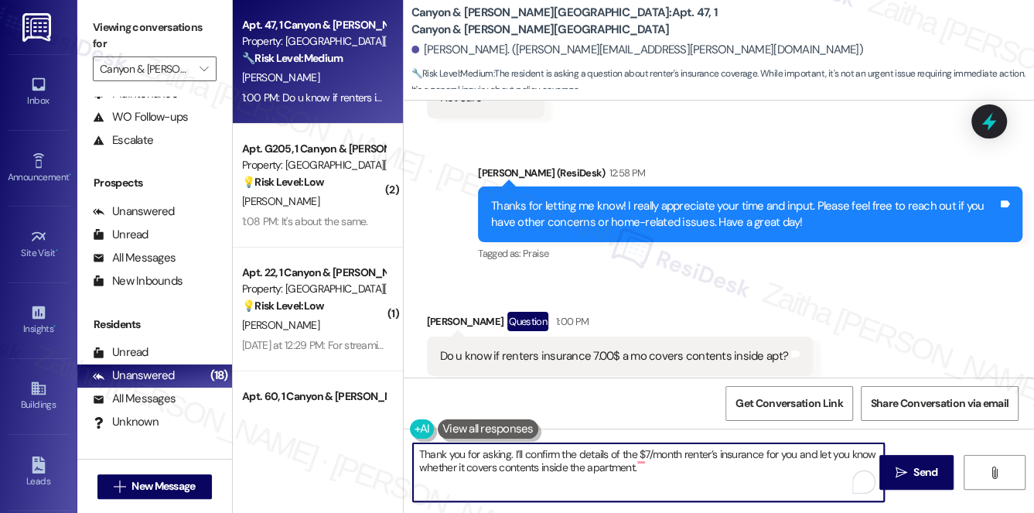
click at [671, 468] on textarea "Thank you for asking. I’ll confirm the details of the $7/month renter’s insuran…" at bounding box center [649, 472] width 472 height 58
type textarea "Thank you for asking. I’ll confirm the details of the $7/month renter’s insuran…"
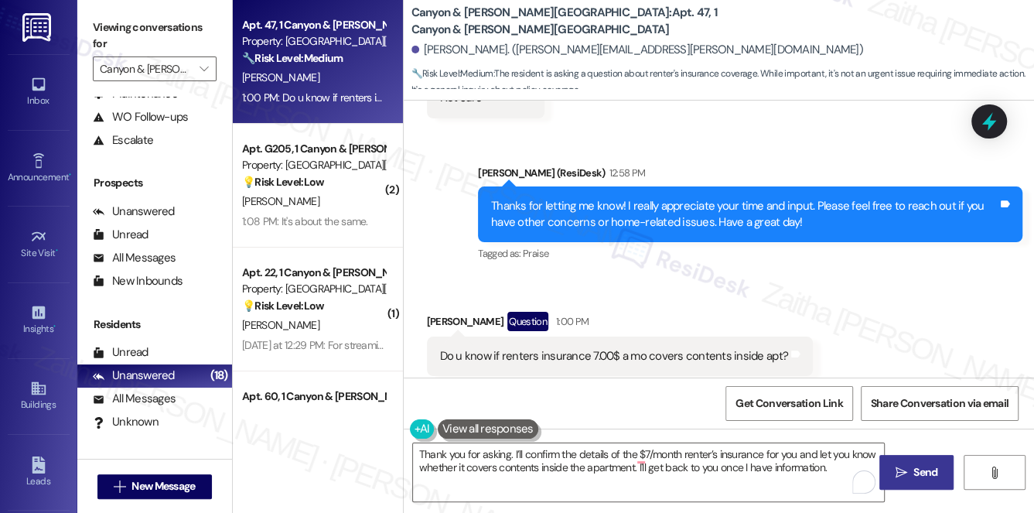
click at [920, 461] on button " Send" at bounding box center [917, 472] width 75 height 35
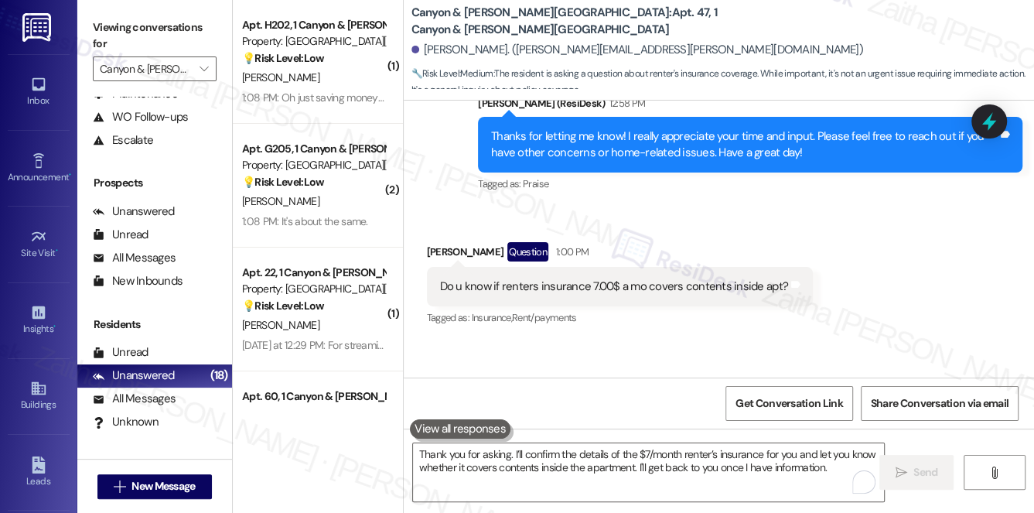
scroll to position [4169, 0]
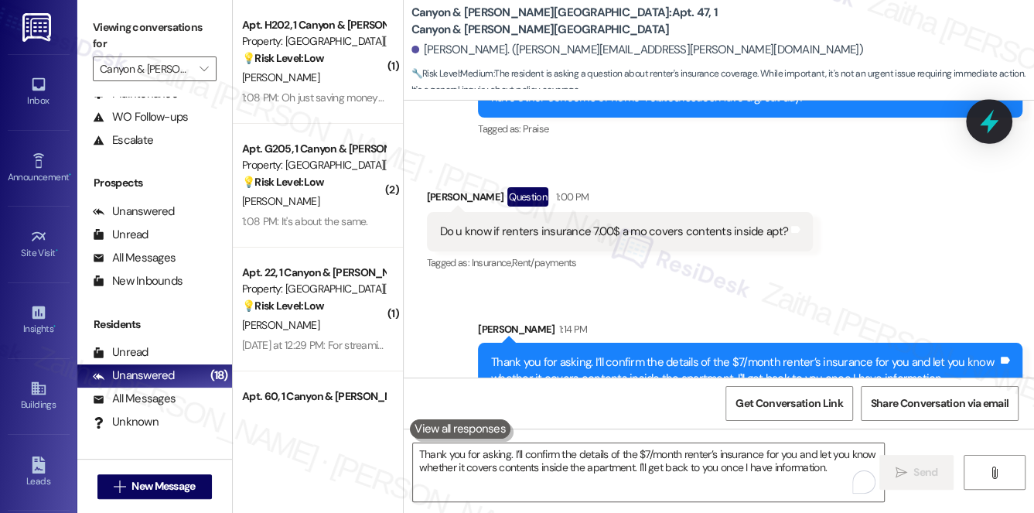
click at [994, 111] on icon at bounding box center [989, 121] width 26 height 26
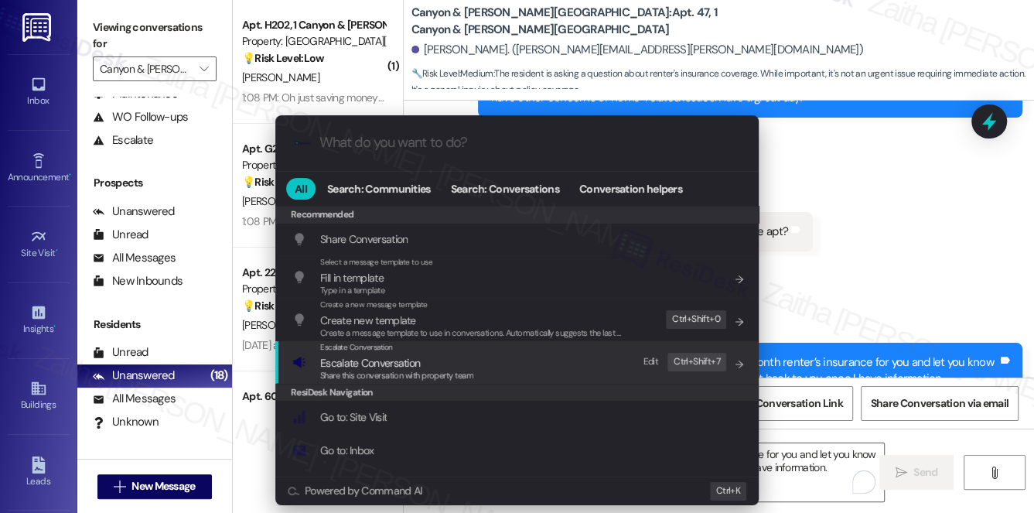
click at [362, 360] on span "Escalate Conversation" at bounding box center [370, 363] width 100 height 14
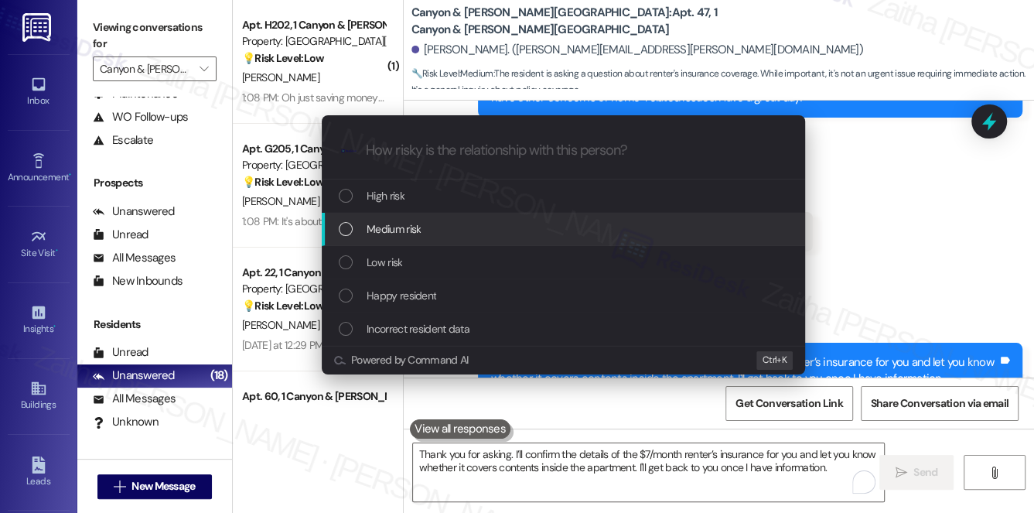
click at [433, 227] on div "Medium risk" at bounding box center [565, 229] width 453 height 17
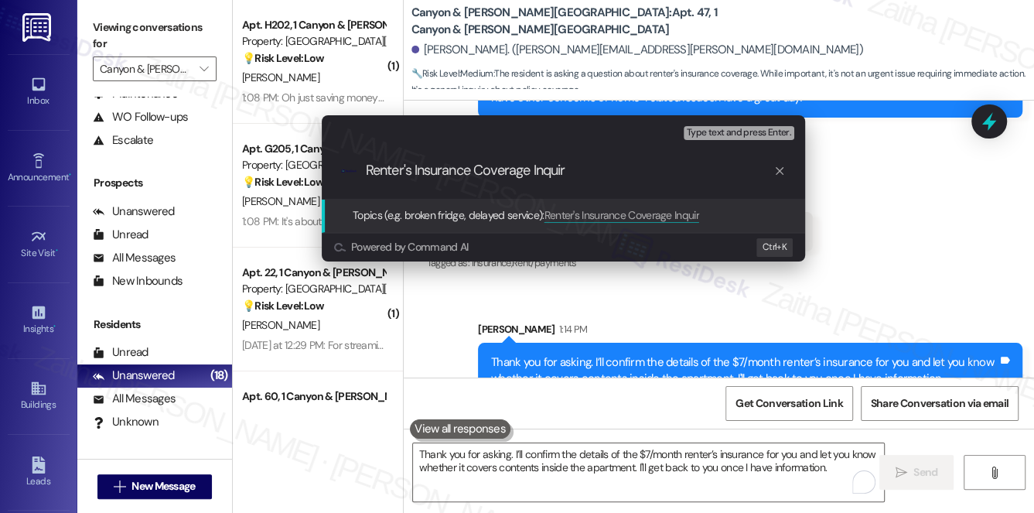
type input "Renter's Insurance Coverage Inquiry"
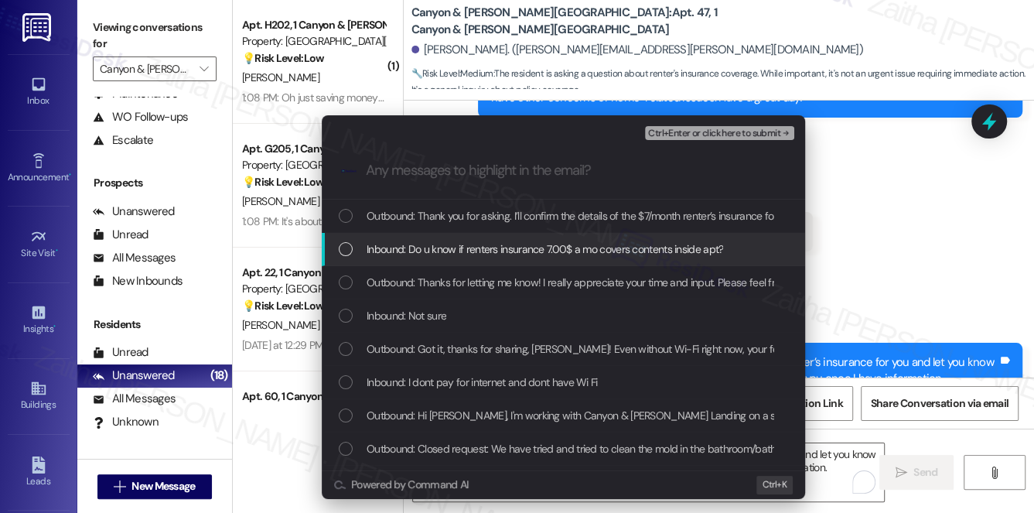
click at [431, 248] on span "Inbound: Do u know if renters insurance 7.00$ a mo covers contents inside apt?" at bounding box center [545, 249] width 357 height 17
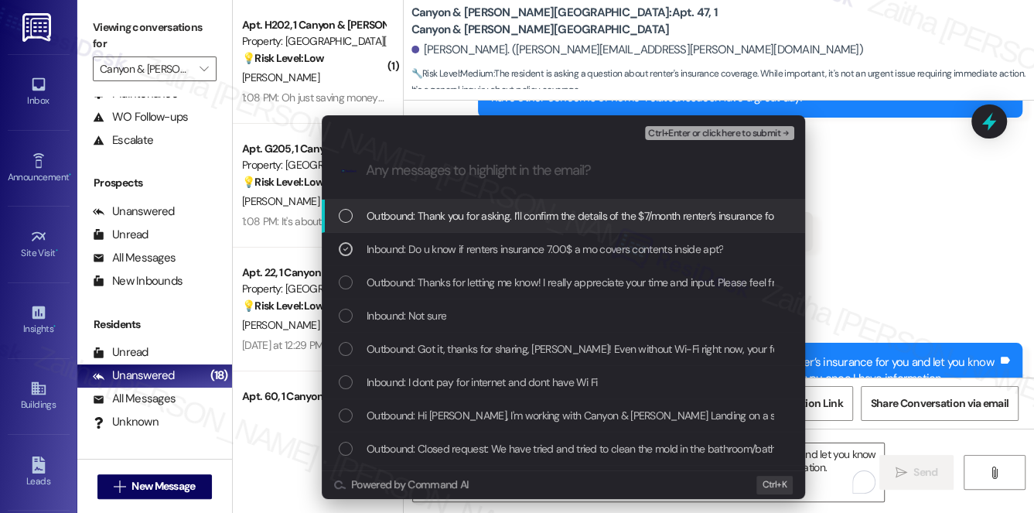
click at [707, 128] on span "Ctrl+Enter or click here to submit" at bounding box center [714, 133] width 132 height 11
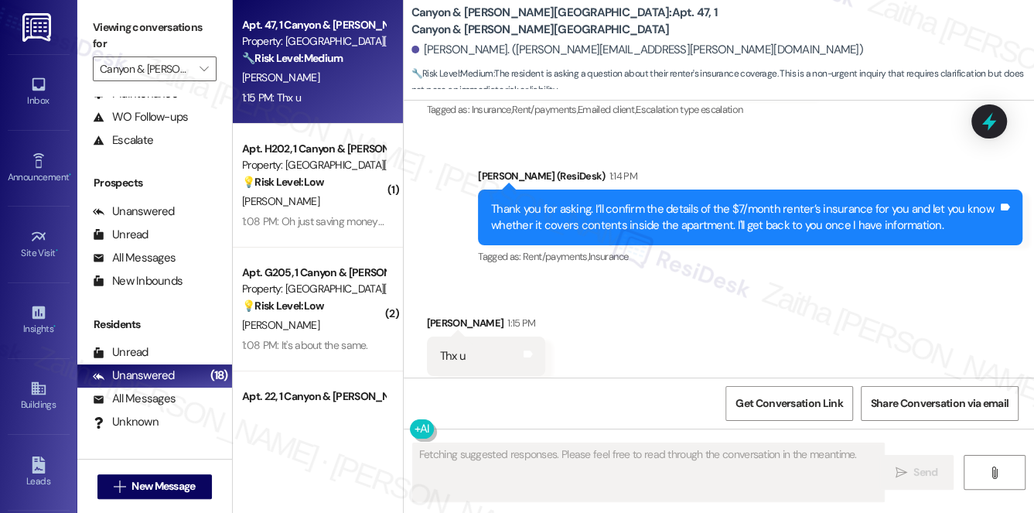
scroll to position [4322, 0]
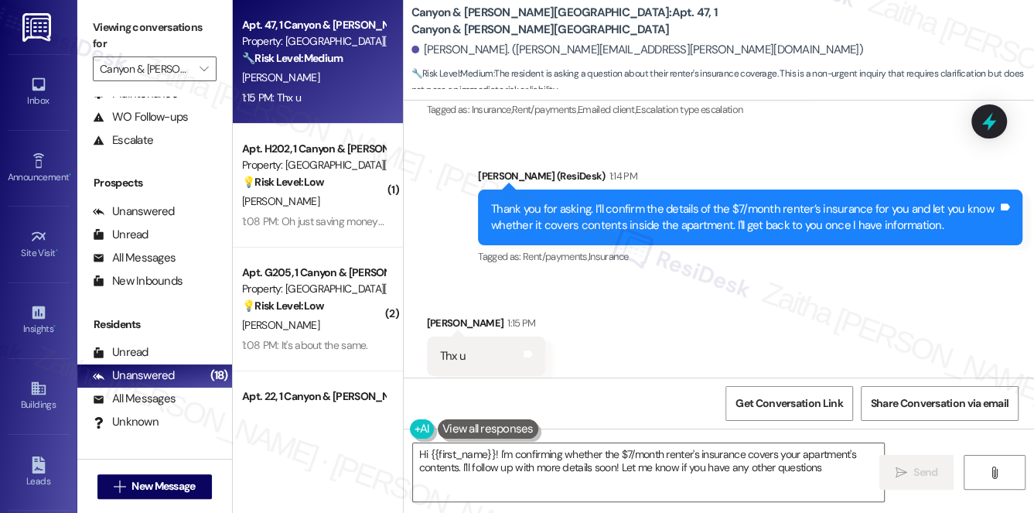
type textarea "Hi {{first_name}}! I'm confirming whether the $7/month renter's insurance cover…"
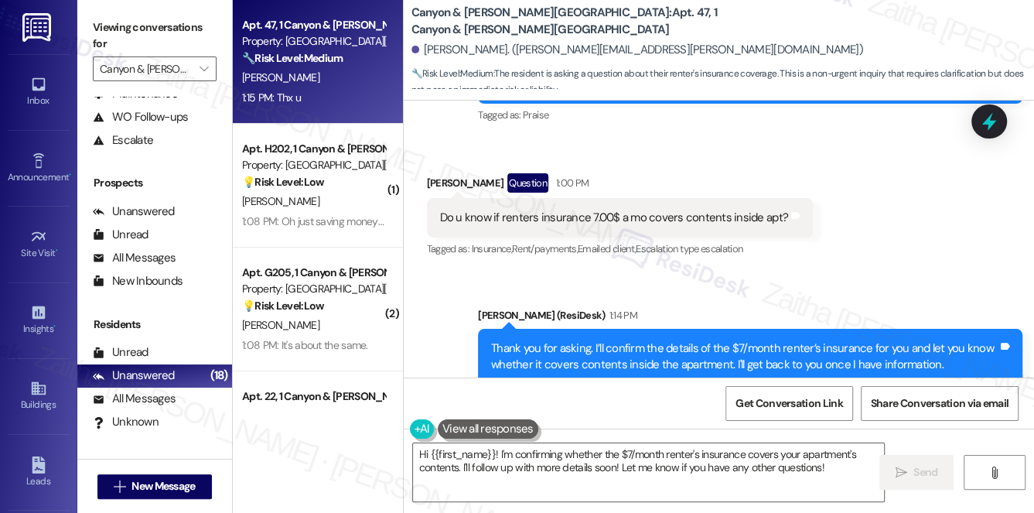
scroll to position [4182, 0]
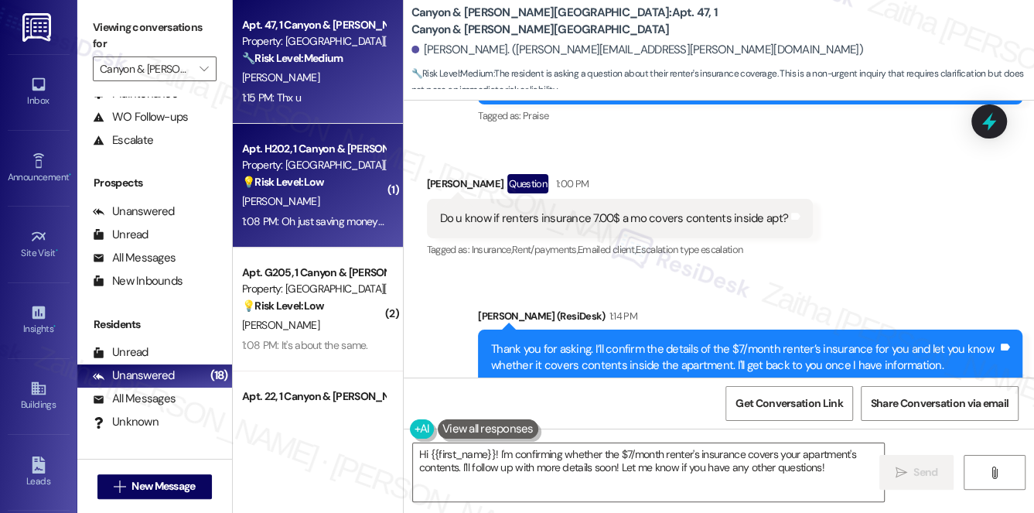
click at [341, 192] on div "[PERSON_NAME]" at bounding box center [314, 201] width 146 height 19
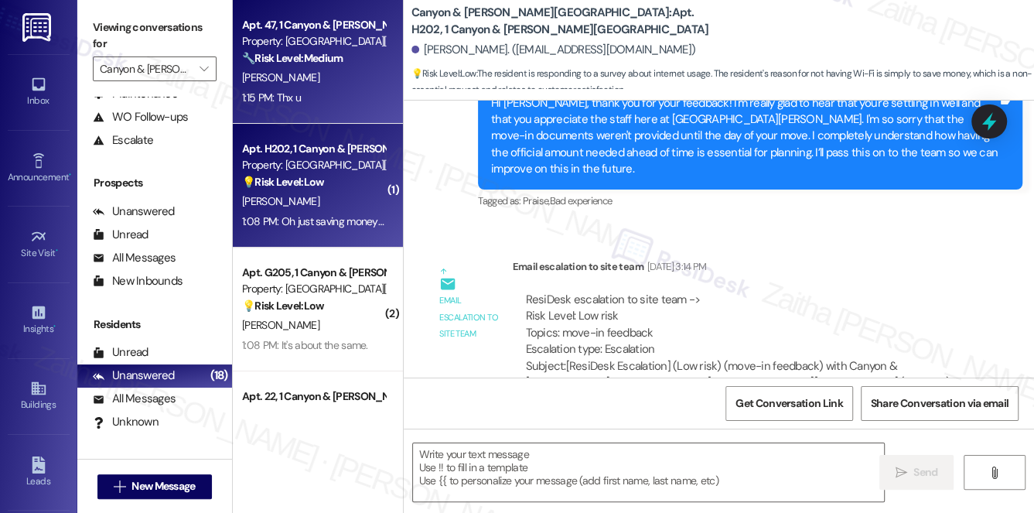
type textarea "Fetching suggested responses. Please feel free to read through the conversation…"
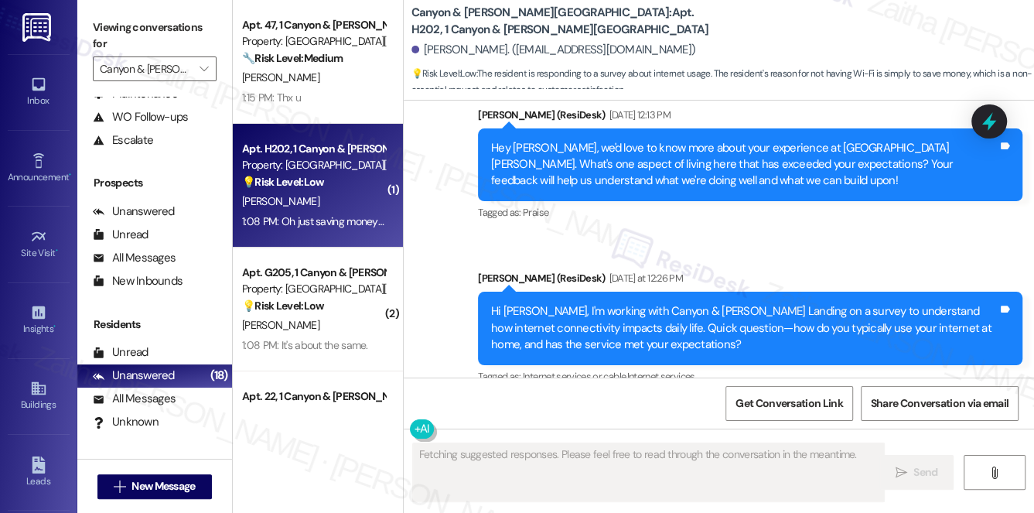
scroll to position [2324, 0]
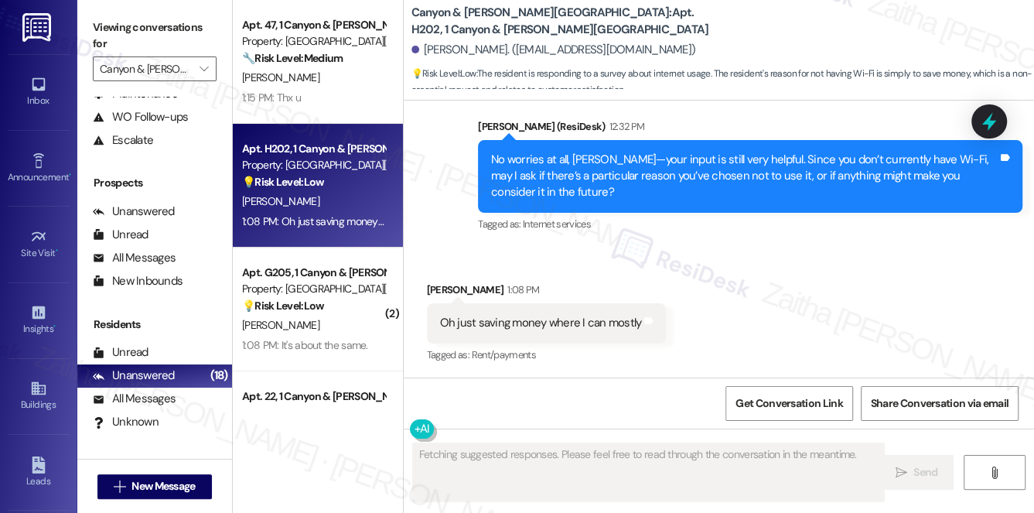
click at [346, 90] on div "1:15 PM: Thx u 1:15 PM: Thx u" at bounding box center [314, 97] width 146 height 19
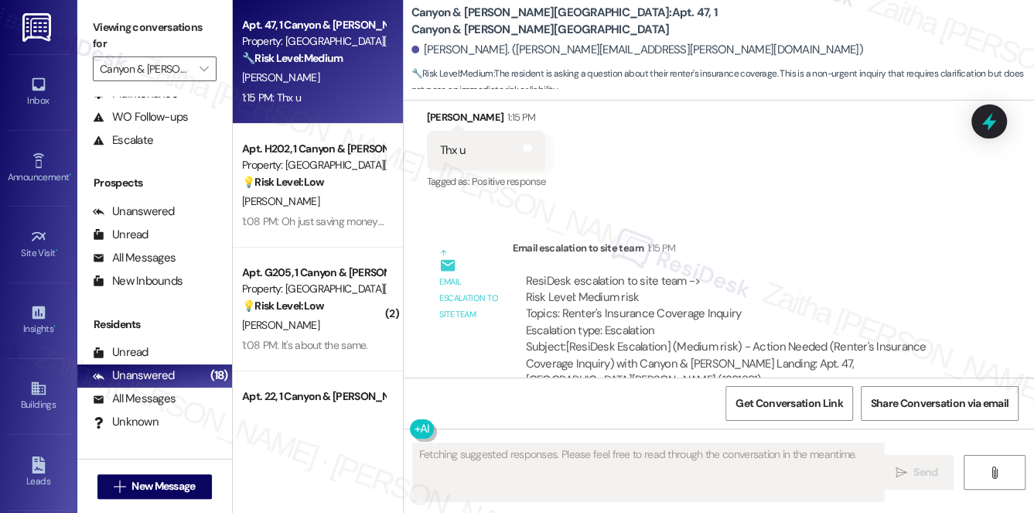
scroll to position [4529, 0]
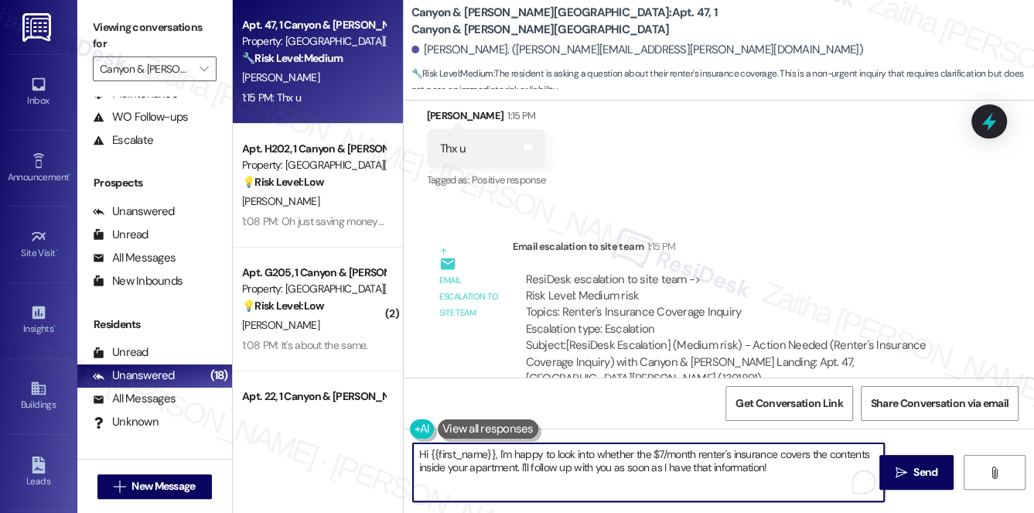
drag, startPoint x: 421, startPoint y: 452, endPoint x: 779, endPoint y: 470, distance: 358.7
click at [779, 470] on textarea "Hi {{first_name}}, I'm happy to look into whether the $7/month renter's insuran…" at bounding box center [649, 472] width 472 height 58
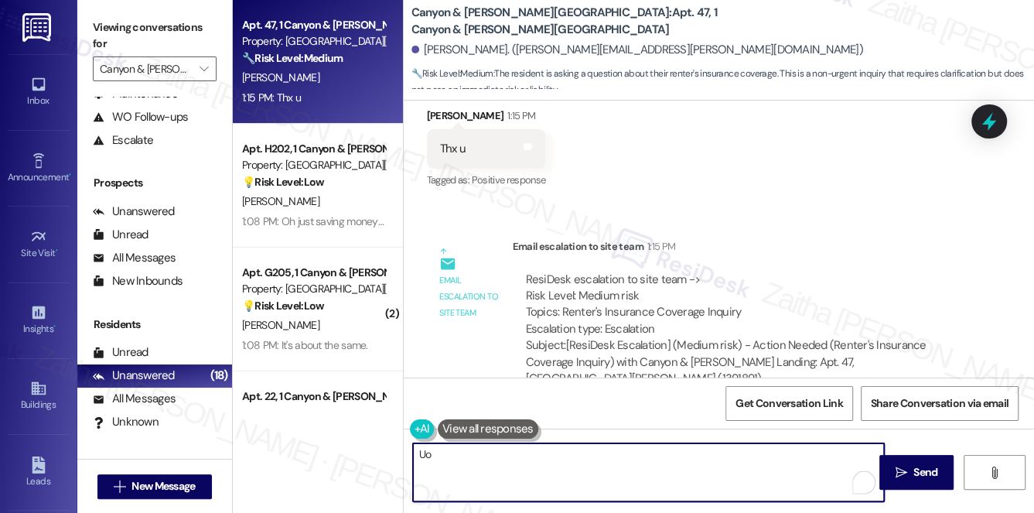
type textarea "U"
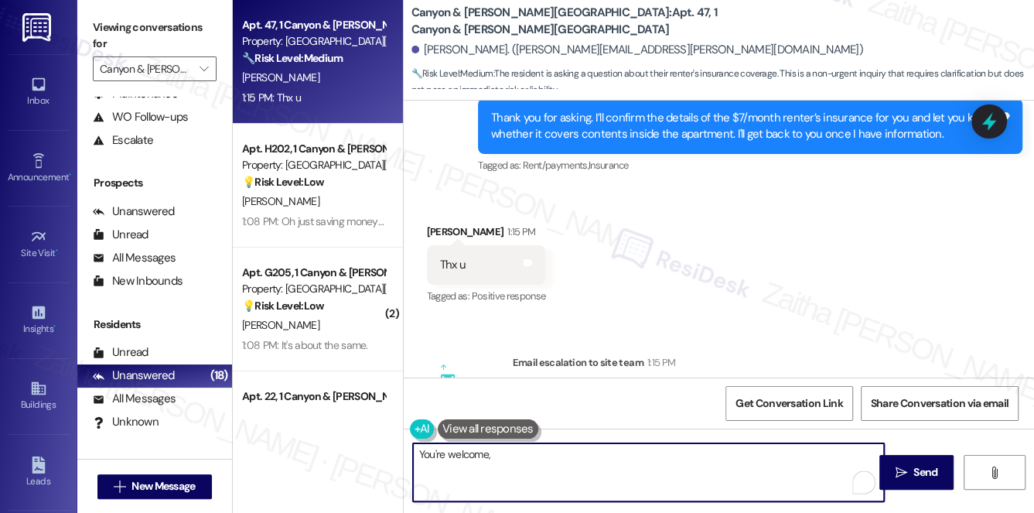
scroll to position [4389, 0]
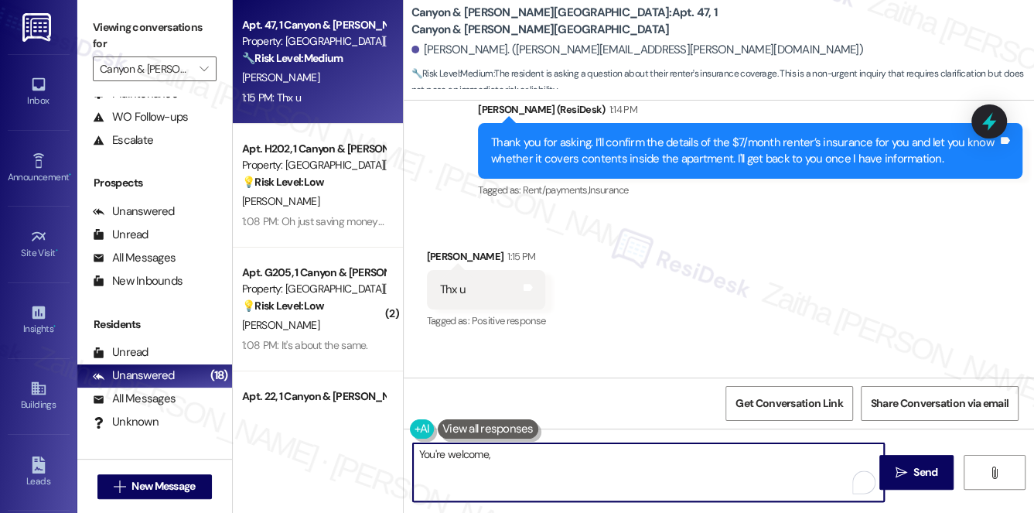
click at [435, 248] on div "[PERSON_NAME] 1:15 PM" at bounding box center [486, 259] width 119 height 22
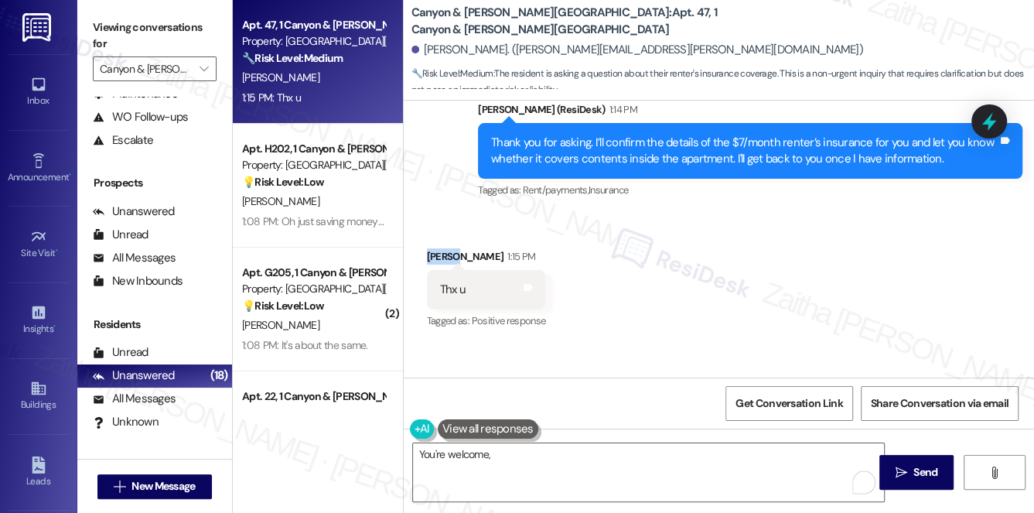
click at [435, 248] on div "[PERSON_NAME] 1:15 PM" at bounding box center [486, 259] width 119 height 22
copy div "[PERSON_NAME]"
click at [520, 463] on textarea "You're welcome," at bounding box center [649, 472] width 472 height 58
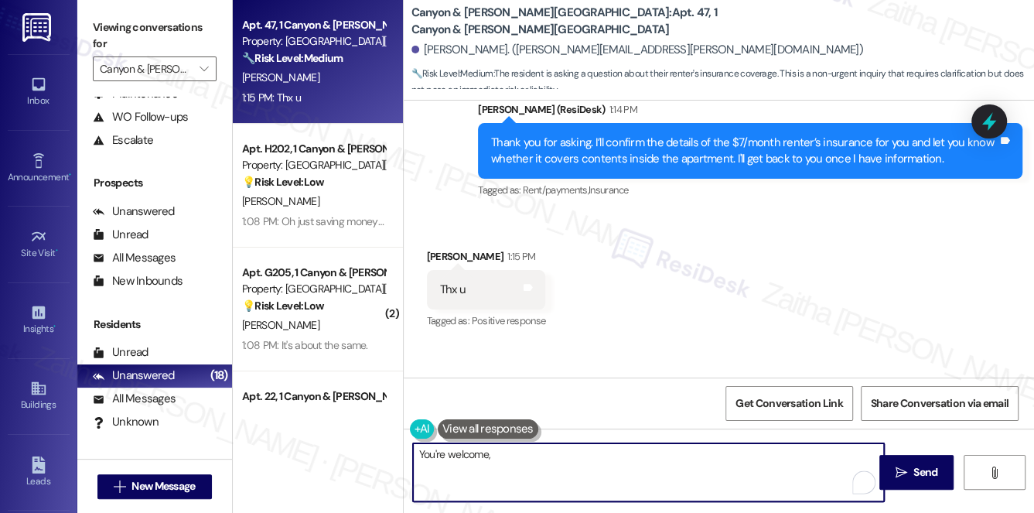
paste textarea "[PERSON_NAME]"
type textarea "You're welcome, [PERSON_NAME]!"
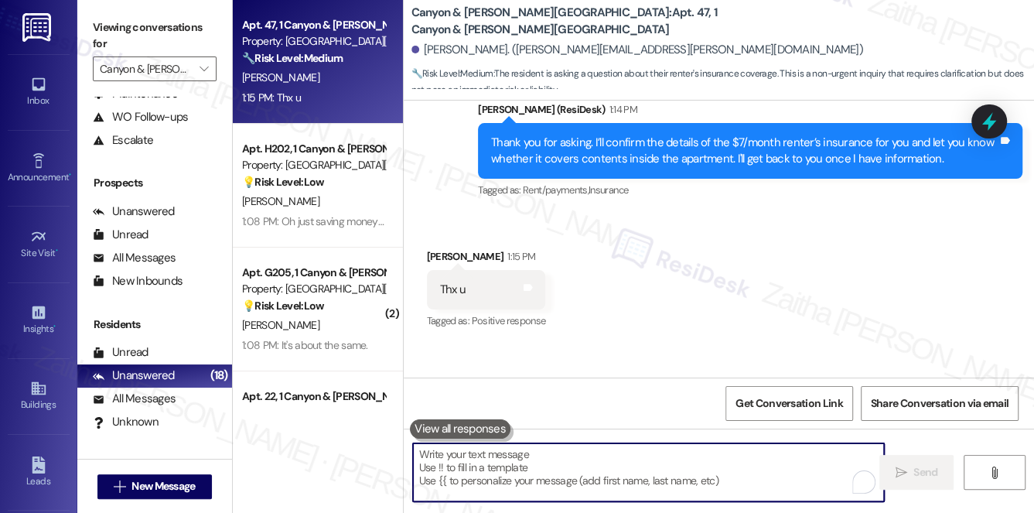
scroll to position [4322, 0]
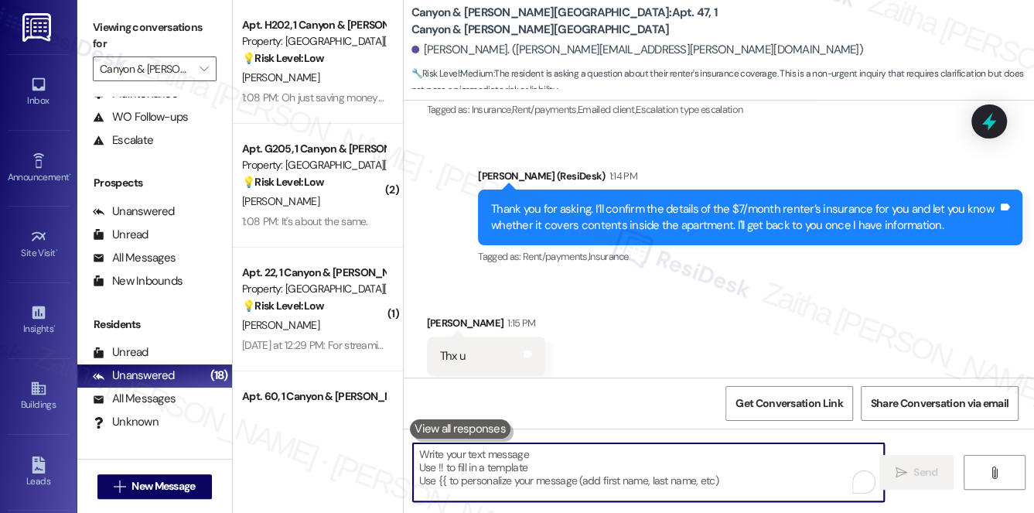
click at [355, 193] on div "[PERSON_NAME]" at bounding box center [314, 201] width 146 height 19
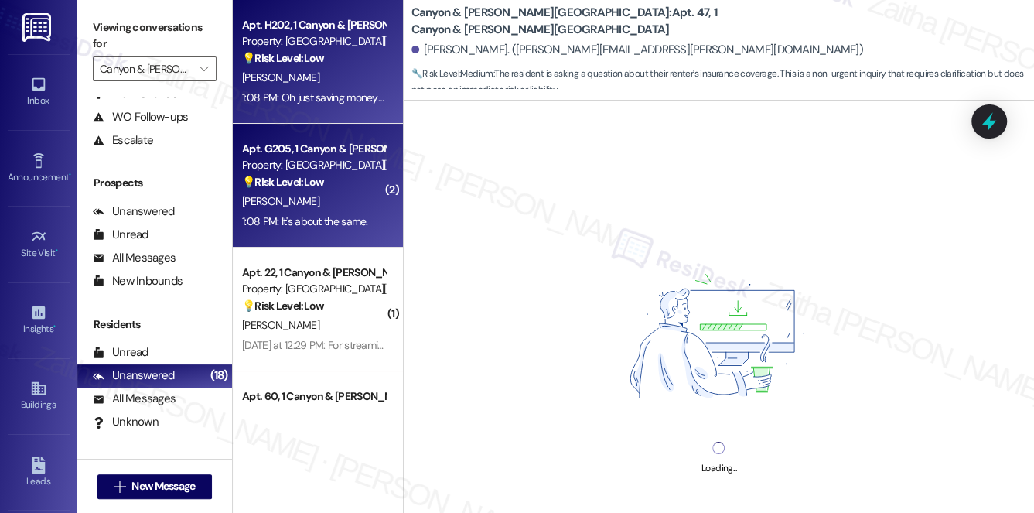
click at [367, 74] on div "[PERSON_NAME]" at bounding box center [314, 77] width 146 height 19
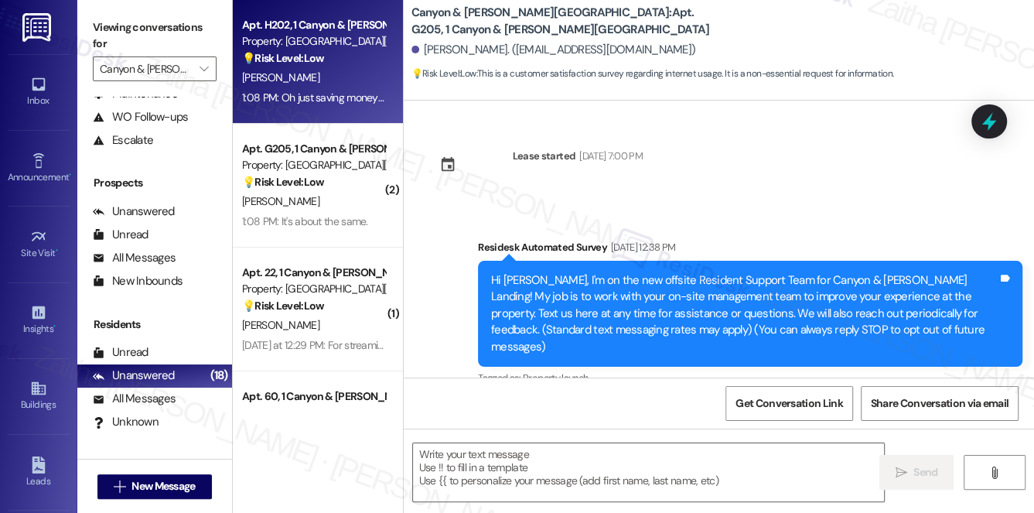
scroll to position [0, 0]
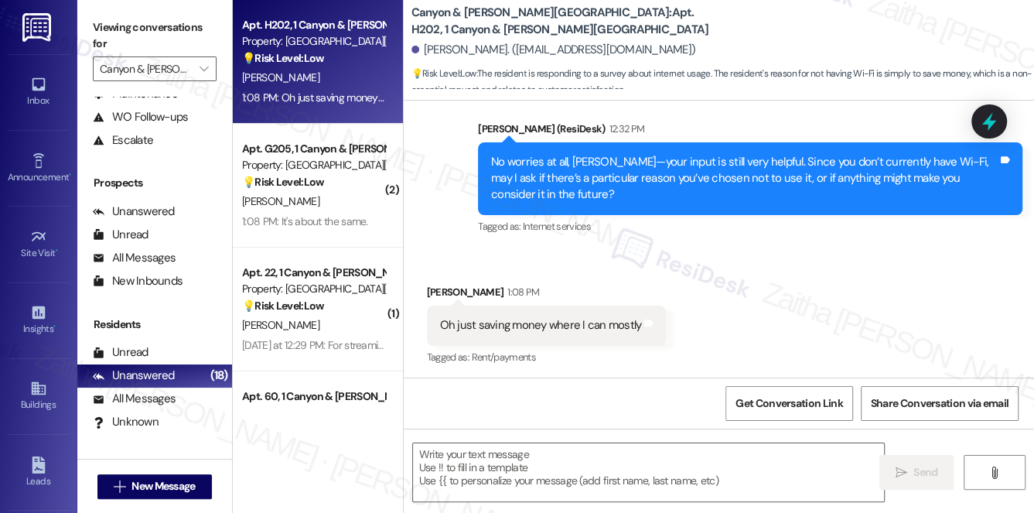
type textarea "Fetching suggested responses. Please feel free to read through the conversation…"
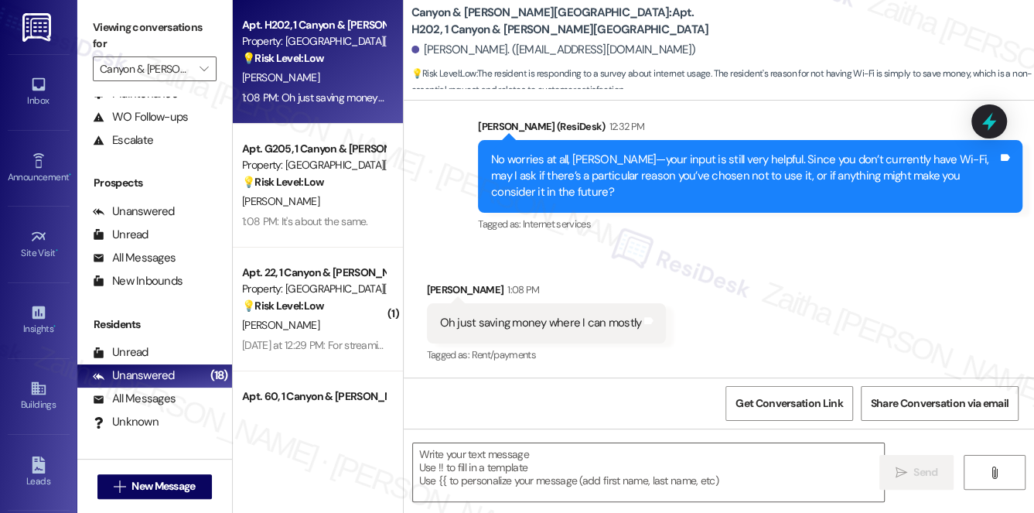
scroll to position [2325, 0]
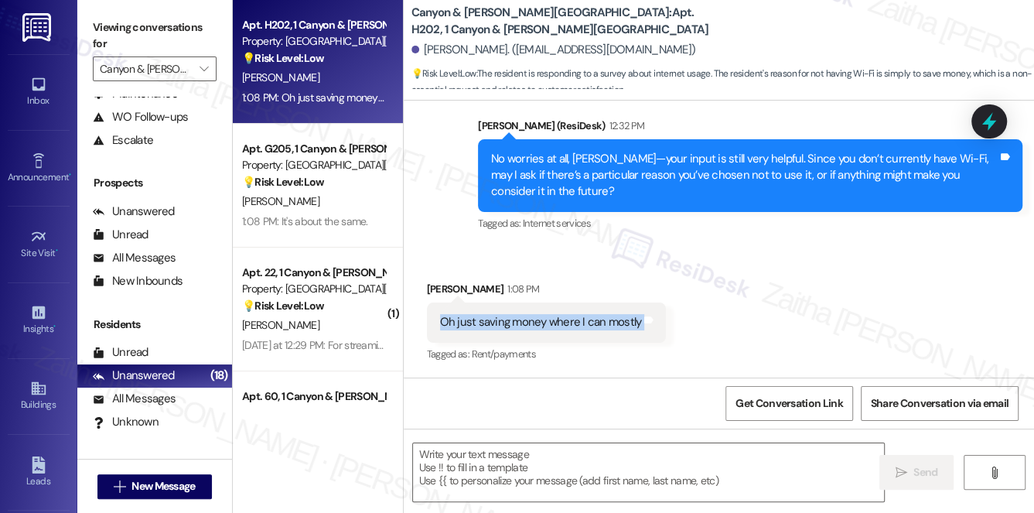
drag, startPoint x: 435, startPoint y: 324, endPoint x: 637, endPoint y: 336, distance: 202.3
click at [637, 336] on div "Oh just saving money where I can mostly Tags and notes" at bounding box center [547, 322] width 240 height 39
copy div "Oh just saving money where I can mostly Tags and notes"
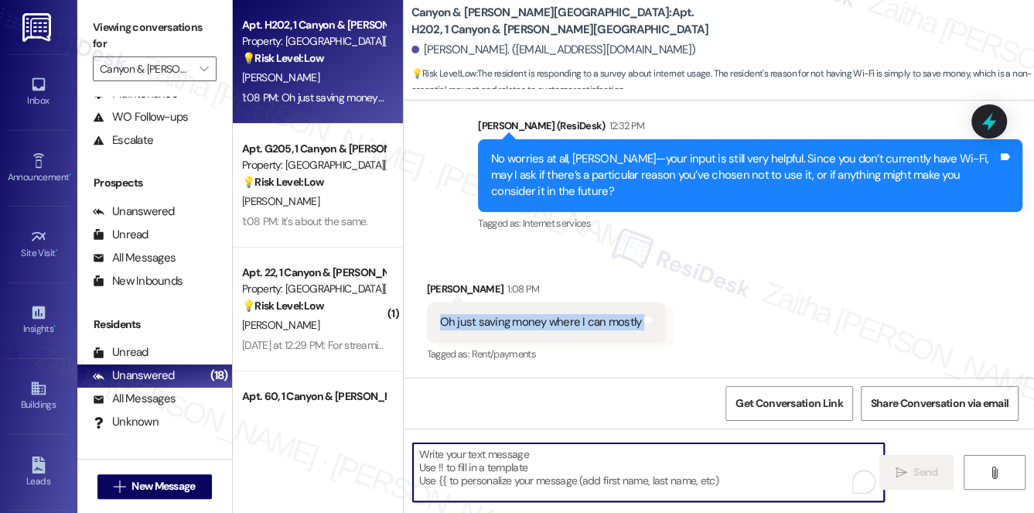
click at [559, 473] on textarea "To enrich screen reader interactions, please activate Accessibility in Grammarl…" at bounding box center [649, 472] width 472 height 58
paste textarea "Got it, {{first_name}}—totally understand wanting to save where you can. Thanks…"
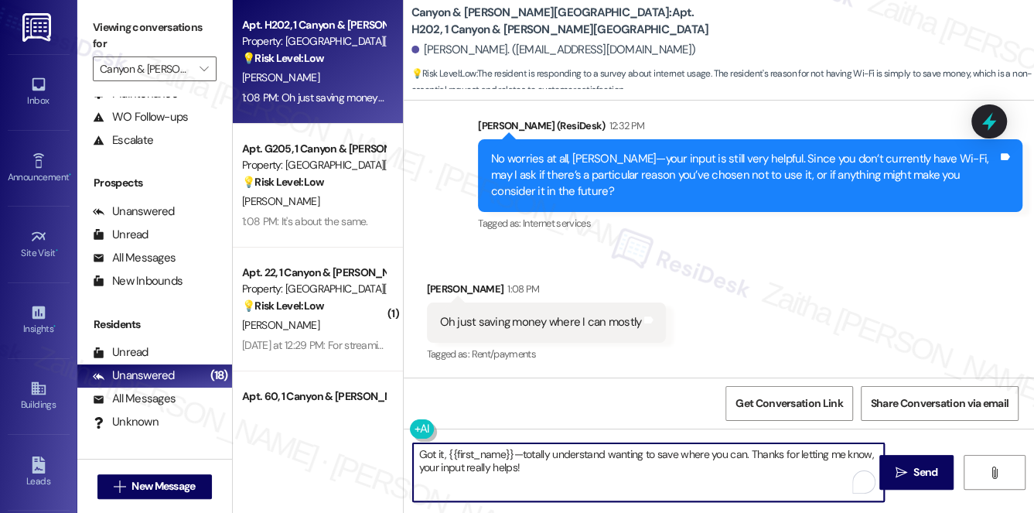
scroll to position [2184, 0]
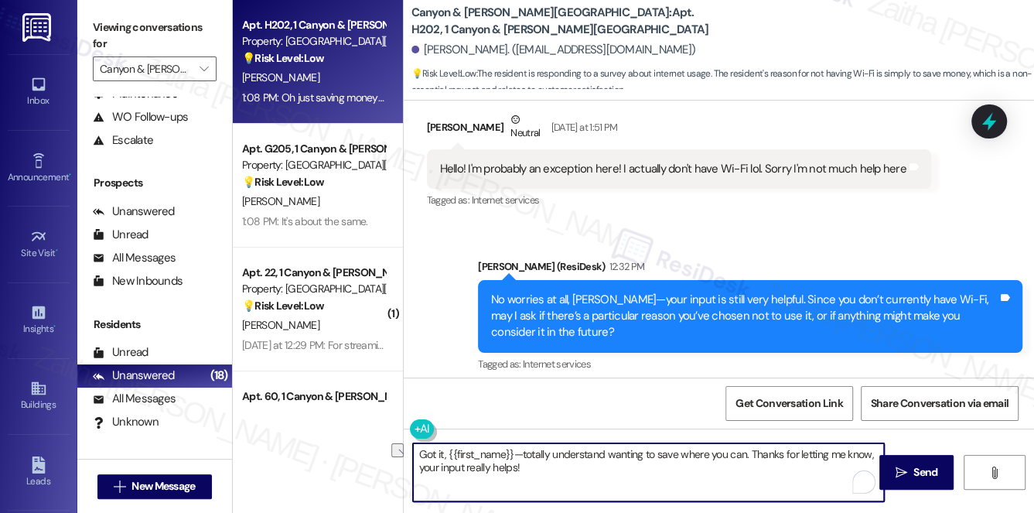
drag, startPoint x: 522, startPoint y: 453, endPoint x: 442, endPoint y: 453, distance: 79.7
click at [442, 453] on textarea "Got it, {{first_name}}—totally understand wanting to save where you can. Thanks…" at bounding box center [649, 472] width 472 height 58
click at [468, 452] on textarea "Got it! I totally understand wanting to save where you can. Thanks for letting …" at bounding box center [649, 472] width 472 height 58
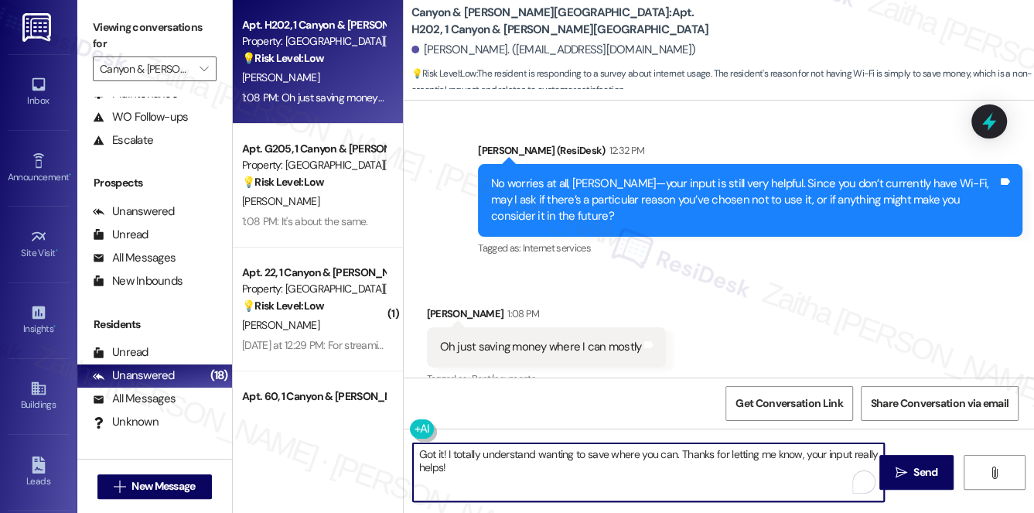
scroll to position [2325, 0]
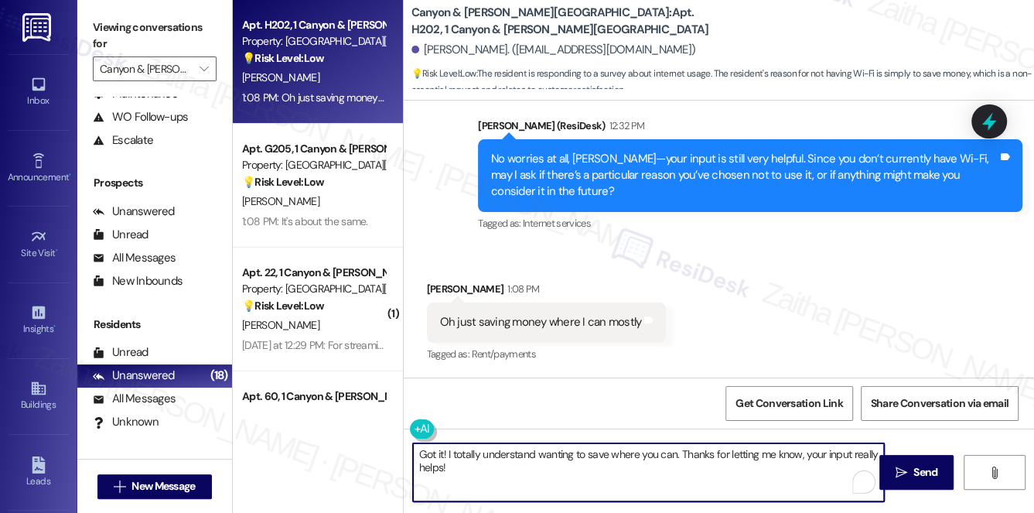
click at [466, 484] on textarea "Got it! I totally understand wanting to save where you can. Thanks for letting …" at bounding box center [649, 472] width 472 height 58
paste textarea "Please feel free to reach out if you have other concerns or home-related issues…"
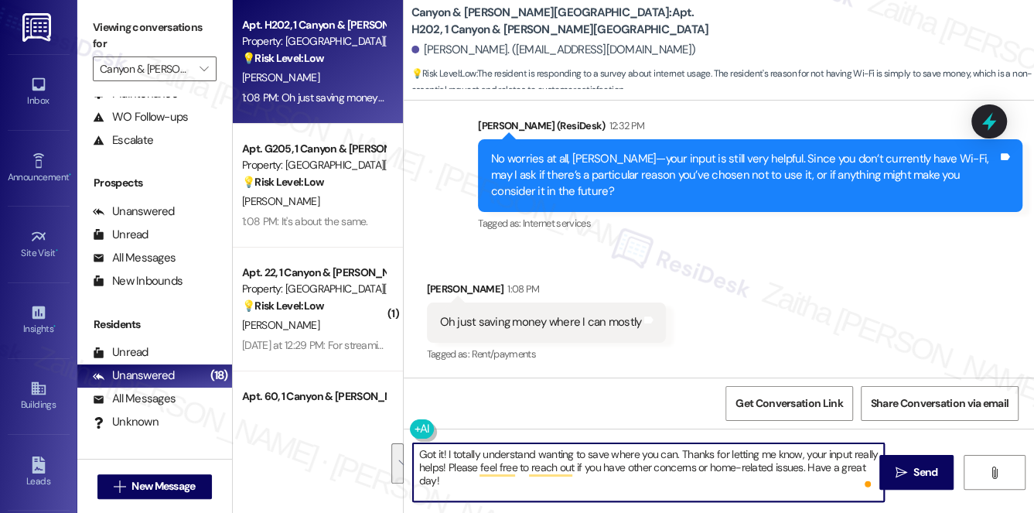
drag, startPoint x: 447, startPoint y: 452, endPoint x: 477, endPoint y: 491, distance: 49.2
click at [477, 491] on textarea "Got it! I totally understand wanting to save where you can. Thanks for letting …" at bounding box center [649, 472] width 472 height 58
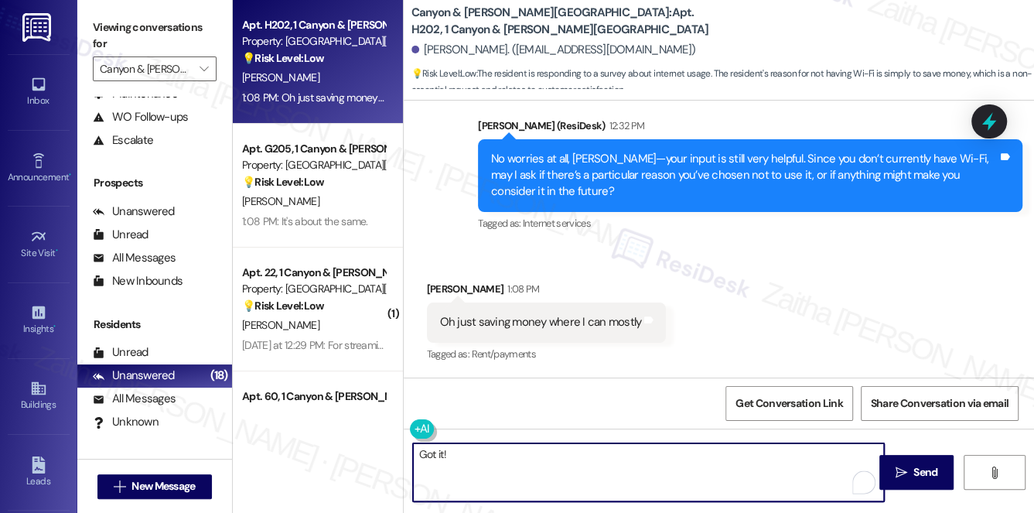
paste textarea "Thanks so much for sharing your experience—it really helps us understand what m…"
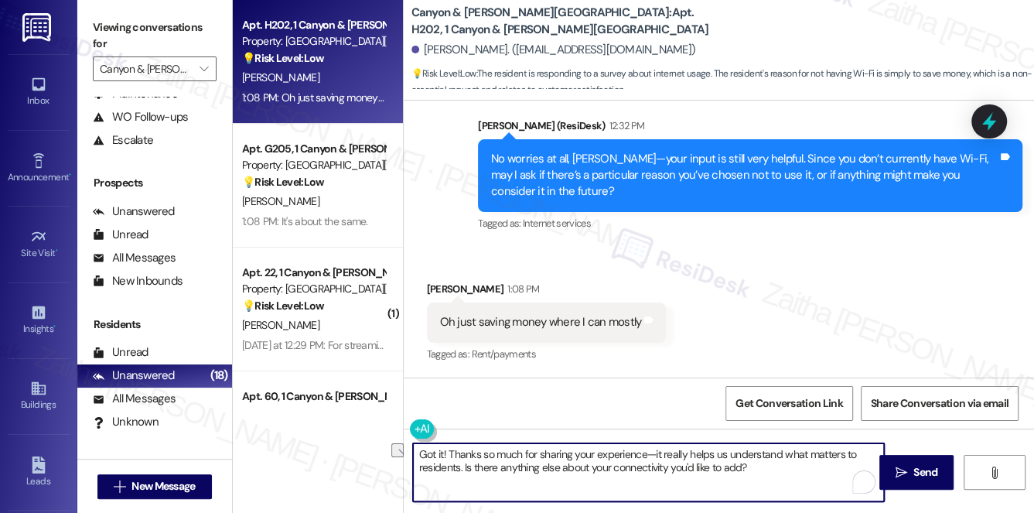
drag, startPoint x: 648, startPoint y: 452, endPoint x: 573, endPoint y: 450, distance: 75.1
click at [573, 450] on textarea "Got it! Thanks so much for sharing your experience—it really helps us understan…" at bounding box center [649, 472] width 472 height 58
click at [614, 458] on textarea "Got it! Thanks so much for sharing your experience—it really helps us understan…" at bounding box center [649, 472] width 472 height 58
drag, startPoint x: 645, startPoint y: 456, endPoint x: 587, endPoint y: 445, distance: 58.3
click at [574, 458] on textarea "Got it! Thanks so much for sharing your experience—it really helps us understan…" at bounding box center [649, 472] width 472 height 58
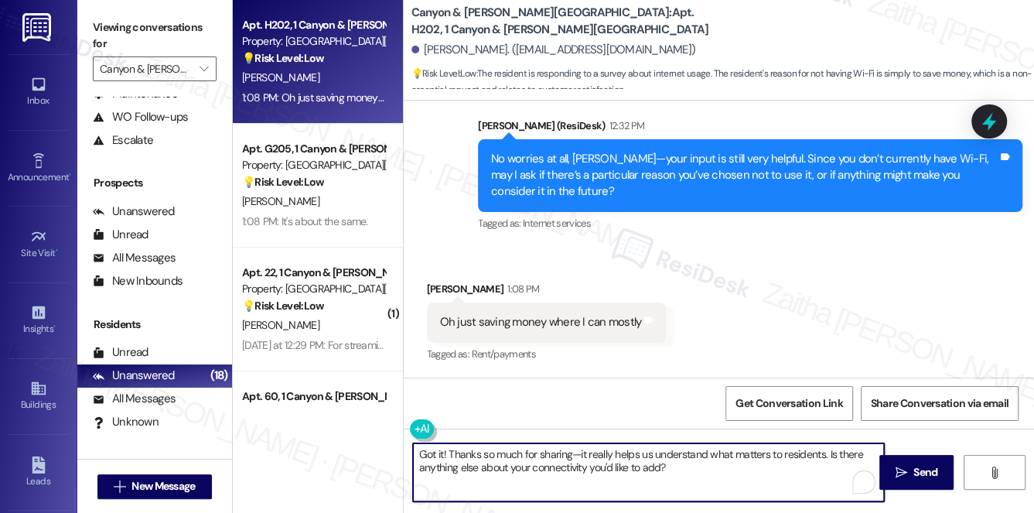
click at [687, 464] on textarea "Got it! Thanks so much for sharing—it really helps us understand what matters t…" at bounding box center [649, 472] width 472 height 58
drag, startPoint x: 827, startPoint y: 453, endPoint x: 828, endPoint y: 470, distance: 17.8
click at [828, 470] on textarea "Got it! Thanks so much for sharing—it really helps us understand what matters t…" at bounding box center [649, 472] width 472 height 58
paste textarea "Please feel free to reach out if you have other concerns or home-related issues…"
type textarea "Got it! Thanks so much for sharing—it really helps us understand what matters t…"
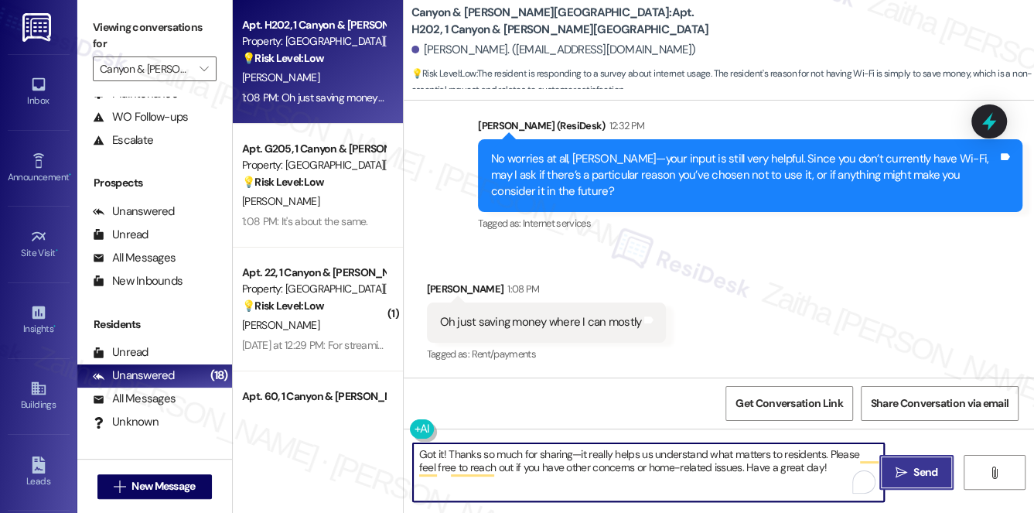
click at [914, 470] on span "Send" at bounding box center [926, 472] width 24 height 16
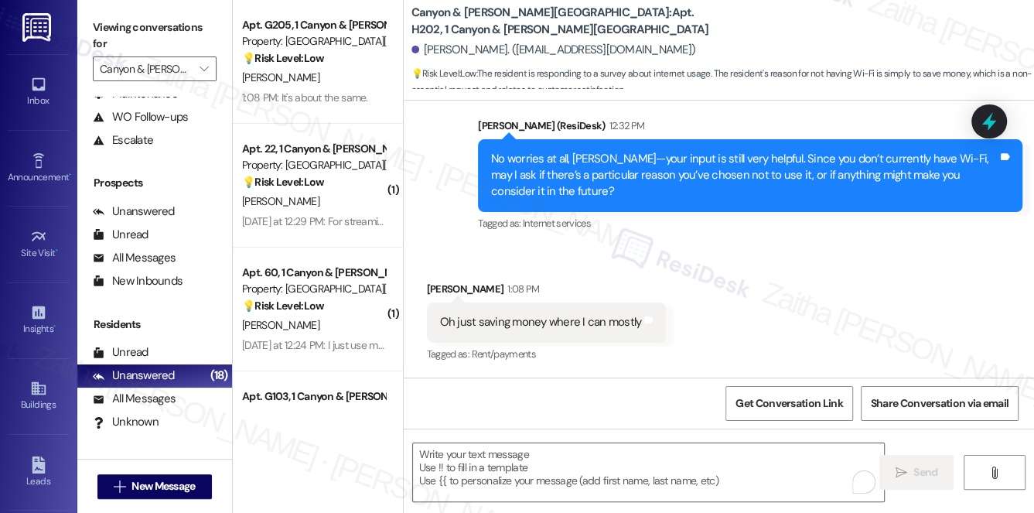
scroll to position [2324, 0]
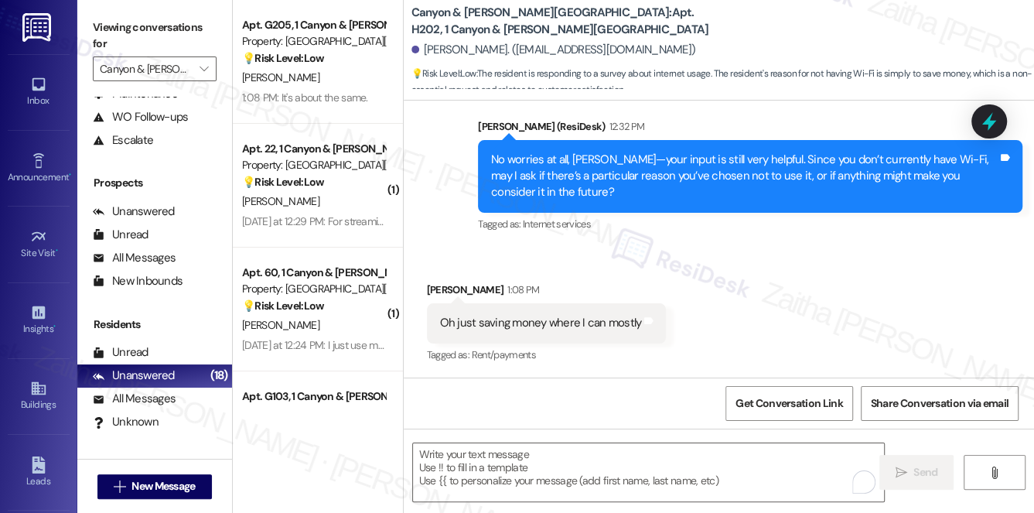
click at [452, 322] on div "Oh just saving money where I can mostly" at bounding box center [541, 323] width 202 height 16
drag, startPoint x: 433, startPoint y: 322, endPoint x: 654, endPoint y: 323, distance: 220.5
click at [654, 323] on div "Oh just saving money where I can mostly Tags and notes" at bounding box center [547, 322] width 240 height 39
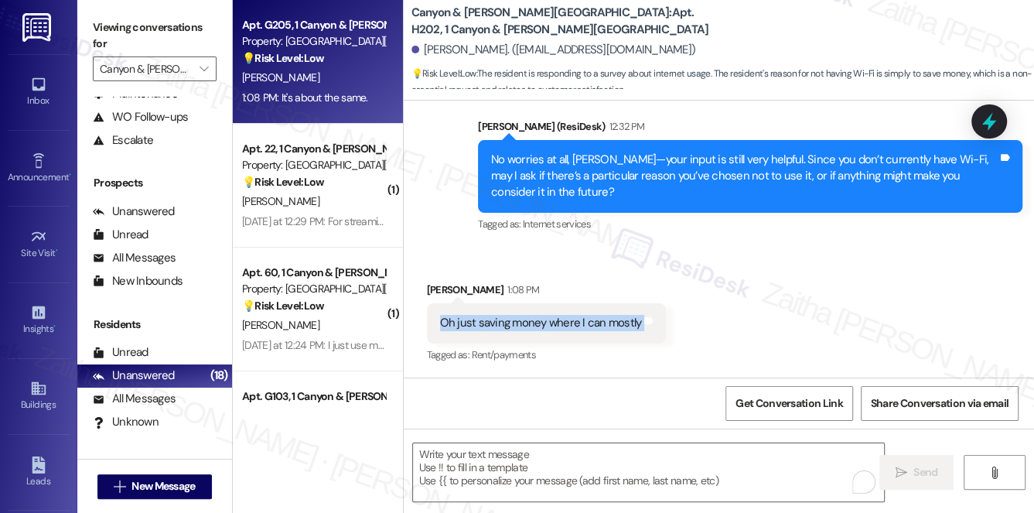
copy div "Oh just saving money where I can mostly Tags and notes"
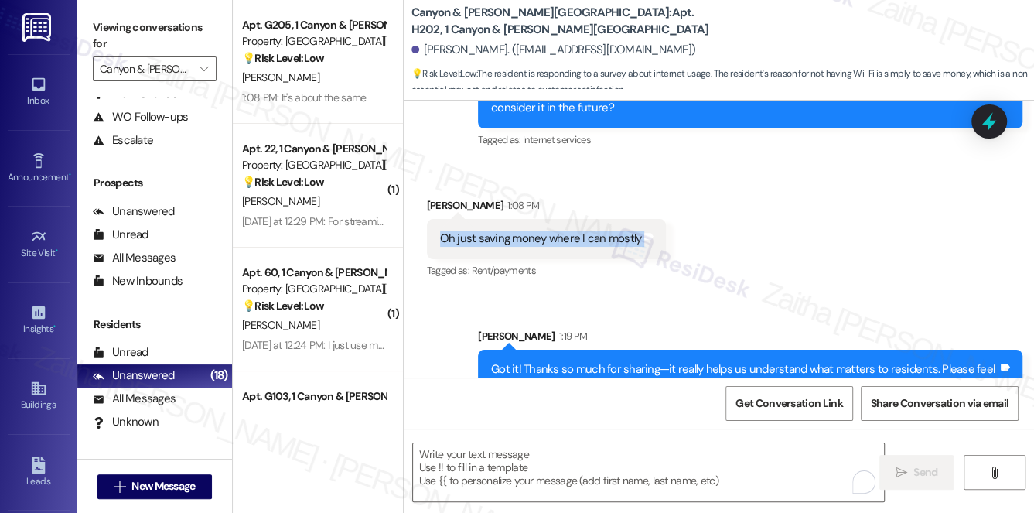
scroll to position [2449, 0]
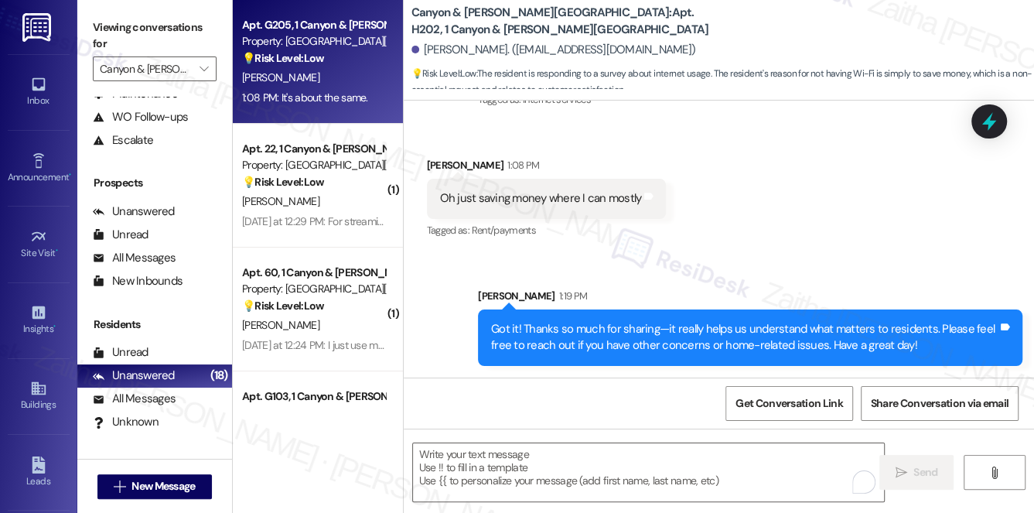
click at [347, 77] on div "[PERSON_NAME]" at bounding box center [314, 77] width 146 height 19
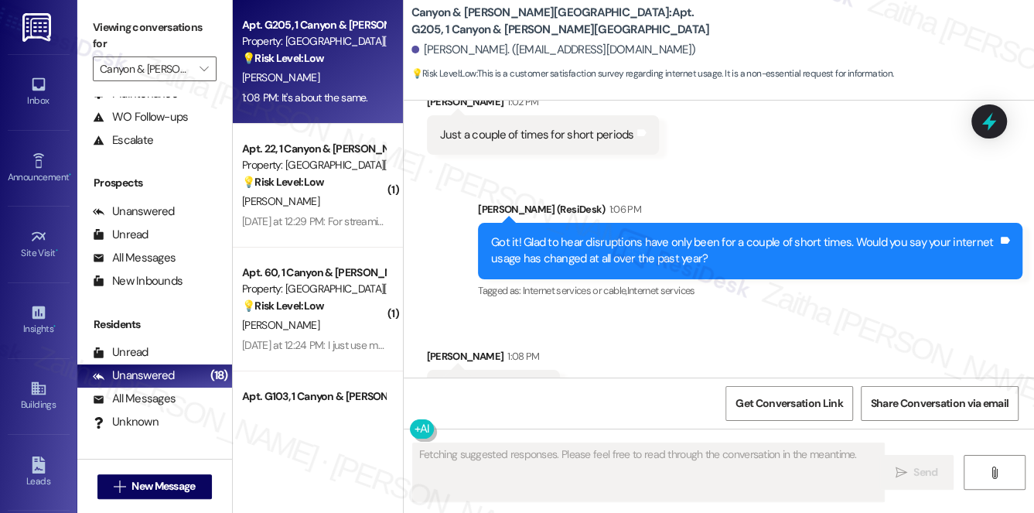
scroll to position [5155, 0]
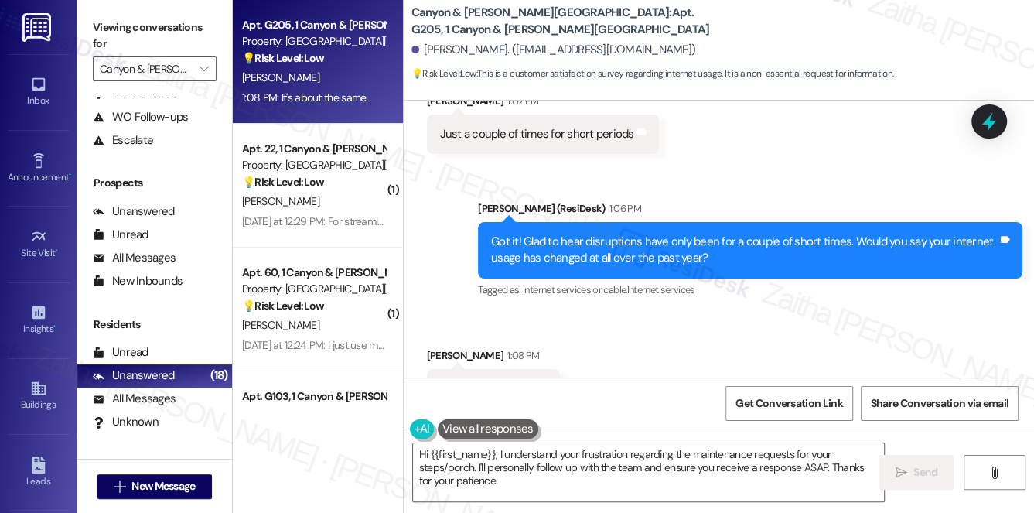
type textarea "Hi {{first_name}}, I understand your frustration regarding the maintenance requ…"
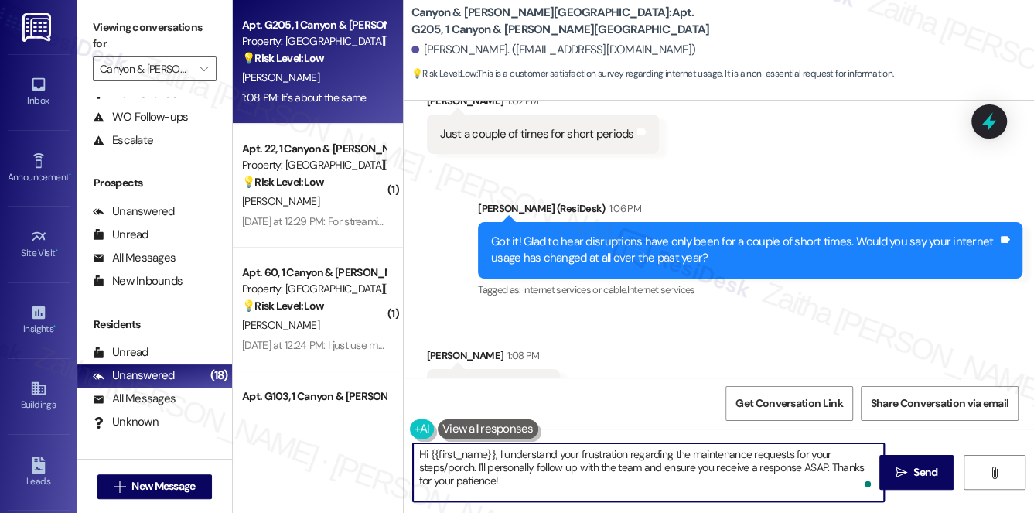
drag, startPoint x: 418, startPoint y: 453, endPoint x: 509, endPoint y: 484, distance: 96.7
click at [509, 484] on textarea "Hi {{first_name}}, I understand your frustration regarding the maintenance requ…" at bounding box center [649, 472] width 472 height 58
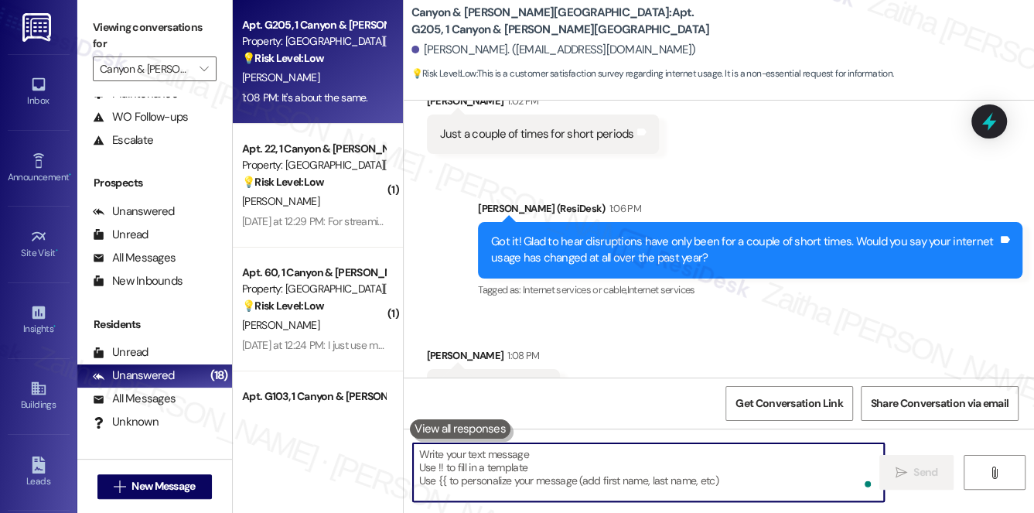
paste textarea "Thanks so much for sharing your experience—it really helps us understand what m…"
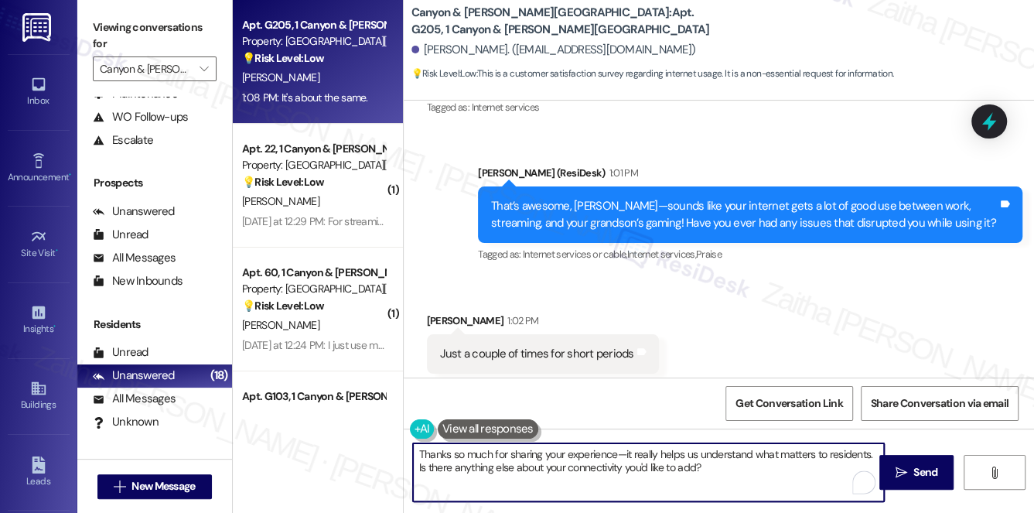
scroll to position [4943, 0]
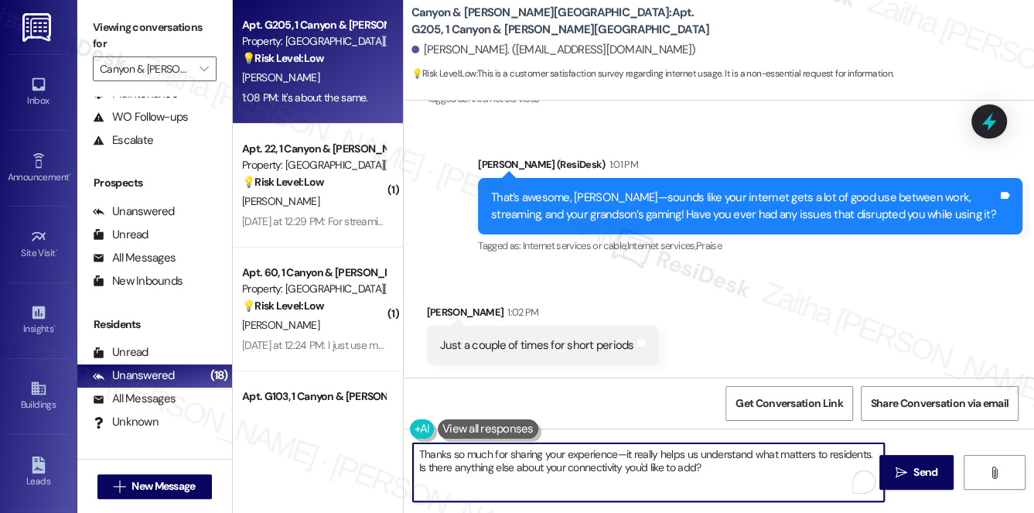
type textarea "Thanks so much for sharing your experience—it really helps us understand what m…"
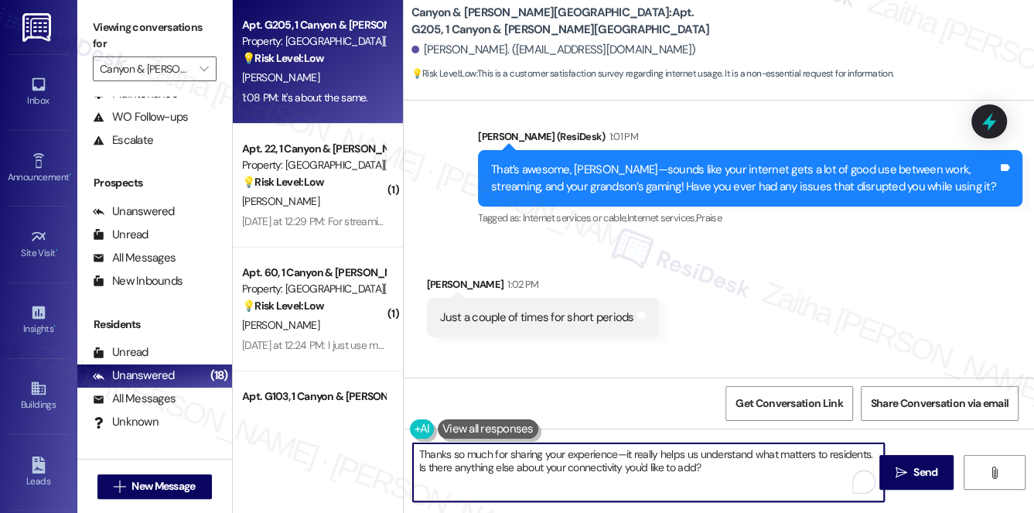
scroll to position [5014, 0]
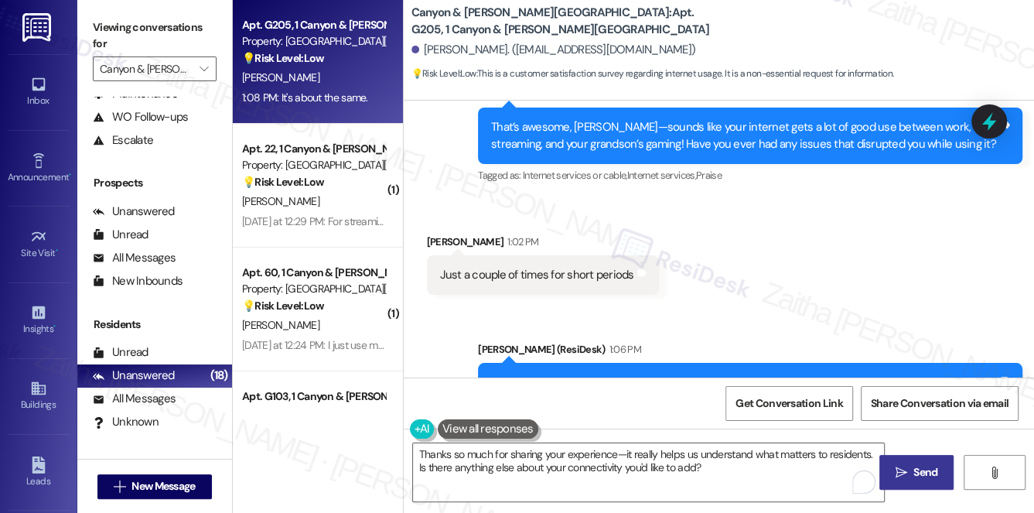
click at [921, 471] on span "Send" at bounding box center [926, 472] width 24 height 16
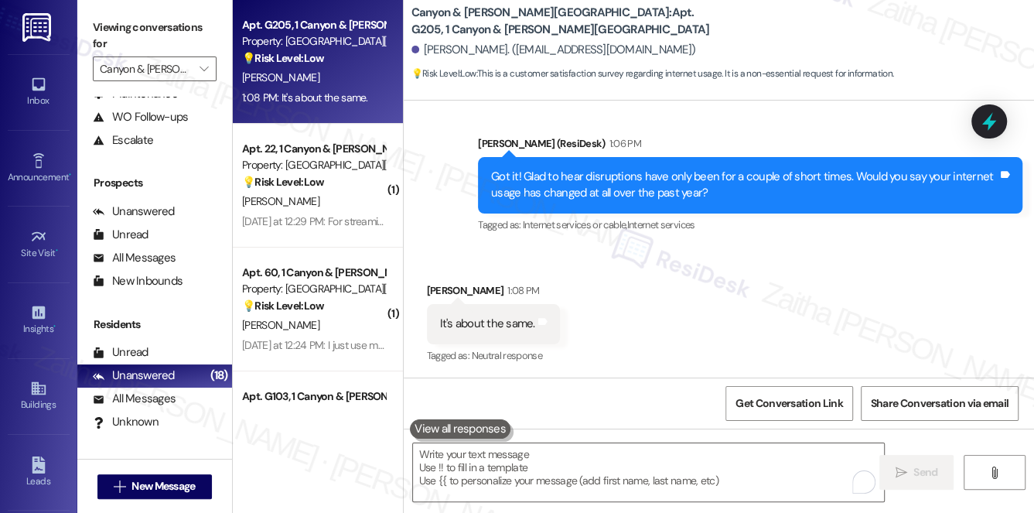
scroll to position [5279, 0]
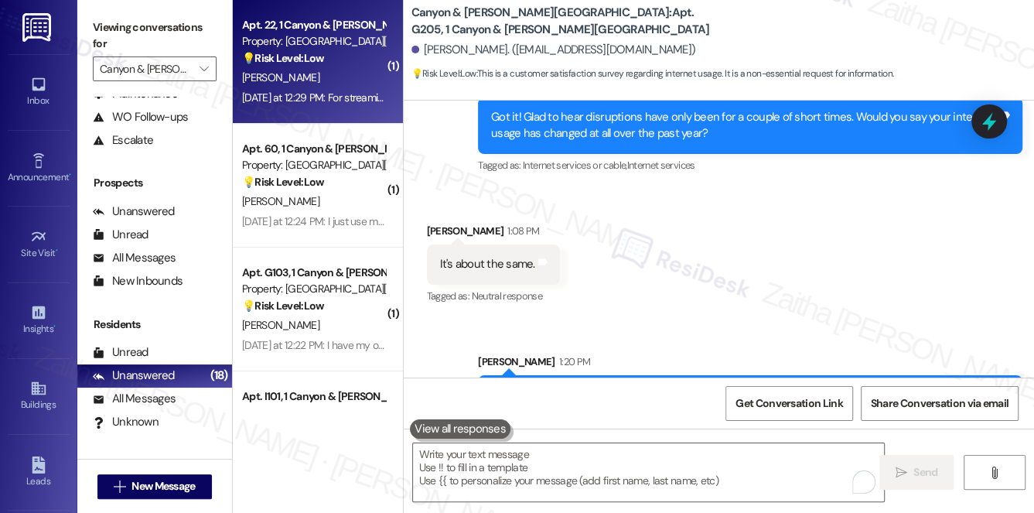
click at [347, 76] on div "[PERSON_NAME]" at bounding box center [314, 77] width 146 height 19
type textarea "Fetching suggested responses. Please feel free to read through the conversation…"
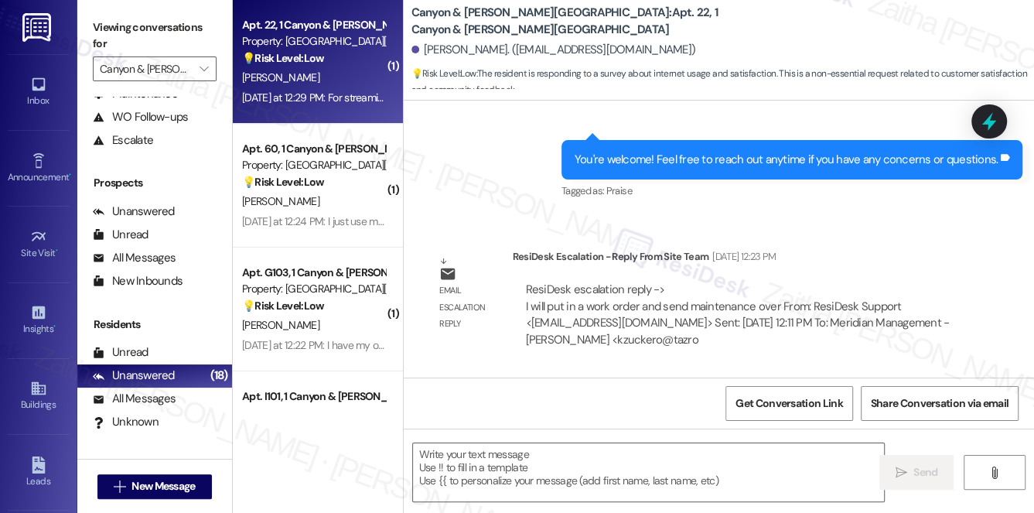
scroll to position [8644, 0]
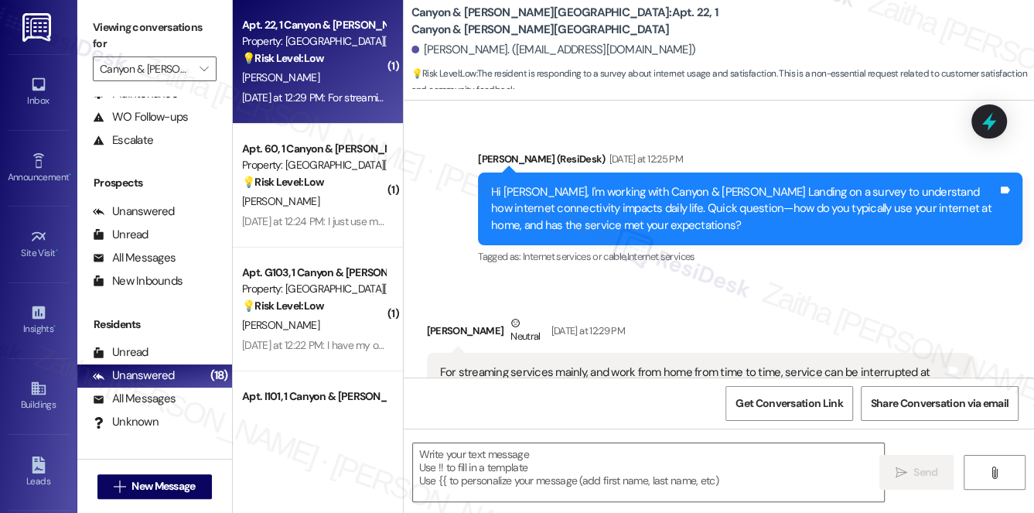
type textarea "Fetching suggested responses. Please feel free to read through the conversation…"
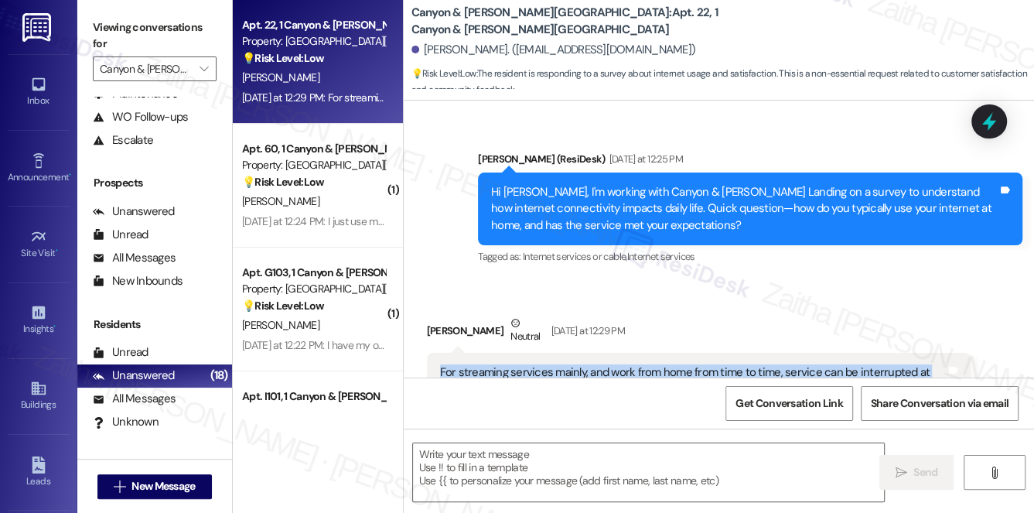
drag, startPoint x: 435, startPoint y: 308, endPoint x: 740, endPoint y: 333, distance: 305.9
click at [740, 353] on div "For streaming services mainly, and work from home from time to time, service ca…" at bounding box center [699, 381] width 545 height 56
copy div "For streaming services mainly, and work from home from time to time, service ca…"
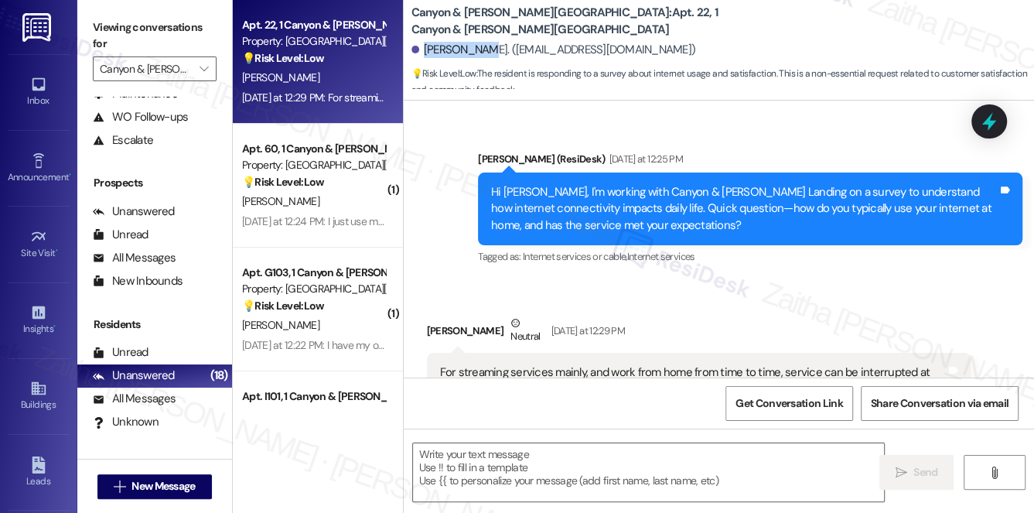
drag, startPoint x: 422, startPoint y: 50, endPoint x: 484, endPoint y: 46, distance: 61.2
click at [484, 46] on div "[PERSON_NAME]. ([EMAIL_ADDRESS][DOMAIN_NAME])" at bounding box center [554, 50] width 285 height 16
click at [483, 48] on div "[PERSON_NAME]. ([EMAIL_ADDRESS][DOMAIN_NAME])" at bounding box center [554, 50] width 285 height 16
drag, startPoint x: 486, startPoint y: 52, endPoint x: 422, endPoint y: 48, distance: 64.3
click at [422, 48] on div "[PERSON_NAME]. ([EMAIL_ADDRESS][DOMAIN_NAME])" at bounding box center [554, 50] width 285 height 16
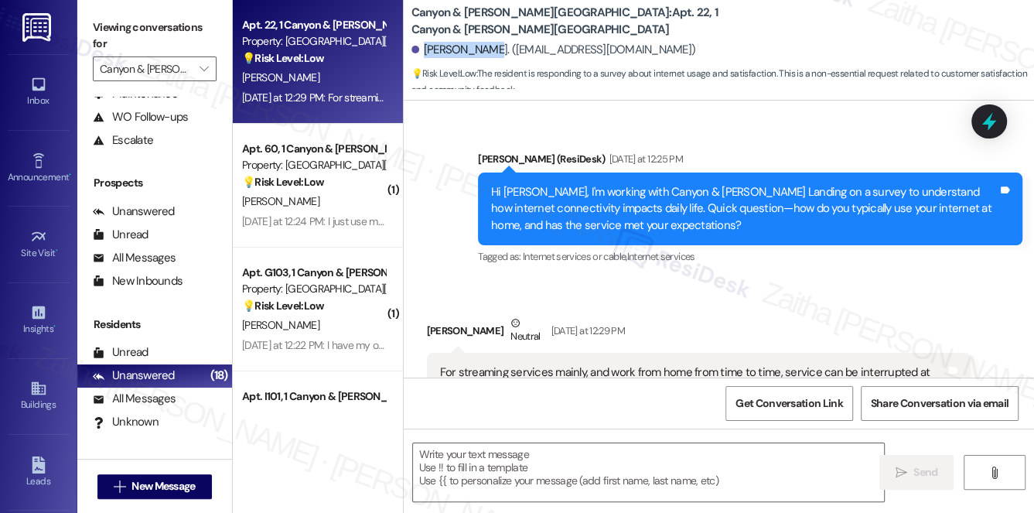
copy div "[PERSON_NAME]"
click at [759, 280] on div "Received via SMS [PERSON_NAME] Neutral [DATE] at 12:29 PM For streaming service…" at bounding box center [719, 361] width 631 height 163
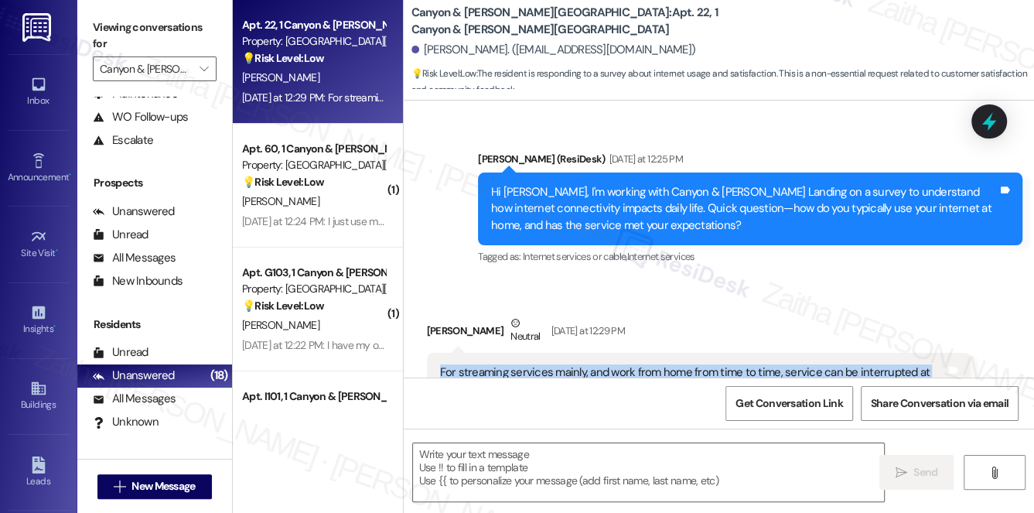
drag, startPoint x: 435, startPoint y: 303, endPoint x: 775, endPoint y: 320, distance: 340.9
click at [775, 353] on div "For streaming services mainly, and work from home from time to time, service ca…" at bounding box center [699, 381] width 545 height 56
copy div "For streaming services mainly, and work from home from time to time, service ca…"
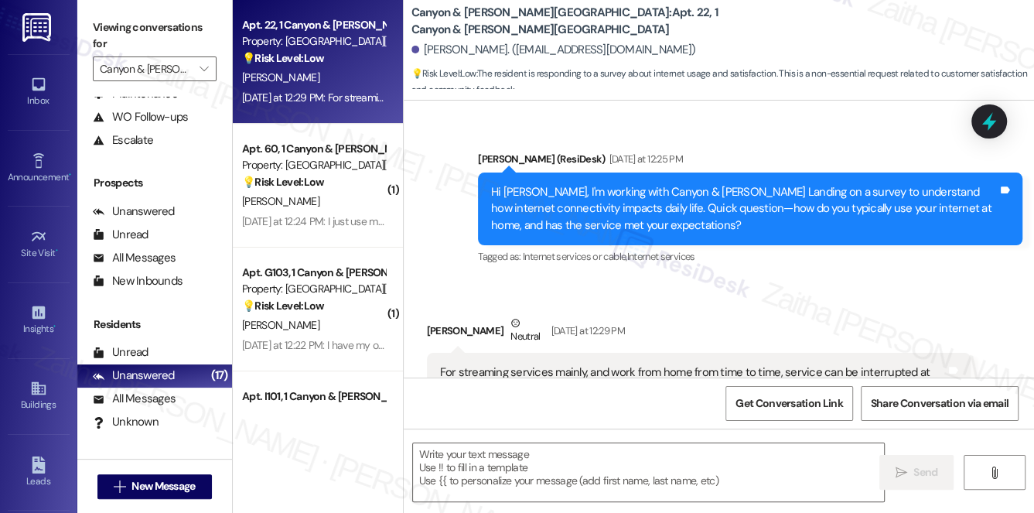
click at [608, 374] on div "Received via SMS [PERSON_NAME] Neutral [DATE] at 12:29 PM For streaming service…" at bounding box center [700, 373] width 568 height 140
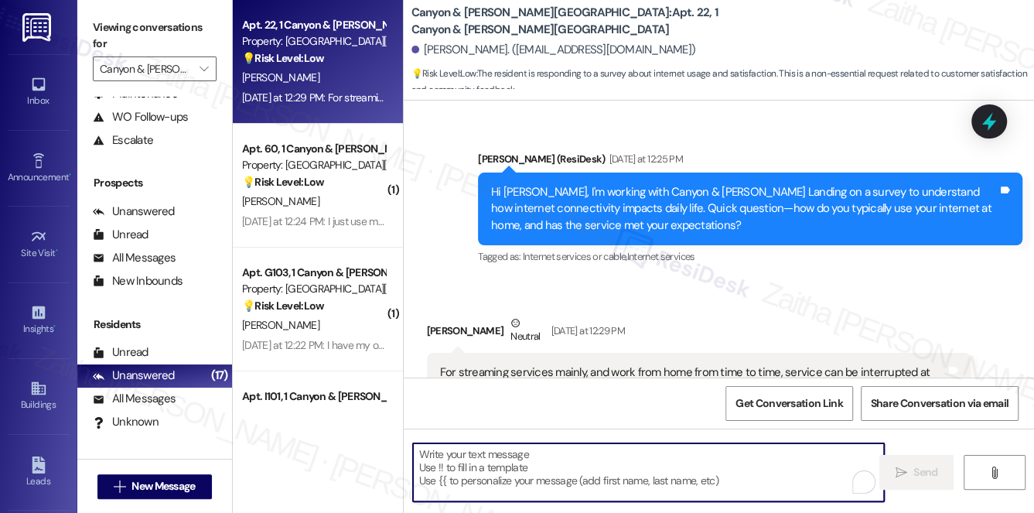
click at [575, 472] on textarea "To enrich screen reader interactions, please activate Accessibility in Grammarl…" at bounding box center [649, 472] width 472 height 58
paste textarea "Thanks for sharing, {{first_name}}! Glad it’s working pretty well overall for s…"
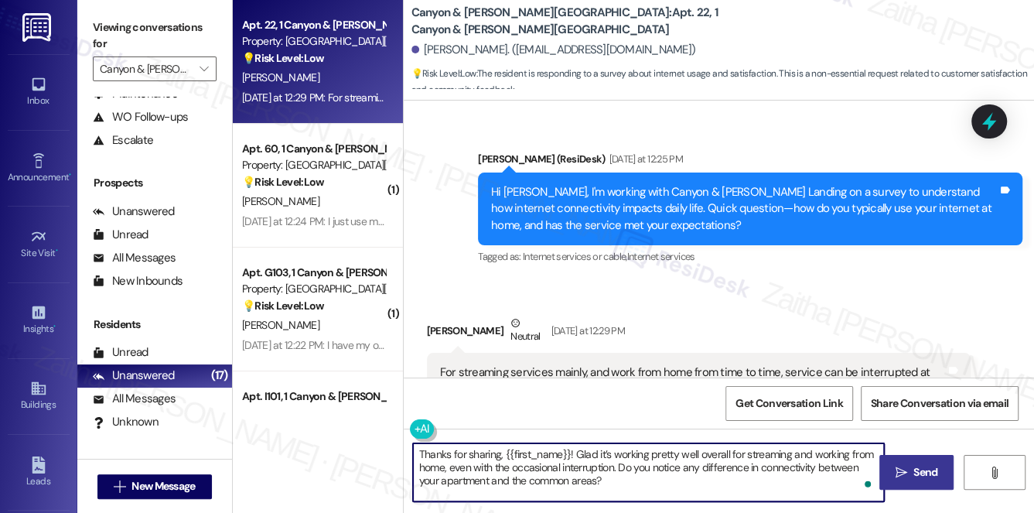
type textarea "Thanks for sharing, {{first_name}}! Glad it’s working pretty well overall for s…"
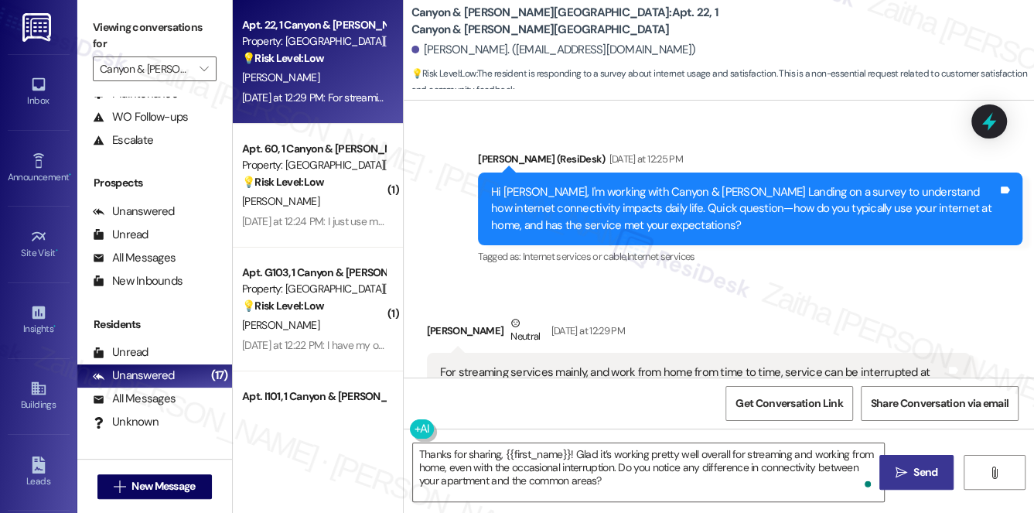
click at [924, 472] on span "Send" at bounding box center [926, 472] width 24 height 16
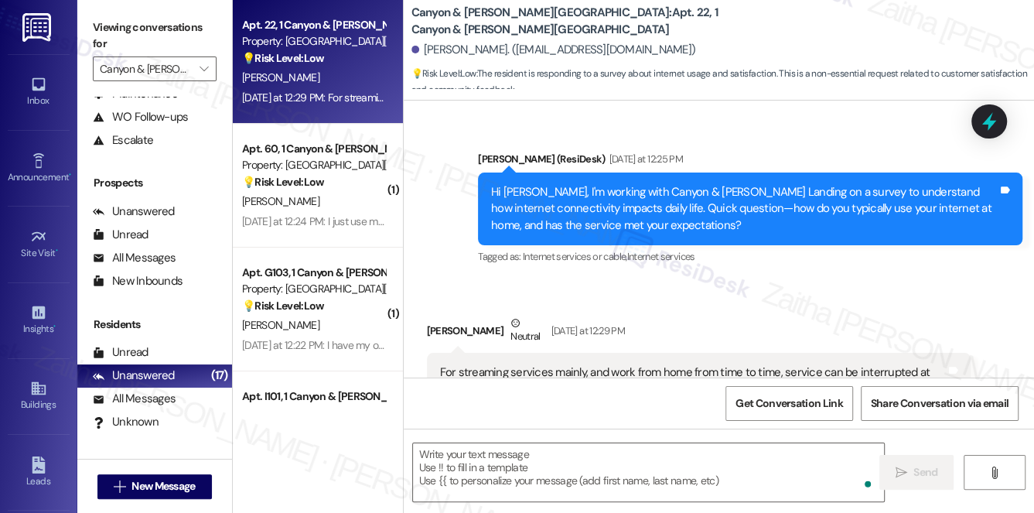
scroll to position [8643, 0]
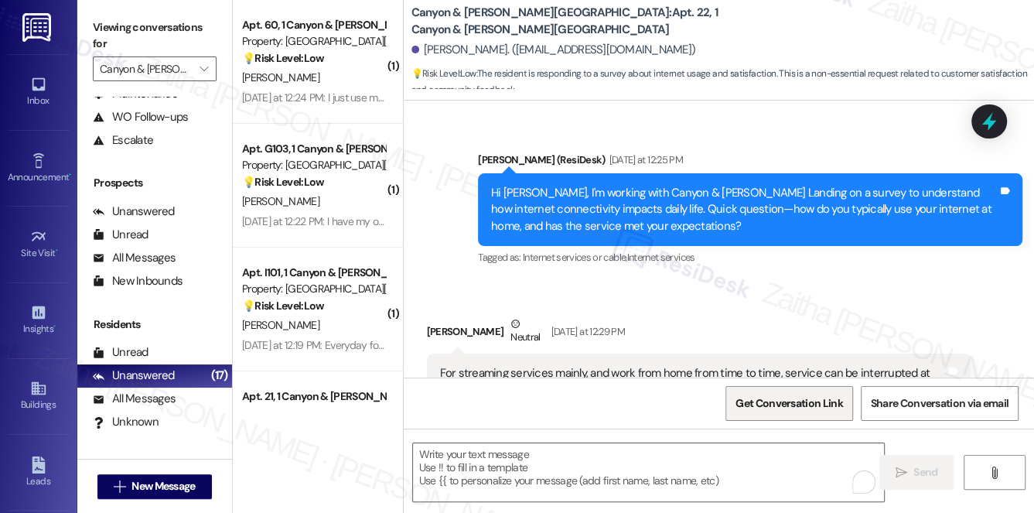
click at [774, 406] on span "Get Conversation Link" at bounding box center [789, 403] width 107 height 16
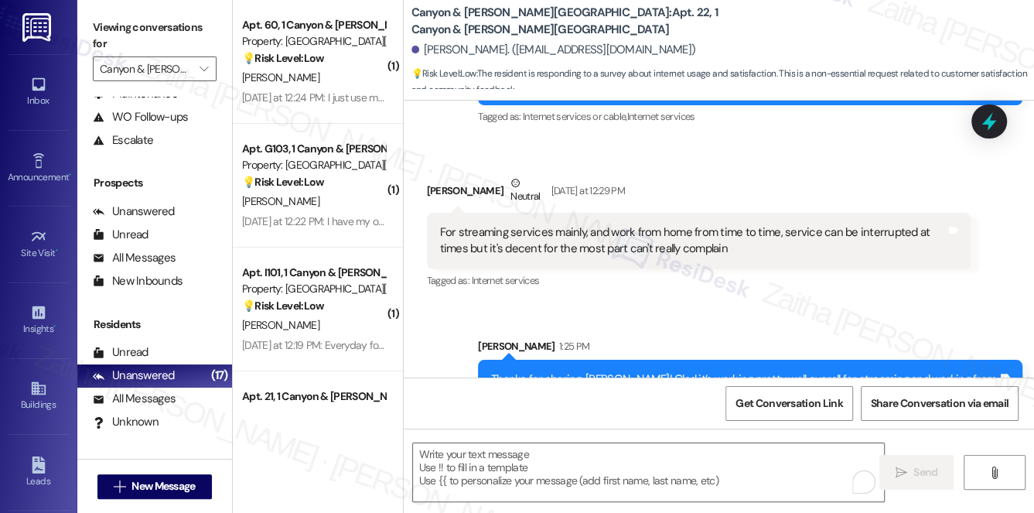
scroll to position [8785, 0]
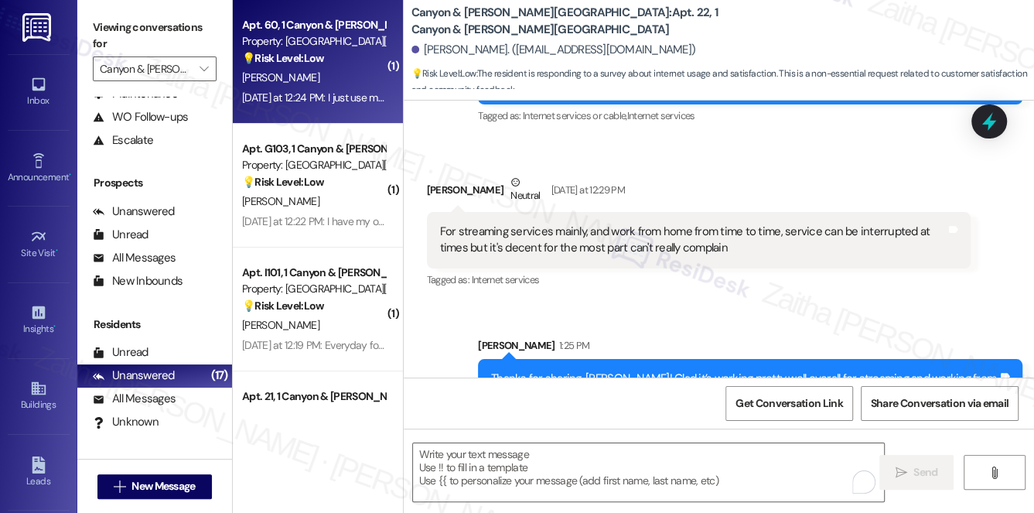
click at [338, 87] on div "[PERSON_NAME]" at bounding box center [314, 77] width 146 height 19
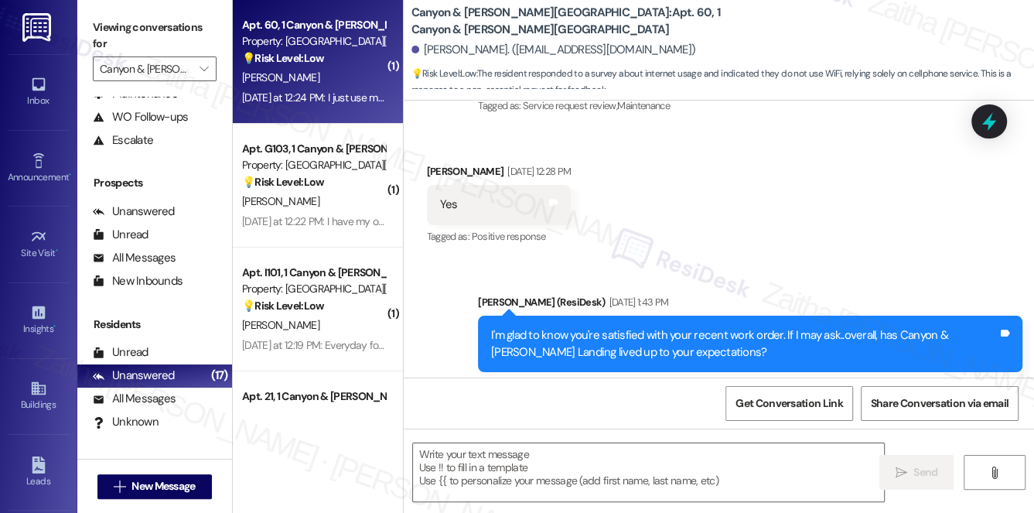
type textarea "Fetching suggested responses. Please feel free to read through the conversation…"
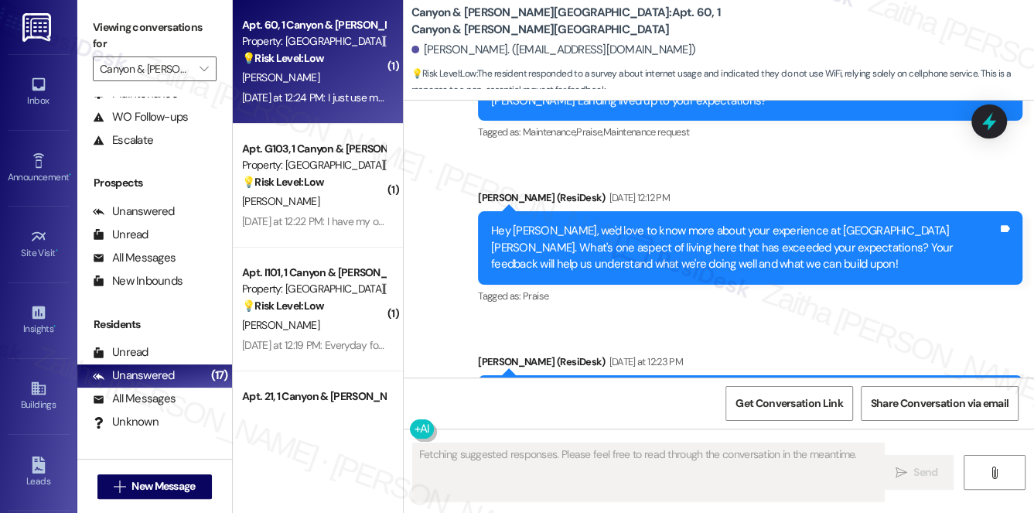
scroll to position [1019, 0]
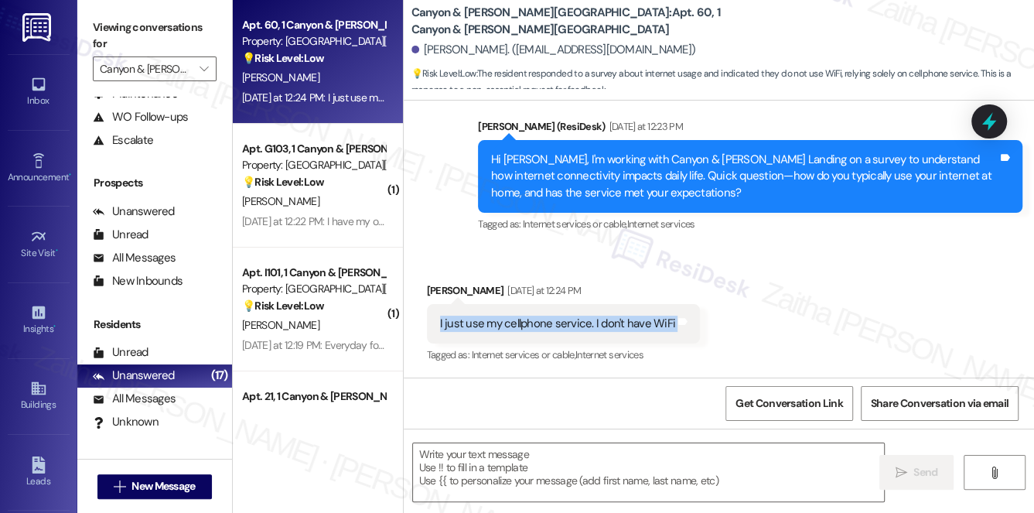
drag, startPoint x: 435, startPoint y: 321, endPoint x: 678, endPoint y: 332, distance: 243.2
click at [678, 332] on div "I just use my cellphone service. I don't have WiFi Tags and notes" at bounding box center [564, 323] width 274 height 39
copy div "I just use my cellphone service. I don't have WiFi Tags and notes"
click at [757, 279] on div "Received via SMS [PERSON_NAME] [DATE] at 12:24 PM I just use my cellphone servi…" at bounding box center [719, 313] width 631 height 131
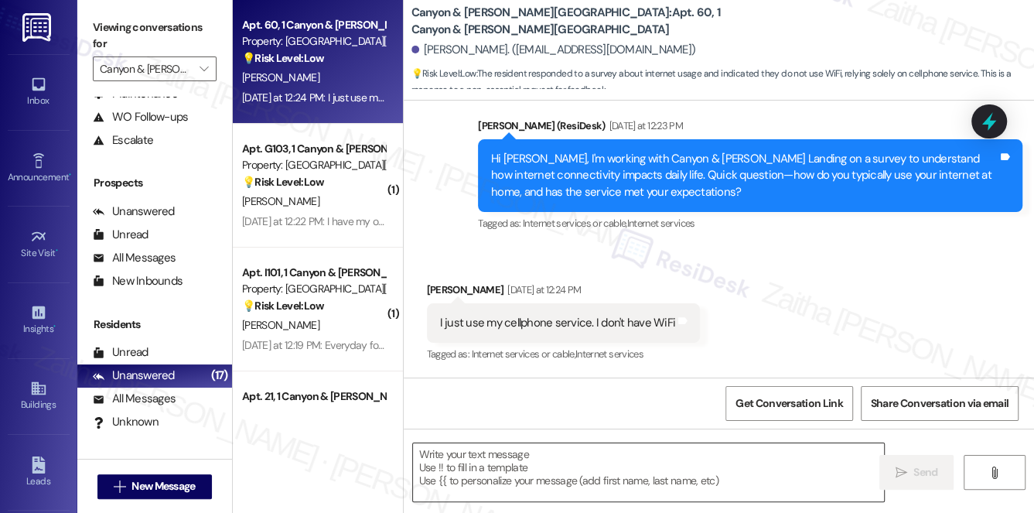
click at [526, 458] on textarea at bounding box center [649, 472] width 472 height 58
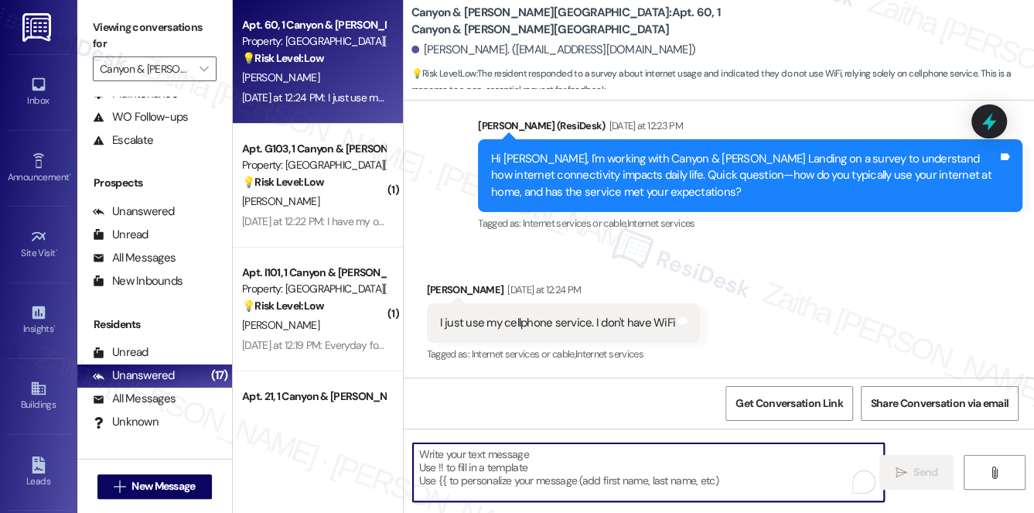
paste textarea "Got it, {{first_name}}—thanks for letting me know! Since you just use your cell…"
type textarea "Got it, {{first_name}}—thanks for letting me know! Since you just use your cell…"
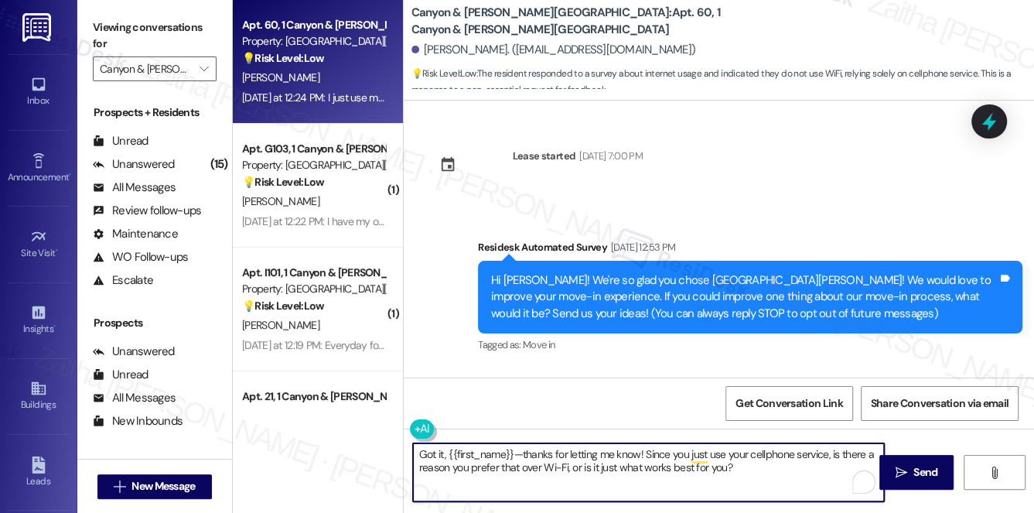
scroll to position [1020, 0]
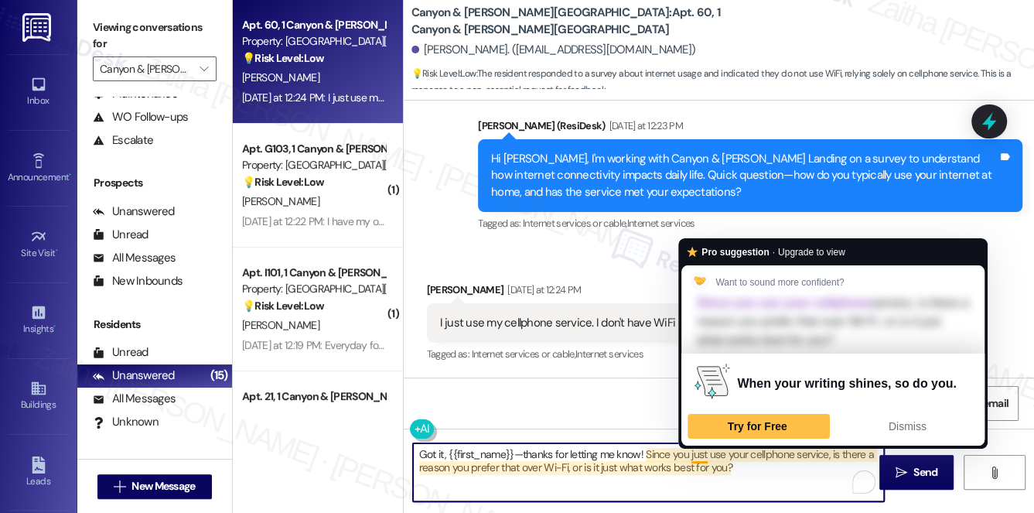
click at [695, 456] on textarea "Got it, {{first_name}}—thanks for letting me know! Since you just use your cell…" at bounding box center [649, 472] width 472 height 58
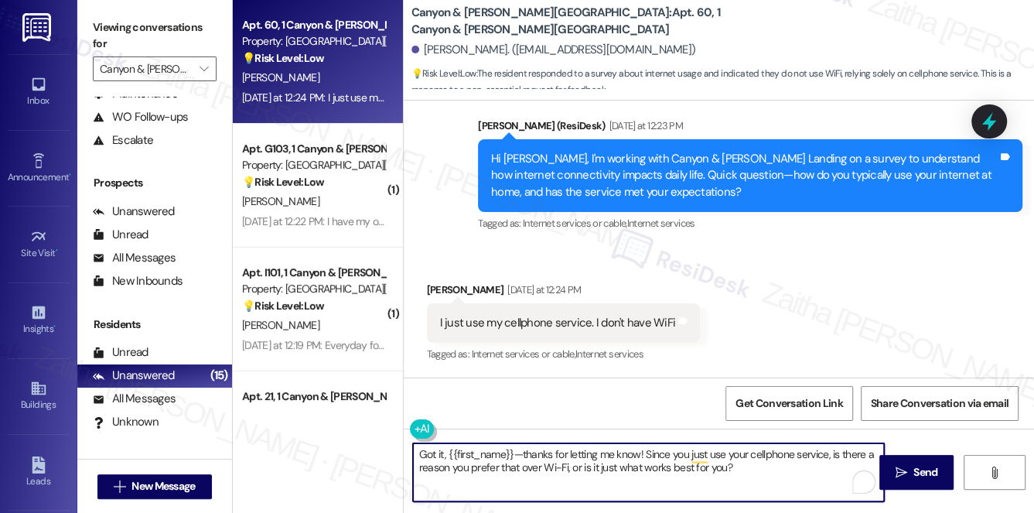
click at [759, 469] on textarea "Got it, {{first_name}}—thanks for letting me know! Since you just use your cell…" at bounding box center [649, 472] width 472 height 58
type textarea "Got it, {{first_name}}—thanks for letting me know! Since you just use your cell…"
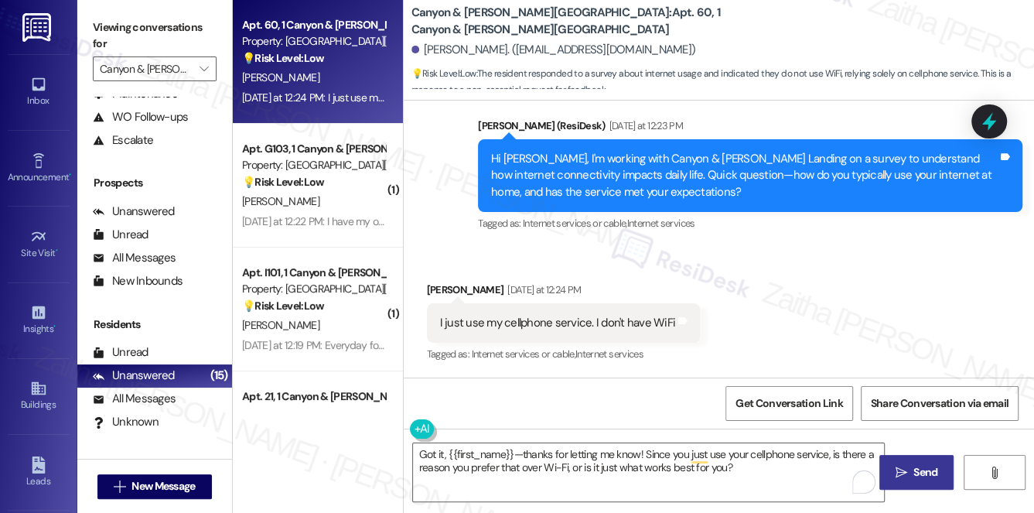
click at [915, 467] on span "Send" at bounding box center [926, 472] width 24 height 16
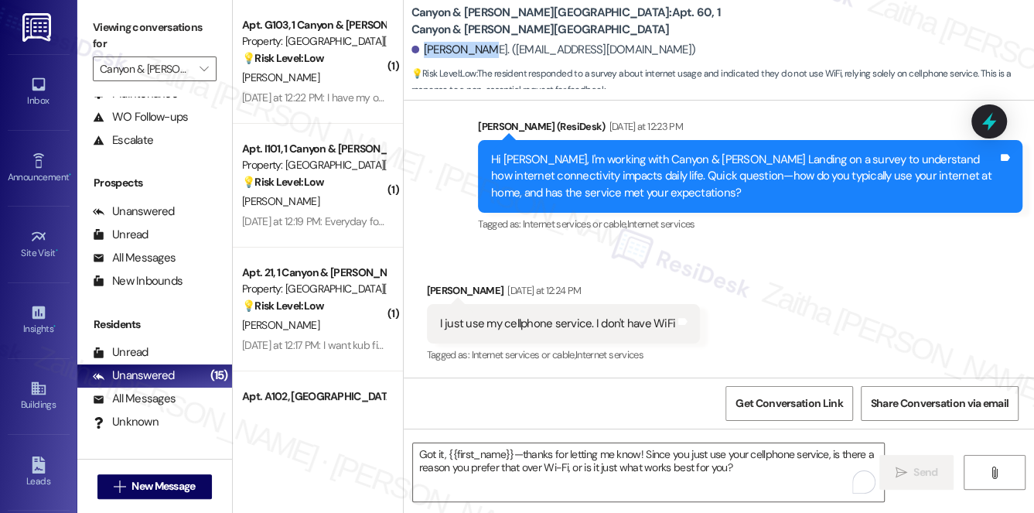
drag, startPoint x: 424, startPoint y: 48, endPoint x: 477, endPoint y: 46, distance: 53.4
click at [477, 46] on div "[PERSON_NAME]. ([EMAIL_ADDRESS][DOMAIN_NAME])" at bounding box center [554, 50] width 285 height 16
click at [727, 110] on div "Announcement, sent via SMS [PERSON_NAME] (ResiDesk) [DATE] at 12:23 PM Hi [PERS…" at bounding box center [751, 177] width 568 height 141
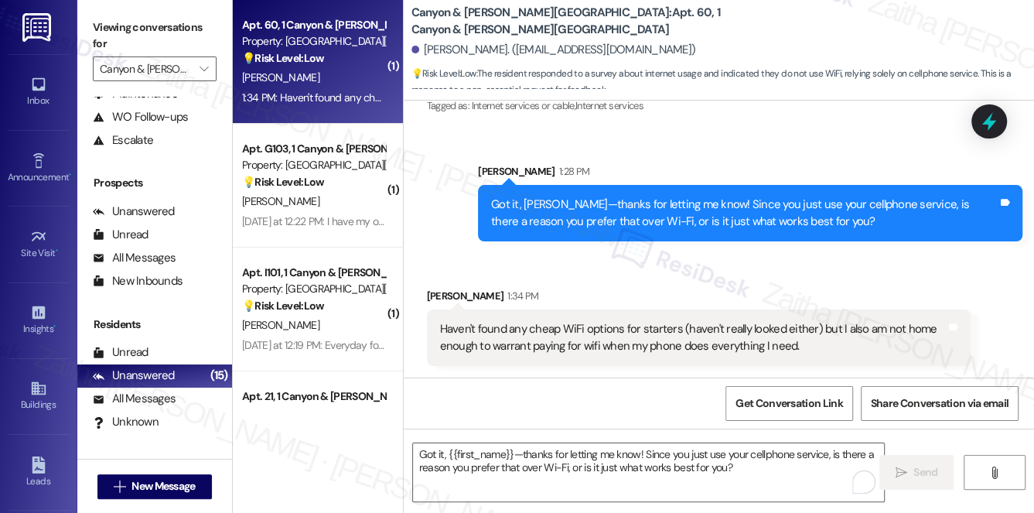
scroll to position [1269, 0]
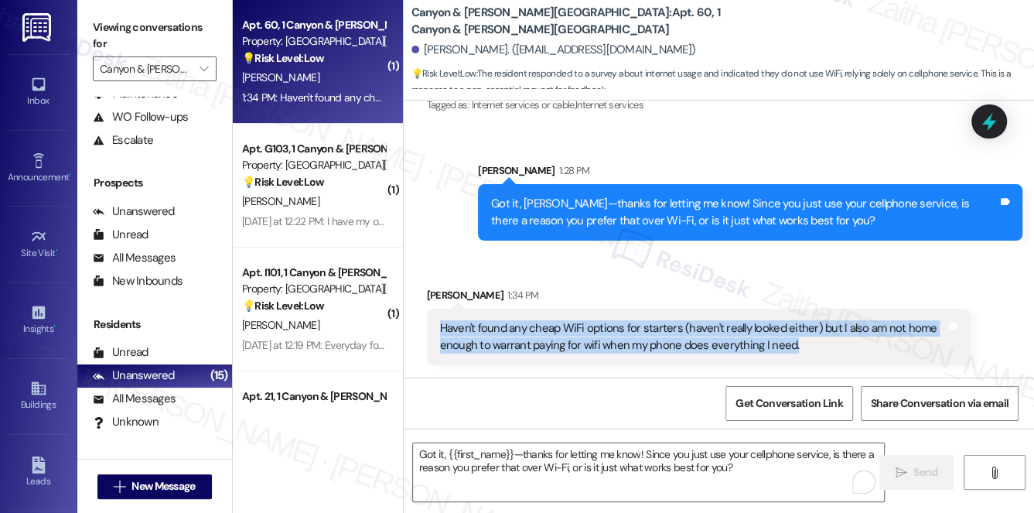
drag, startPoint x: 433, startPoint y: 324, endPoint x: 805, endPoint y: 351, distance: 372.3
click at [805, 351] on div "Haven't found any cheap WiFi options for starters (haven't really looked either…" at bounding box center [699, 337] width 545 height 56
copy div "Haven't found any cheap WiFi options for starters (haven't really looked either…"
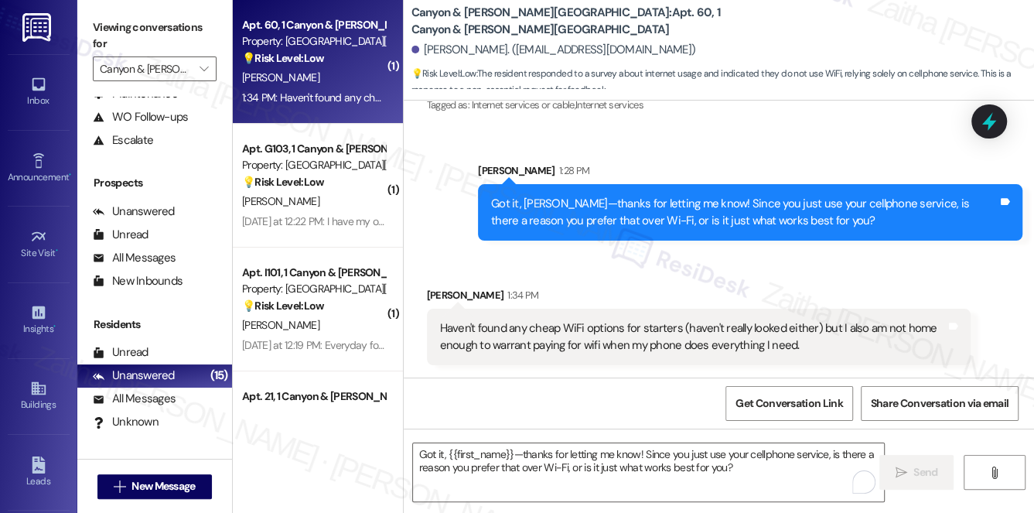
click at [649, 271] on div "Received via SMS [PERSON_NAME] 1:34 PM Haven't found any cheap WiFi options for…" at bounding box center [719, 314] width 631 height 125
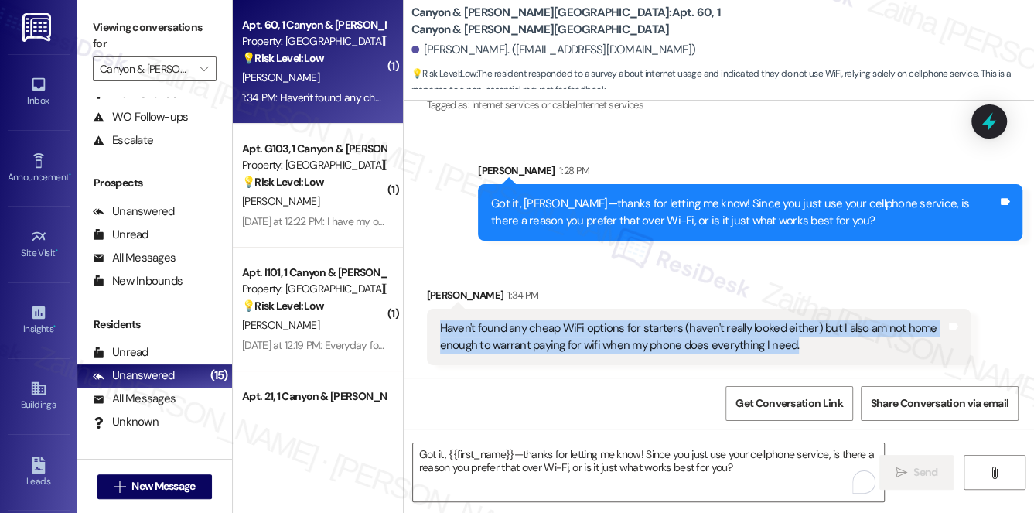
drag, startPoint x: 435, startPoint y: 327, endPoint x: 810, endPoint y: 352, distance: 376.1
click at [810, 352] on div "Haven't found any cheap WiFi options for starters (haven't really looked either…" at bounding box center [699, 337] width 545 height 56
copy div "Haven't found any cheap WiFi options for starters (haven't really looked either…"
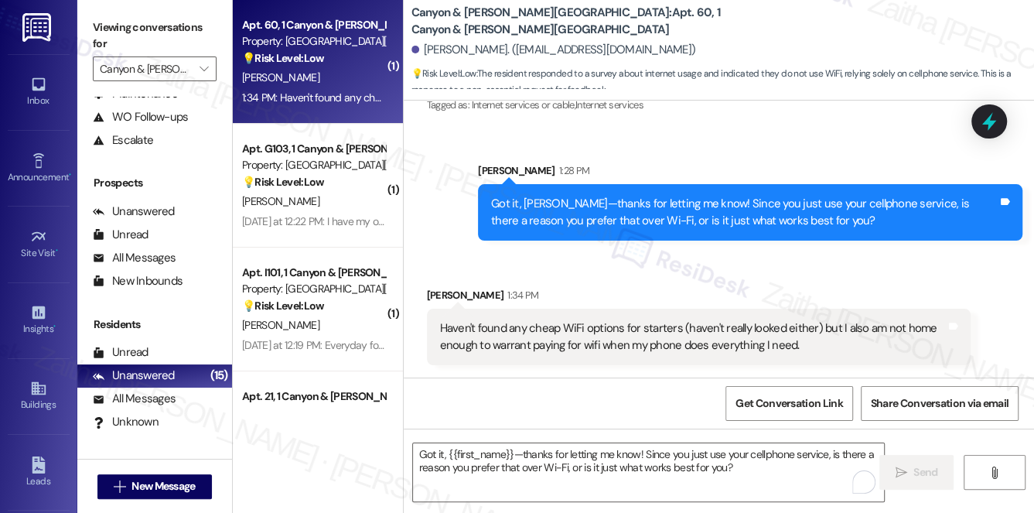
click at [662, 286] on div "Received via SMS [PERSON_NAME] 1:34 PM Haven't found any cheap WiFi options for…" at bounding box center [700, 325] width 568 height 101
click at [486, 441] on div "Got it, {{first_name}}—thanks for letting me know! Since you just use your cell…" at bounding box center [719, 487] width 631 height 116
click at [486, 463] on textarea "Got it, {{first_name}}—thanks for letting me know! Since you just use your cell…" at bounding box center [649, 472] width 472 height 58
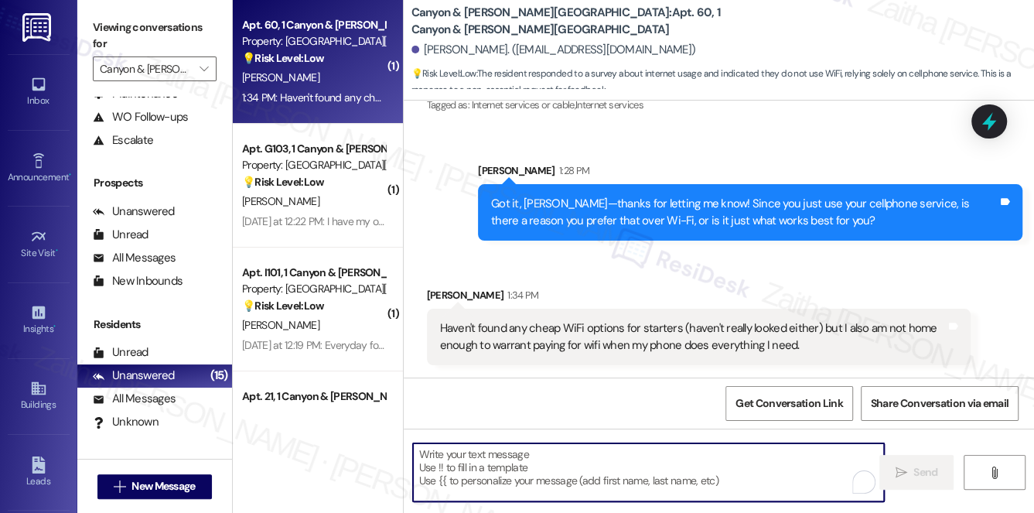
paste textarea "that makes total sense. If your phone does everything you need and you’re not h…"
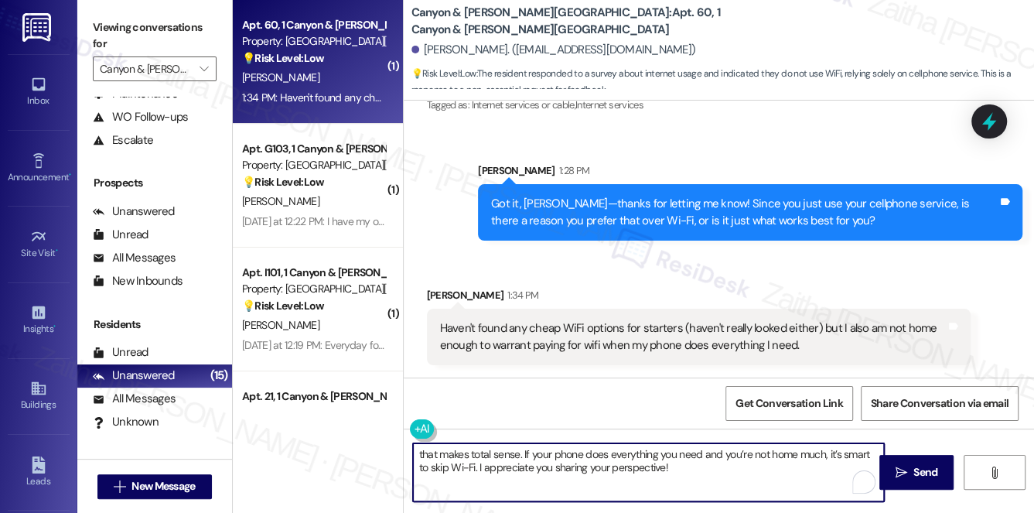
click at [421, 452] on textarea "that makes total sense. If your phone does everything you need and you’re not h…" at bounding box center [649, 472] width 472 height 58
type textarea "That makes total sense. If your phone does everything you need and you’re not h…"
drag, startPoint x: 416, startPoint y: 452, endPoint x: 696, endPoint y: 471, distance: 280.8
click at [691, 478] on textarea "That makes total sense. If your phone does everything you need and you’re not h…" at bounding box center [649, 472] width 472 height 58
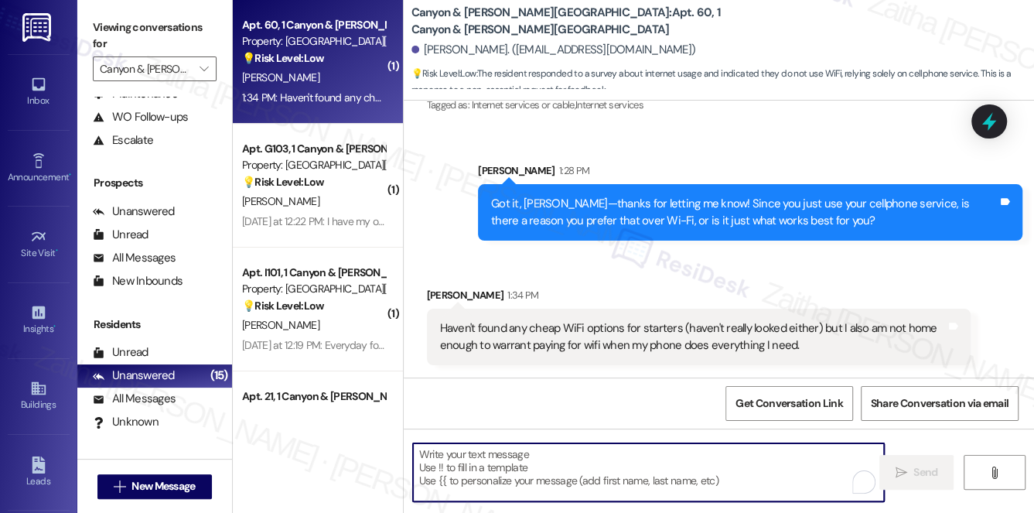
paste textarea "Thanks so much for sharing your experience—it really helps us understand what m…"
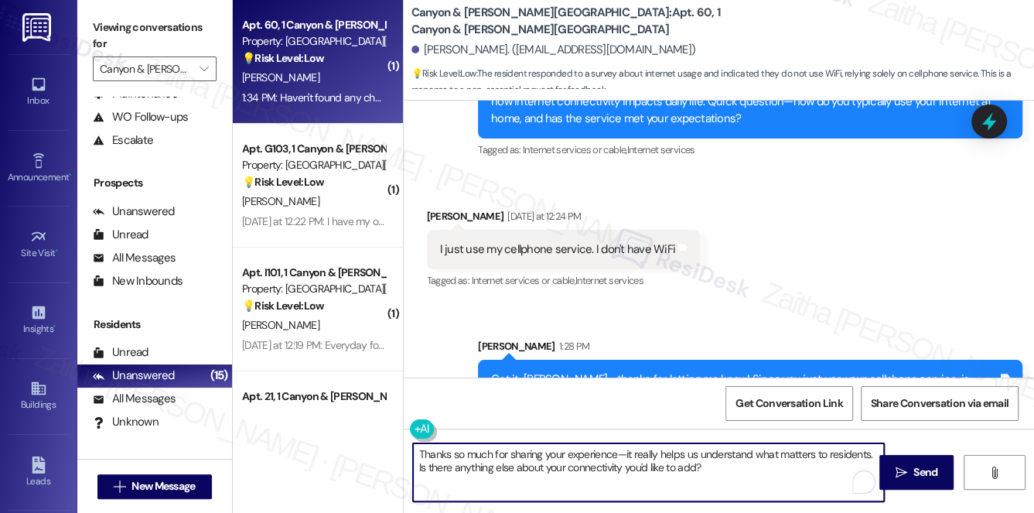
scroll to position [1128, 0]
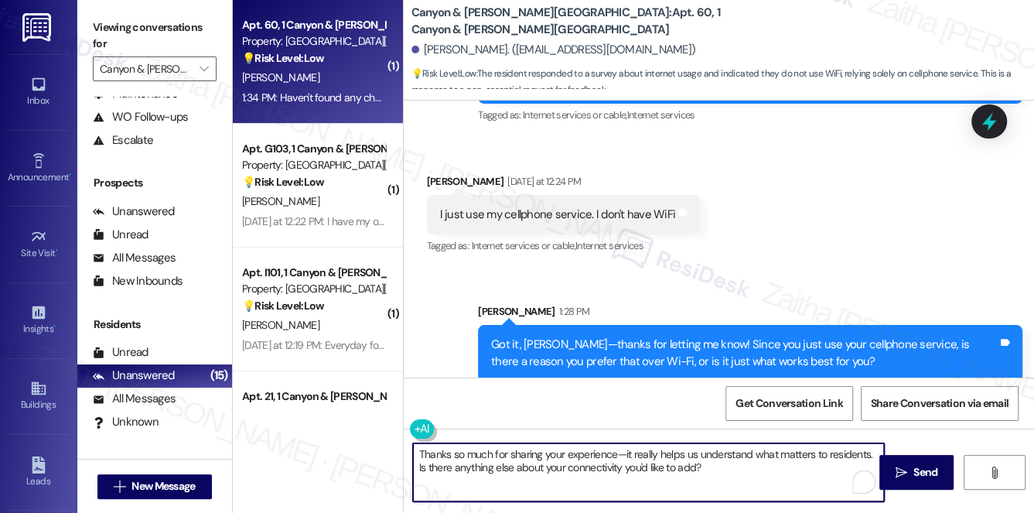
click at [690, 274] on div "Sent via SMS [PERSON_NAME] 1:28 PM Got it, [PERSON_NAME]—thanks for letting me …" at bounding box center [719, 330] width 631 height 125
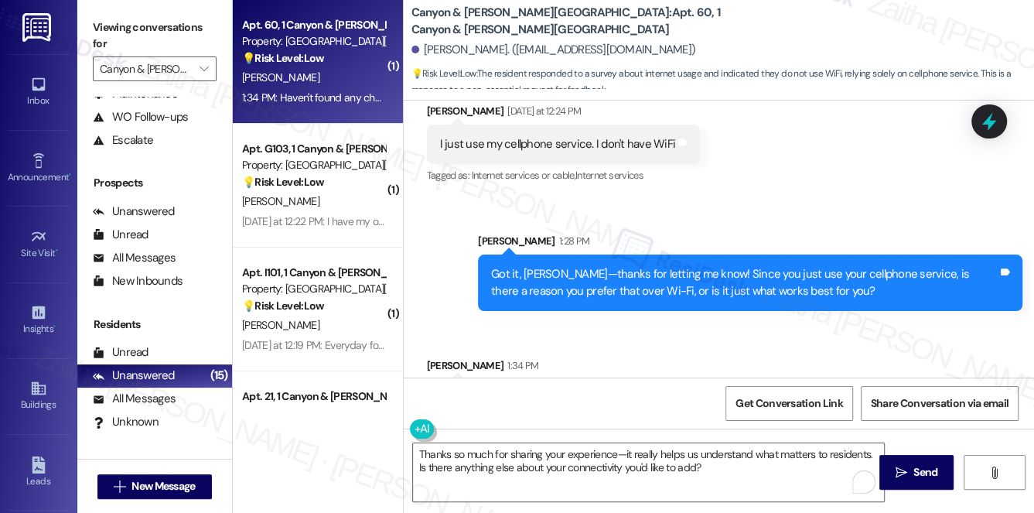
scroll to position [1269, 0]
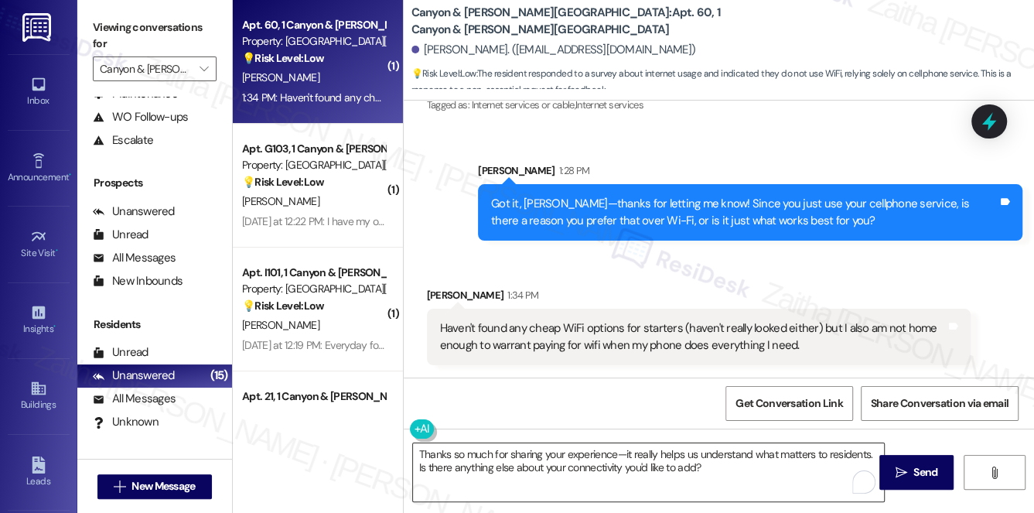
click at [580, 453] on textarea "Thanks so much for sharing your experience—it really helps us understand what m…" at bounding box center [649, 472] width 472 height 58
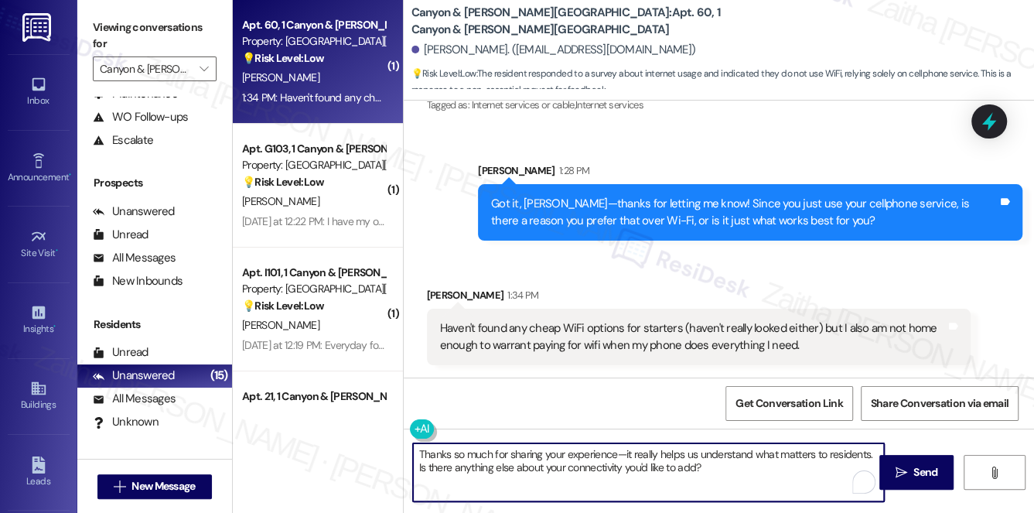
click at [580, 453] on textarea "Thanks so much for sharing your experience—it really helps us understand what m…" at bounding box center [649, 472] width 472 height 58
click at [451, 450] on textarea "Thanks so much for sharing —it really helps us understand what matters to resid…" at bounding box center [649, 472] width 472 height 58
type textarea "Thank you so much for sharing —it really helps us understand what matters to re…"
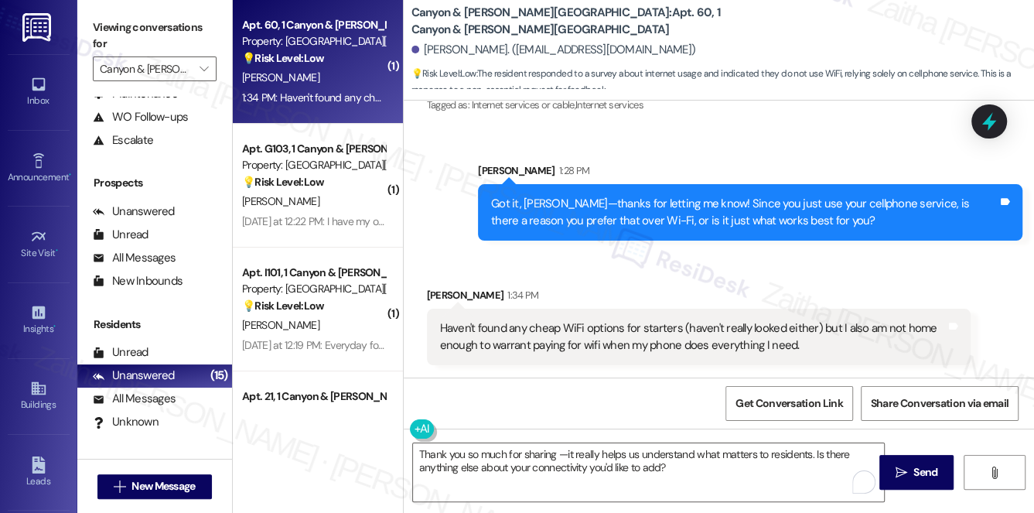
drag, startPoint x: 916, startPoint y: 477, endPoint x: 864, endPoint y: 434, distance: 67.6
click at [916, 477] on span "Send" at bounding box center [926, 472] width 24 height 16
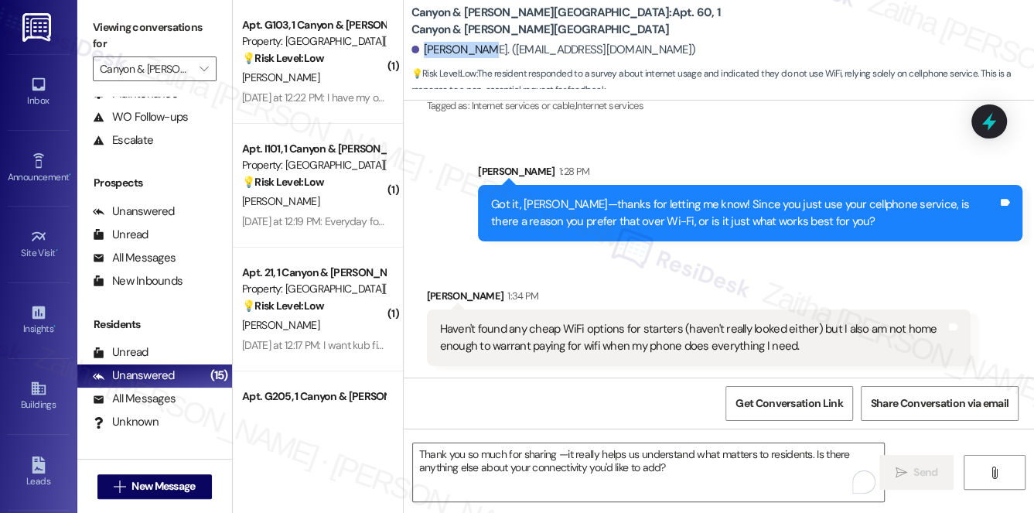
drag, startPoint x: 422, startPoint y: 48, endPoint x: 477, endPoint y: 43, distance: 55.1
click at [477, 43] on div "[PERSON_NAME]. ([EMAIL_ADDRESS][DOMAIN_NAME])" at bounding box center [554, 50] width 285 height 16
copy div "[PERSON_NAME]"
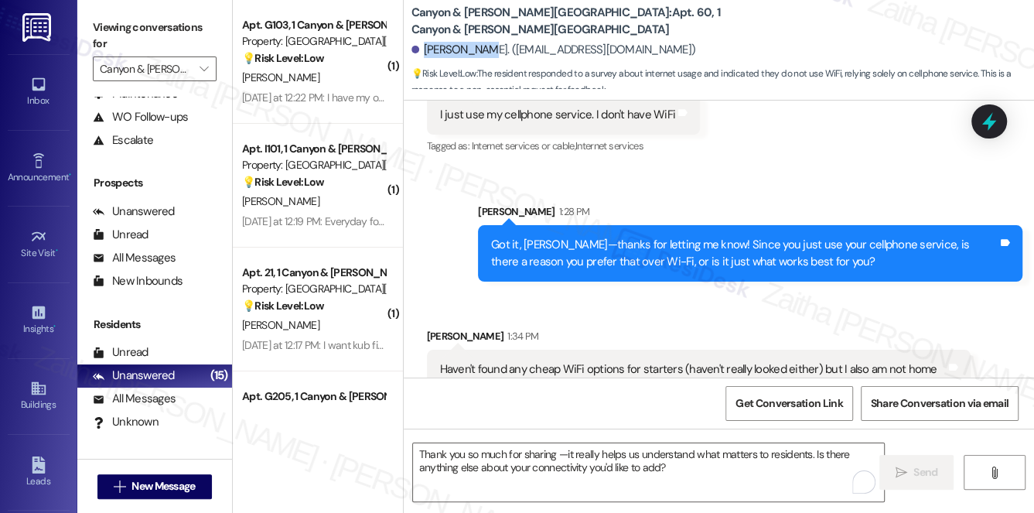
scroll to position [1198, 0]
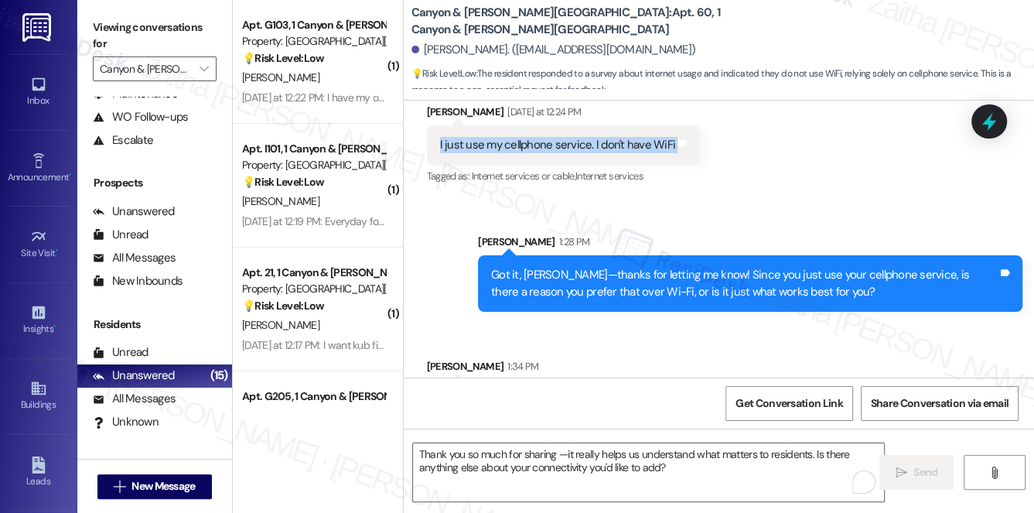
drag, startPoint x: 447, startPoint y: 142, endPoint x: 669, endPoint y: 135, distance: 221.4
click at [669, 135] on div "I just use my cellphone service. I don't have WiFi Tags and notes" at bounding box center [564, 144] width 274 height 39
copy div "I just use my cellphone service. I don't have WiFi Tags and notes"
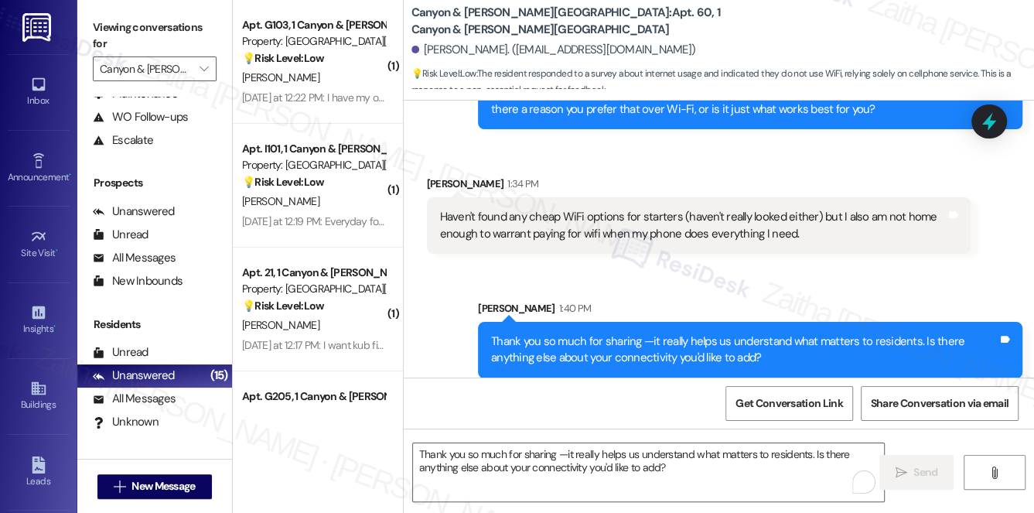
scroll to position [1393, 0]
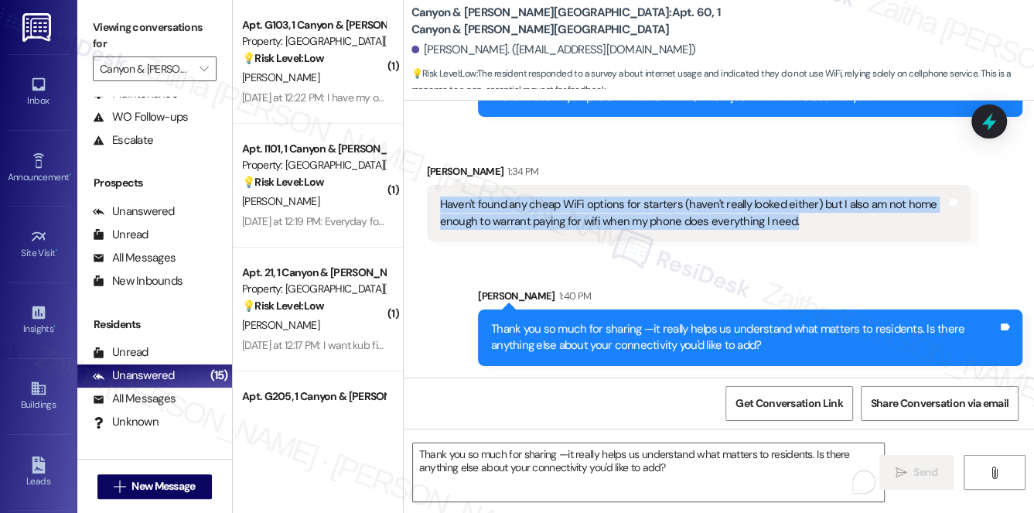
drag, startPoint x: 437, startPoint y: 200, endPoint x: 797, endPoint y: 214, distance: 360.1
click at [797, 214] on div "Haven't found any cheap WiFi options for starters (haven't really looked either…" at bounding box center [694, 213] width 510 height 33
copy div "Haven't found any cheap WiFi options for starters (haven't really looked either…"
click at [786, 407] on span "Get Conversation Link" at bounding box center [789, 403] width 107 height 16
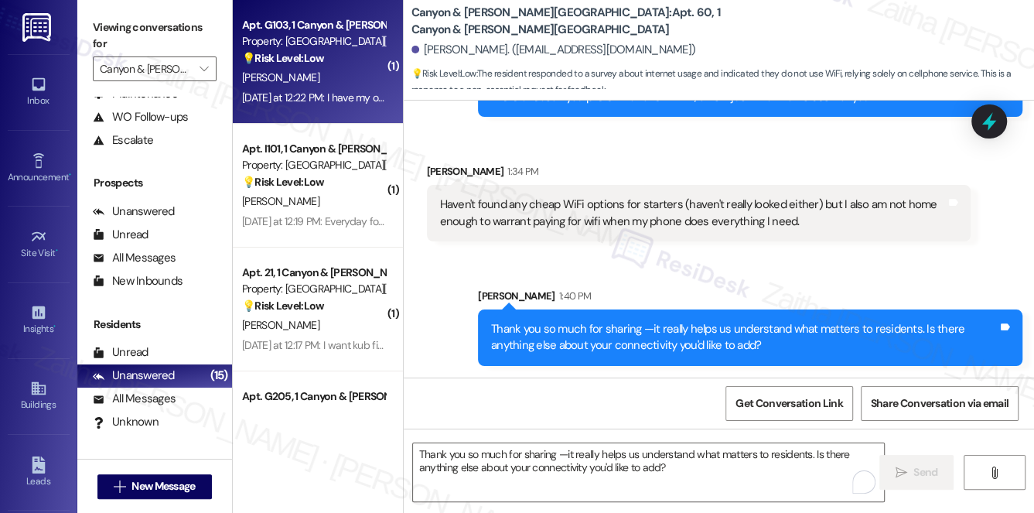
click at [347, 76] on div "[PERSON_NAME]" at bounding box center [314, 77] width 146 height 19
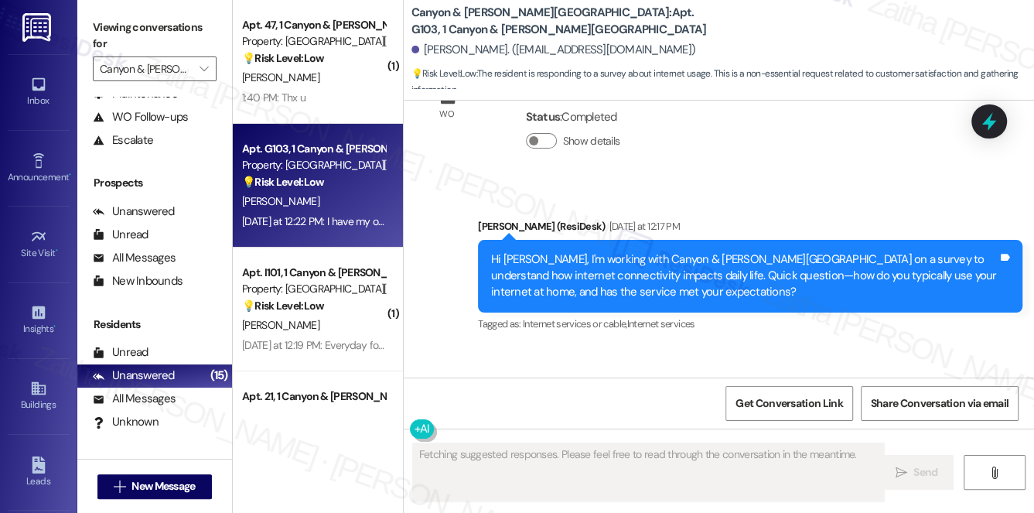
scroll to position [12911, 0]
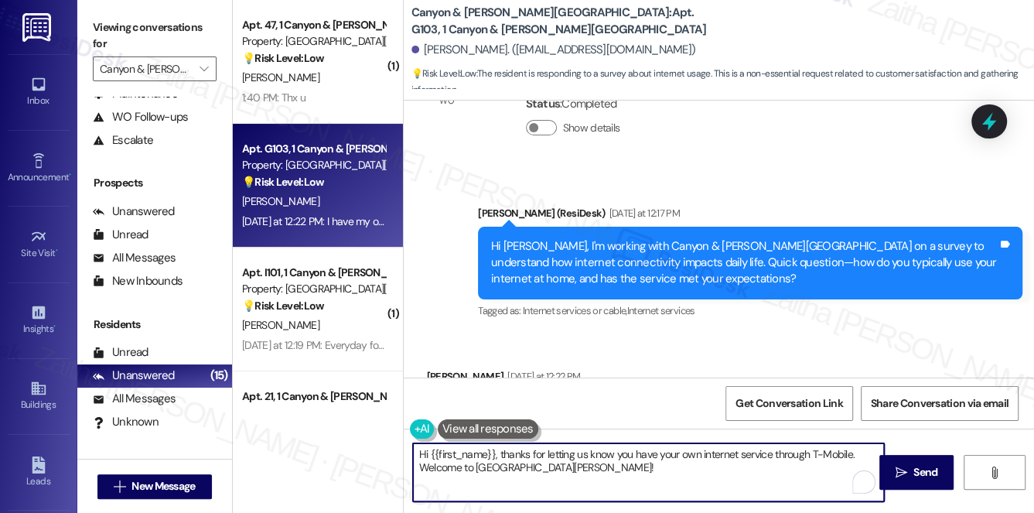
drag, startPoint x: 501, startPoint y: 454, endPoint x: 416, endPoint y: 456, distance: 85.1
click at [416, 456] on textarea "Hi {{first_name}}, thanks for letting us know you have your own internet servic…" at bounding box center [649, 472] width 472 height 58
drag, startPoint x: 416, startPoint y: 467, endPoint x: 631, endPoint y: 475, distance: 215.3
click at [631, 475] on textarea "Hi {{first_name}}, thanks for letting us know you have your own internet servic…" at bounding box center [649, 472] width 472 height 58
type textarea "Hi {{first_name}}, thanks for letting us know you have your own internet servic…"
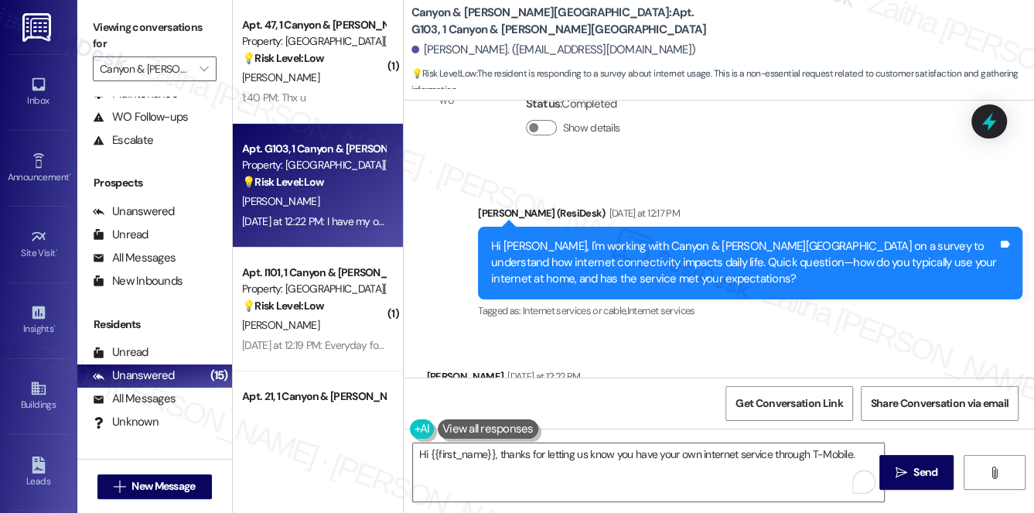
drag, startPoint x: 431, startPoint y: 323, endPoint x: 744, endPoint y: 323, distance: 312.6
click at [744, 357] on div "Received via SMS [PERSON_NAME] [DATE] at 12:22 PM I have my own internet throug…" at bounding box center [588, 411] width 345 height 108
copy div "I have my own internet through my telephone to T-Mobile Tags and notes"
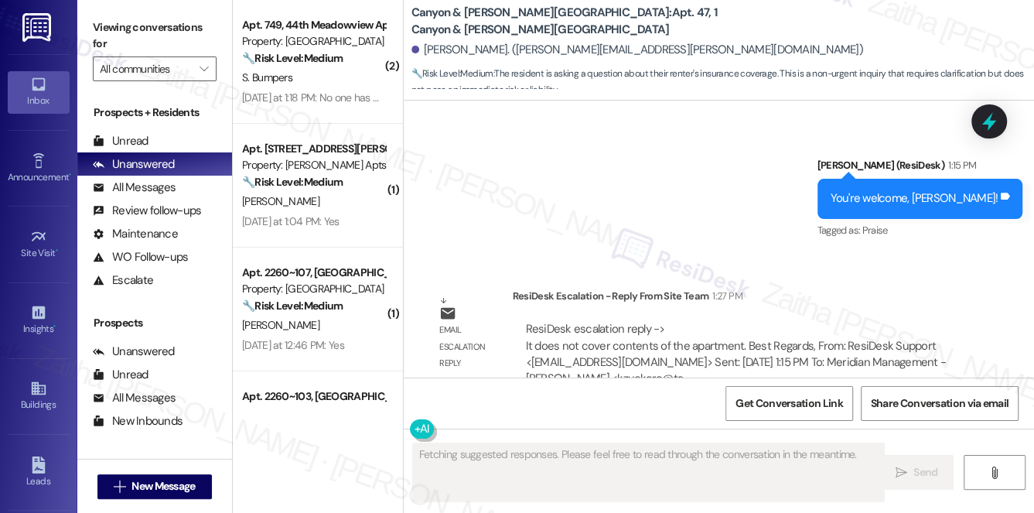
scroll to position [4818, 0]
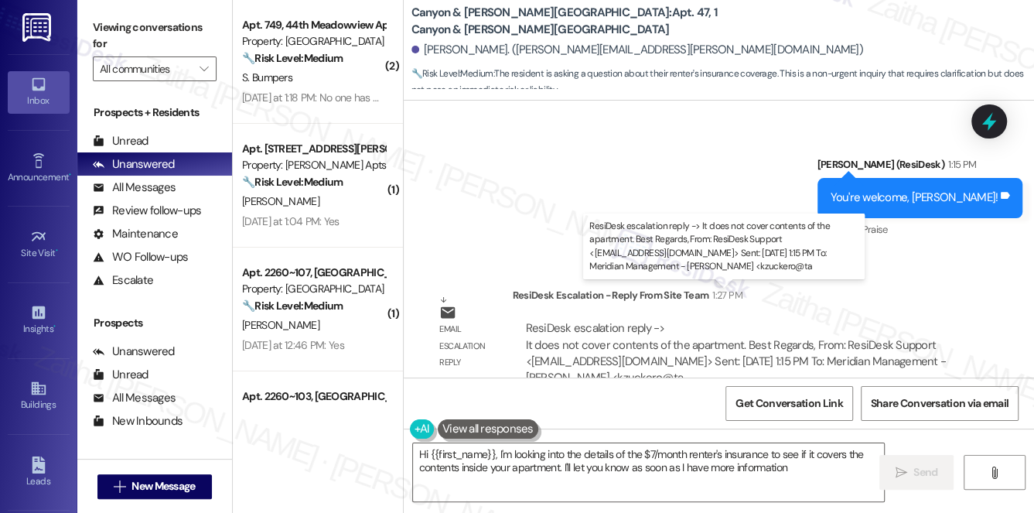
type textarea "Hi {{first_name}}, I'm looking into the details of the $7/month renter's insura…"
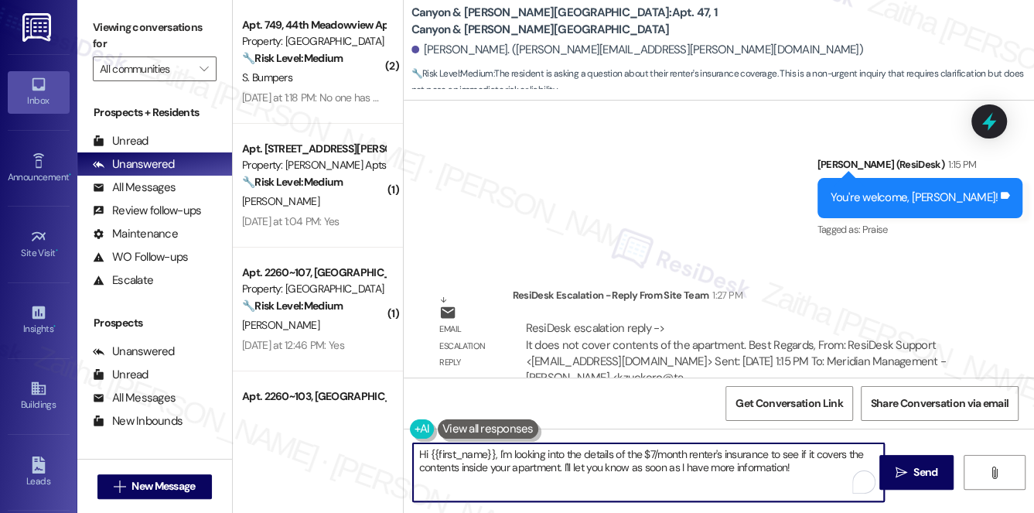
drag, startPoint x: 416, startPoint y: 453, endPoint x: 805, endPoint y: 463, distance: 388.5
click at [805, 463] on textarea "Hi {{first_name}}, I'm looking into the details of the $7/month renter's insura…" at bounding box center [649, 472] width 472 height 58
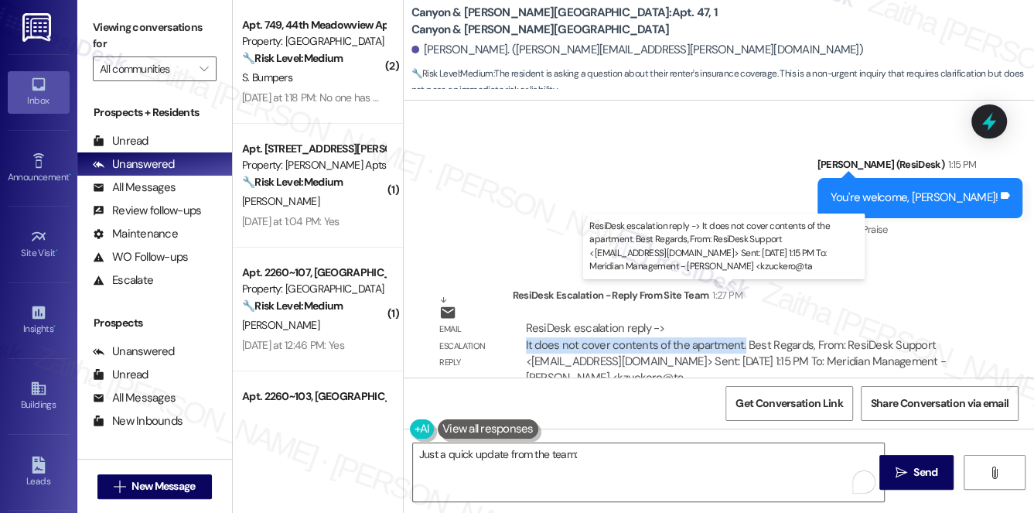
drag, startPoint x: 518, startPoint y: 309, endPoint x: 739, endPoint y: 307, distance: 221.3
click at [739, 309] on div "ResiDesk escalation reply -> It does not cover contents of the apartment. Best …" at bounding box center [742, 354] width 459 height 90
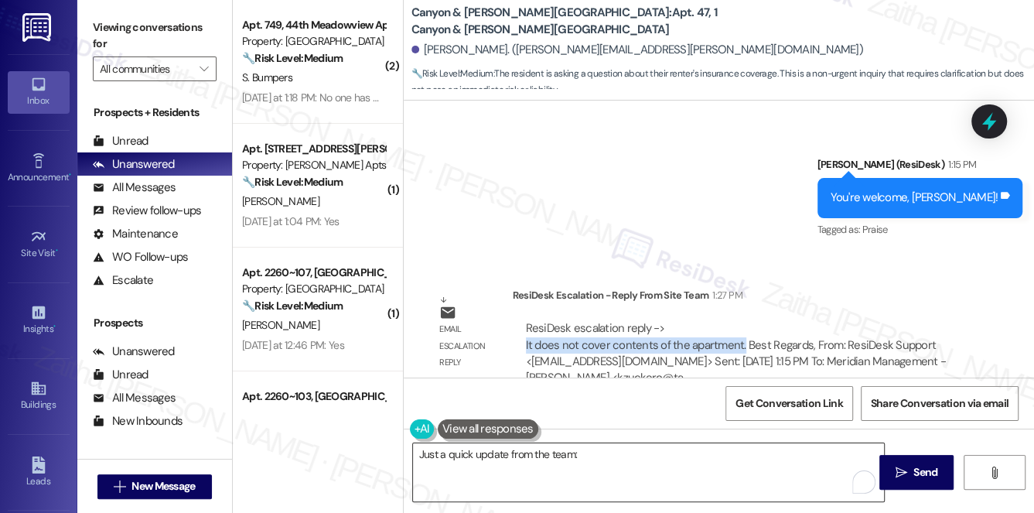
copy div "It does not cover contents of the apartment."
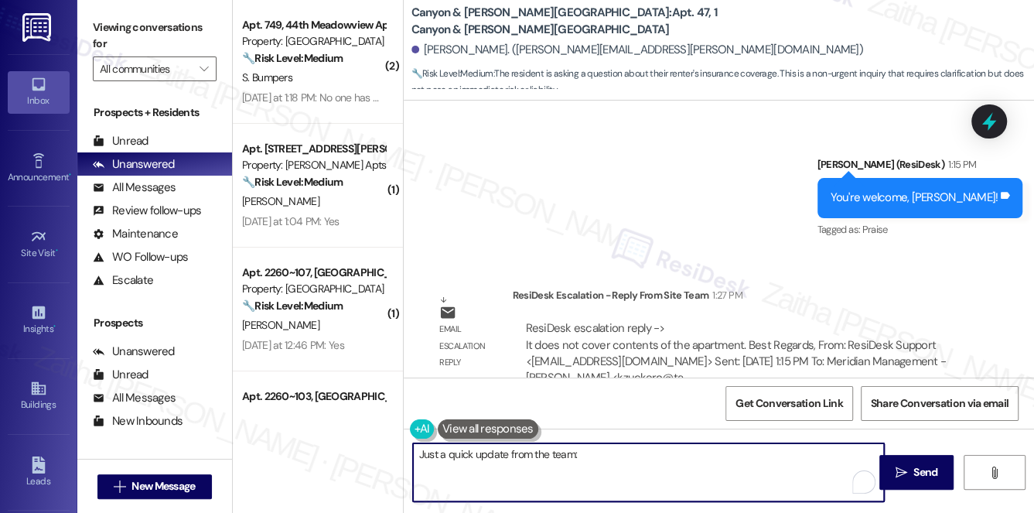
click at [594, 460] on textarea "Just a quick update from the team:" at bounding box center [649, 472] width 472 height 58
paste textarea "It does not cover contents of the apartment."
click at [821, 453] on textarea "Just a quick update from the team: It does not cover the contents of the apartm…" at bounding box center [649, 472] width 472 height 58
click at [416, 452] on textarea "Just a quick update from the team: It does not cover the contents of the apartm…" at bounding box center [649, 472] width 472 height 58
drag, startPoint x: 415, startPoint y: 452, endPoint x: 583, endPoint y: 469, distance: 169.5
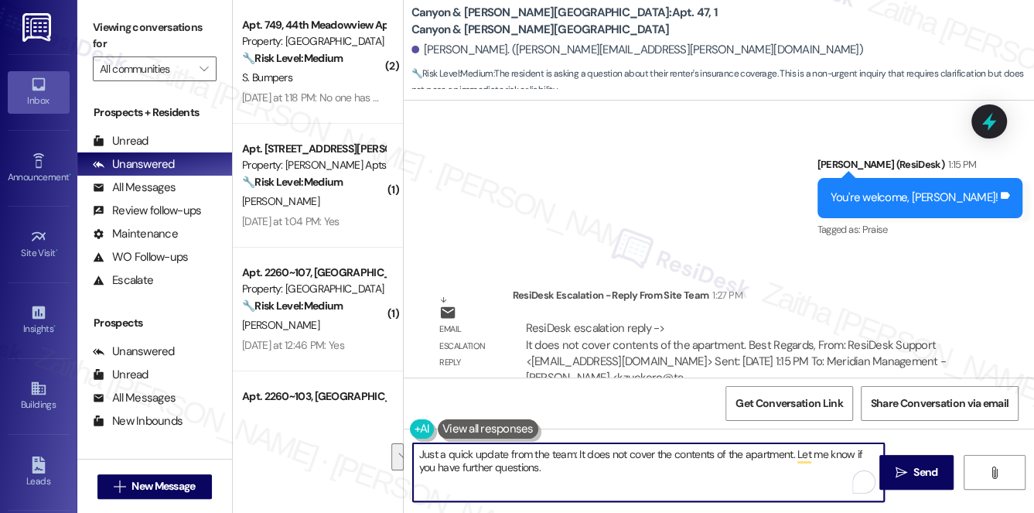
click at [583, 469] on textarea "Just a quick update from the team: It does not cover the contents of the apartm…" at bounding box center [649, 472] width 472 height 58
type textarea "Just a quick update from the team: It does not cover the contents of the apartm…"
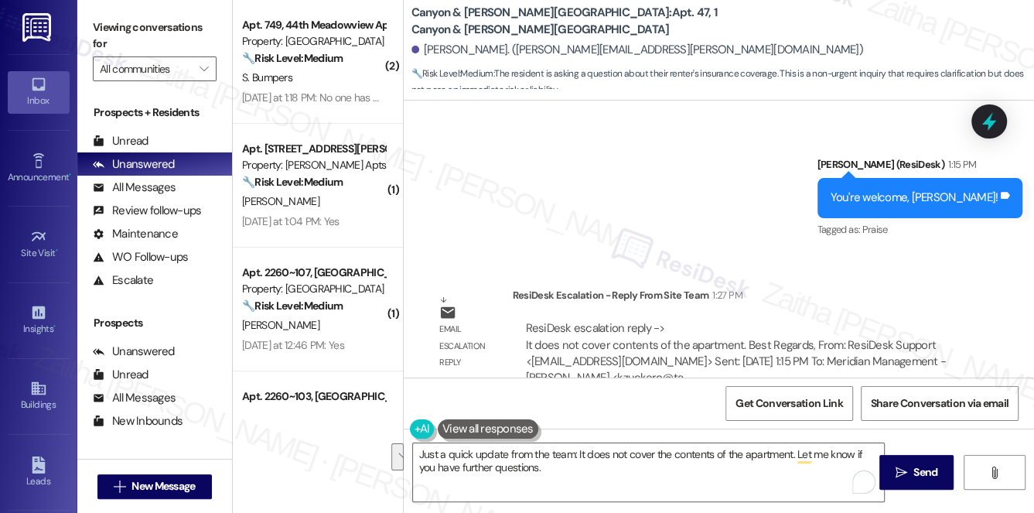
click at [648, 203] on div "Sent via SMS Sarah (ResiDesk) 1:15 PM You're welcome, Donna! Tags and notes Tag…" at bounding box center [719, 186] width 631 height 131
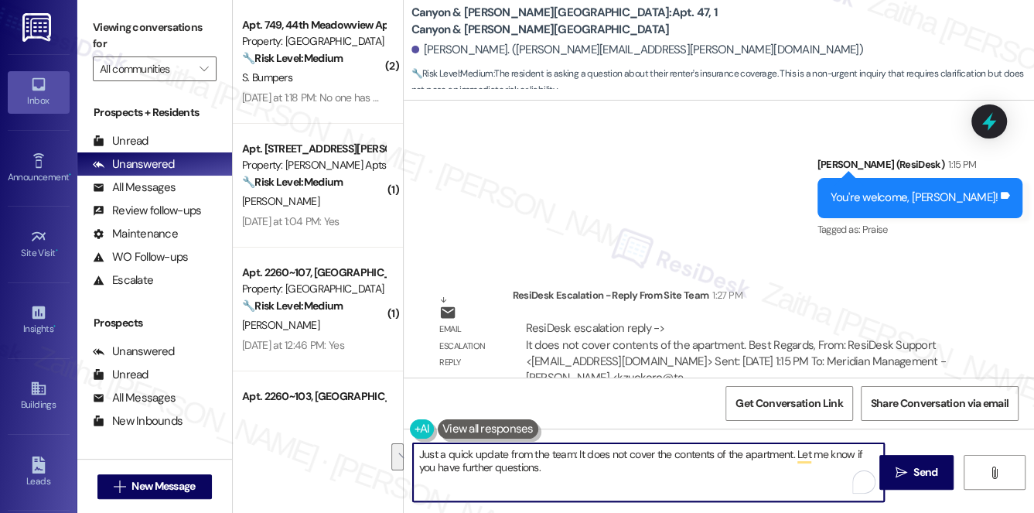
drag, startPoint x: 415, startPoint y: 453, endPoint x: 553, endPoint y: 466, distance: 139.1
click at [553, 466] on textarea "Just a quick update from the team: It does not cover the contents of the apartm…" at bounding box center [649, 472] width 472 height 58
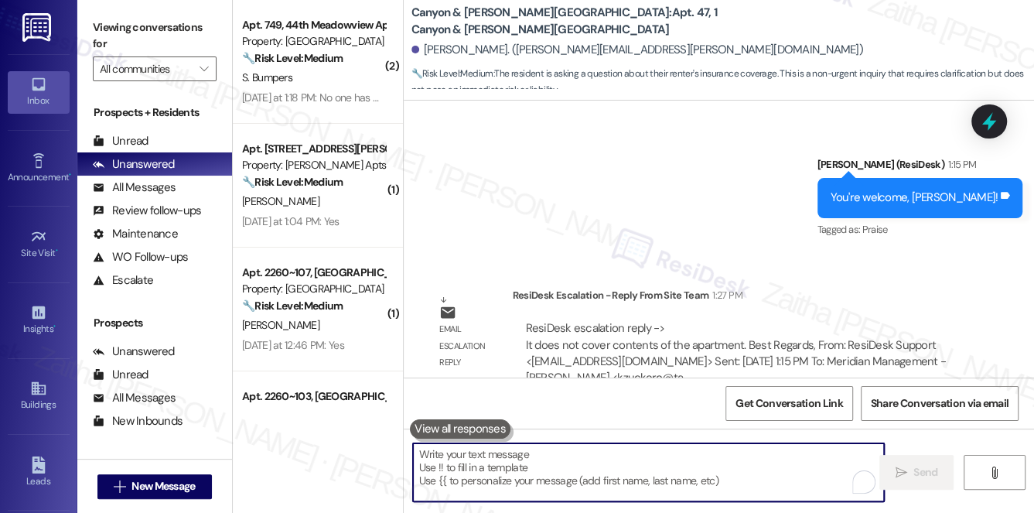
paste textarea "Just a quick update from the team: the policy does not cover the contents insid…"
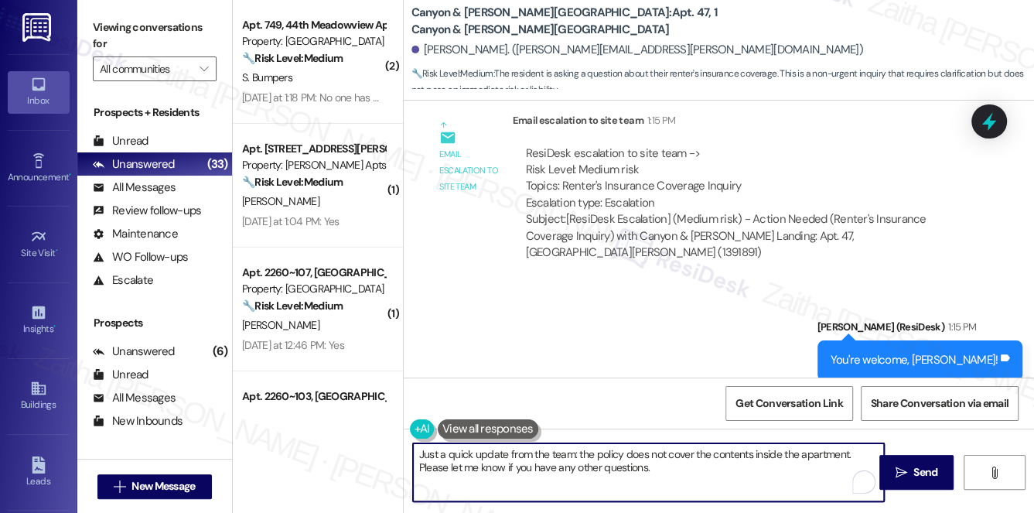
scroll to position [4677, 0]
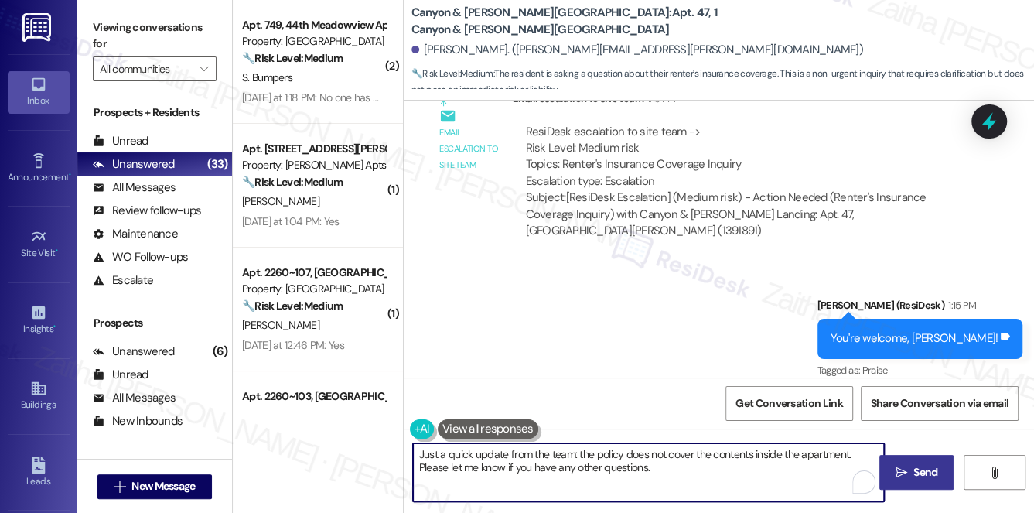
type textarea "Just a quick update from the team: the policy does not cover the contents insid…"
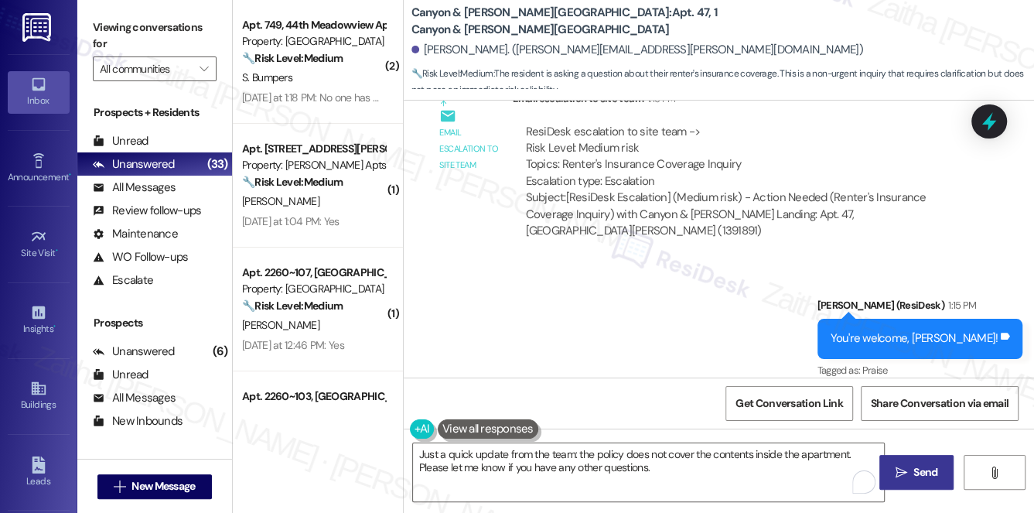
click at [907, 463] on button " Send" at bounding box center [917, 472] width 75 height 35
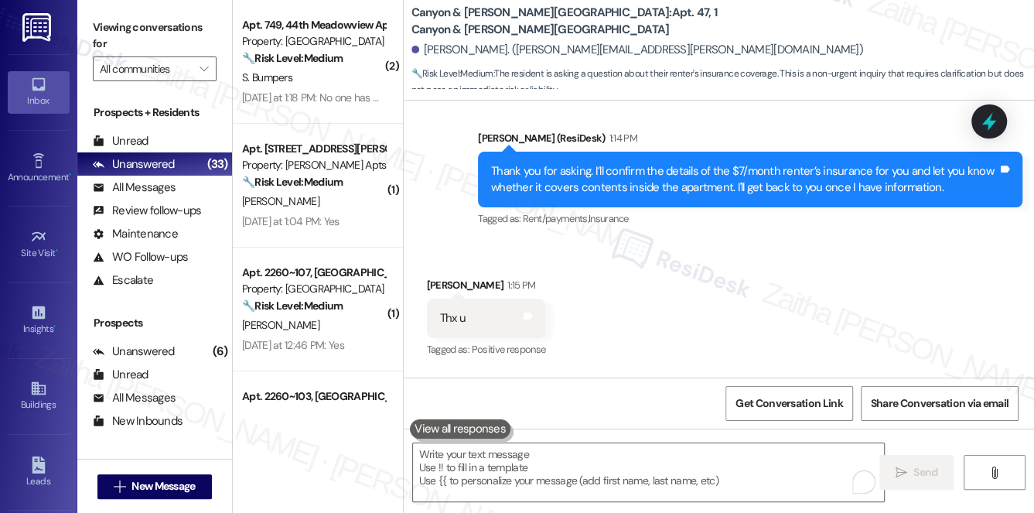
scroll to position [4393, 0]
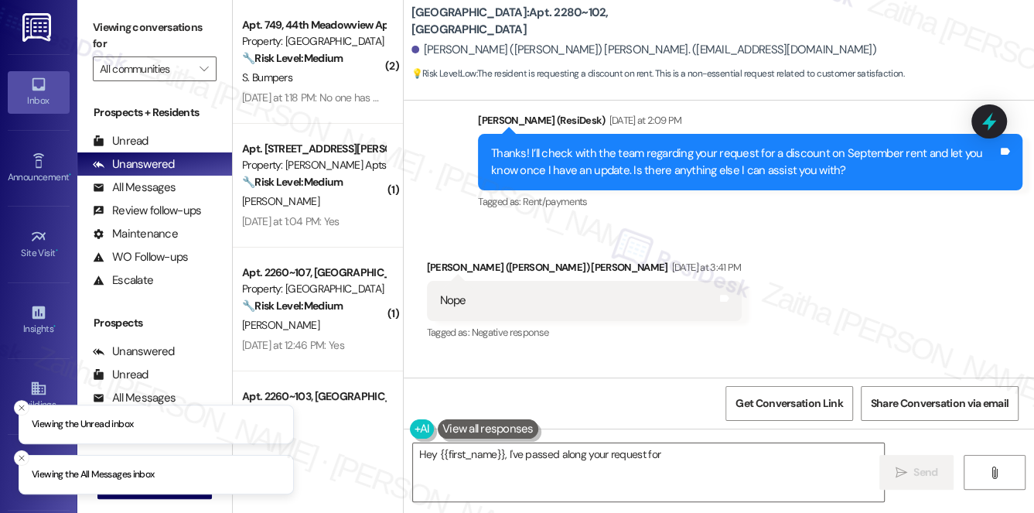
scroll to position [4923, 0]
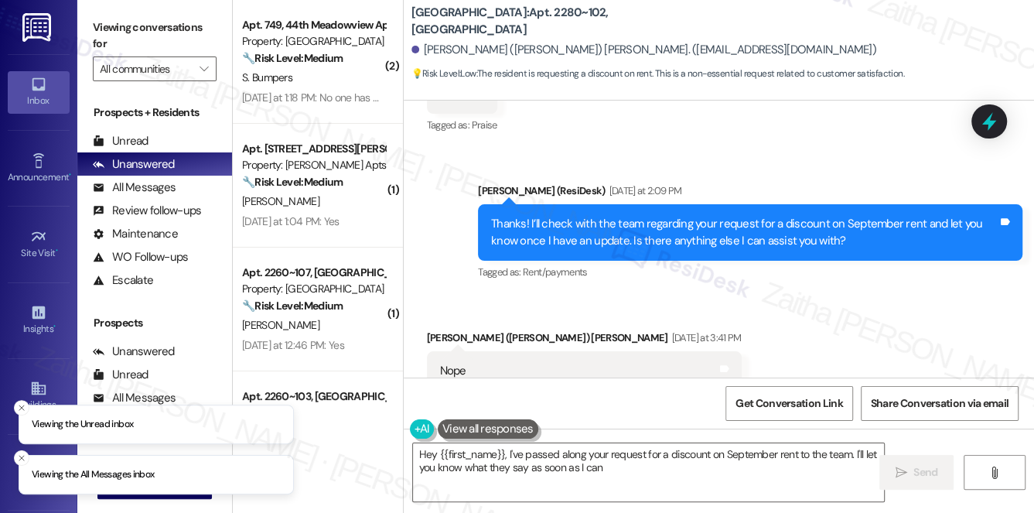
type textarea "Hey {{first_name}}, I've passed along your request for a discount on September …"
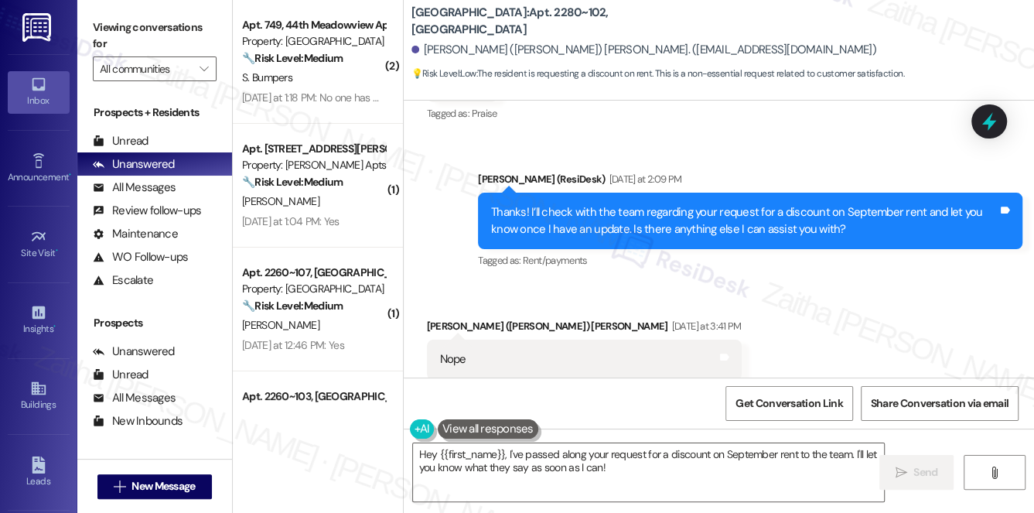
scroll to position [4904, 0]
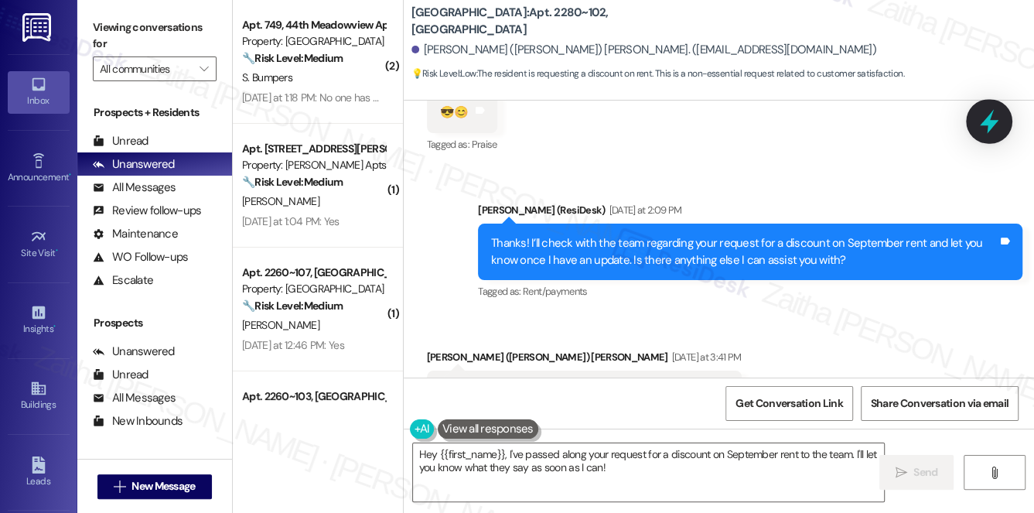
click at [980, 127] on icon at bounding box center [989, 121] width 26 height 26
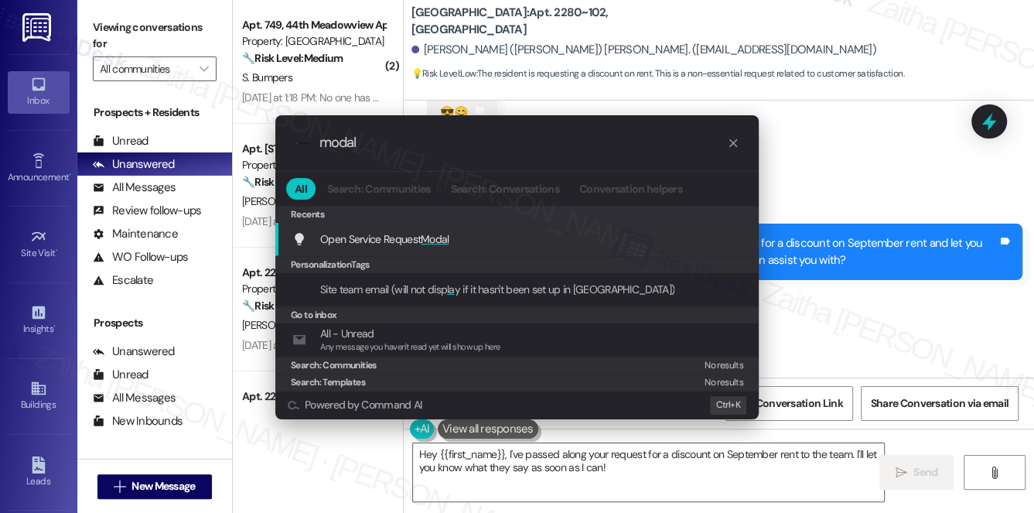
type input "modal"
click at [446, 236] on span "Modal" at bounding box center [435, 239] width 29 height 14
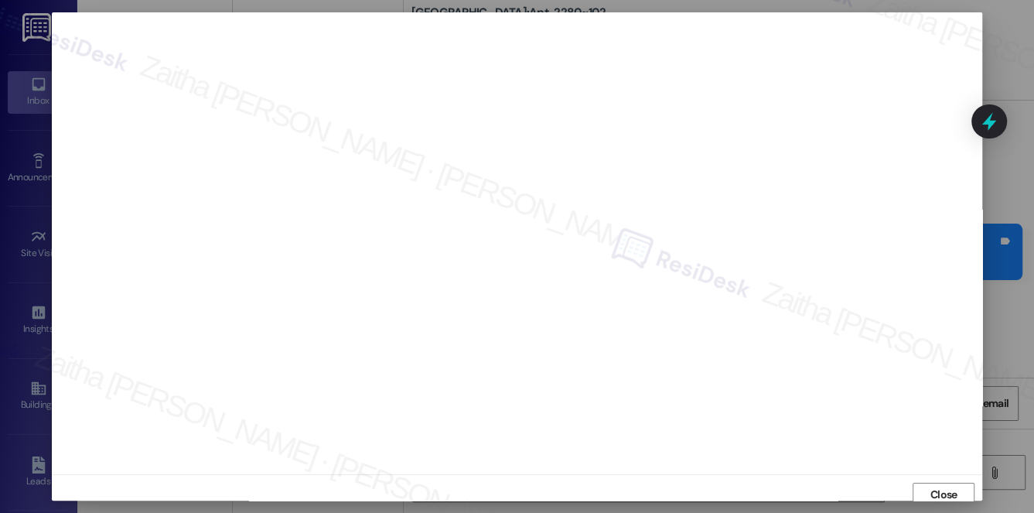
scroll to position [6, 0]
click at [932, 483] on span "Close" at bounding box center [944, 488] width 27 height 16
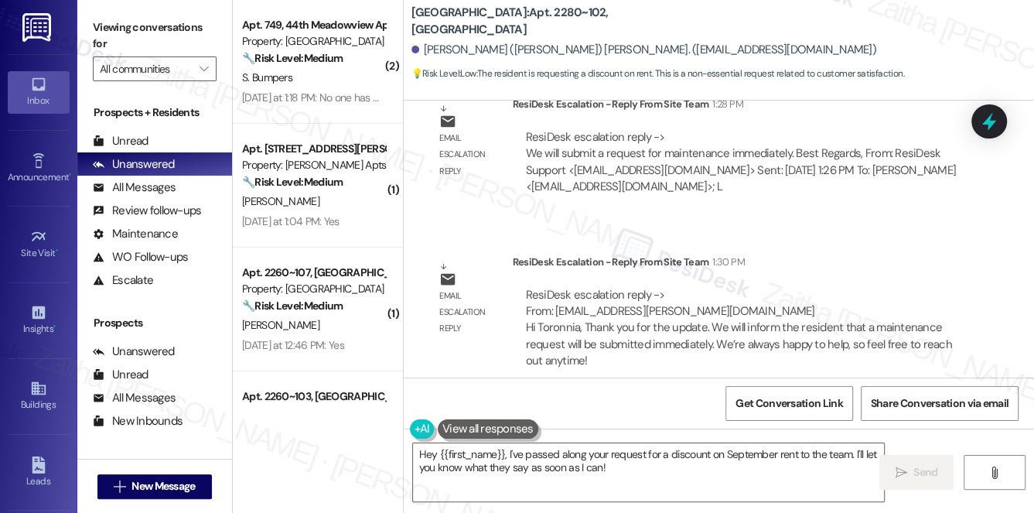
scroll to position [5326, 0]
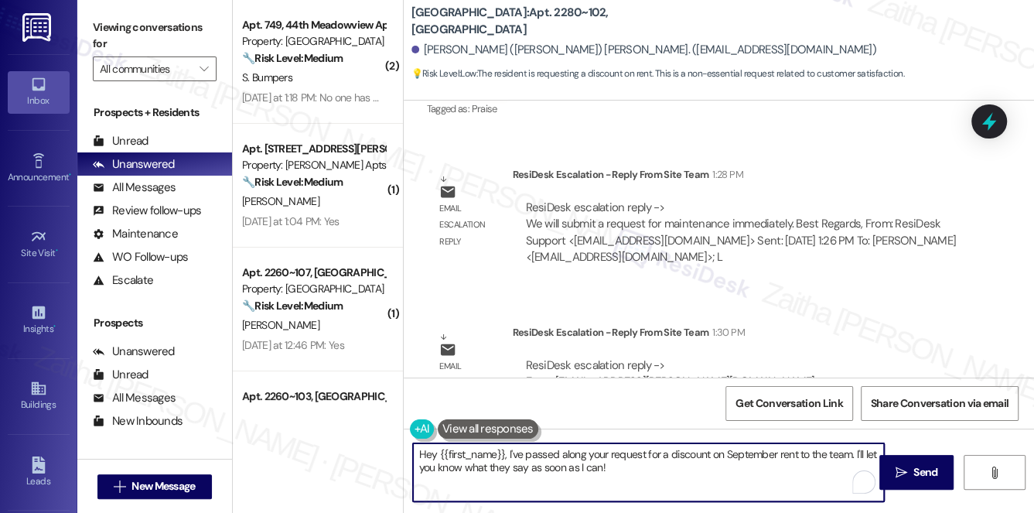
drag, startPoint x: 427, startPoint y: 454, endPoint x: 443, endPoint y: 452, distance: 16.4
click at [443, 452] on textarea "Hey {{first_name}}, I've passed along your request for a discount on September …" at bounding box center [649, 472] width 472 height 58
click at [433, 454] on textarea "Hey {{first_name}}, I've passed along your request for a discount on September …" at bounding box center [649, 472] width 472 height 58
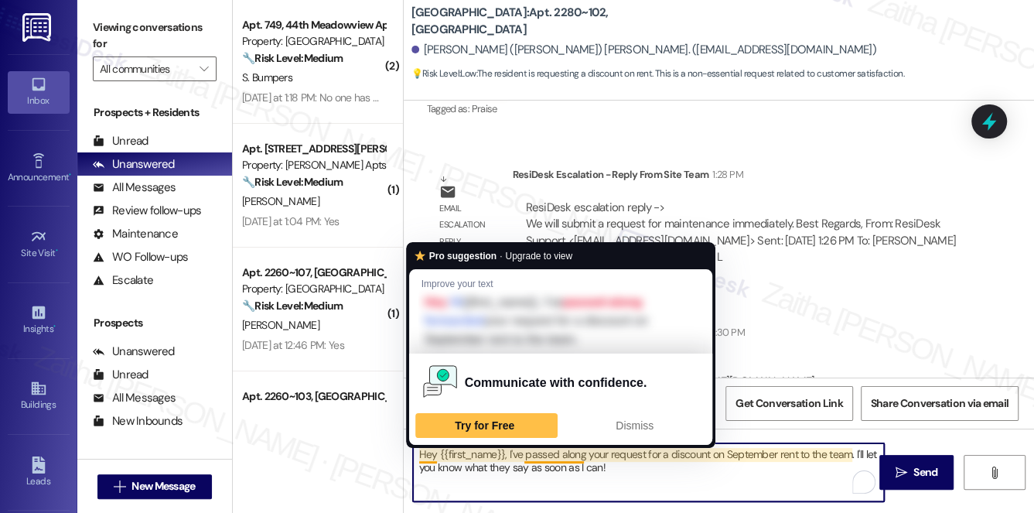
click at [433, 452] on textarea "Hey {{first_name}}, I've passed along your request for a discount on September …" at bounding box center [649, 472] width 472 height 58
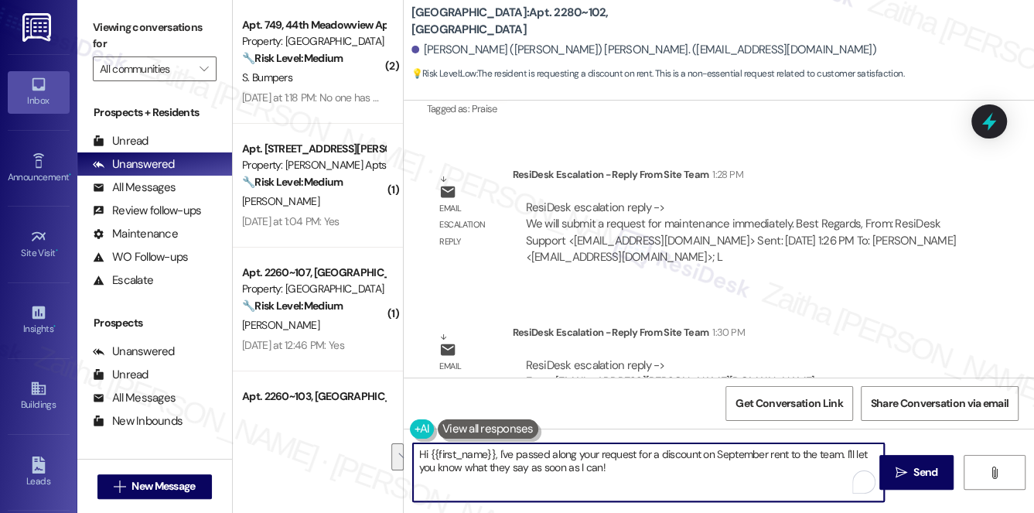
drag, startPoint x: 501, startPoint y: 453, endPoint x: 624, endPoint y: 487, distance: 127.6
click at [624, 487] on textarea "Hi {{first_name}}, I've passed along your request for a discount on September r…" at bounding box center [649, 472] width 472 height 58
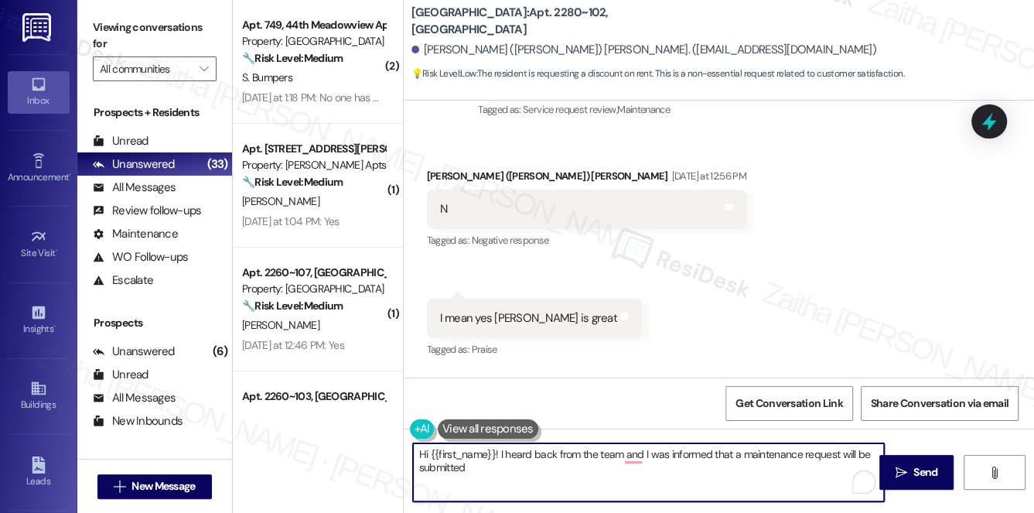
scroll to position [3920, 0]
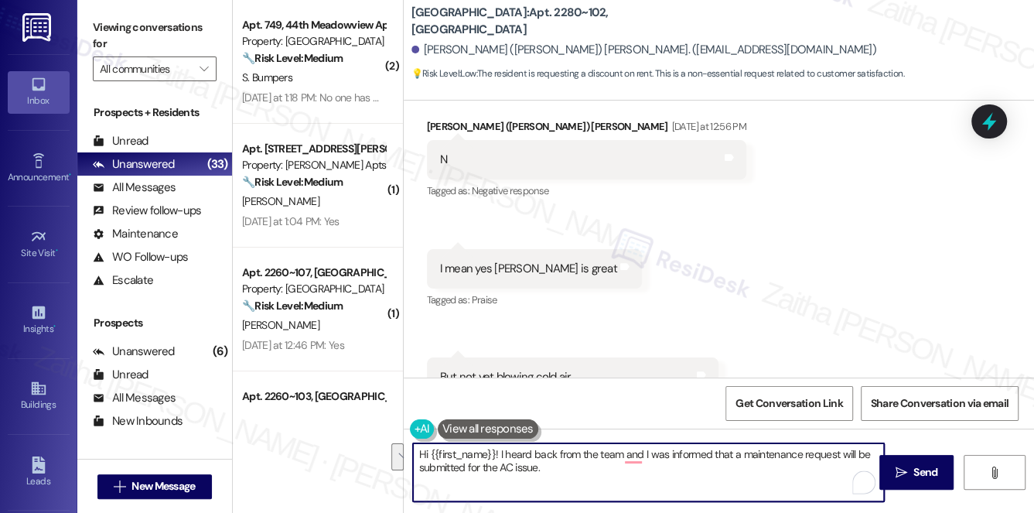
drag, startPoint x: 417, startPoint y: 452, endPoint x: 561, endPoint y: 487, distance: 148.3
click at [561, 487] on textarea "Hi {{first_name}}! I heard back from the team and I was informed that a mainten…" at bounding box center [649, 472] width 472 height 58
type textarea "Hi {{first_name}}! I heard back from the team and I was informed that a mainten…"
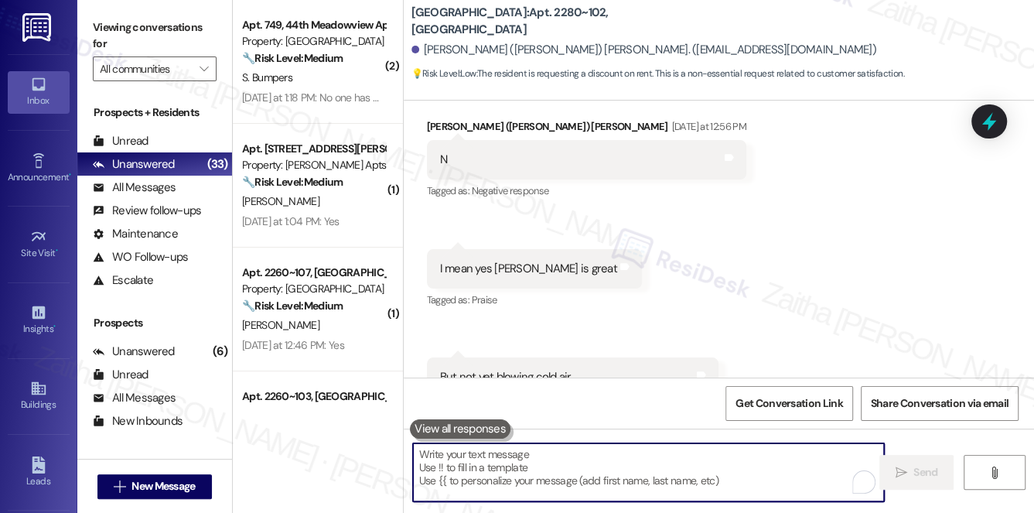
paste textarea "Hi {{first_name}}! I heard back from the team and they confirmed that a mainten…"
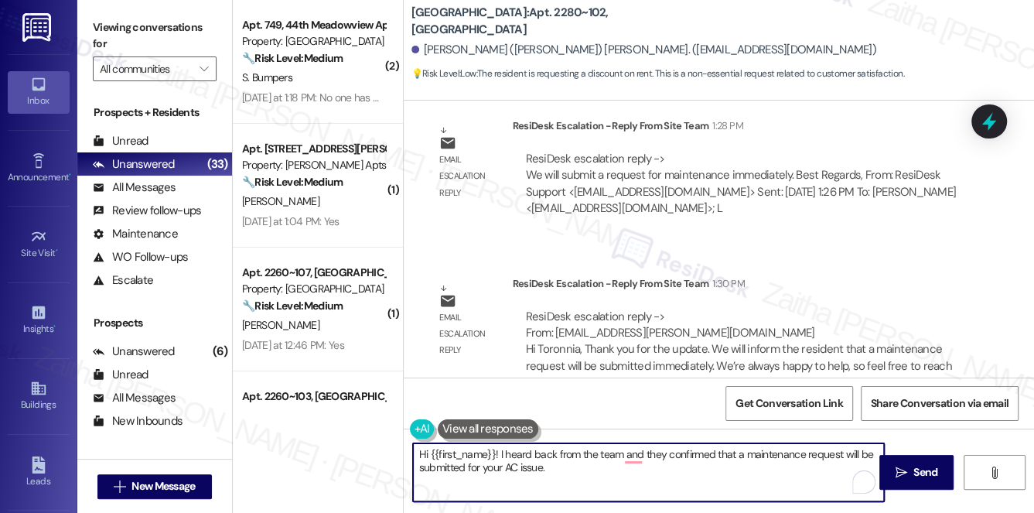
scroll to position [5397, 0]
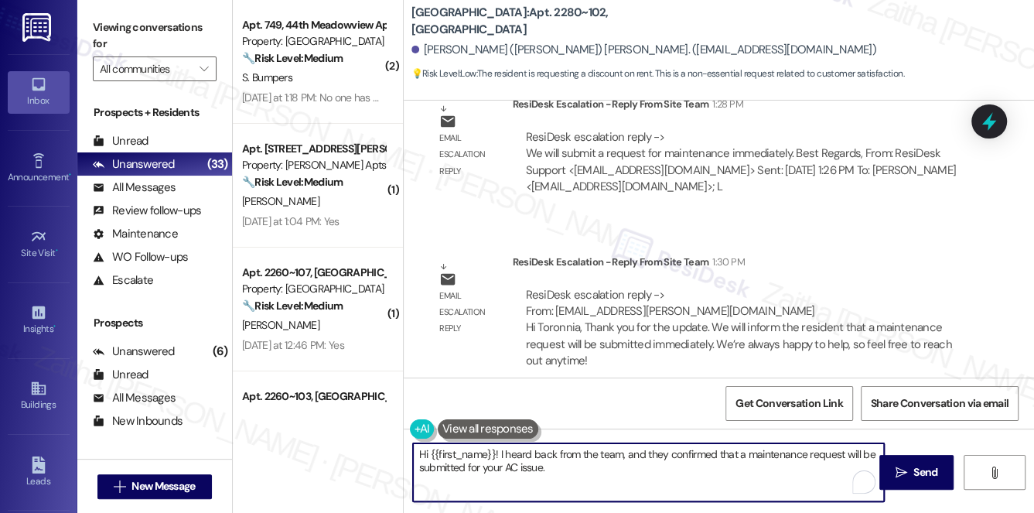
click at [542, 467] on textarea "Hi {{first_name}}! I heard back from the team, and they confirmed that a mainte…" at bounding box center [649, 472] width 472 height 58
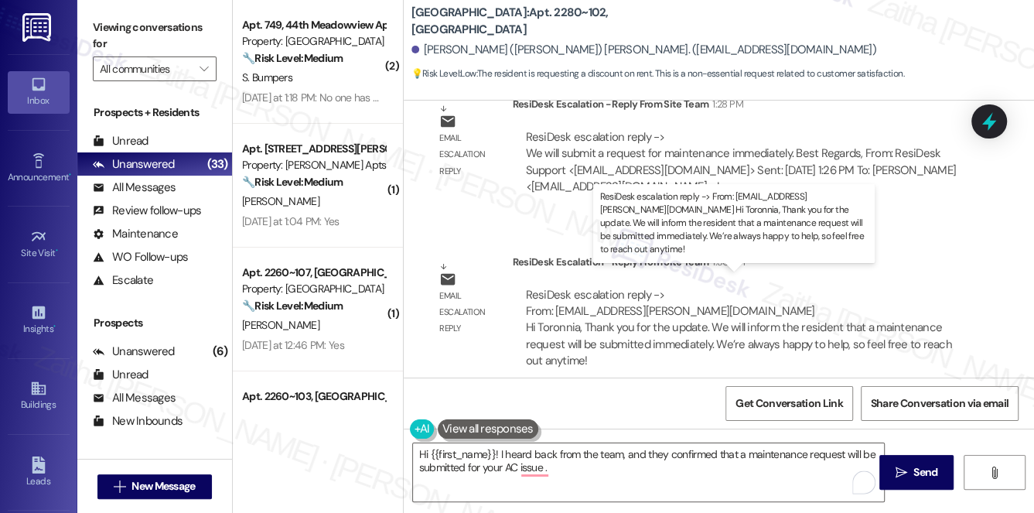
click at [678, 330] on div "ResiDesk escalation reply -> From: steph.peralta@theresidesk.com Hi Toronnia, T…" at bounding box center [739, 328] width 426 height 82
copy div "immediately"
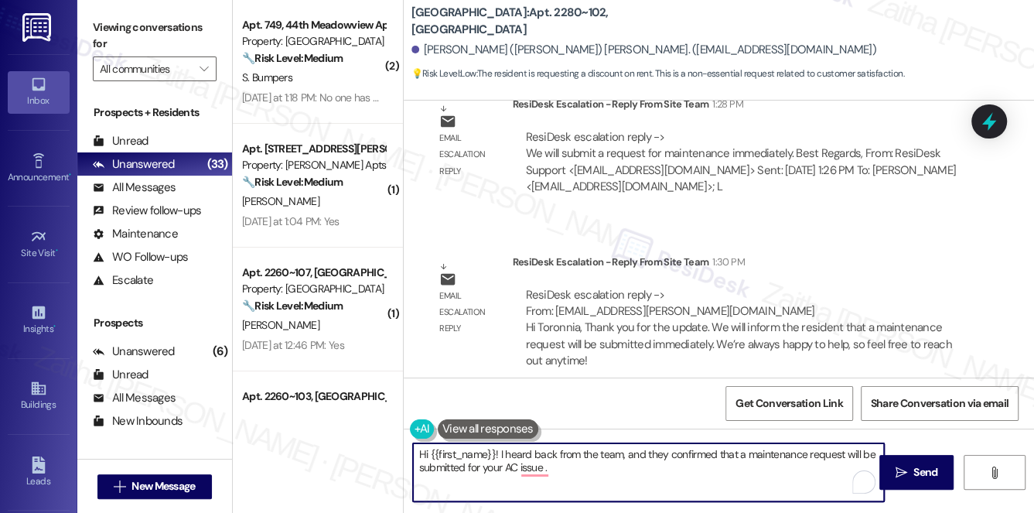
click at [464, 469] on textarea "Hi {{first_name}}! I heard back from the team, and they confirmed that a mainte…" at bounding box center [649, 472] width 472 height 58
paste textarea "immediately"
type textarea "Hi {{first_name}}! I heard back from the team, and they confirmed that a mainte…"
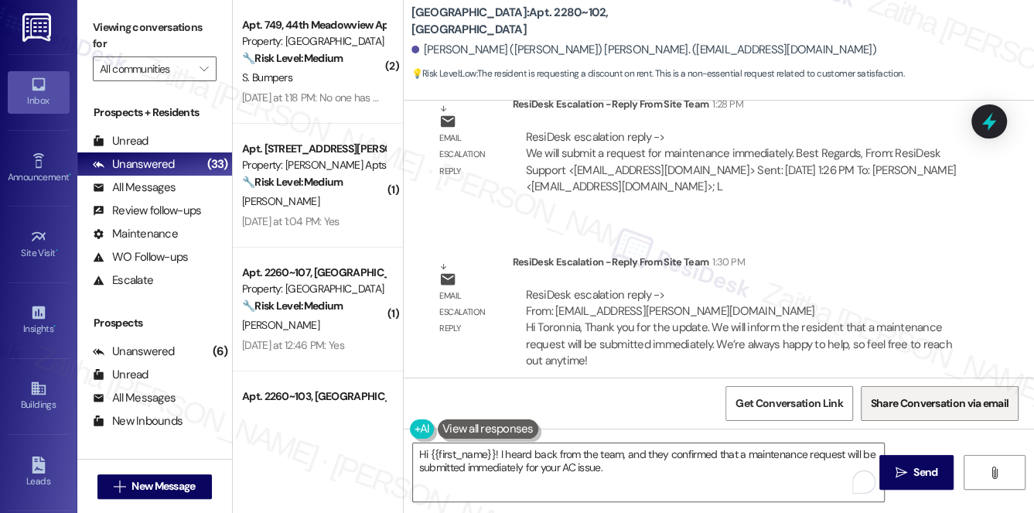
drag, startPoint x: 930, startPoint y: 474, endPoint x: 877, endPoint y: 413, distance: 80.7
click at [928, 474] on span "Send" at bounding box center [926, 472] width 24 height 16
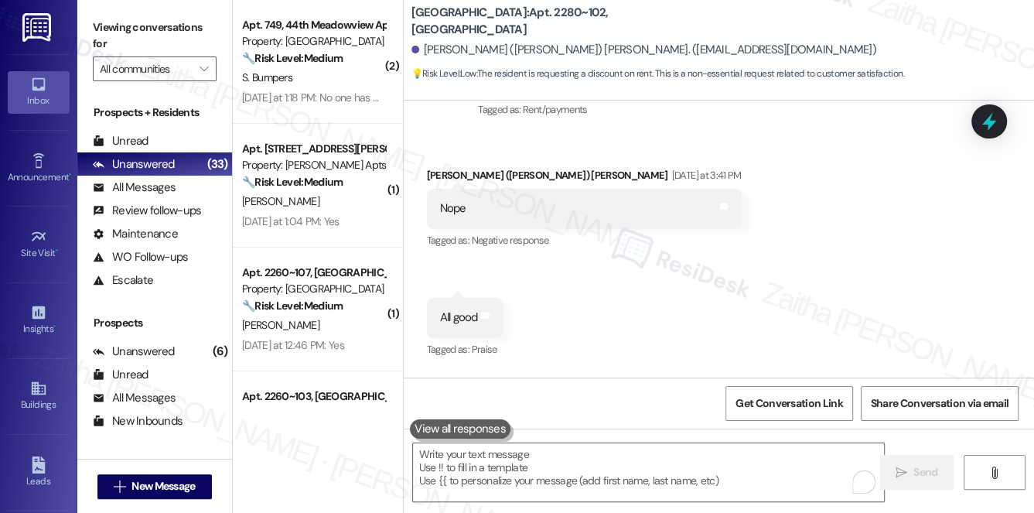
scroll to position [5064, 0]
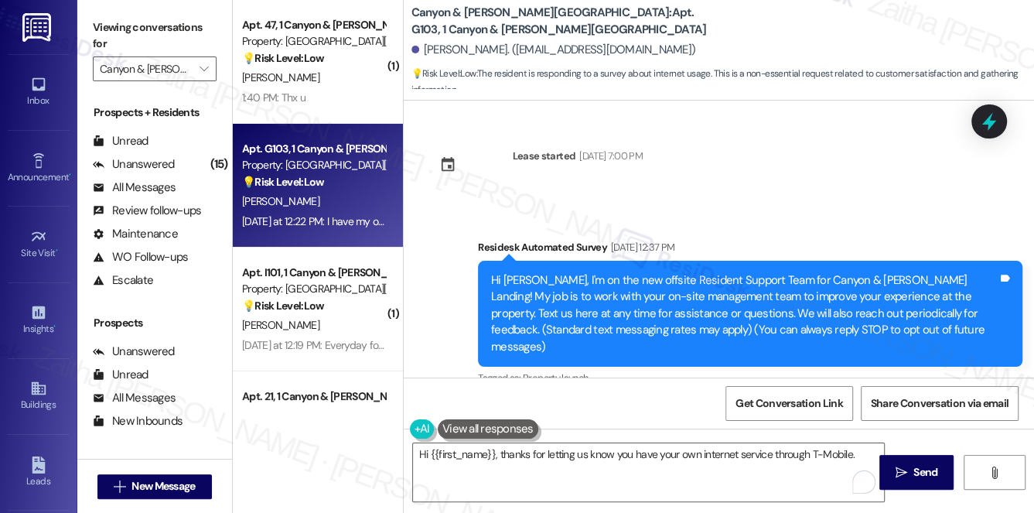
scroll to position [12911, 0]
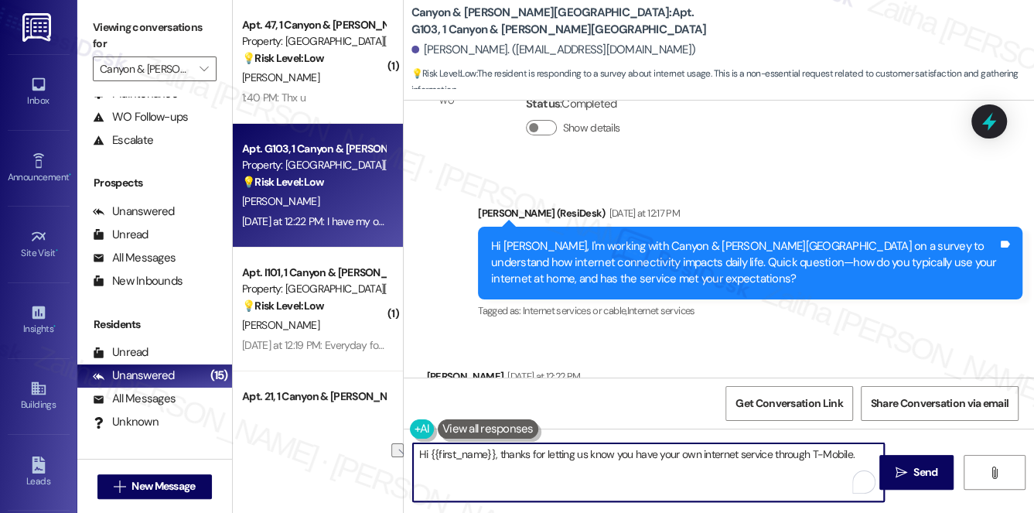
drag, startPoint x: 421, startPoint y: 454, endPoint x: 861, endPoint y: 453, distance: 440.3
click at [861, 453] on textarea "Hi {{first_name}}, thanks for letting us know you have your own internet servic…" at bounding box center [649, 472] width 472 height 58
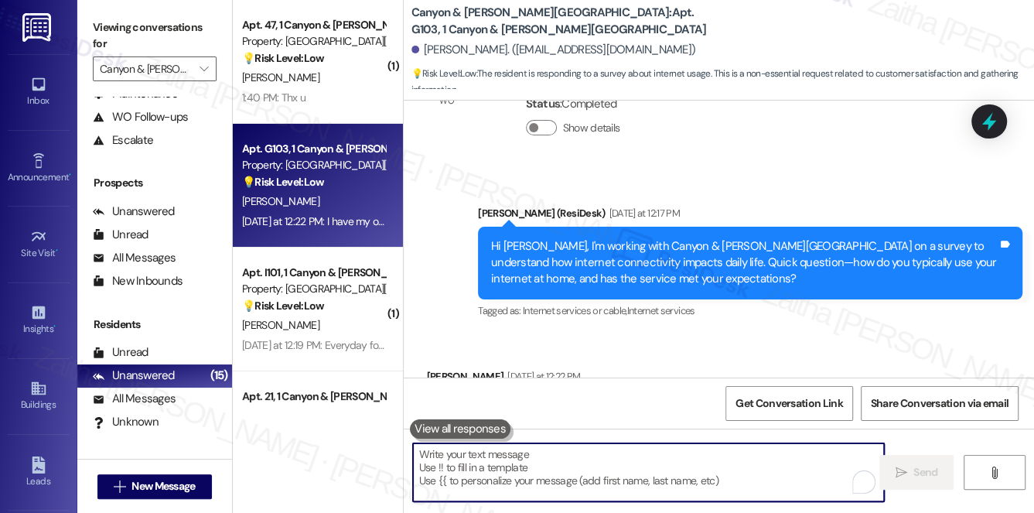
paste textarea "Thank you for sharing that, {{first_name}}. I understand you’re using your own …"
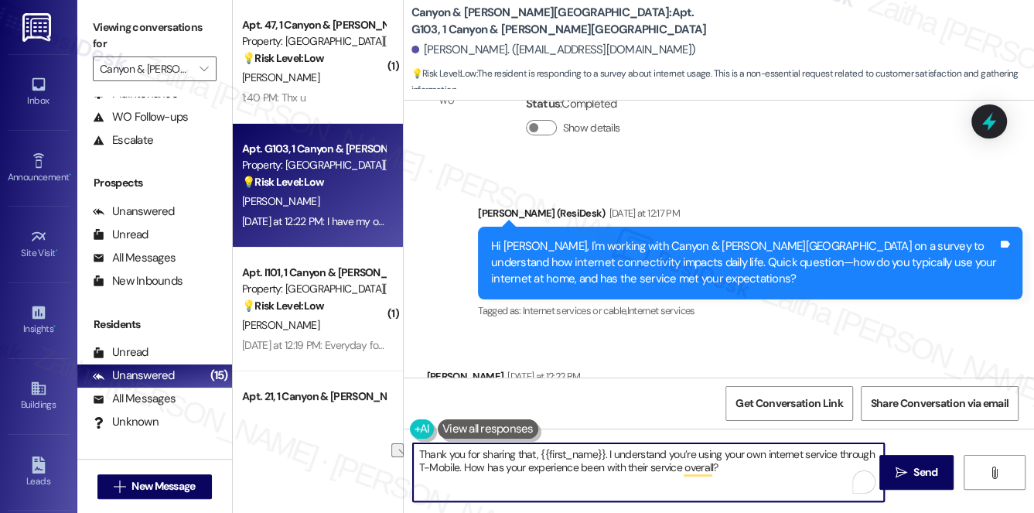
drag, startPoint x: 533, startPoint y: 453, endPoint x: 421, endPoint y: 454, distance: 112.2
click at [421, 454] on textarea "Thank you for sharing that, {{first_name}}. I understand you’re using your own …" at bounding box center [649, 472] width 472 height 58
type textarea "Got it, {{first_name}}. I understand you’re using your own internet service thr…"
drag, startPoint x: 420, startPoint y: 450, endPoint x: 659, endPoint y: 472, distance: 240.1
click at [658, 473] on textarea "Got it, {{first_name}}. I understand you’re using your own internet service thr…" at bounding box center [649, 472] width 472 height 58
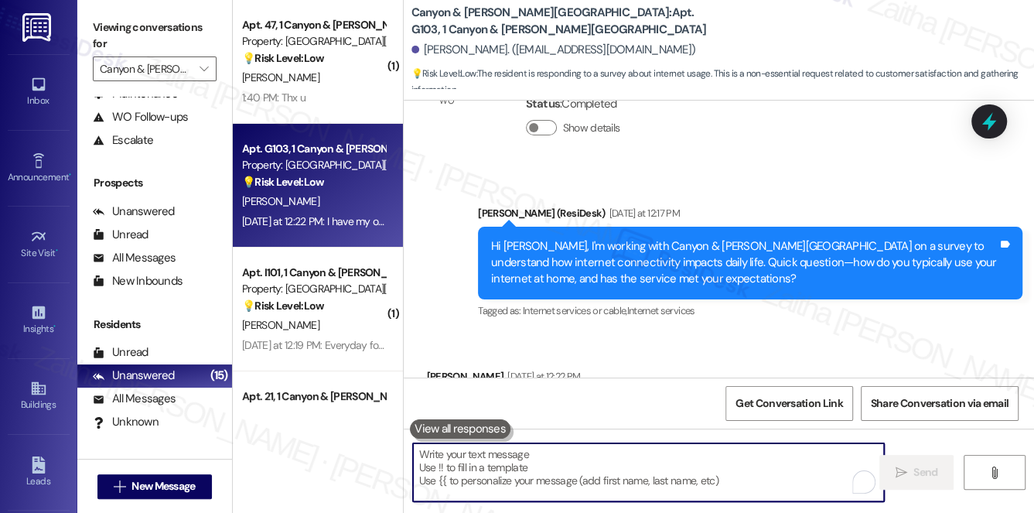
paste textarea "Thank you for sharing that, {{first_name}}. I understand you’re using your own …"
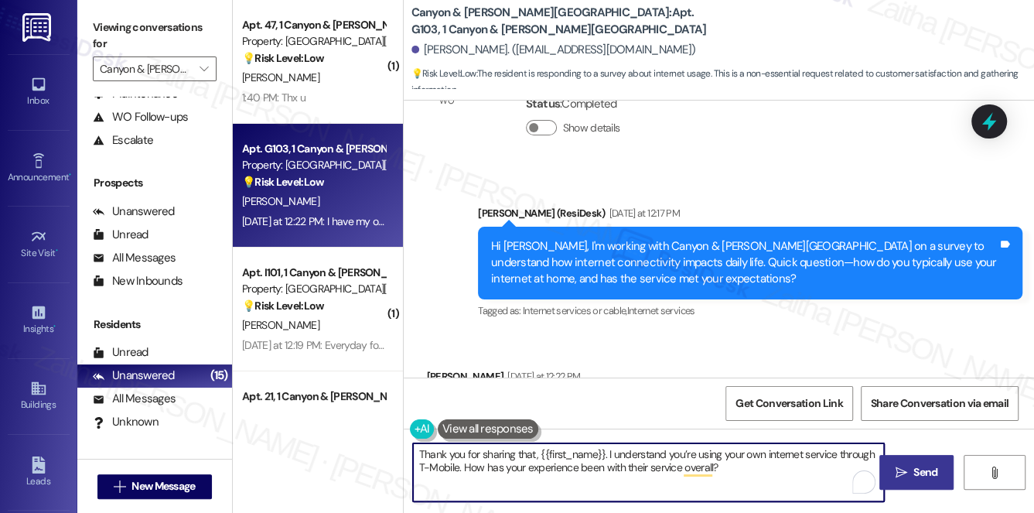
type textarea "Thank you for sharing that, {{first_name}}. I understand you’re using your own …"
drag, startPoint x: 920, startPoint y: 466, endPoint x: 910, endPoint y: 463, distance: 10.3
click at [920, 466] on span "Send" at bounding box center [926, 472] width 24 height 16
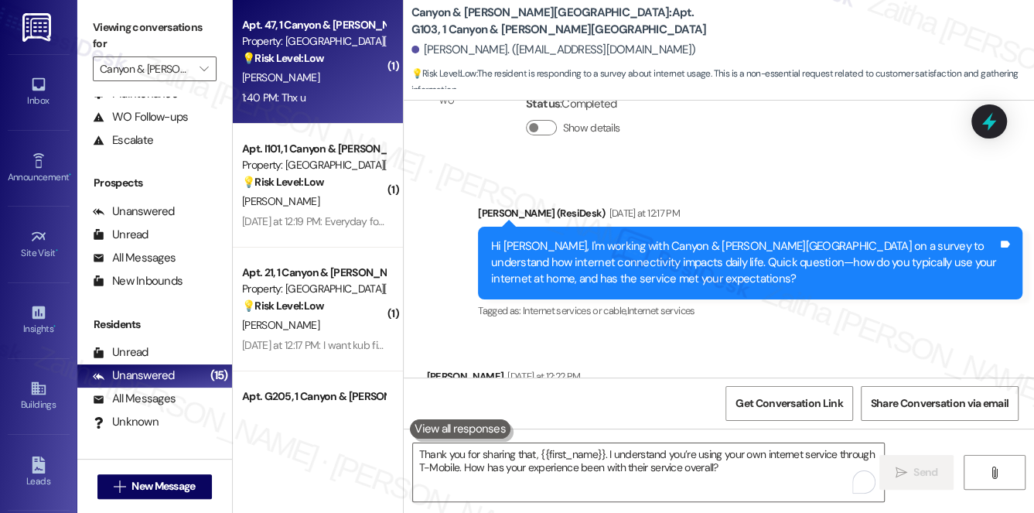
click at [351, 91] on div "1:40 PM: Thx u 1:40 PM: Thx u" at bounding box center [314, 97] width 146 height 19
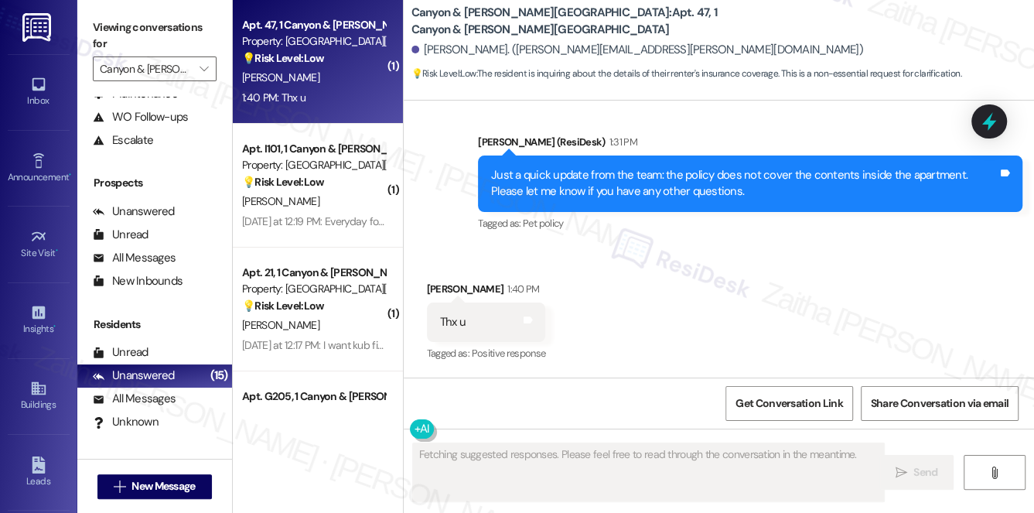
scroll to position [5096, 0]
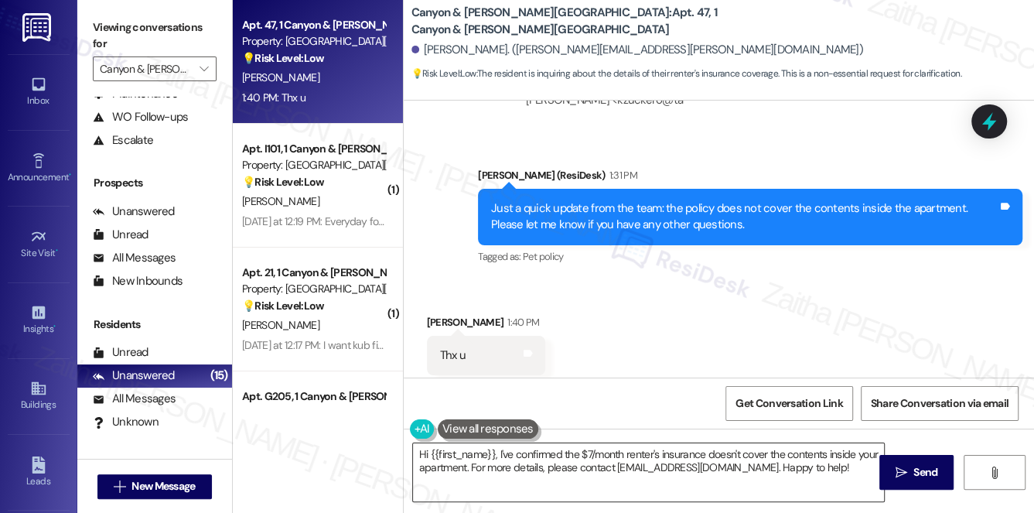
click at [424, 452] on textarea "Hi {{first_name}}, I've confirmed the $7/month renter's insurance doesn't cover…" at bounding box center [649, 472] width 472 height 58
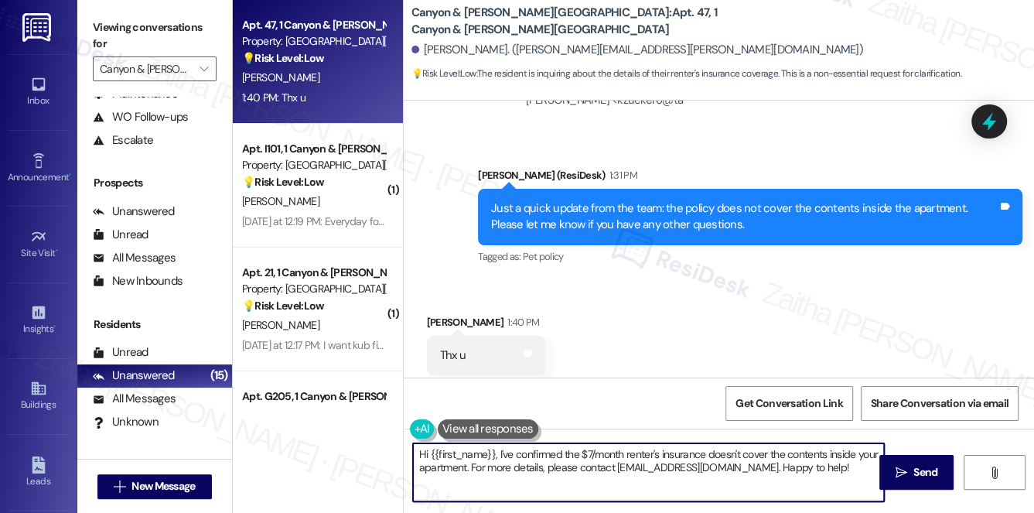
click at [424, 452] on textarea "Hi {{first_name}}, I've confirmed the $7/month renter's insurance doesn't cover…" at bounding box center [649, 472] width 472 height 58
drag, startPoint x: 562, startPoint y: 456, endPoint x: 569, endPoint y: 484, distance: 28.9
click at [569, 484] on textarea "You're welcome, {{first_name}}, I've confirmed the $7/month renter's insurance …" at bounding box center [649, 472] width 472 height 58
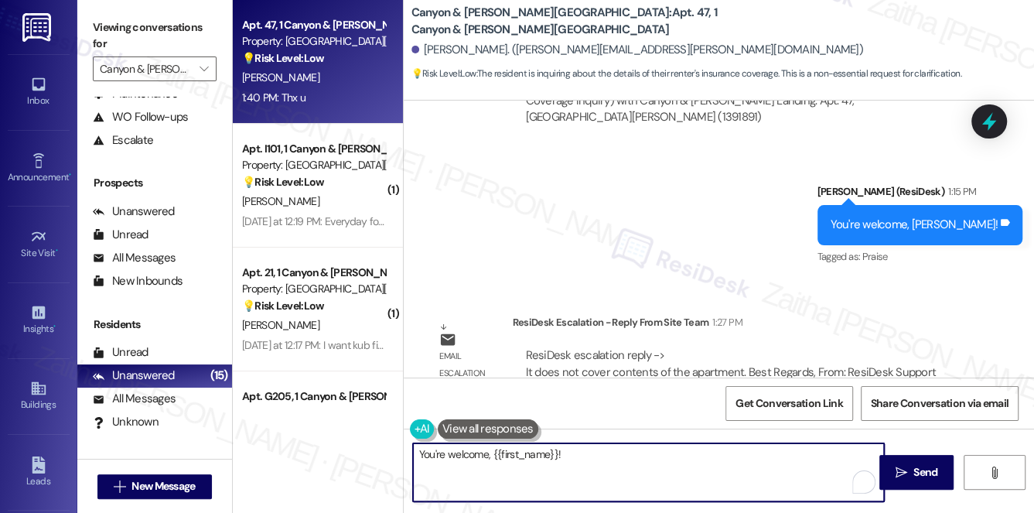
scroll to position [4815, 0]
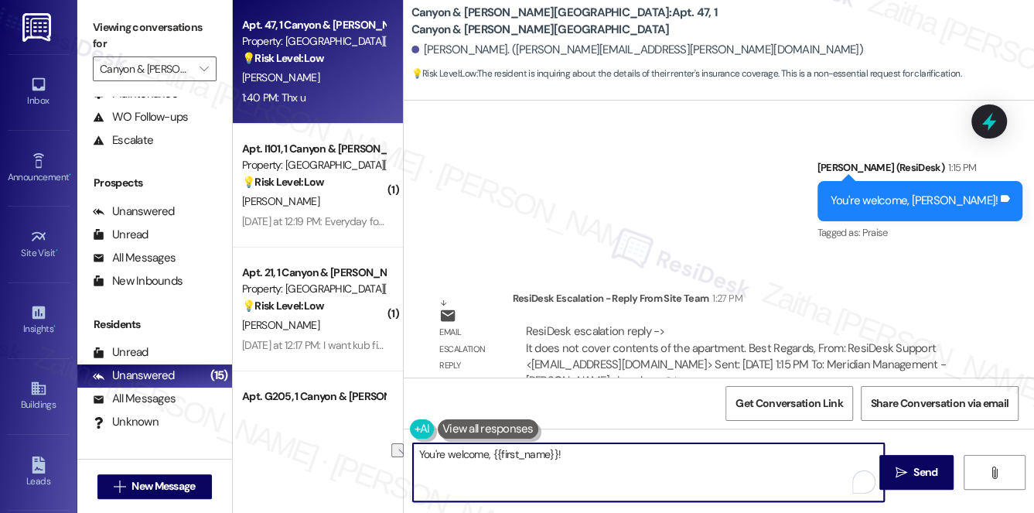
drag, startPoint x: 585, startPoint y: 457, endPoint x: 398, endPoint y: 450, distance: 186.6
click at [390, 454] on div "Apt. 47, 1 Canyon & Knox Landing Property: Canyon & Knox Landing 💡 Risk Level: …" at bounding box center [634, 256] width 802 height 513
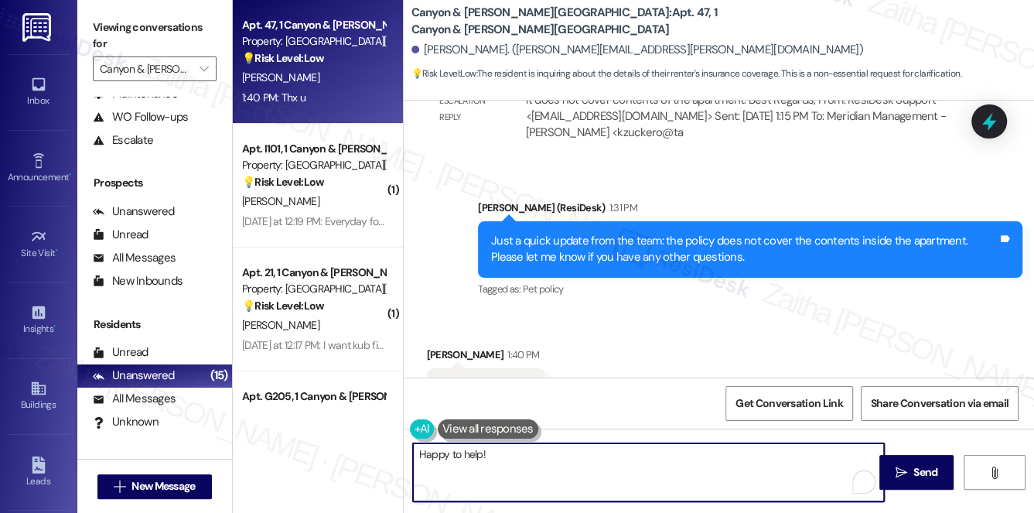
scroll to position [5096, 0]
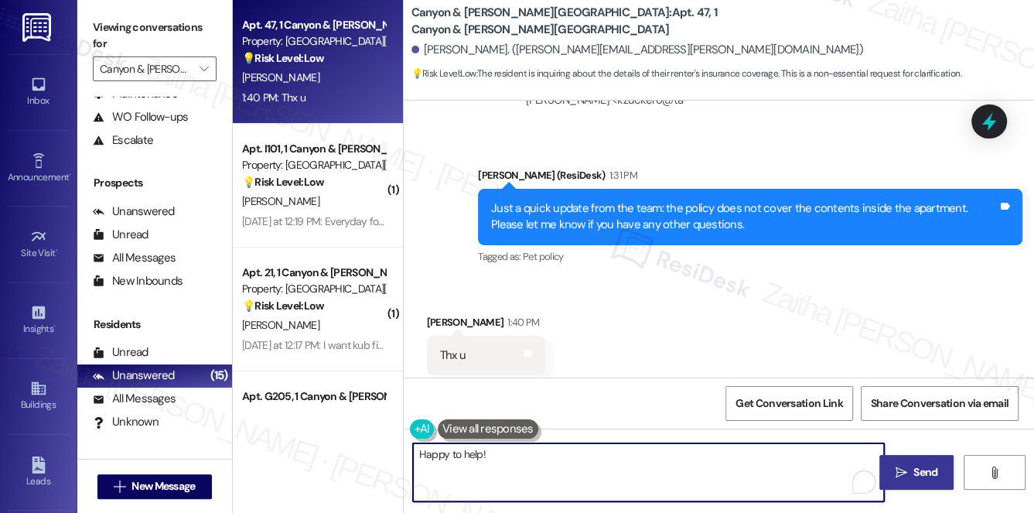
type textarea "Happy to help!"
click at [917, 475] on span "Send" at bounding box center [926, 472] width 24 height 16
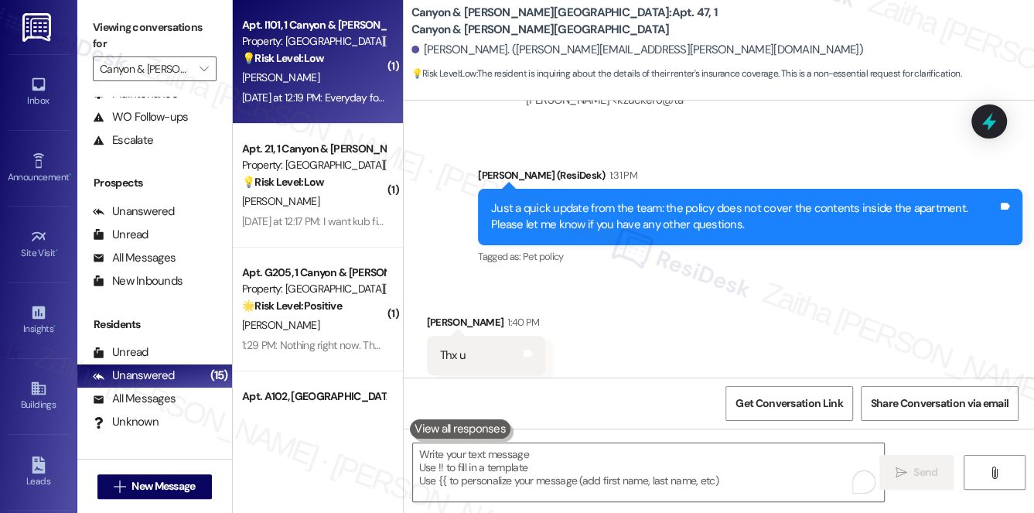
click at [333, 76] on div "B. Abele" at bounding box center [314, 77] width 146 height 19
type textarea "Fetching suggested responses. Please feel free to read through the conversation…"
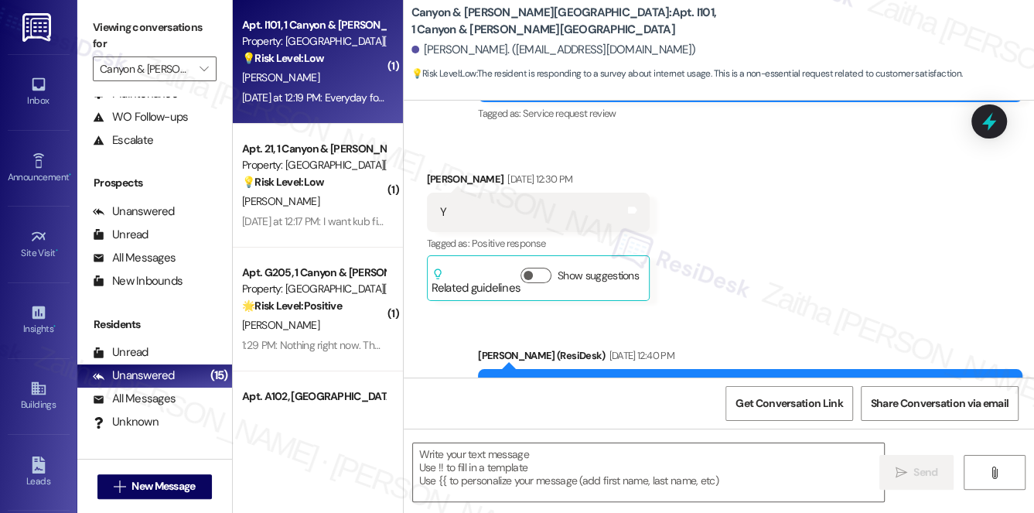
type textarea "Fetching suggested responses. Please feel free to read through the conversation…"
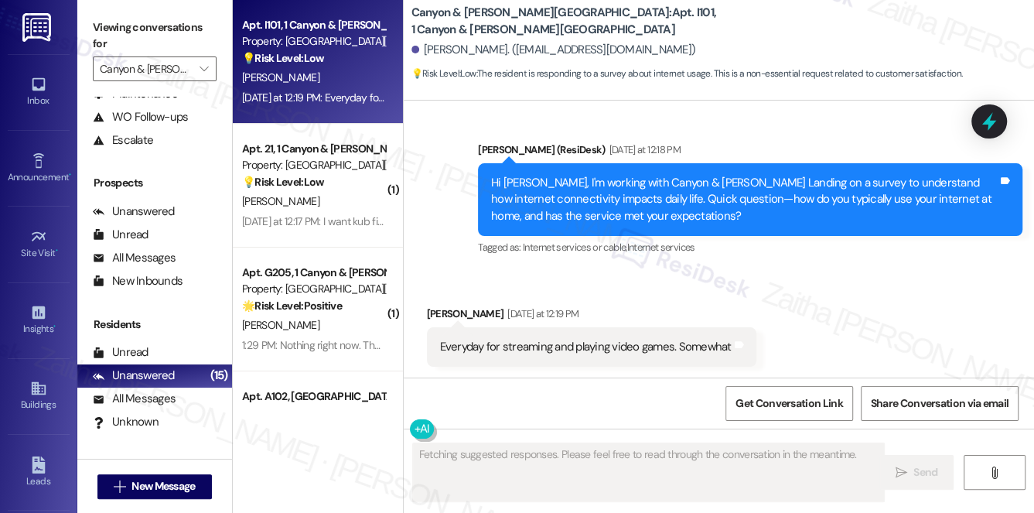
scroll to position [762, 0]
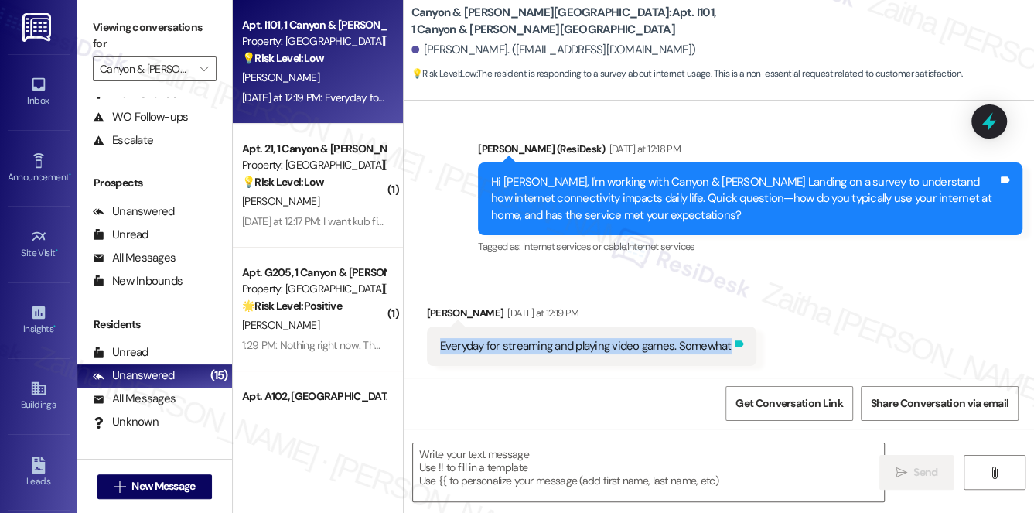
drag, startPoint x: 432, startPoint y: 344, endPoint x: 738, endPoint y: 349, distance: 306.4
click at [738, 349] on div "Everyday for streaming and playing video games. Somewhat Tags and notes" at bounding box center [592, 346] width 330 height 39
copy div "Everyday for streaming and playing video games. Somewhat Tags and notes"
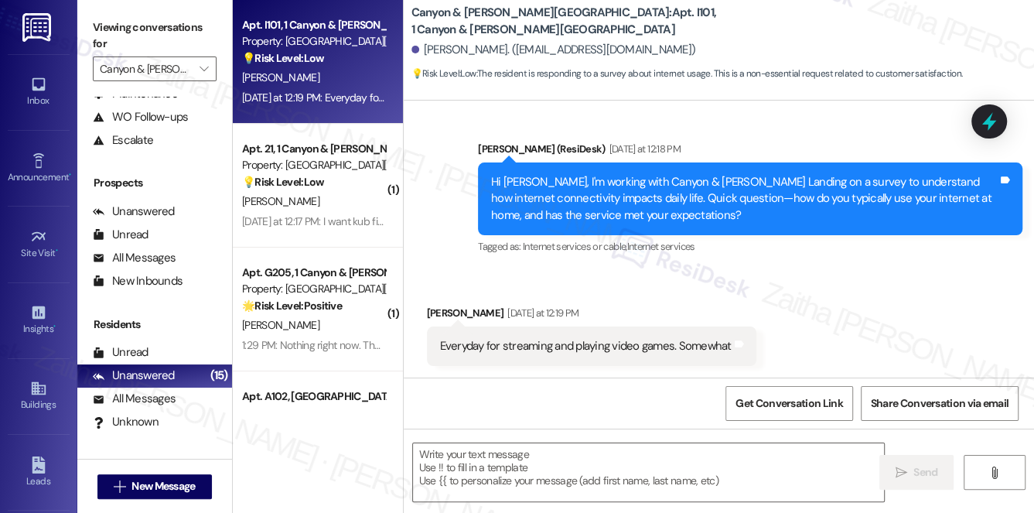
click at [730, 288] on div "Received via SMS Brett Abele Yesterday at 12:19 PM Everyday for streaming and p…" at bounding box center [719, 324] width 631 height 108
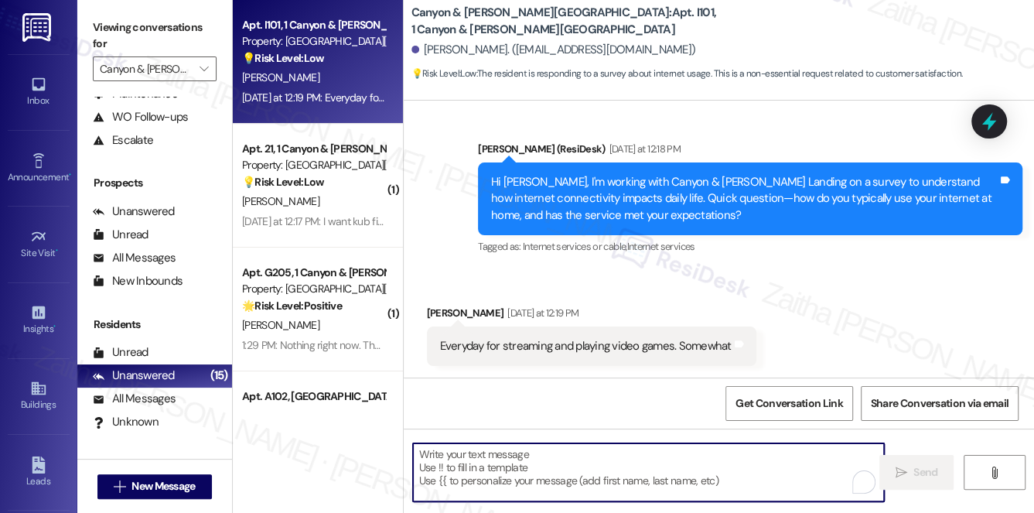
click at [518, 459] on textarea "To enrich screen reader interactions, please activate Accessibility in Grammarl…" at bounding box center [649, 472] width 472 height 58
paste textarea "Got it, {{first_name}}—thanks for letting me know! You’re using it daily for st…"
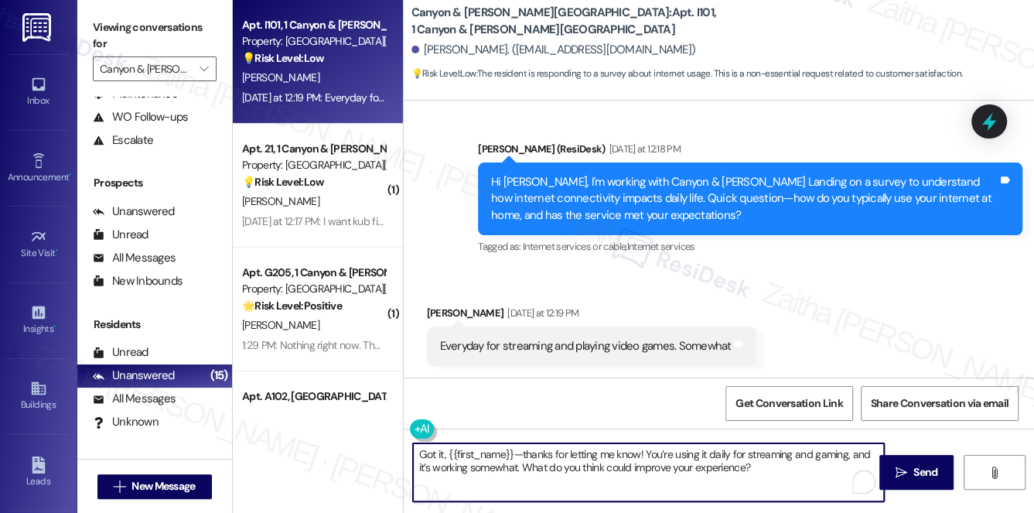
type textarea "Got it, {{first_name}}—thanks for letting me know! You’re using it daily for st…"
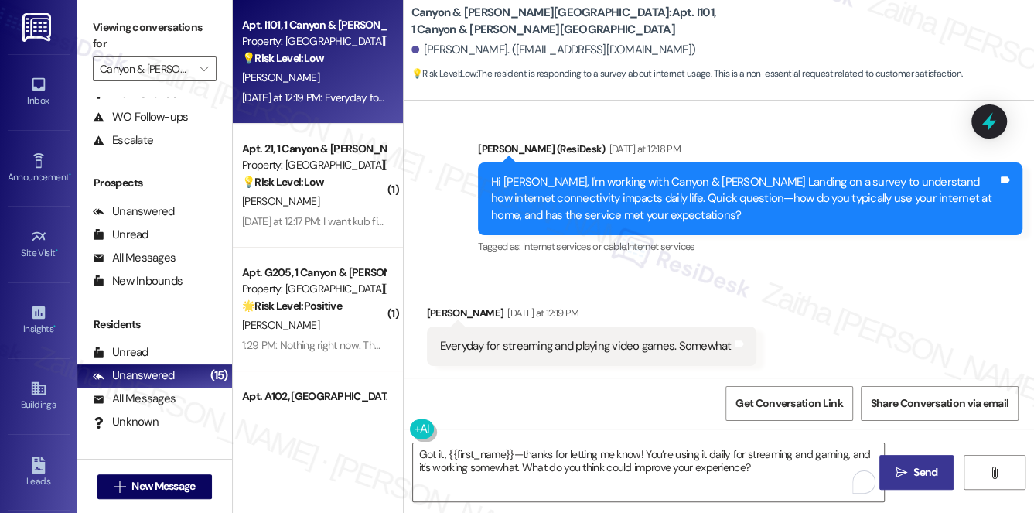
click at [932, 467] on span "Send" at bounding box center [926, 472] width 24 height 16
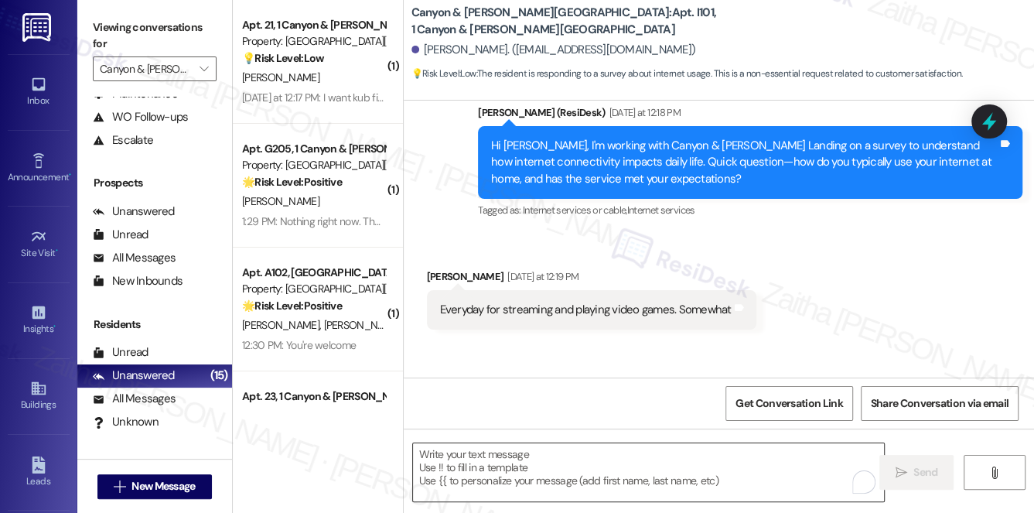
scroll to position [832, 0]
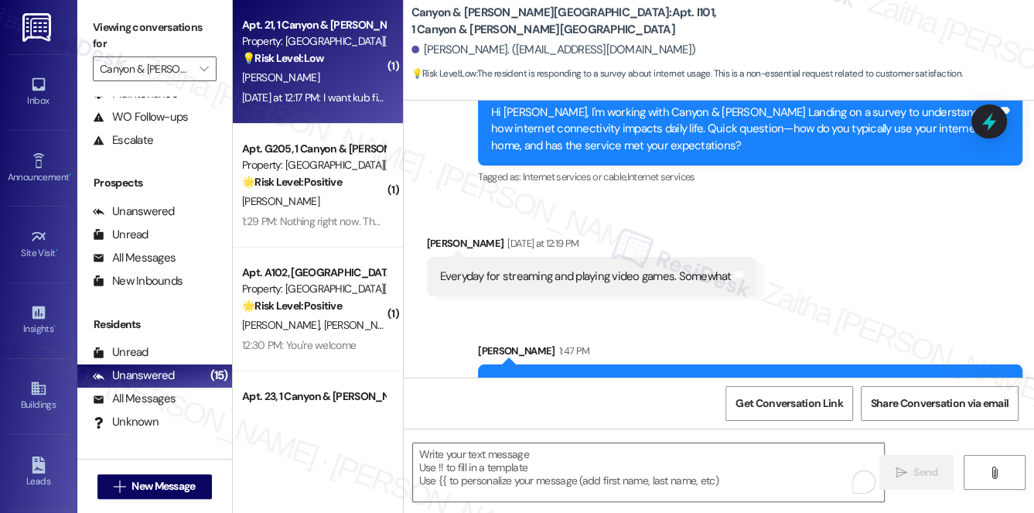
click at [338, 93] on div "Yesterday at 12:17 PM: I want kub fiber, let them install it Yesterday at 12:17…" at bounding box center [355, 98] width 227 height 14
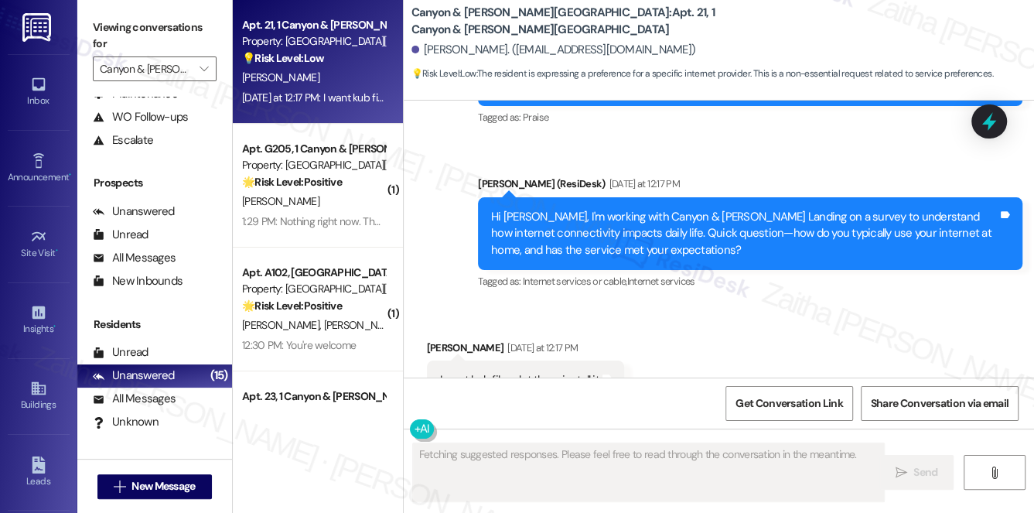
scroll to position [2597, 0]
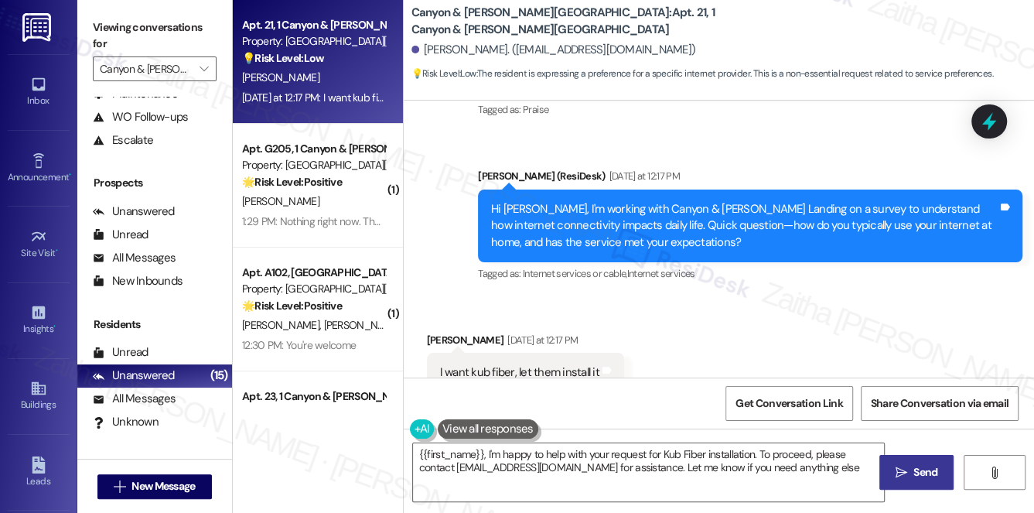
type textarea "{{first_name}}, I'm happy to help with your request for Kub Fiber installation.…"
drag, startPoint x: 433, startPoint y: 322, endPoint x: 621, endPoint y: 337, distance: 187.8
click at [621, 337] on div "Received via SMS Jack Adamson Yesterday at 12:17 PM I want kub fiber, let them …" at bounding box center [526, 374] width 221 height 108
copy div "I want kub fiber, let them install it Tags and notes"
click at [695, 314] on div "Received via SMS Jack Adamson Yesterday at 12:17 PM I want kub fiber, let them …" at bounding box center [719, 362] width 631 height 131
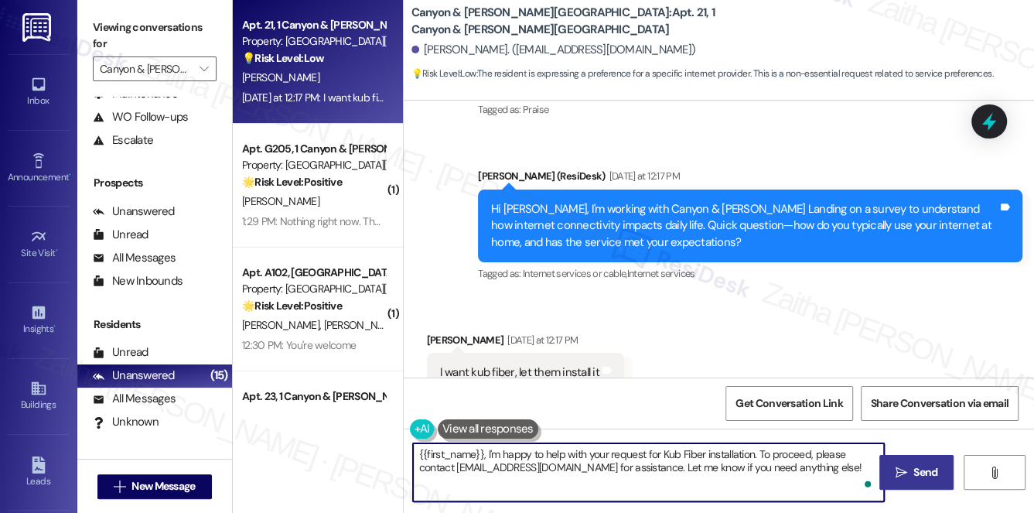
drag, startPoint x: 432, startPoint y: 455, endPoint x: 867, endPoint y: 470, distance: 435.1
click at [867, 470] on textarea "{{first_name}}, I'm happy to help with your request for Kub Fiber installation.…" at bounding box center [649, 472] width 472 height 58
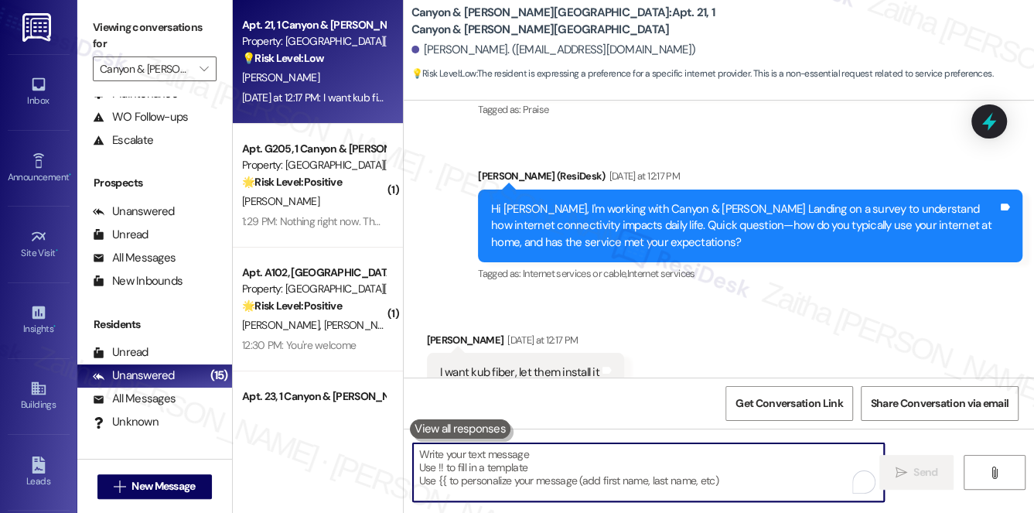
paste textarea "Got it, {{first_name}}—you’d like KUB Fiber installed. What is it about KUB Fib…"
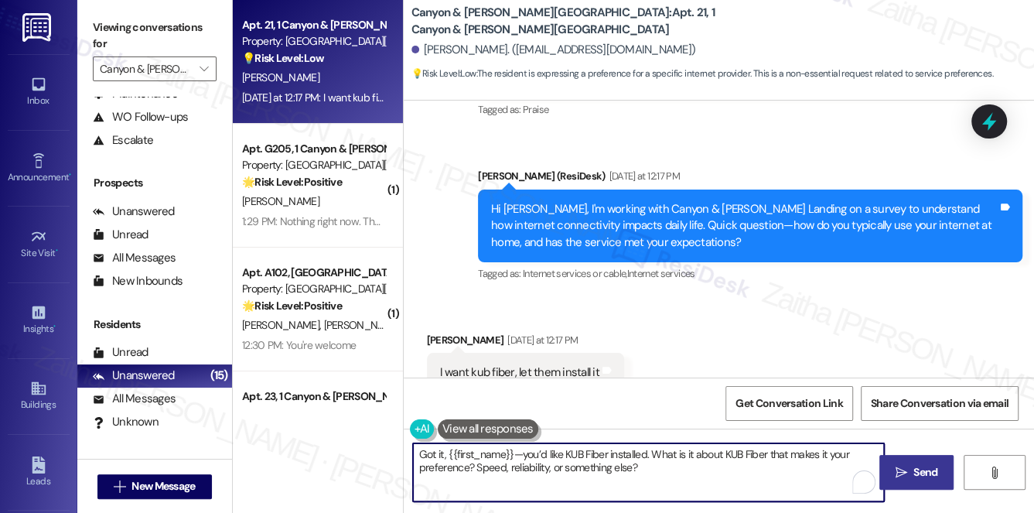
scroll to position [2597, 0]
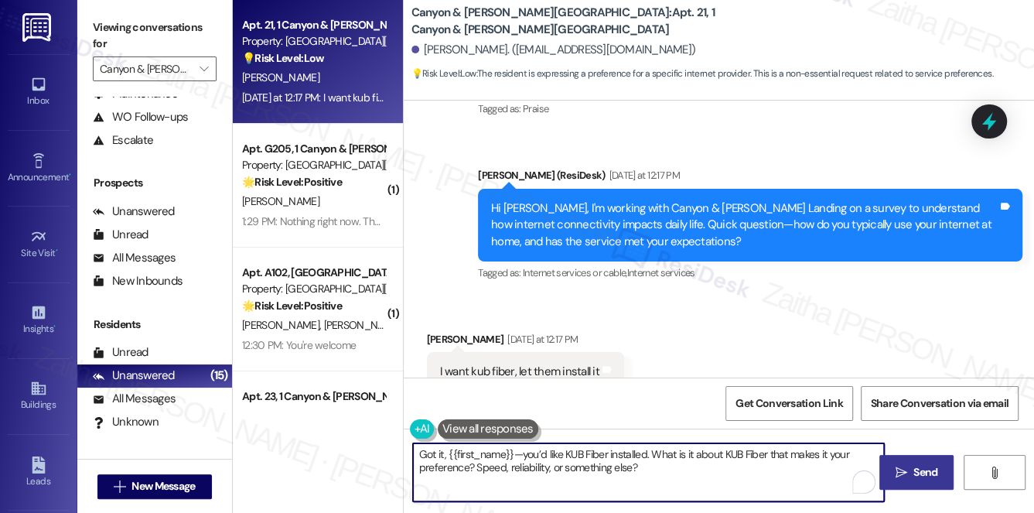
type textarea "Got it, {{first_name}}—you’d like KUB Fiber installed. What is it about KUB Fib…"
click at [912, 466] on span "Send" at bounding box center [926, 472] width 30 height 16
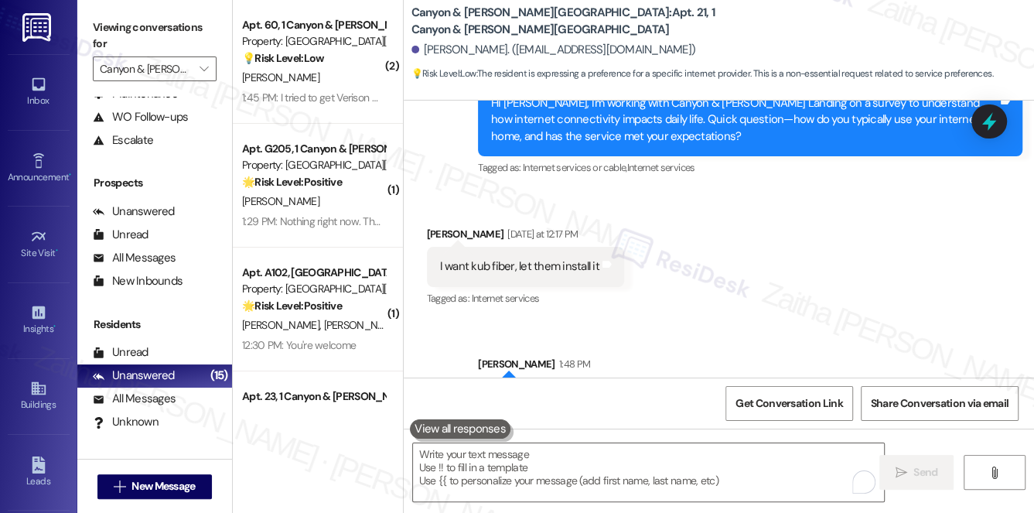
scroll to position [2721, 0]
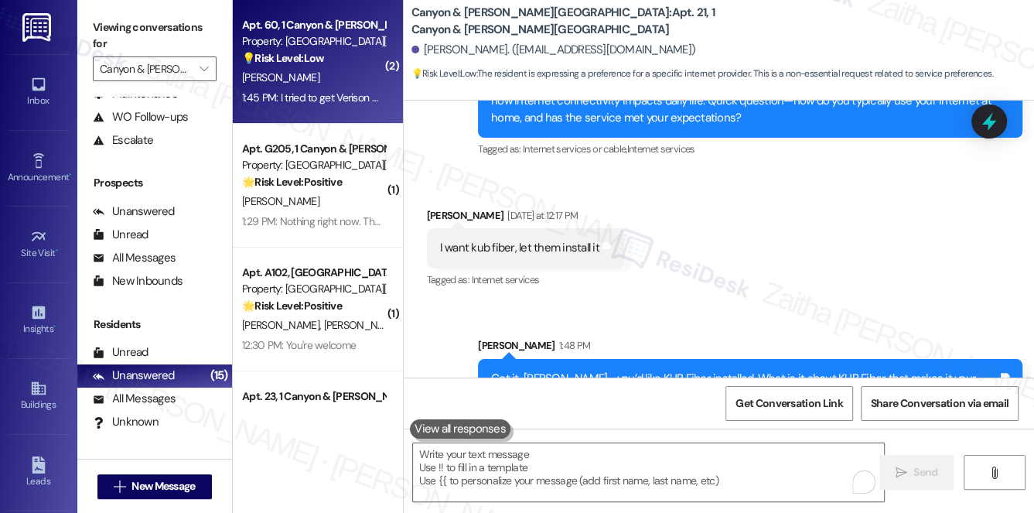
click at [336, 99] on div "1:45 PM: I tried to get Verison WiFi awhile back but it says they weren't a par…" at bounding box center [974, 98] width 1464 height 14
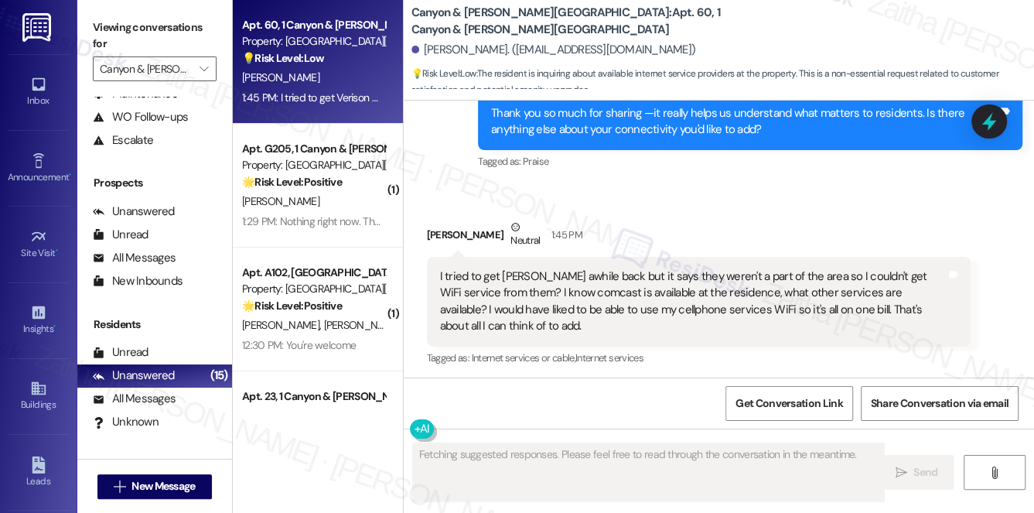
scroll to position [1658, 0]
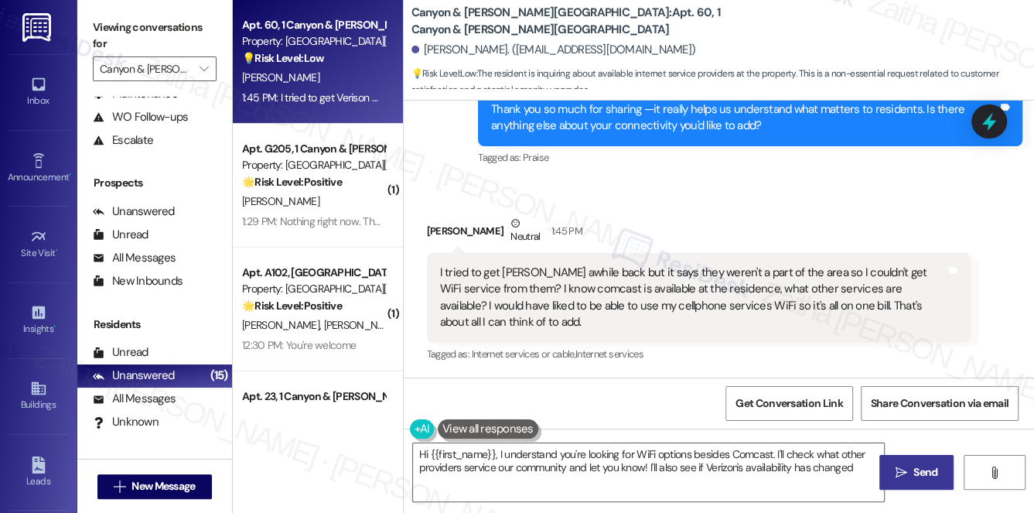
type textarea "Hi {{first_name}}, I understand you're looking for WiFi options besides Comcast…"
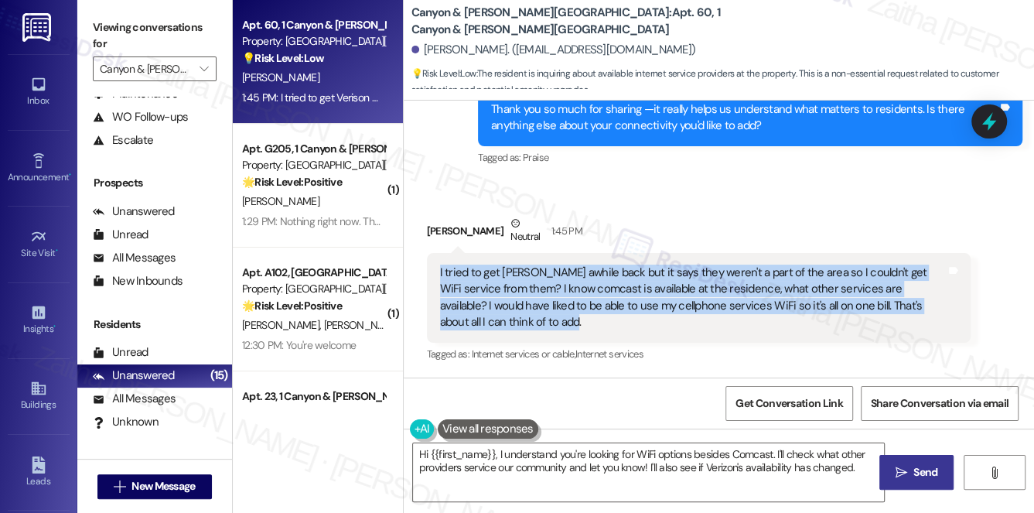
drag, startPoint x: 435, startPoint y: 268, endPoint x: 534, endPoint y: 318, distance: 110.7
click at [534, 318] on div "I tried to get Verison WiFi awhile back but it says they weren't a part of the …" at bounding box center [699, 298] width 545 height 90
copy div "I tried to get Verison WiFi awhile back but it says they weren't a part of the …"
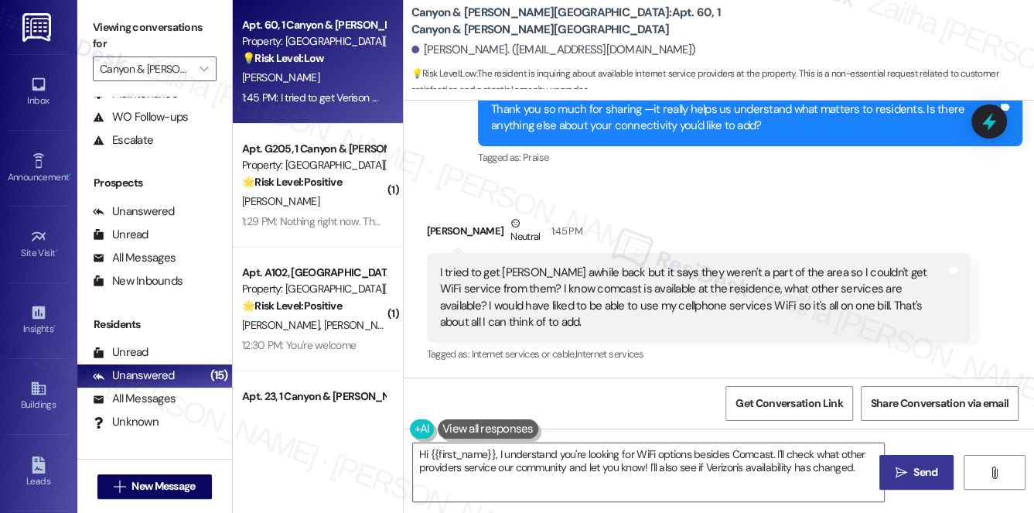
click at [679, 217] on div "Daniel Rhea Neutral 1:45 PM" at bounding box center [699, 234] width 545 height 38
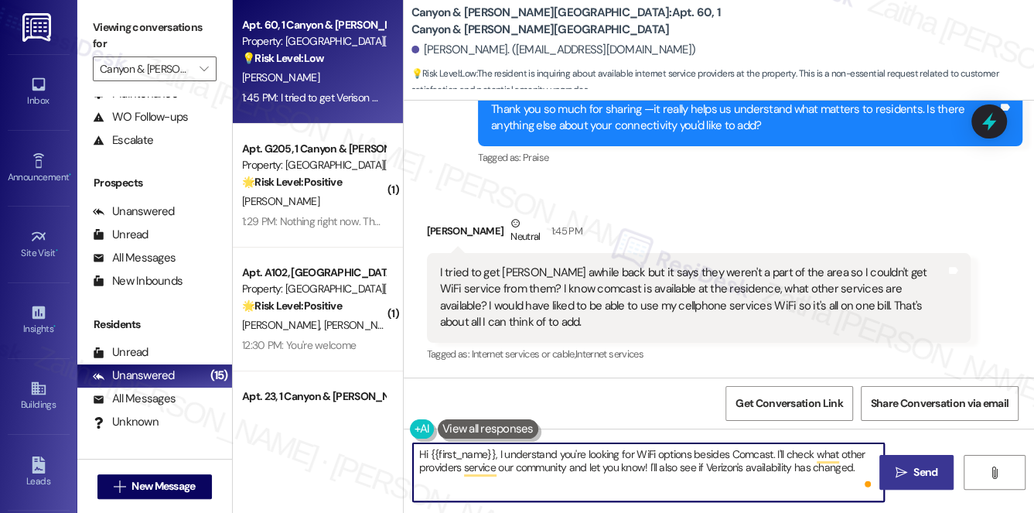
drag, startPoint x: 419, startPoint y: 452, endPoint x: 860, endPoint y: 473, distance: 442.3
click at [860, 473] on textarea "Hi {{first_name}}, I understand you're looking for WiFi options besides Comcast…" at bounding box center [649, 472] width 472 height 58
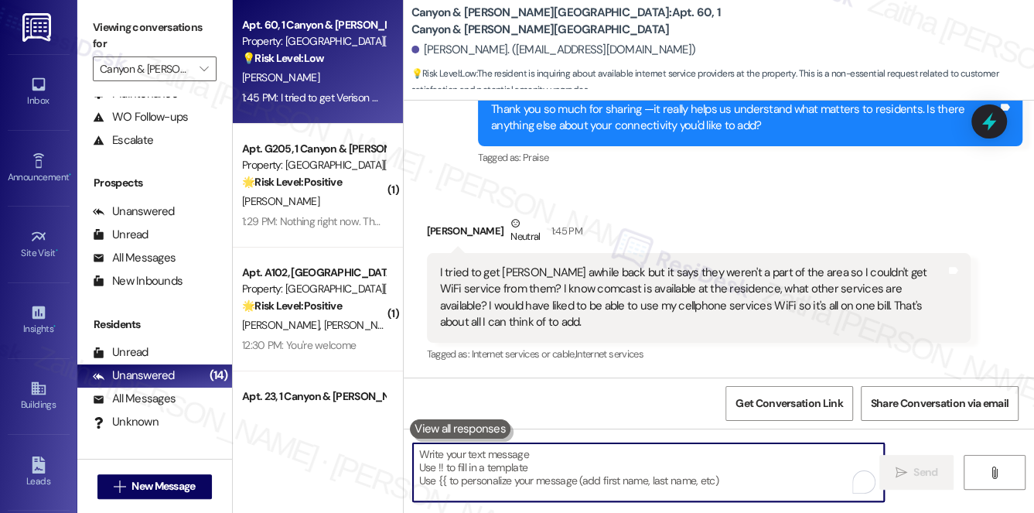
paste textarea "Thanks for sharing! Totally understand about Verizon not being available and wa…"
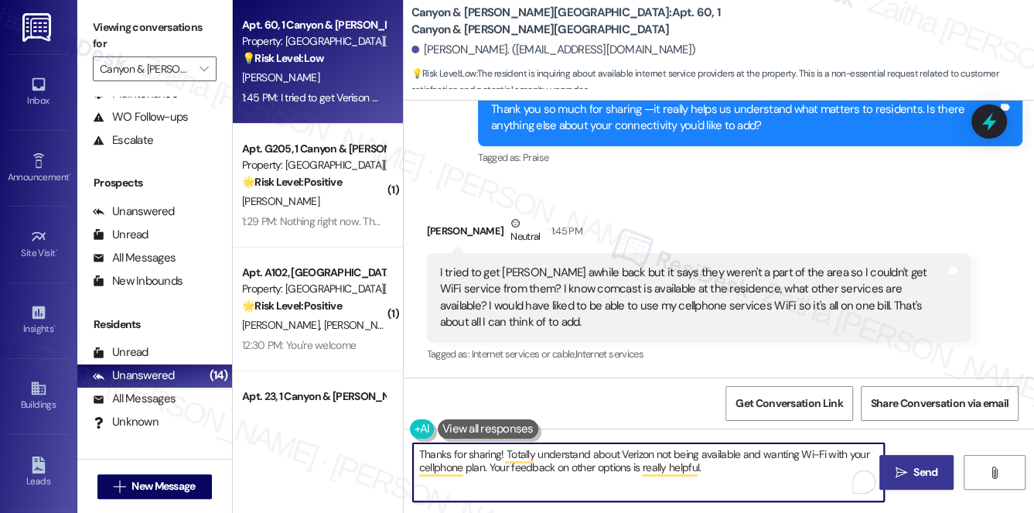
click at [486, 454] on textarea "Thanks for sharing! Totally understand about Verizon not being available and wa…" at bounding box center [649, 472] width 472 height 58
click at [450, 450] on textarea "Thanks for the additional feedback! Totally understand about Verizon not being …" at bounding box center [649, 472] width 472 height 58
type textarea "Thank you for the additional feedback! Totally understand about Verizon not bei…"
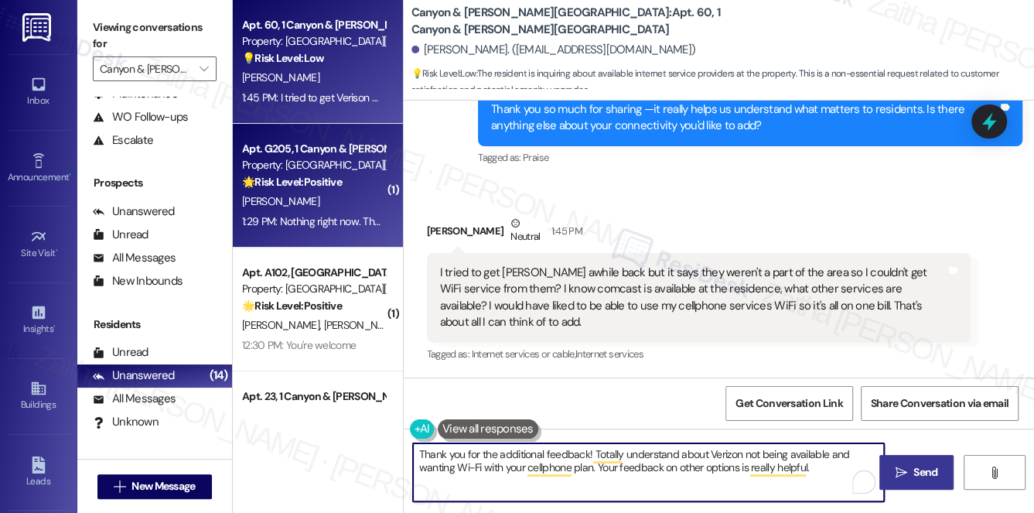
click at [328, 197] on div "R. Scarbro" at bounding box center [314, 201] width 146 height 19
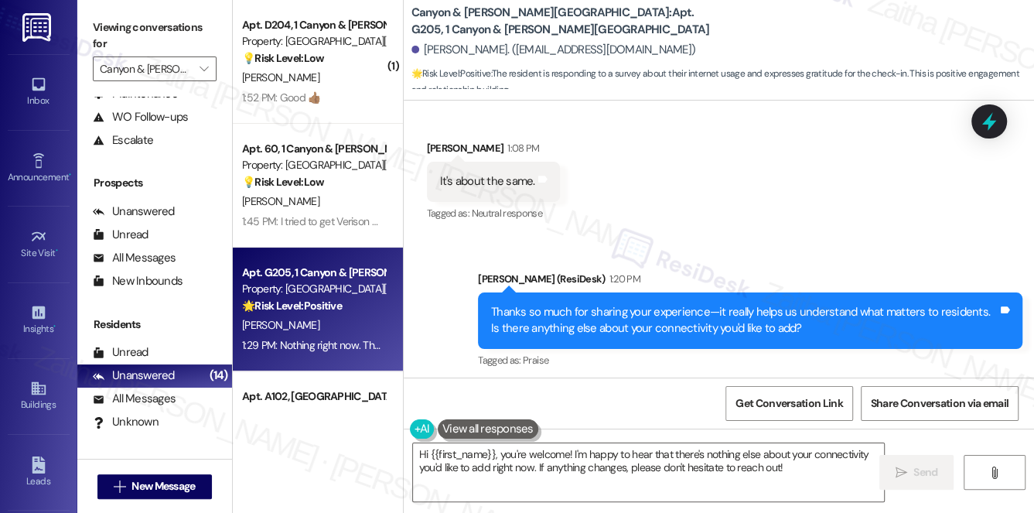
scroll to position [5432, 0]
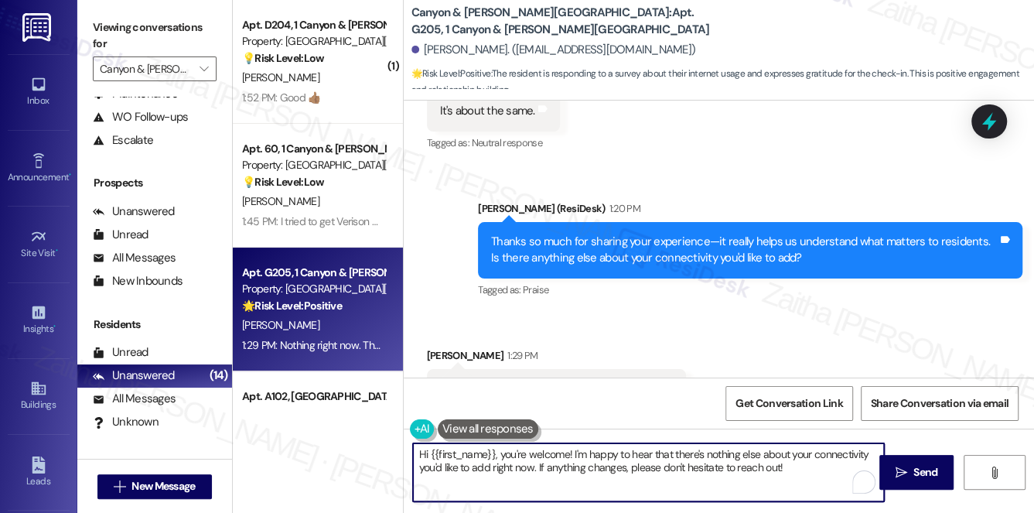
drag, startPoint x: 503, startPoint y: 453, endPoint x: 409, endPoint y: 450, distance: 94.4
click at [409, 450] on div "Hi {{first_name}}, you're welcome! I'm happy to hear that there's nothing else …" at bounding box center [642, 473] width 474 height 60
type textarea "You're welcome! I'm happy to hear that there's nothing else about your connecti…"
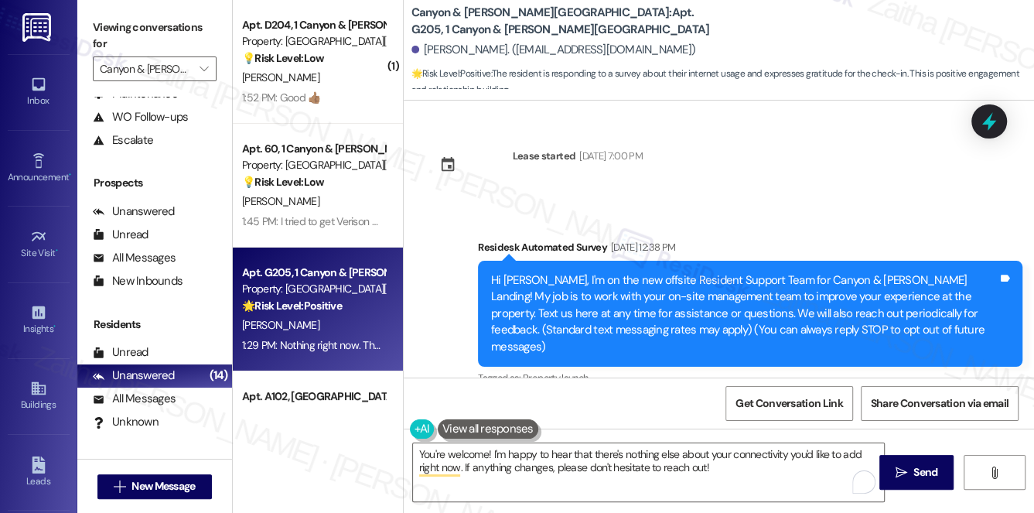
scroll to position [5432, 0]
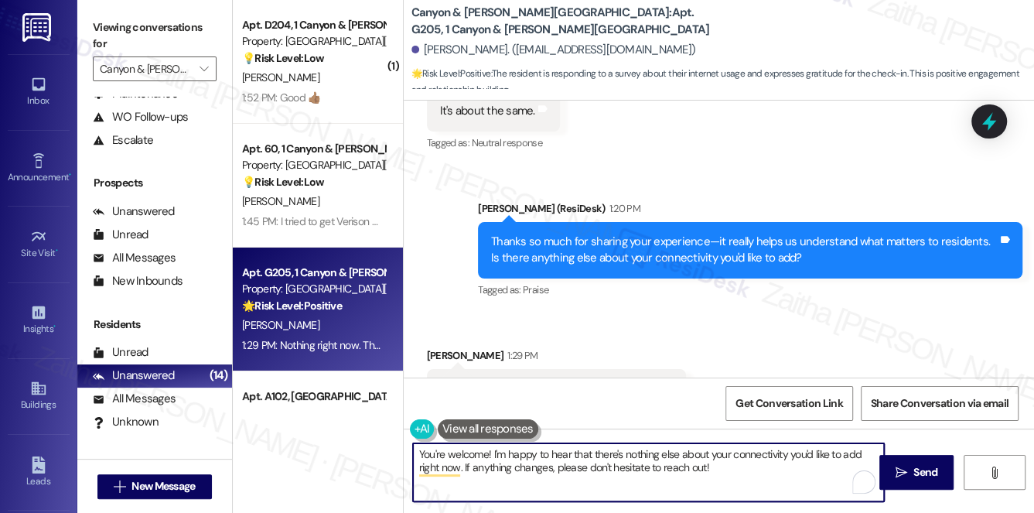
click at [487, 452] on textarea "You're welcome! I'm happy to hear that there's nothing else about your connecti…" at bounding box center [649, 472] width 472 height 58
paste textarea "Ron"
drag, startPoint x: 511, startPoint y: 453, endPoint x: 480, endPoint y: 471, distance: 36.1
click at [480, 471] on textarea "You're welcome, Ron! I'm happy to hear that there's nothing else about your con…" at bounding box center [649, 472] width 472 height 58
drag, startPoint x: 515, startPoint y: 452, endPoint x: 790, endPoint y: 468, distance: 275.2
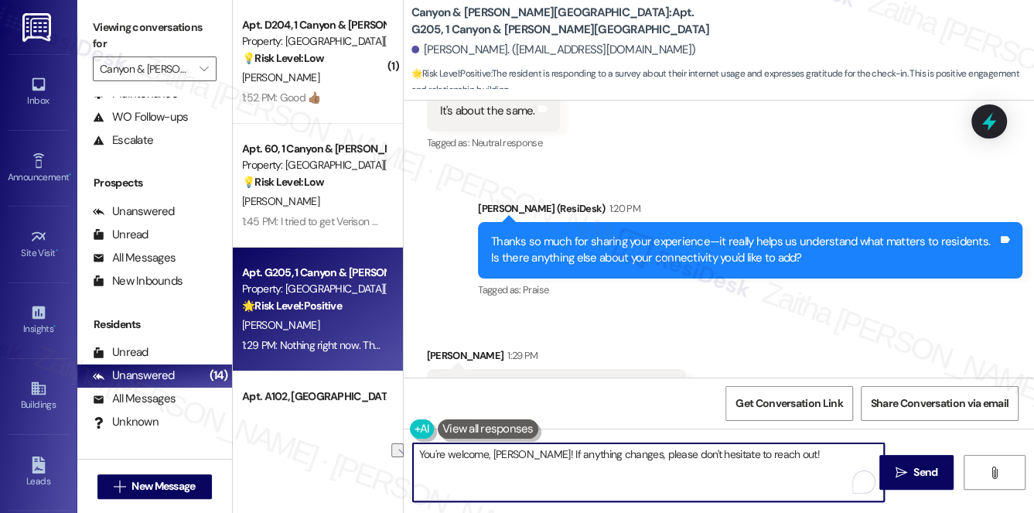
click at [790, 468] on textarea "You're welcome, Ron! If anything changes, please don't hesitate to reach out!" at bounding box center [649, 472] width 472 height 58
paste textarea "If you ever need anything else, just reach out. Have a great rest of your day!"
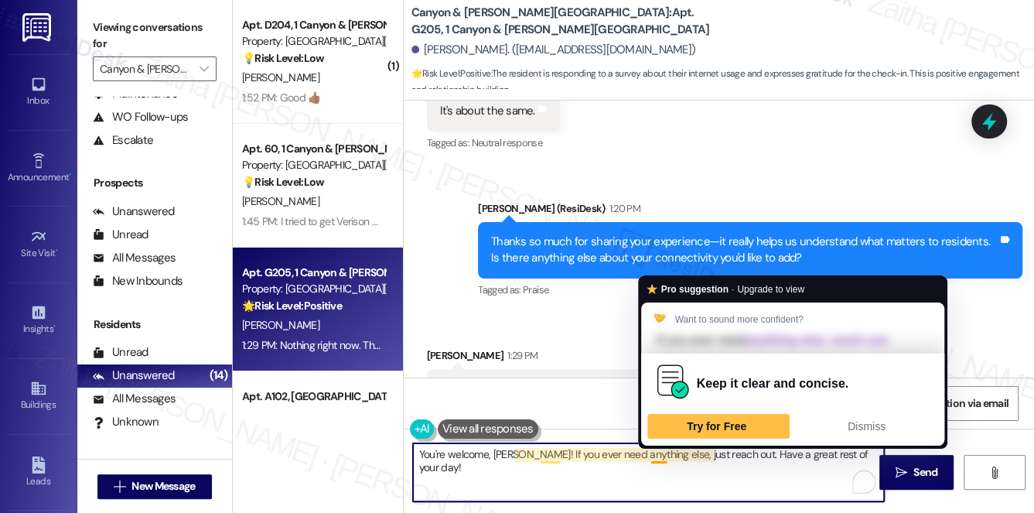
click at [654, 450] on textarea "You're welcome, Ron! If you ever need anything else, just reach out. Have a gre…" at bounding box center [649, 472] width 472 height 58
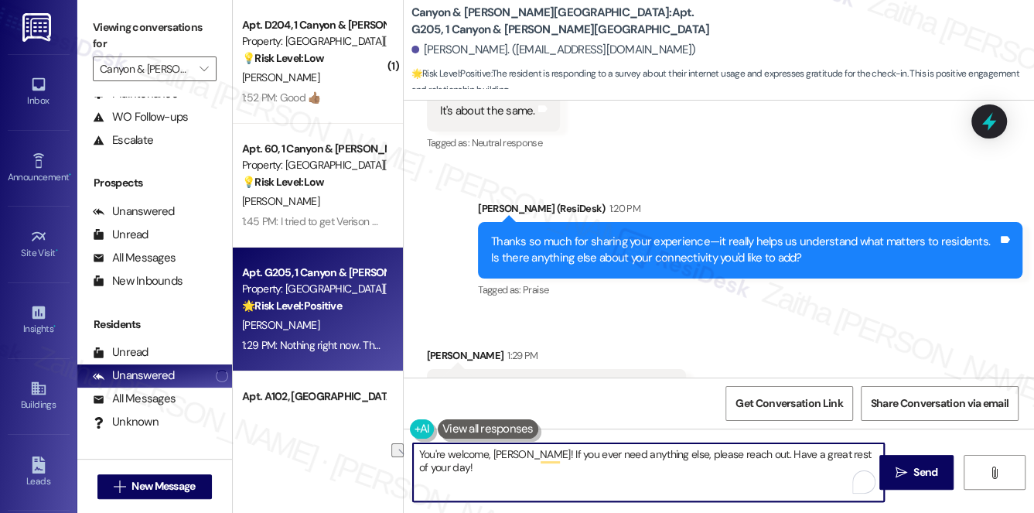
drag, startPoint x: 837, startPoint y: 456, endPoint x: 786, endPoint y: 457, distance: 51.1
click at [786, 457] on textarea "You're welcome, Ron! If you ever need anything else, please reach out. Have a g…" at bounding box center [649, 472] width 472 height 58
type textarea "You're welcome, Ron! If you ever need anything else, please reach out. Have a g…"
click at [909, 470] on span " Send" at bounding box center [917, 472] width 49 height 16
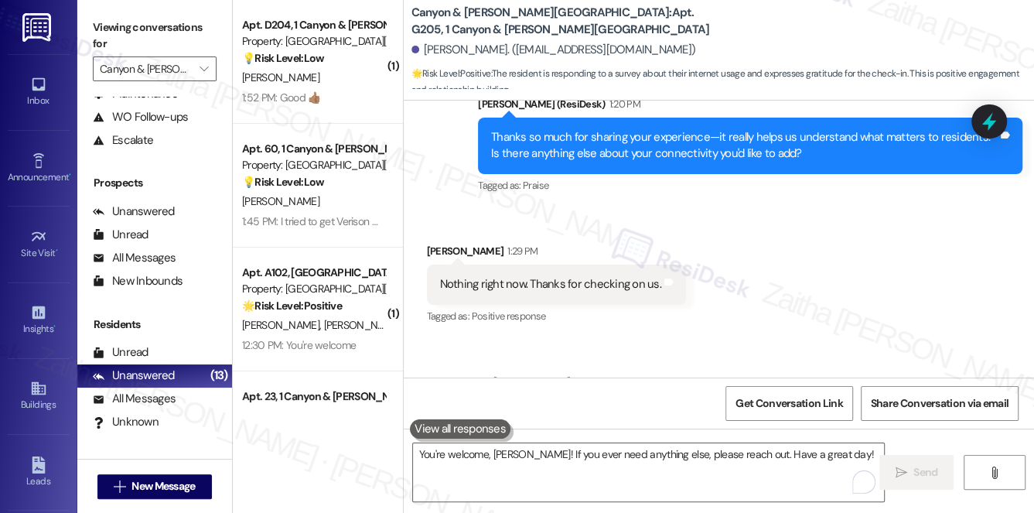
scroll to position [5540, 0]
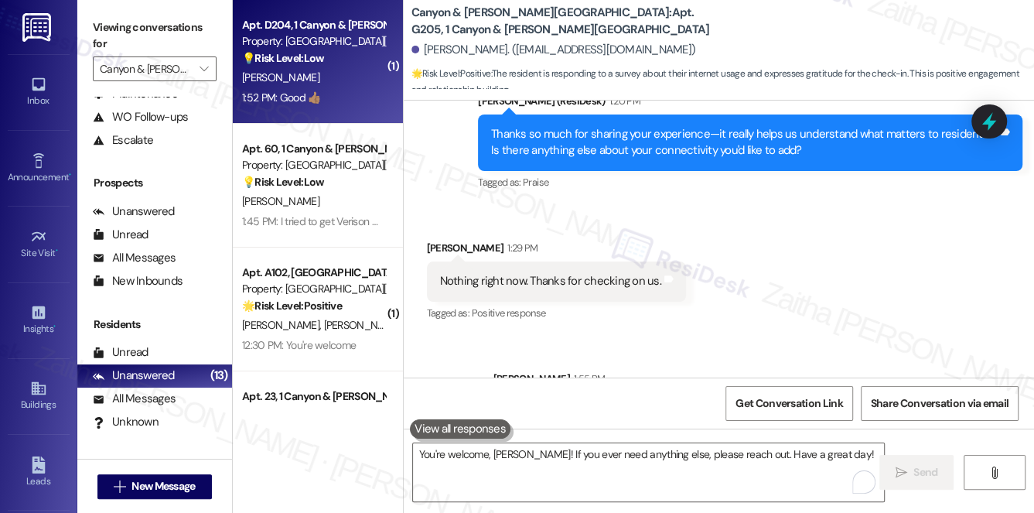
click at [323, 81] on div "D. Allen" at bounding box center [314, 77] width 146 height 19
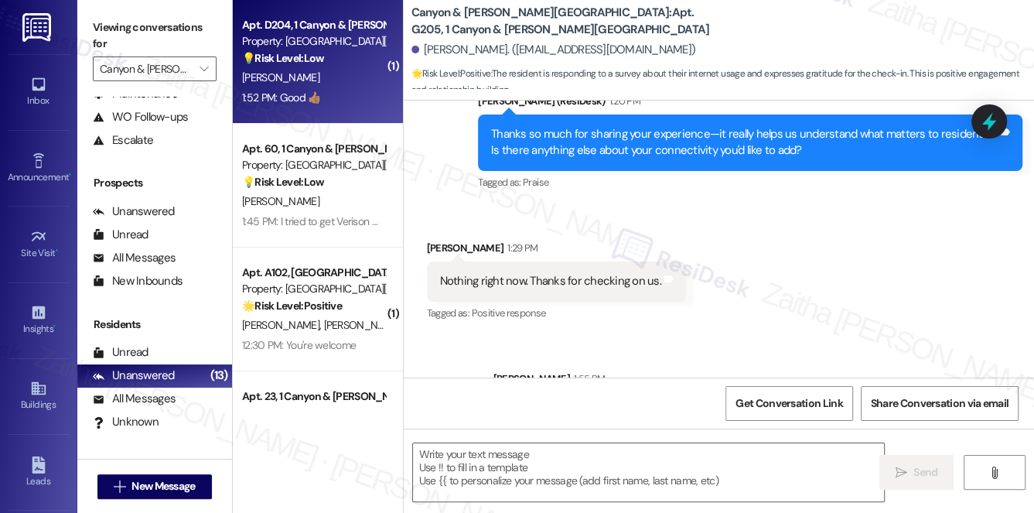
type textarea "Fetching suggested responses. Please feel free to read through the conversation…"
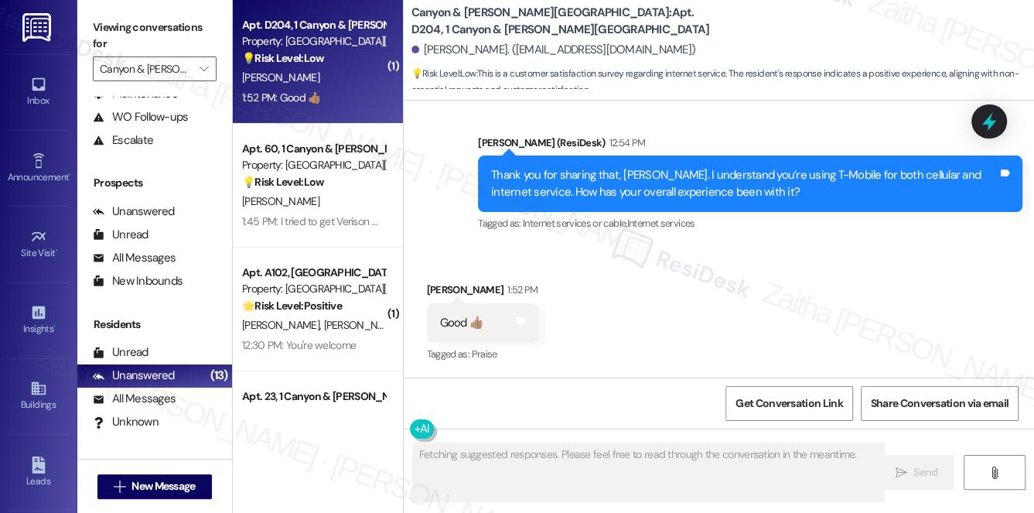
scroll to position [726, 0]
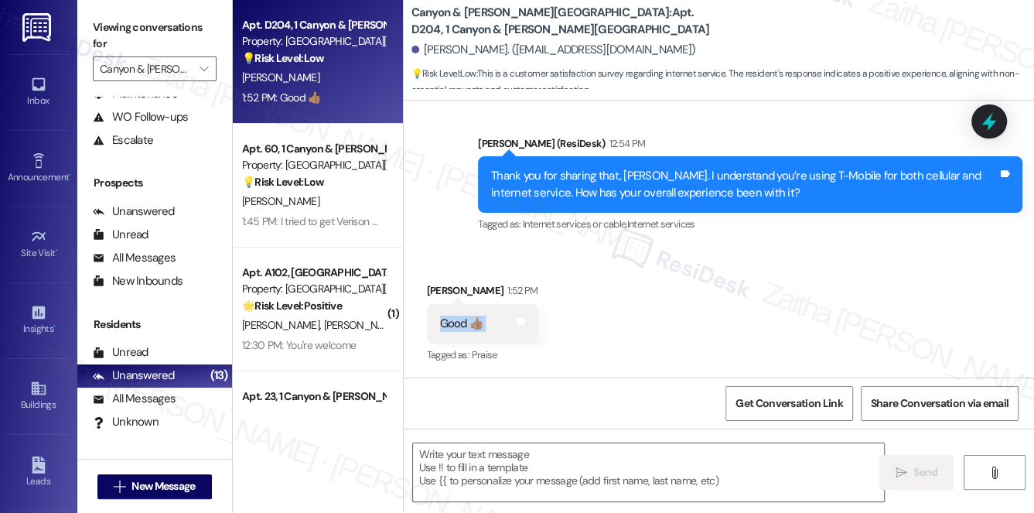
drag, startPoint x: 430, startPoint y: 323, endPoint x: 522, endPoint y: 333, distance: 91.8
click at [522, 333] on div "Received via SMS Dorian Allen 1:52 PM Good 👍🏽 Tags and notes Tagged as: Praise …" at bounding box center [483, 325] width 135 height 108
copy div "Good 👍🏽 Tags and notes"
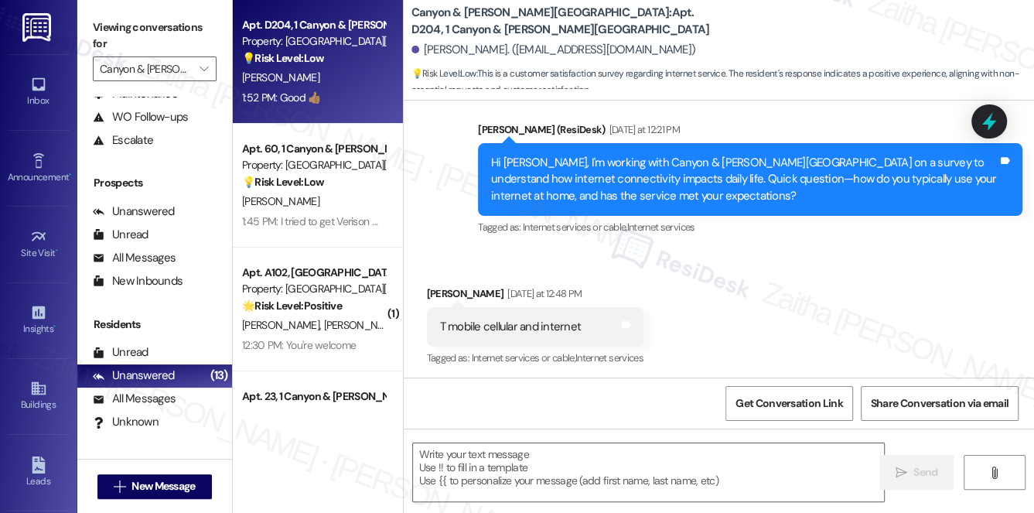
scroll to position [515, 0]
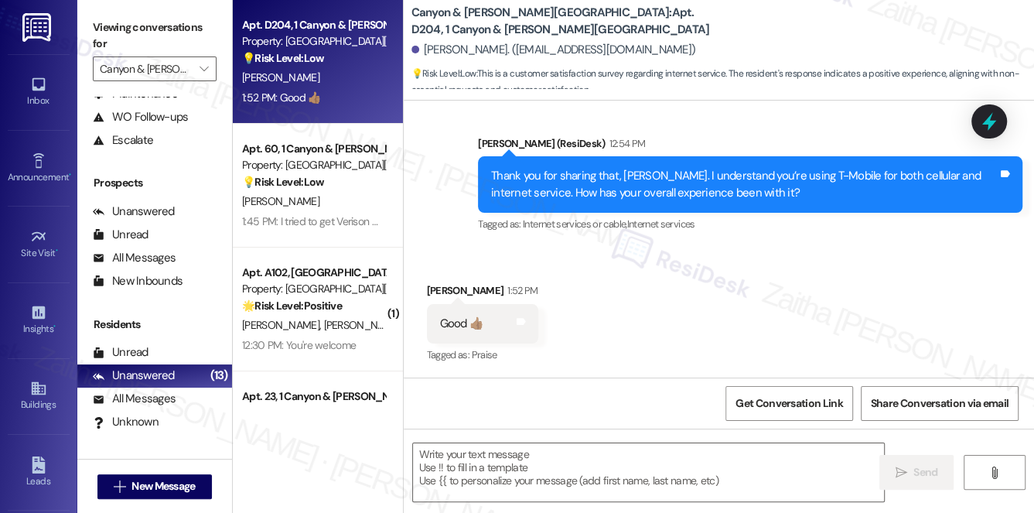
scroll to position [726, 0]
click at [490, 472] on textarea at bounding box center [649, 472] width 472 height 58
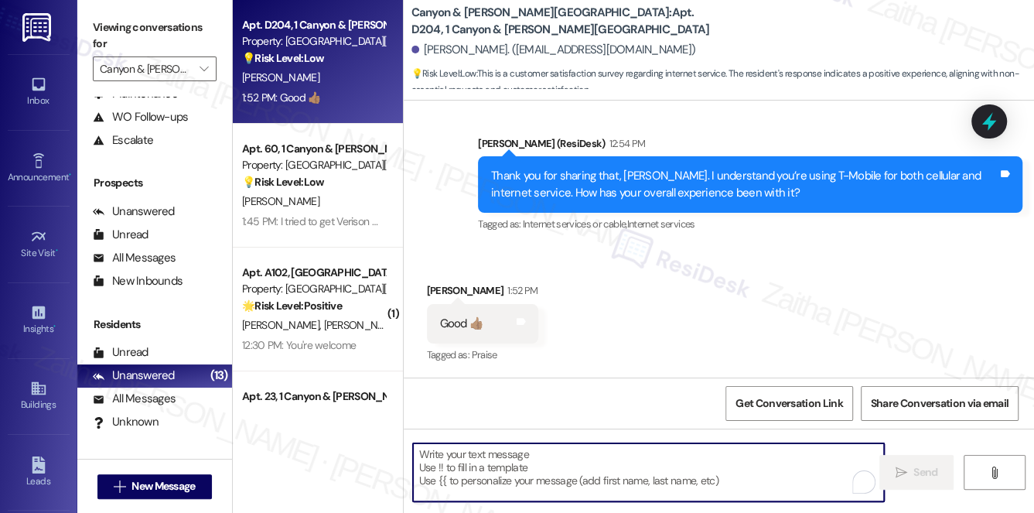
paste textarea "Thanks so much for sharing your experience—it really helps us understand what m…"
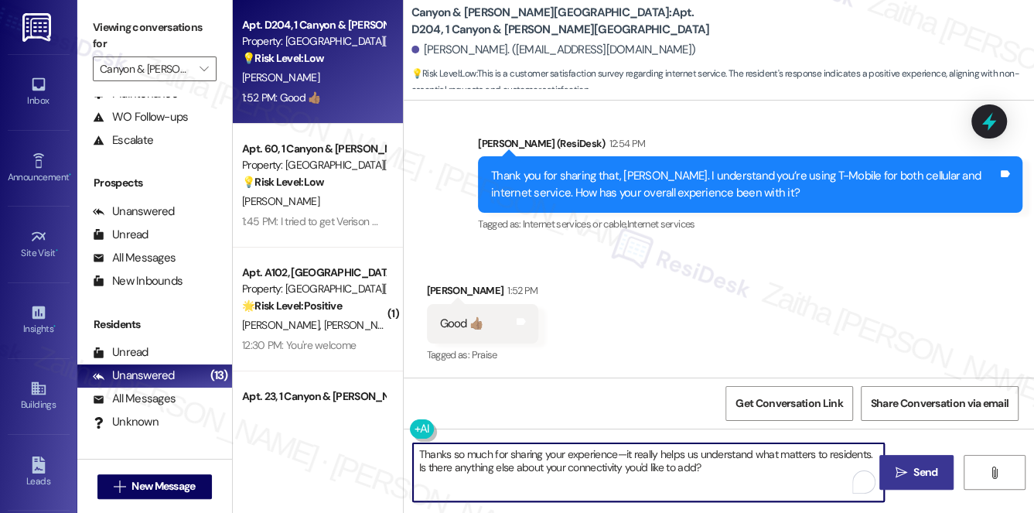
type textarea "Thanks so much for sharing your experience—it really helps us understand what m…"
click at [918, 468] on span "Send" at bounding box center [926, 472] width 24 height 16
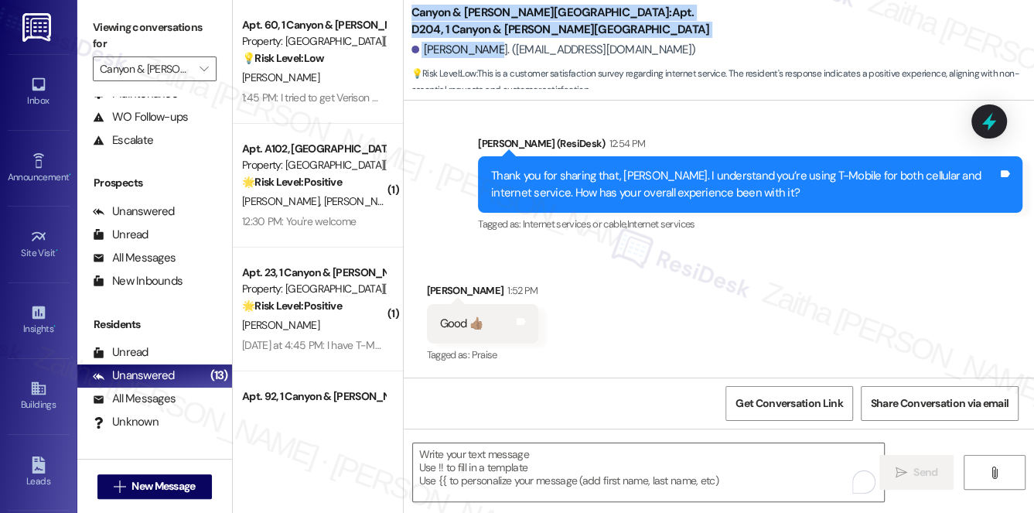
drag, startPoint x: 425, startPoint y: 49, endPoint x: 480, endPoint y: 39, distance: 56.6
copy div "Canyon & Knox Landing: Apt. D204, 1 Canyon & Knox Landing Dorian Allen"
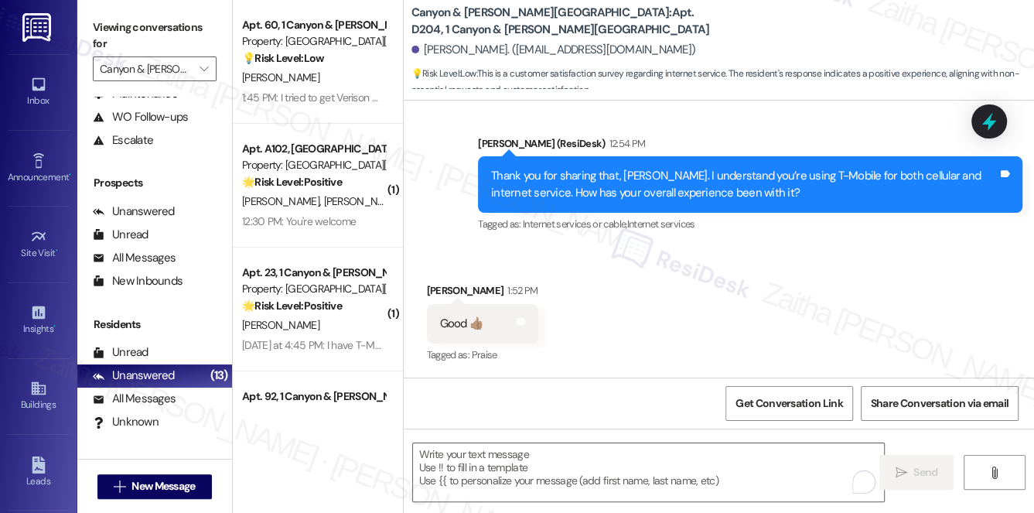
click at [487, 62] on div "Dorian Allen. (dorianallen238@gmail.com)" at bounding box center [723, 50] width 623 height 31
drag, startPoint x: 477, startPoint y: 48, endPoint x: 440, endPoint y: 47, distance: 36.4
click at [440, 47] on div "Dorian Allen. (dorianallen238@gmail.com)" at bounding box center [554, 50] width 285 height 16
click at [457, 47] on div "Dorian Allen. (dorianallen238@gmail.com)" at bounding box center [554, 50] width 285 height 16
click at [429, 47] on div "Dorian Allen. (dorianallen238@gmail.com)" at bounding box center [554, 50] width 285 height 16
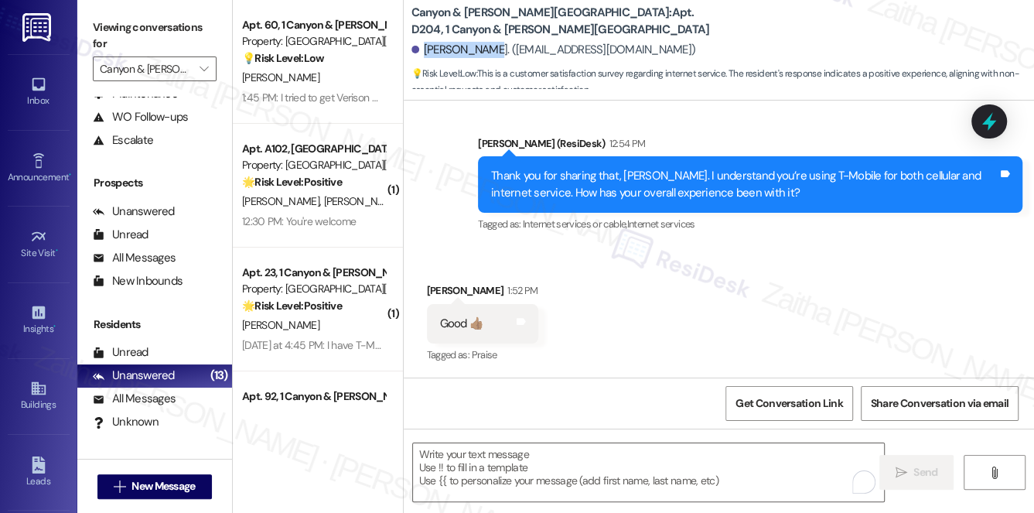
drag, startPoint x: 429, startPoint y: 47, endPoint x: 464, endPoint y: 47, distance: 35.6
click at [464, 47] on div "Dorian Allen. (dorianallen238@gmail.com)" at bounding box center [554, 50] width 285 height 16
copy div "Dorian Allen"
click at [699, 49] on div "Dorian Allen. (dorianallen238@gmail.com)" at bounding box center [723, 50] width 623 height 31
click at [572, 17] on b "Canyon & Knox Landing: Apt. D204, 1 Canyon & Knox Landing" at bounding box center [566, 21] width 309 height 33
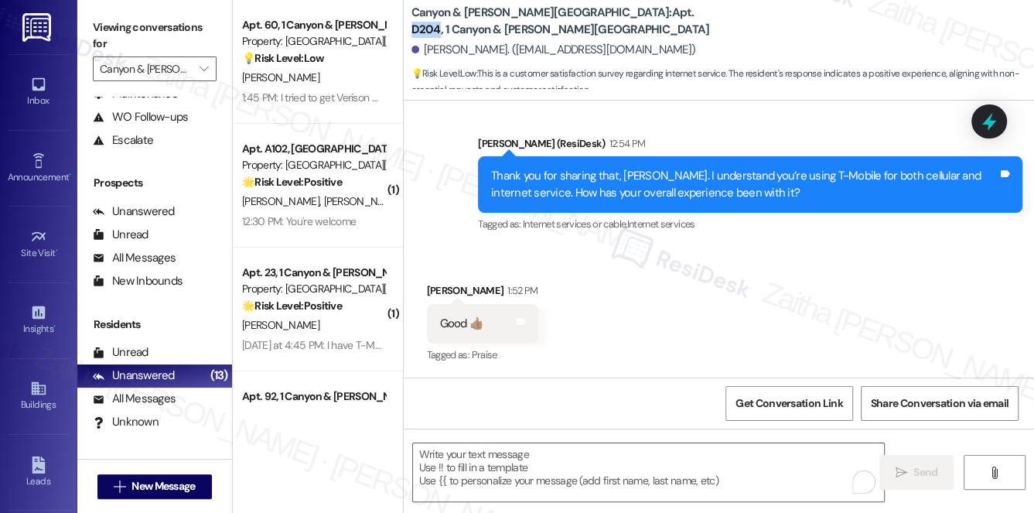
click at [572, 17] on b "Canyon & Knox Landing: Apt. D204, 1 Canyon & Knox Landing" at bounding box center [566, 21] width 309 height 33
copy b "D204"
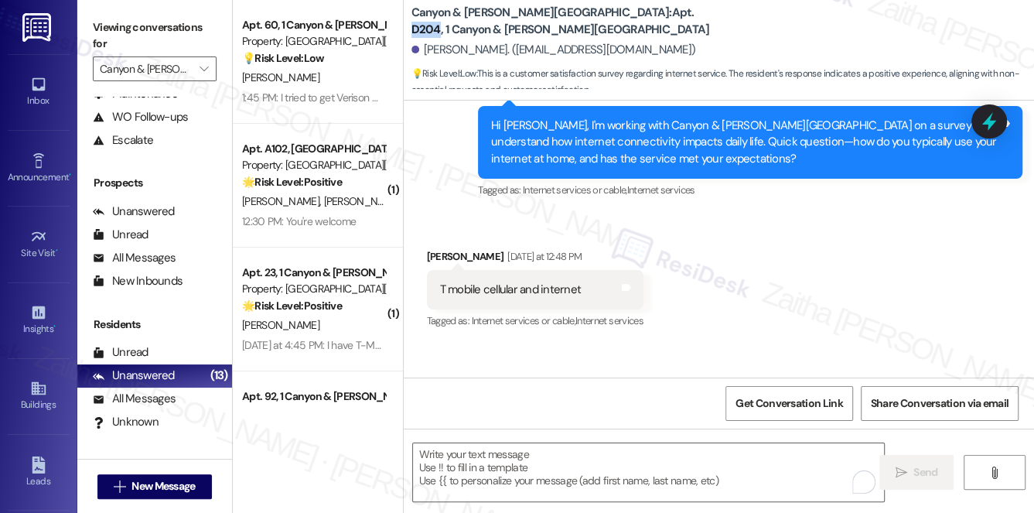
scroll to position [445, 0]
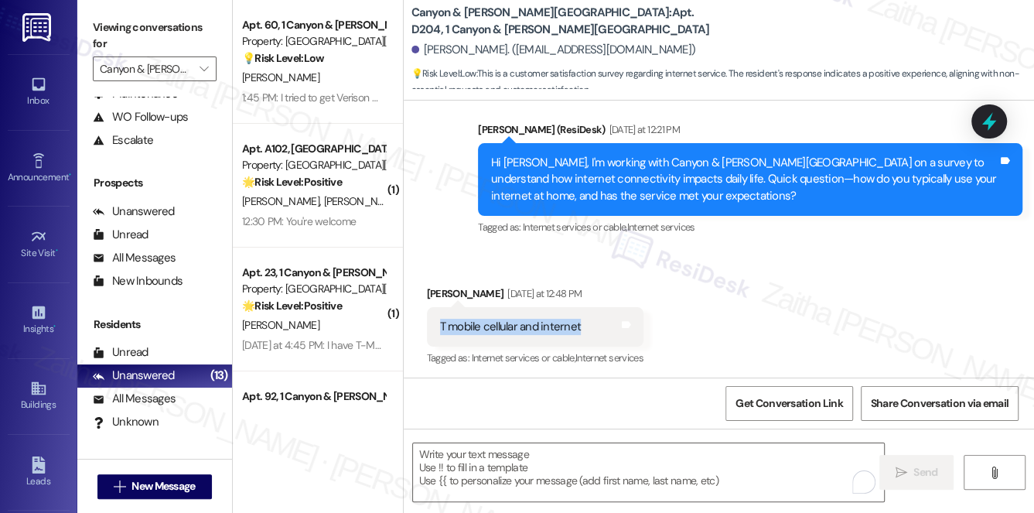
drag, startPoint x: 436, startPoint y: 326, endPoint x: 583, endPoint y: 324, distance: 147.0
click at [583, 324] on div "T mobile cellular and internet Tags and notes" at bounding box center [535, 326] width 217 height 39
copy div "T mobile cellular and internet"
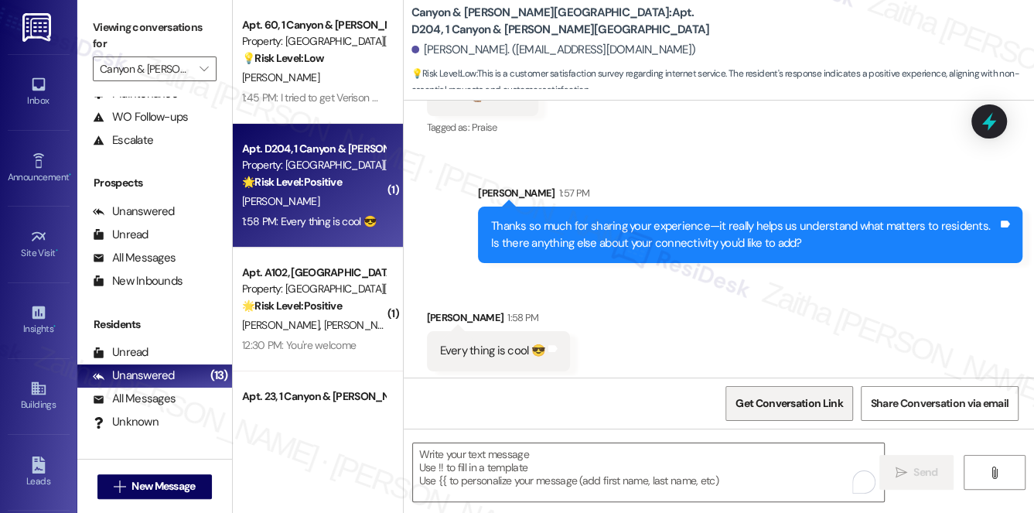
scroll to position [958, 0]
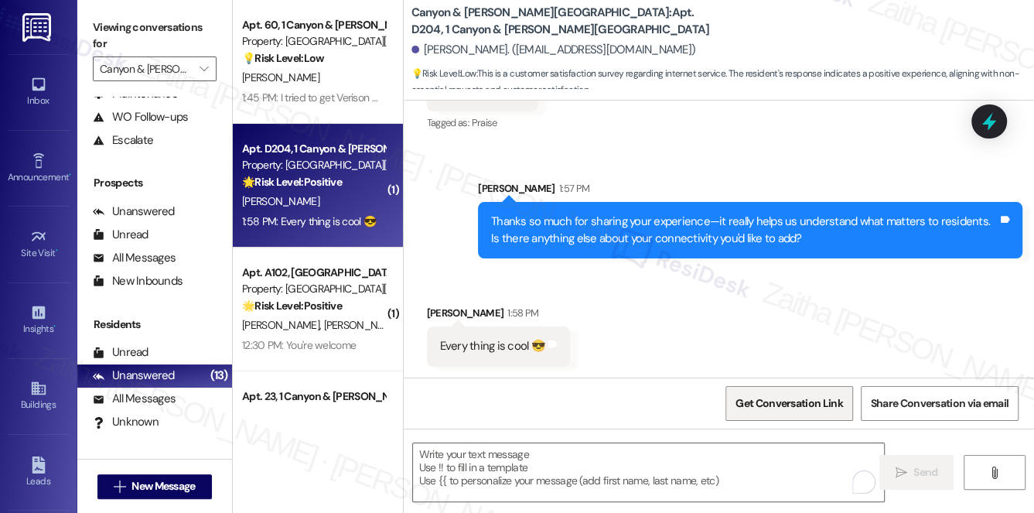
click at [791, 402] on span "Get Conversation Link" at bounding box center [789, 403] width 107 height 16
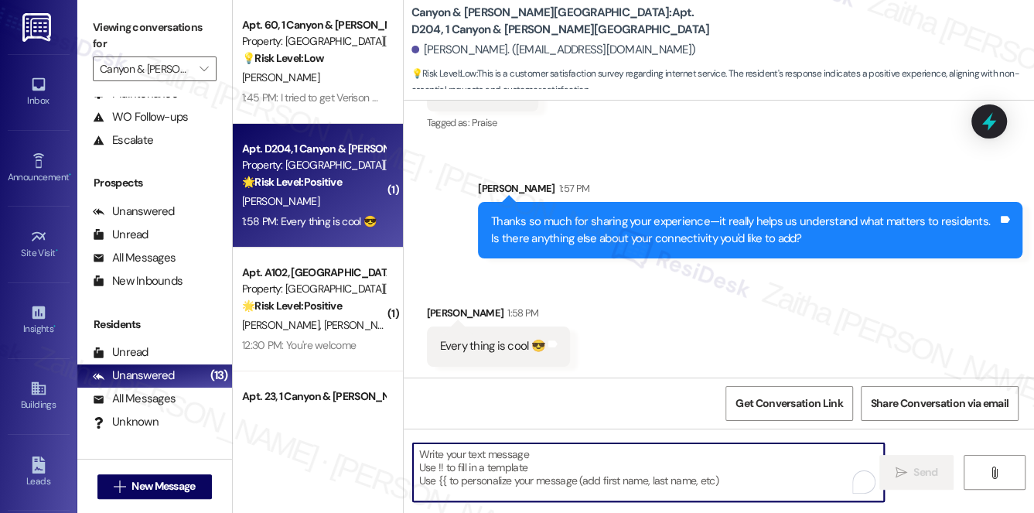
click at [476, 470] on textarea "To enrich screen reader interactions, please activate Accessibility in Grammarl…" at bounding box center [649, 472] width 472 height 58
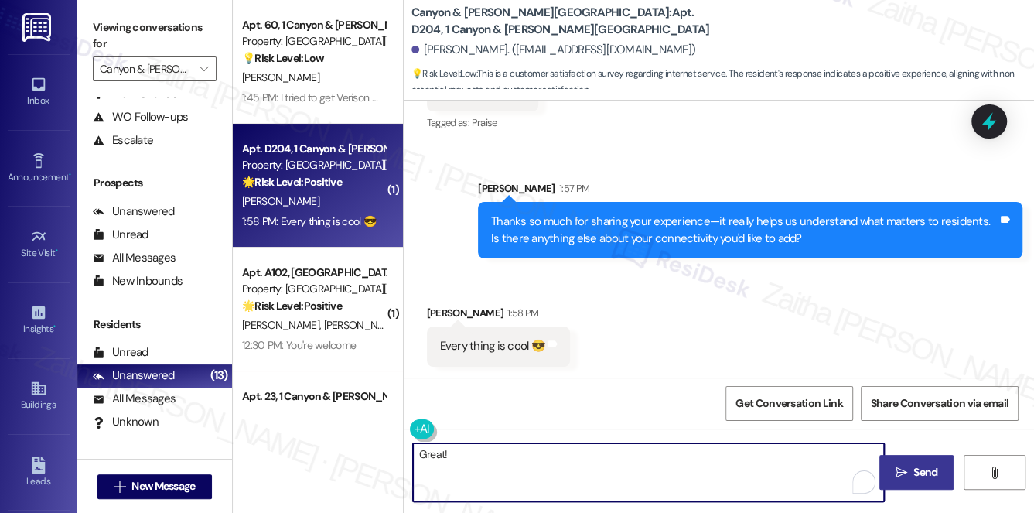
paste textarea "Please feel free to reach out if you have other concerns or home-related issues…"
drag, startPoint x: 449, startPoint y: 454, endPoint x: 467, endPoint y: 474, distance: 26.3
click at [467, 474] on textarea "Great! Please feel free to reach out if you have other concerns or home-related…" at bounding box center [649, 472] width 472 height 58
paste textarea "We appreciate your feedback and the time you’ve taken to share it with us."
paste textarea "If you need anything else, feel free to reach out. Have a great day!"
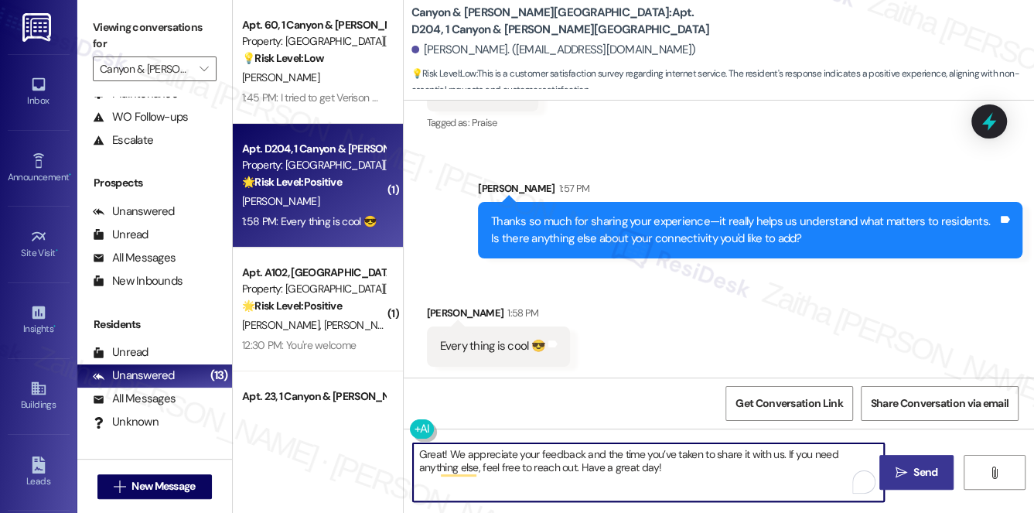
type textarea "Great! We appreciate your feedback and the time you’ve taken to share it with u…"
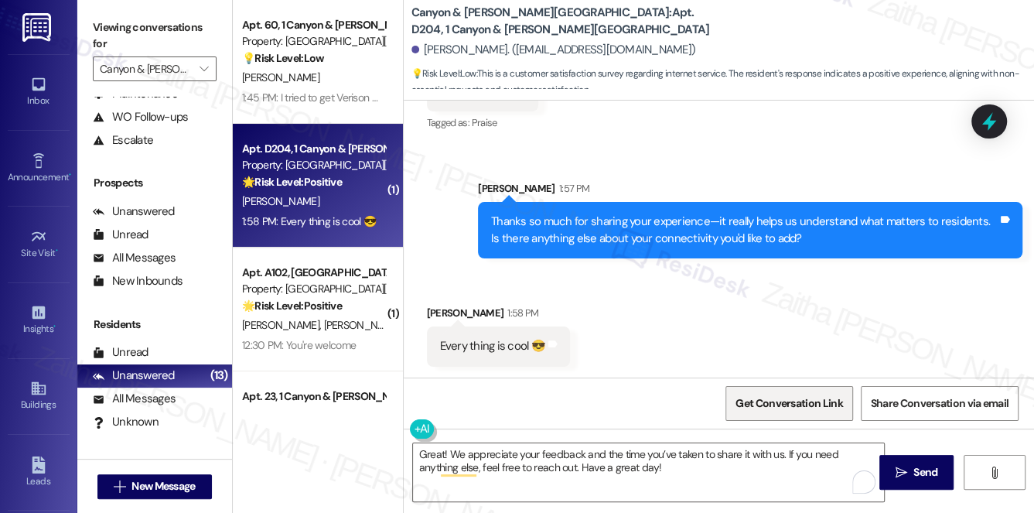
drag, startPoint x: 918, startPoint y: 470, endPoint x: 779, endPoint y: 419, distance: 147.9
click at [918, 470] on span "Send" at bounding box center [926, 472] width 24 height 16
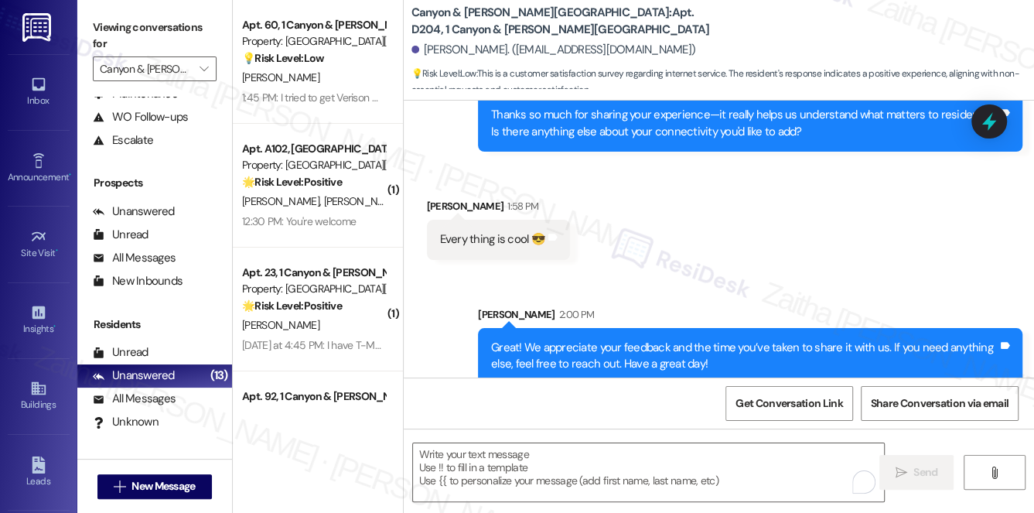
scroll to position [1083, 0]
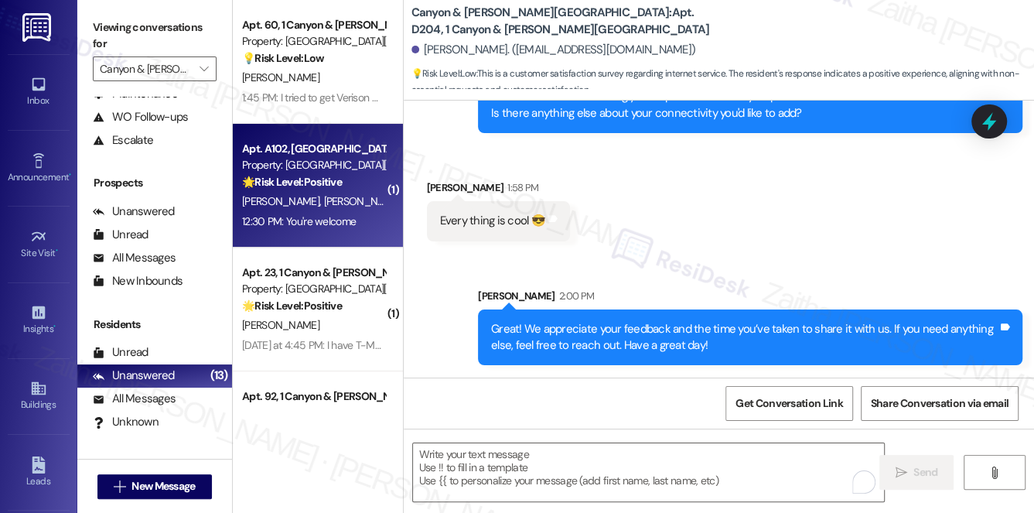
click at [360, 207] on div "D. Lawson T. Lawson" at bounding box center [314, 201] width 146 height 19
type textarea "Fetching suggested responses. Please feel free to read through the conversation…"
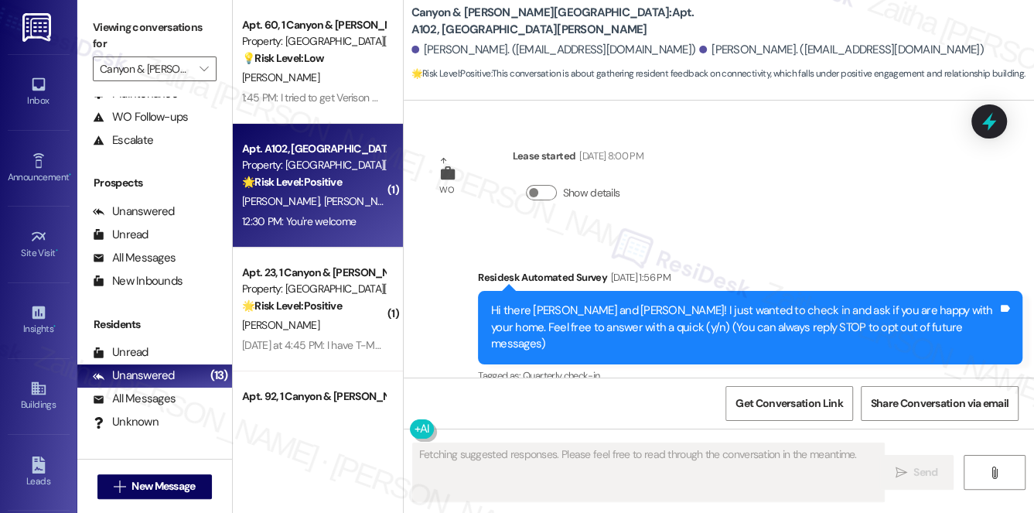
scroll to position [13195, 0]
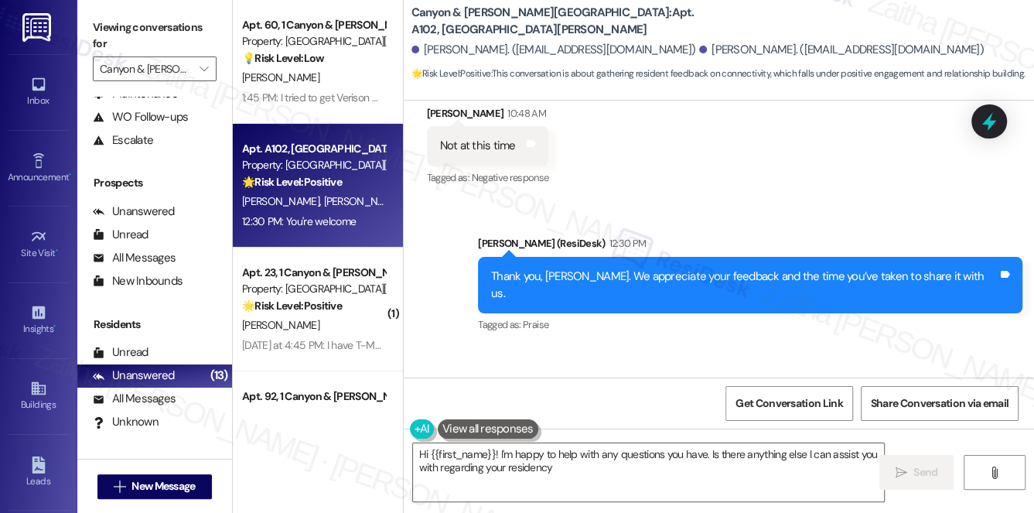
type textarea "Hi {{first_name}}! I'm happy to help with any questions you have. Is there anyt…"
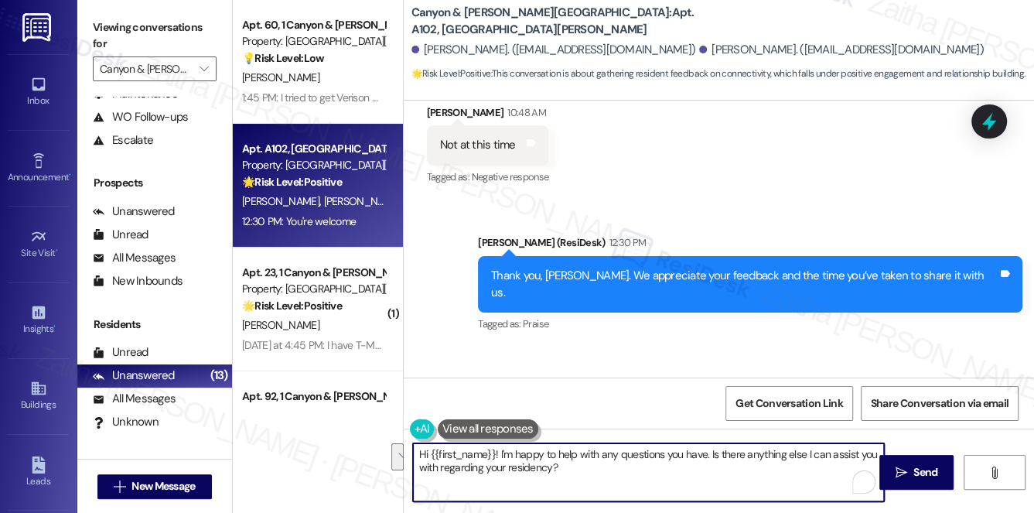
drag, startPoint x: 416, startPoint y: 454, endPoint x: 598, endPoint y: 477, distance: 183.2
click at [598, 477] on textarea "Hi {{first_name}}! I'm happy to help with any questions you have. Is there anyt…" at bounding box center [649, 472] width 472 height 58
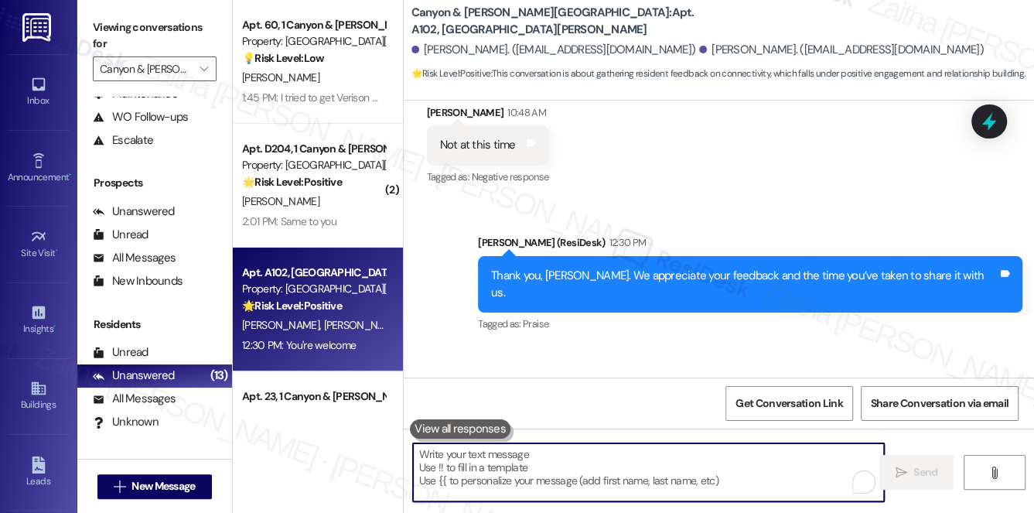
click at [569, 466] on textarea "To enrich screen reader interactions, please activate Accessibility in Grammarl…" at bounding box center [649, 472] width 472 height 58
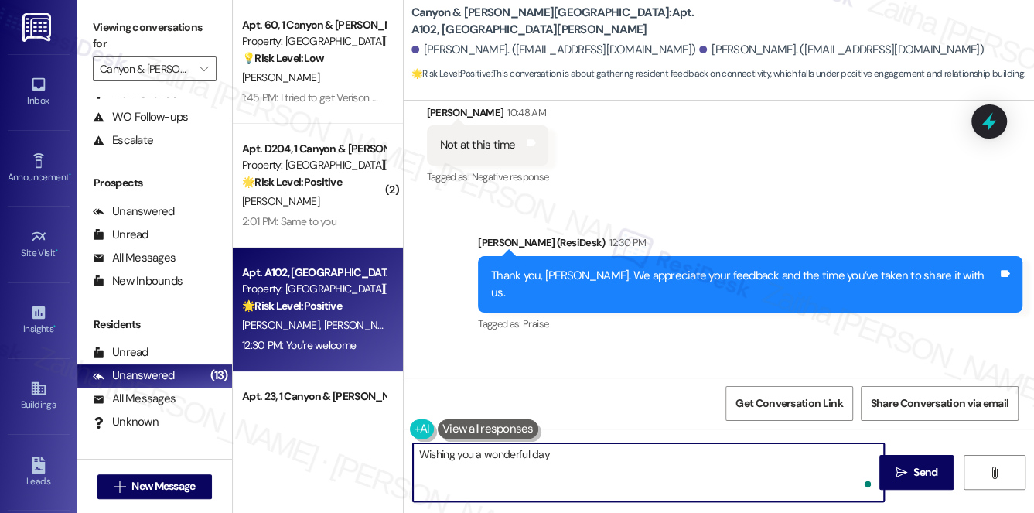
type textarea "Wishing you a wonderful day!"
drag, startPoint x: 576, startPoint y: 453, endPoint x: 403, endPoint y: 458, distance: 173.4
click at [405, 458] on div "Wishing you a wonderful day!" at bounding box center [642, 473] width 474 height 60
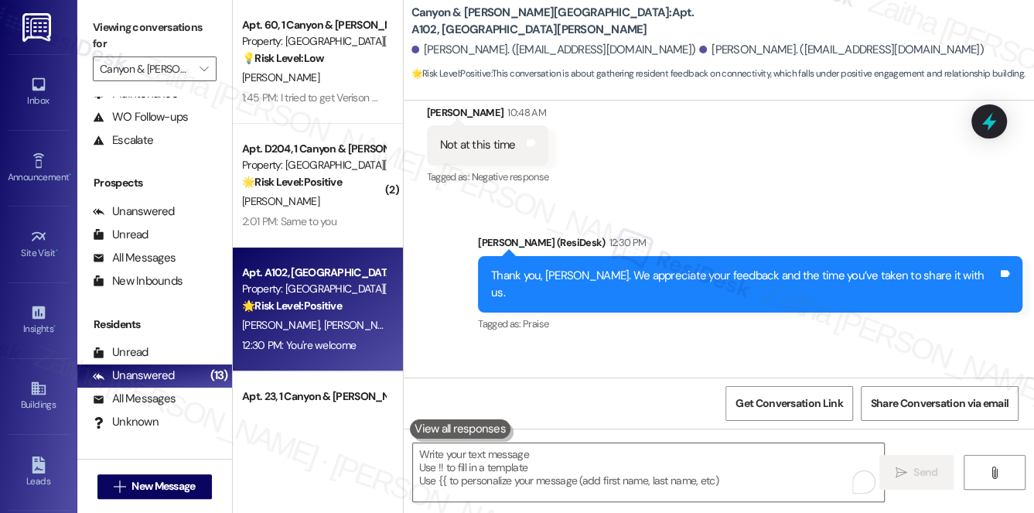
drag, startPoint x: 436, startPoint y: 320, endPoint x: 543, endPoint y: 320, distance: 107.6
click at [543, 371] on div "Received via SMS Deeanna Lawson 12:30 PM You're welcome Tags and notes Tagged a…" at bounding box center [486, 425] width 141 height 108
copy div "You're welcome Tags and notes"
click at [528, 465] on textarea "To enrich screen reader interactions, please activate Accessibility in Grammarl…" at bounding box center [649, 472] width 472 height 58
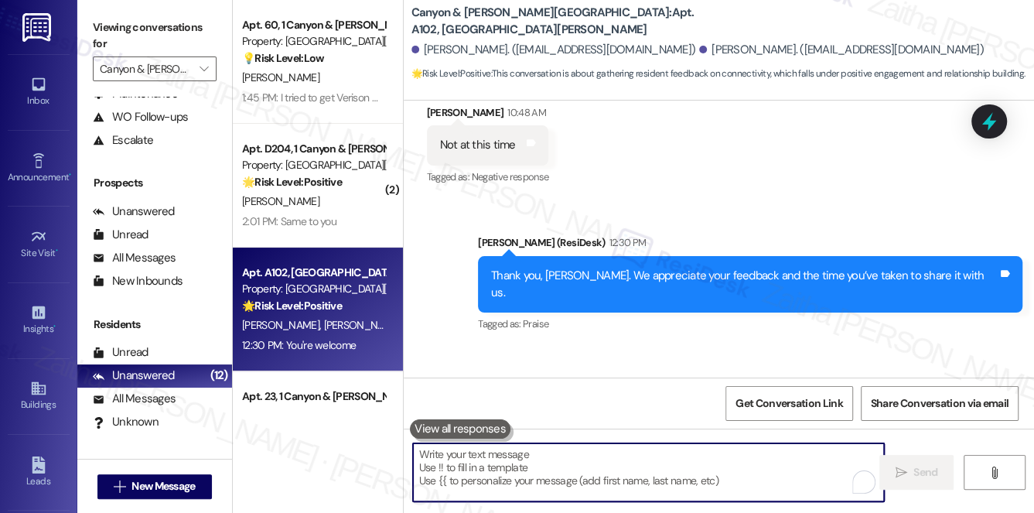
type textarea "😊"
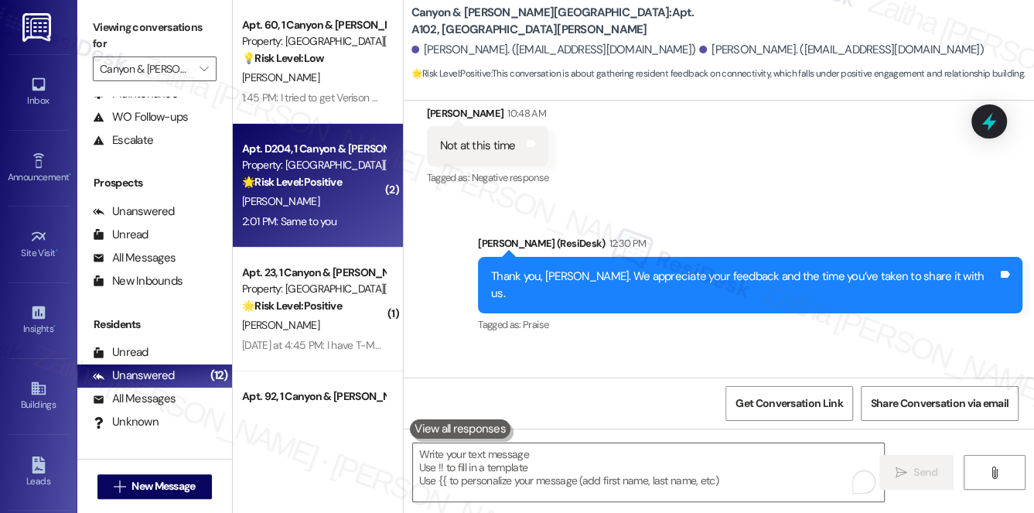
click at [330, 207] on div "D. Allen" at bounding box center [314, 201] width 146 height 19
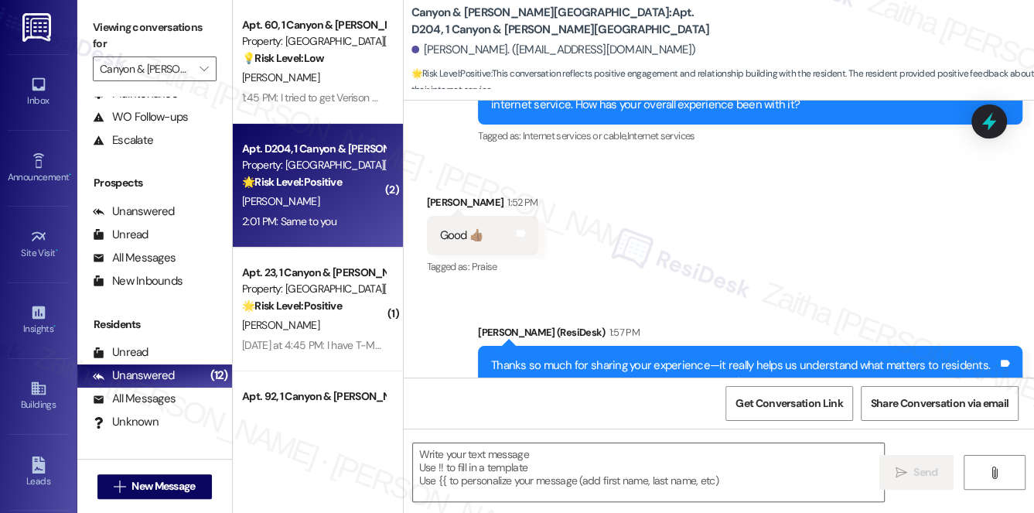
type textarea "Fetching suggested responses. Please feel free to read through the conversation…"
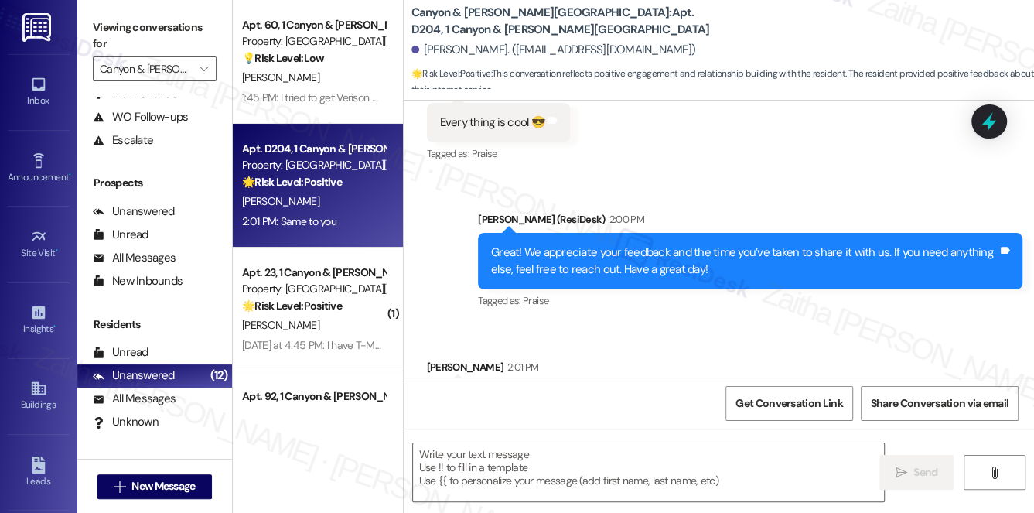
scroll to position [1282, 0]
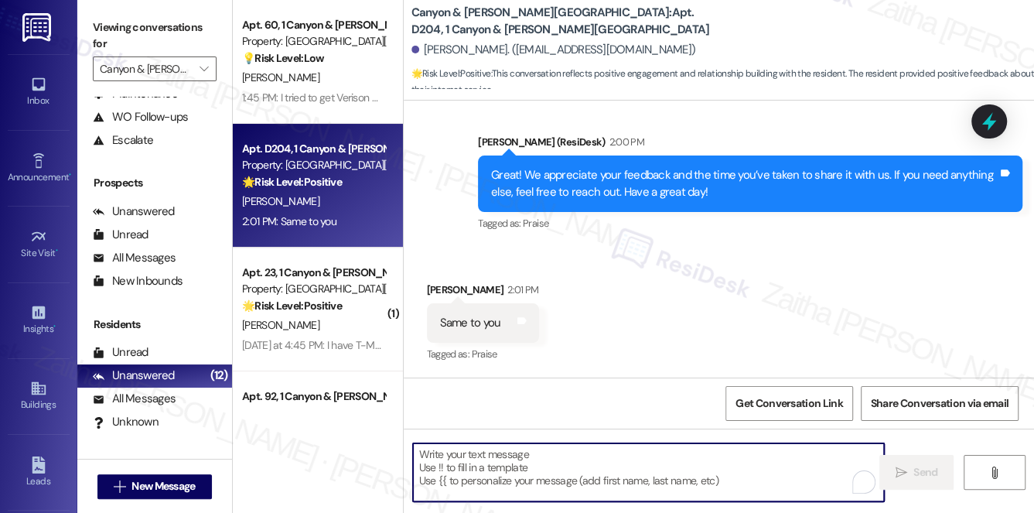
click at [559, 450] on textarea "To enrich screen reader interactions, please activate Accessibility in Grammarl…" at bounding box center [649, 472] width 472 height 58
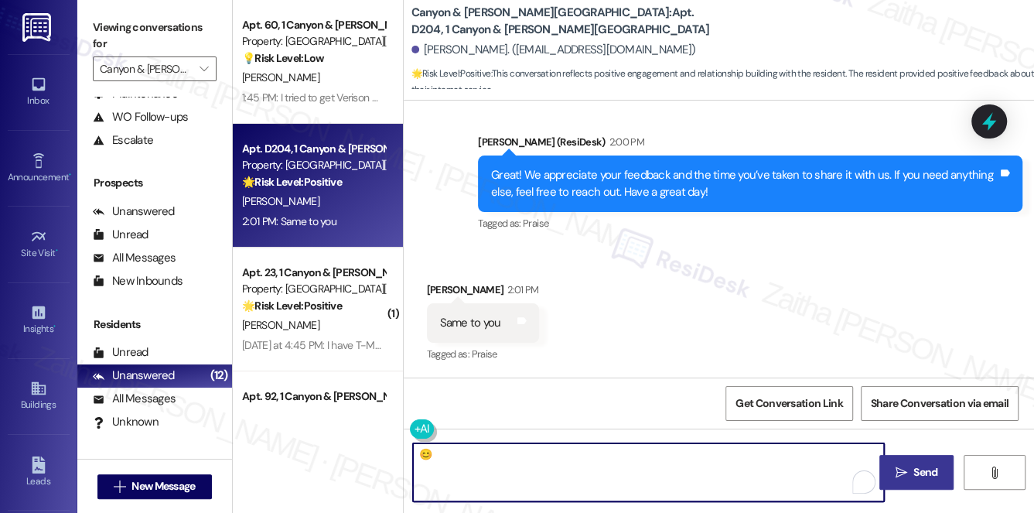
type textarea "😊"
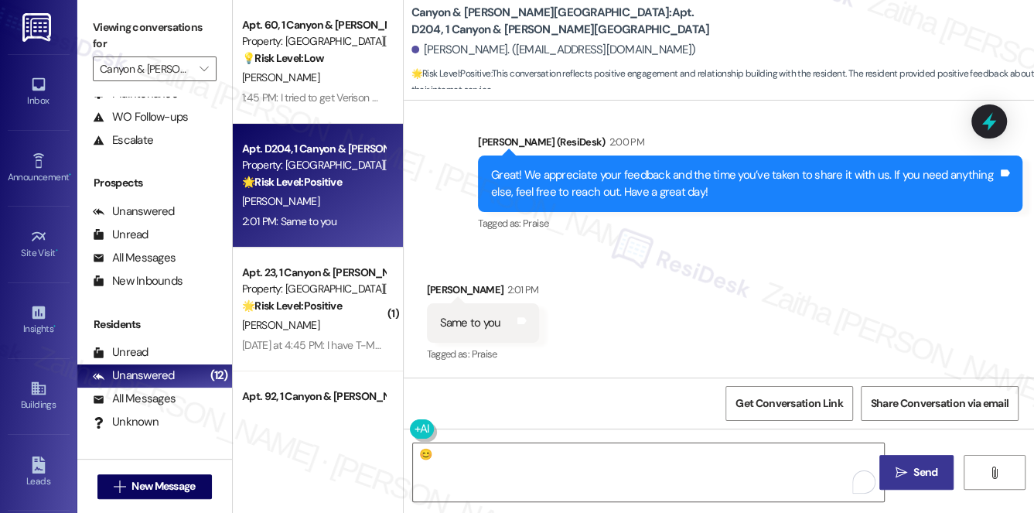
click at [915, 470] on span "Send" at bounding box center [926, 472] width 24 height 16
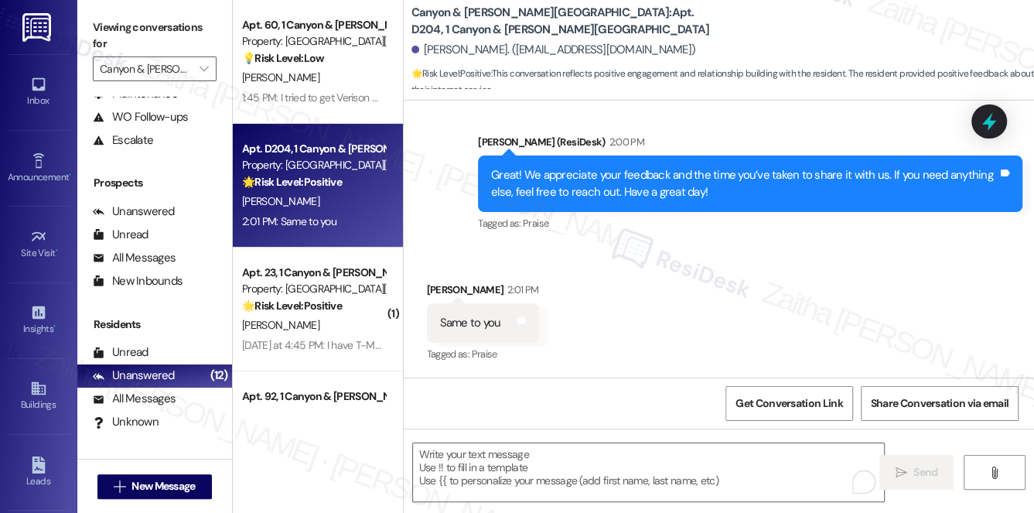
scroll to position [1281, 0]
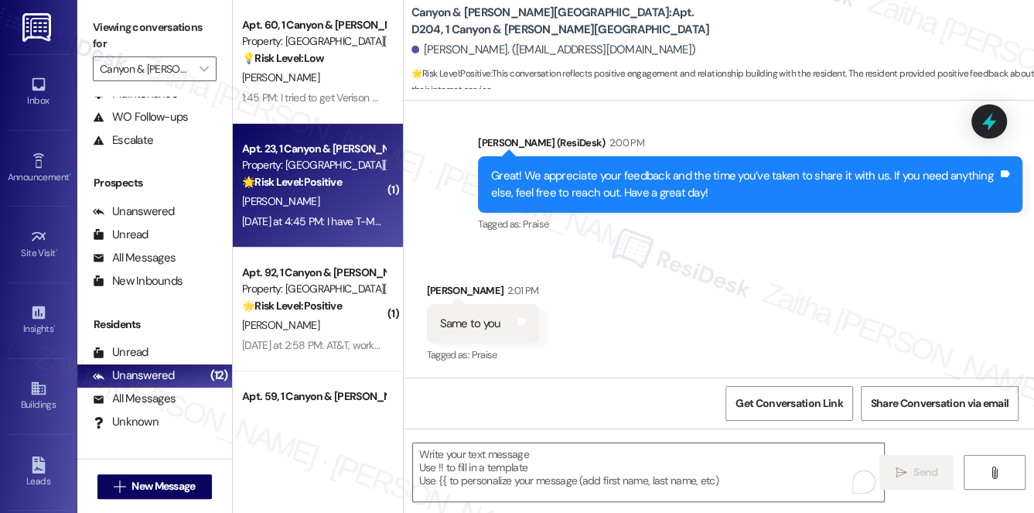
click at [343, 204] on div "P. Mcgirr" at bounding box center [314, 201] width 146 height 19
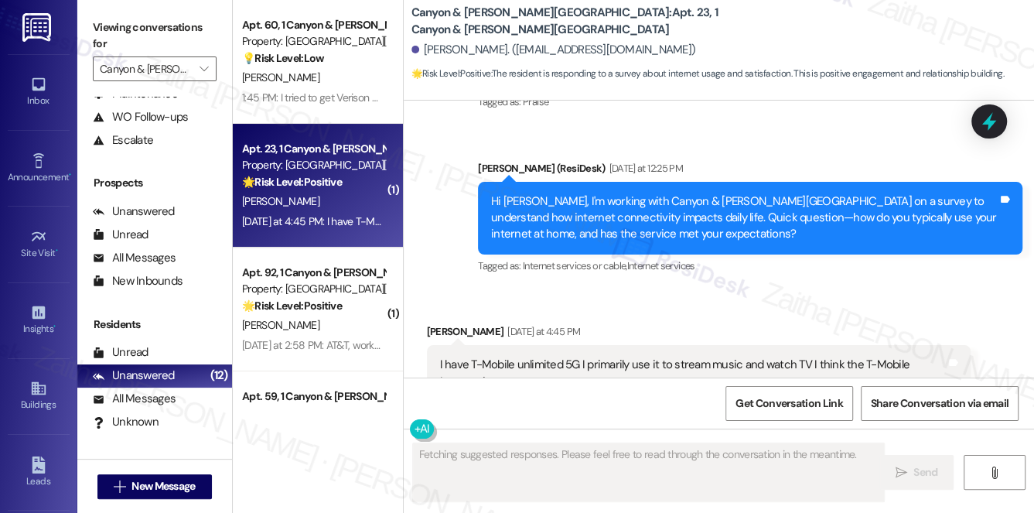
scroll to position [3204, 0]
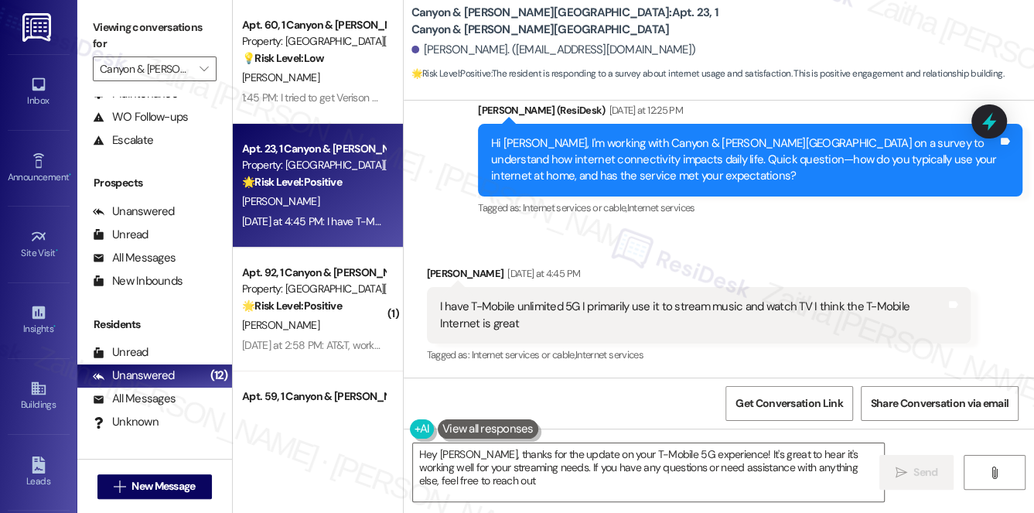
type textarea "Hey Patrick, thanks for the update on your T-Mobile 5G experience! It's great t…"
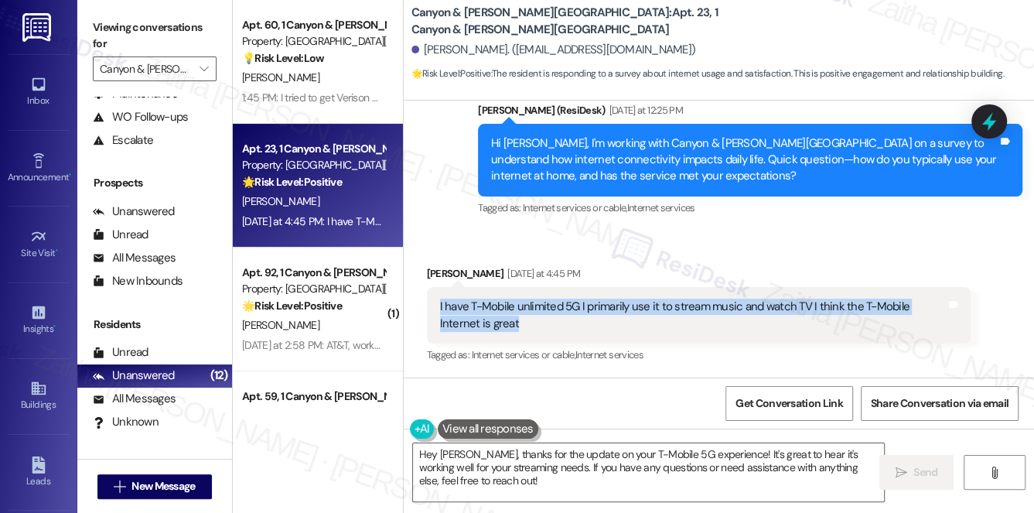
drag, startPoint x: 436, startPoint y: 305, endPoint x: 514, endPoint y: 320, distance: 78.8
click at [514, 320] on div "I have T-Mobile unlimited 5G I primarily use it to stream music and watch TV I …" at bounding box center [699, 315] width 545 height 56
copy div "I have T-Mobile unlimited 5G I primarily use it to stream music and watch TV I …"
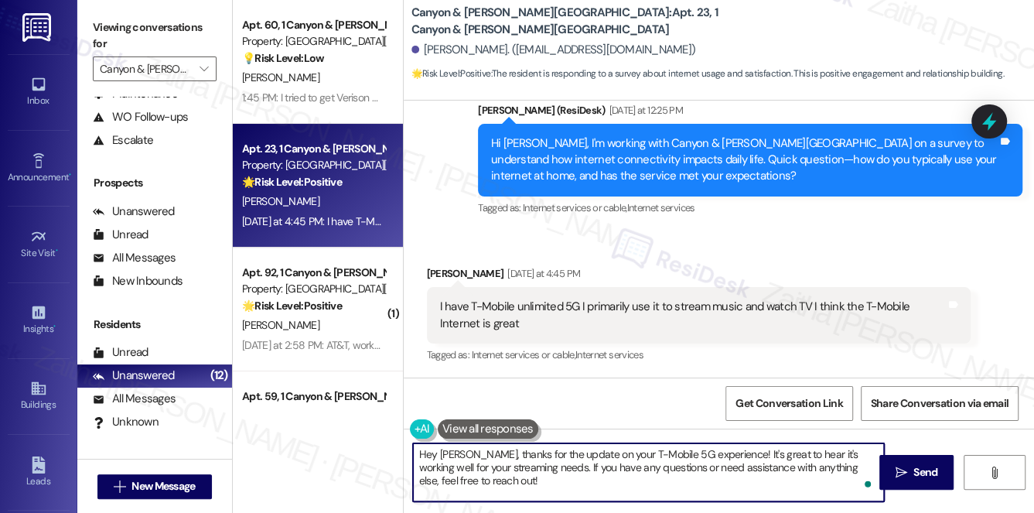
drag, startPoint x: 419, startPoint y: 455, endPoint x: 483, endPoint y: 475, distance: 66.6
click at [482, 477] on textarea "Hey Patrick, thanks for the update on your T-Mobile 5G experience! It's great t…" at bounding box center [649, 472] width 472 height 58
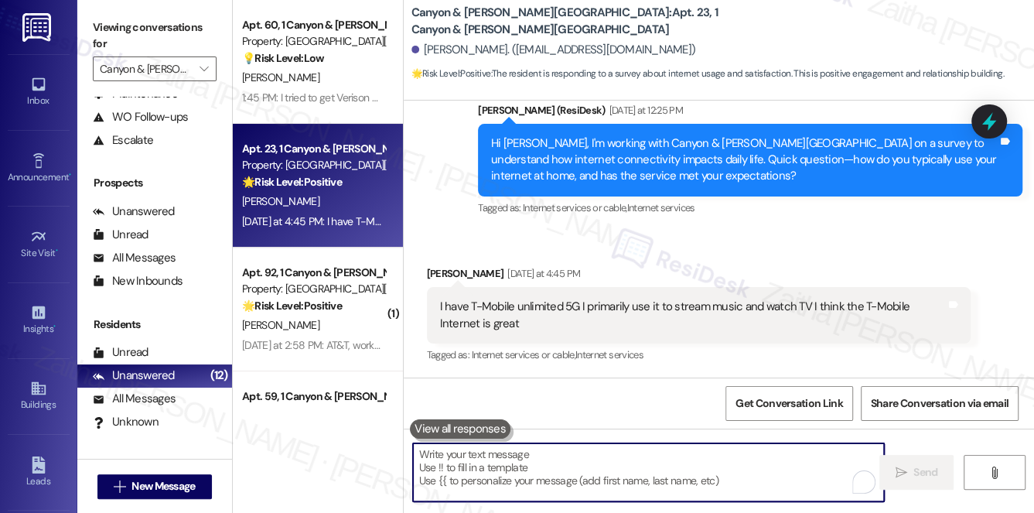
paste textarea "That’s awesome, {{first_name}}—glad to hear T-Mobile 5G has been working great …"
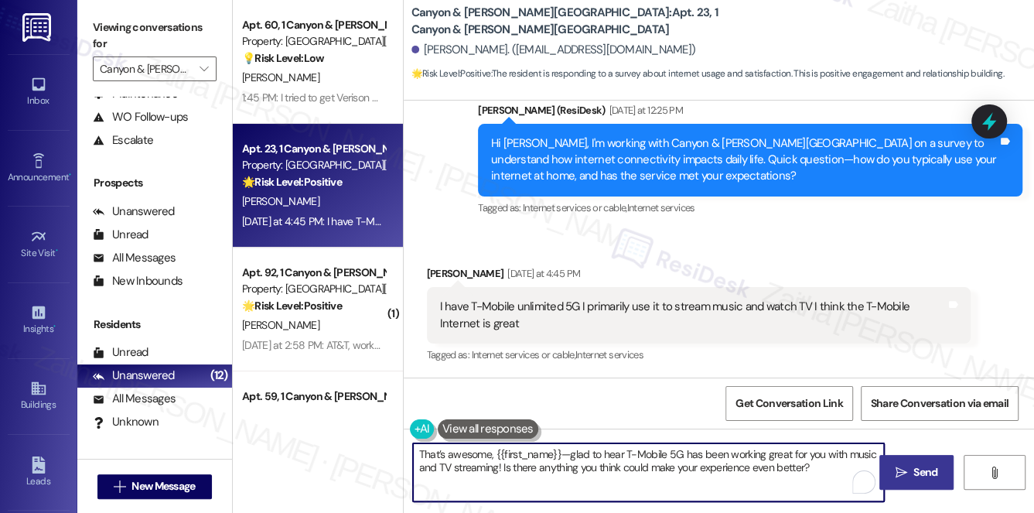
type textarea "That’s awesome, {{first_name}}—glad to hear T-Mobile 5G has been working great …"
click at [900, 469] on icon "" at bounding box center [902, 473] width 12 height 12
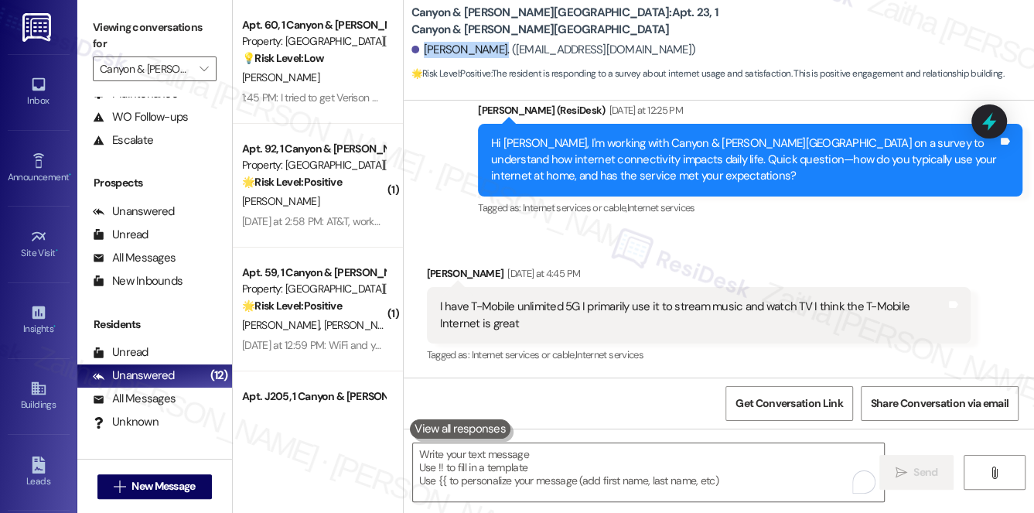
drag, startPoint x: 423, startPoint y: 52, endPoint x: 487, endPoint y: 50, distance: 64.2
click at [487, 50] on div "Patrick Mcgirr. (patmc1968@gmail.com)" at bounding box center [554, 50] width 285 height 16
copy div "Patrick Mcgirr"
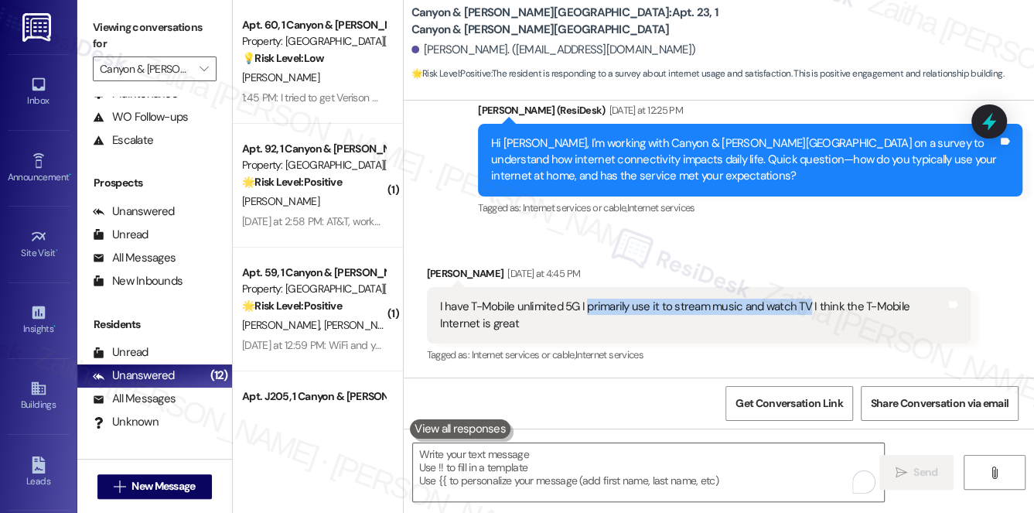
drag, startPoint x: 585, startPoint y: 306, endPoint x: 804, endPoint y: 302, distance: 219.0
click at [804, 302] on div "I have T-Mobile unlimited 5G I primarily use it to stream music and watch TV I …" at bounding box center [693, 315] width 507 height 33
copy div "primarily use it to stream music and watch TV"
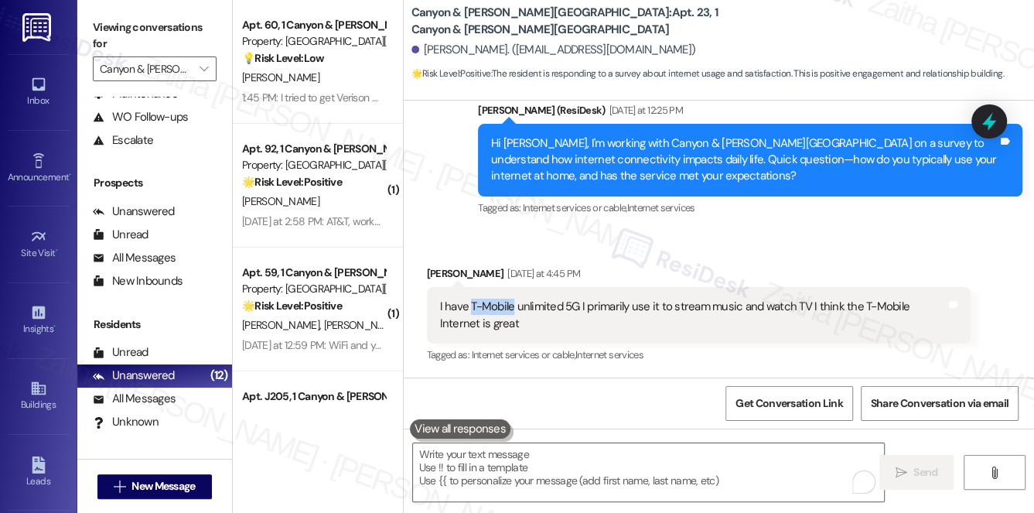
drag, startPoint x: 469, startPoint y: 306, endPoint x: 515, endPoint y: 306, distance: 46.4
click at [515, 306] on div "I have T-Mobile unlimited 5G I primarily use it to stream music and watch TV I …" at bounding box center [693, 315] width 507 height 33
copy div "T-Mobile"
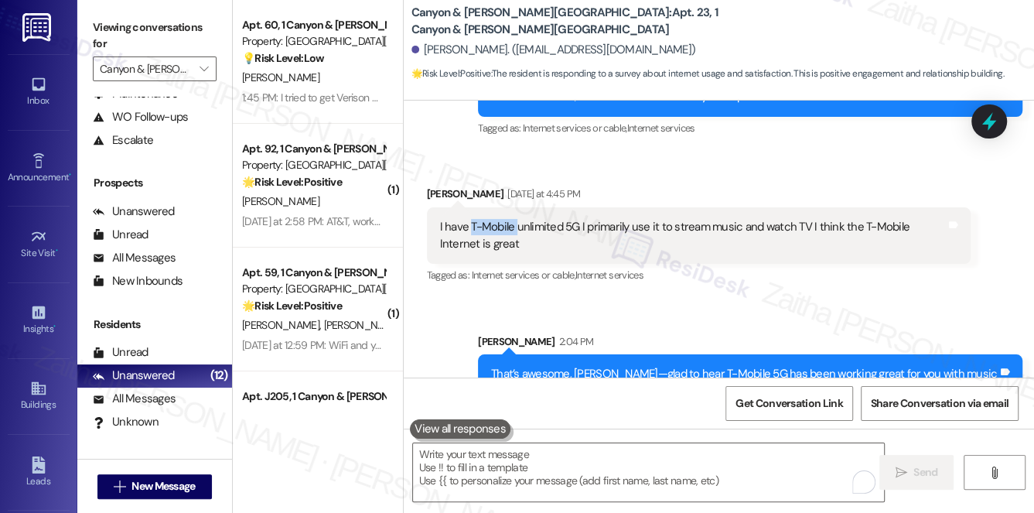
scroll to position [3259, 0]
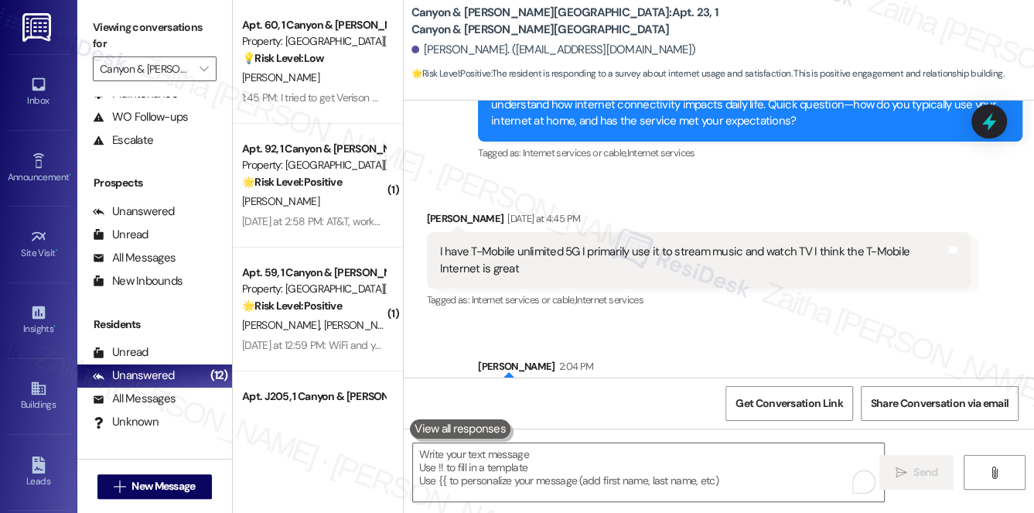
click at [443, 248] on div "I have T-Mobile unlimited 5G I primarily use it to stream music and watch TV I …" at bounding box center [693, 260] width 507 height 33
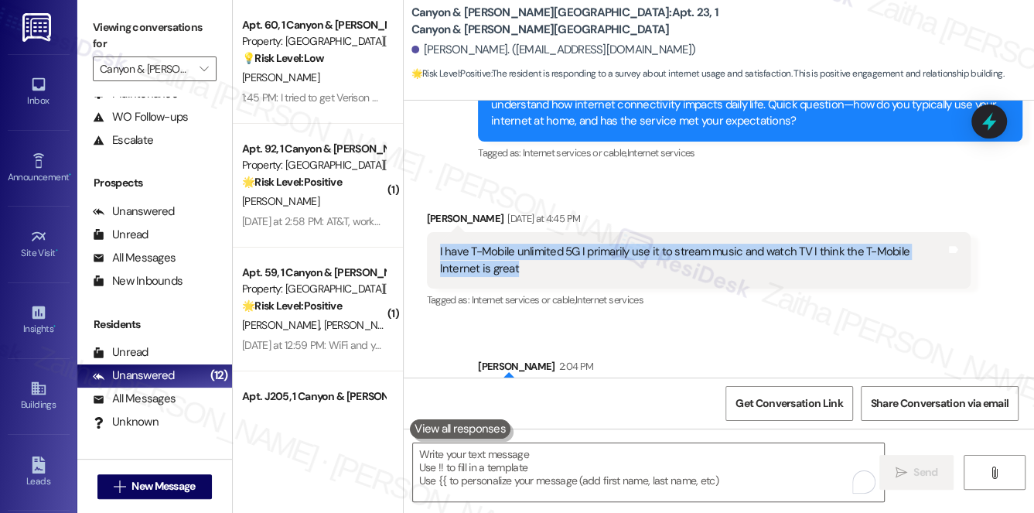
drag, startPoint x: 431, startPoint y: 249, endPoint x: 522, endPoint y: 277, distance: 95.5
click at [522, 277] on div "I have T-Mobile unlimited 5G I primarily use it to stream music and watch TV I …" at bounding box center [699, 260] width 545 height 56
click at [794, 398] on span "Get Conversation Link" at bounding box center [789, 403] width 107 height 16
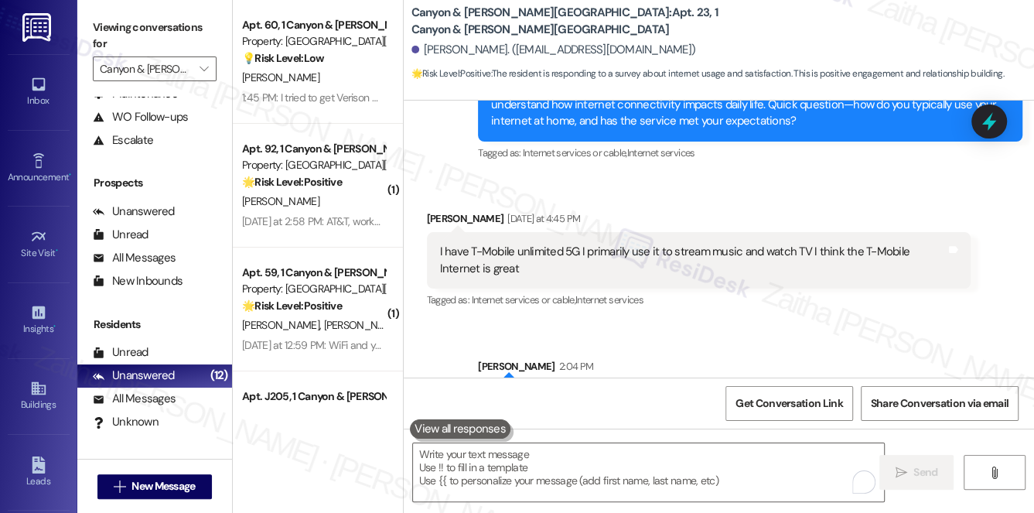
click at [730, 204] on div "Received via SMS Patrick Mcgirr Yesterday at 4:45 PM I have T-Mobile unlimited …" at bounding box center [700, 261] width 568 height 124
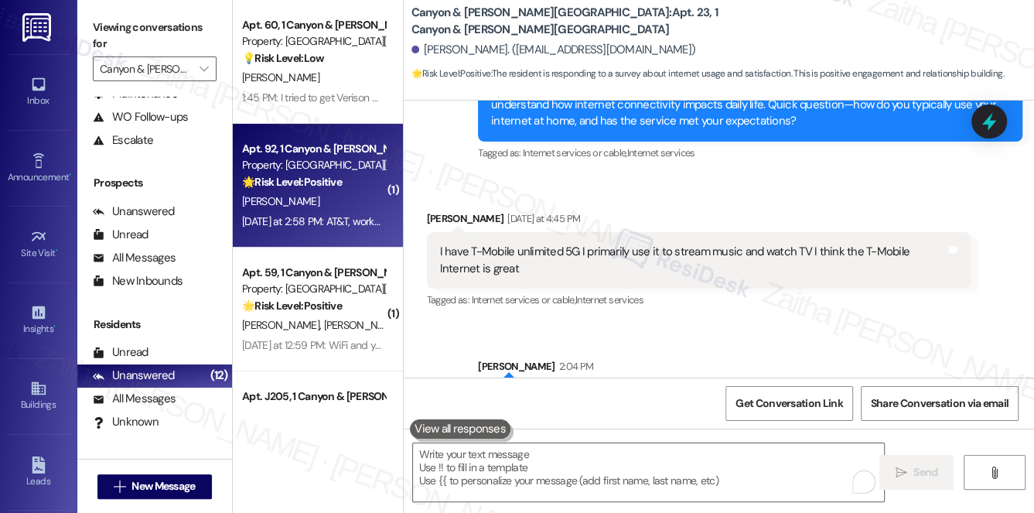
click at [330, 189] on strong "🌟 Risk Level: Positive" at bounding box center [292, 182] width 100 height 14
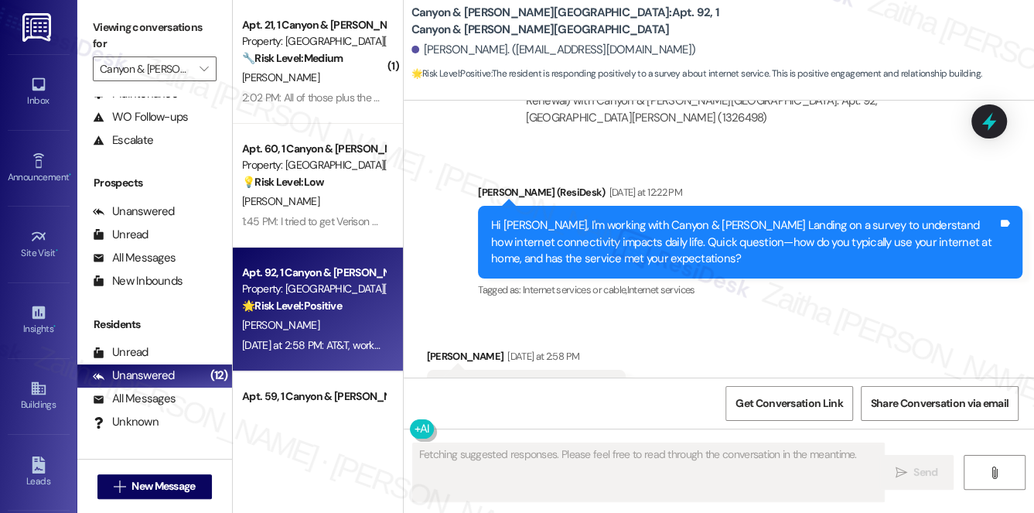
scroll to position [2141, 0]
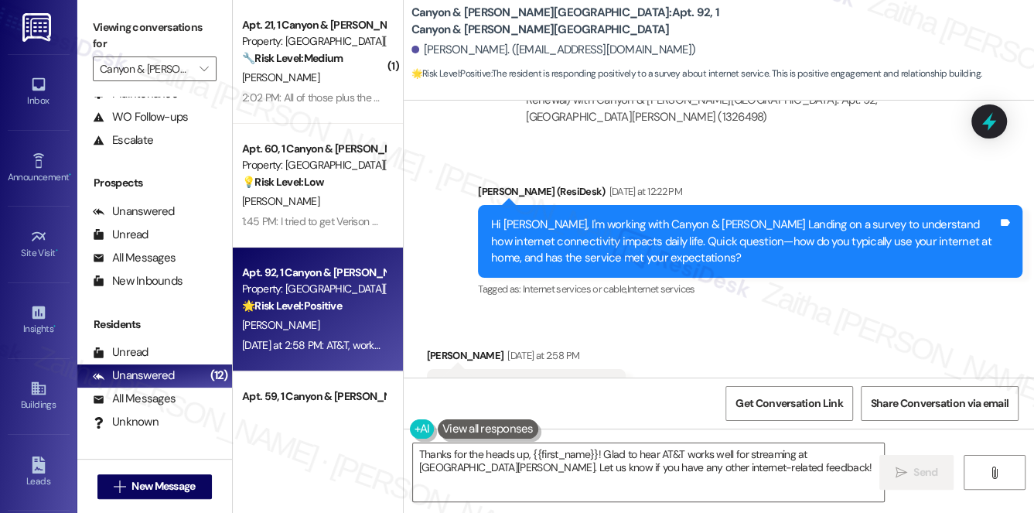
drag, startPoint x: 434, startPoint y: 320, endPoint x: 625, endPoint y: 330, distance: 191.4
click at [625, 336] on div "Received via SMS Eric Fulenwider Yesterday at 2:58 PM AT&T, works great with st…" at bounding box center [527, 390] width 222 height 108
click at [702, 321] on div "Received via SMS Eric Fulenwider Yesterday at 2:58 PM AT&T, works great with st…" at bounding box center [719, 378] width 631 height 131
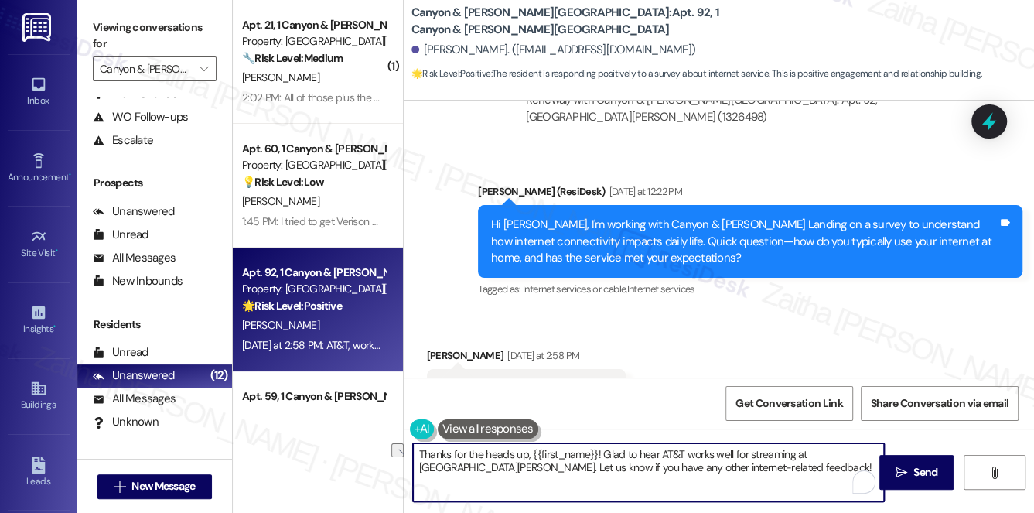
drag, startPoint x: 526, startPoint y: 455, endPoint x: 487, endPoint y: 449, distance: 39.9
click at [486, 449] on textarea "Thanks for the heads up, {{first_name}}! Glad to hear AT&T works well for strea…" at bounding box center [649, 472] width 472 height 58
drag, startPoint x: 803, startPoint y: 451, endPoint x: 810, endPoint y: 476, distance: 25.7
click at [810, 476] on textarea "Thanks for letting me know, {{first_name}}! Glad to hear AT&T works well for st…" at bounding box center [649, 472] width 472 height 58
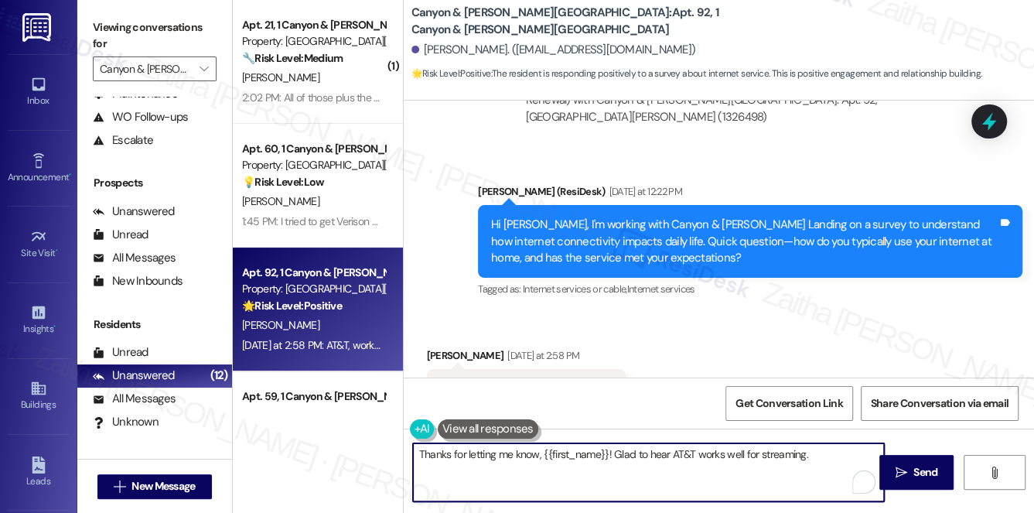
paste textarea "Is there anything that could make your connectivity experience even better?"
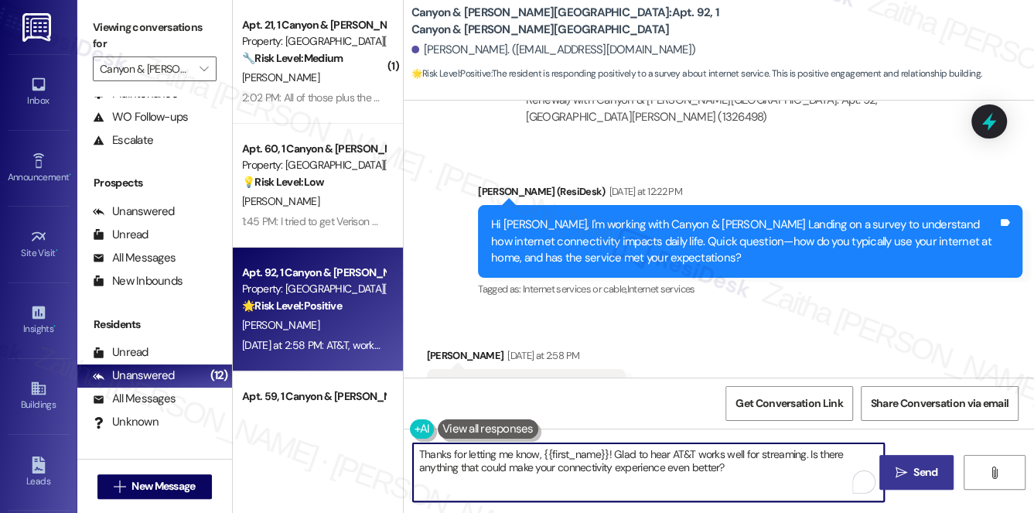
type textarea "Thanks for letting me know, {{first_name}}! Glad to hear AT&T works well for st…"
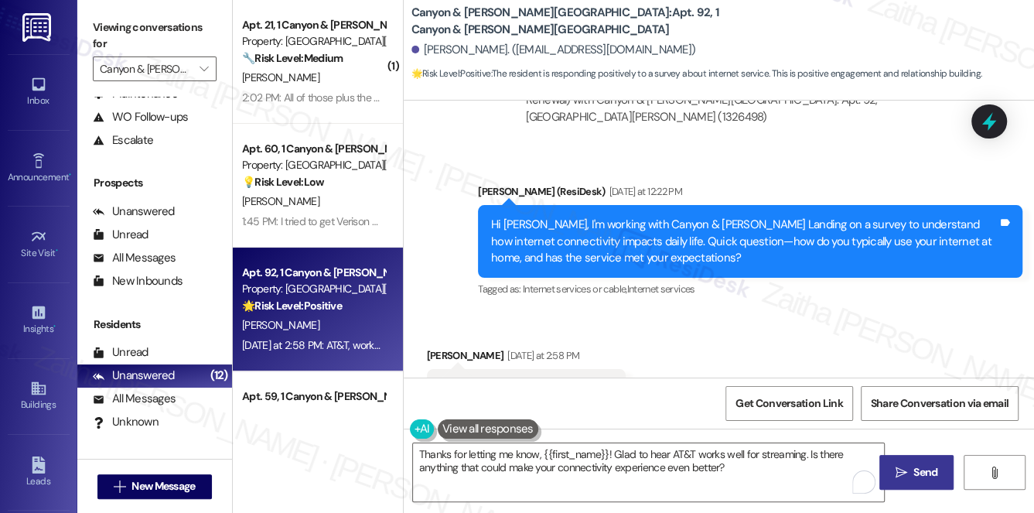
click at [924, 469] on span "Send" at bounding box center [926, 472] width 24 height 16
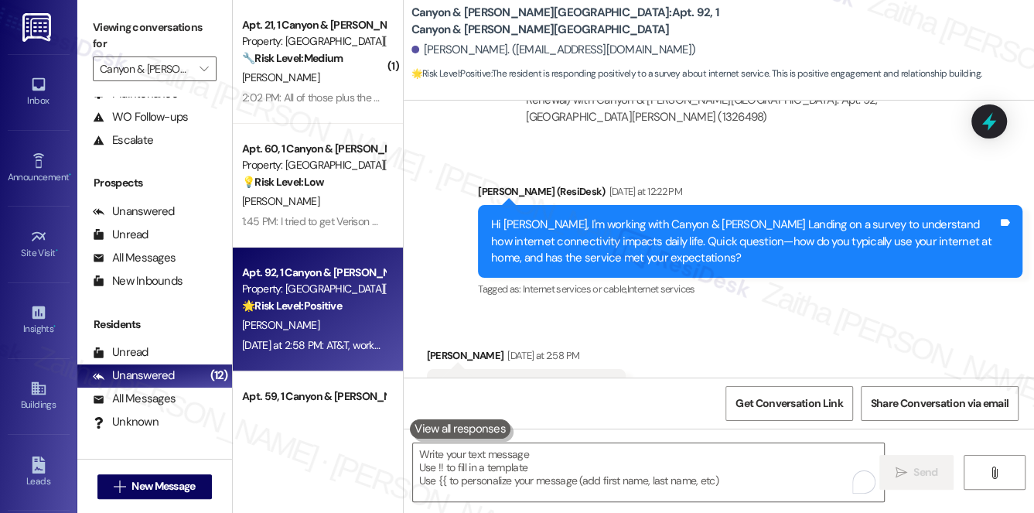
scroll to position [2140, 0]
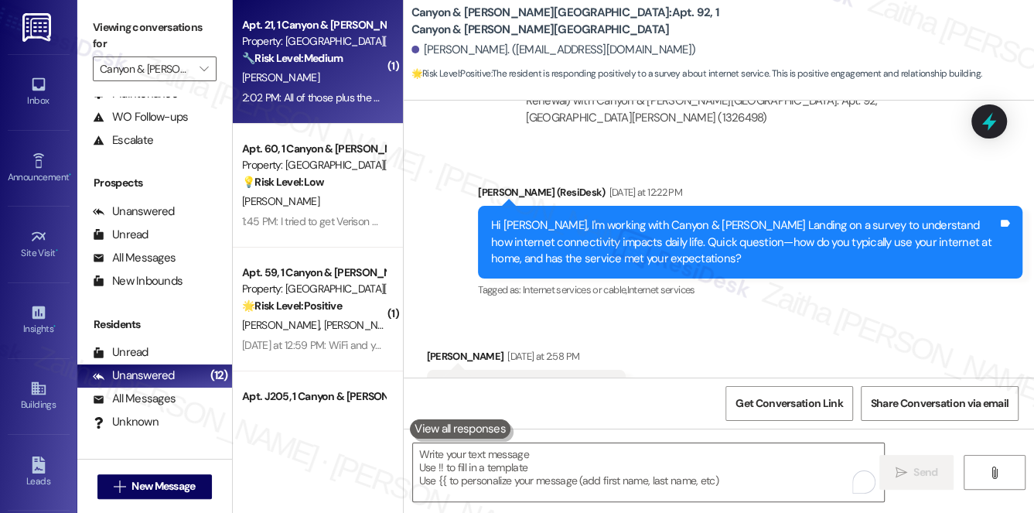
click at [368, 73] on div "J. Adamson" at bounding box center [314, 77] width 146 height 19
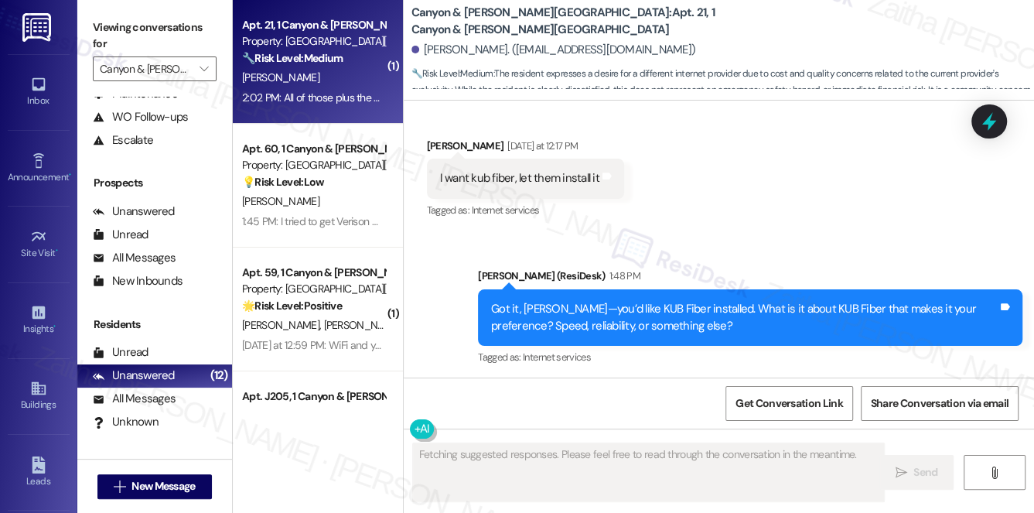
scroll to position [2891, 0]
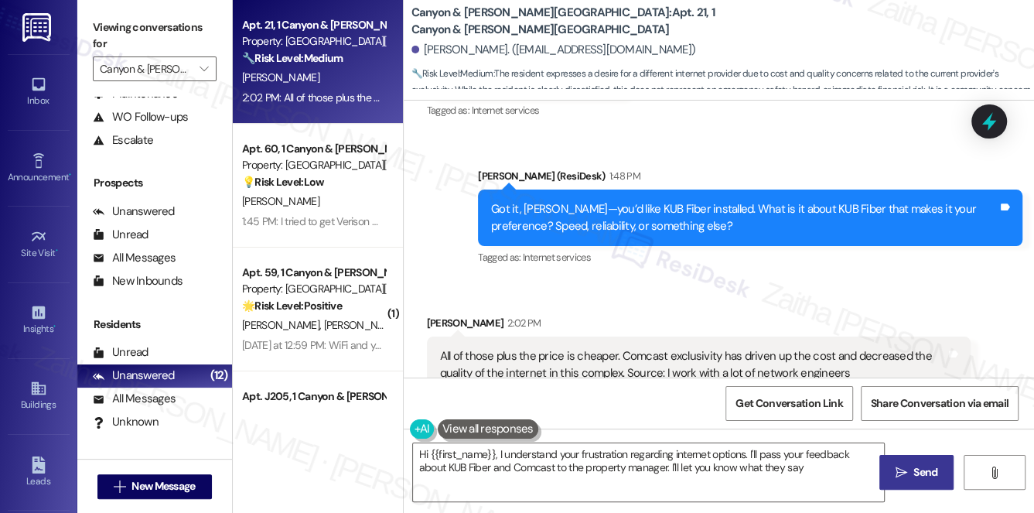
type textarea "Hi {{first_name}}, I understand your frustration regarding internet options. I'…"
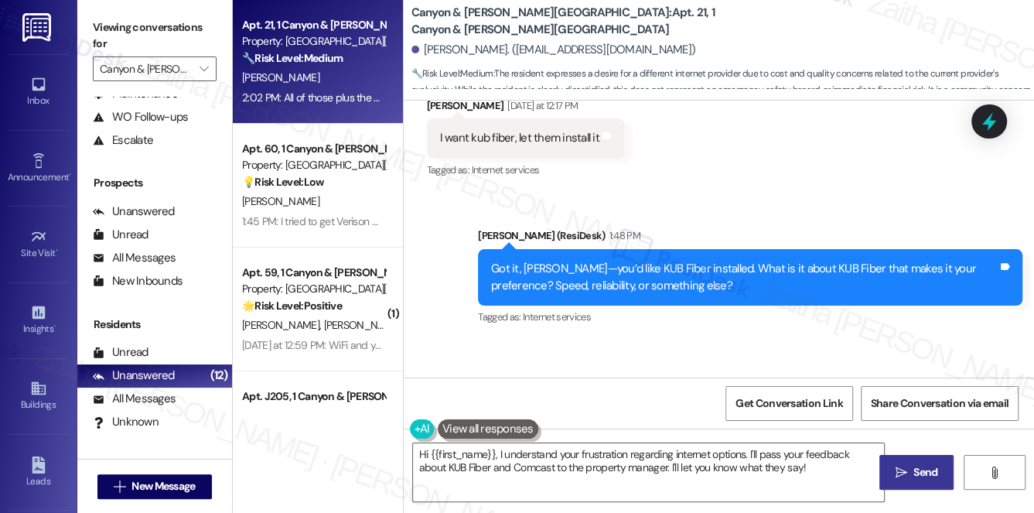
scroll to position [2891, 0]
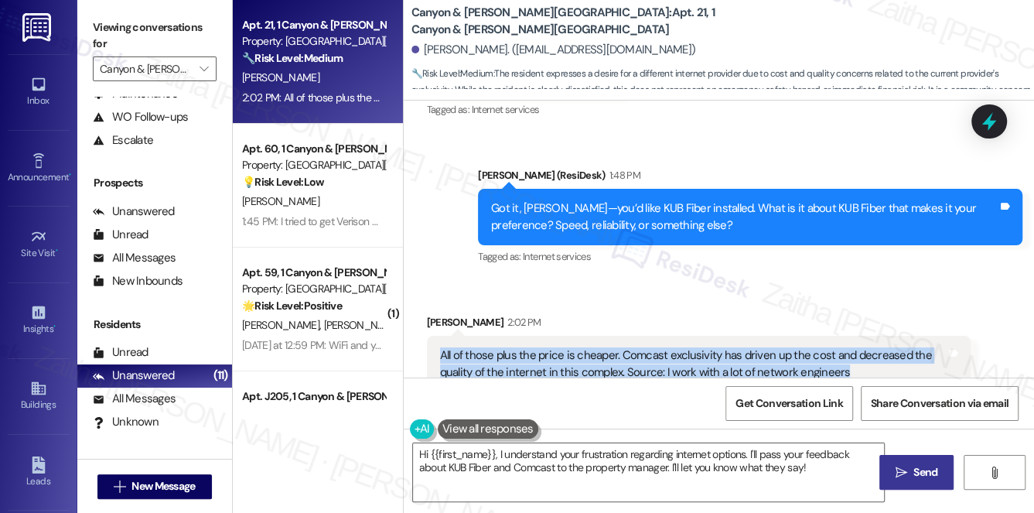
drag, startPoint x: 439, startPoint y: 303, endPoint x: 846, endPoint y: 328, distance: 407.8
click at [846, 347] on div "All of those plus the price is cheaper. Comcast exclusivity has driven up the c…" at bounding box center [693, 363] width 507 height 33
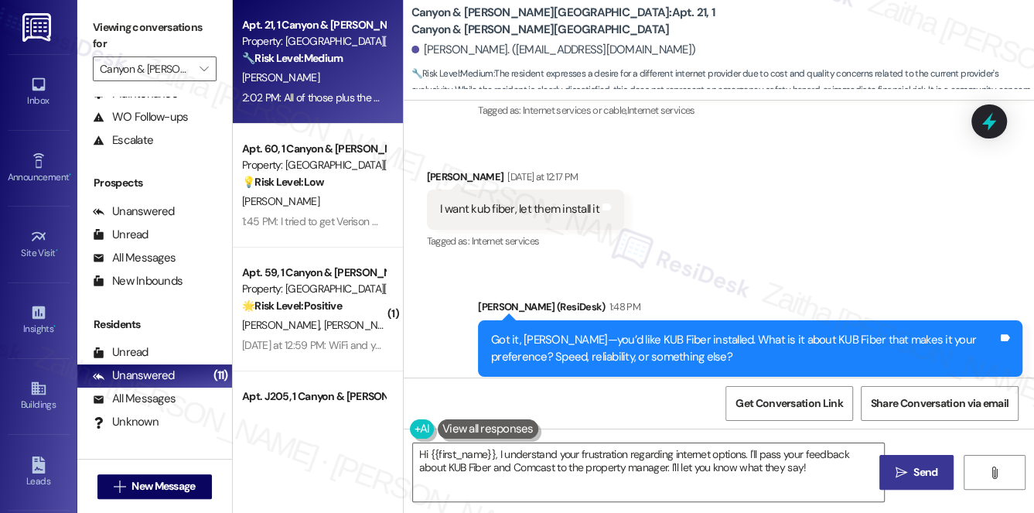
scroll to position [2751, 0]
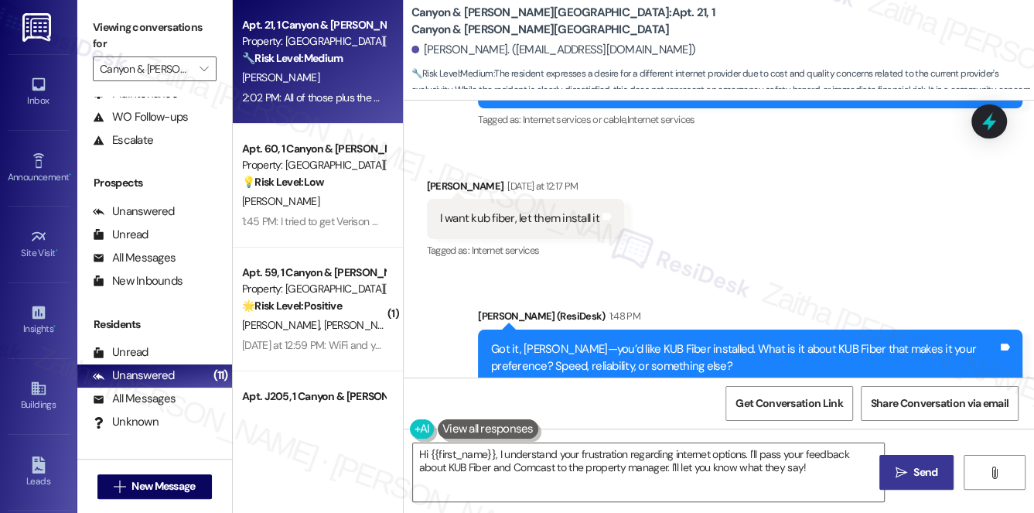
click at [721, 221] on div "Received via SMS Jack Adamson Yesterday at 12:17 PM I want kub fiber, let them …" at bounding box center [719, 208] width 631 height 131
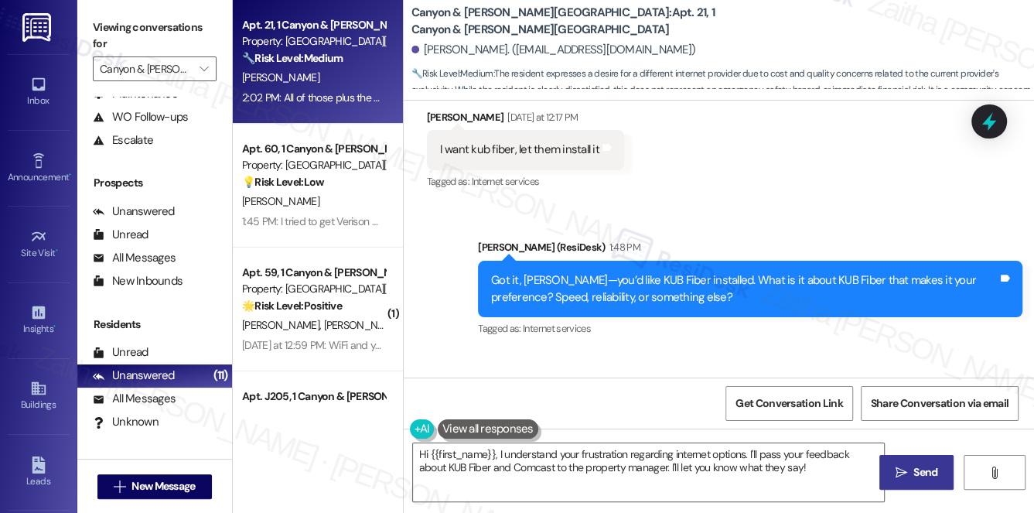
scroll to position [2680, 0]
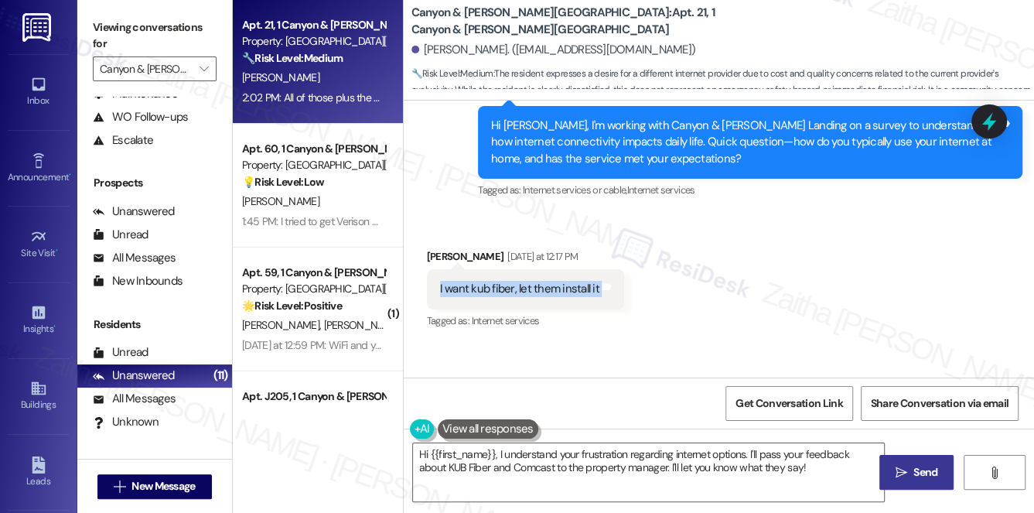
drag, startPoint x: 437, startPoint y: 238, endPoint x: 624, endPoint y: 241, distance: 187.3
click at [624, 241] on div "Received via SMS Jack Adamson Yesterday at 12:17 PM I want kub fiber, let them …" at bounding box center [526, 291] width 221 height 108
click at [716, 254] on div "Received via SMS Jack Adamson Yesterday at 12:17 PM I want kub fiber, let them …" at bounding box center [719, 279] width 631 height 131
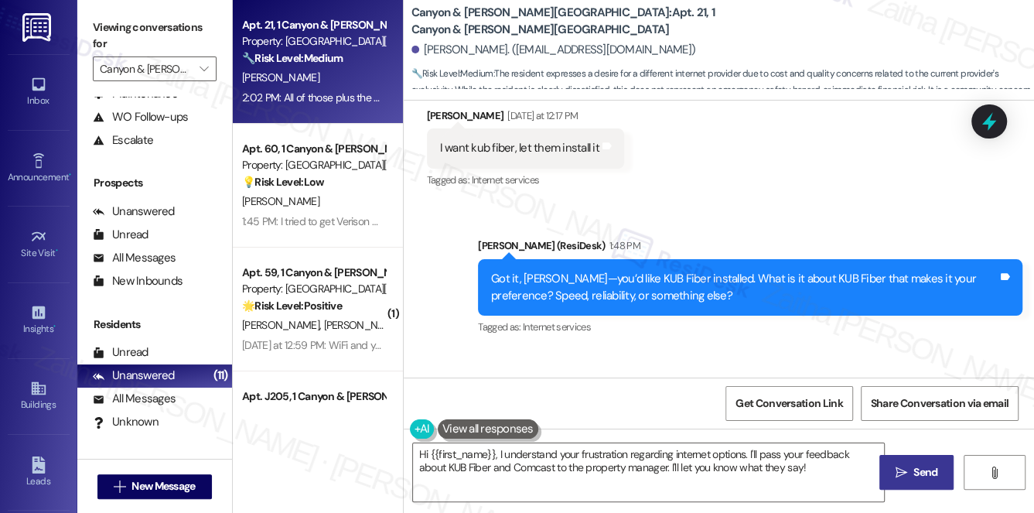
scroll to position [2891, 0]
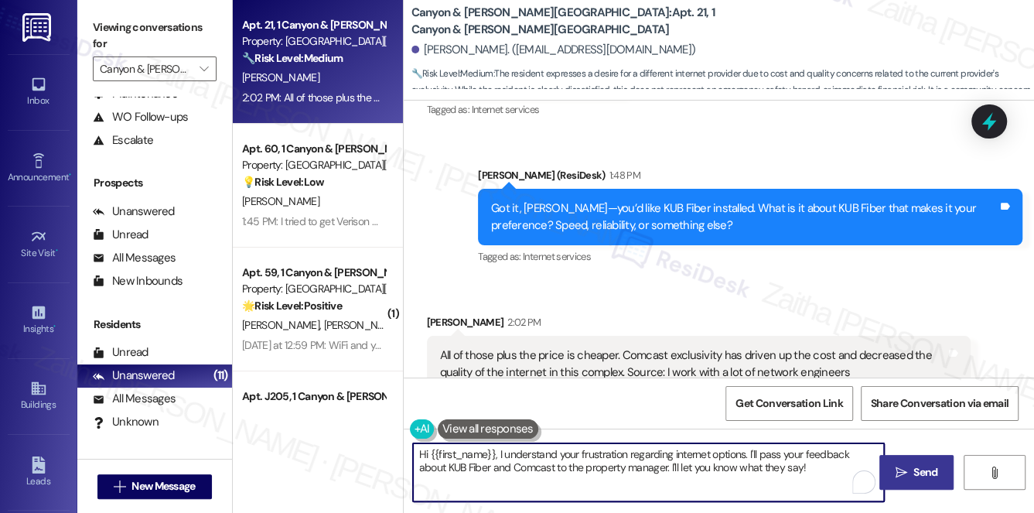
drag, startPoint x: 418, startPoint y: 454, endPoint x: 813, endPoint y: 480, distance: 396.2
click at [813, 480] on textarea "Hi {{first_name}}, I understand your frustration regarding internet options. I'…" at bounding box center [649, 472] width 472 height 58
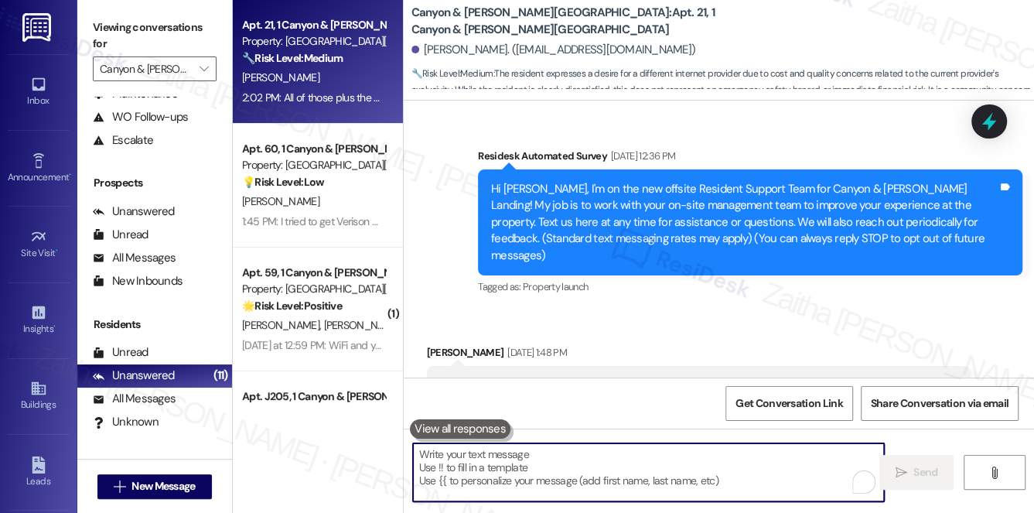
scroll to position [2891, 0]
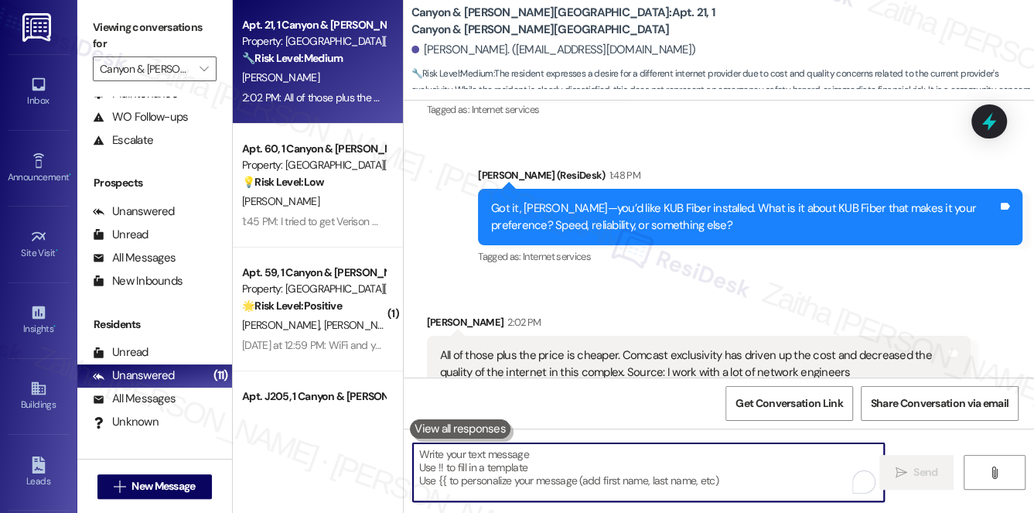
paste textarea "Thanks for sharing—I’ll note your feedback about cost, Comcast’s exclusivity, a…"
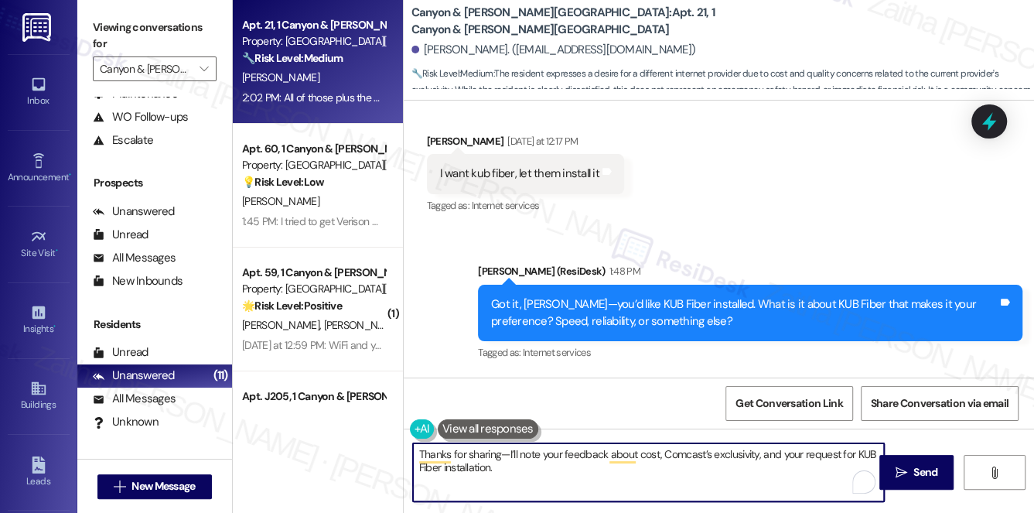
scroll to position [2821, 0]
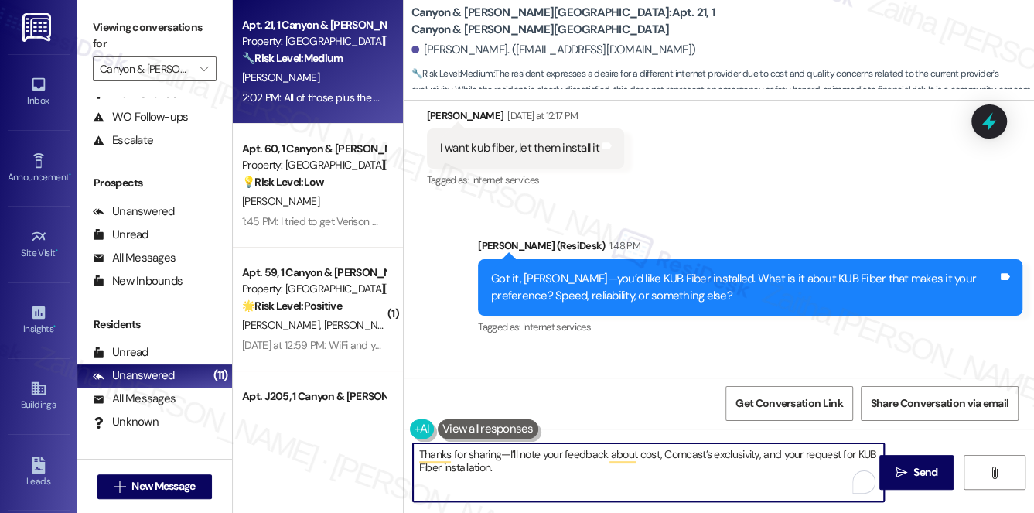
paste textarea "Is there anything else about your connectivity you'd like to add?"
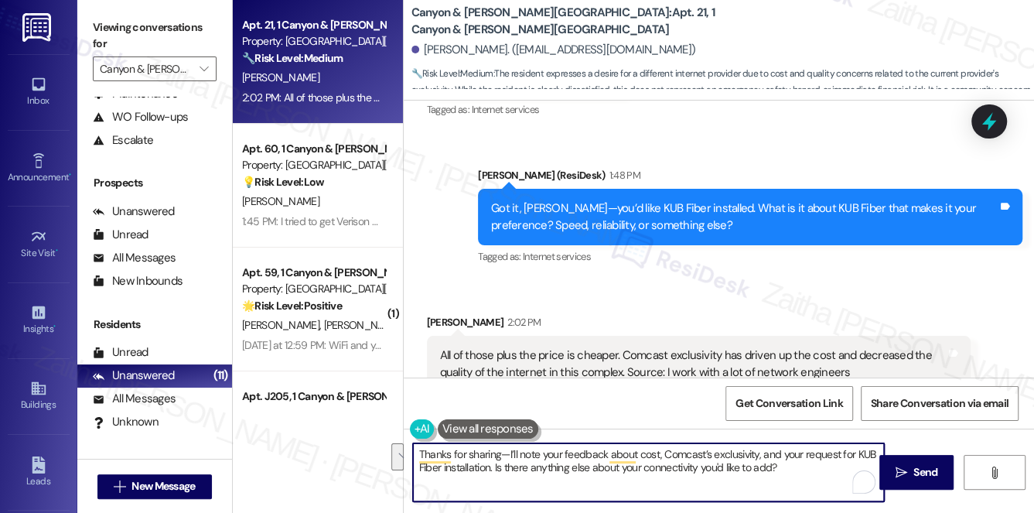
drag, startPoint x: 420, startPoint y: 451, endPoint x: 491, endPoint y: 468, distance: 73.2
click at [491, 468] on textarea "Thanks for sharing—I’ll note your feedback about cost, Comcast’s exclusivity, a…" at bounding box center [649, 472] width 472 height 58
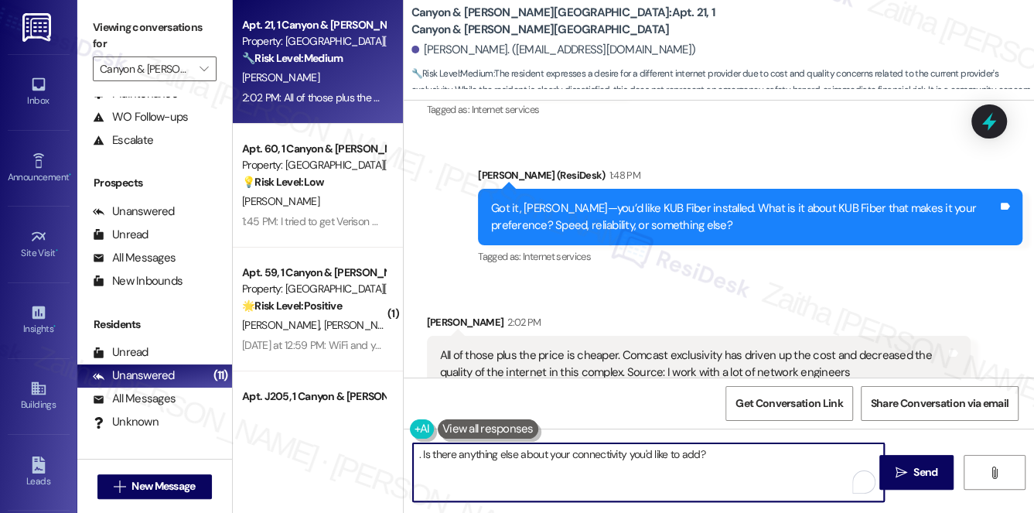
paste textarea "thanks for the detailed feedback! With your networking background, your perspec…"
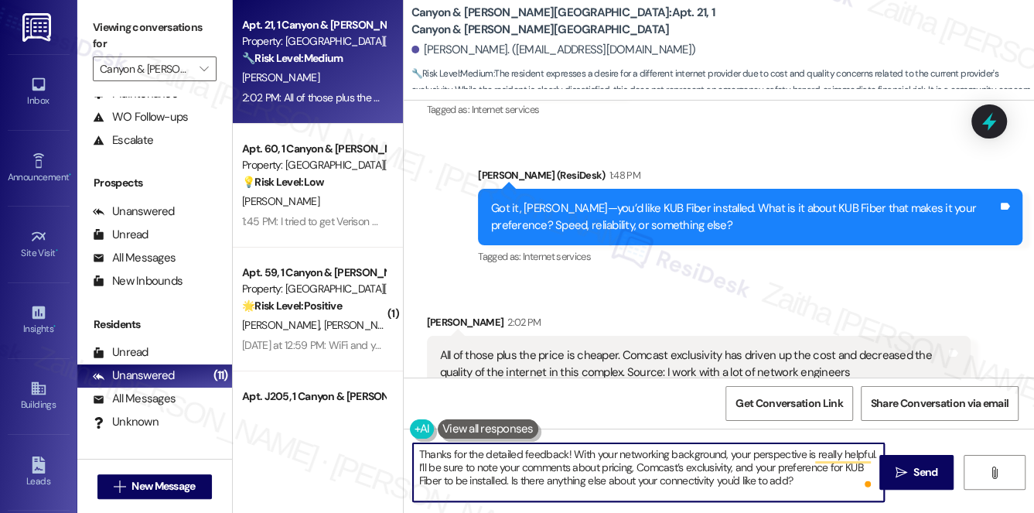
click at [804, 474] on textarea "Thanks for the detailed feedback! With your networking background, your perspec…" at bounding box center [649, 472] width 472 height 58
type textarea "Thanks for the detailed feedback! With your networking background, your perspec…"
click at [914, 473] on span "Send" at bounding box center [926, 472] width 24 height 16
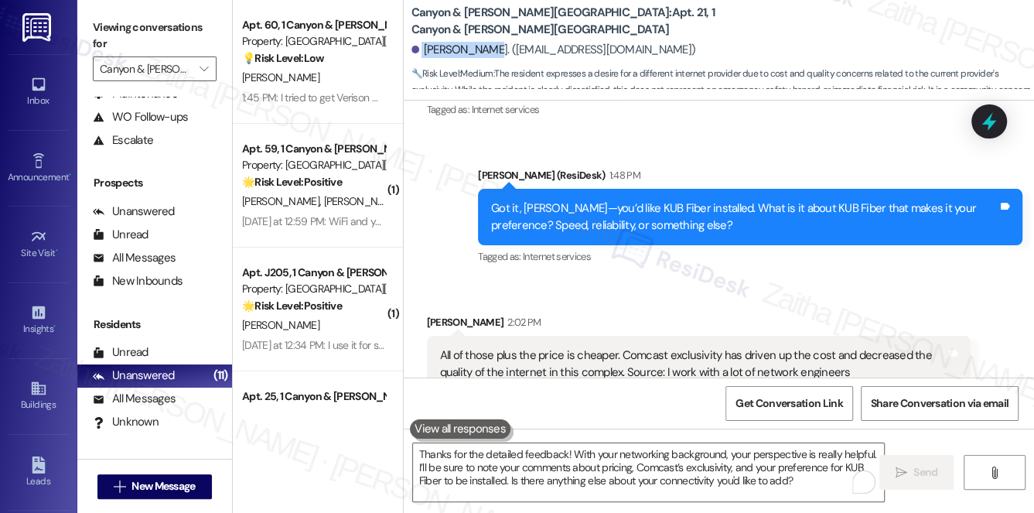
drag, startPoint x: 419, startPoint y: 48, endPoint x: 493, endPoint y: 46, distance: 73.5
click at [493, 46] on div "[PERSON_NAME]. ([EMAIL_ADDRESS][DOMAIN_NAME])" at bounding box center [554, 50] width 285 height 16
copy div "[PERSON_NAME]"
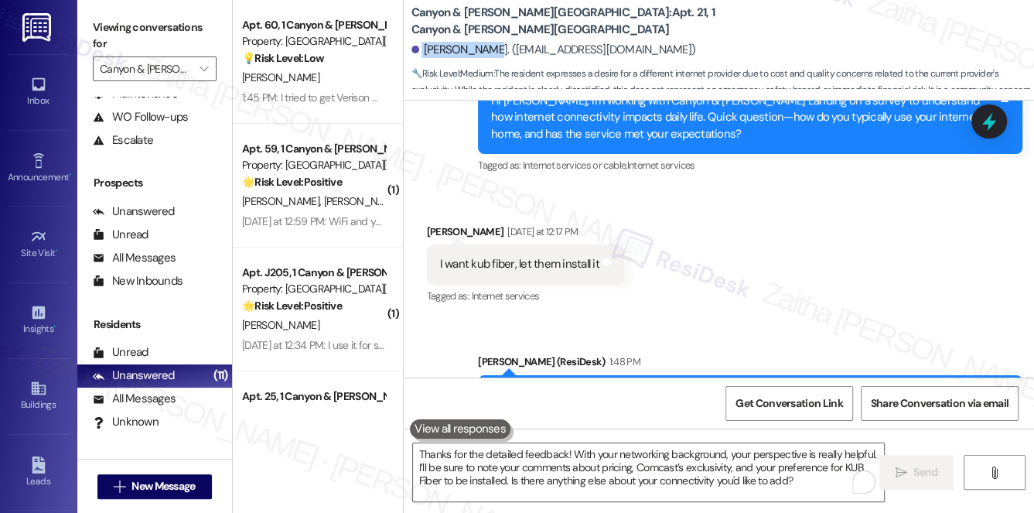
scroll to position [2680, 0]
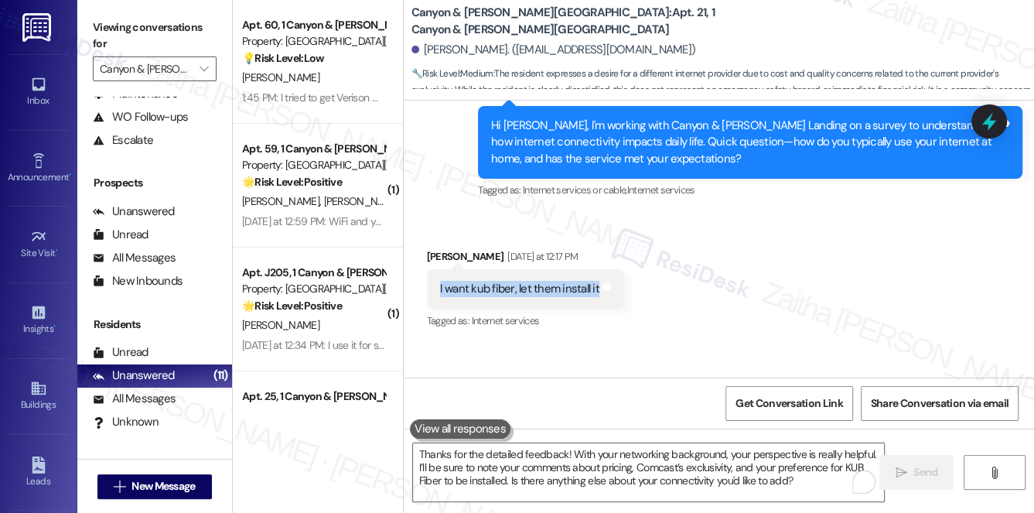
drag, startPoint x: 436, startPoint y: 235, endPoint x: 594, endPoint y: 243, distance: 158.0
click at [594, 269] on div "I want kub fiber, let them install it Tags and notes" at bounding box center [525, 288] width 197 height 39
copy div "I want kub fiber, let them install it"
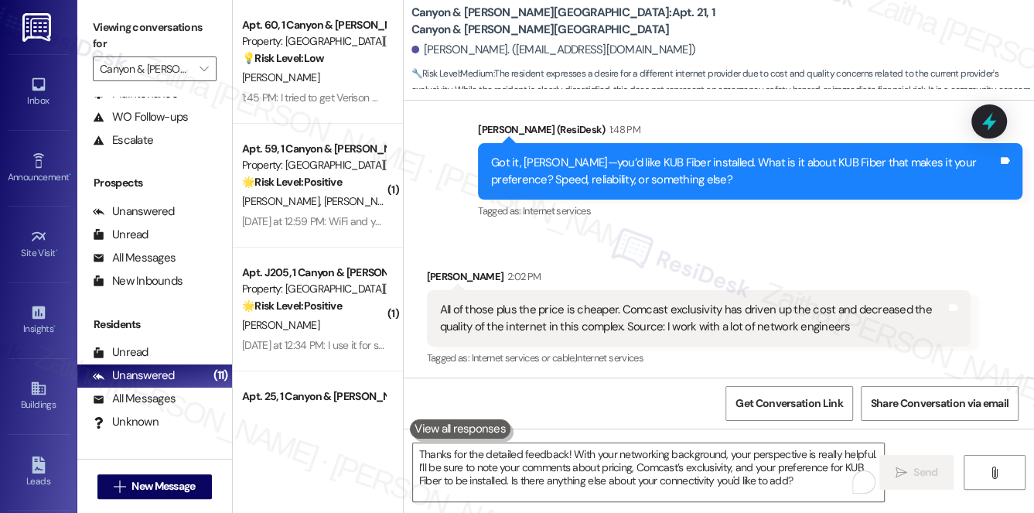
scroll to position [3032, 0]
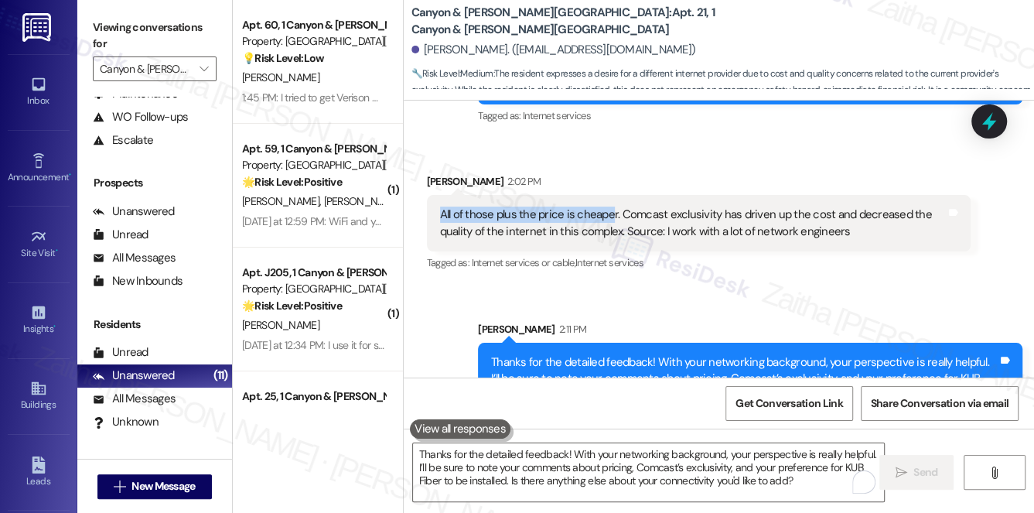
drag, startPoint x: 434, startPoint y: 159, endPoint x: 609, endPoint y: 173, distance: 175.4
click at [609, 195] on div "All of those plus the price is cheaper. Comcast exclusivity has driven up the c…" at bounding box center [699, 223] width 545 height 56
click at [664, 173] on div "Jack Adamson 2:02 PM" at bounding box center [699, 184] width 545 height 22
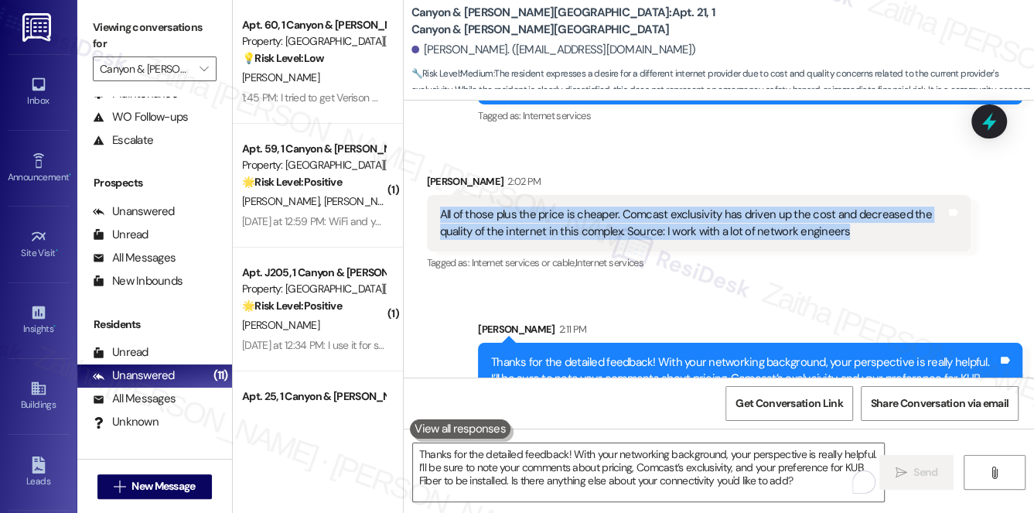
drag, startPoint x: 437, startPoint y: 161, endPoint x: 853, endPoint y: 183, distance: 416.1
click at [853, 207] on div "All of those plus the price is cheaper. Comcast exclusivity has driven up the c…" at bounding box center [694, 223] width 510 height 33
copy div "All of those plus the price is cheaper. Comcast exclusivity has driven up the c…"
click at [797, 403] on span "Get Conversation Link" at bounding box center [789, 403] width 107 height 16
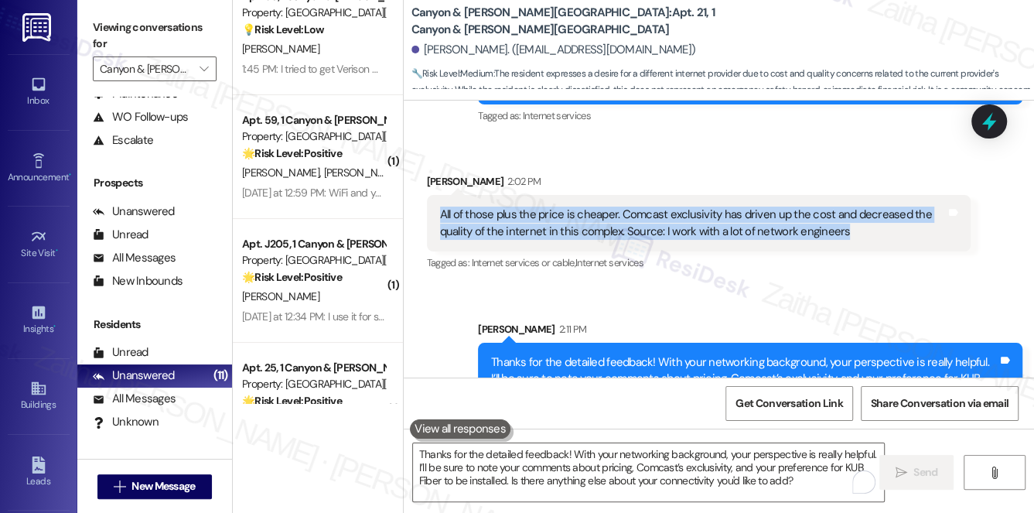
scroll to position [0, 0]
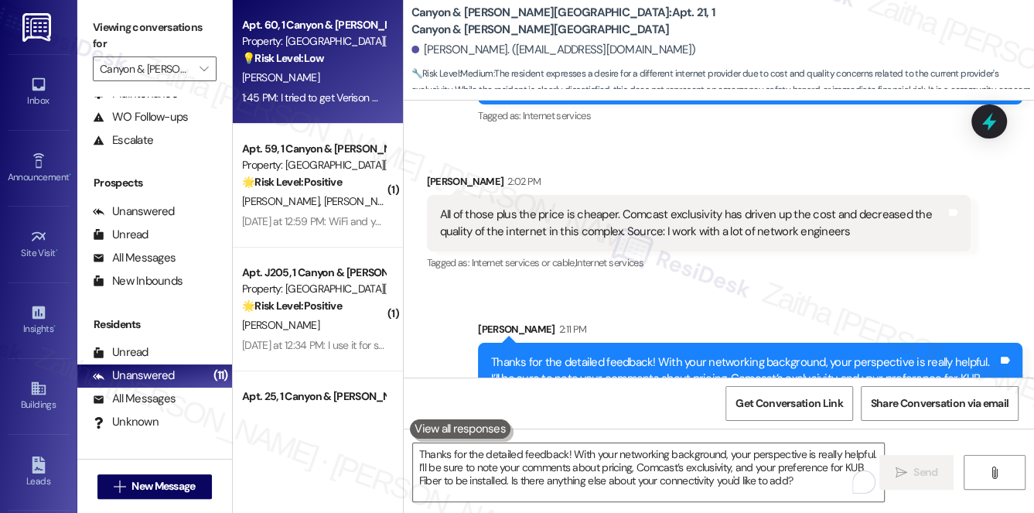
click at [368, 78] on div "D. Rhea" at bounding box center [314, 77] width 146 height 19
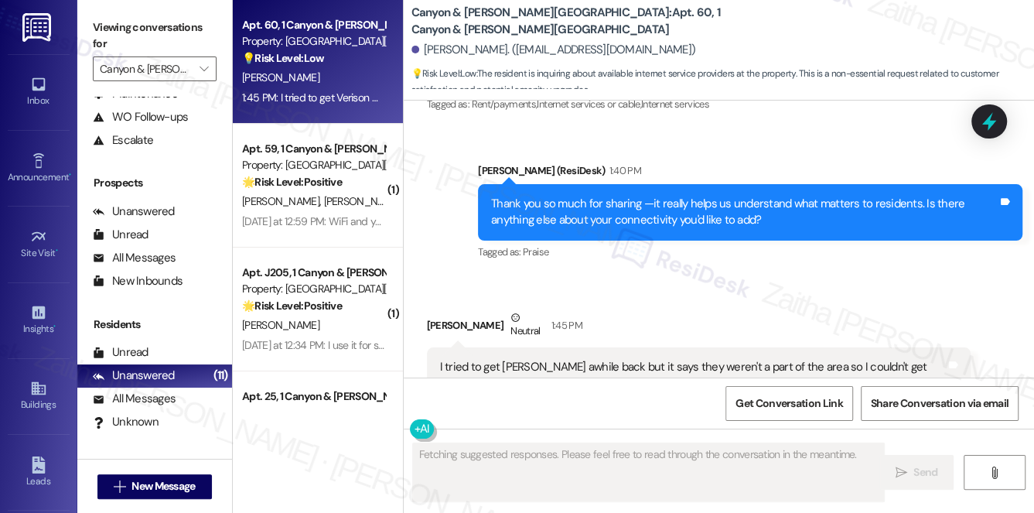
scroll to position [1657, 0]
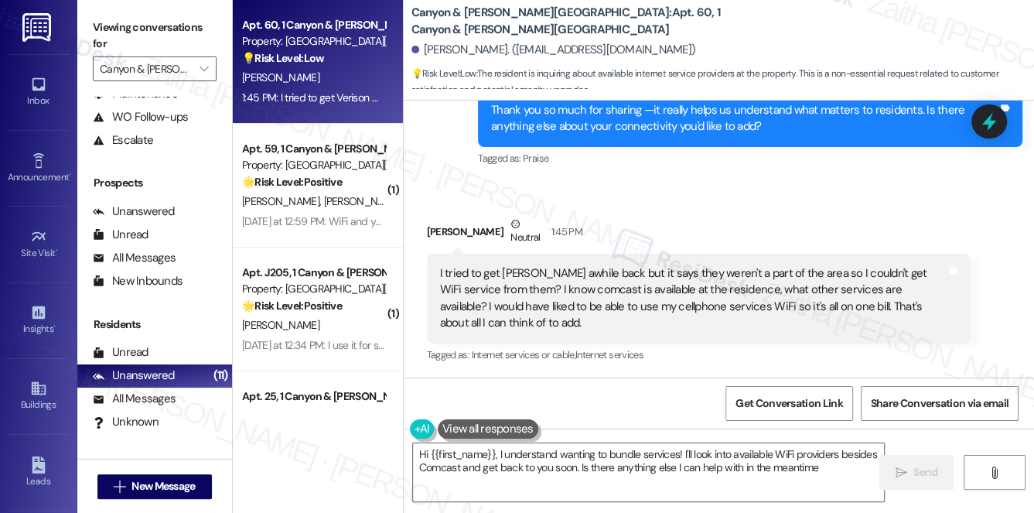
type textarea "Hi {{first_name}}, I understand wanting to bundle services! I'll look into avai…"
drag, startPoint x: 436, startPoint y: 271, endPoint x: 559, endPoint y: 268, distance: 123.0
click at [559, 268] on div "I tried to get Verison WiFi awhile back but it says they weren't a part of the …" at bounding box center [699, 299] width 545 height 90
copy div "I tried to get Verison WiFi"
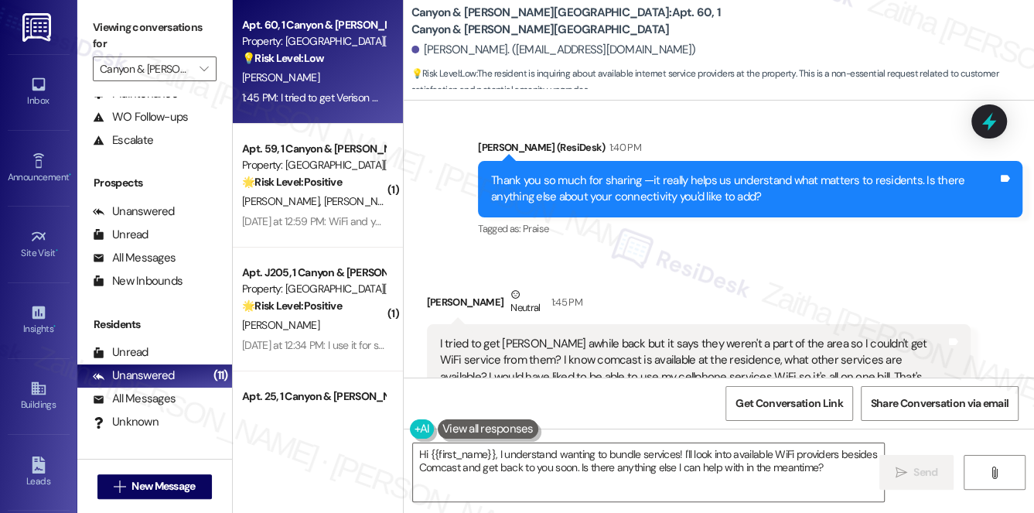
click at [696, 265] on div "Received via SMS Daniel Rhea Neutral 1:45 PM I tried to get Verison WiFi awhile…" at bounding box center [719, 349] width 631 height 197
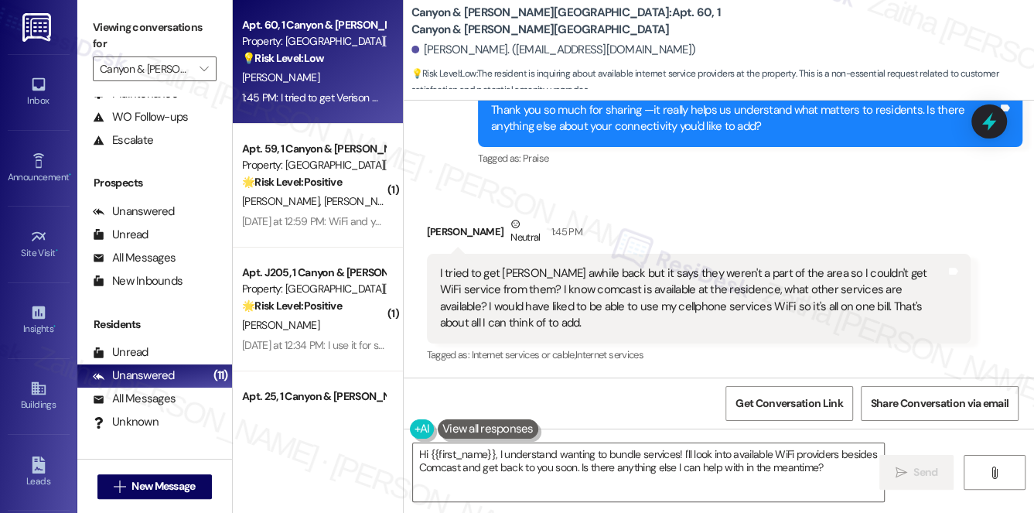
scroll to position [1658, 0]
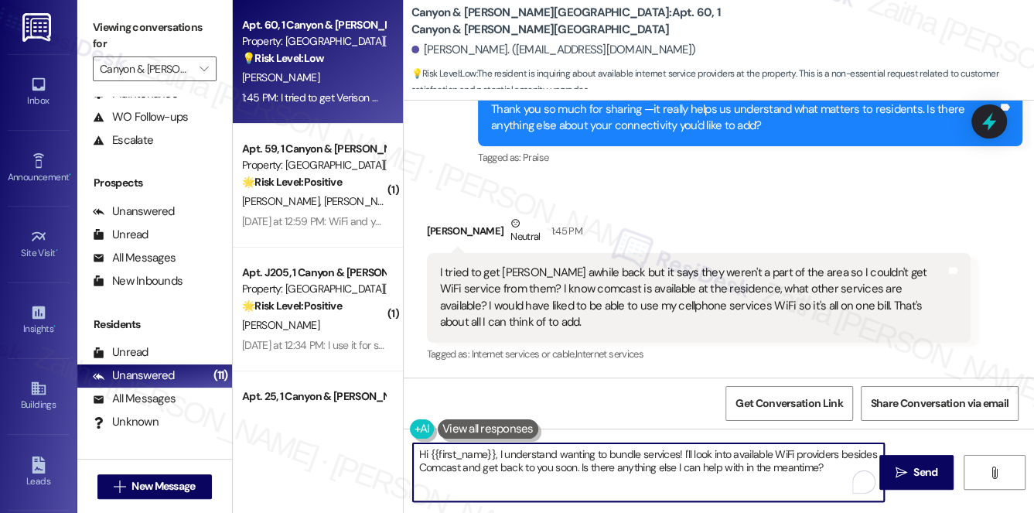
drag, startPoint x: 421, startPoint y: 454, endPoint x: 835, endPoint y: 480, distance: 414.8
click at [847, 484] on textarea "Hi {{first_name}}, I understand wanting to bundle services! I'll look into avai…" at bounding box center [649, 472] width 472 height 58
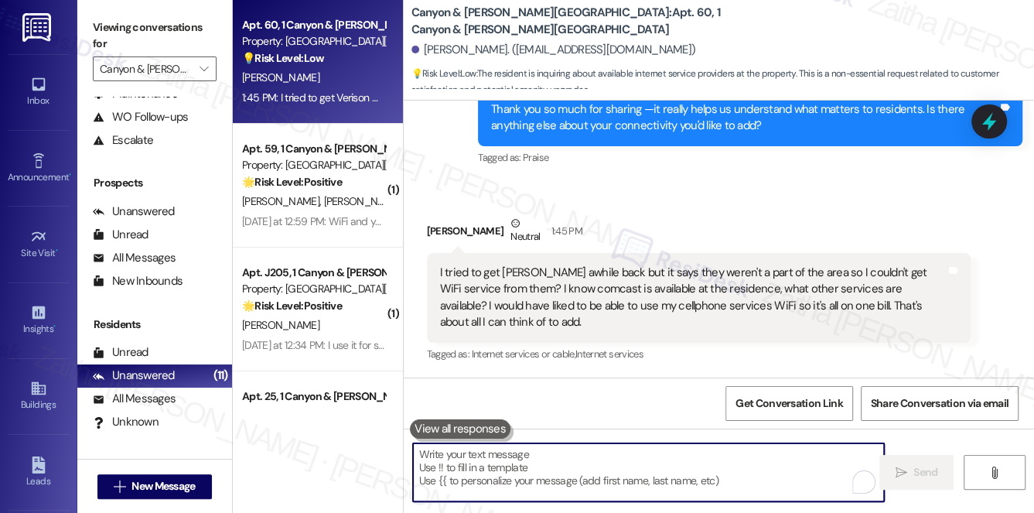
paste textarea "thanks for the detailed feedback! I hear you on Verizon not being available, an…"
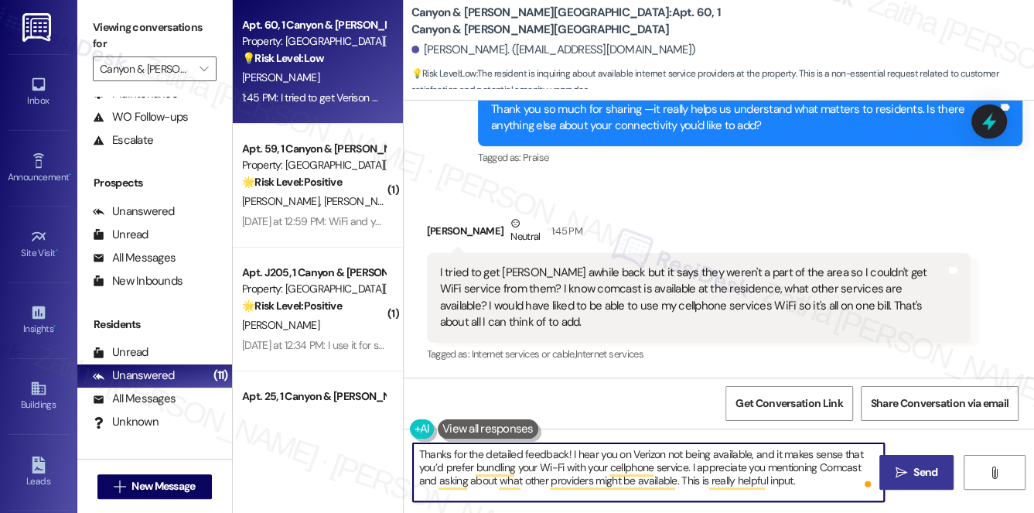
type textarea "Thanks for the detailed feedback! I hear you on Verizon not being available, an…"
drag, startPoint x: 916, startPoint y: 470, endPoint x: 906, endPoint y: 460, distance: 13.7
click at [916, 470] on span "Send" at bounding box center [926, 472] width 24 height 16
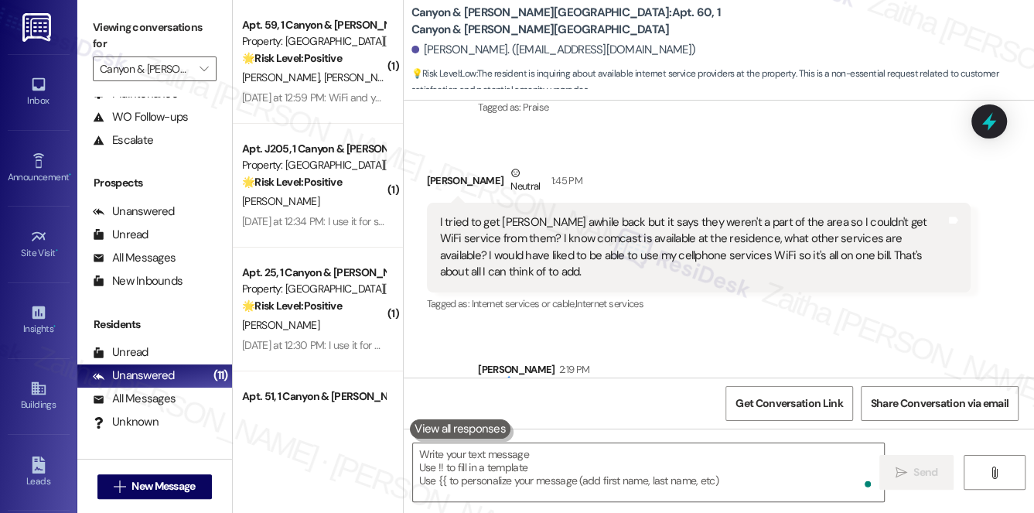
scroll to position [1799, 0]
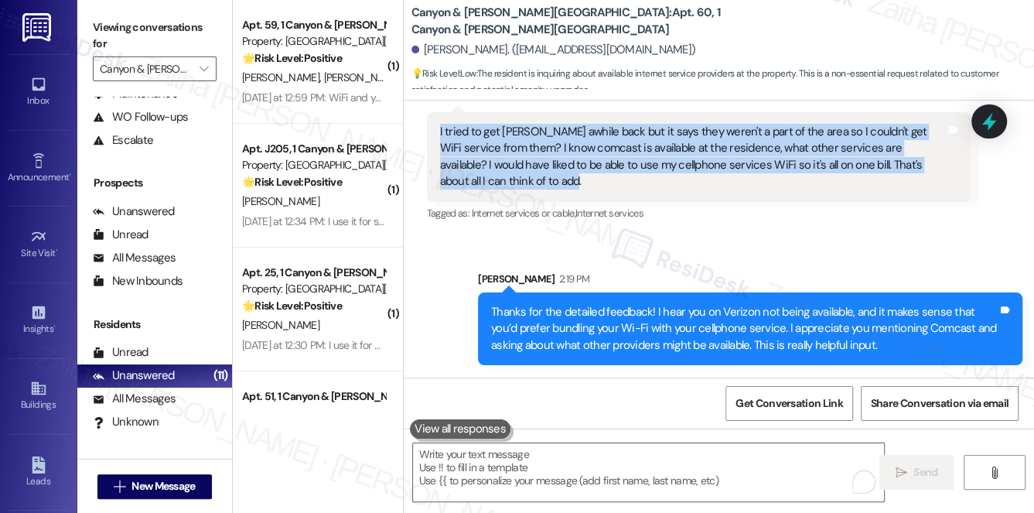
drag, startPoint x: 437, startPoint y: 128, endPoint x: 539, endPoint y: 186, distance: 117.1
click at [539, 186] on div "I tried to get Verison WiFi awhile back but it says they weren't a part of the …" at bounding box center [694, 157] width 510 height 67
copy div "I tried to get Verison WiFi awhile back but it says they weren't a part of the …"
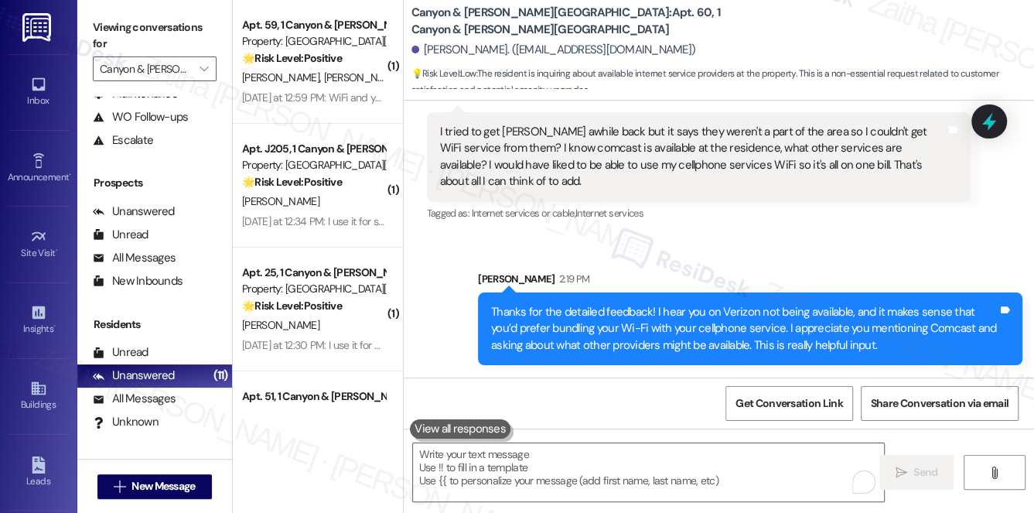
click at [789, 239] on div "Sent via SMS Sarah 2:19 PM Thanks for the detailed feedback! I hear you on Veri…" at bounding box center [719, 306] width 631 height 141
click at [998, 118] on icon at bounding box center [989, 121] width 26 height 26
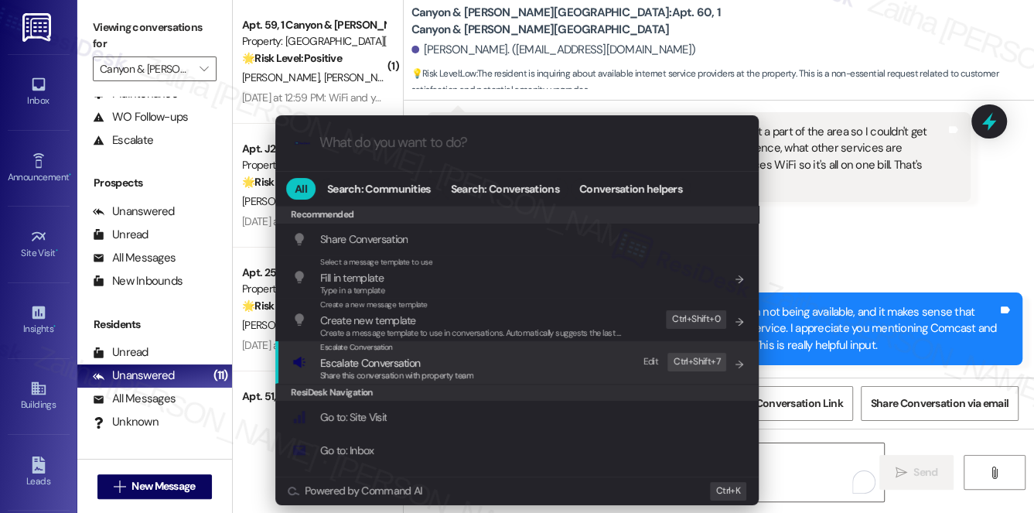
click at [396, 362] on span "Escalate Conversation" at bounding box center [370, 363] width 100 height 14
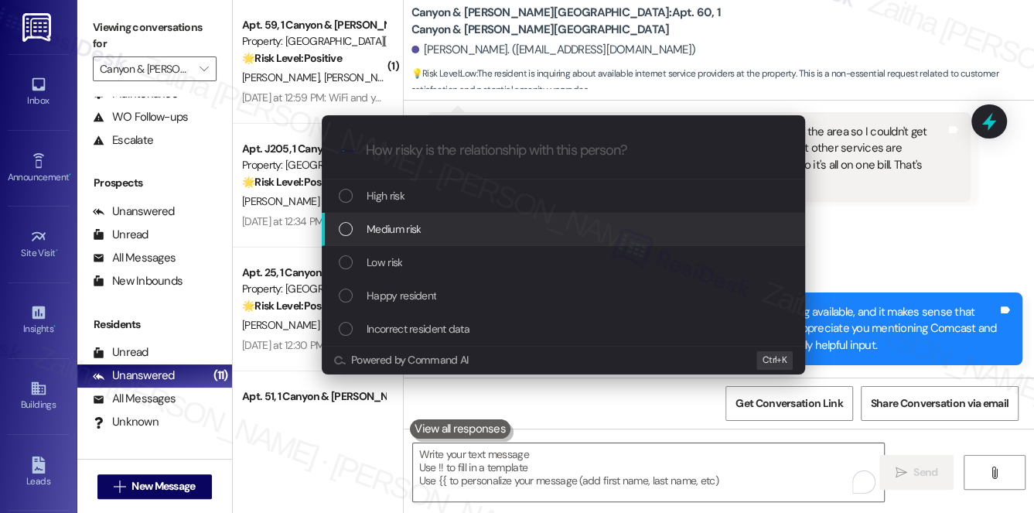
click at [423, 234] on div "Medium risk" at bounding box center [565, 229] width 453 height 17
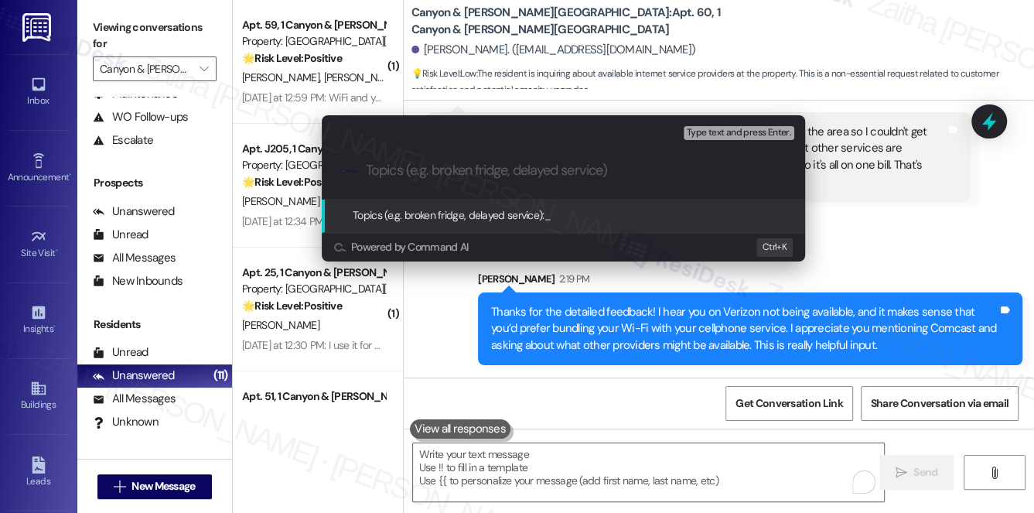
paste input "Resident Feedback: Internet Service Availability & Preferences"
type input "Resident Feedback: Internet Service Availability & Preferences"
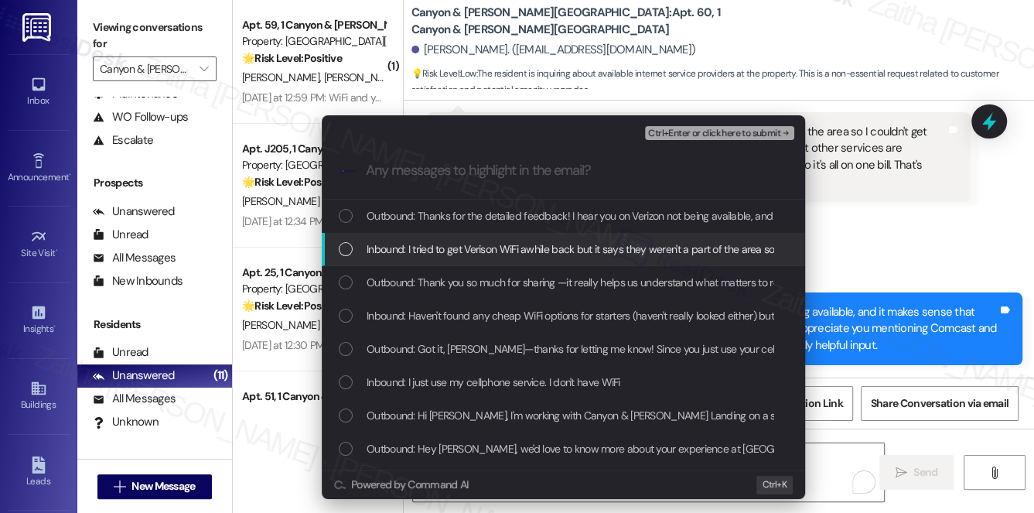
click at [343, 242] on div "List of options" at bounding box center [346, 249] width 14 height 14
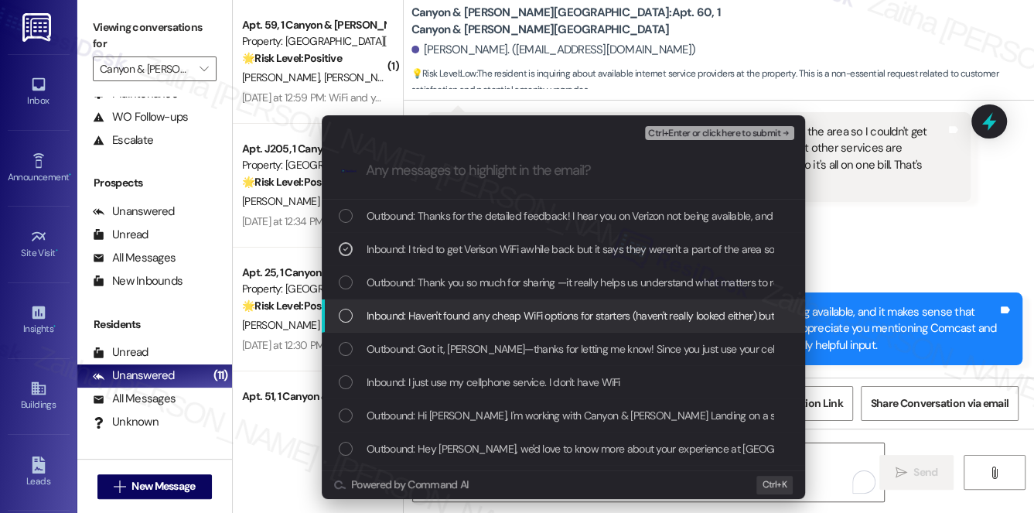
click at [359, 313] on div "Inbound: Haven't found any cheap WiFi options for starters (haven't really look…" at bounding box center [565, 315] width 453 height 17
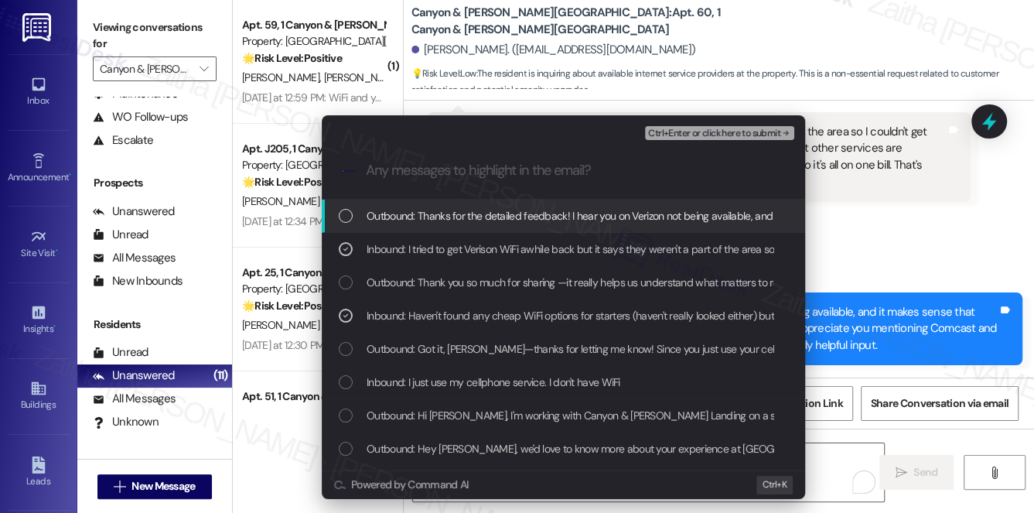
click at [684, 136] on span "Ctrl+Enter or click here to submit" at bounding box center [714, 133] width 132 height 11
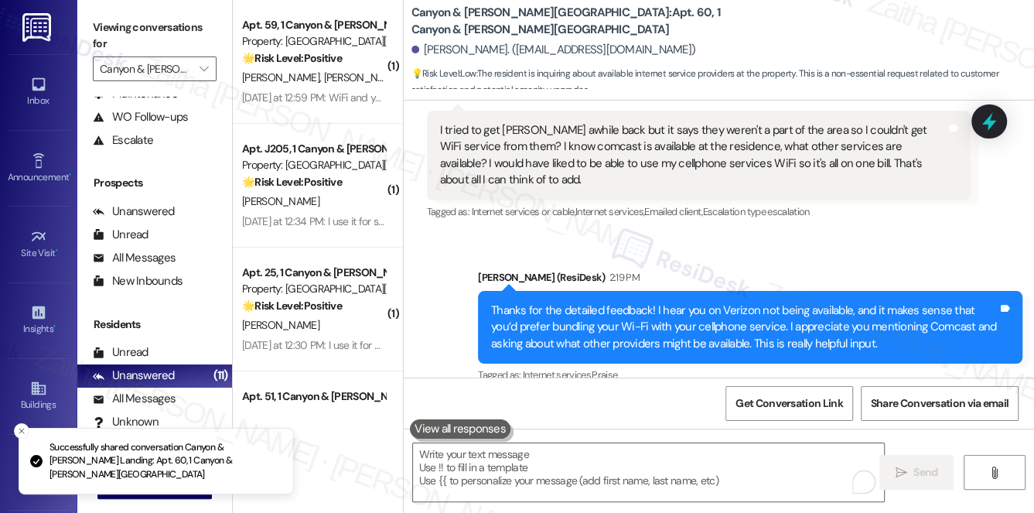
scroll to position [1821, 0]
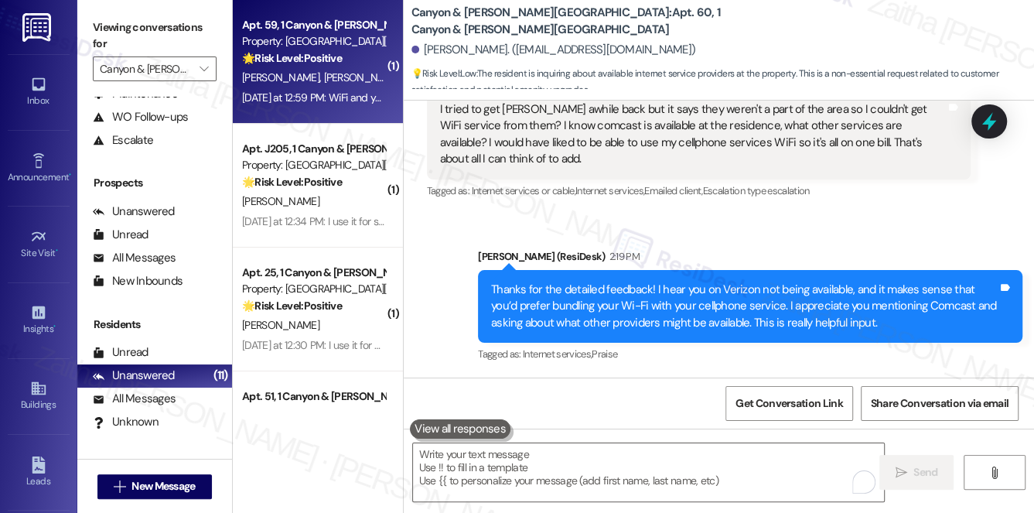
click at [342, 63] on strong "🌟 Risk Level: Positive" at bounding box center [292, 58] width 100 height 14
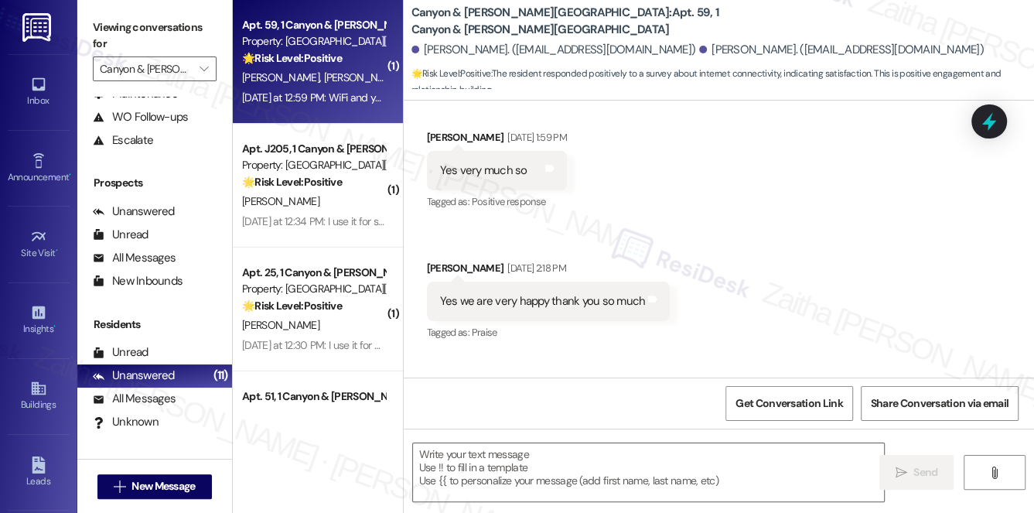
type textarea "Fetching suggested responses. Please feel free to read through the conversation…"
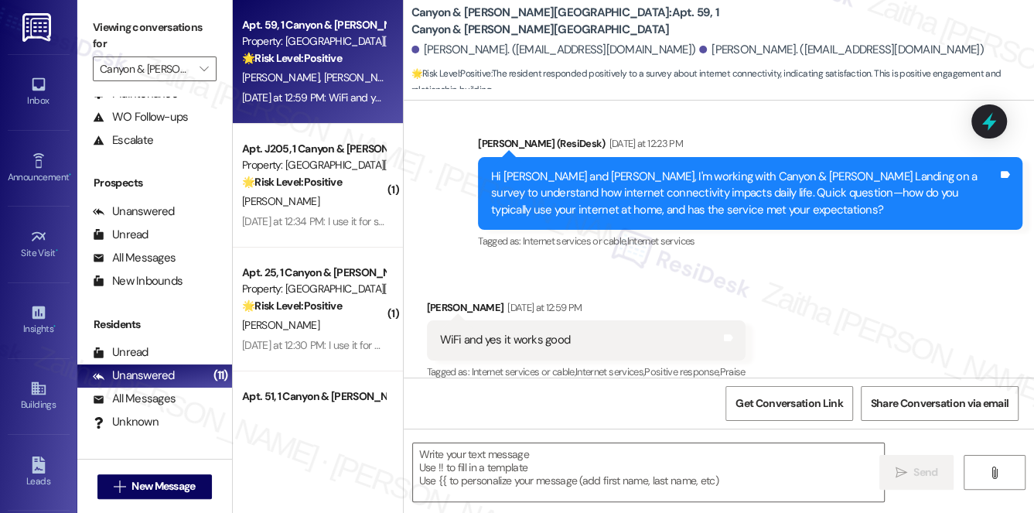
scroll to position [1036, 0]
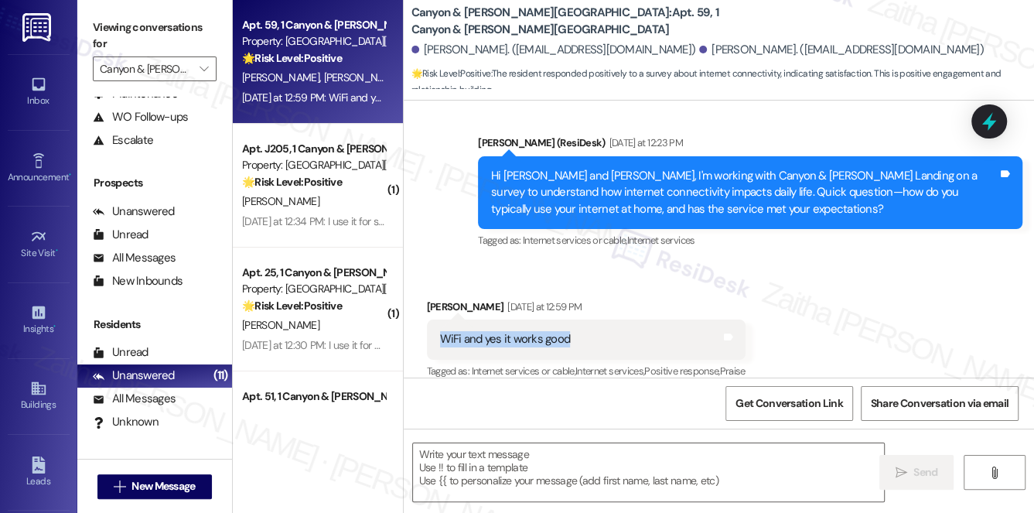
drag, startPoint x: 433, startPoint y: 318, endPoint x: 588, endPoint y: 323, distance: 155.6
click at [588, 323] on div "WiFi and yes it works good Tags and notes" at bounding box center [586, 339] width 319 height 39
copy div "WiFi and yes it works good"
click at [491, 464] on textarea at bounding box center [649, 472] width 472 height 58
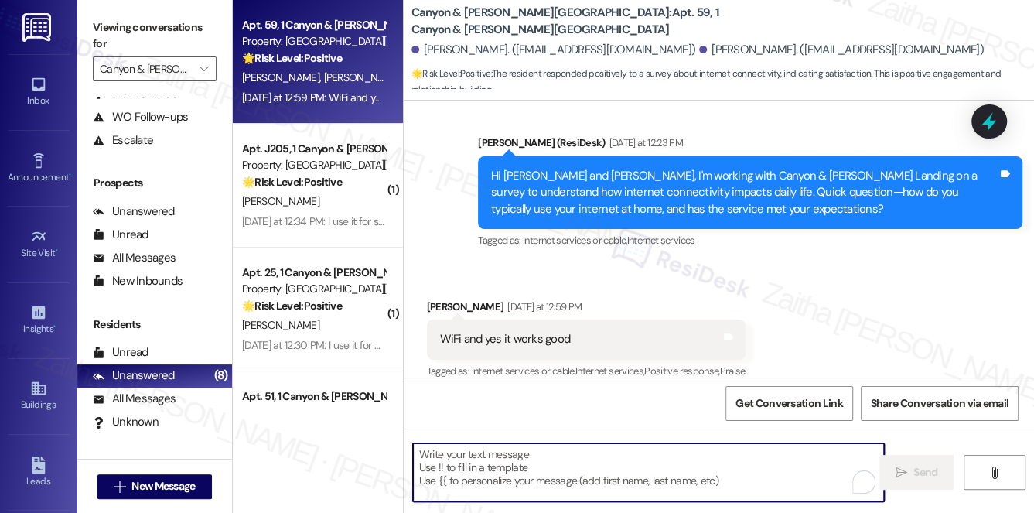
paste textarea "Glad to hear your Wi-Fi is working well, {{first_name}}. Is there anything that…"
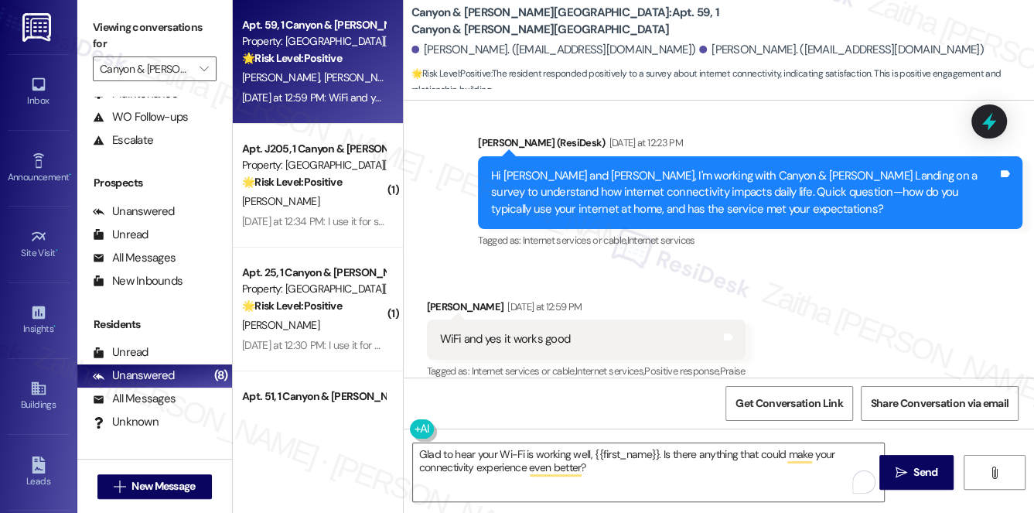
click at [433, 299] on div "Alicia Mcdonald Yesterday at 12:59 PM" at bounding box center [586, 310] width 319 height 22
copy div "Alicia"
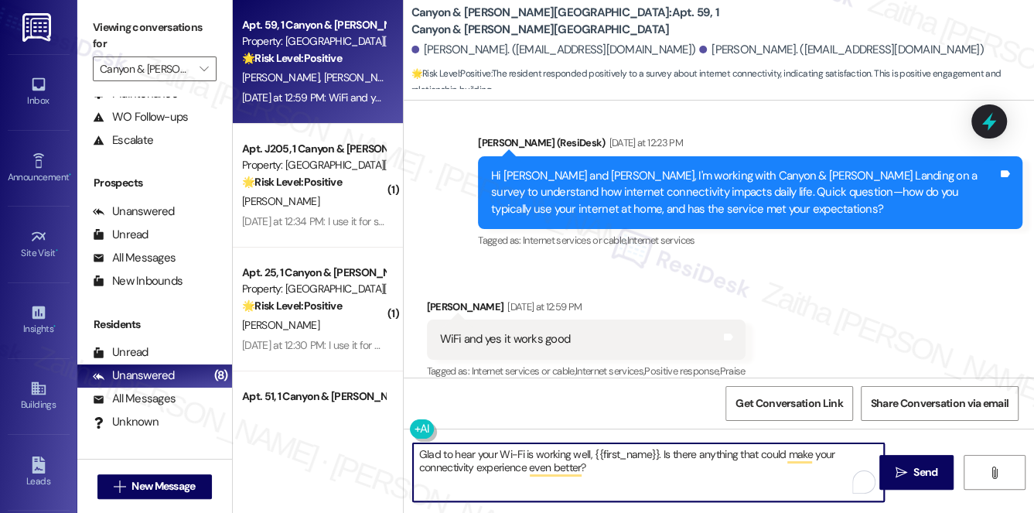
click at [621, 452] on textarea "Glad to hear your Wi-Fi is working well, {{first_name}}. Is there anything that…" at bounding box center [649, 472] width 472 height 58
paste textarea "Alicia"
type textarea "Glad to hear your Wi-Fi is working well, Alicia. Is there anything that could m…"
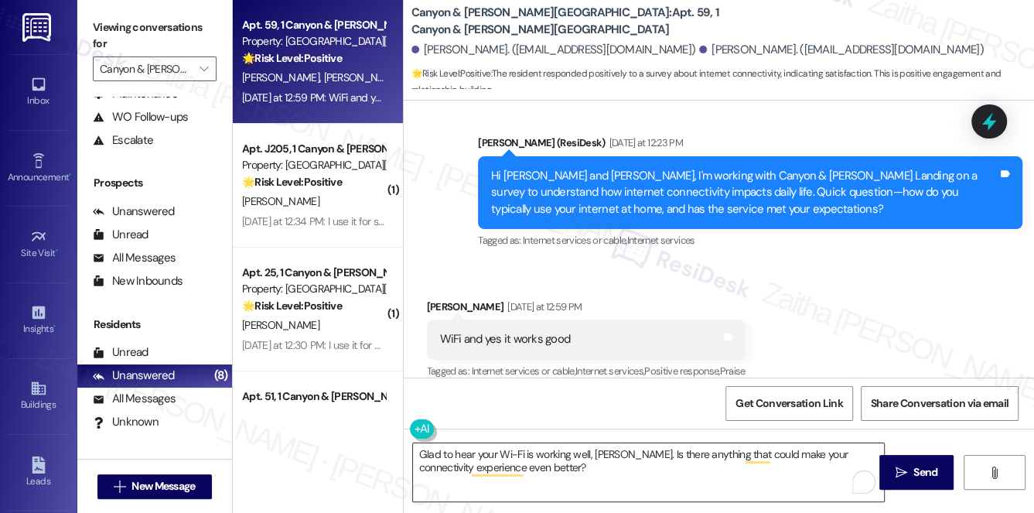
drag, startPoint x: 916, startPoint y: 465, endPoint x: 884, endPoint y: 449, distance: 36.3
click at [916, 465] on span "Send" at bounding box center [926, 472] width 24 height 16
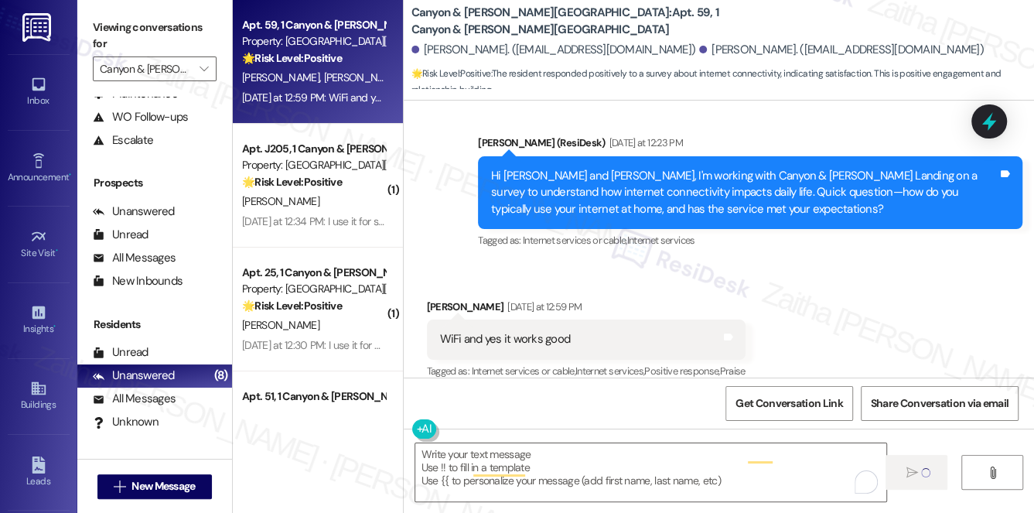
scroll to position [1035, 0]
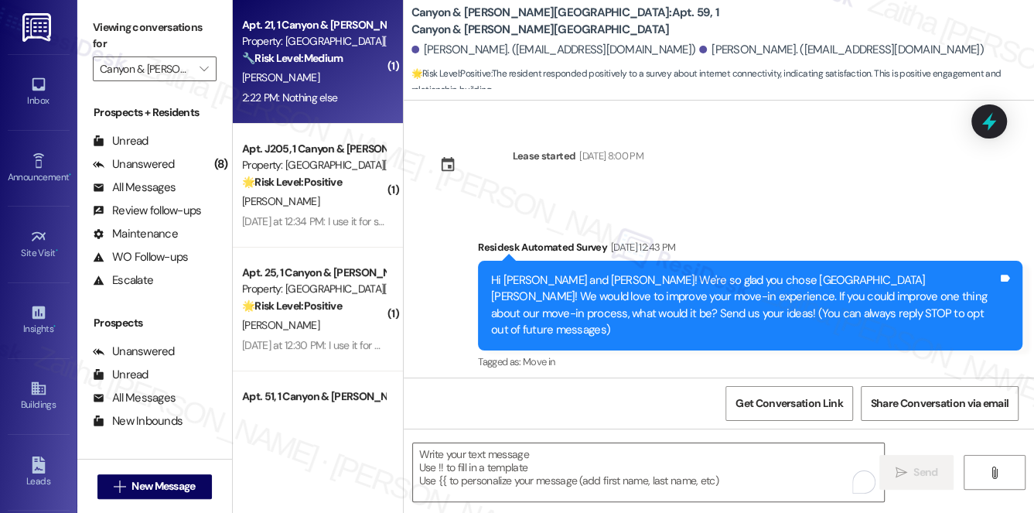
scroll to position [140, 0]
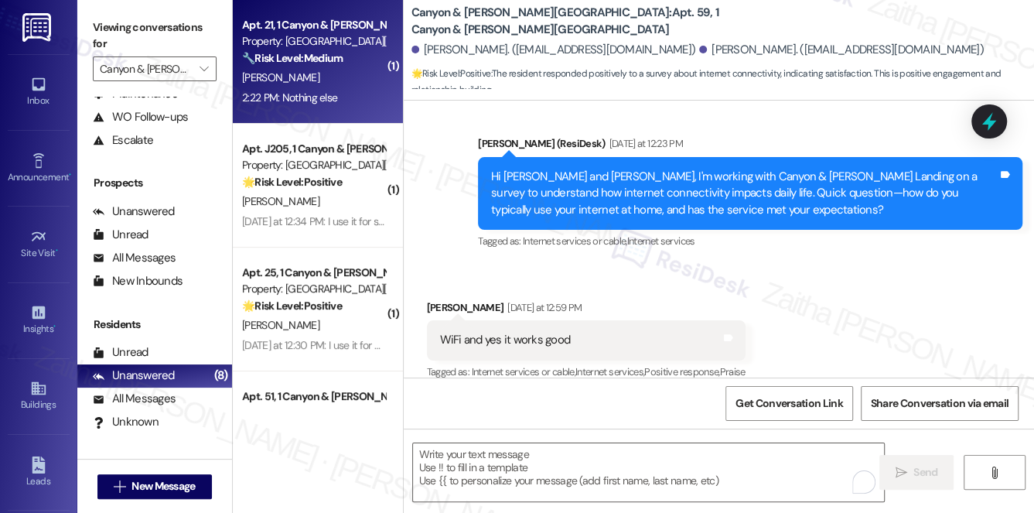
click at [344, 102] on div "2:22 PM: Nothing else 2:22 PM: Nothing else" at bounding box center [314, 97] width 146 height 19
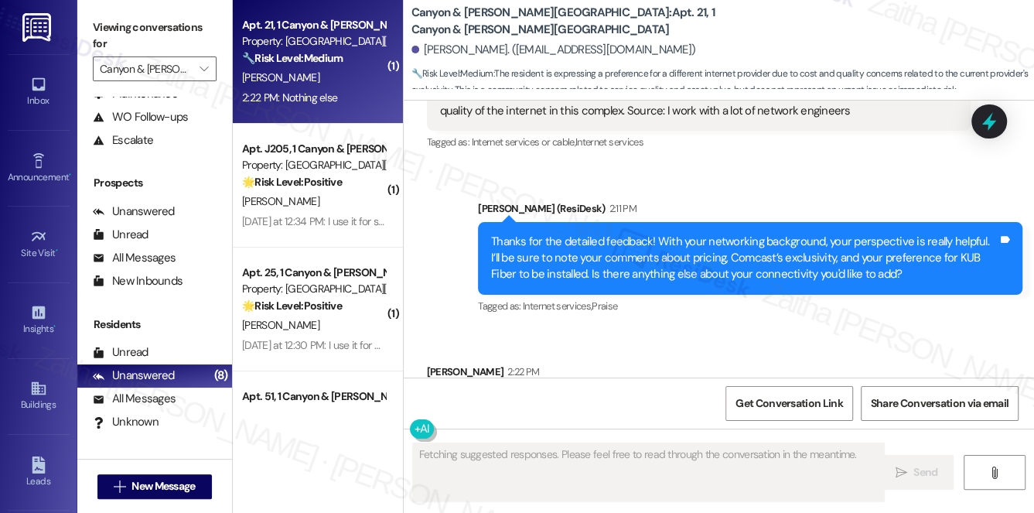
scroll to position [3162, 0]
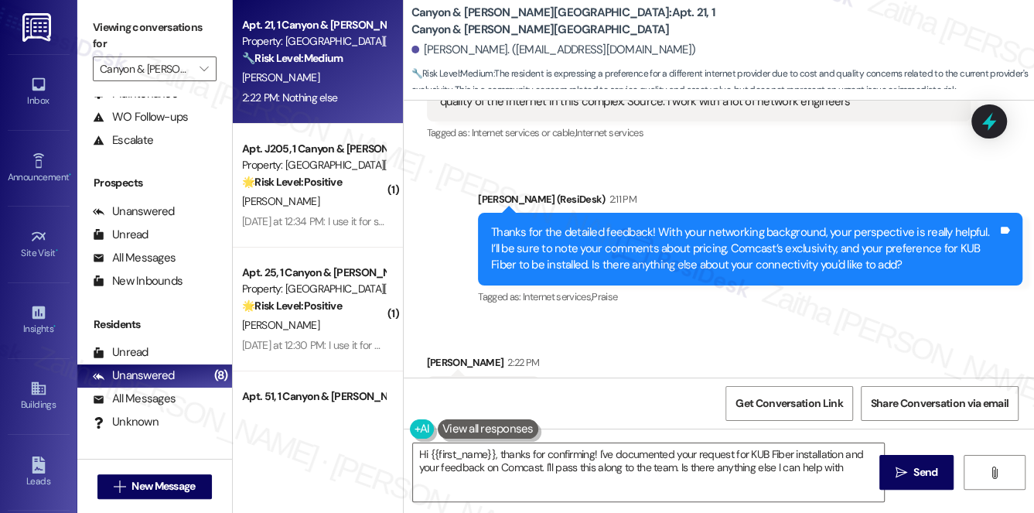
type textarea "Hi {{first_name}}, thanks for confirming! I've documented your request for KUB …"
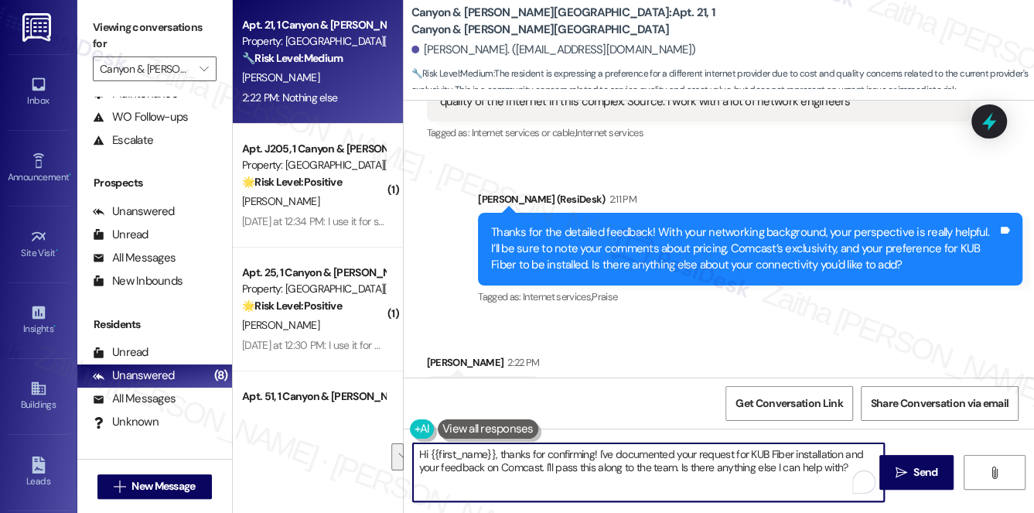
drag, startPoint x: 419, startPoint y: 456, endPoint x: 850, endPoint y: 462, distance: 431.8
click at [850, 462] on textarea "Hi {{first_name}}, thanks for confirming! I've documented your request for KUB …" at bounding box center [649, 472] width 472 height 58
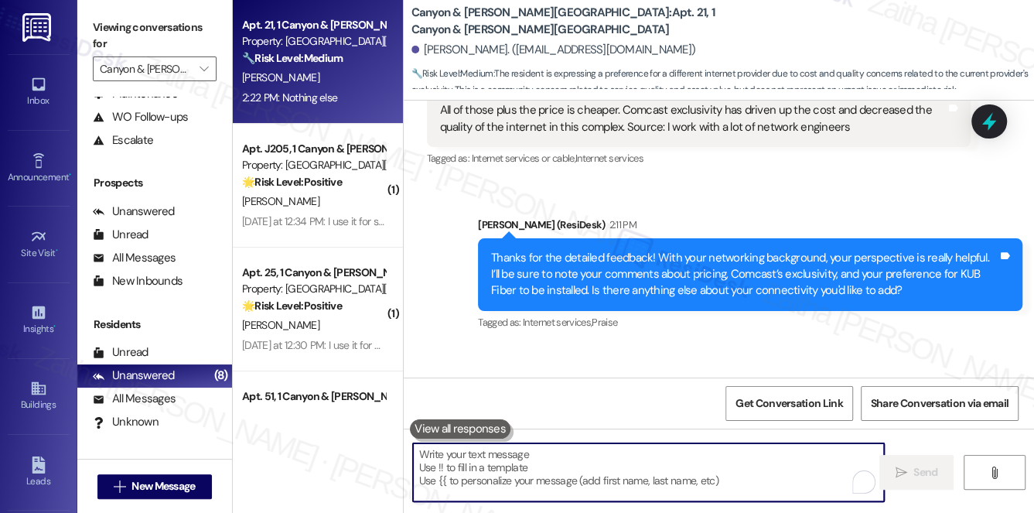
scroll to position [3163, 0]
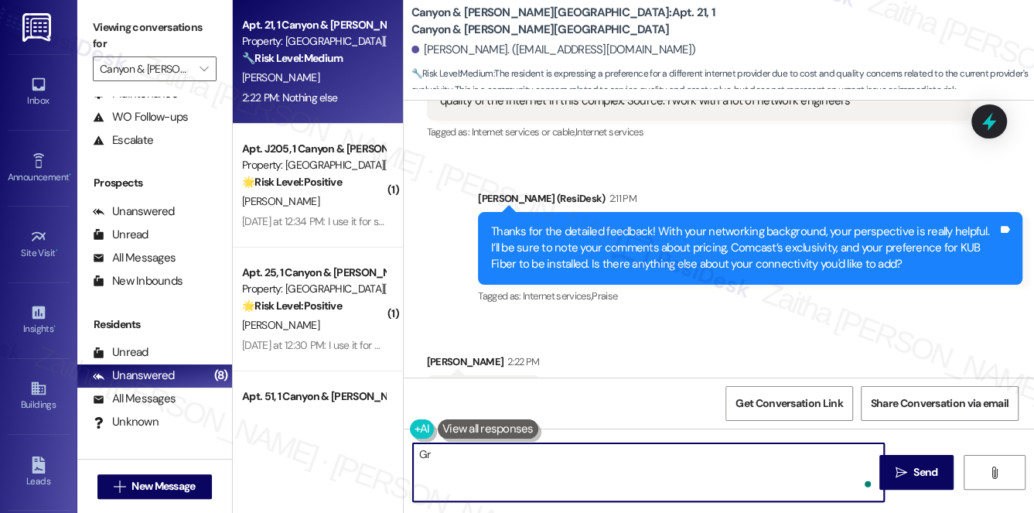
type textarea "G"
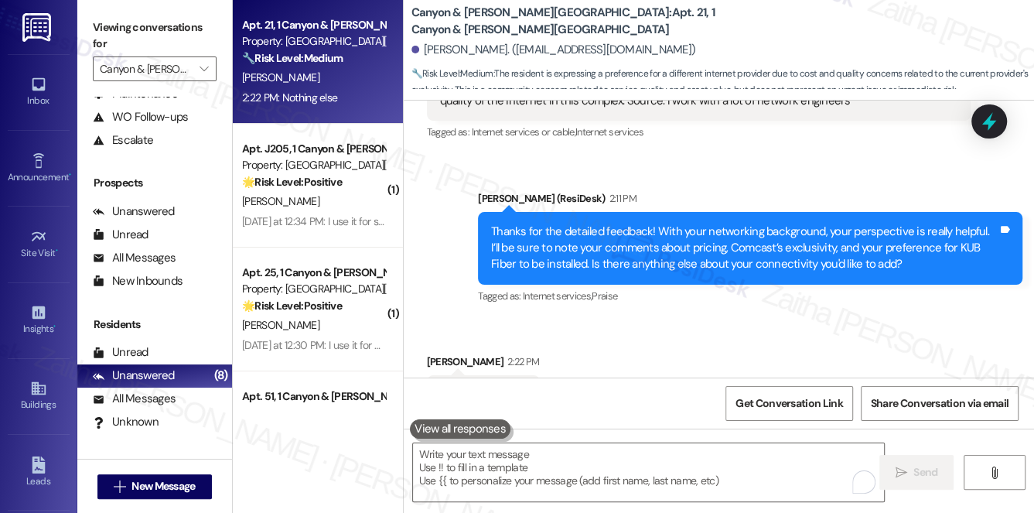
drag, startPoint x: 429, startPoint y: 344, endPoint x: 522, endPoint y: 360, distance: 94.9
click at [522, 375] on div "Nothing else Tags and notes" at bounding box center [483, 394] width 113 height 39
copy div "Nothing else Tags and notes"
click at [680, 349] on div "Received via SMS [PERSON_NAME] 2:22 PM Nothing else Tags and notes" at bounding box center [719, 373] width 631 height 108
click at [534, 473] on textarea "To enrich screen reader interactions, please activate Accessibility in Grammarl…" at bounding box center [649, 472] width 472 height 58
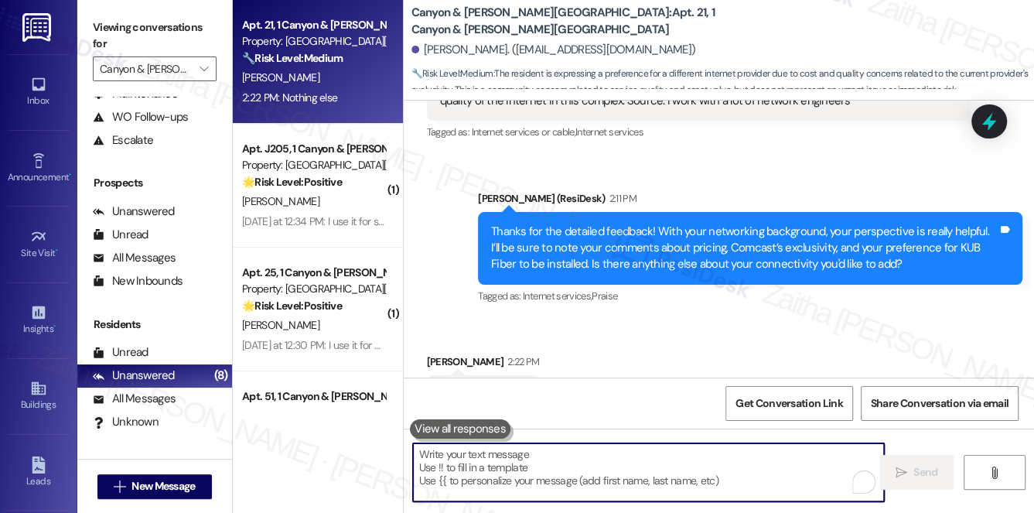
paste textarea "I appreciate your time and feedback—it’s very helpful."
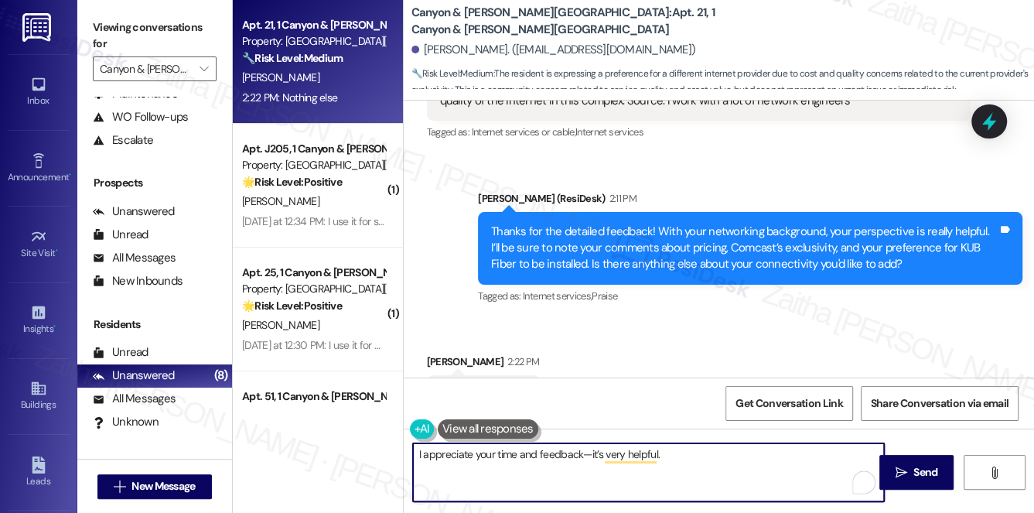
paste textarea "If you need anything else, feel free to reach out. Have a great day!"
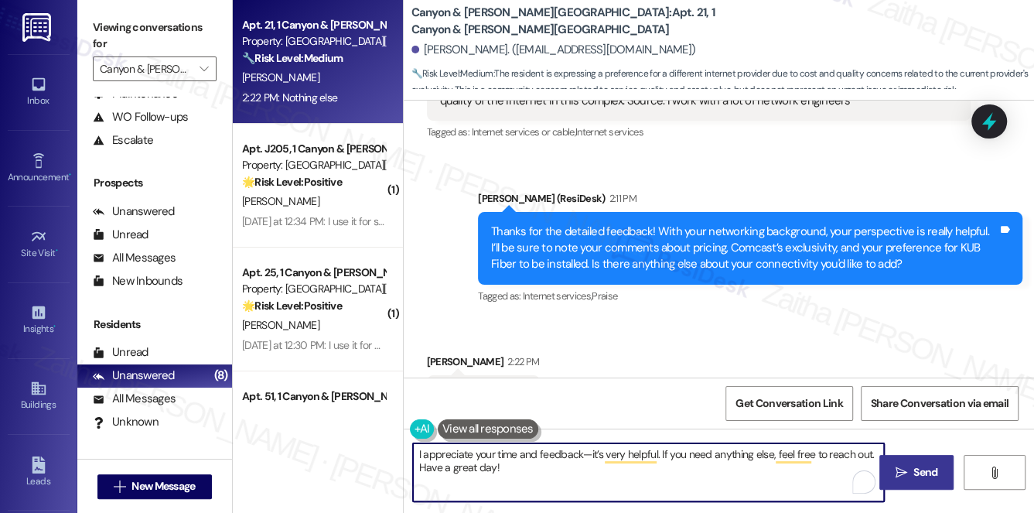
type textarea "I appreciate your time and feedback—it’s very helpful. If you need anything els…"
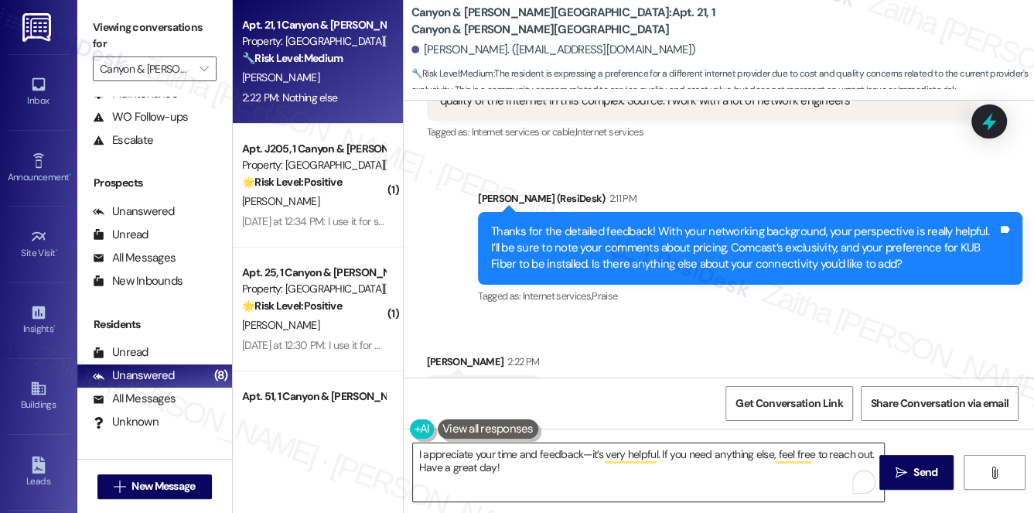
drag, startPoint x: 911, startPoint y: 469, endPoint x: 884, endPoint y: 447, distance: 34.1
click at [911, 469] on span "Send" at bounding box center [926, 472] width 30 height 16
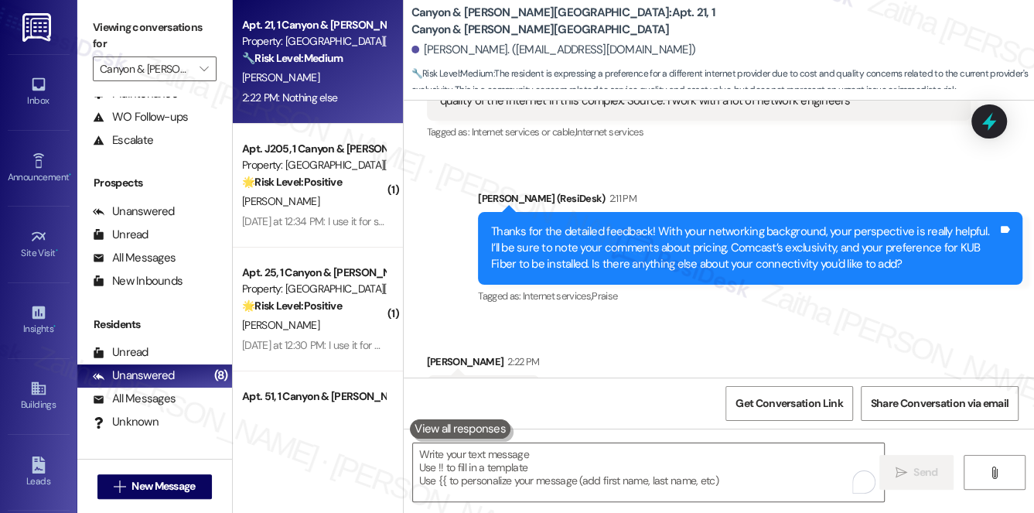
scroll to position [3162, 0]
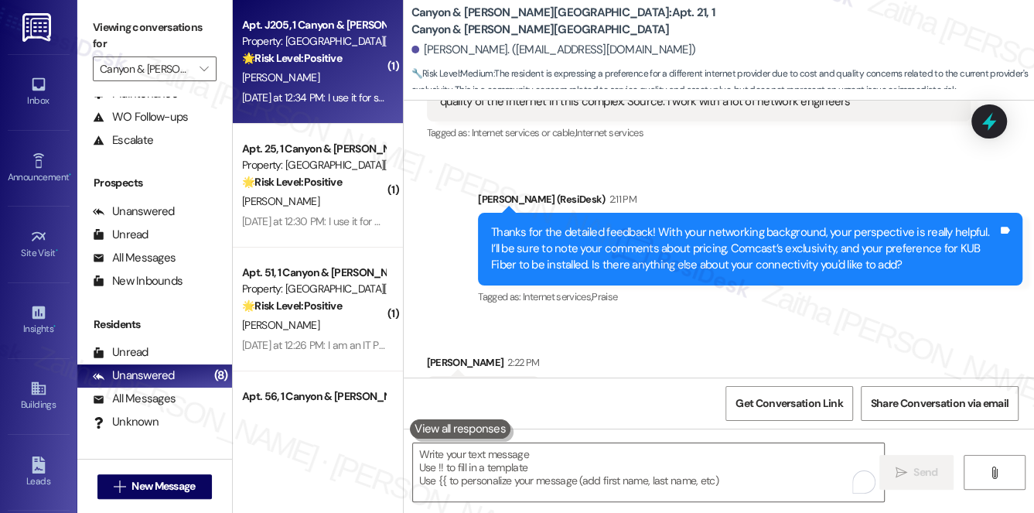
click at [334, 93] on div "[DATE] at 12:34 PM: I use it for schoolwork and streaming videos. It has met my…" at bounding box center [688, 98] width 892 height 14
type textarea "Fetching suggested responses. Please feel free to read through the conversation…"
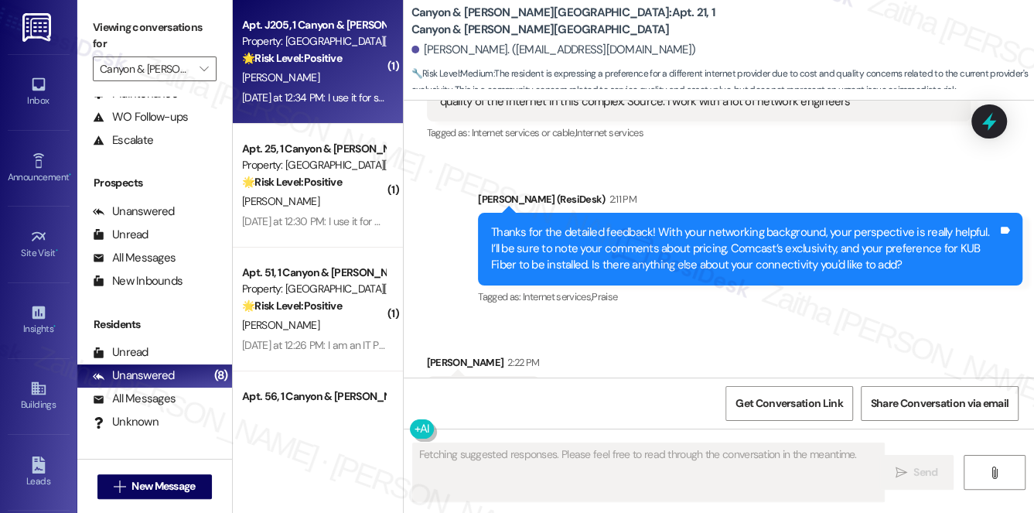
scroll to position [611, 0]
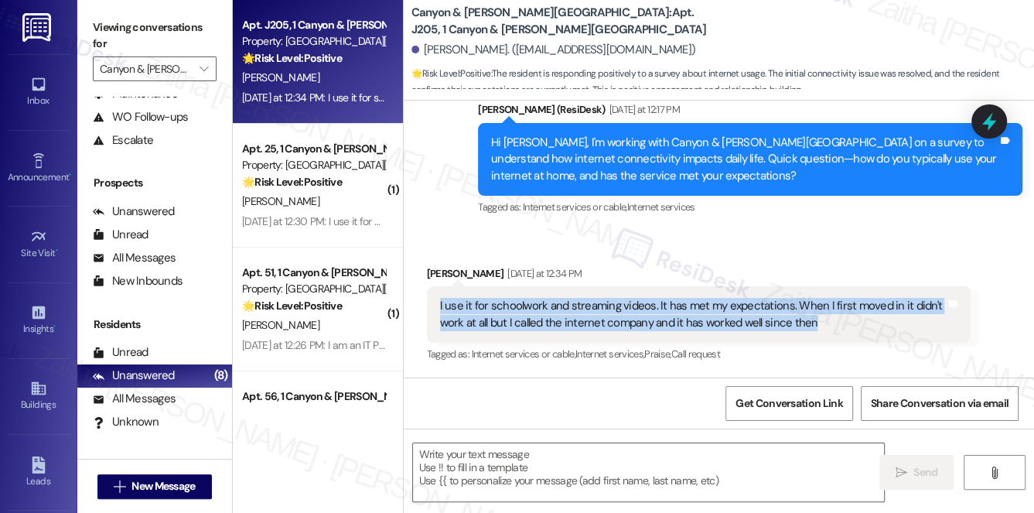
drag, startPoint x: 435, startPoint y: 303, endPoint x: 856, endPoint y: 328, distance: 421.6
click at [856, 328] on div "I use it for schoolwork and streaming videos. It has met my expectations. When …" at bounding box center [699, 314] width 545 height 56
copy div "I use it for schoolwork and streaming videos. It has met my expectations. When …"
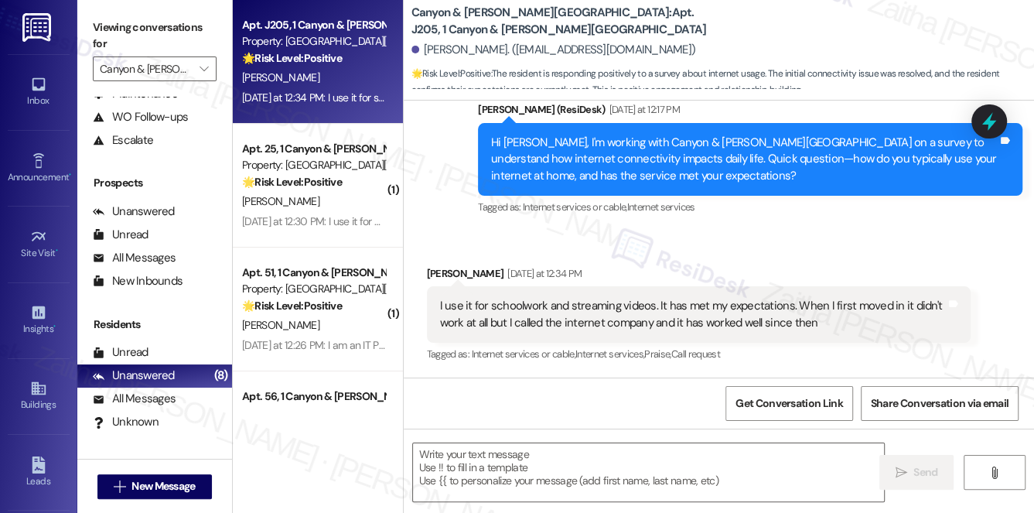
click at [726, 237] on div "Received via SMS [PERSON_NAME] [DATE] at 12:34 PM I use it for schoolwork and s…" at bounding box center [719, 304] width 631 height 147
click at [527, 476] on textarea at bounding box center [649, 472] width 472 height 58
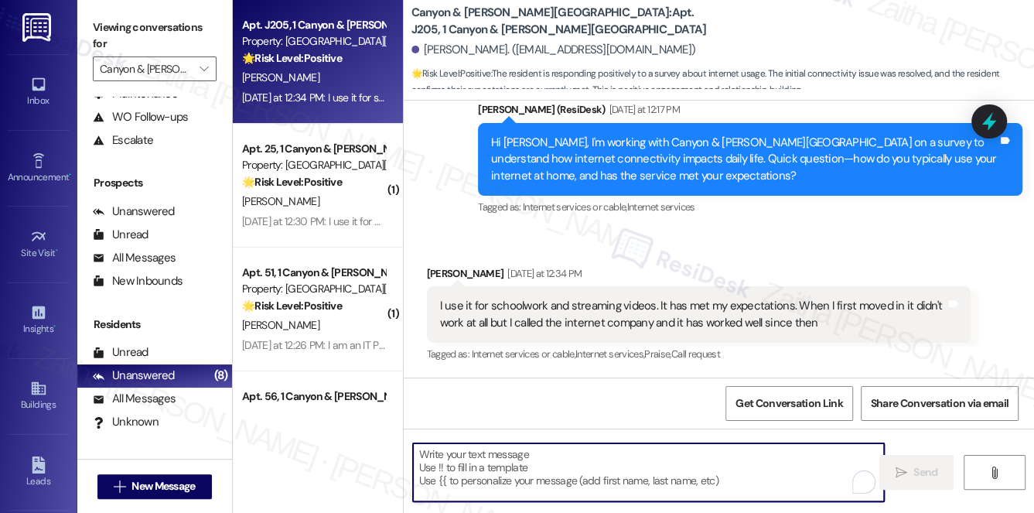
paste textarea "Thank you for sharing that, {{first_name}}. I’m glad to hear the service is now…"
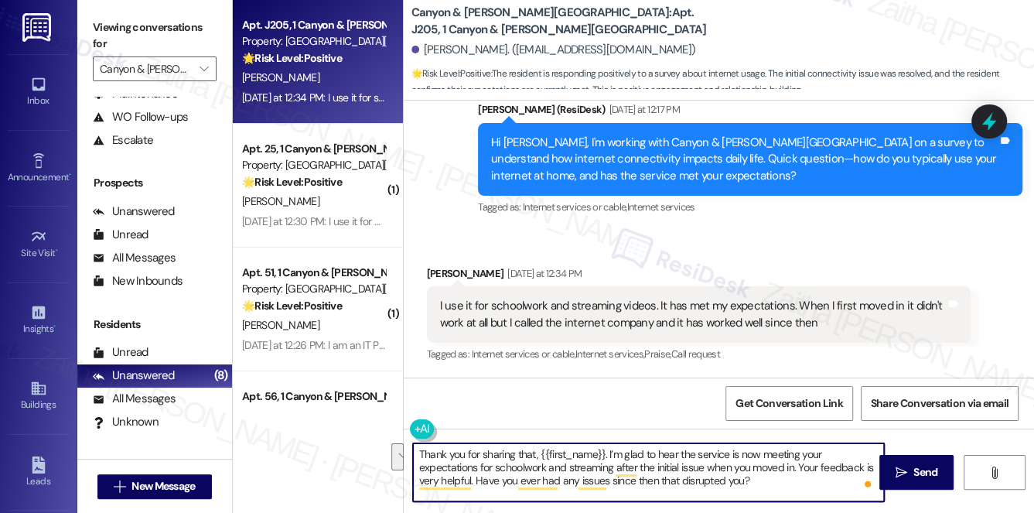
drag, startPoint x: 801, startPoint y: 470, endPoint x: 473, endPoint y: 479, distance: 328.2
click at [473, 479] on textarea "Thank you for sharing that, {{first_name}}. I’m glad to hear the service is now…" at bounding box center [649, 472] width 472 height 58
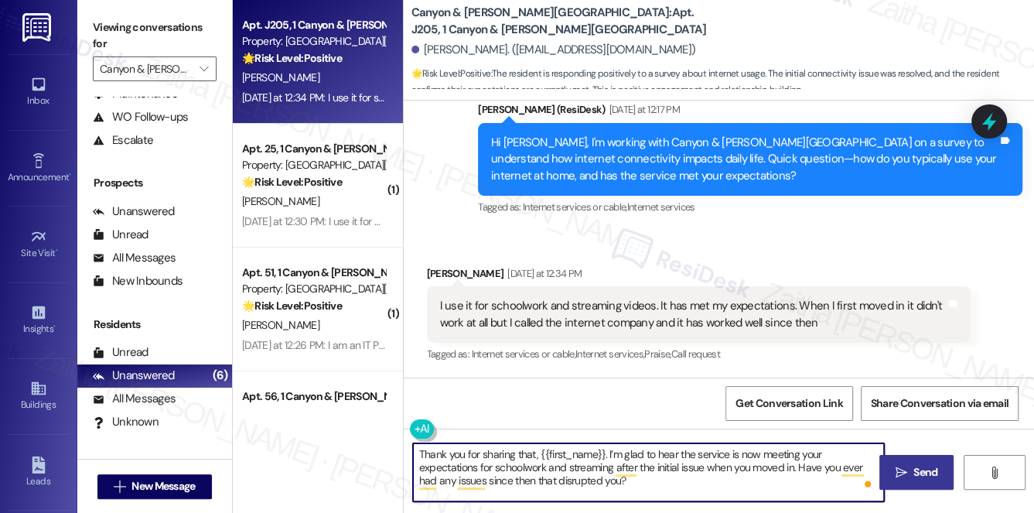
type textarea "Thank you for sharing that, {{first_name}}. I’m glad to hear the service is now…"
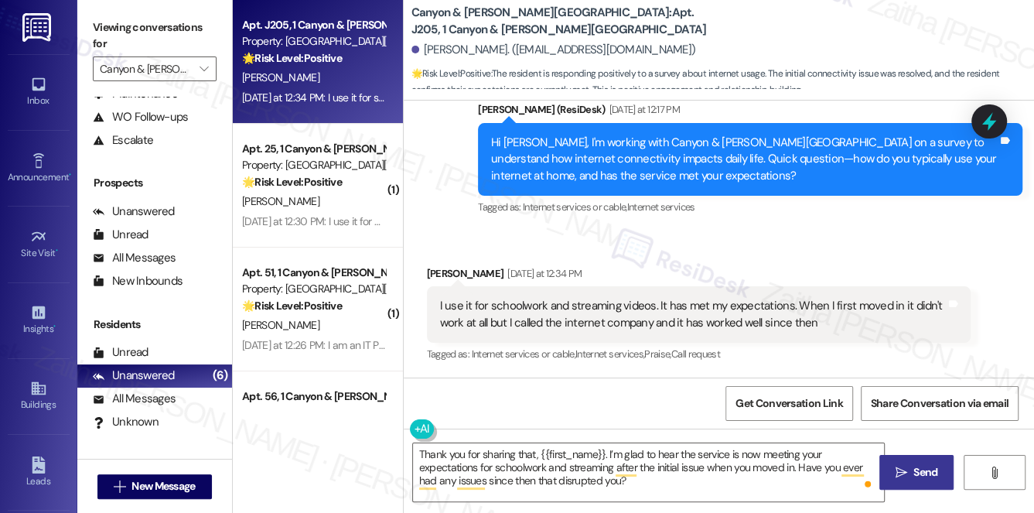
drag, startPoint x: 913, startPoint y: 467, endPoint x: 894, endPoint y: 458, distance: 21.1
click at [912, 467] on span "Send" at bounding box center [926, 472] width 30 height 16
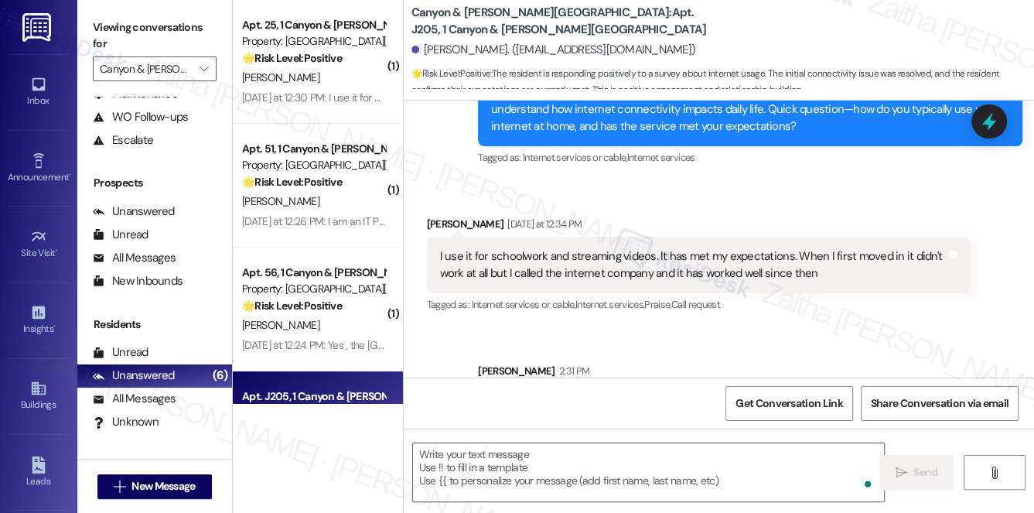
scroll to position [682, 0]
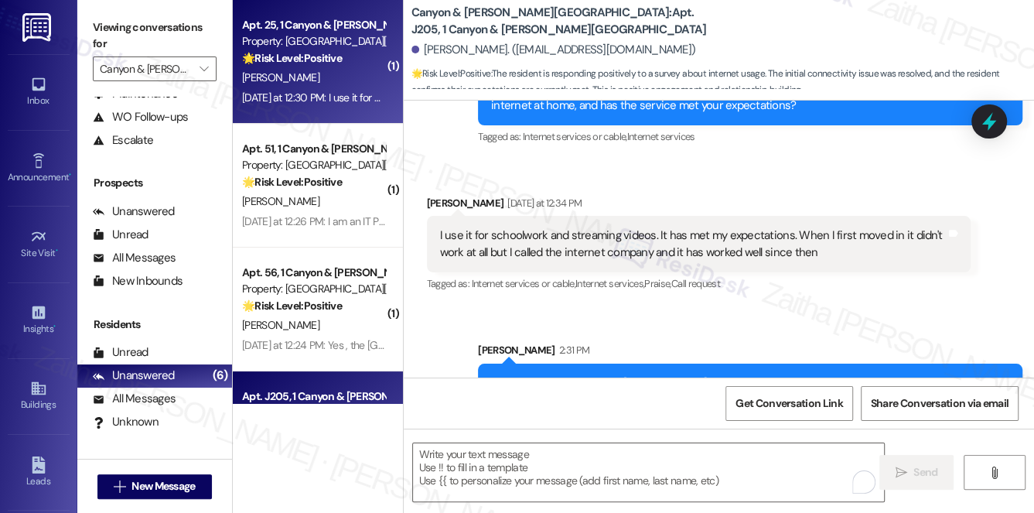
click at [364, 74] on div "[PERSON_NAME]" at bounding box center [314, 77] width 146 height 19
type textarea "Fetching suggested responses. Please feel free to read through the conversation…"
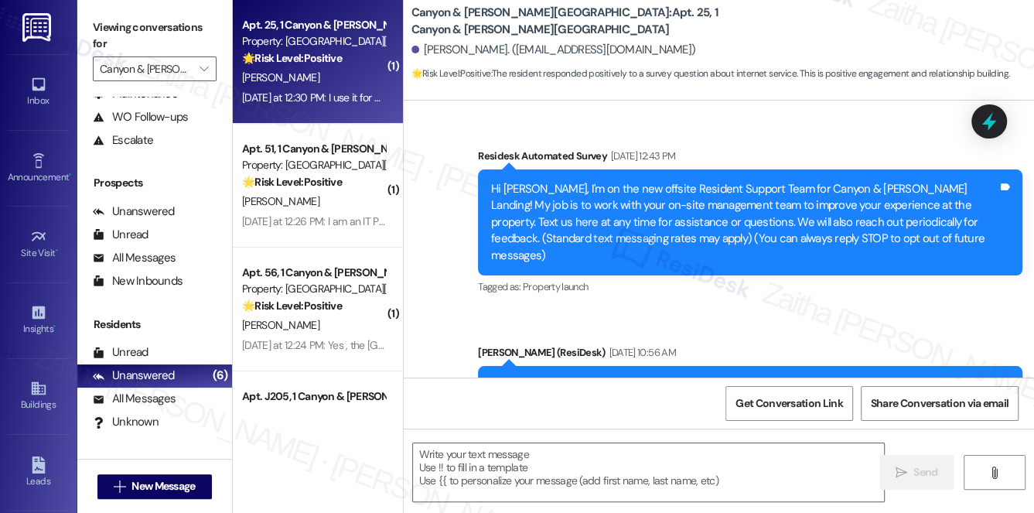
type textarea "Fetching suggested responses. Please feel free to read through the conversation…"
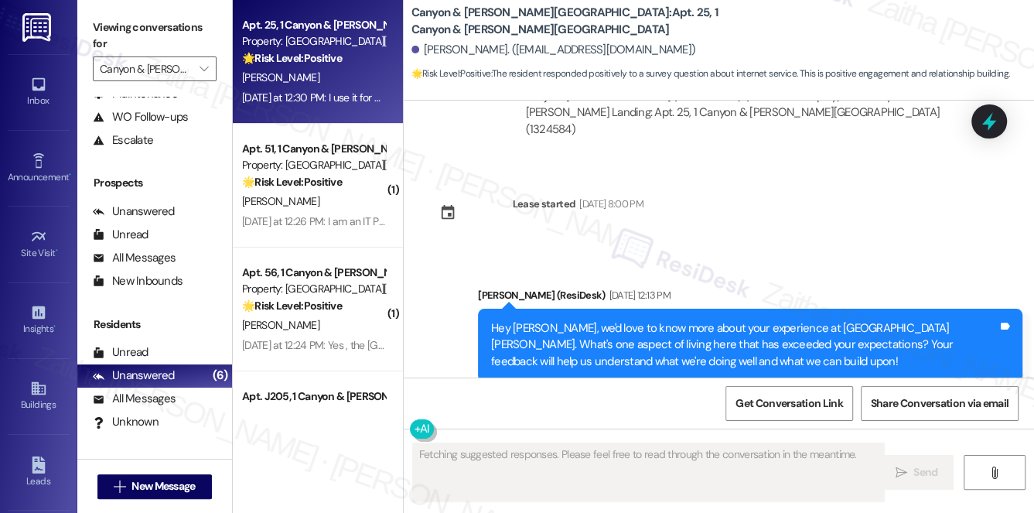
scroll to position [11418, 0]
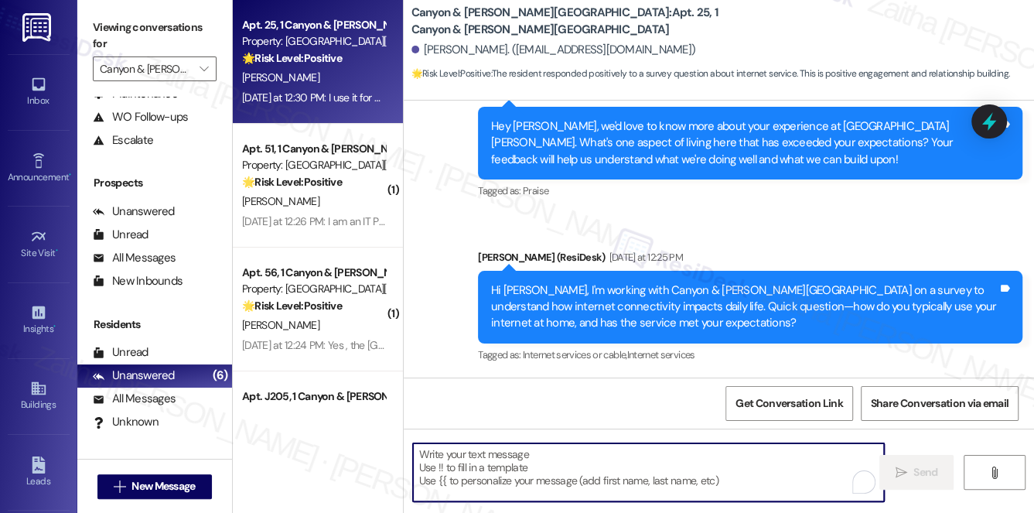
click at [480, 464] on textarea "To enrich screen reader interactions, please activate Accessibility in Grammarl…" at bounding box center [649, 472] width 472 height 58
paste textarea "Got it, {{first_name}}—thanks for sharing! I’m glad the internet has been worki…"
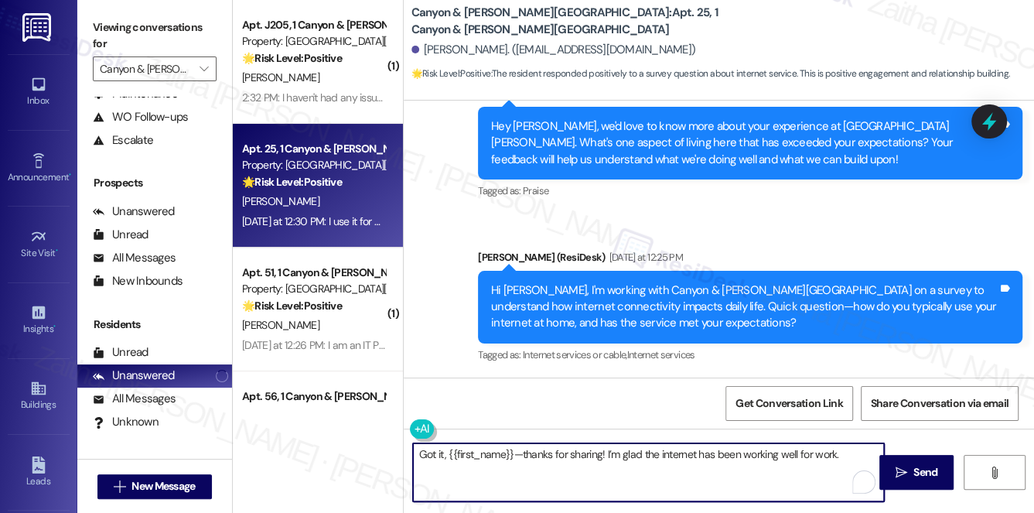
paste textarea "Is there anything that would make it even better?"
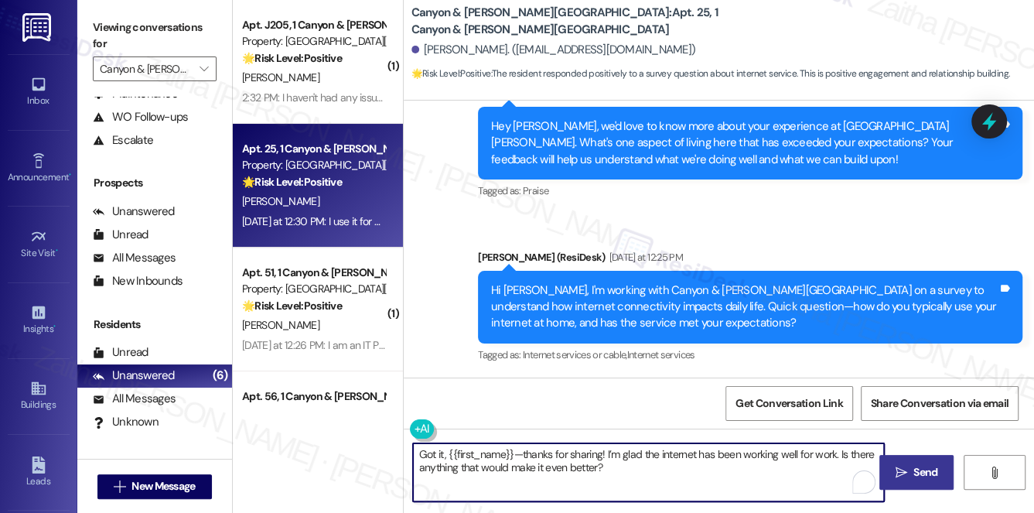
type textarea "Got it, {{first_name}}—thanks for sharing! I’m glad the internet has been worki…"
click at [922, 468] on span "Send" at bounding box center [926, 472] width 24 height 16
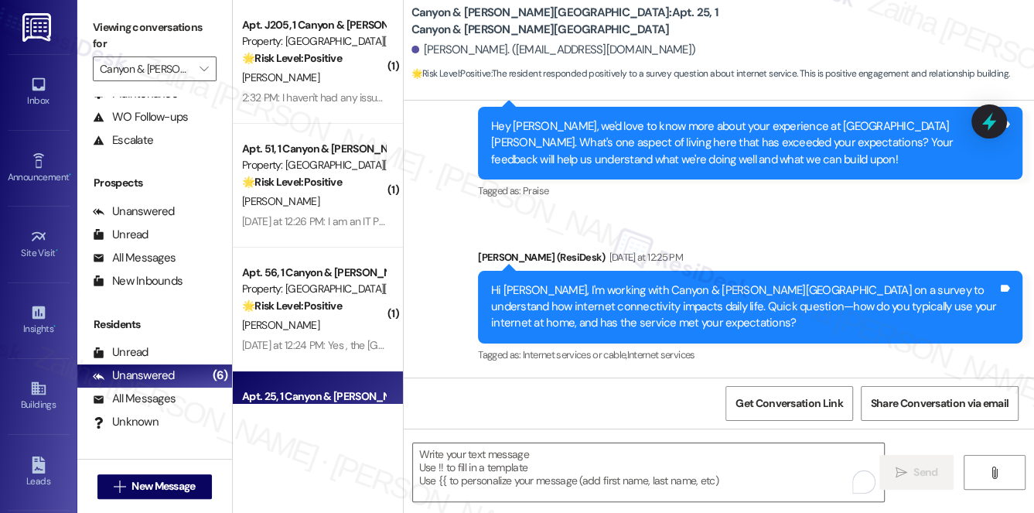
scroll to position [70, 0]
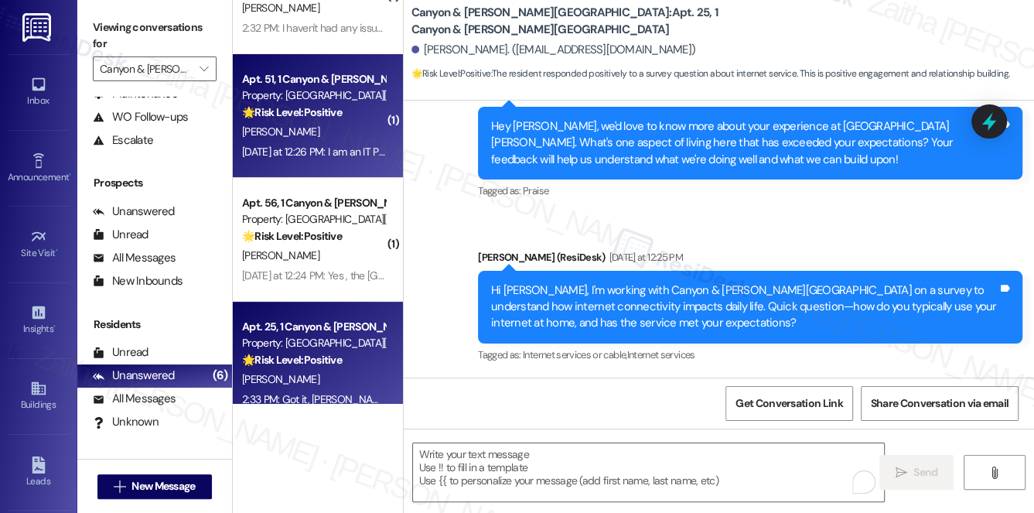
click at [347, 120] on div "🌟 Risk Level: Positive The resident is providing positive feedback about their …" at bounding box center [313, 112] width 143 height 16
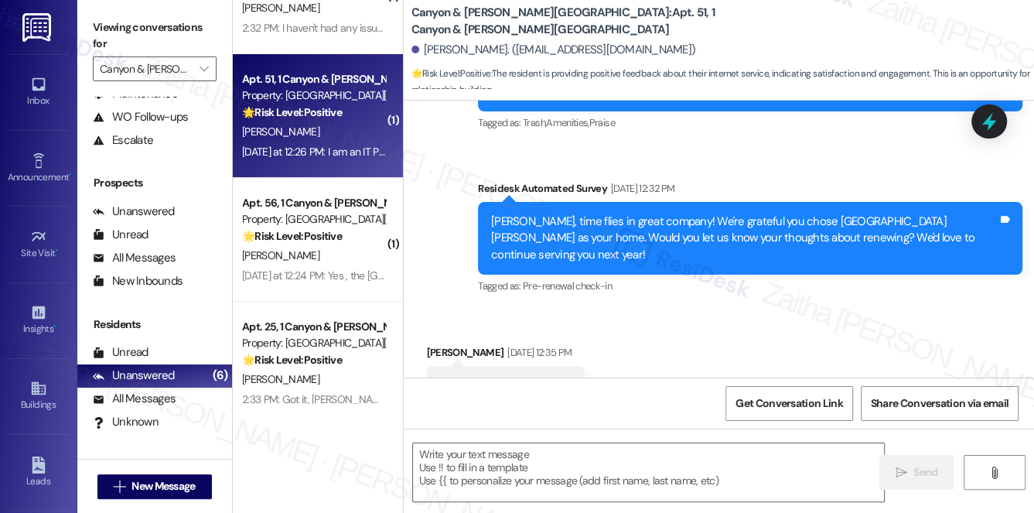
type textarea "Fetching suggested responses. Please feel free to read through the conversation…"
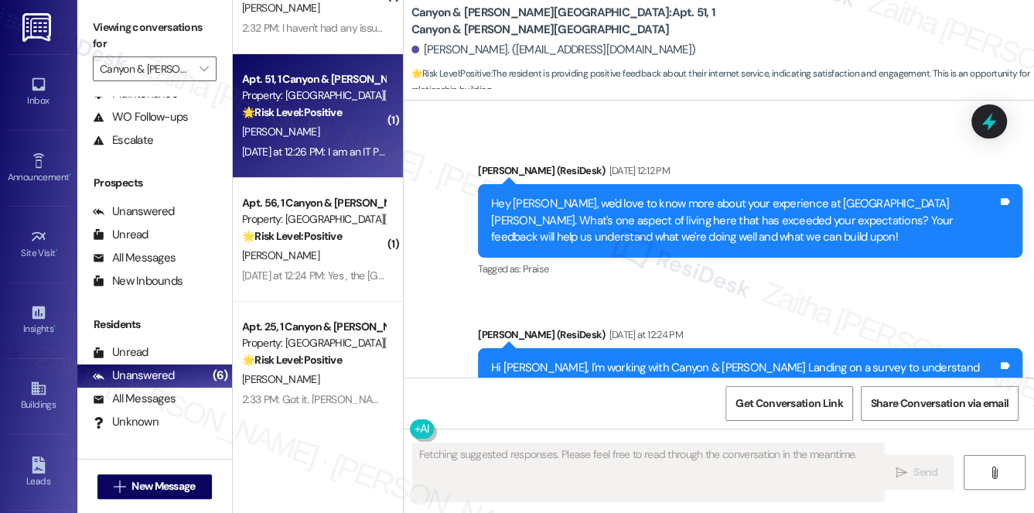
scroll to position [4368, 0]
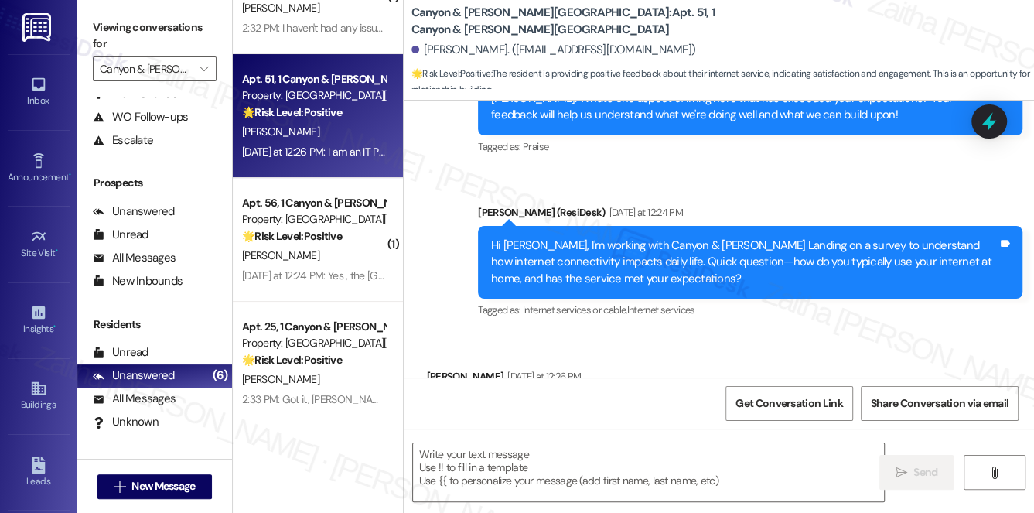
drag, startPoint x: 433, startPoint y: 304, endPoint x: 685, endPoint y: 327, distance: 252.5
click at [685, 390] on div "I am an IT Professional and I work from home. Without reliable internet, this w…" at bounding box center [699, 418] width 545 height 56
copy div "I am an IT Professional and I work from home. Without reliable internet, this w…"
click at [583, 463] on textarea at bounding box center [649, 472] width 472 height 58
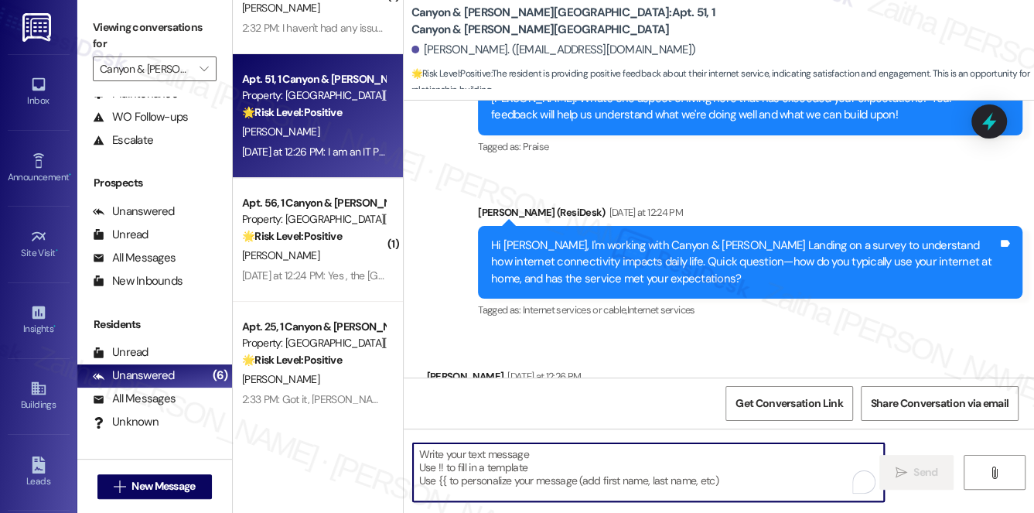
paste textarea "Thank you for sharing that, {{first_name}}. It’s great to hear AT&T Fiber has b…"
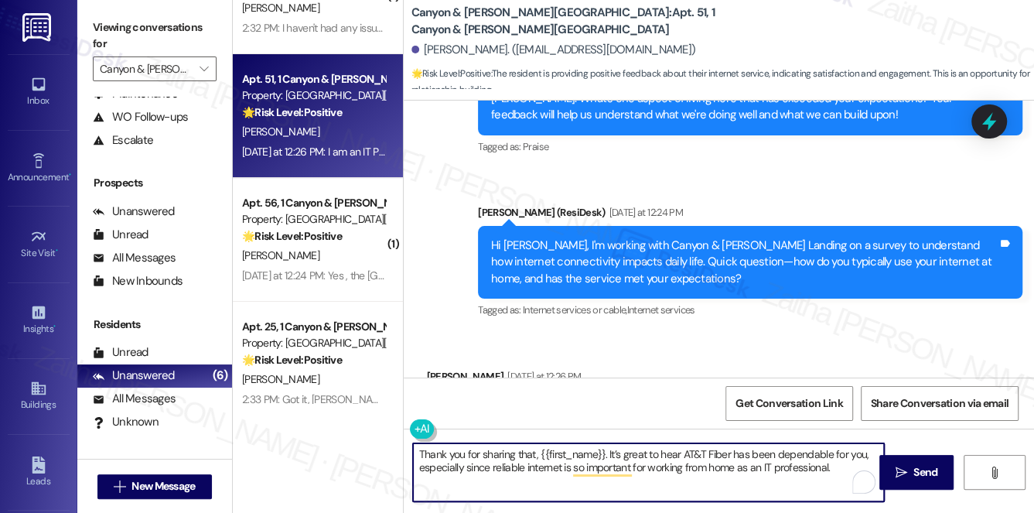
paste textarea "Is there anything that would make it even better?"
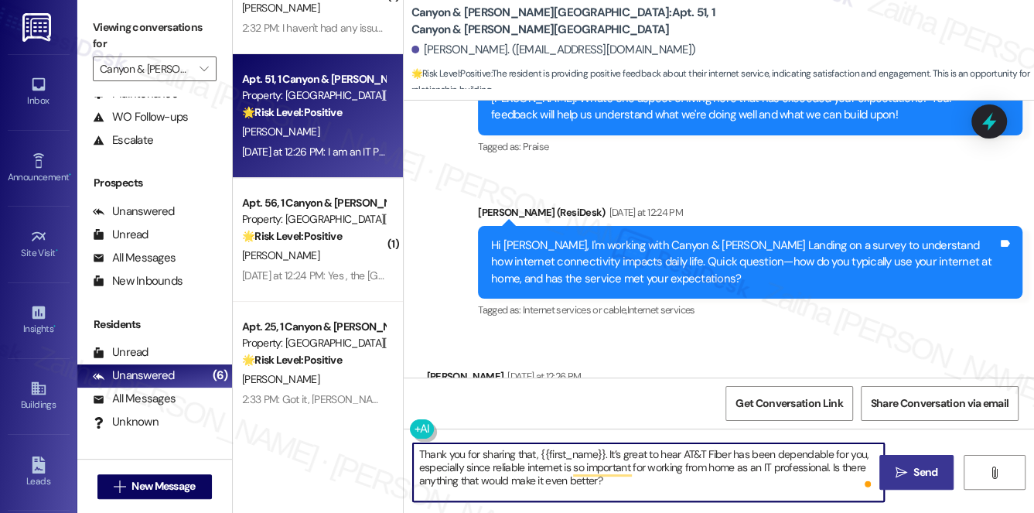
type textarea "Thank you for sharing that, {{first_name}}. It’s great to hear AT&T Fiber has b…"
click at [911, 468] on span "Send" at bounding box center [926, 472] width 30 height 16
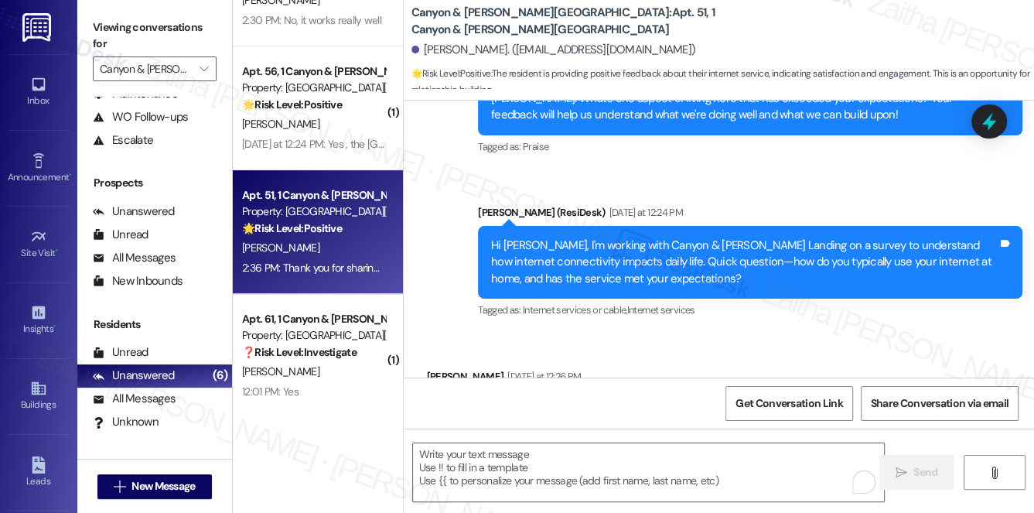
scroll to position [323, 0]
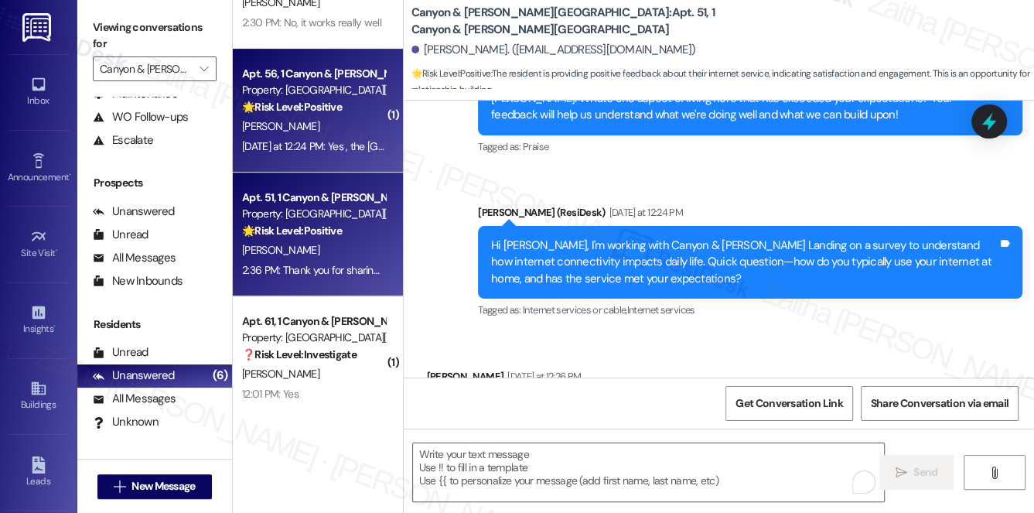
click at [335, 126] on div "[PERSON_NAME]" at bounding box center [314, 126] width 146 height 19
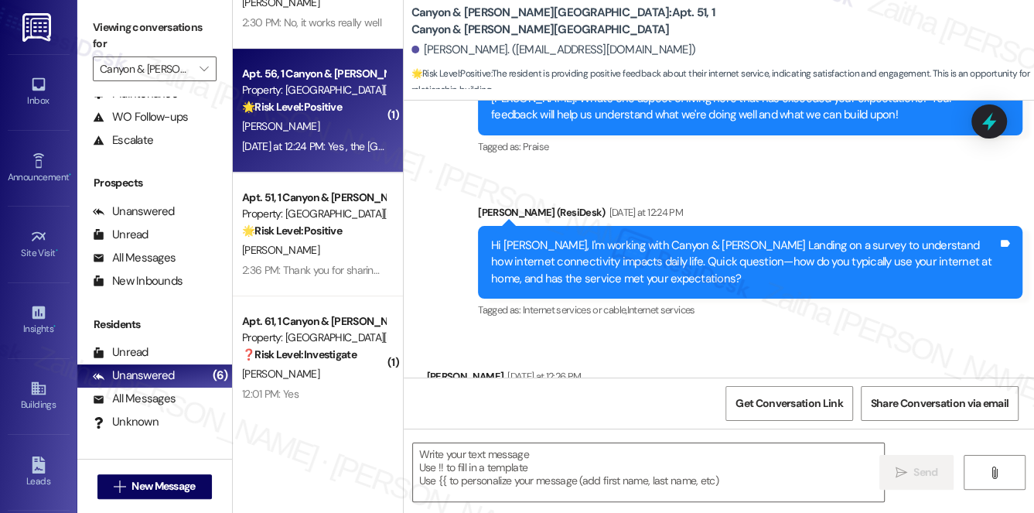
type textarea "Fetching suggested responses. Please feel free to read through the conversation…"
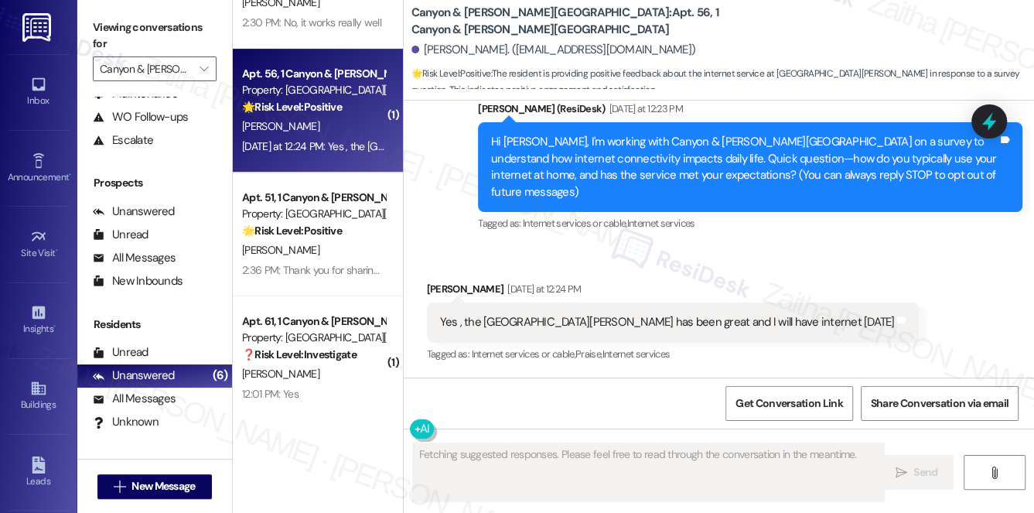
scroll to position [152, 0]
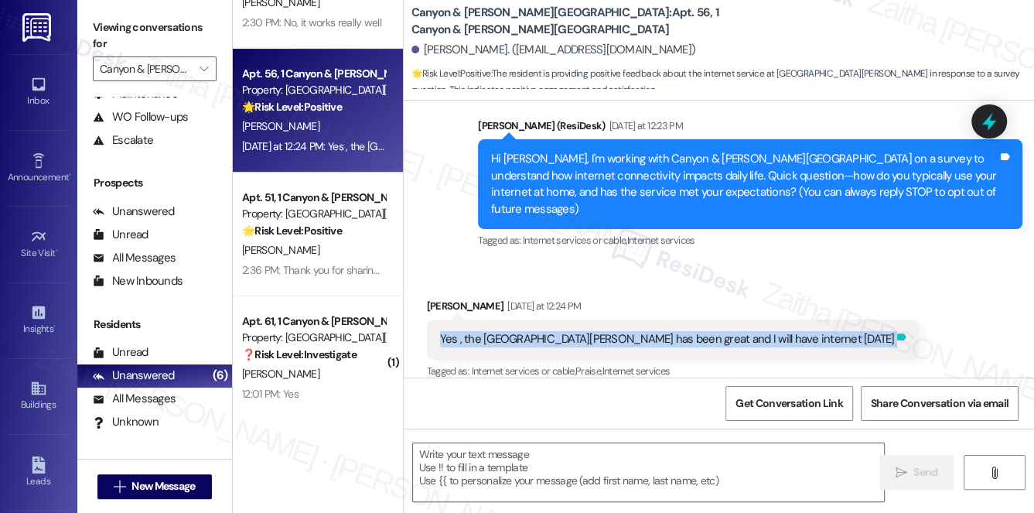
drag, startPoint x: 432, startPoint y: 317, endPoint x: 802, endPoint y: 327, distance: 370.0
click at [802, 327] on div "Yes , the canyon [PERSON_NAME] landing has been great and I will have internet …" at bounding box center [673, 339] width 493 height 39
copy div "Yes , the canyon [PERSON_NAME] landing has been great and I will have internet …"
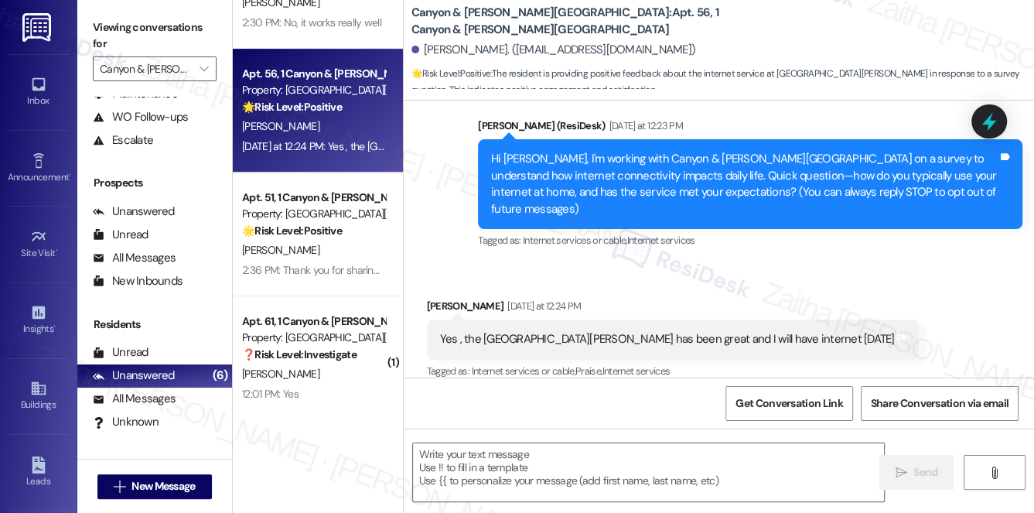
click at [791, 266] on div "Received via SMS [PERSON_NAME] [DATE] at 12:24 PM Yes , the canyon [PERSON_NAME…" at bounding box center [719, 328] width 631 height 131
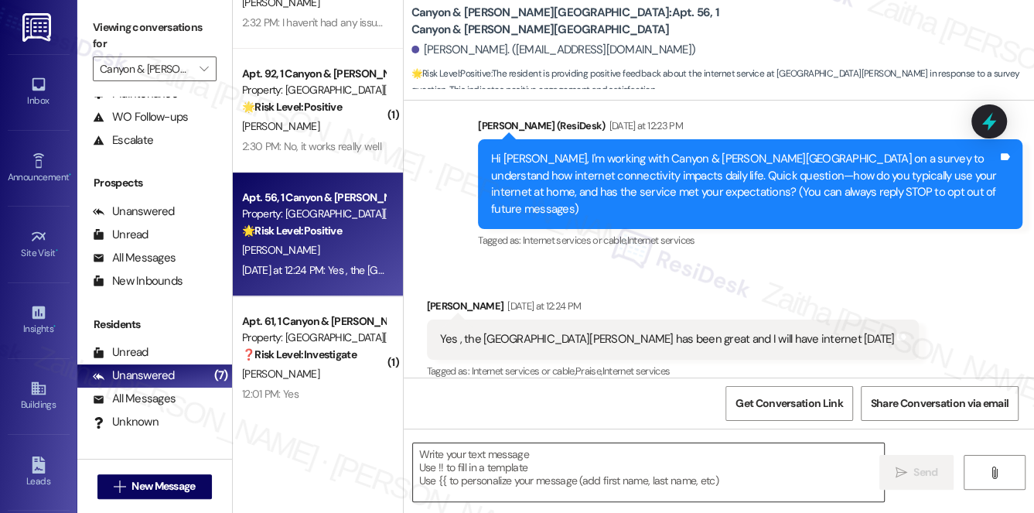
click at [539, 463] on textarea at bounding box center [649, 472] width 472 height 58
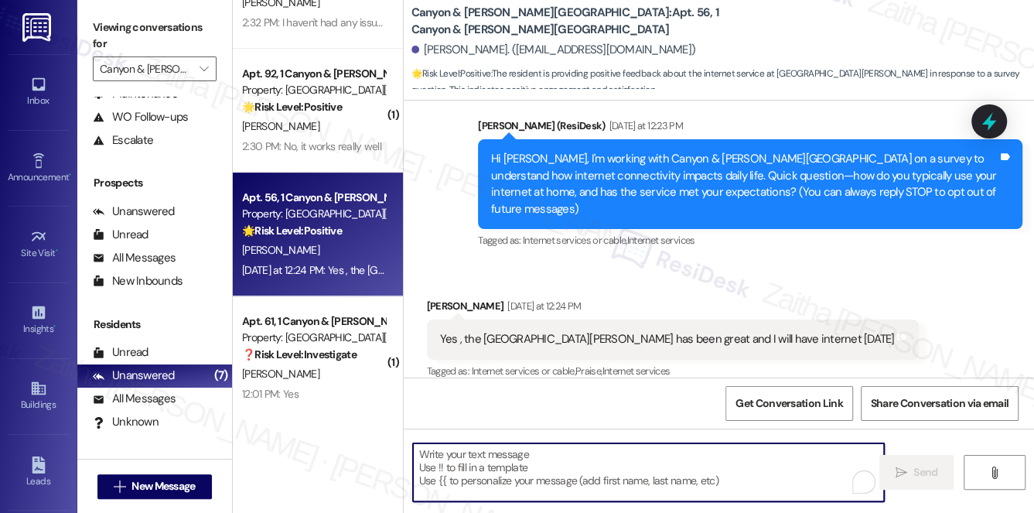
paste textarea "That’s great to hear, {{first_name}}! I’m [GEOGRAPHIC_DATA][PERSON_NAME] has be…"
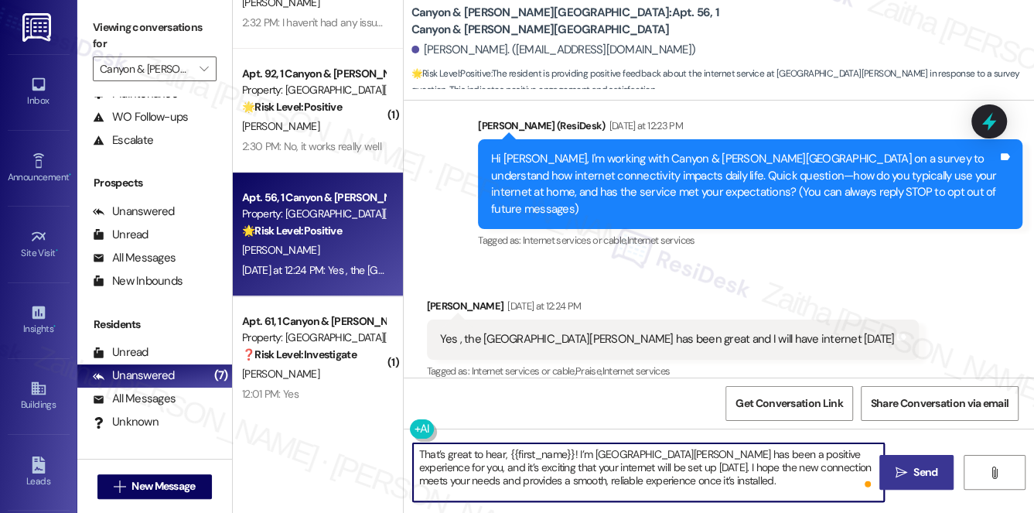
type textarea "That’s great to hear, {{first_name}}! I’m [GEOGRAPHIC_DATA][PERSON_NAME] has be…"
click at [908, 469] on span " Send" at bounding box center [917, 472] width 49 height 16
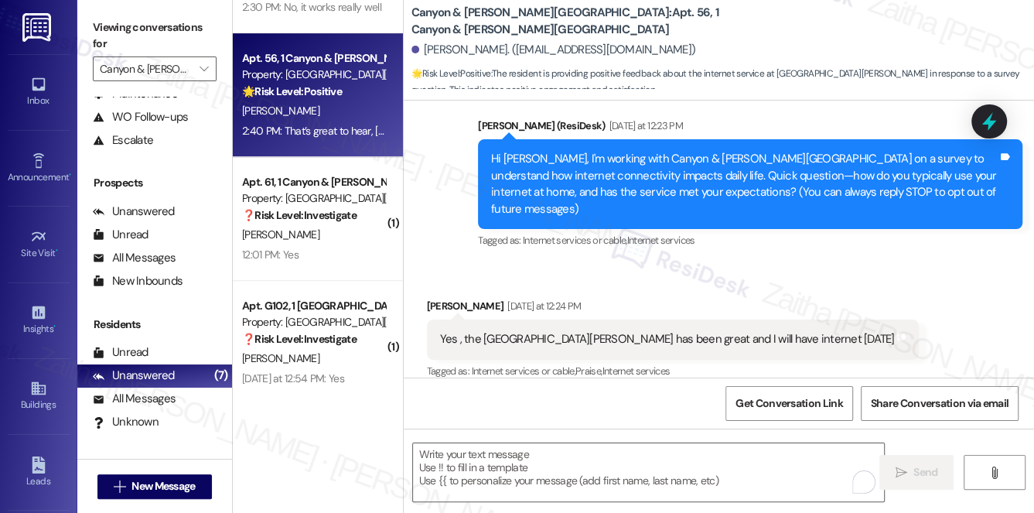
scroll to position [463, 0]
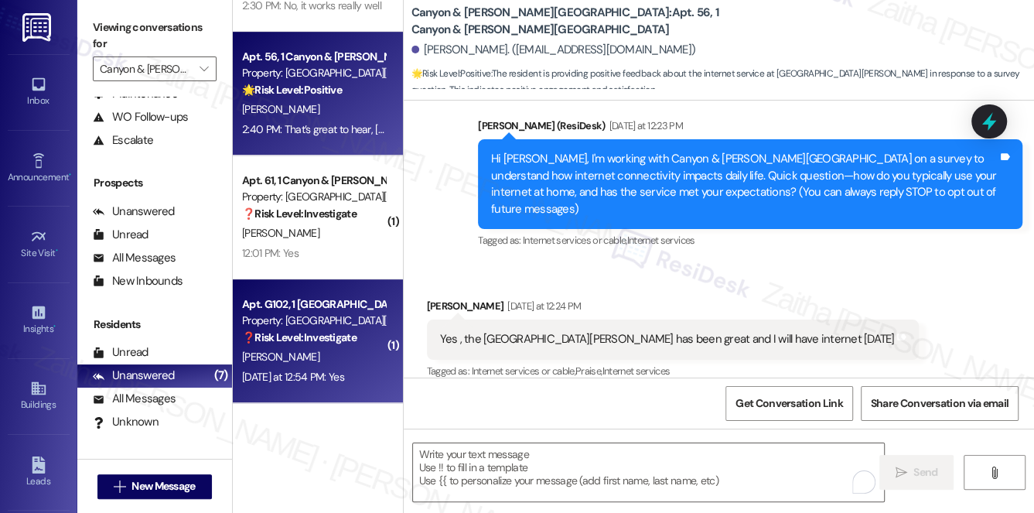
click at [322, 347] on div "[PERSON_NAME]" at bounding box center [314, 356] width 146 height 19
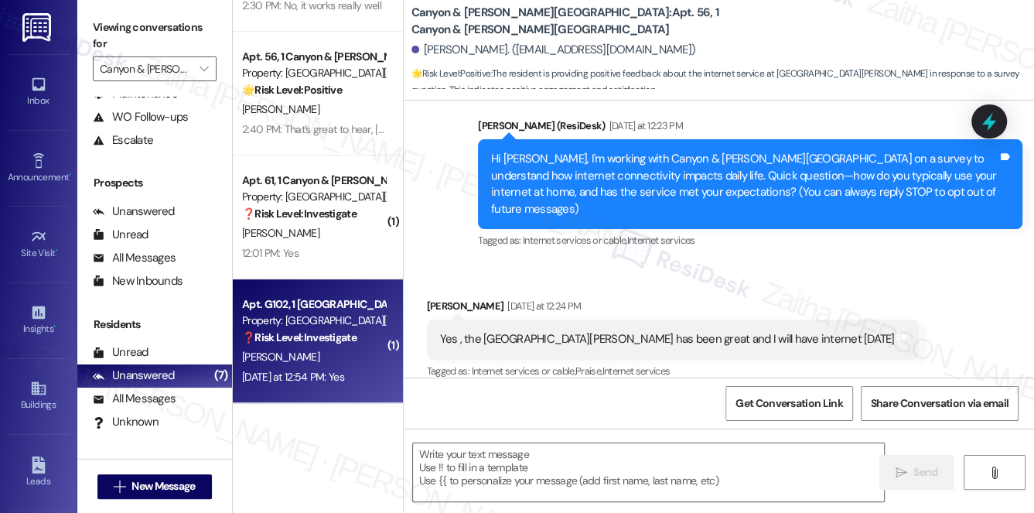
type textarea "Fetching suggested responses. Please feel free to read through the conversation…"
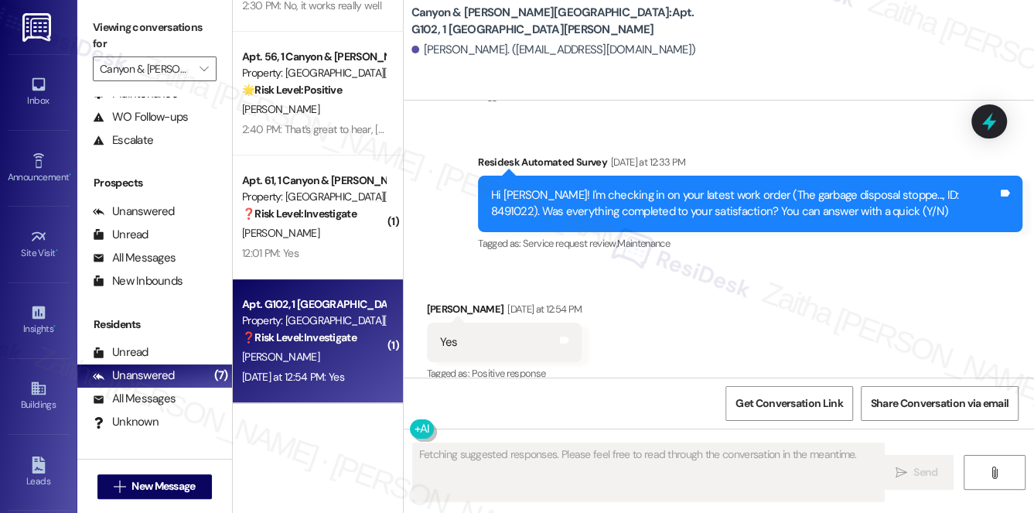
scroll to position [608, 0]
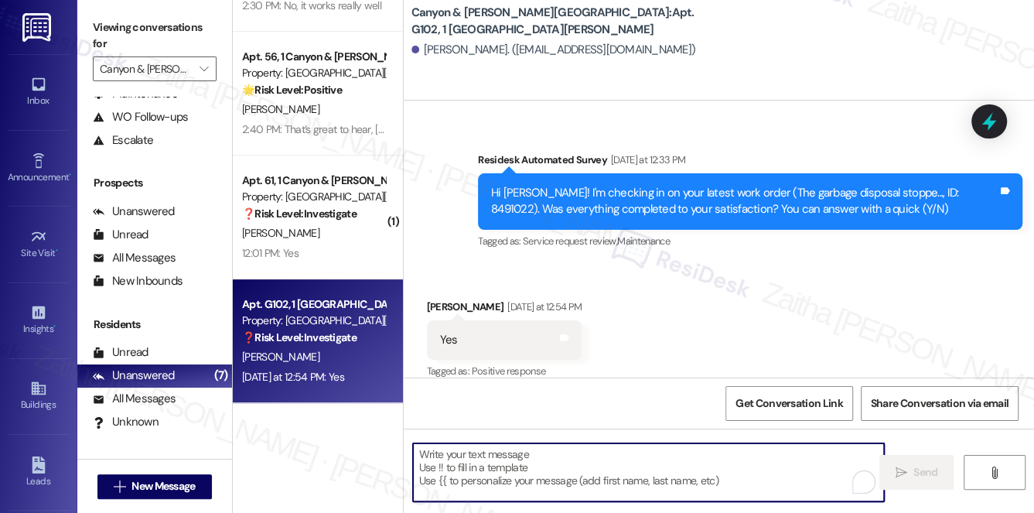
click at [529, 467] on textarea "To enrich screen reader interactions, please activate Accessibility in Grammarl…" at bounding box center [649, 472] width 472 height 58
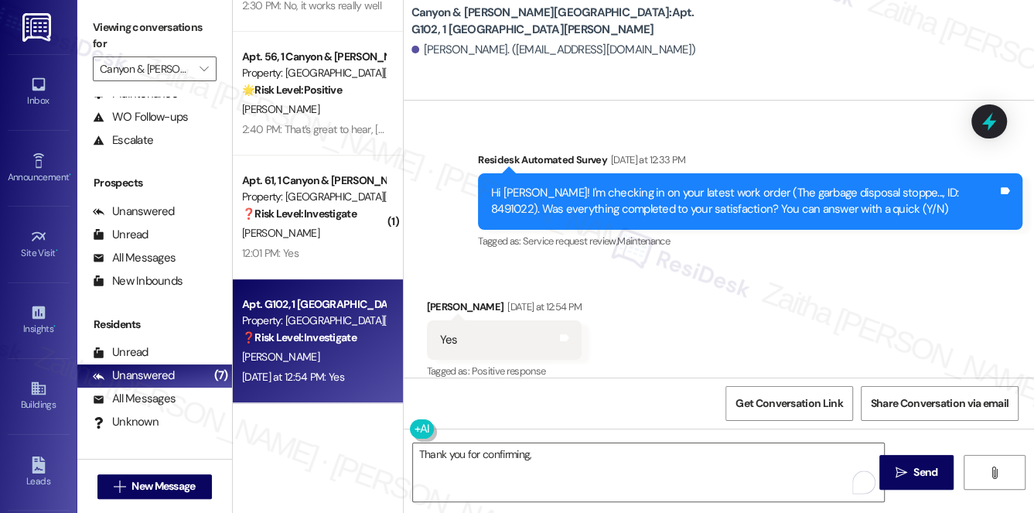
click at [436, 299] on div "[PERSON_NAME] [DATE] at 12:54 PM" at bounding box center [505, 310] width 156 height 22
copy div "[PERSON_NAME]"
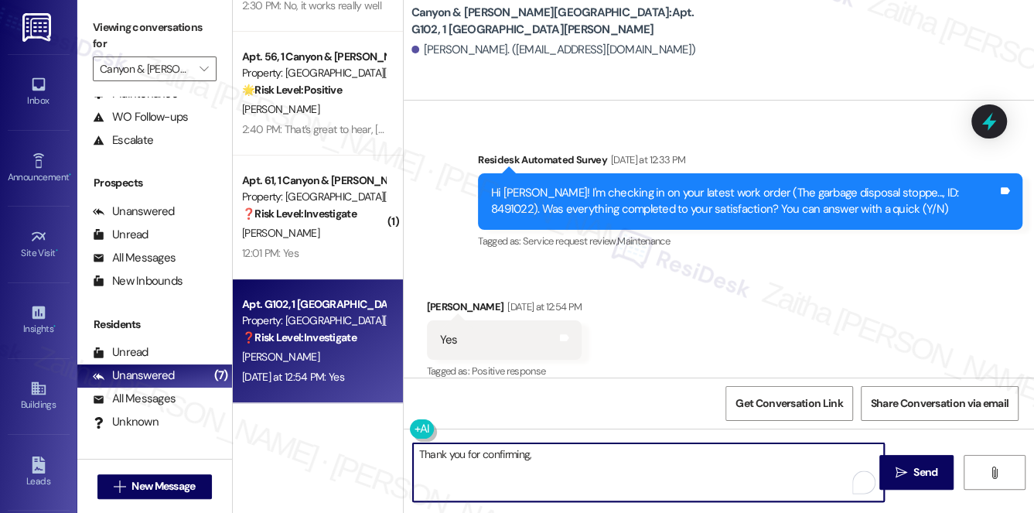
click at [588, 463] on textarea "Thank you for confirming," at bounding box center [649, 472] width 472 height 58
paste textarea "[PERSON_NAME]"
type textarea "Thank you for confirming, [PERSON_NAME]!"
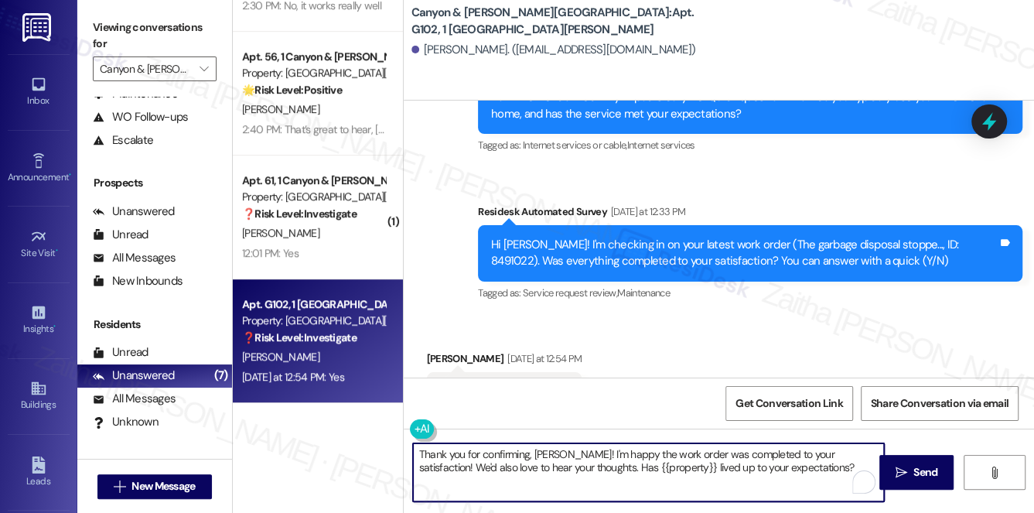
scroll to position [608, 0]
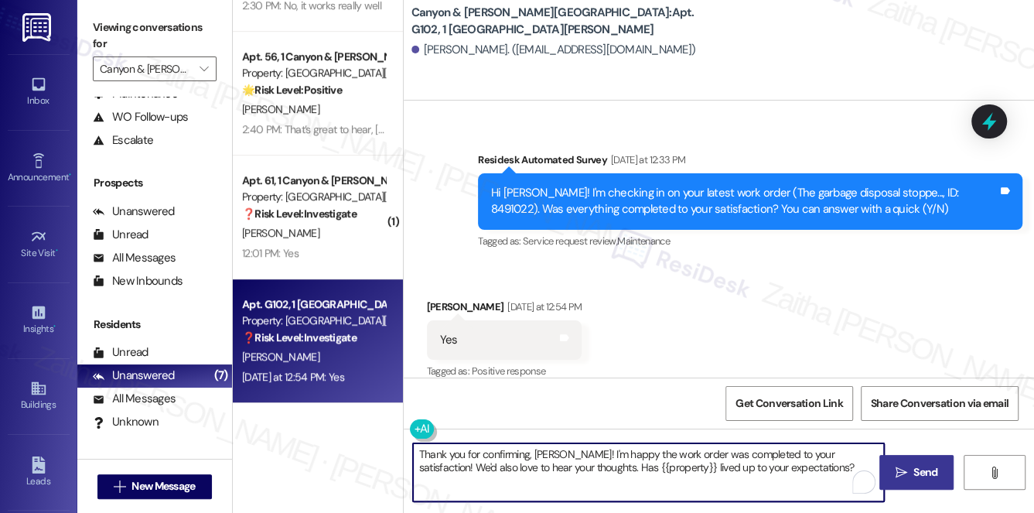
type textarea "Thank you for confirming, [PERSON_NAME]! I'm happy the work order was completed…"
click at [920, 469] on span "Send" at bounding box center [926, 472] width 24 height 16
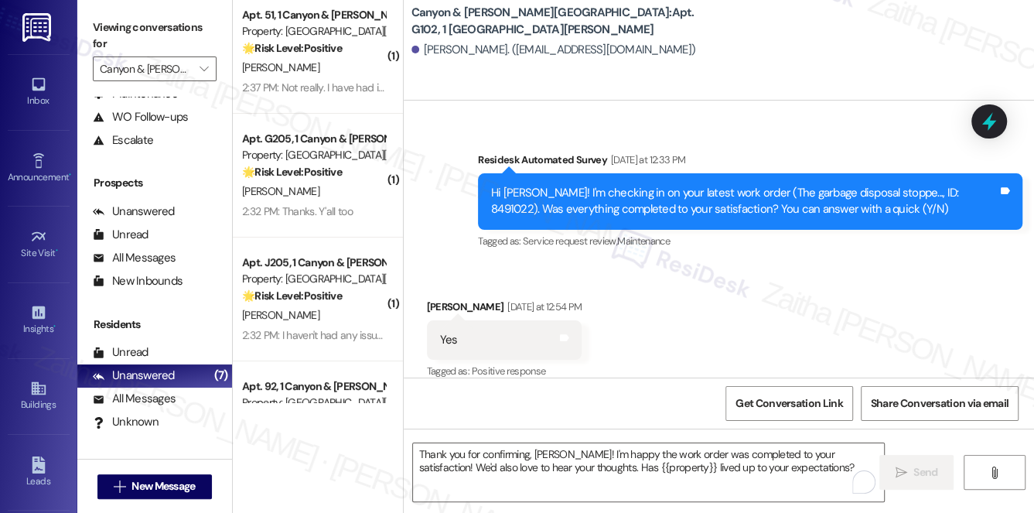
scroll to position [0, 0]
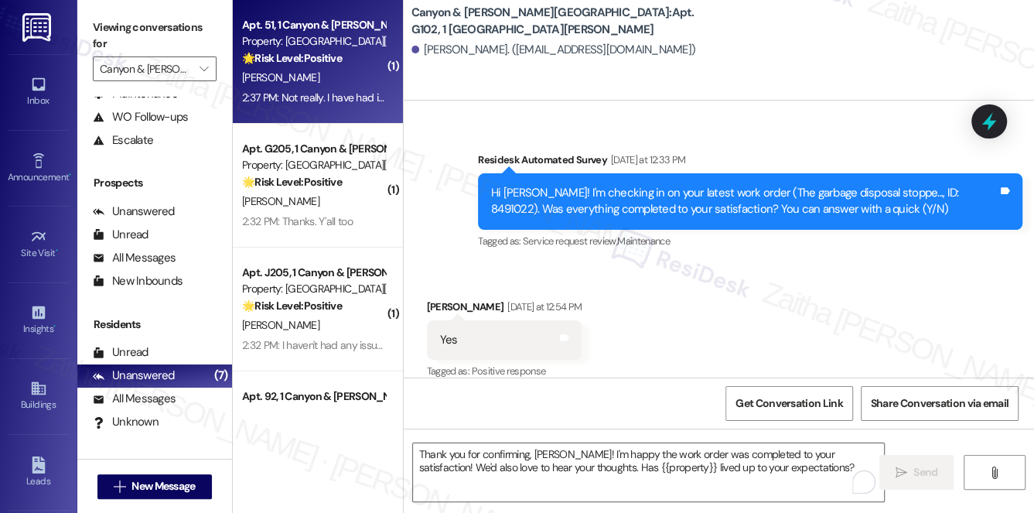
click at [361, 96] on div "2:37 PM: Not really. I have had it the whole time I have lived here and have ne…" at bounding box center [482, 98] width 481 height 14
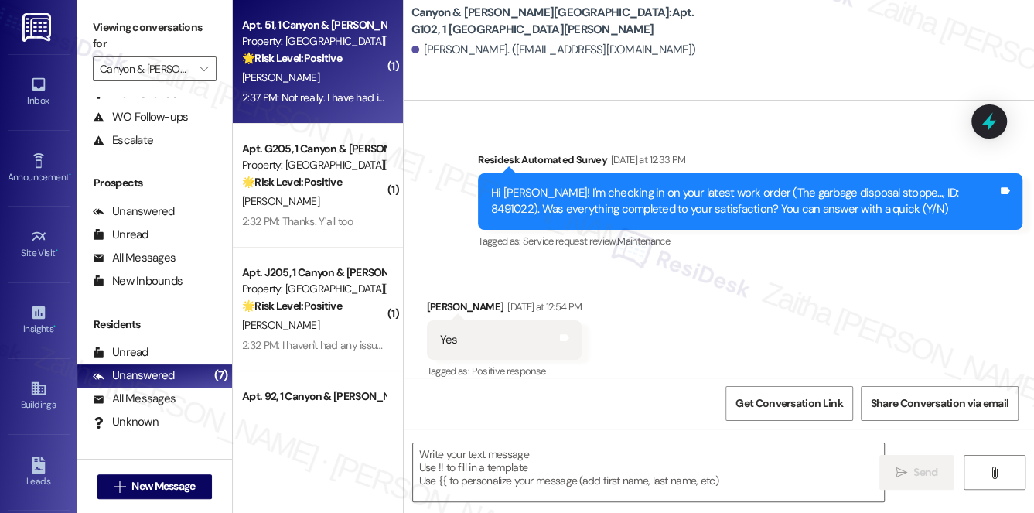
type textarea "Fetching suggested responses. Please feel free to read through the conversation…"
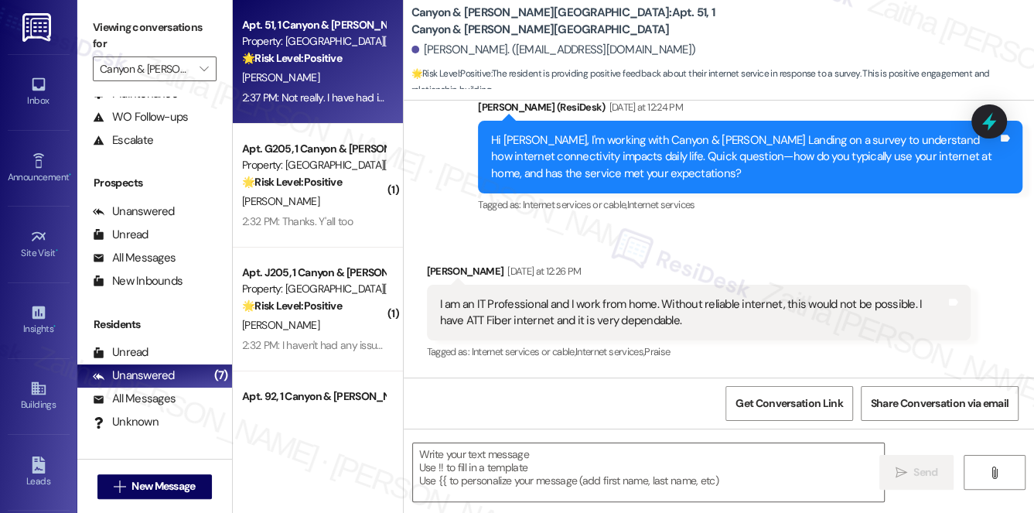
scroll to position [4679, 0]
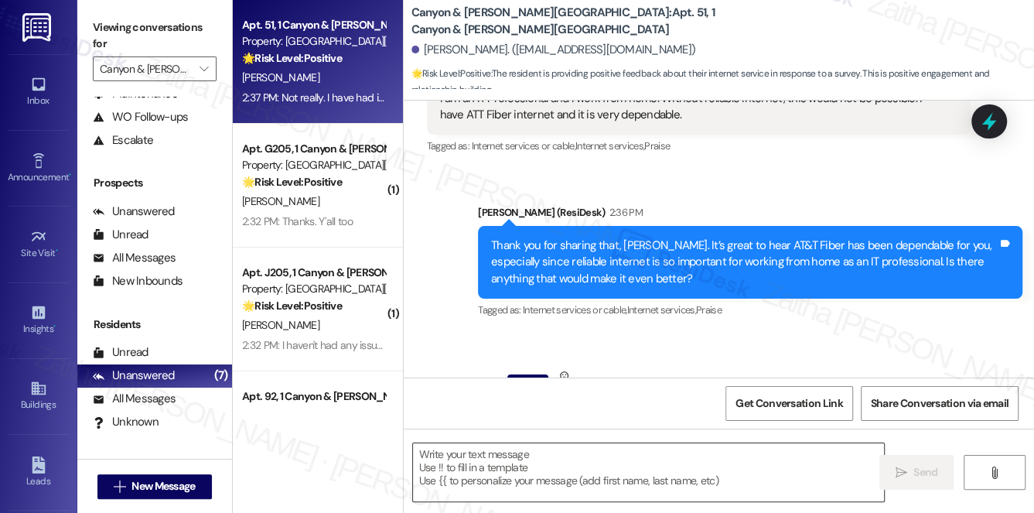
click at [524, 461] on textarea at bounding box center [649, 472] width 472 height 58
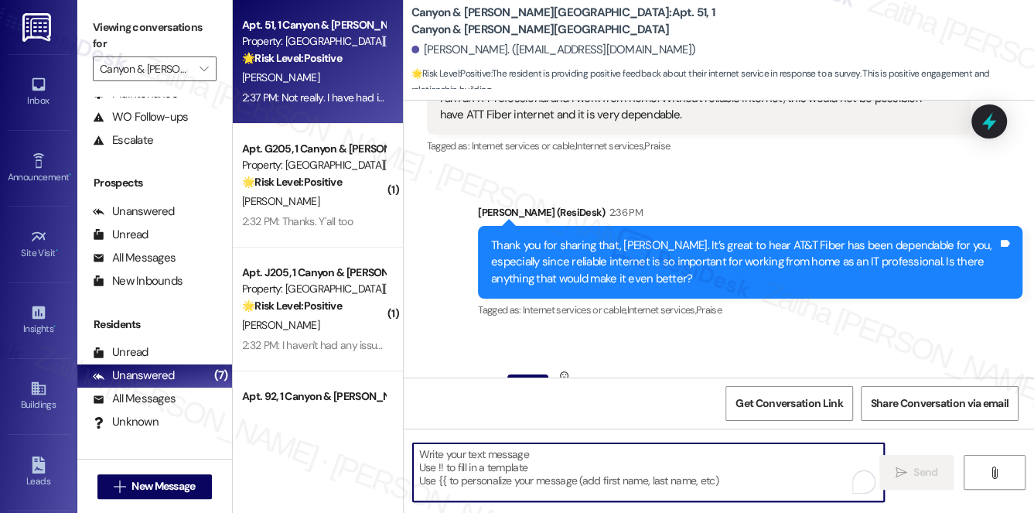
paste textarea "Thanks so much for sharing your experience—it really helps us understand what m…"
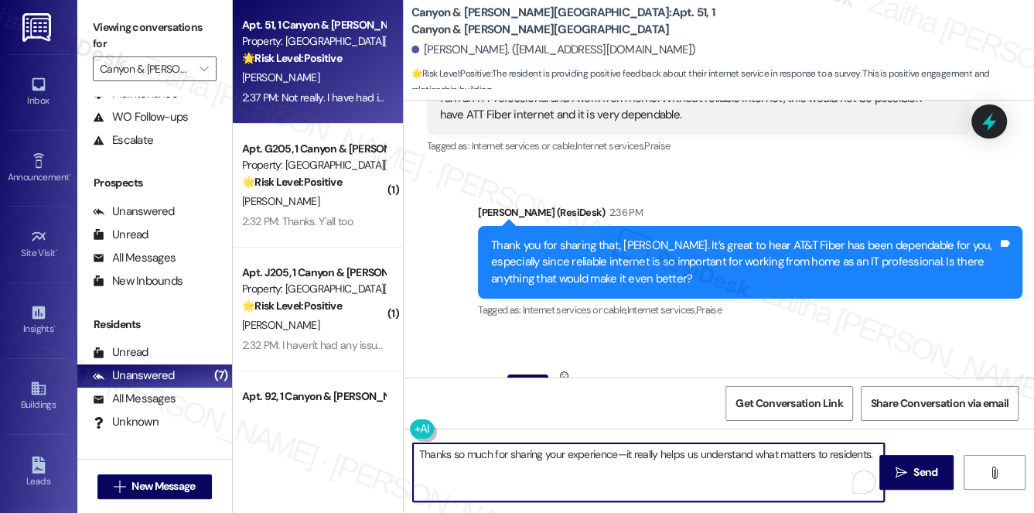
paste textarea "I truly appreciate your time and input."
type textarea "Thanks so much for sharing your experience—it really helps us understand what m…"
click at [917, 470] on span "Send" at bounding box center [926, 472] width 24 height 16
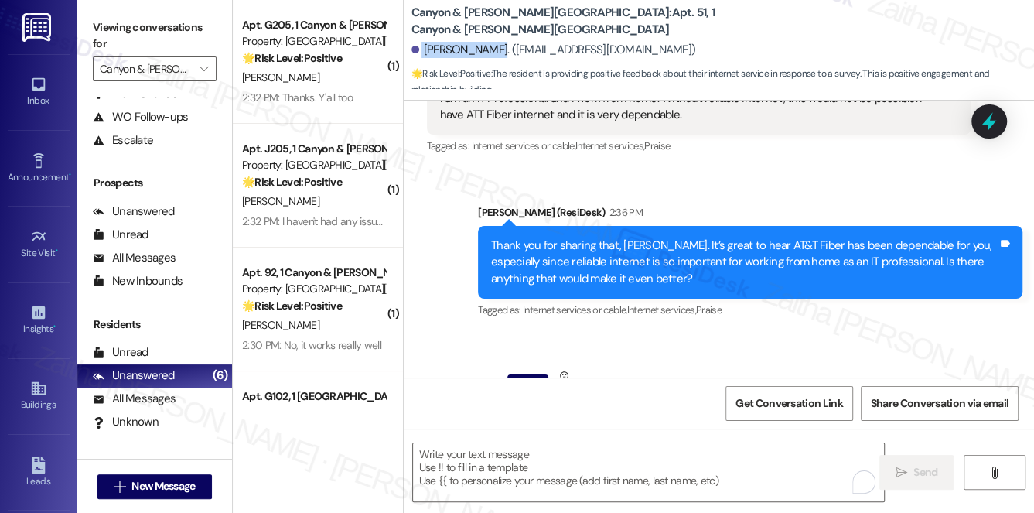
drag, startPoint x: 421, startPoint y: 53, endPoint x: 489, endPoint y: 55, distance: 68.1
click at [489, 55] on div "[PERSON_NAME]. ([EMAIL_ADDRESS][DOMAIN_NAME])" at bounding box center [554, 50] width 285 height 16
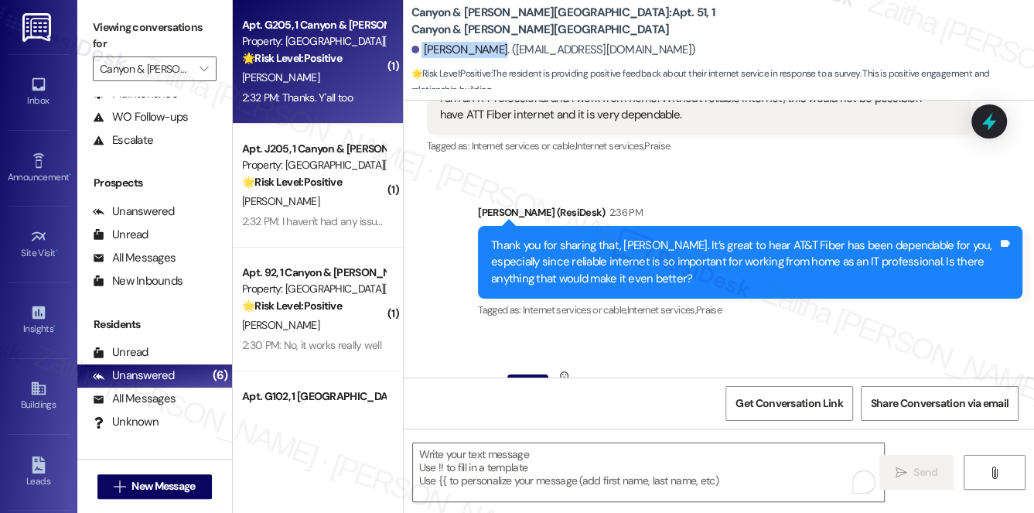
copy div "[PERSON_NAME]"
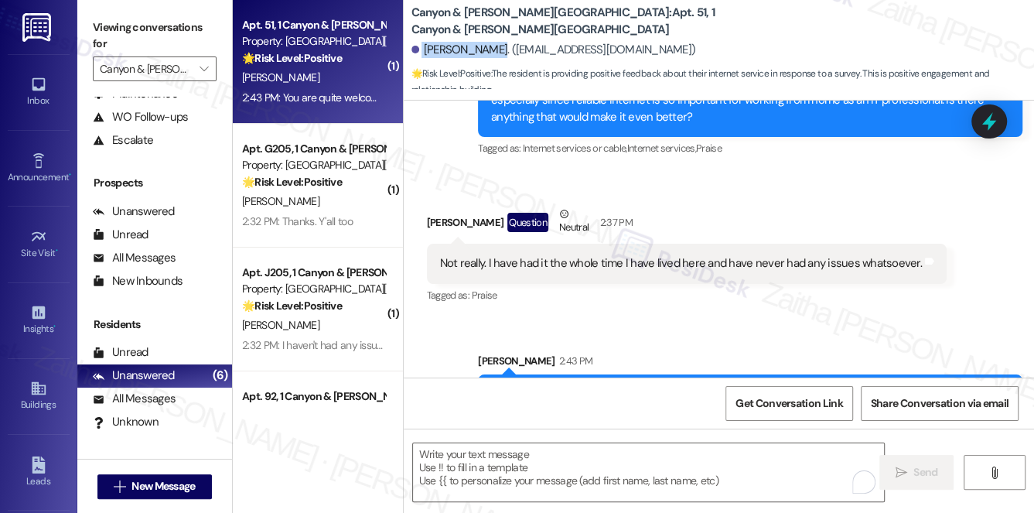
scroll to position [4912, 0]
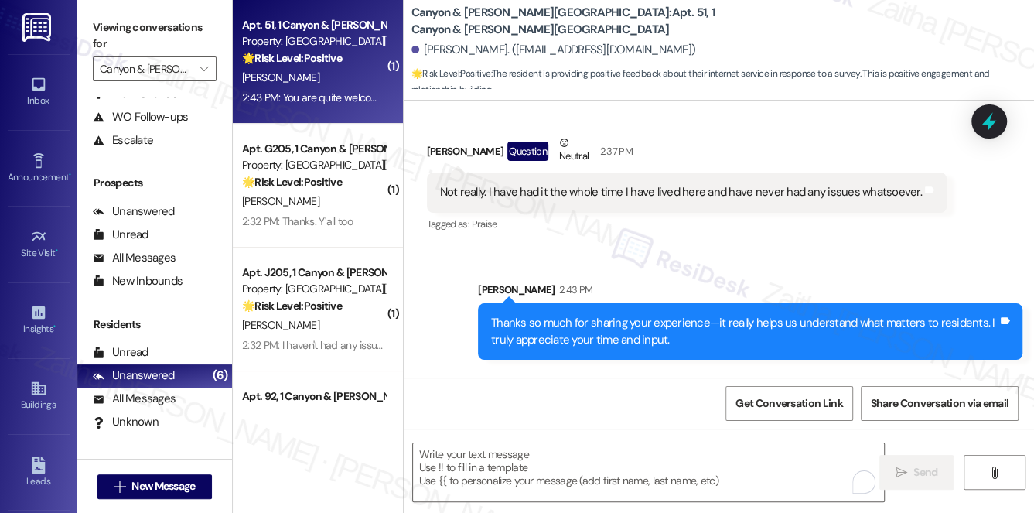
click at [459, 382] on div "Get Conversation Link Share Conversation via email" at bounding box center [719, 403] width 631 height 51
drag, startPoint x: 436, startPoint y: 345, endPoint x: 568, endPoint y: 357, distance: 132.9
click at [568, 428] on div "You are quite welcome! Tags and notes" at bounding box center [503, 447] width 153 height 39
copy div "You are quite welcome! Tags and notes"
click at [657, 247] on div "Sent via SMS [PERSON_NAME] 2:43 PM Thanks so much for sharing your experience—i…" at bounding box center [719, 309] width 631 height 125
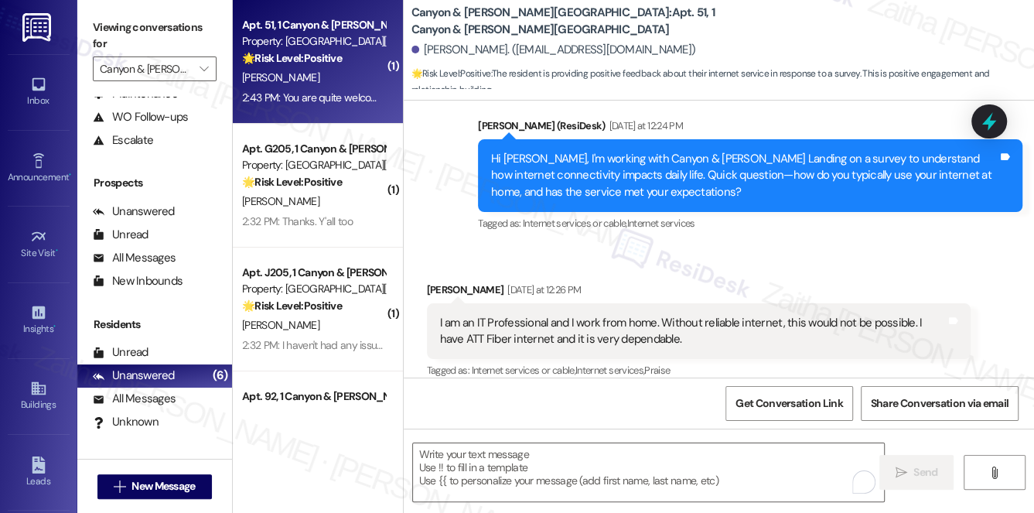
scroll to position [4420, 0]
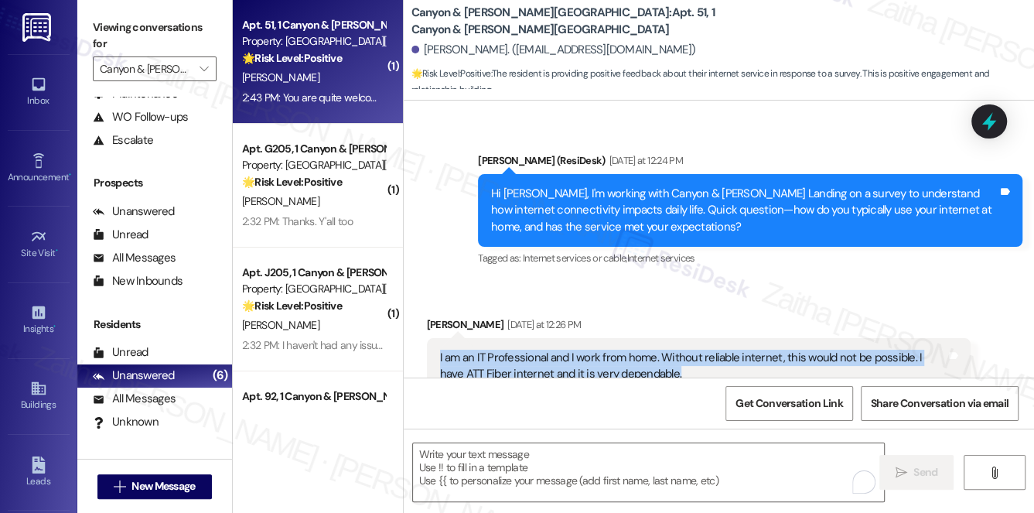
drag, startPoint x: 433, startPoint y: 249, endPoint x: 659, endPoint y: 279, distance: 227.9
click at [659, 338] on div "I am an IT Professional and I work from home. Without reliable internet, this w…" at bounding box center [699, 366] width 545 height 56
copy div "I am an IT Professional and I work from home. Without reliable internet, this w…"
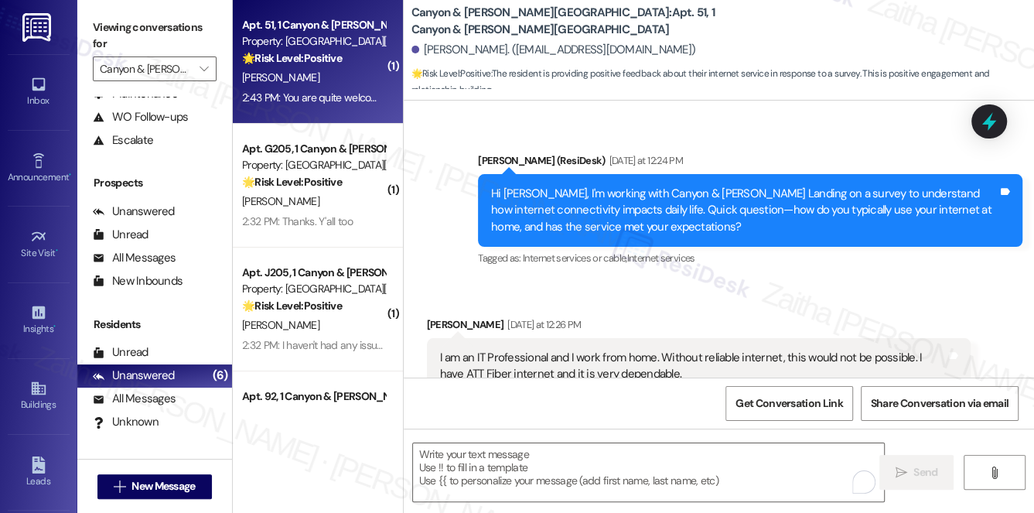
click at [756, 322] on div "Received via SMS [PERSON_NAME] [DATE] at 12:26 PM I am an IT Professional and I…" at bounding box center [700, 367] width 568 height 124
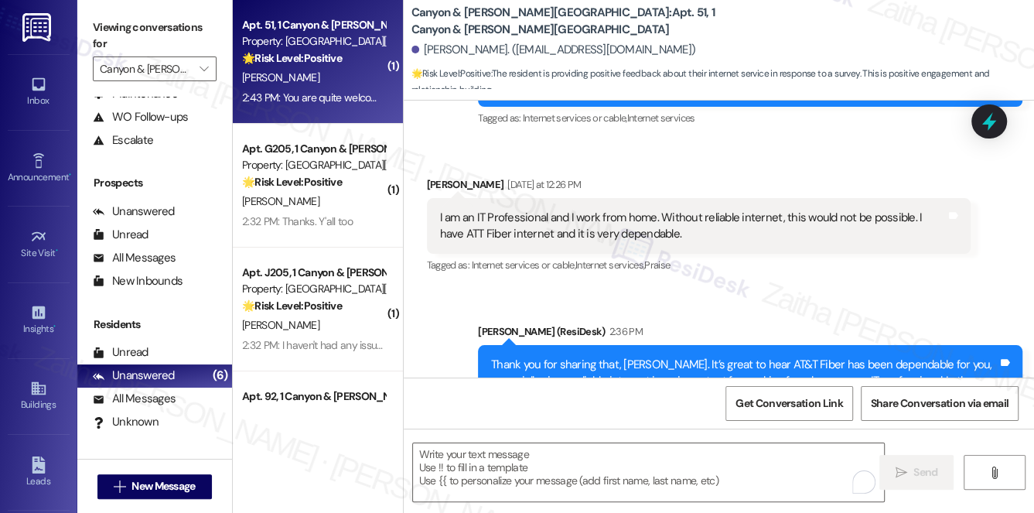
scroll to position [4489, 0]
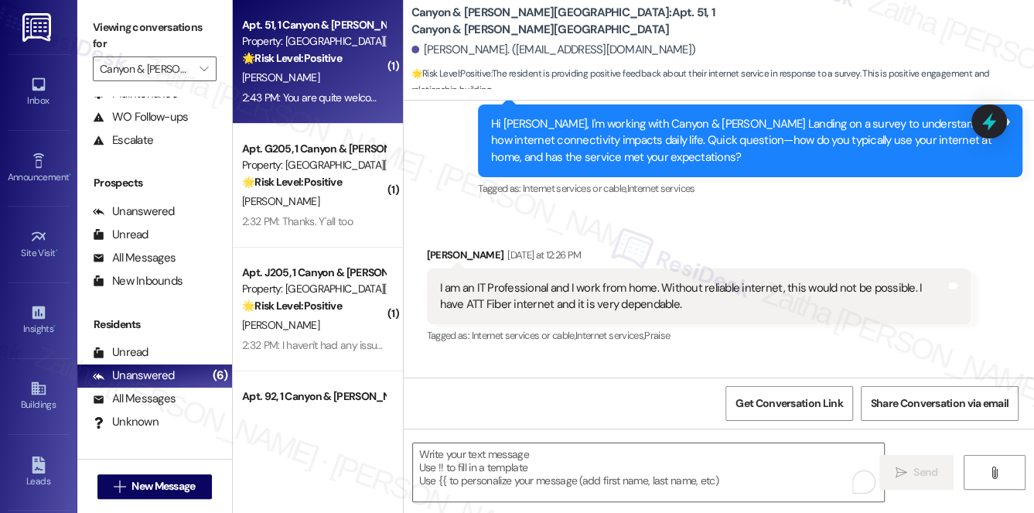
click at [431, 268] on div "I am an IT Professional and I work from home. Without reliable internet, this w…" at bounding box center [699, 296] width 545 height 56
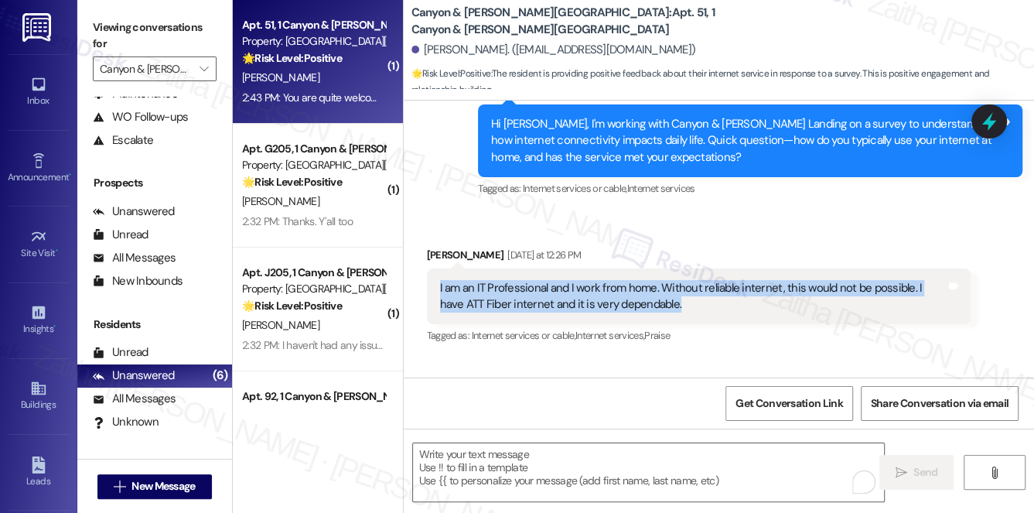
drag, startPoint x: 433, startPoint y: 183, endPoint x: 682, endPoint y: 207, distance: 250.2
click at [682, 268] on div "I am an IT Professional and I work from home. Without reliable internet, this w…" at bounding box center [699, 296] width 545 height 56
copy div "I am an IT Professional and I work from home. Without reliable internet, this w…"
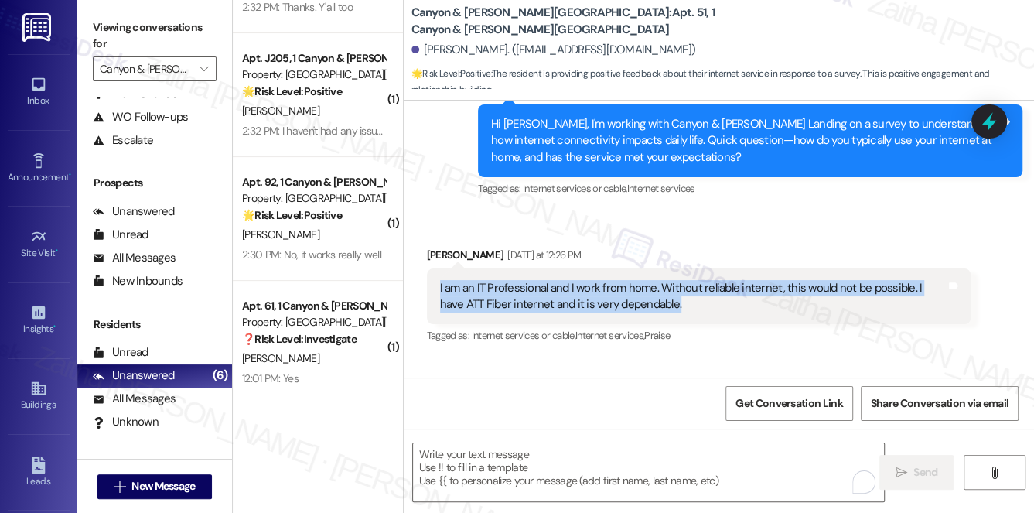
scroll to position [216, 0]
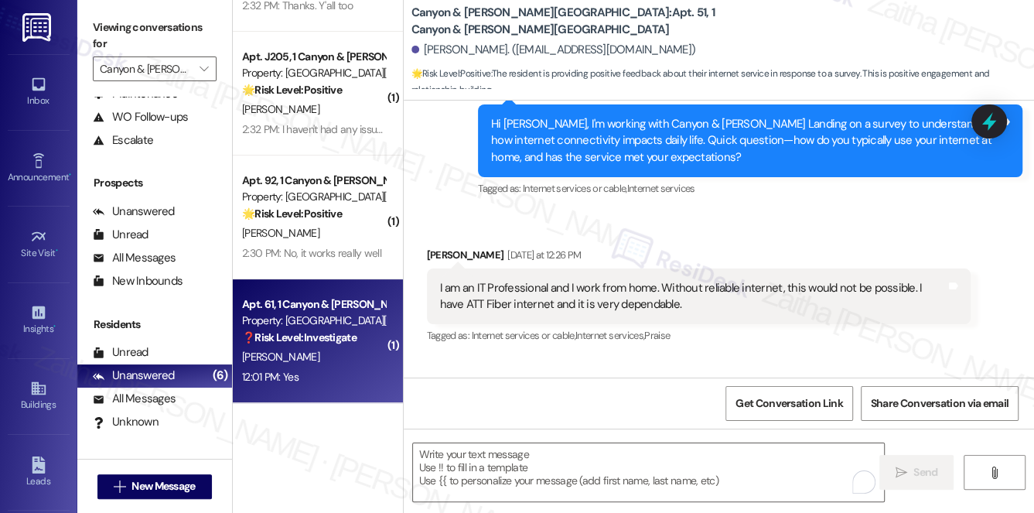
click at [320, 381] on div "12:01 PM: Yes 12:01 PM: Yes" at bounding box center [314, 377] width 146 height 19
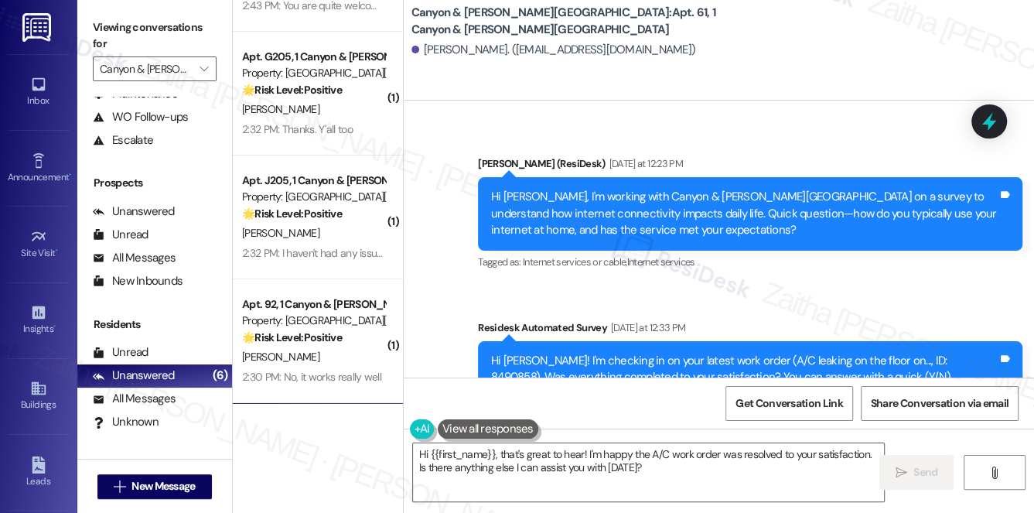
scroll to position [4493, 0]
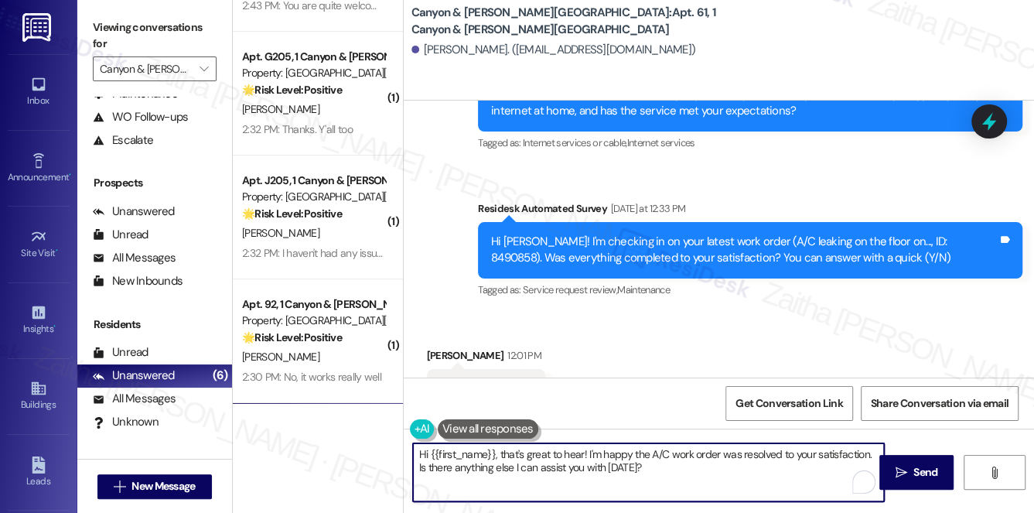
drag, startPoint x: 579, startPoint y: 469, endPoint x: 410, endPoint y: 463, distance: 168.8
click at [414, 474] on textarea "Hi {{first_name}}, that's great to hear! I'm happy the A/C work order was resol…" at bounding box center [649, 472] width 472 height 58
paste textarea "We'd also love to hear your thoughts. Has {{property}} lived up to your expecta…"
type textarea "Hi {{first_name}}, that's great to hear! I'm happy the A/C work order was resol…"
click at [918, 467] on span "Send" at bounding box center [926, 472] width 24 height 16
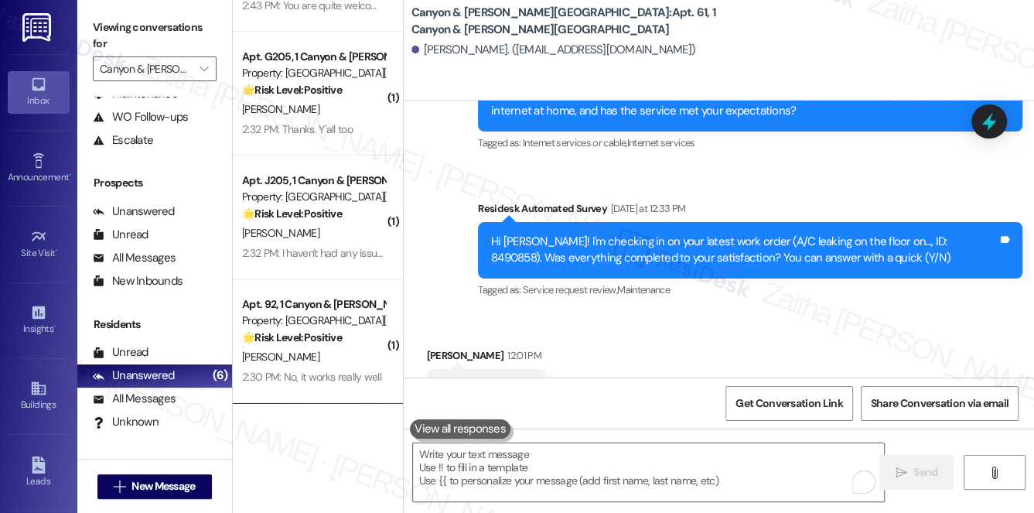
scroll to position [4492, 0]
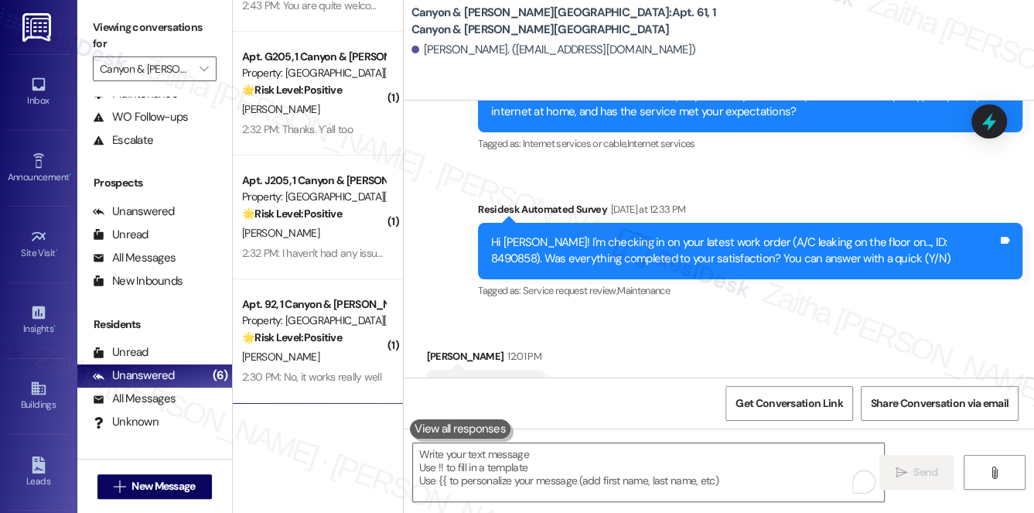
click at [699, 74] on div "Canyon & [PERSON_NAME] Landing: Apt. 61, 1 Canyon & [PERSON_NAME] Landing [PERS…" at bounding box center [719, 50] width 631 height 101
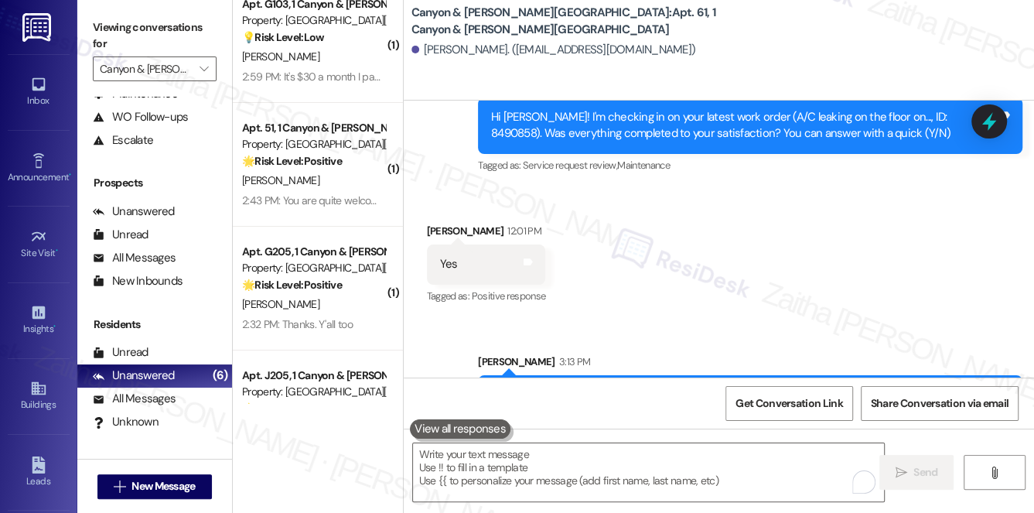
scroll to position [0, 0]
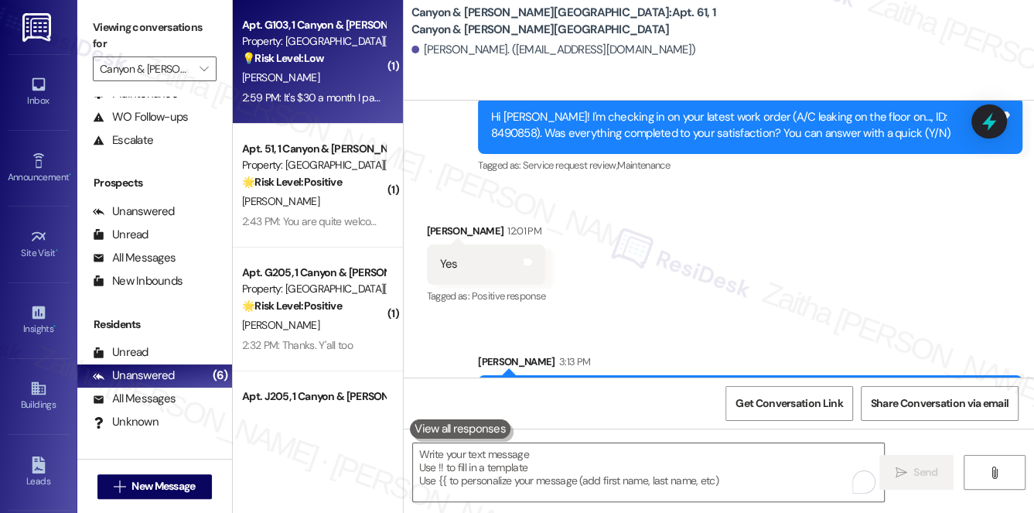
click at [340, 68] on div "[PERSON_NAME]" at bounding box center [314, 77] width 146 height 19
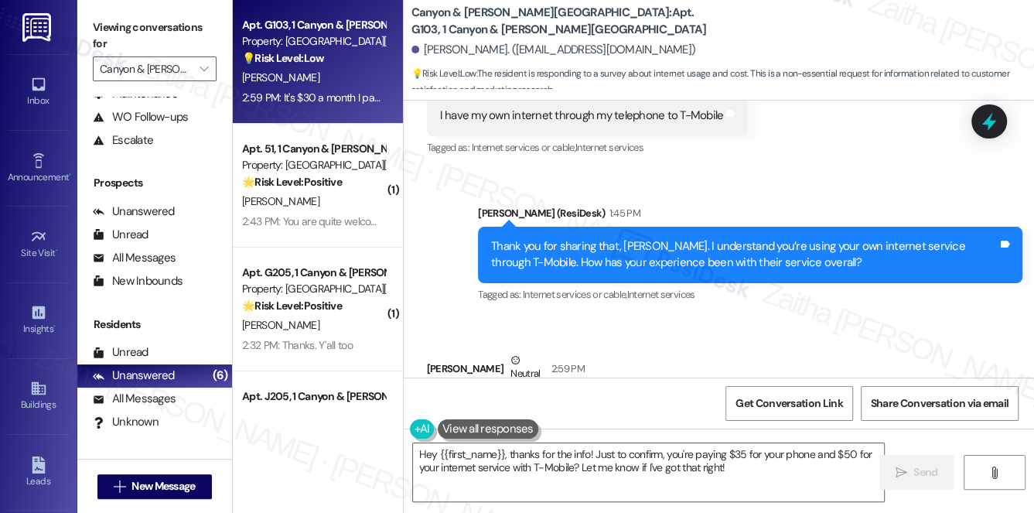
scroll to position [13205, 0]
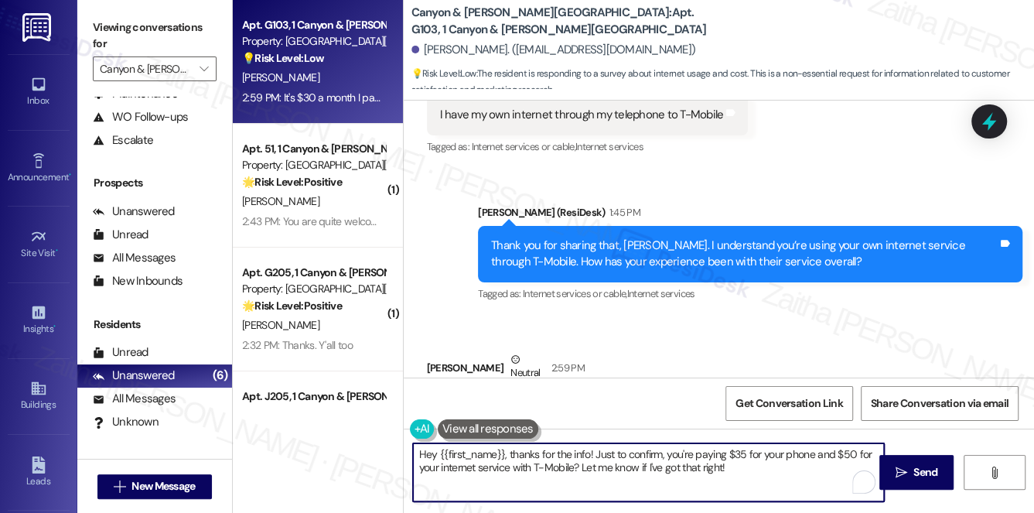
drag, startPoint x: 511, startPoint y: 453, endPoint x: 406, endPoint y: 458, distance: 104.6
click at [406, 458] on div "Hey {{first_name}}, thanks for the info! Just to confirm, you're paying $35 for…" at bounding box center [642, 473] width 474 height 60
click at [665, 469] on textarea "Thanks for the info! Just to confirm, you're paying $35 for your phone and $50 …" at bounding box center [649, 472] width 472 height 58
type textarea "Thanks for the info! Just to confirm, you're paying $35 for your phone and $50 …"
click at [896, 470] on icon "" at bounding box center [902, 473] width 12 height 12
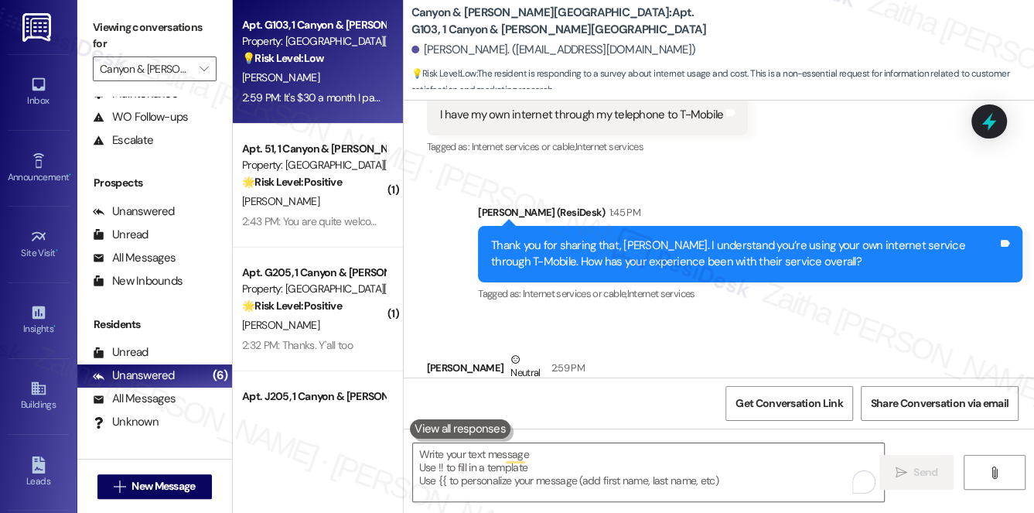
scroll to position [13205, 0]
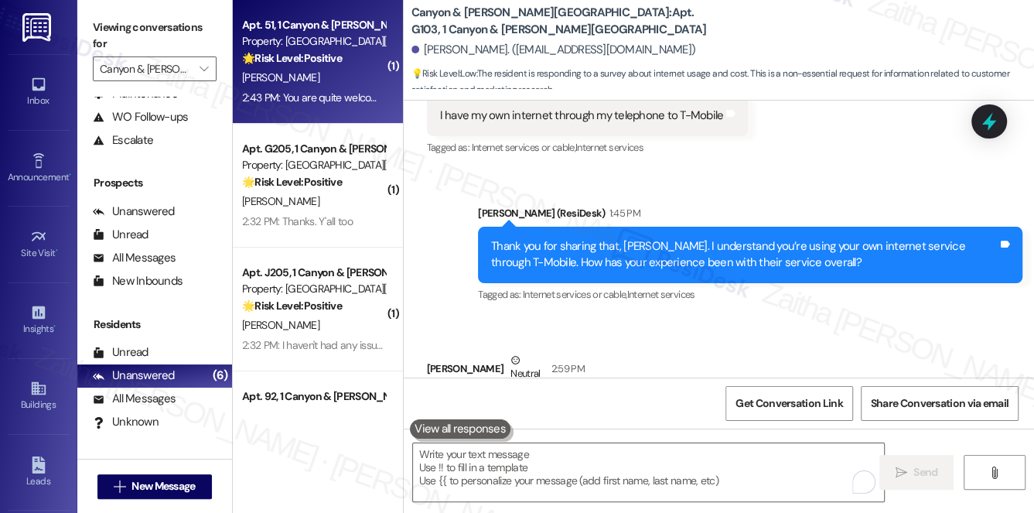
click at [322, 94] on div "2:43 PM: You are quite welcome! 2:43 PM: You are quite welcome!" at bounding box center [314, 98] width 145 height 14
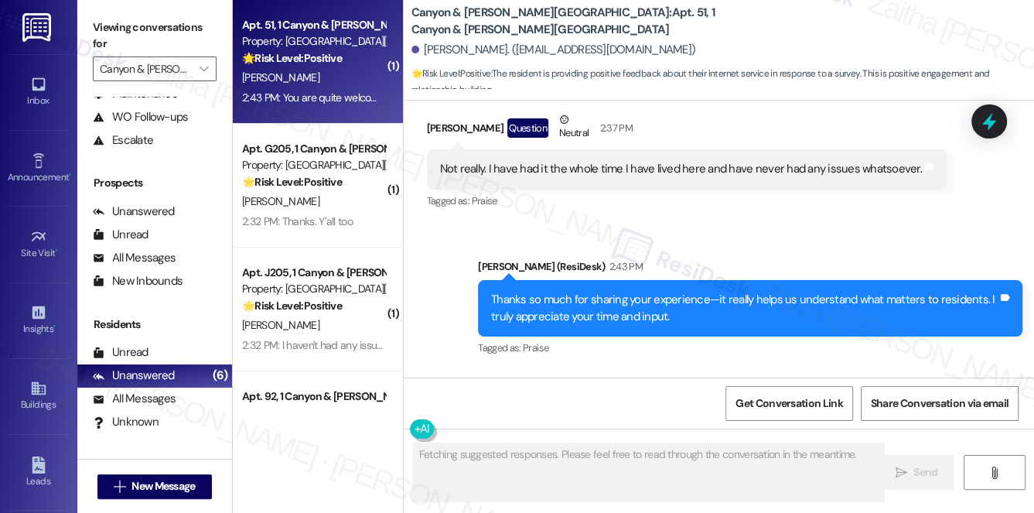
scroll to position [4957, 0]
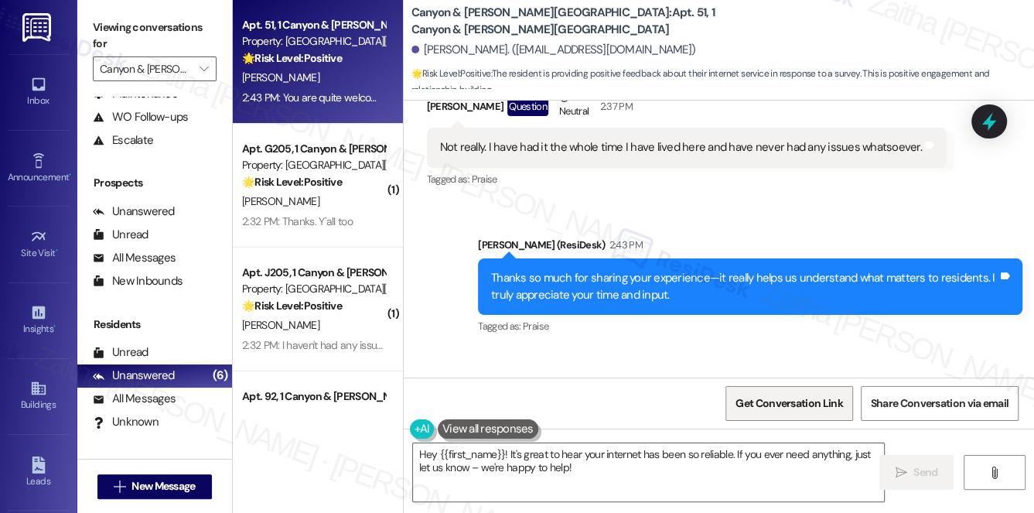
click at [761, 407] on span "Get Conversation Link" at bounding box center [789, 403] width 107 height 16
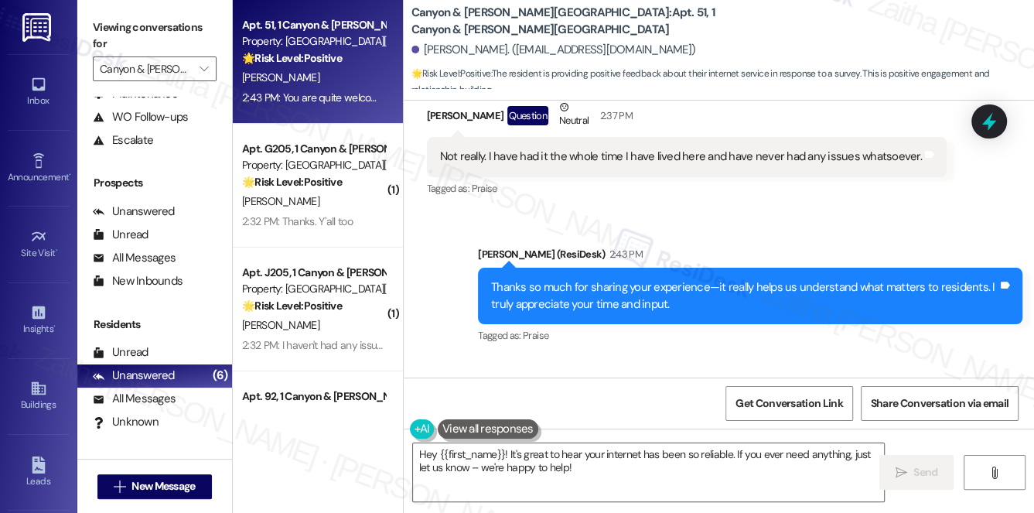
scroll to position [4957, 0]
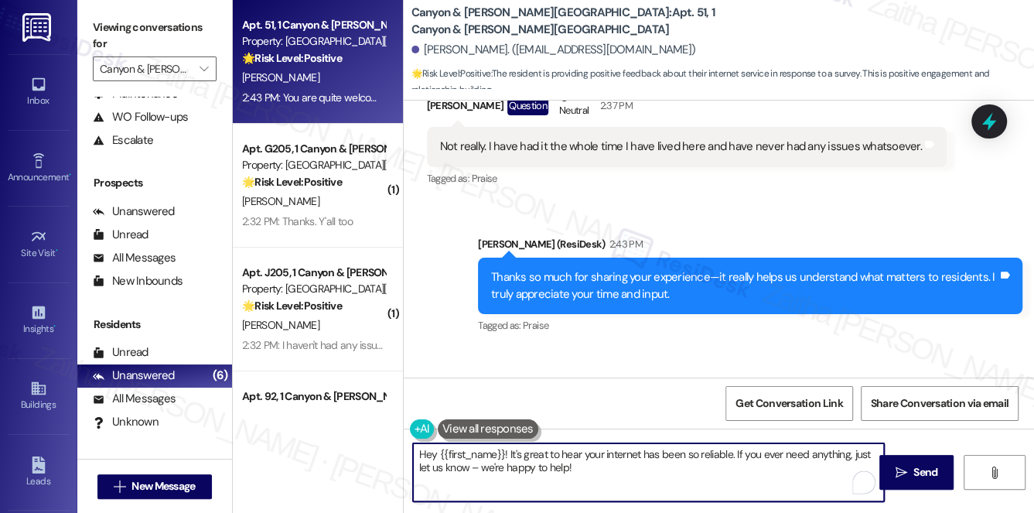
drag, startPoint x: 418, startPoint y: 451, endPoint x: 597, endPoint y: 471, distance: 180.6
click at [597, 471] on textarea "Hey {{first_name}}! It's great to hear your internet has been so reliable. If y…" at bounding box center [649, 472] width 472 height 58
click at [584, 469] on textarea "Hey {{first_name}}! It's great to hear your internet has been so reliable. If y…" at bounding box center [649, 472] width 472 height 58
drag, startPoint x: 734, startPoint y: 453, endPoint x: 419, endPoint y: 451, distance: 314.9
click at [419, 451] on textarea "Hey {{first_name}}! It's great to hear your internet has been so reliable. If y…" at bounding box center [649, 472] width 472 height 58
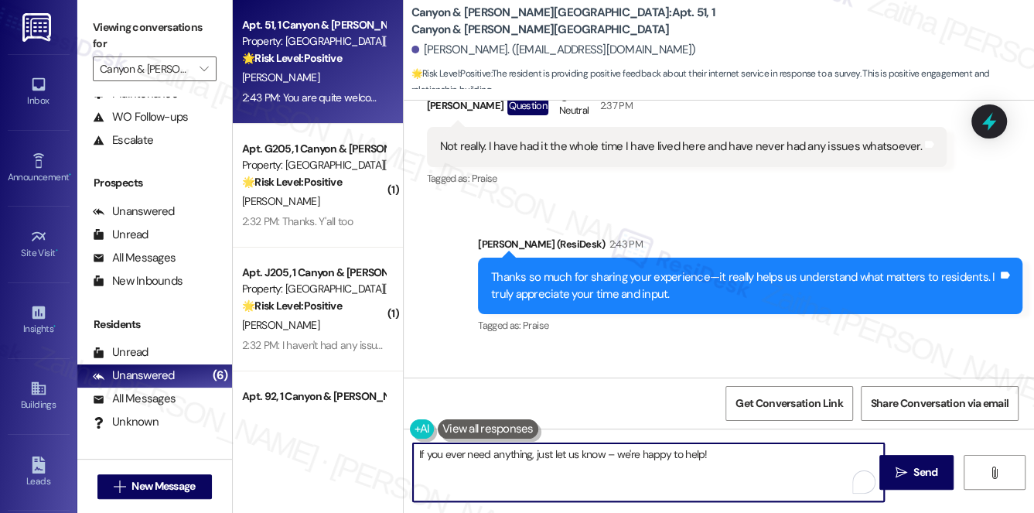
type textarea "If you ever need anything, just let us know – we're happy to help!"
drag, startPoint x: 417, startPoint y: 455, endPoint x: 736, endPoint y: 454, distance: 318.8
click at [740, 457] on textarea "If you ever need anything, just let us know – we're happy to help!" at bounding box center [649, 472] width 472 height 58
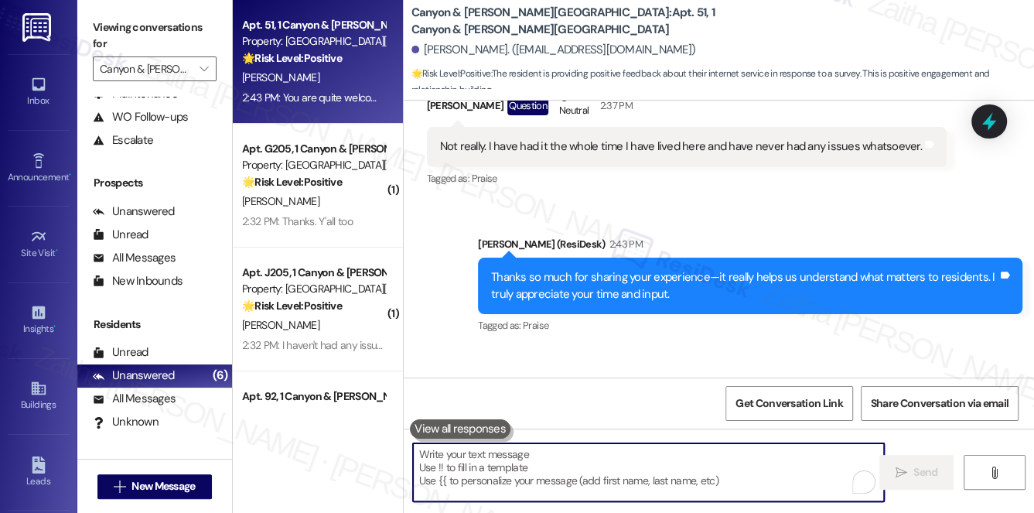
click at [524, 458] on textarea "To enrich screen reader interactions, please activate Accessibility in Grammarl…" at bounding box center [649, 472] width 472 height 58
type textarea "😊"
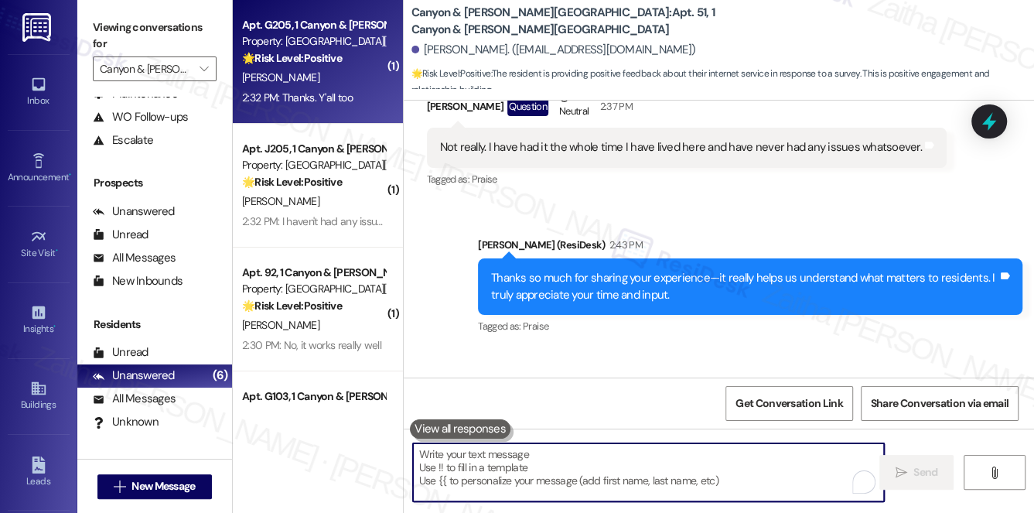
click at [356, 85] on div "[PERSON_NAME]" at bounding box center [314, 77] width 146 height 19
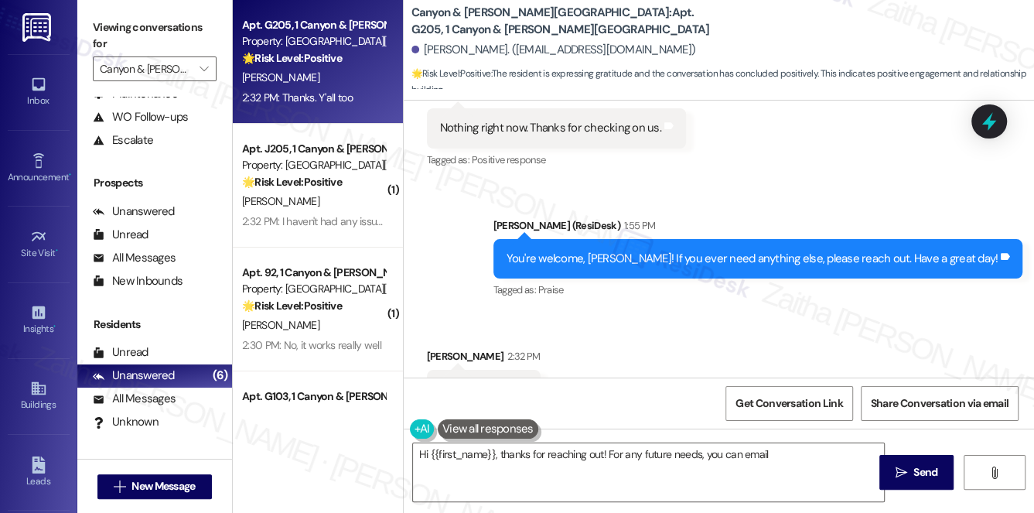
scroll to position [5694, 0]
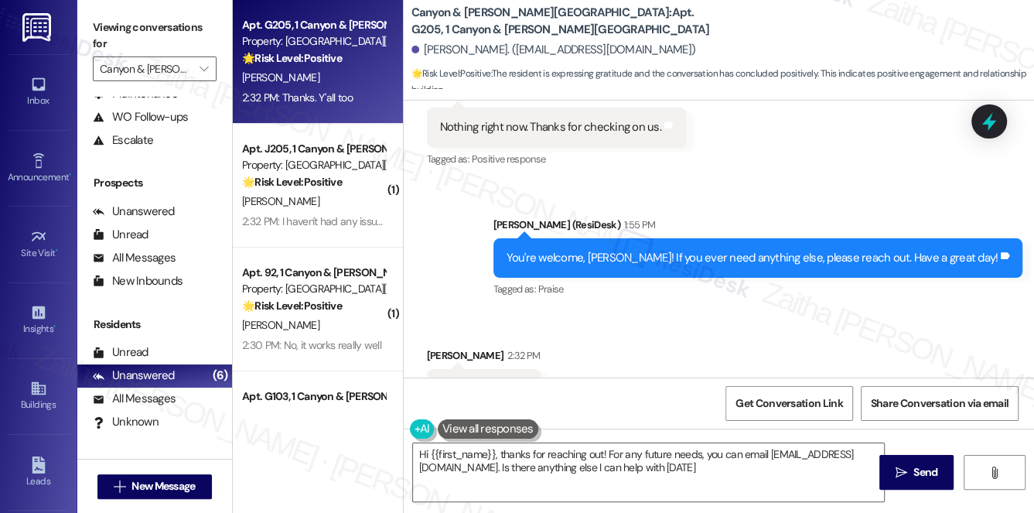
type textarea "Hi {{first_name}}, thanks for reaching out! For any future needs, you can email…"
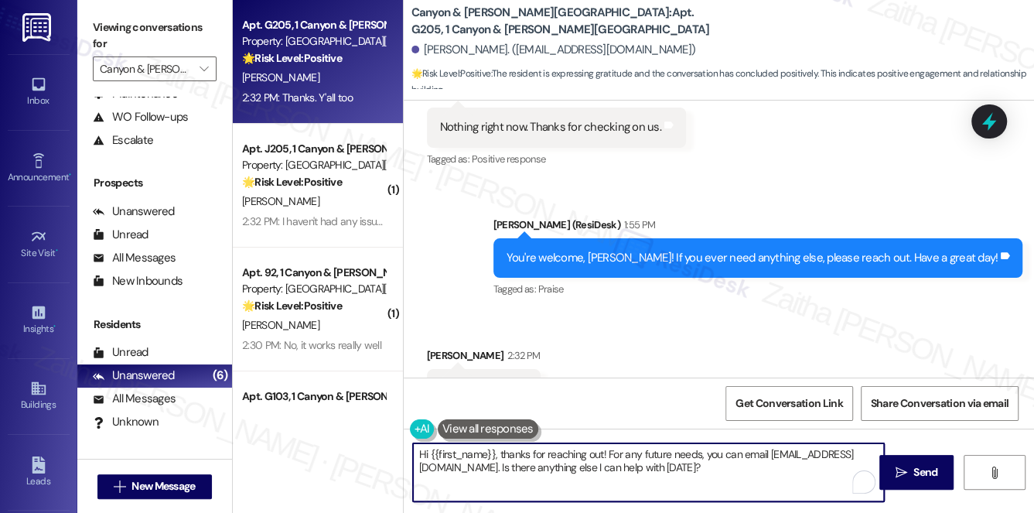
drag, startPoint x: 802, startPoint y: 472, endPoint x: 406, endPoint y: 453, distance: 395.9
click at [405, 456] on div "Hi {{first_name}}, thanks for reaching out! For any future needs, you can email…" at bounding box center [642, 473] width 474 height 60
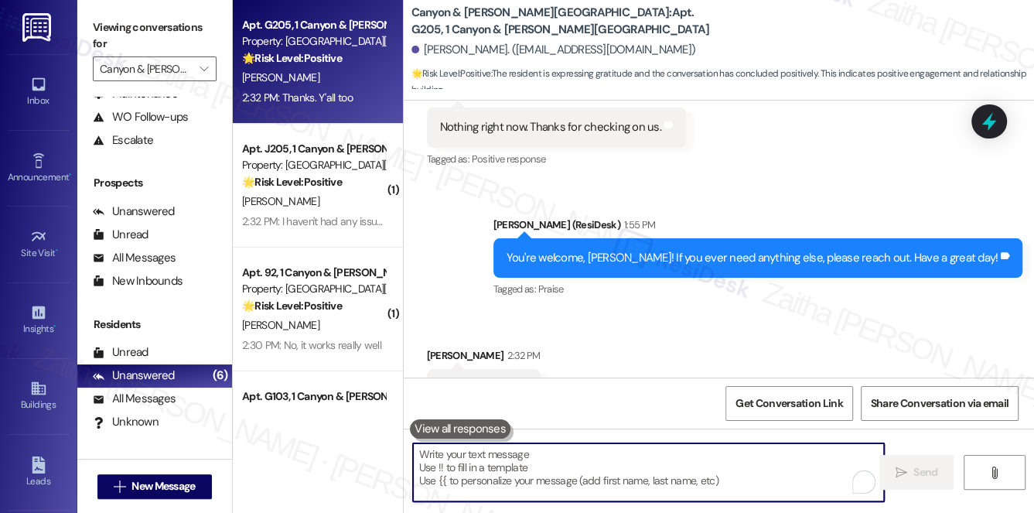
click at [459, 463] on textarea "To enrich screen reader interactions, please activate Accessibility in Grammarl…" at bounding box center [649, 472] width 472 height 58
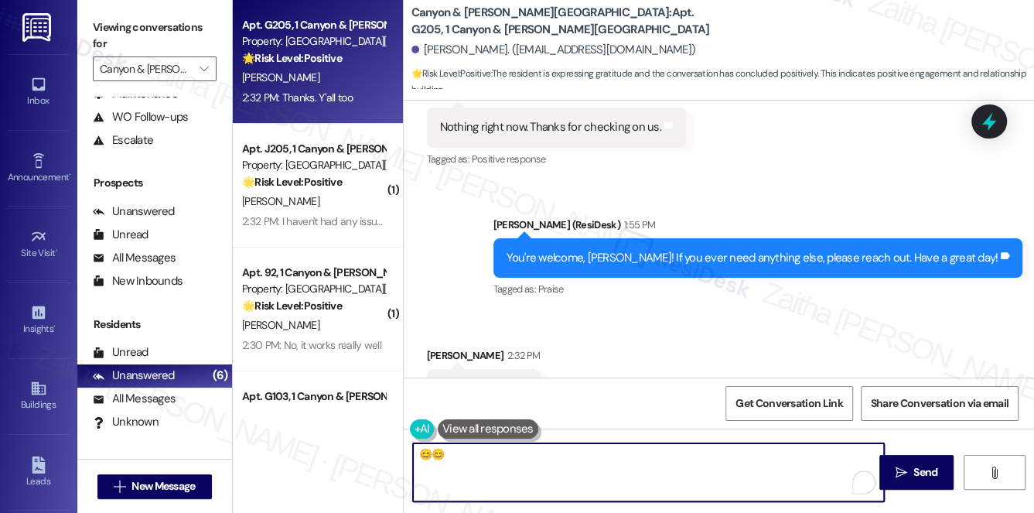
type textarea "😊"
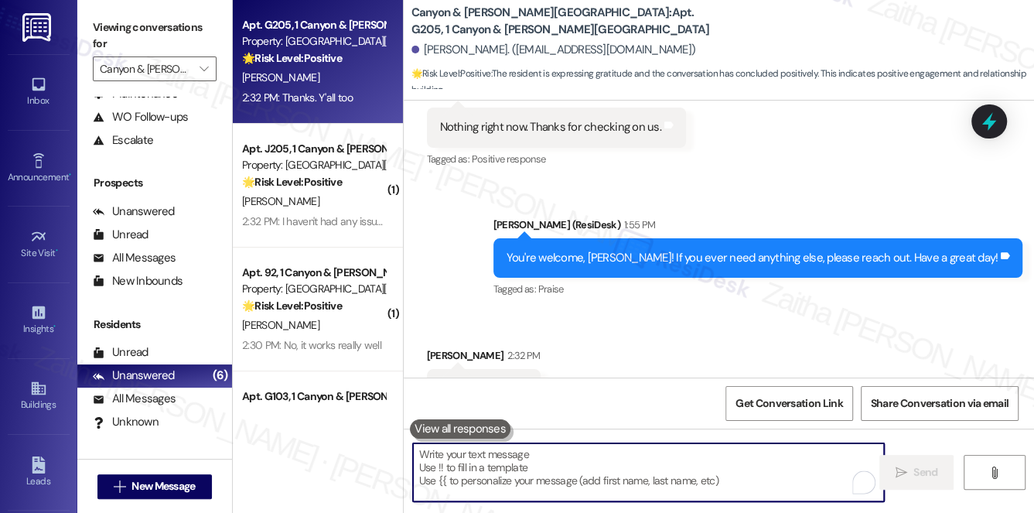
scroll to position [5693, 0]
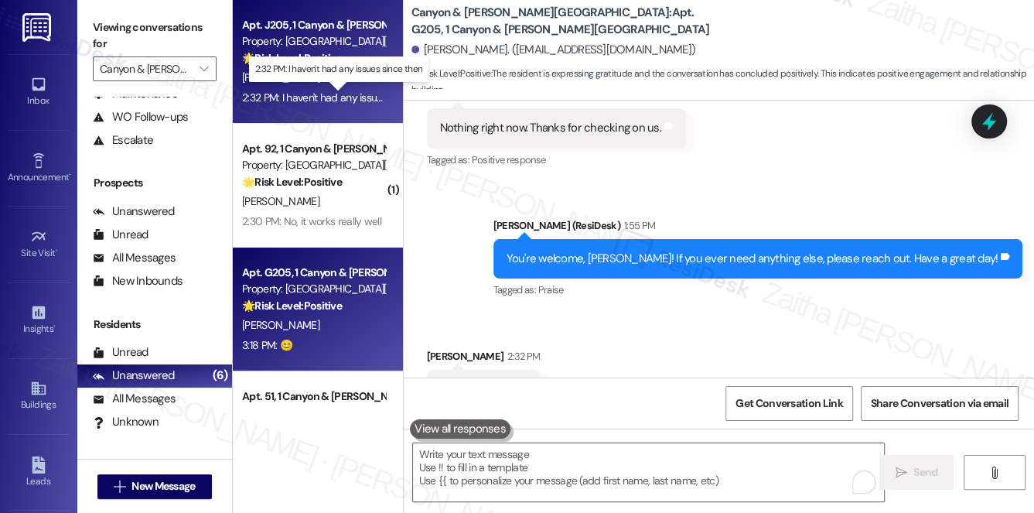
click at [357, 92] on div "2:32 PM: I haven't had any issues since then 2:32 PM: I haven't had any issues …" at bounding box center [339, 98] width 194 height 14
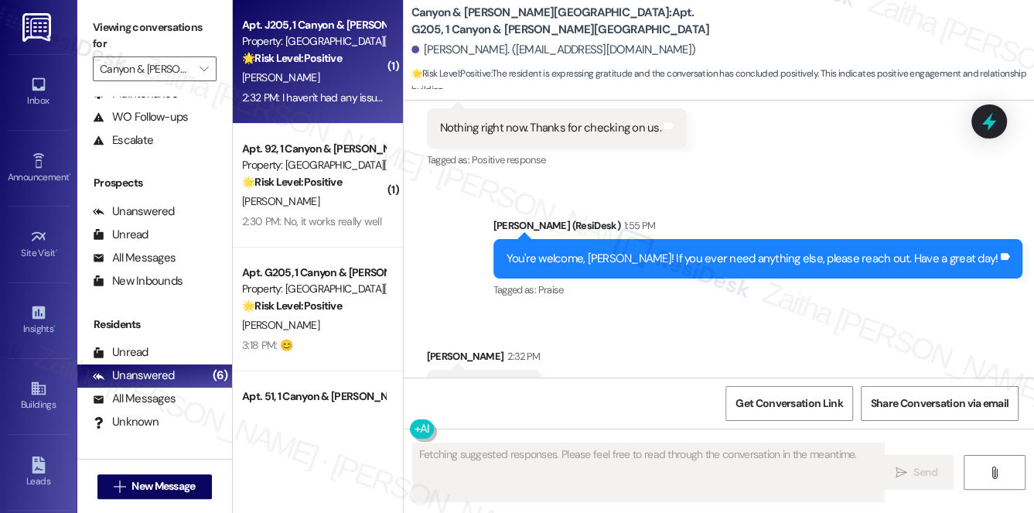
type textarea "Fetching suggested responses. Please feel free to read through the conversation…"
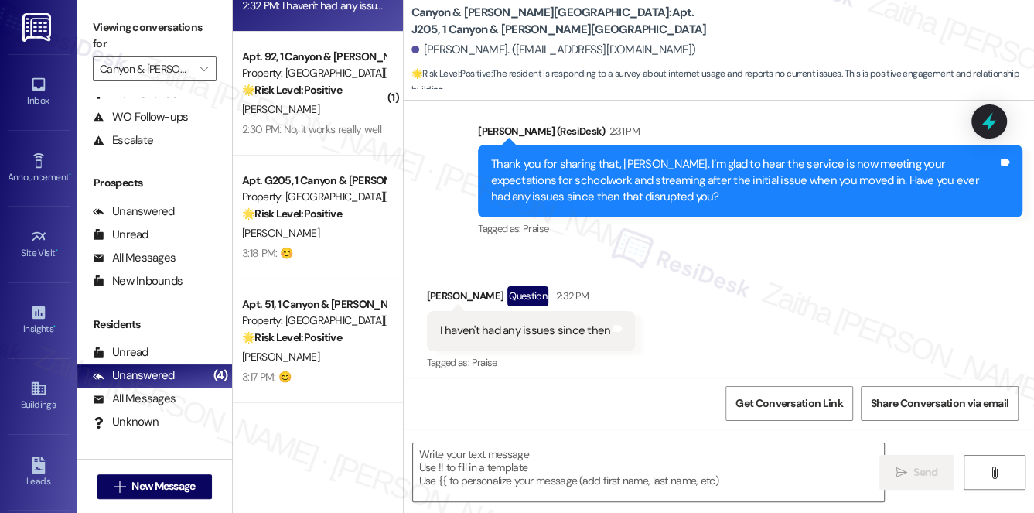
scroll to position [908, 0]
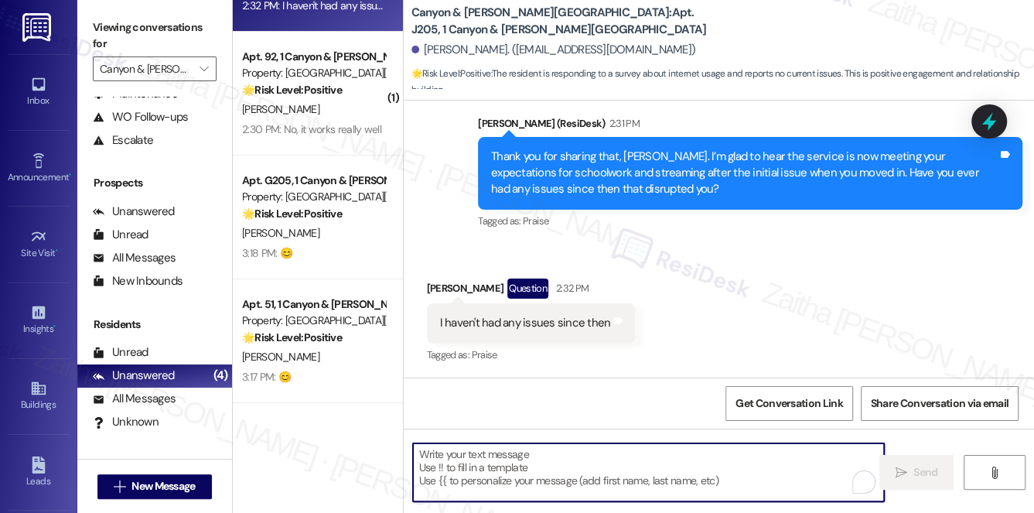
click at [571, 457] on textarea "To enrich screen reader interactions, please activate Accessibility in Grammarl…" at bounding box center [649, 472] width 472 height 58
paste textarea "Thanks so much for sharing your experience—it really helps us understand what m…"
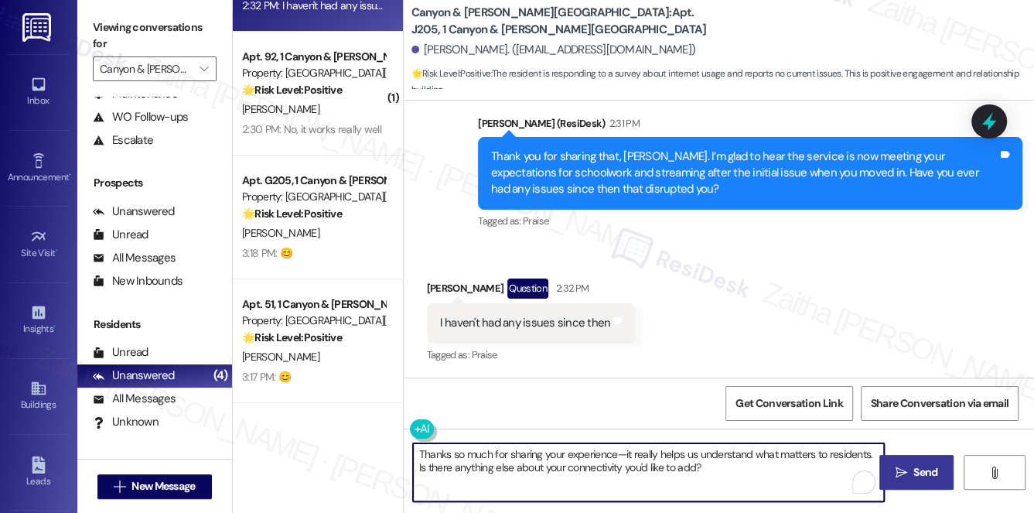
type textarea "Thanks so much for sharing your experience—it really helps us understand what m…"
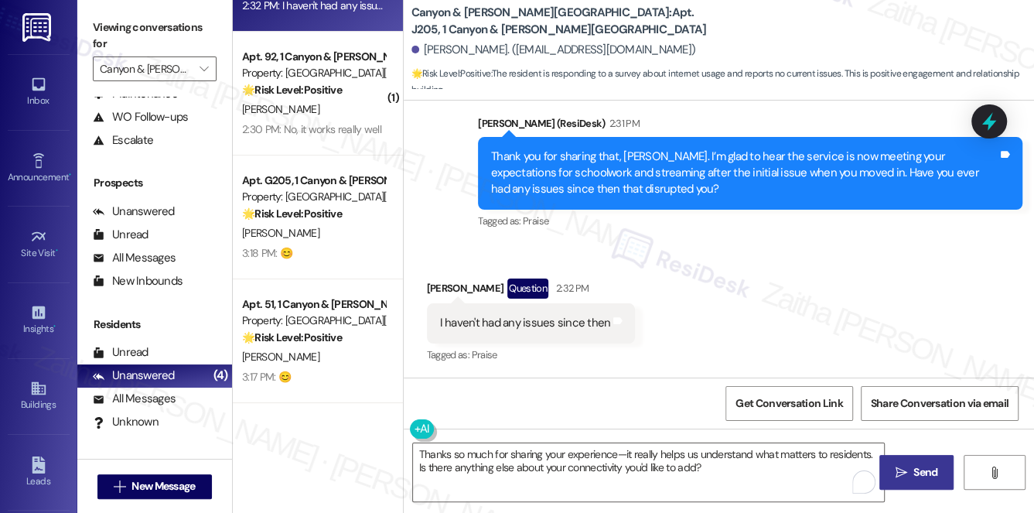
click at [916, 469] on span "Send" at bounding box center [926, 472] width 24 height 16
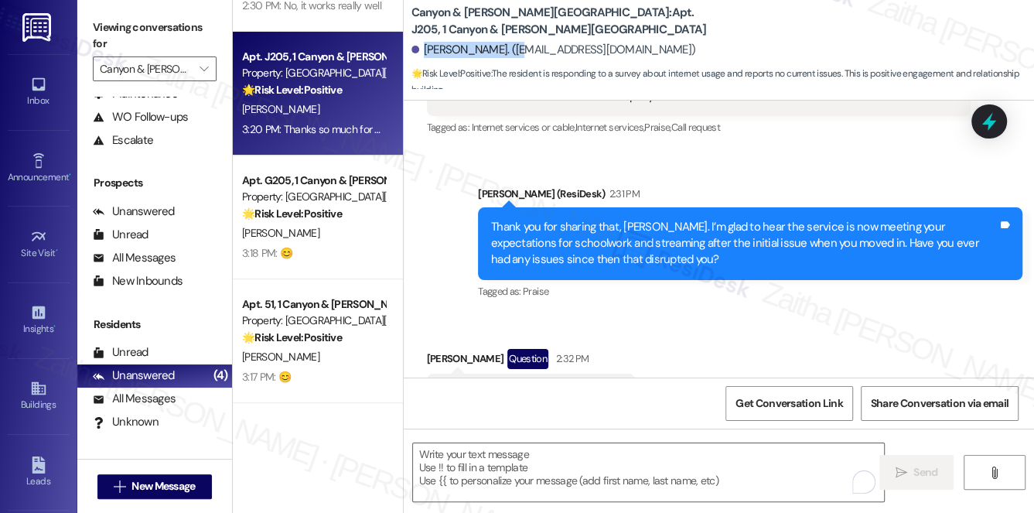
drag, startPoint x: 422, startPoint y: 46, endPoint x: 521, endPoint y: 43, distance: 98.3
click at [521, 43] on div "Sharadin Mcwhorter. (sharadinmcwhorter@gmail.com)" at bounding box center [554, 50] width 285 height 16
copy div "Sharadin Mcwhorter"
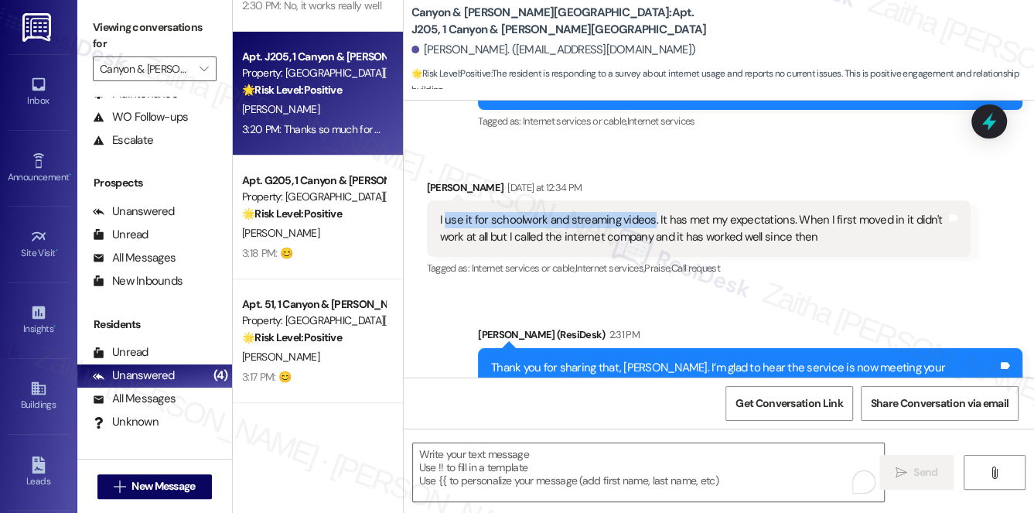
drag, startPoint x: 445, startPoint y: 221, endPoint x: 650, endPoint y: 214, distance: 205.2
click at [650, 214] on div "I use it for schoolwork and streaming videos. It has met my expectations. When …" at bounding box center [693, 228] width 507 height 33
copy div "use it for schoolwork and streaming videos"
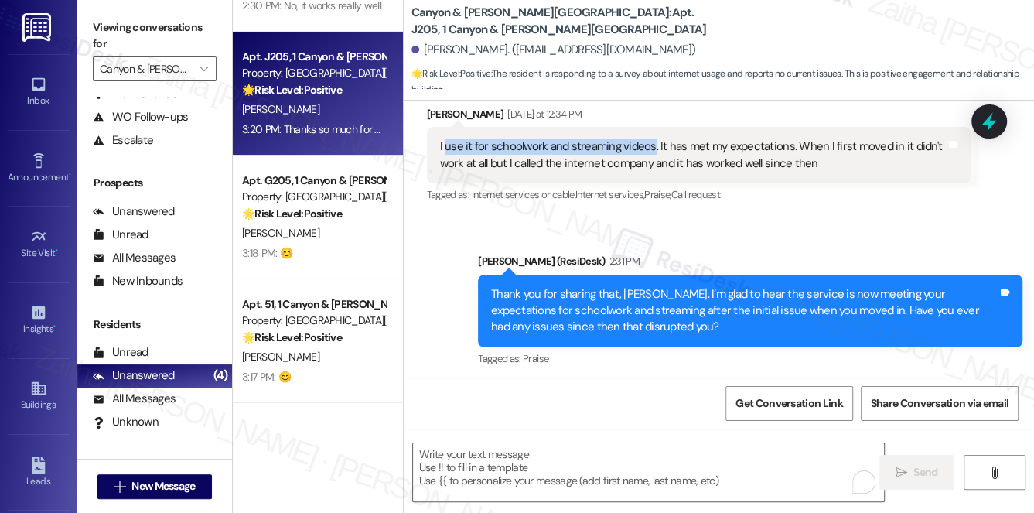
scroll to position [768, 0]
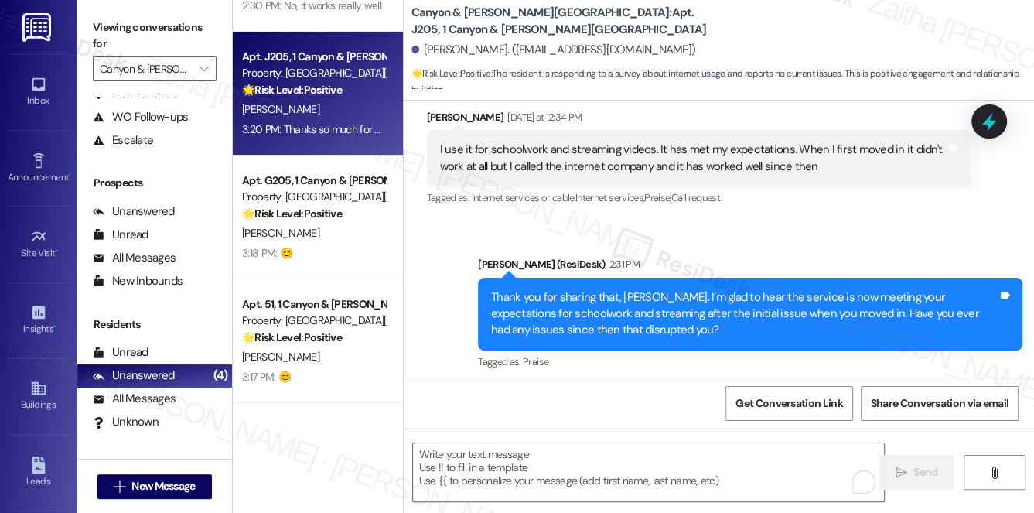
click at [645, 232] on div "Sent via SMS Sarah (ResiDesk) 2:31 PM Thank you for sharing that, Sharadin. I’m…" at bounding box center [719, 303] width 631 height 164
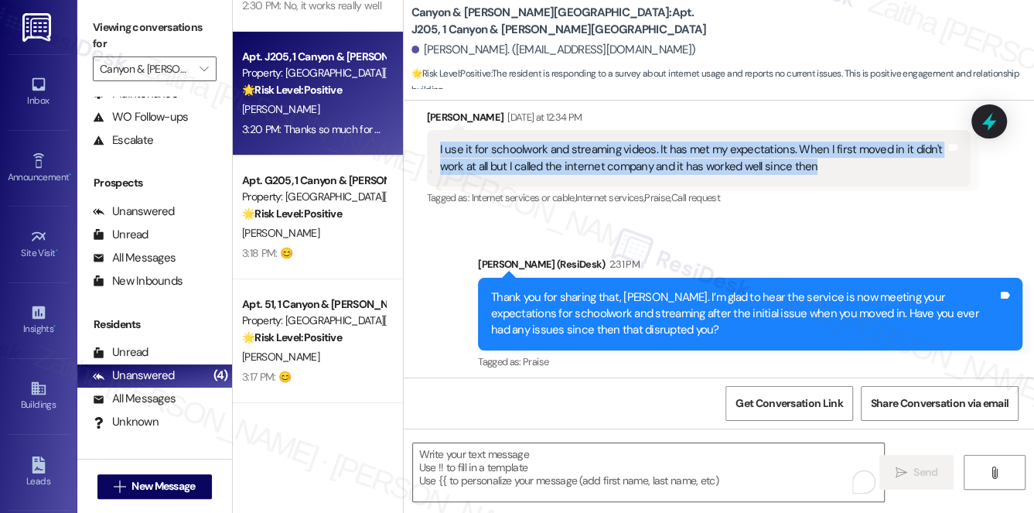
drag, startPoint x: 543, startPoint y: 158, endPoint x: 814, endPoint y: 165, distance: 270.9
click at [814, 165] on div "I use it for schoolwork and streaming videos. It has met my expectations. When …" at bounding box center [699, 158] width 545 height 56
copy div "I use it for schoolwork and streaming videos. It has met my expectations. When …"
click at [775, 405] on span "Get Conversation Link" at bounding box center [789, 403] width 107 height 16
copy div "I use it for schoolwork and streaming videos. It has met my expectations. When …"
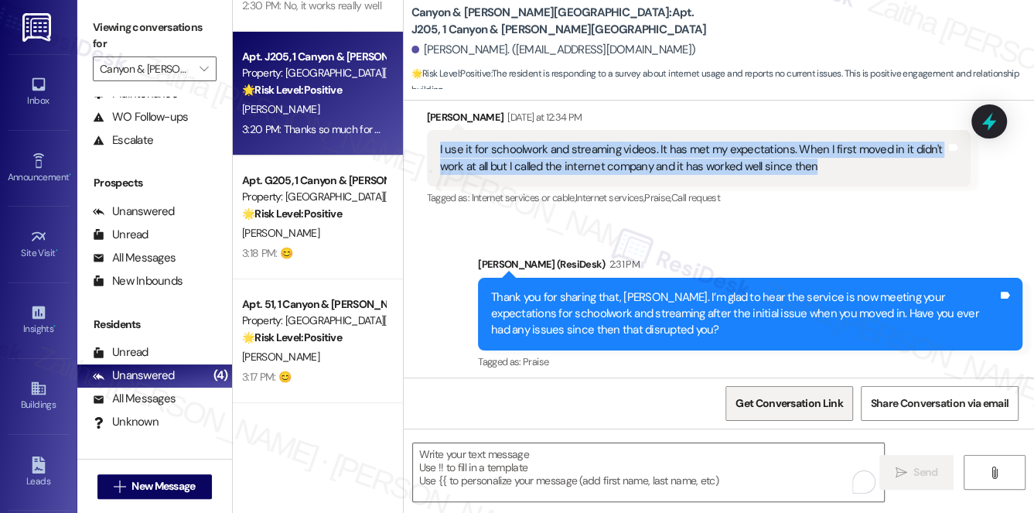
click at [785, 409] on span "Get Conversation Link" at bounding box center [789, 403] width 107 height 16
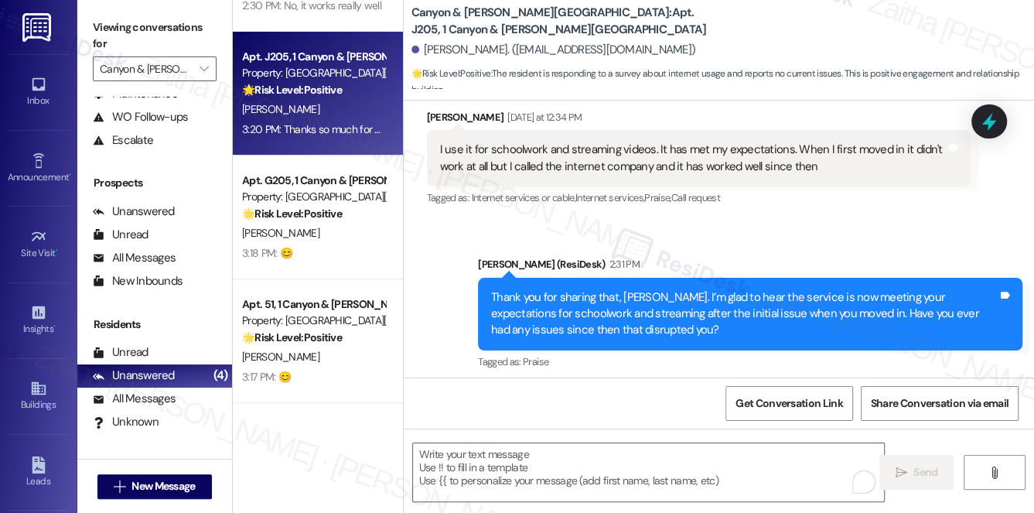
click at [637, 212] on div "Received via SMS Sharadin Mcwhorter Yesterday at 12:34 PM I use it for schoolwo…" at bounding box center [700, 159] width 568 height 124
click at [775, 411] on span "Get Conversation Link" at bounding box center [789, 403] width 107 height 16
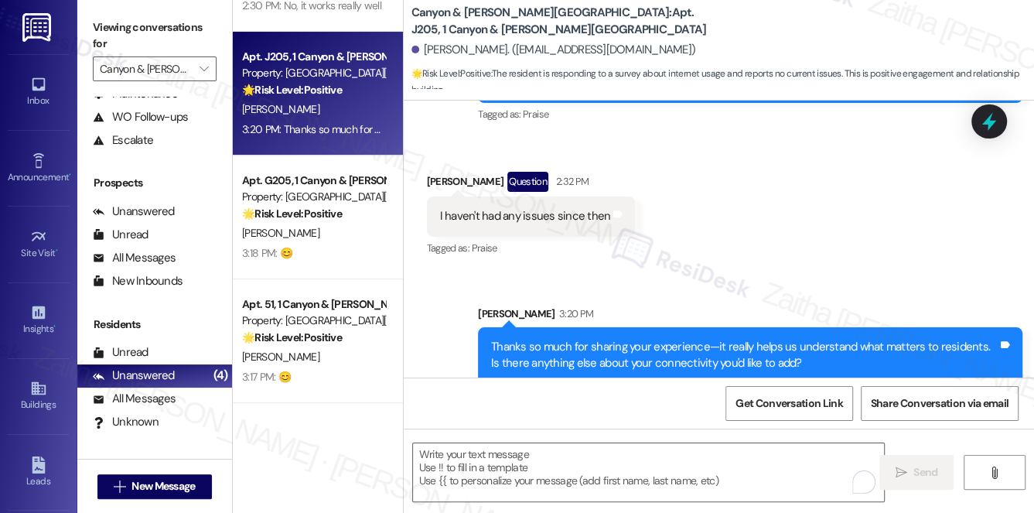
scroll to position [1034, 0]
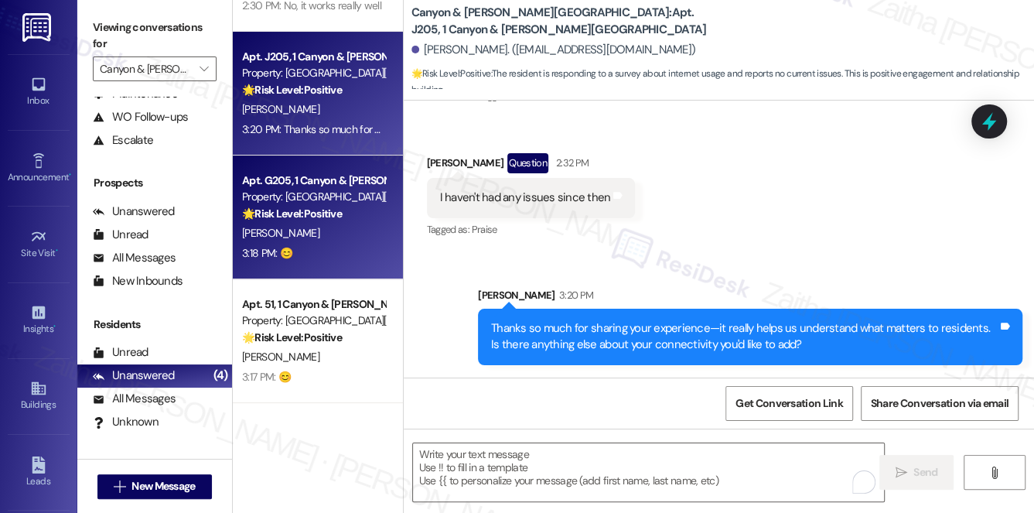
click at [340, 225] on div "R. Scarbro" at bounding box center [314, 233] width 146 height 19
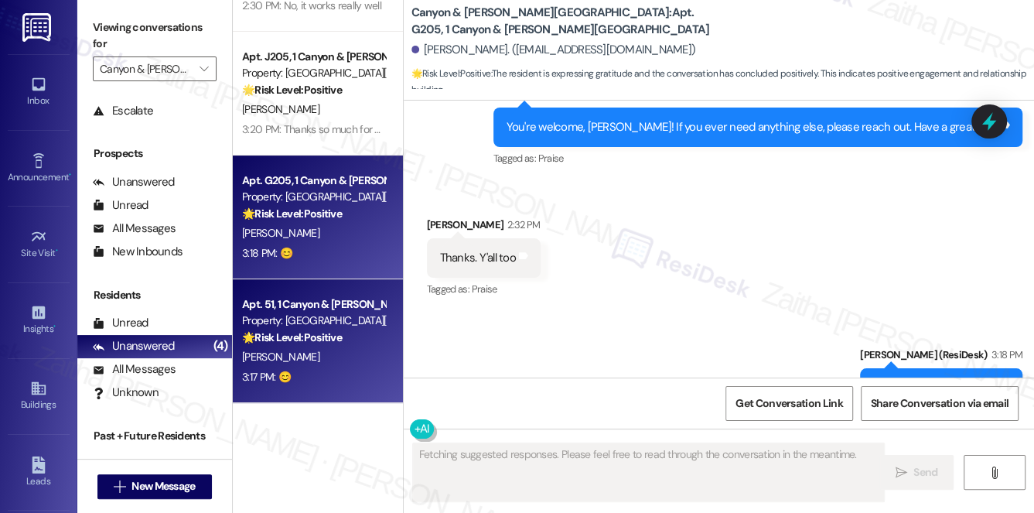
scroll to position [184, 0]
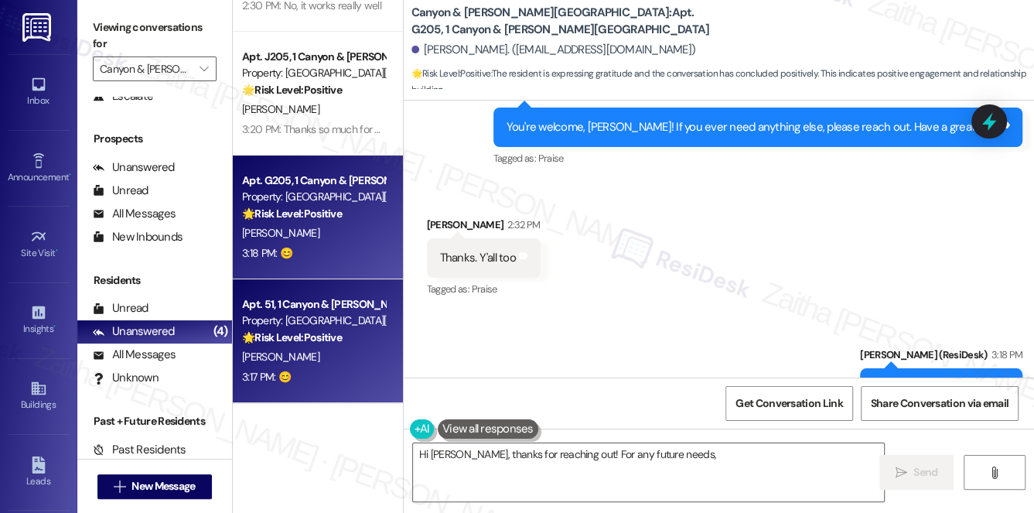
type textarea "Hi Ron, thanks for reaching out! For any future needs, you"
click at [336, 351] on div "R. Shotts" at bounding box center [314, 356] width 146 height 19
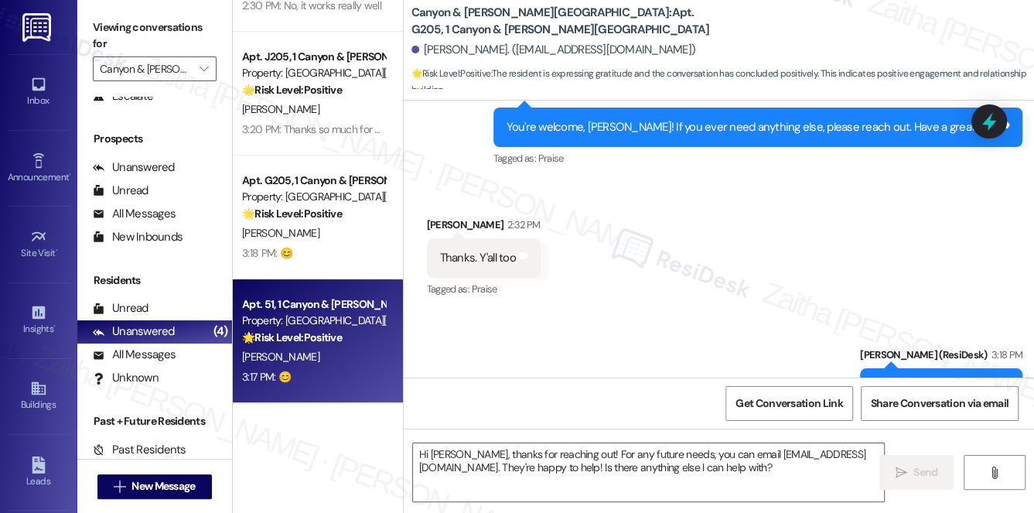
type textarea "Fetching suggested responses. Please feel free to read through the conversation…"
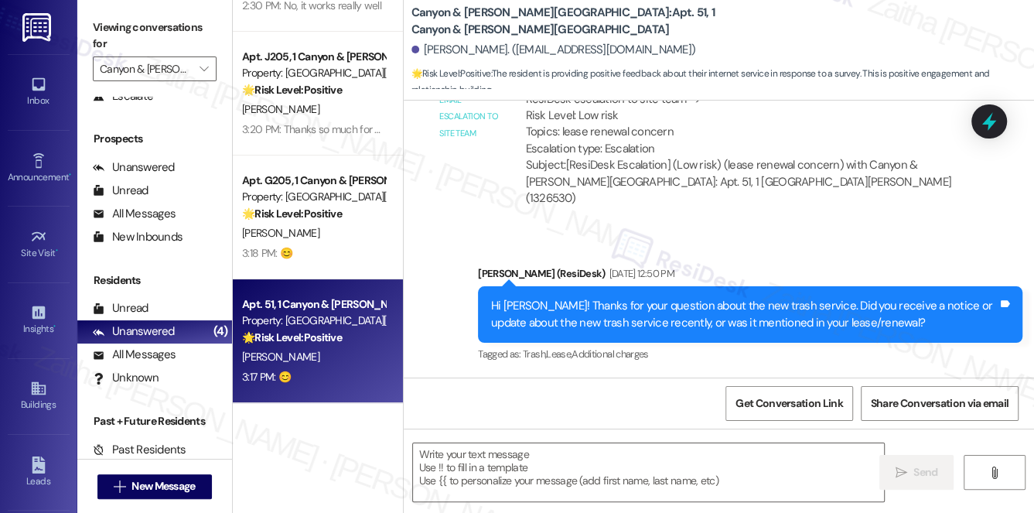
type textarea "Fetching suggested responses. Please feel free to read through the conversation…"
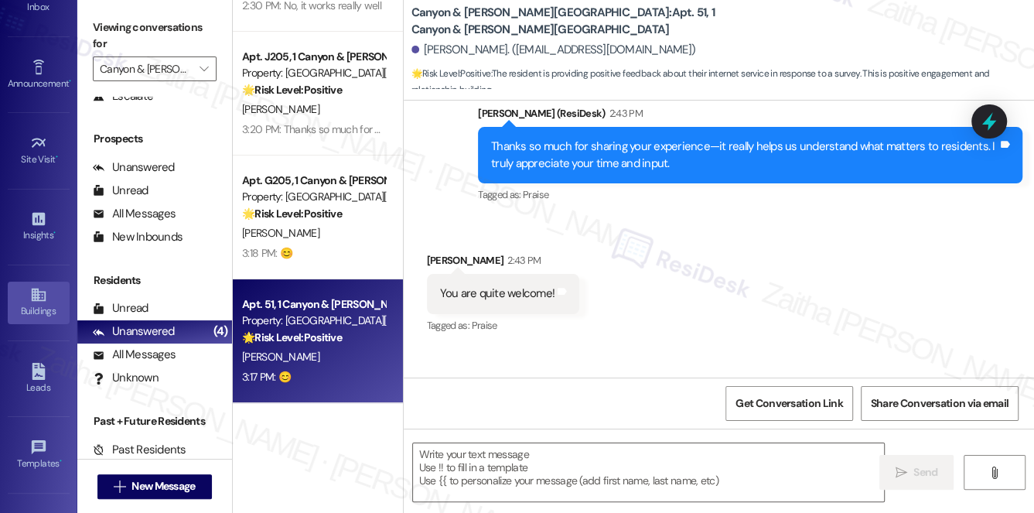
scroll to position [219, 0]
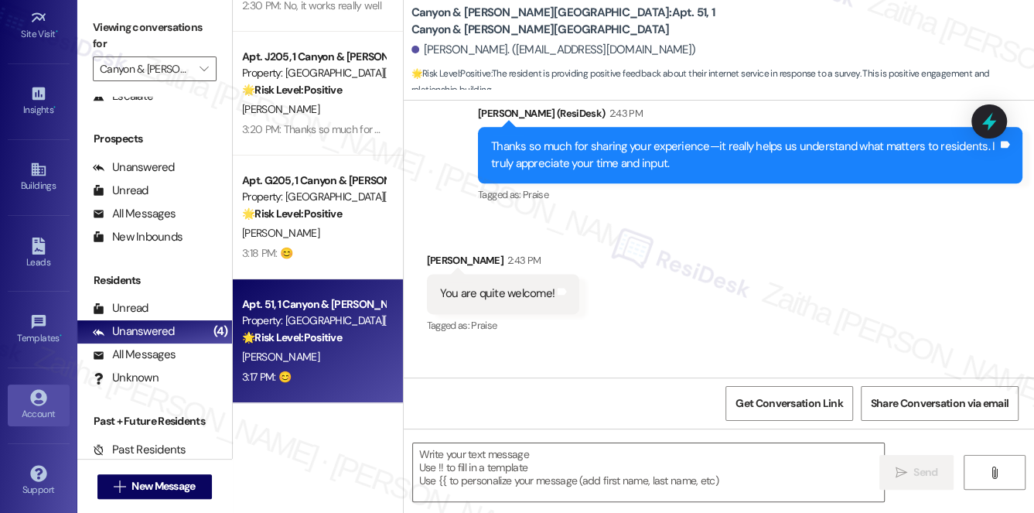
click at [43, 395] on icon at bounding box center [38, 397] width 17 height 17
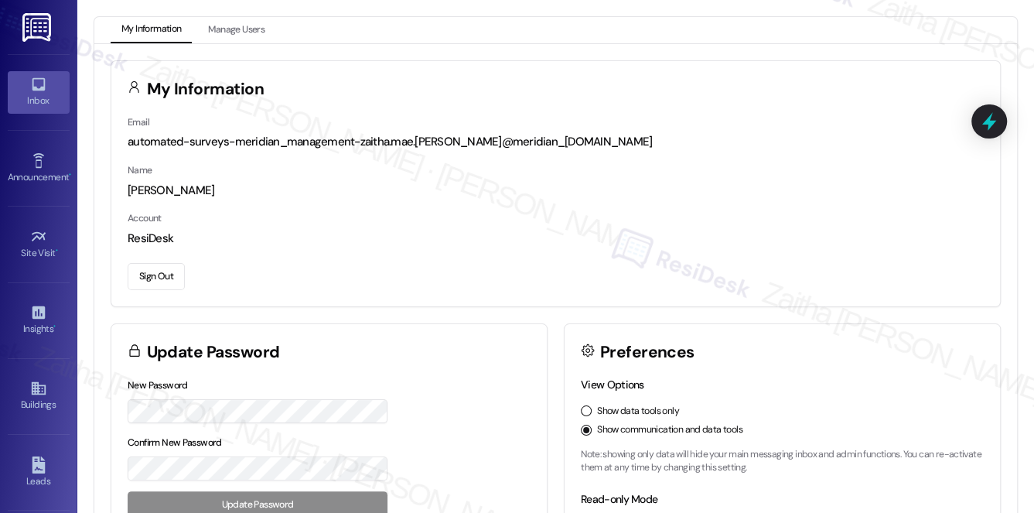
click at [36, 87] on icon at bounding box center [38, 84] width 17 height 17
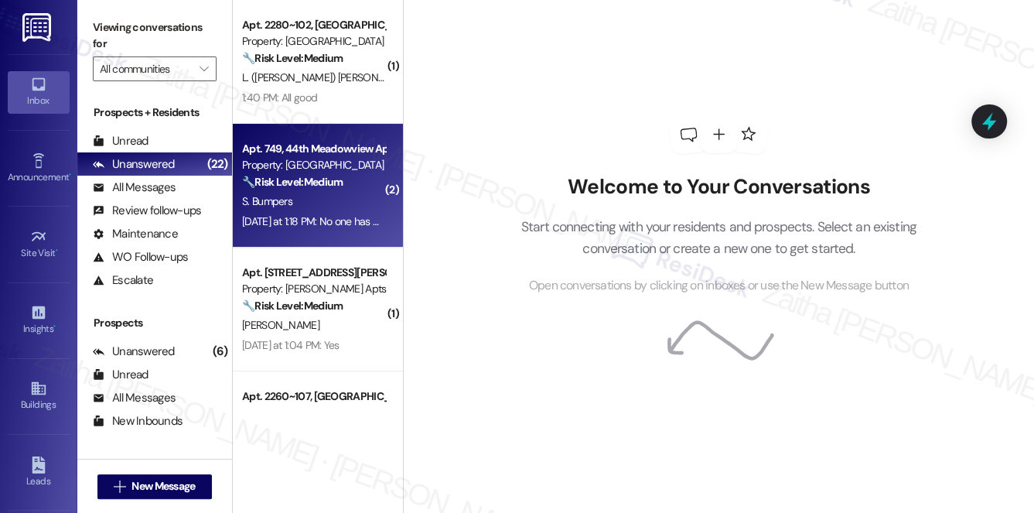
click at [356, 200] on div "S. Bumpers" at bounding box center [314, 201] width 146 height 19
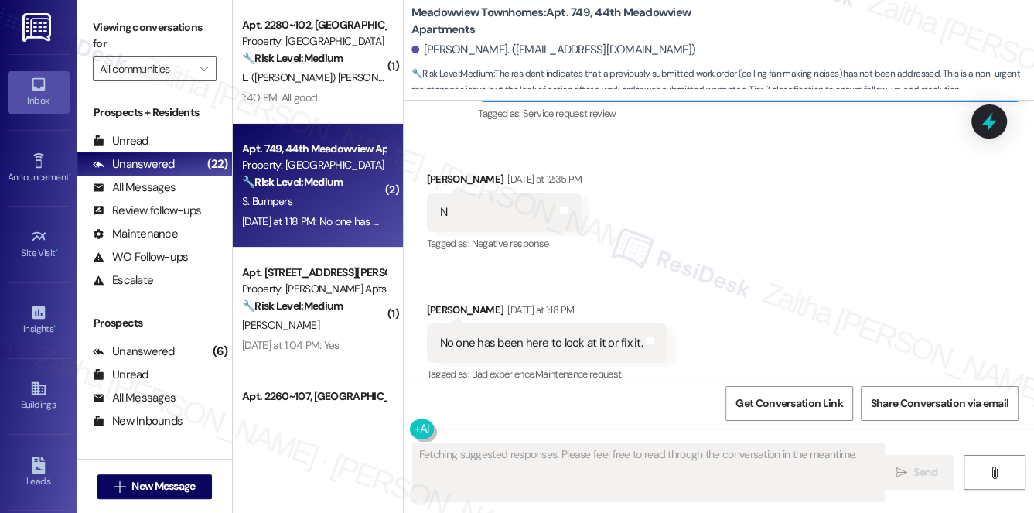
scroll to position [2748, 0]
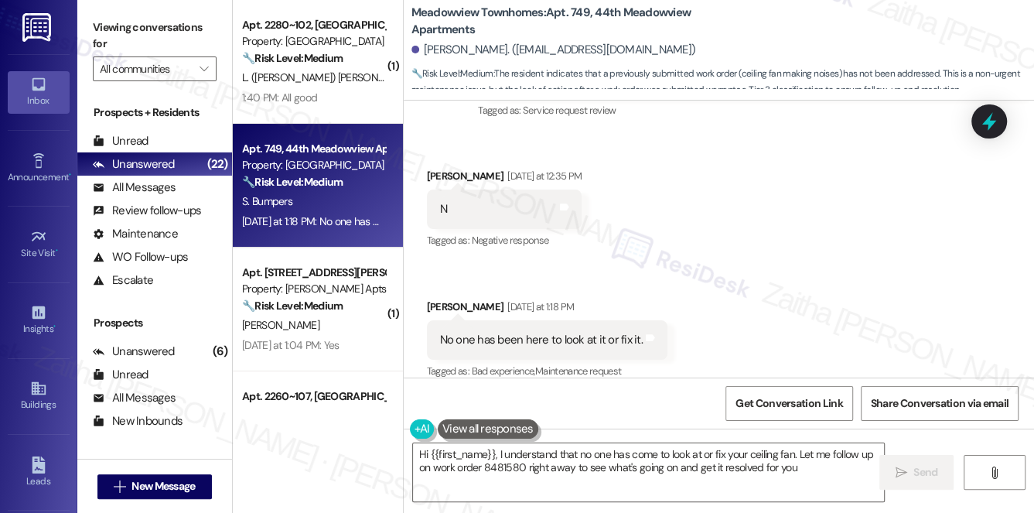
type textarea "Hi {{first_name}}, I understand that no one has come to look at or fix your cei…"
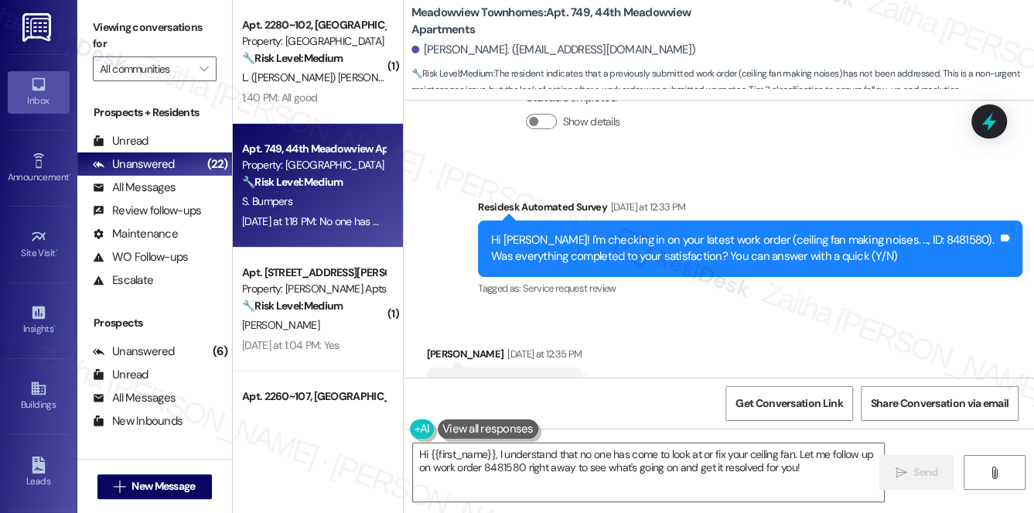
scroll to position [2536, 0]
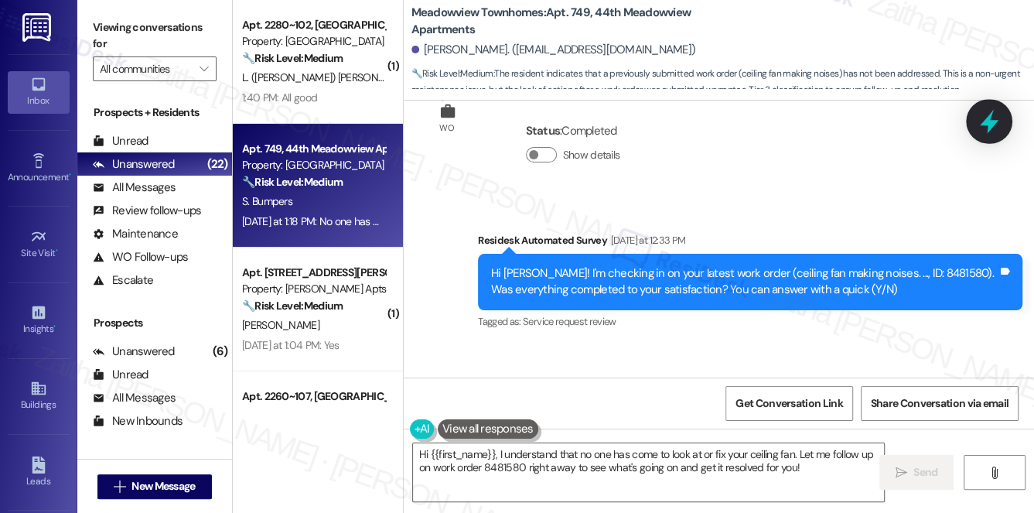
click at [999, 115] on icon at bounding box center [989, 121] width 26 height 26
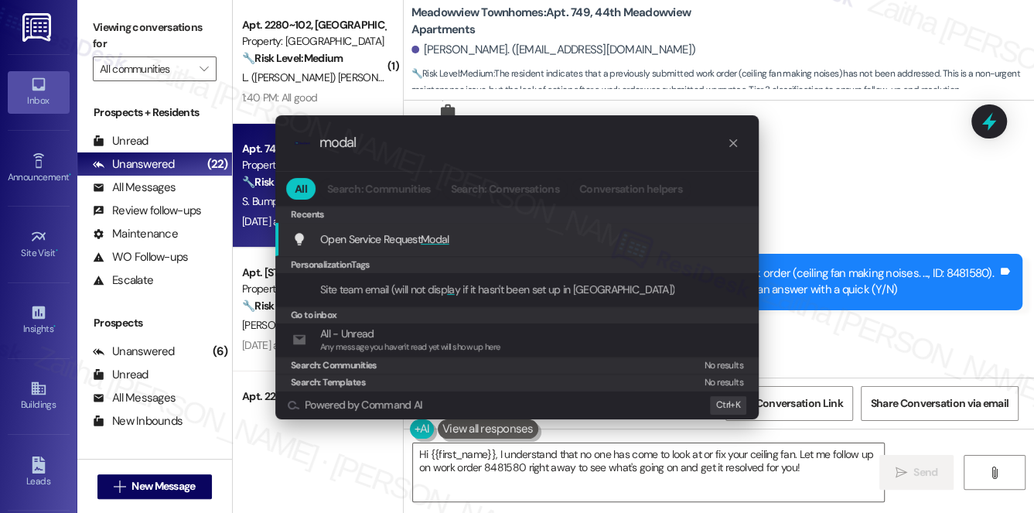
click at [447, 242] on span "Modal" at bounding box center [435, 239] width 29 height 14
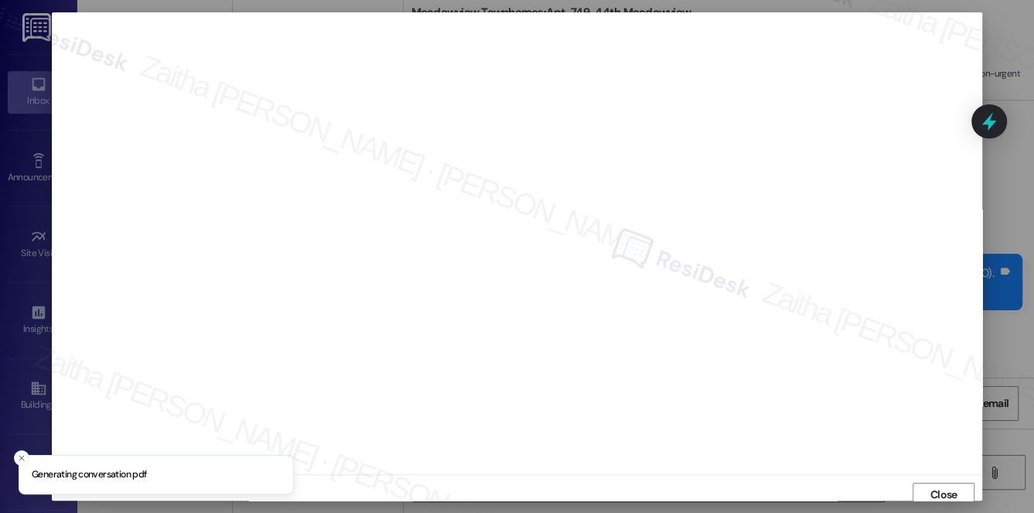
scroll to position [6, 0]
click at [931, 487] on span "Close" at bounding box center [944, 488] width 27 height 16
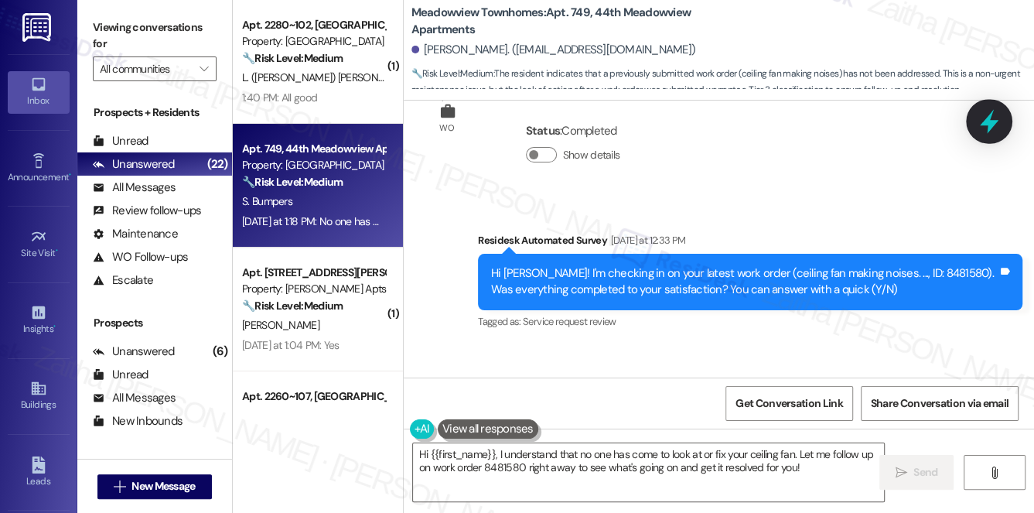
click at [987, 122] on icon at bounding box center [989, 122] width 19 height 24
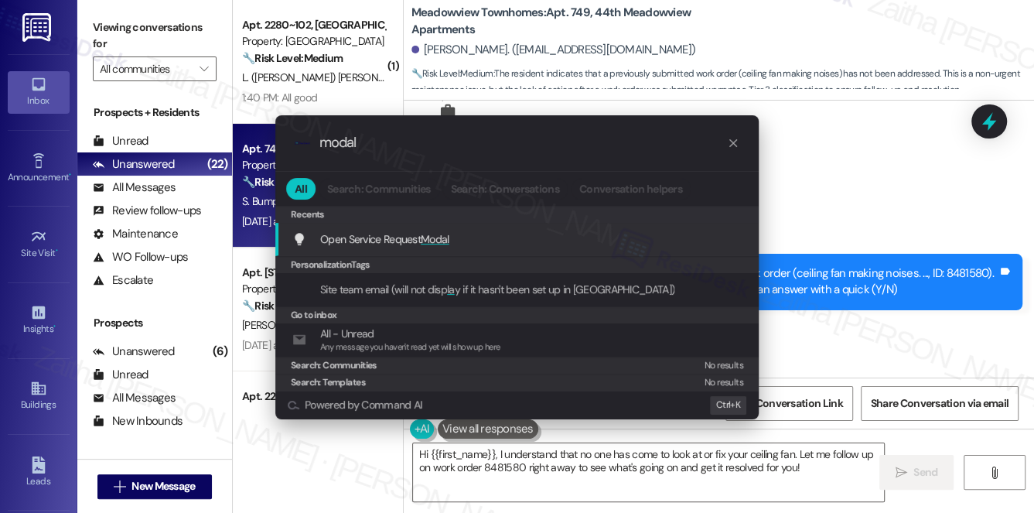
type input "modal"
click at [439, 231] on span "Open Service Request Modal" at bounding box center [384, 239] width 129 height 17
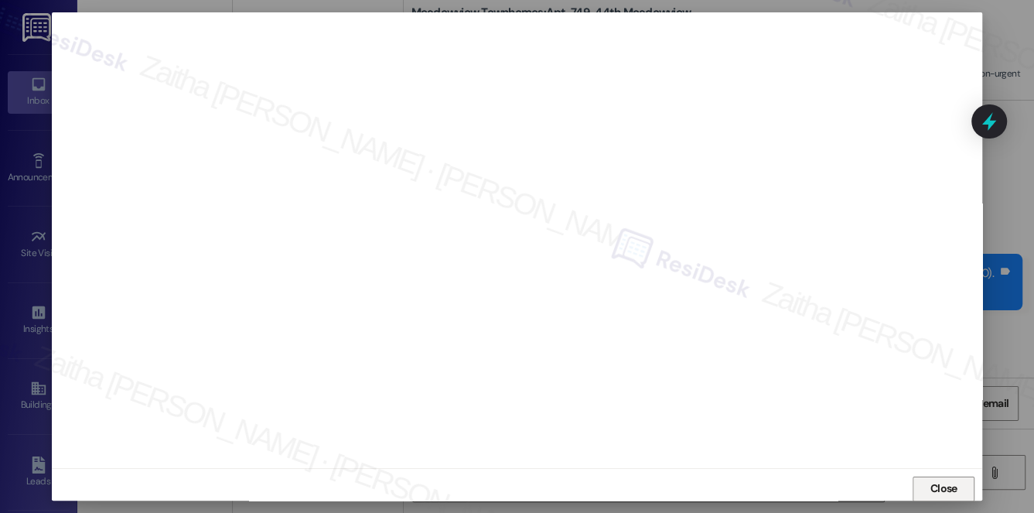
click at [922, 488] on button "Close" at bounding box center [944, 489] width 62 height 25
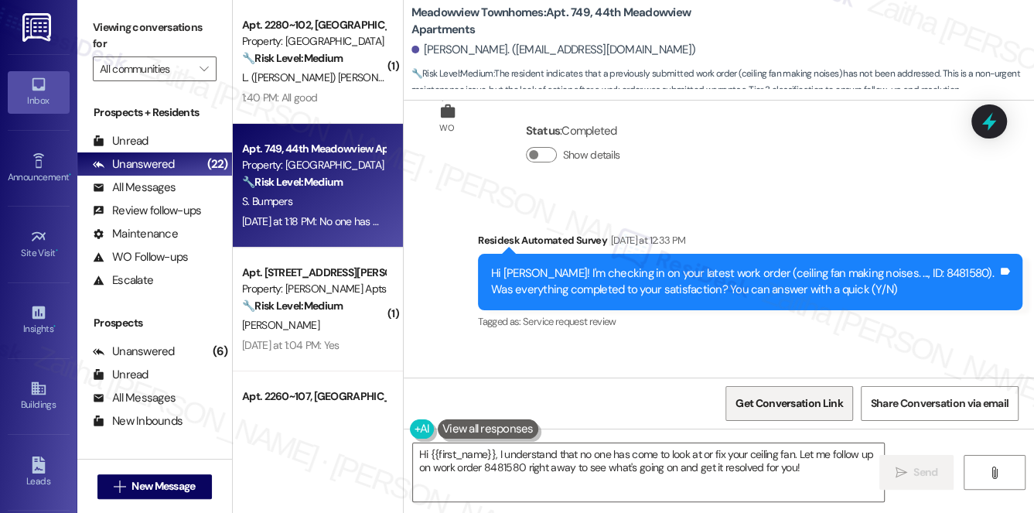
click at [763, 410] on span "Get Conversation Link" at bounding box center [789, 403] width 107 height 16
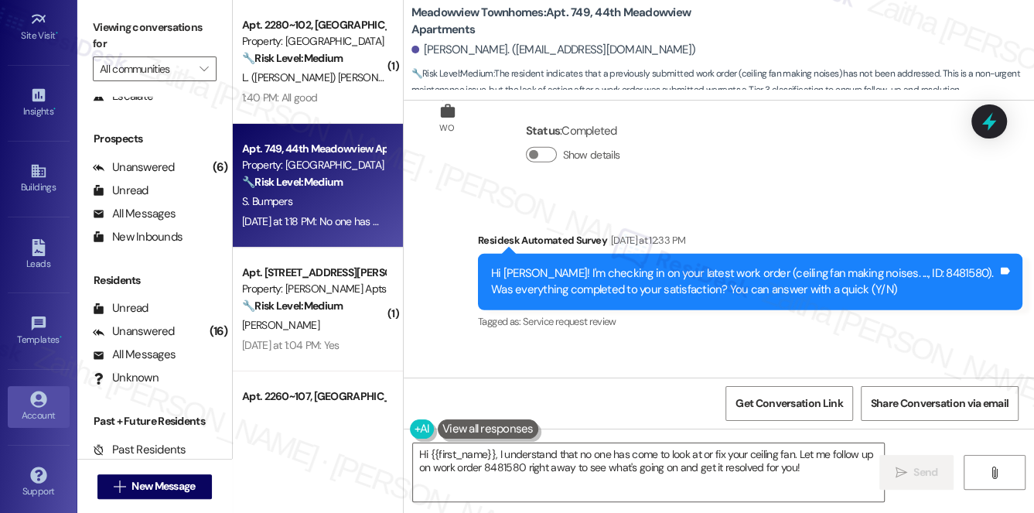
scroll to position [219, 0]
click at [46, 419] on link "Account" at bounding box center [39, 406] width 62 height 42
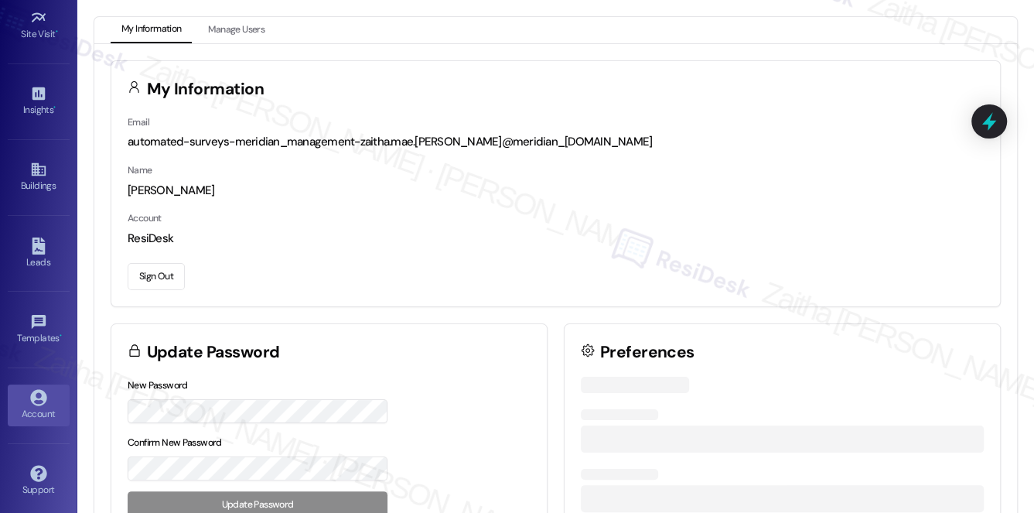
click at [161, 273] on button "Sign Out" at bounding box center [156, 276] width 57 height 27
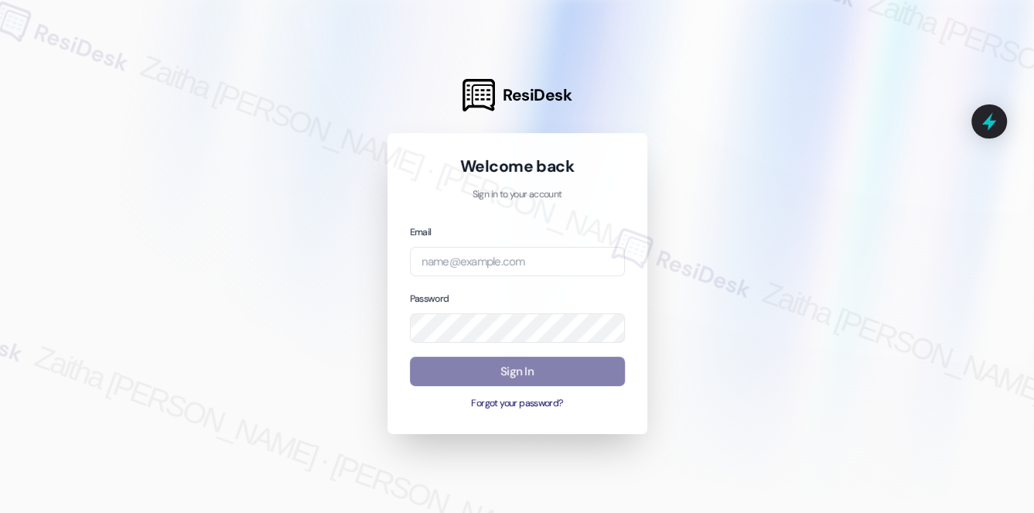
click at [440, 241] on div "Email" at bounding box center [517, 250] width 215 height 53
click at [449, 263] on input "email" at bounding box center [517, 262] width 215 height 30
type input "brick"
drag, startPoint x: 453, startPoint y: 258, endPoint x: 373, endPoint y: 241, distance: 82.4
click at [373, 241] on div "ResiDesk Welcome back Sign in to your account Email brick Password Sign In Forg…" at bounding box center [517, 256] width 1034 height 513
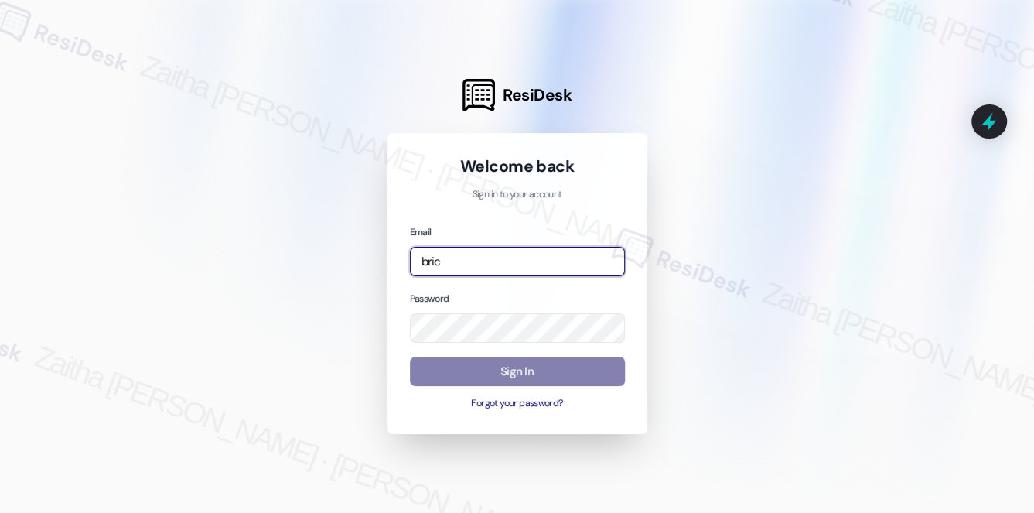
type input "brick"
click at [458, 258] on input "email" at bounding box center [517, 262] width 215 height 30
click at [0, 512] on com-1password-button at bounding box center [0, 513] width 0 height 0
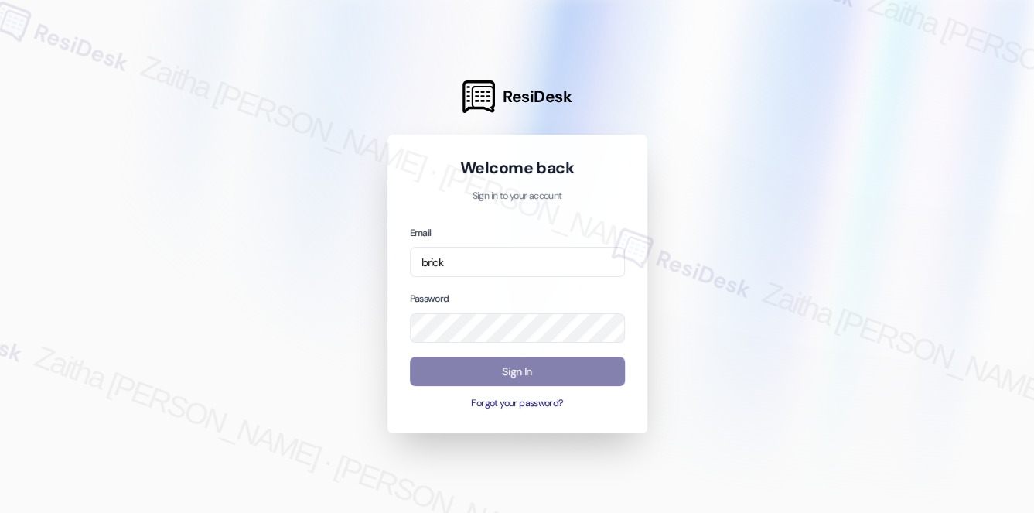
click at [928, 262] on div at bounding box center [517, 256] width 1034 height 513
click at [458, 265] on input "brick" at bounding box center [517, 262] width 215 height 30
click at [0, 512] on com-1password-button at bounding box center [0, 513] width 0 height 0
click at [636, 332] on div "Welcome back Sign in to your account Email brick Password Sign In Forgot your p…" at bounding box center [518, 284] width 260 height 299
click at [478, 260] on input "brick" at bounding box center [517, 262] width 215 height 30
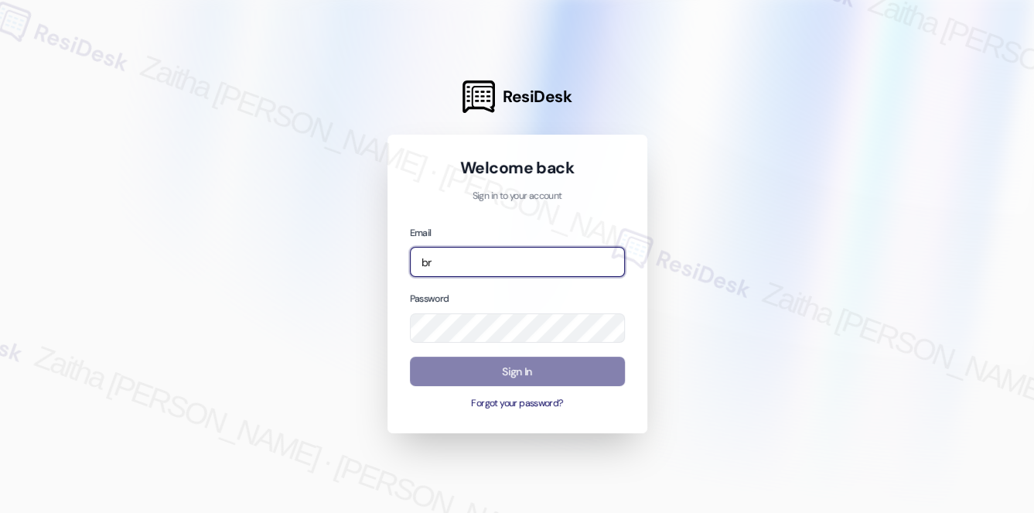
type input "b"
click at [0, 512] on com-1password-button at bounding box center [0, 513] width 0 height 0
type input "icar"
click at [932, 145] on div at bounding box center [517, 256] width 1034 height 513
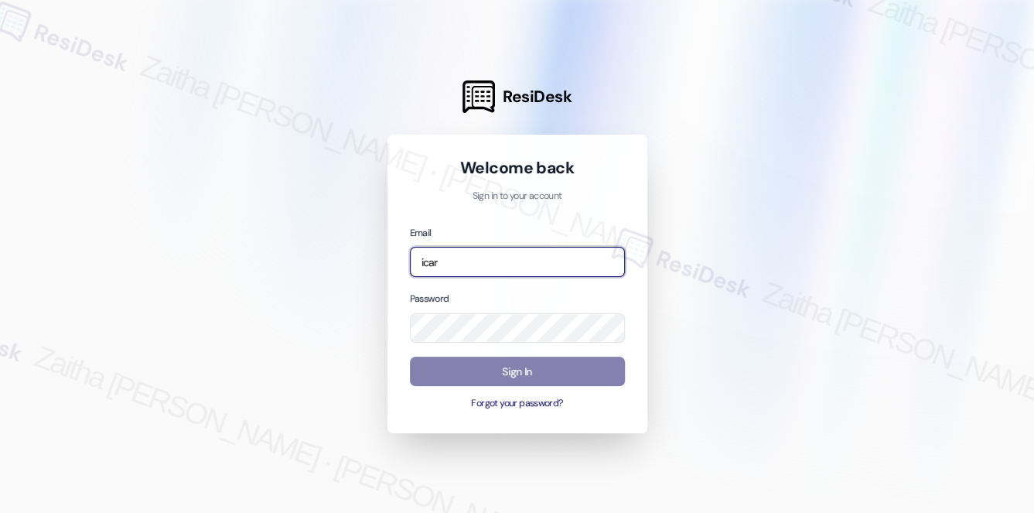
click at [483, 259] on input "icar" at bounding box center [517, 262] width 215 height 30
drag, startPoint x: 464, startPoint y: 259, endPoint x: 376, endPoint y: 259, distance: 88.2
click at [376, 259] on div "ResiDesk Welcome back Sign in to your account Email icar Password Sign In Forgo…" at bounding box center [517, 256] width 1034 height 513
click at [523, 245] on div "Email" at bounding box center [517, 250] width 215 height 53
click at [511, 258] on input "email" at bounding box center [517, 262] width 215 height 30
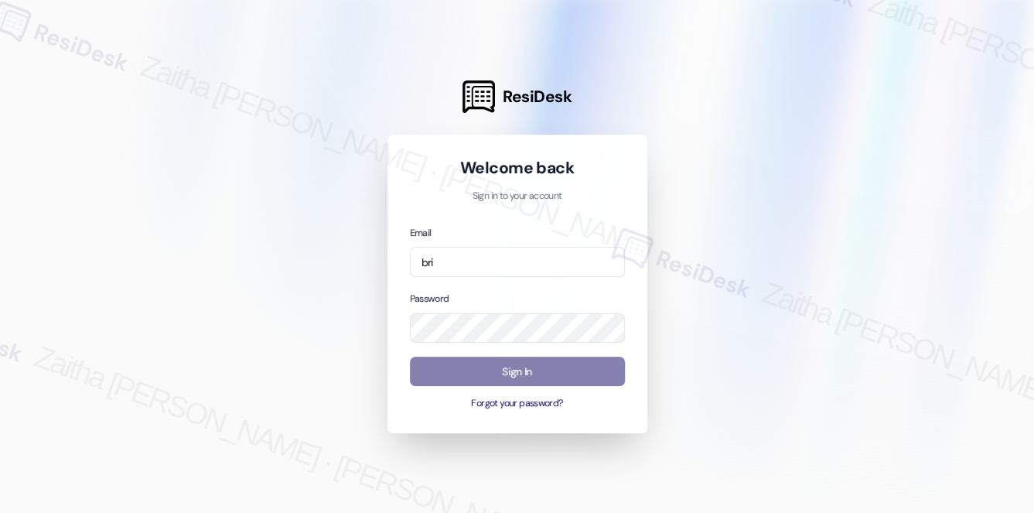
click at [361, 12] on div at bounding box center [517, 256] width 1034 height 513
click at [477, 268] on input "bri" at bounding box center [517, 262] width 215 height 30
type input "[EMAIL_ADDRESS][PERSON_NAME][DOMAIN_NAME]"
